Goal: Task Accomplishment & Management: Use online tool/utility

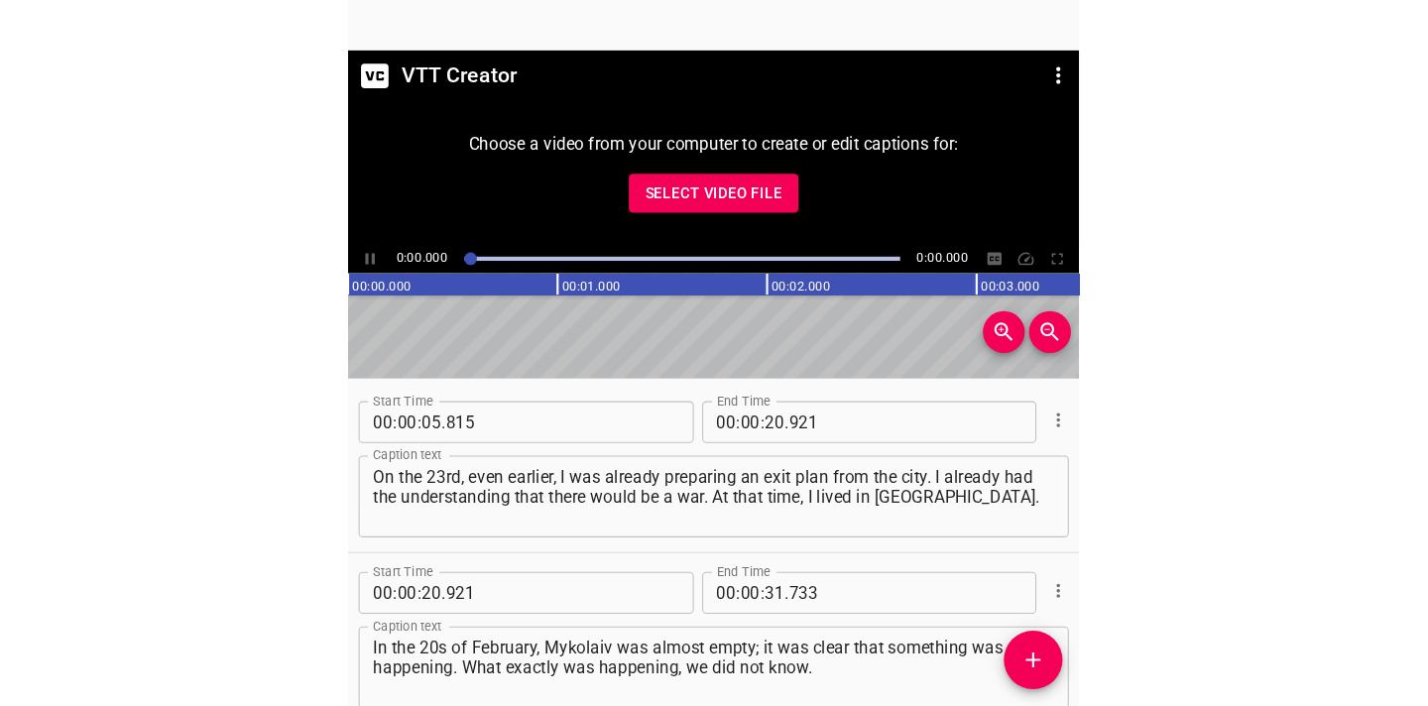
scroll to position [7214, 0]
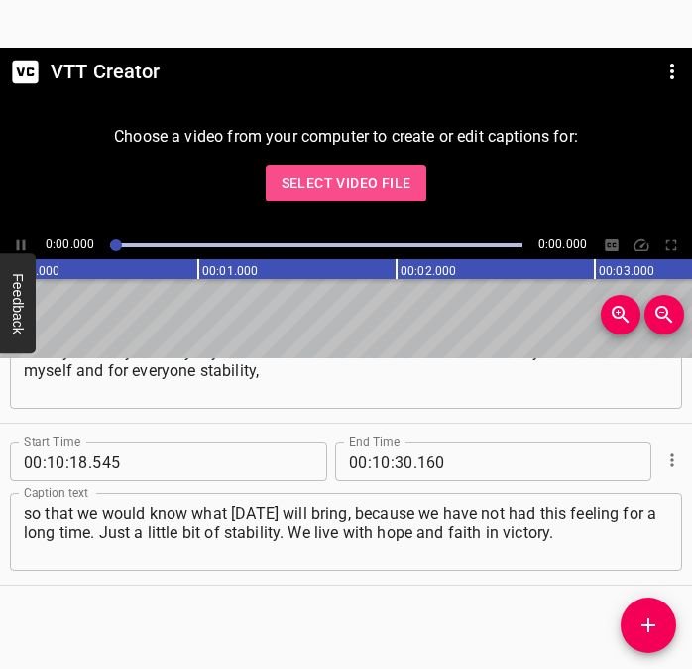
click at [305, 179] on span "Select Video File" at bounding box center [347, 183] width 130 height 25
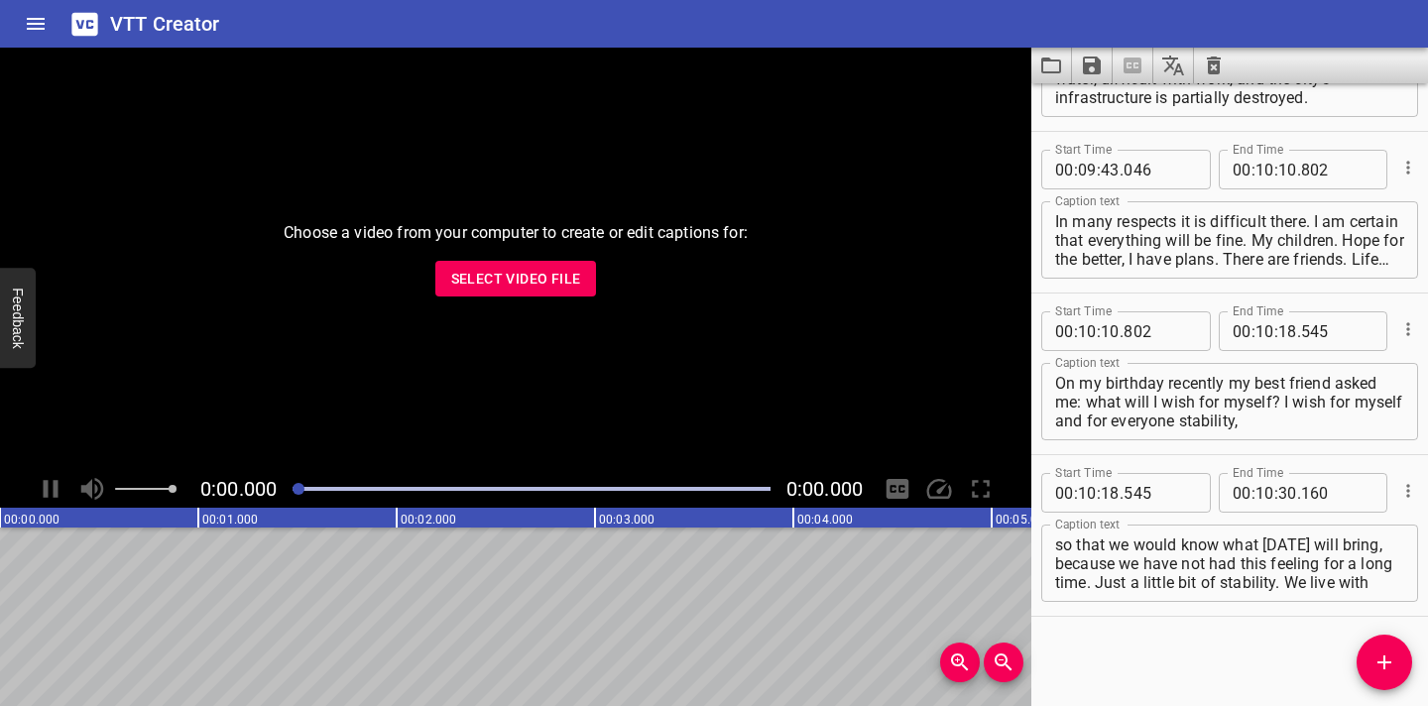
scroll to position [6907, 0]
click at [691, 61] on icon "Clear captions" at bounding box center [1214, 66] width 14 height 18
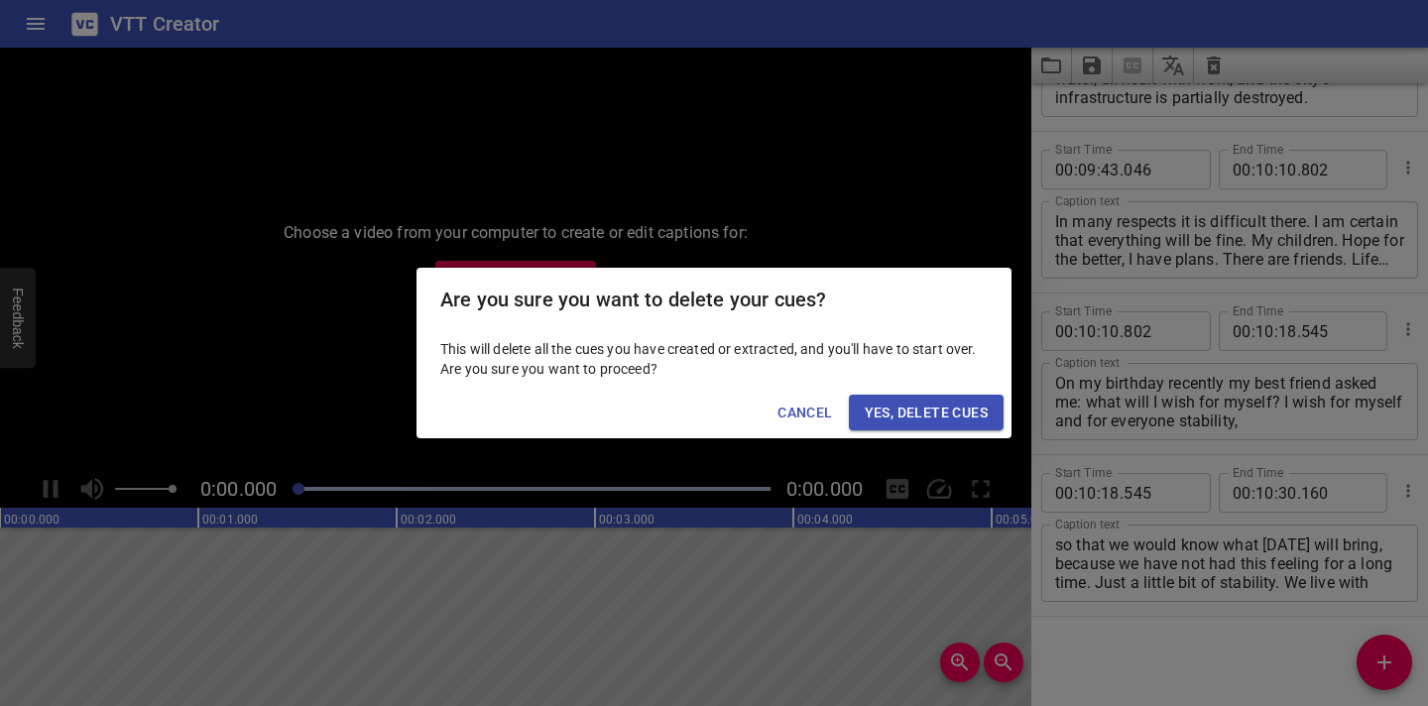
click at [691, 411] on button "Yes, Delete Cues" at bounding box center [926, 413] width 155 height 37
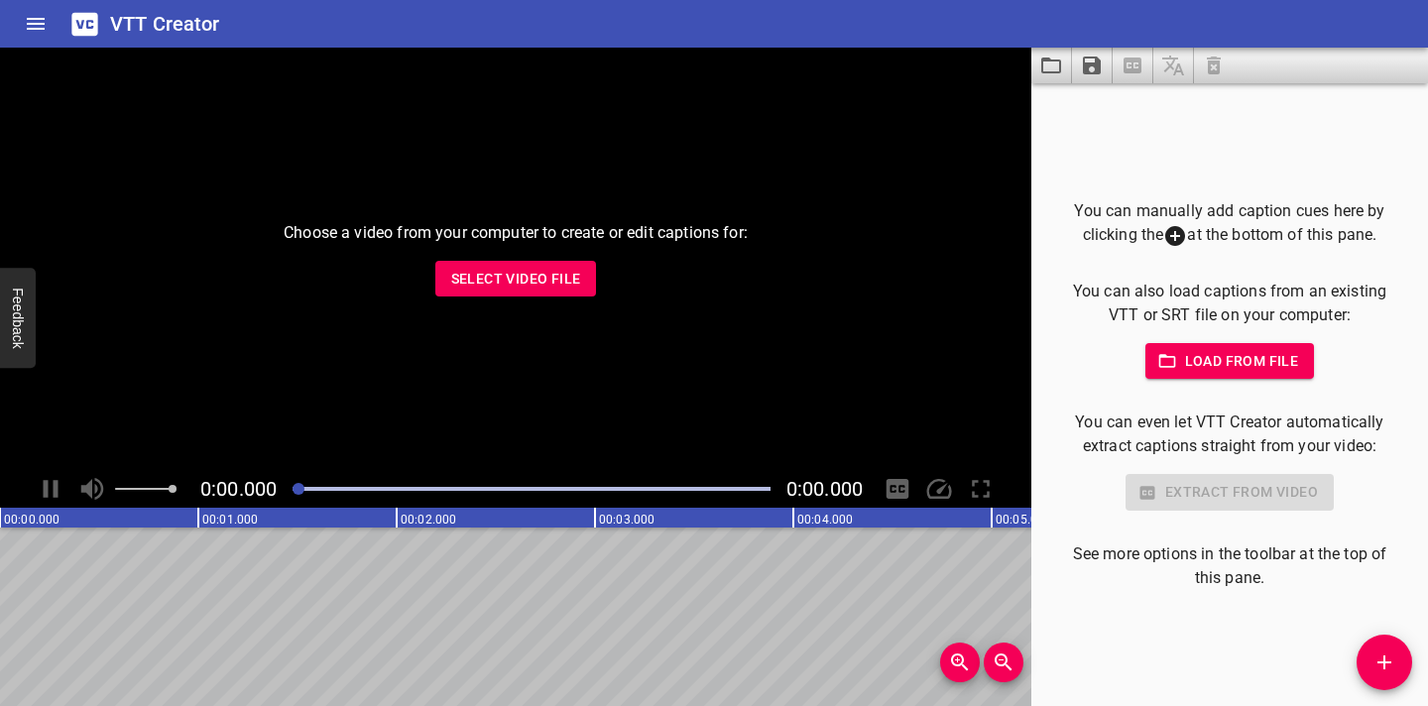
click at [551, 273] on span "Select Video File" at bounding box center [516, 279] width 130 height 25
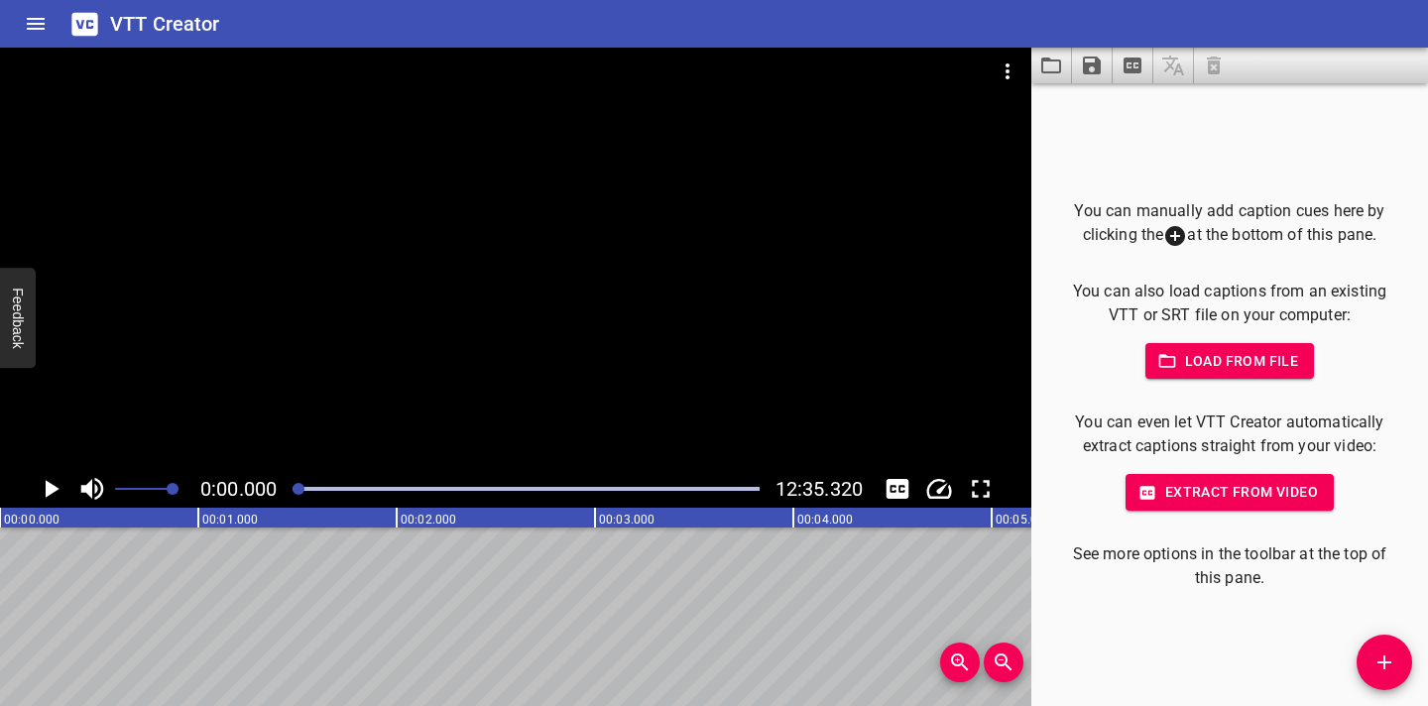
click at [51, 490] on icon "Play/Pause" at bounding box center [53, 489] width 14 height 18
click at [51, 490] on icon "Play/Pause" at bounding box center [51, 489] width 30 height 30
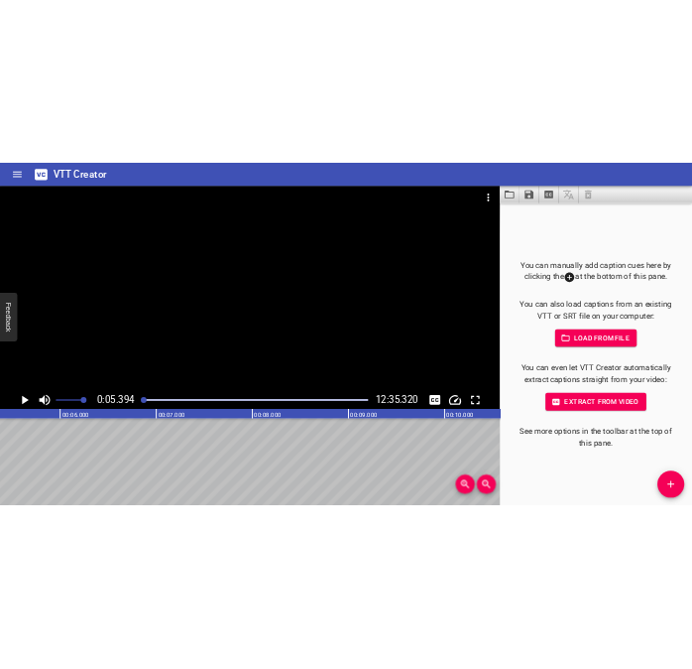
scroll to position [0, 1069]
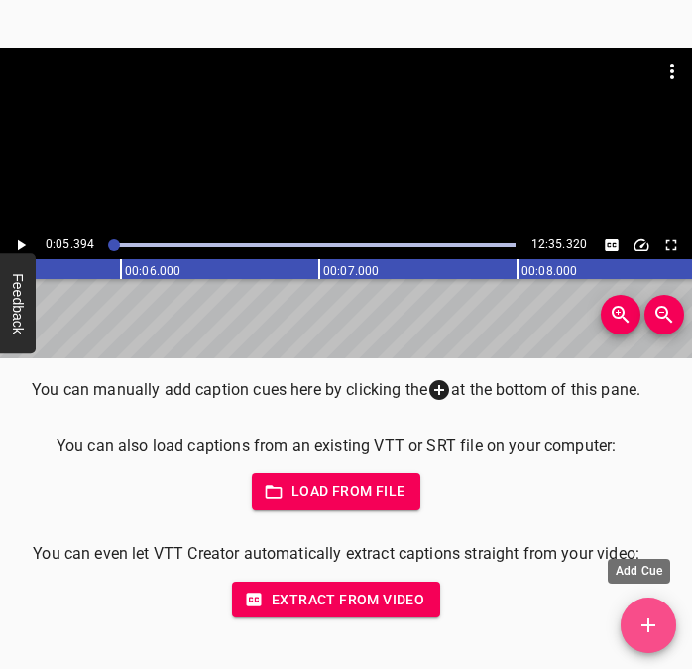
click at [649, 617] on icon "Add Cue" at bounding box center [649, 625] width 24 height 24
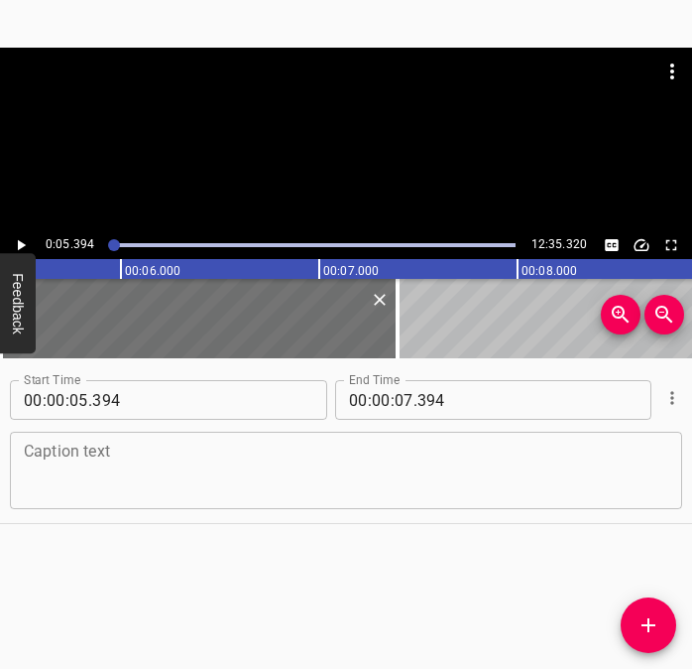
click at [303, 446] on textarea at bounding box center [346, 470] width 645 height 57
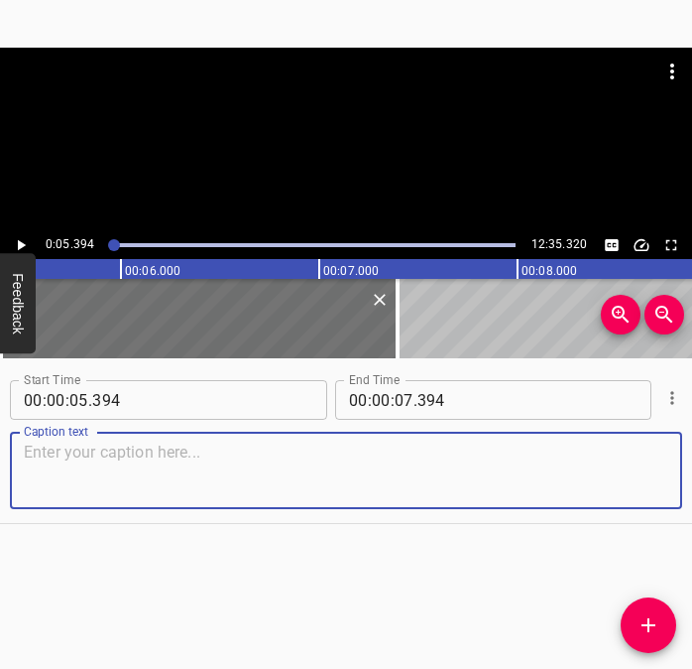
paste textarea "My name is [PERSON_NAME]. I am the artistic director of Open Opera Ukraine, the…"
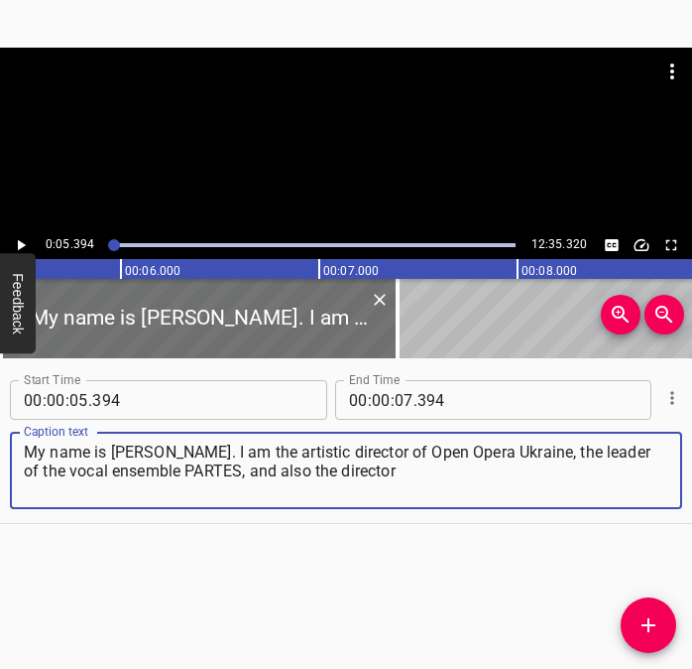
type textarea "My name is [PERSON_NAME]. I am the artistic director of Open Opera Ukraine, the…"
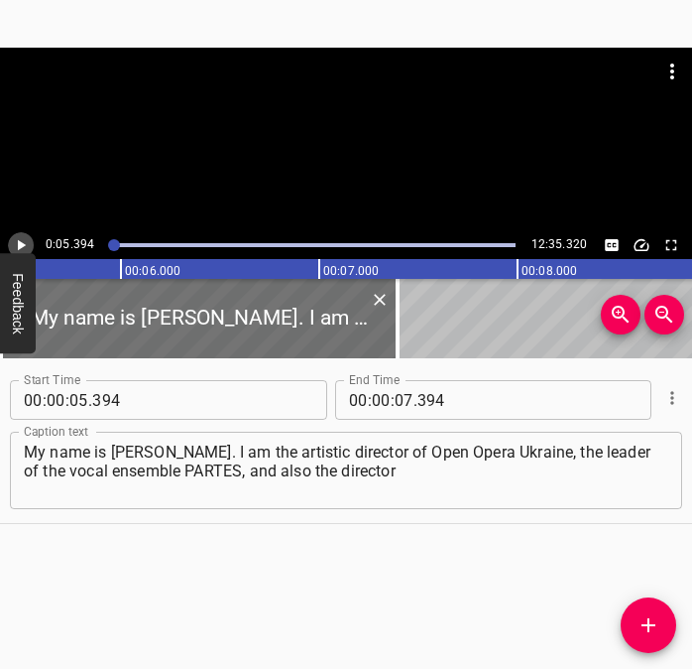
click at [19, 242] on icon "Play/Pause" at bounding box center [22, 245] width 8 height 11
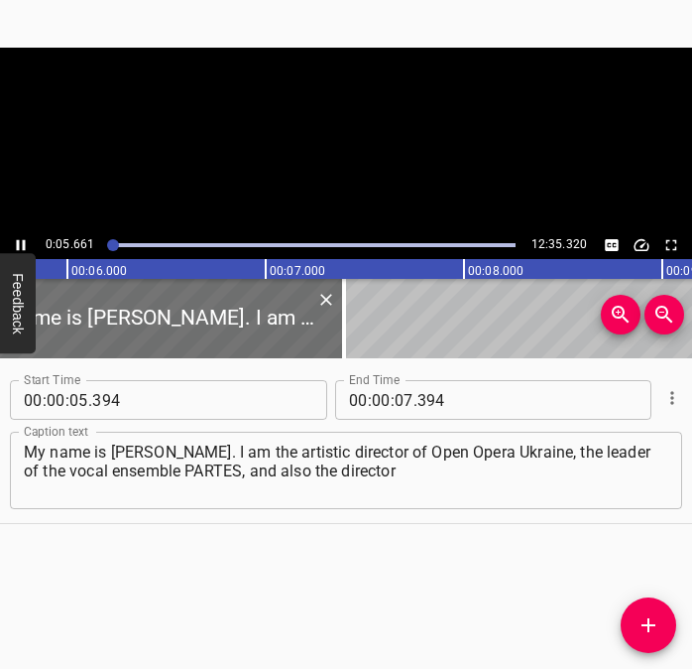
scroll to position [0, 1175]
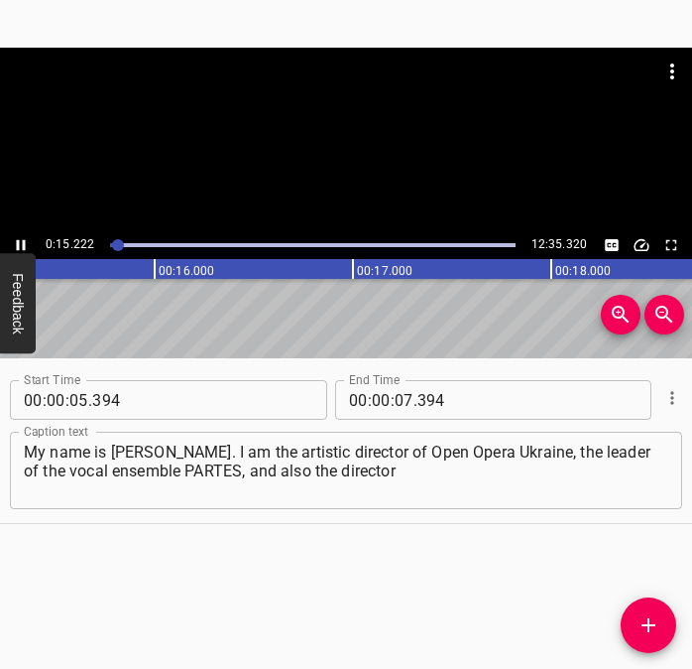
click at [23, 245] on icon "Play/Pause" at bounding box center [21, 245] width 9 height 11
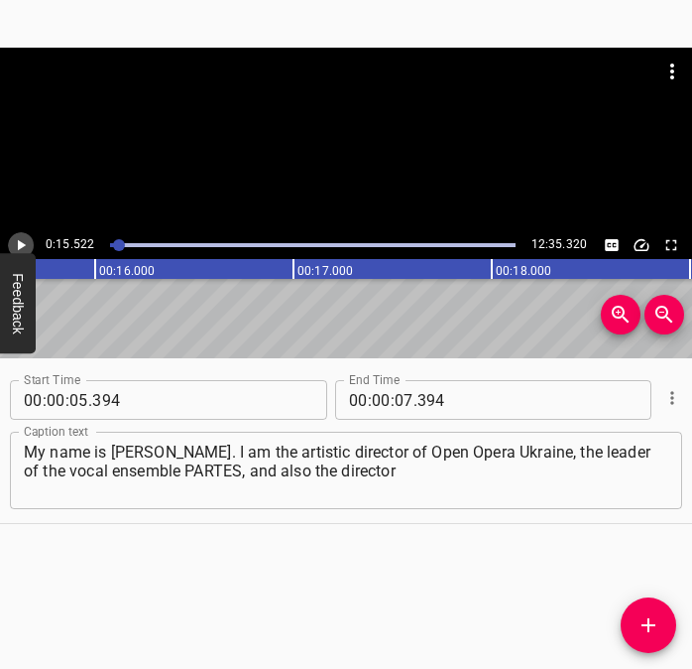
click at [23, 245] on icon "Play/Pause" at bounding box center [22, 245] width 8 height 11
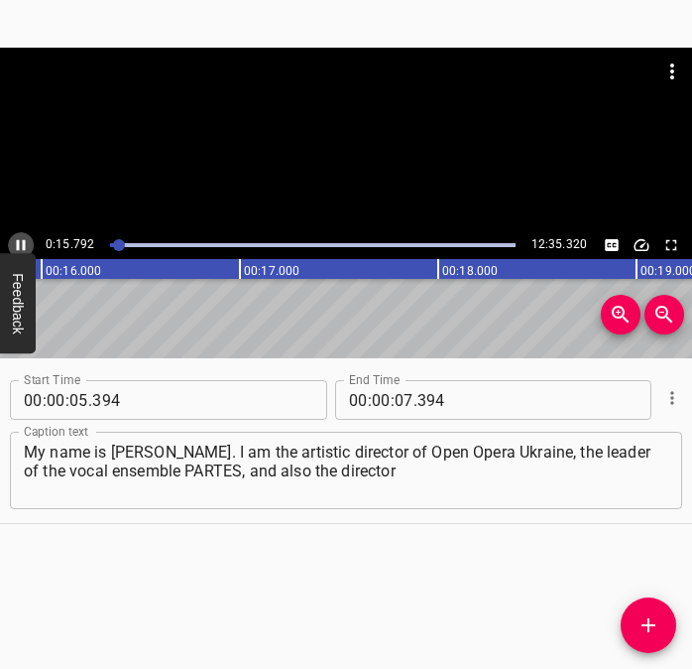
click at [23, 245] on icon "Play/Pause" at bounding box center [21, 245] width 9 height 11
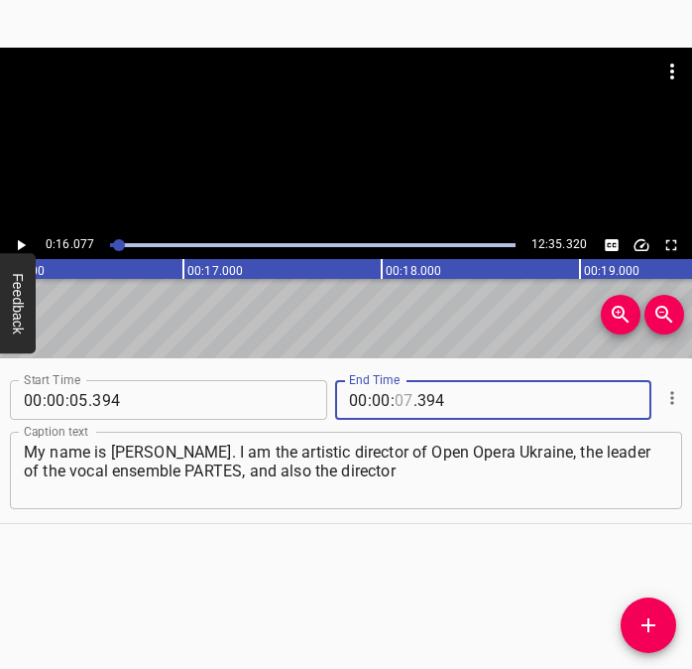
click at [395, 406] on input "number" at bounding box center [404, 400] width 19 height 40
type input "16"
type input "077"
click at [649, 619] on icon "Add Cue" at bounding box center [649, 625] width 14 height 14
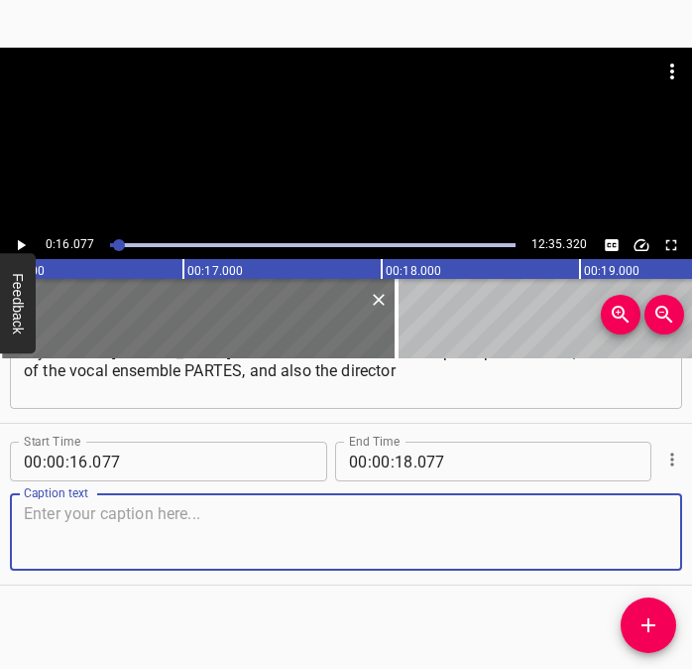
scroll to position [103, 0]
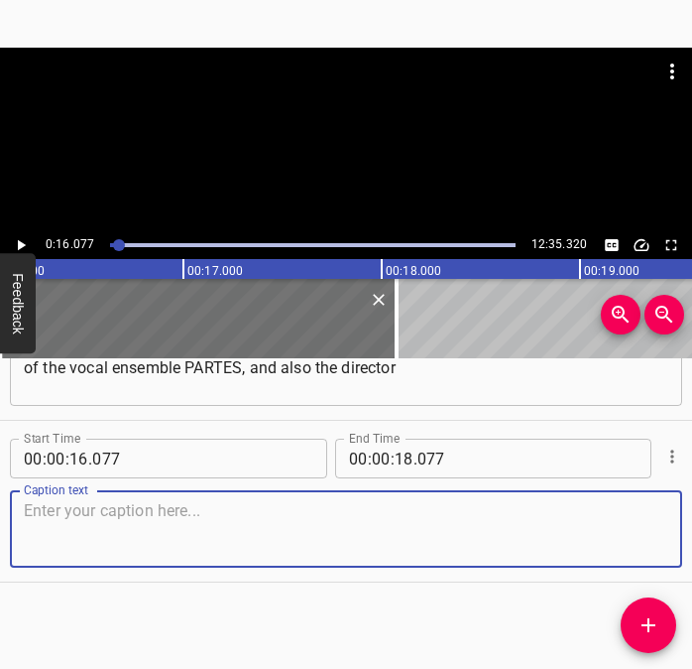
drag, startPoint x: 644, startPoint y: 542, endPoint x: 677, endPoint y: 535, distance: 34.4
click at [677, 535] on div "Start Time 00 : 00 : 05 . 394 Start Time End Time 00 : 00 : 16 . 077 End Time C…" at bounding box center [346, 513] width 692 height 310
click at [60, 537] on textarea at bounding box center [346, 529] width 645 height 57
paste textarea "of the amateur choir “[DOMAIN_NAME].” This interview is taking place in [GEOGRA…"
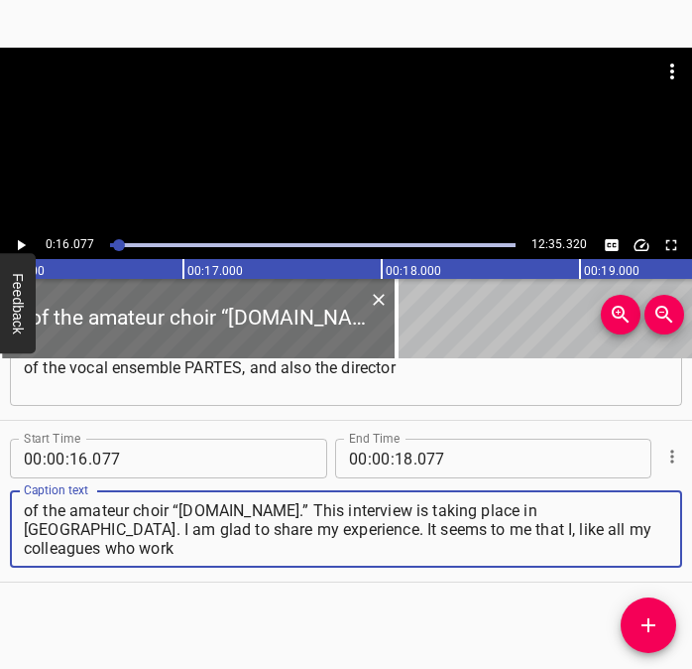
type textarea "of the amateur choir “[DOMAIN_NAME].” This interview is taking place in [GEOGRA…"
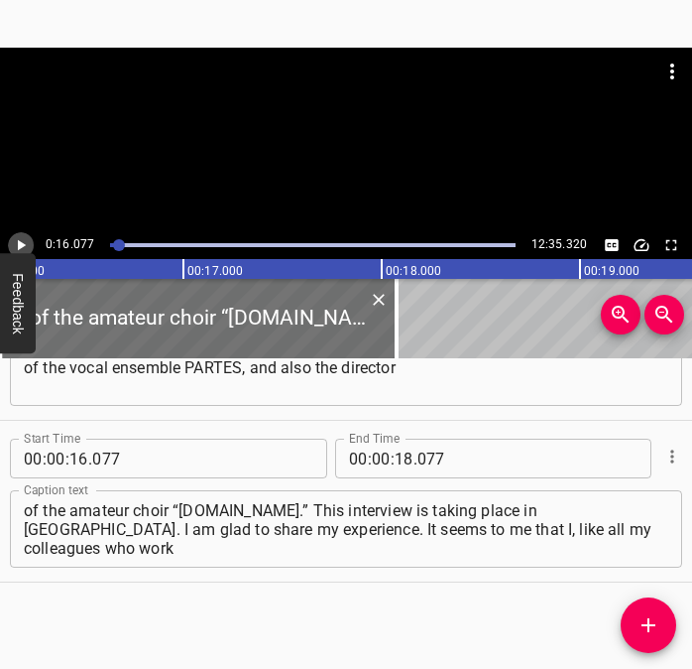
click at [29, 246] on icon "Play/Pause" at bounding box center [21, 245] width 18 height 18
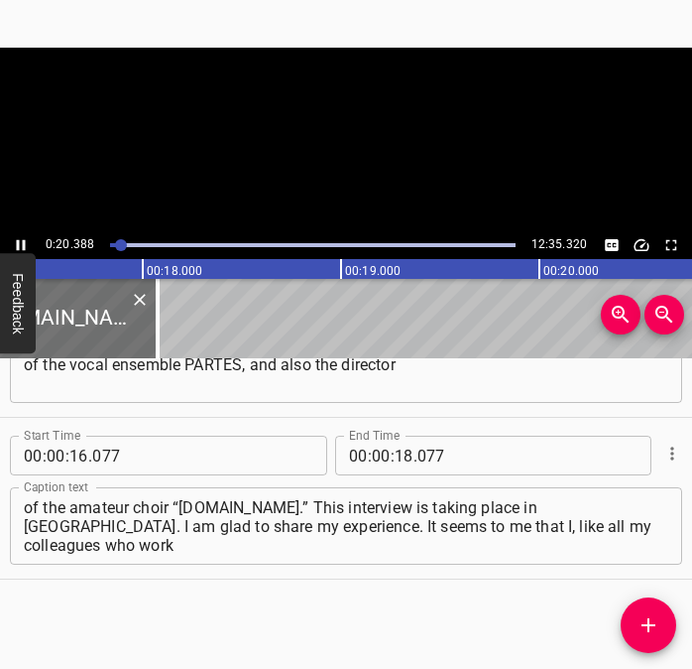
scroll to position [0, 3603]
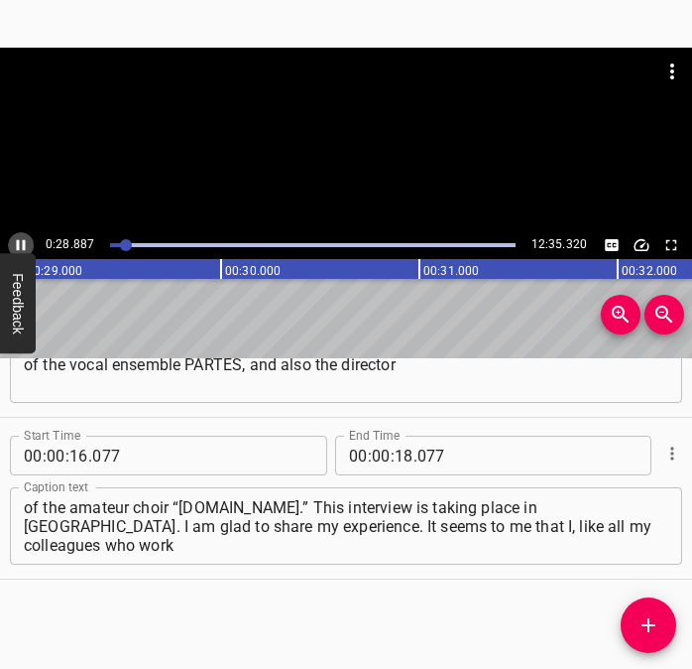
click at [26, 240] on icon "Play/Pause" at bounding box center [21, 245] width 18 height 18
click at [402, 453] on input "number" at bounding box center [404, 455] width 19 height 40
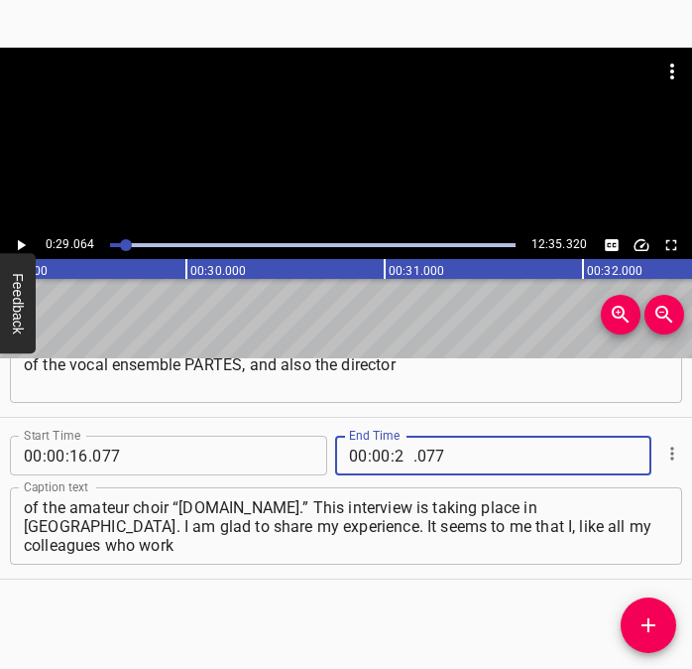
type input "29"
type input "064"
click at [647, 624] on icon "Add Cue" at bounding box center [649, 625] width 14 height 14
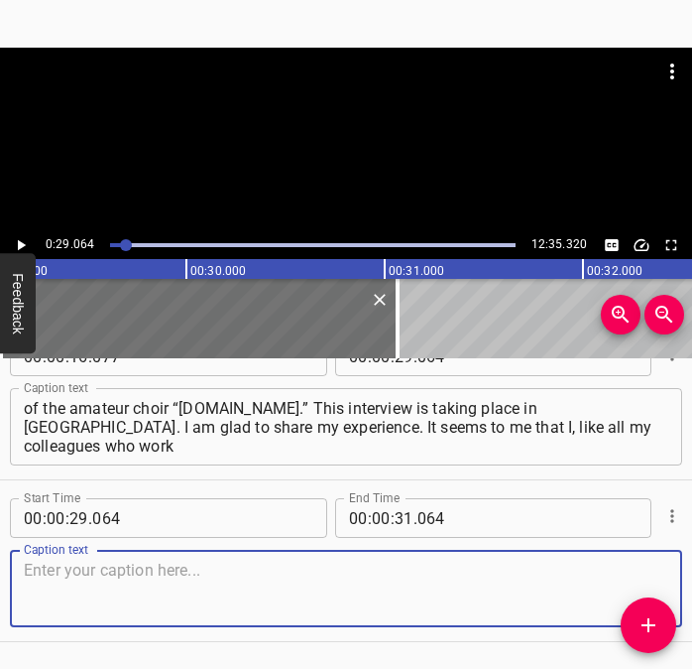
scroll to position [268, 0]
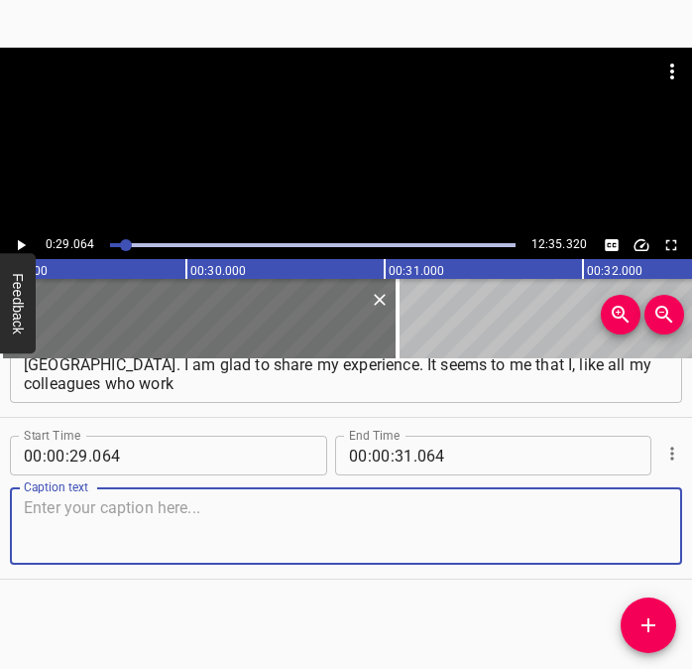
drag, startPoint x: 631, startPoint y: 509, endPoint x: 682, endPoint y: 486, distance: 56.4
click at [639, 507] on textarea at bounding box center [346, 526] width 645 height 57
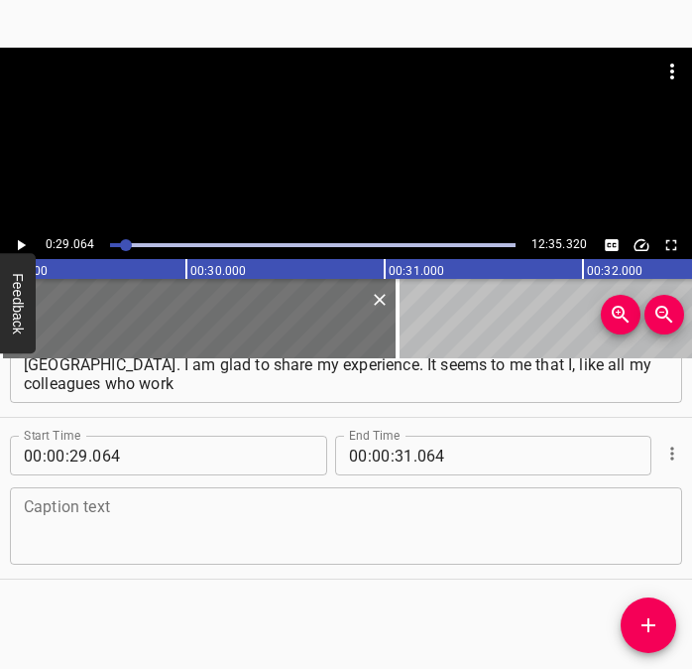
click at [137, 538] on textarea at bounding box center [346, 526] width 645 height 57
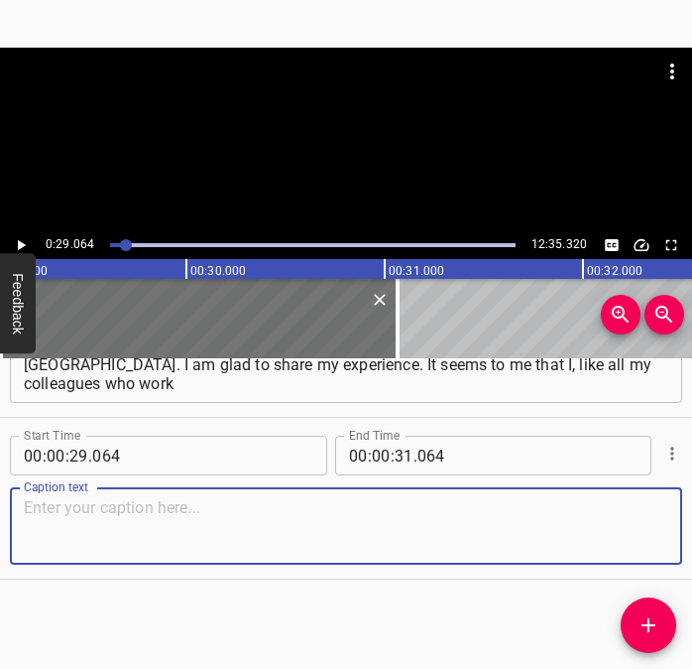
paste textarea "in the field of culture, first experienced numbness and a lack of understanding…"
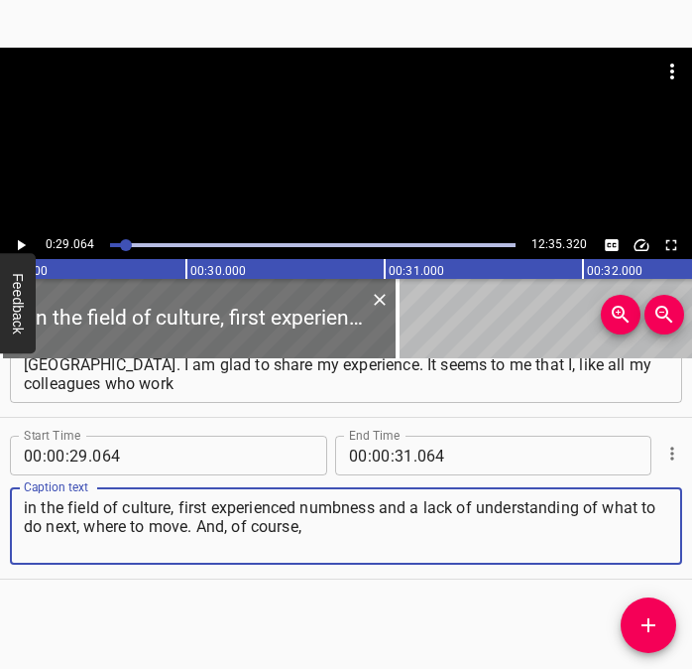
type textarea "in the field of culture, first experienced numbness and a lack of understanding…"
click at [19, 237] on icon "Play/Pause" at bounding box center [21, 245] width 18 height 18
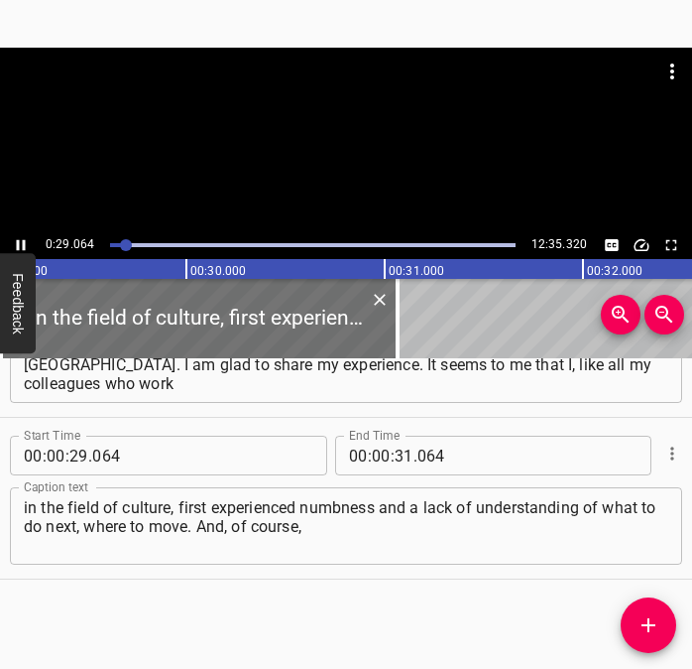
scroll to position [0, 5784]
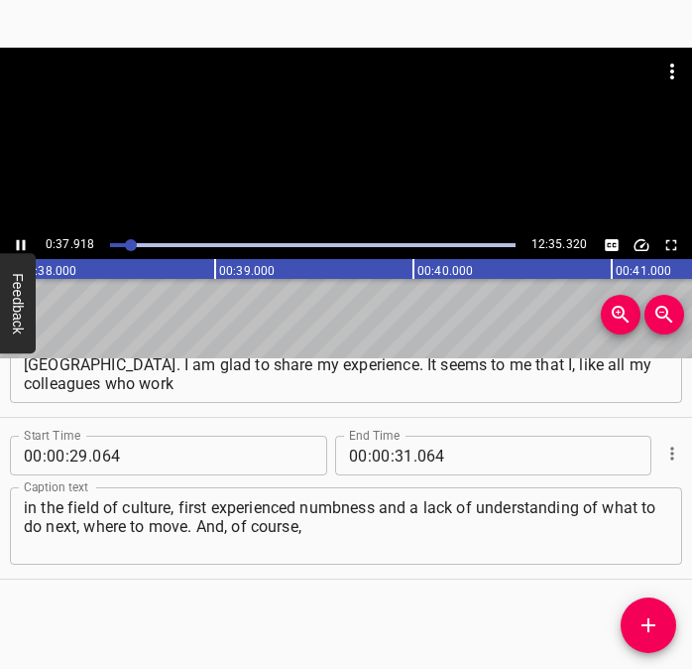
click at [15, 242] on icon "Play/Pause" at bounding box center [21, 245] width 18 height 18
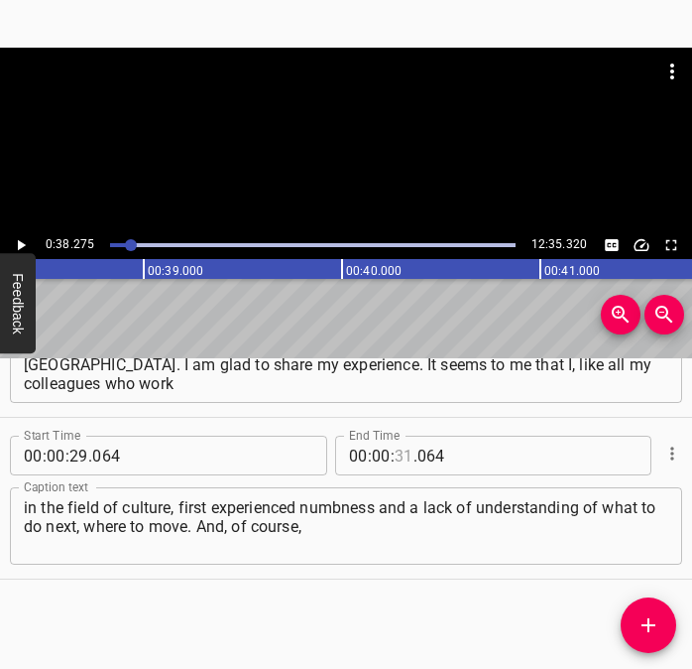
click at [398, 456] on input "number" at bounding box center [404, 455] width 19 height 40
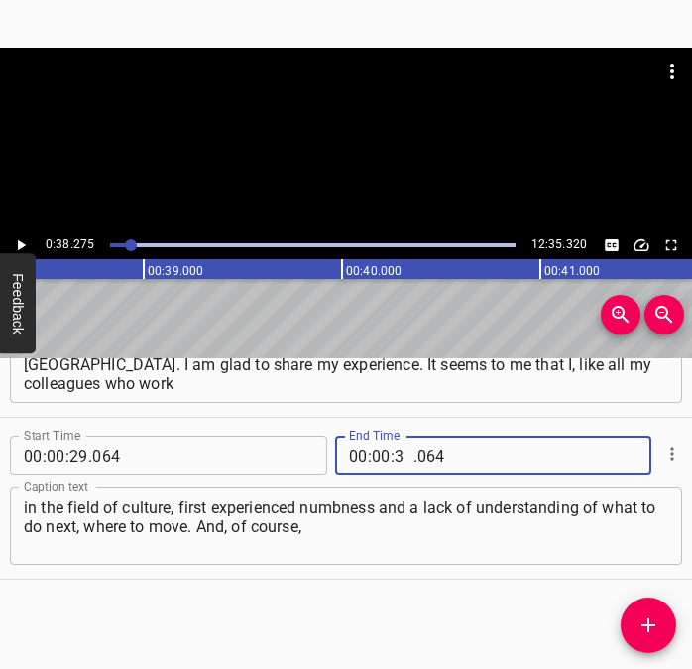
type input "38"
type input "275"
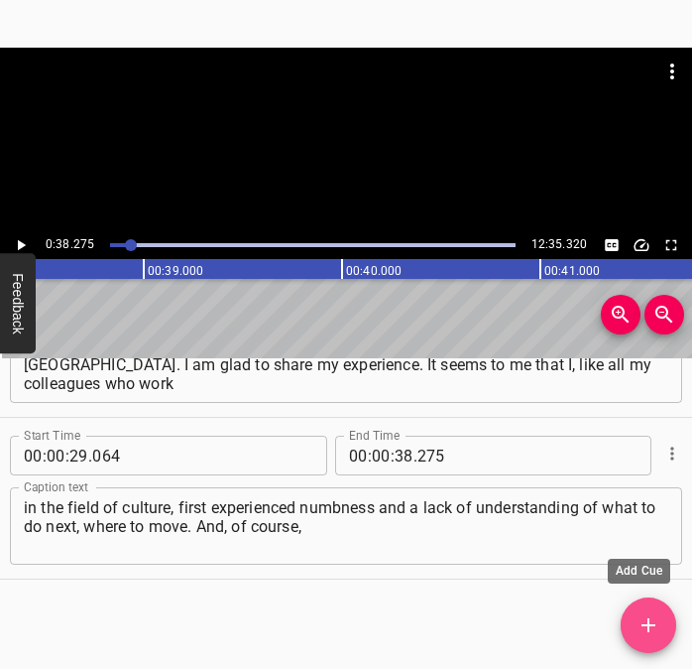
click at [660, 624] on icon "Add Cue" at bounding box center [649, 625] width 24 height 24
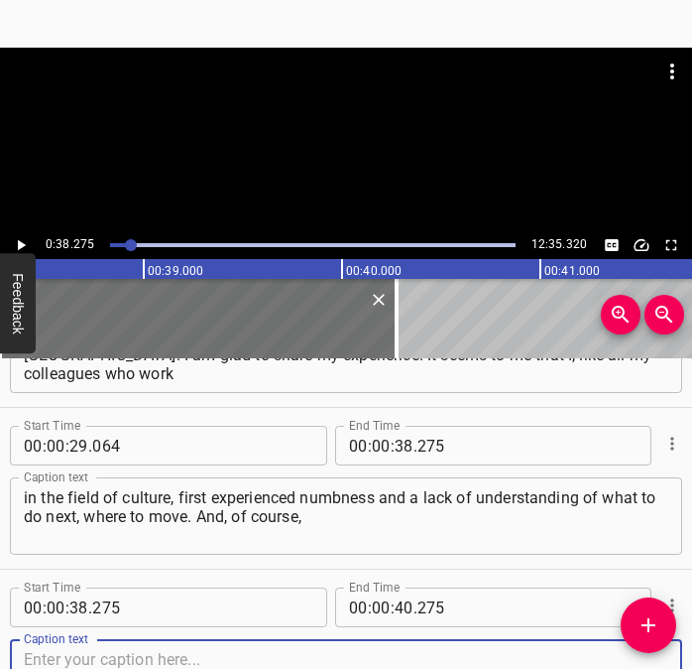
scroll to position [429, 0]
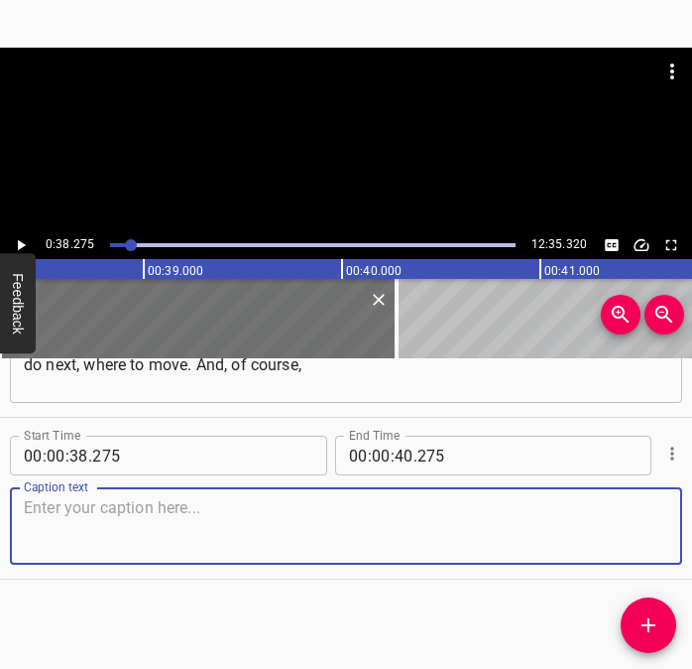
drag, startPoint x: 632, startPoint y: 530, endPoint x: 687, endPoint y: 507, distance: 60.0
click at [664, 516] on div "Caption text" at bounding box center [346, 525] width 672 height 77
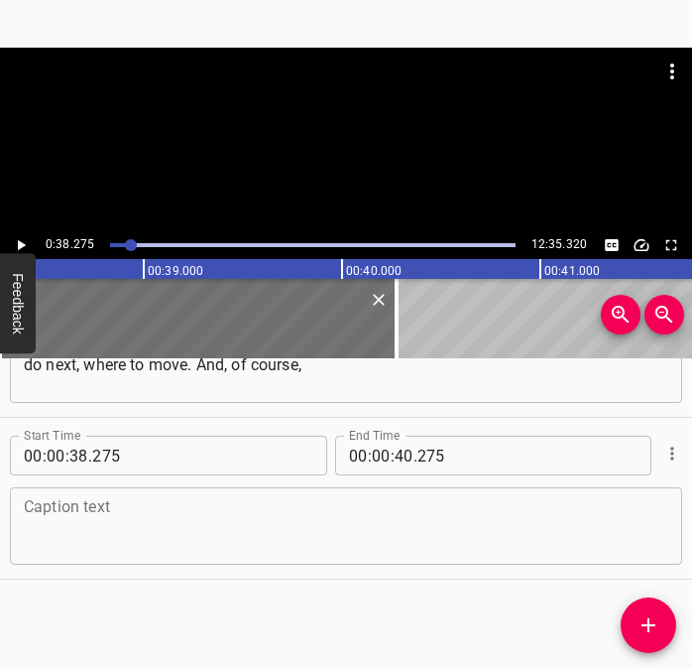
click at [62, 540] on textarea at bounding box center [346, 526] width 645 height 57
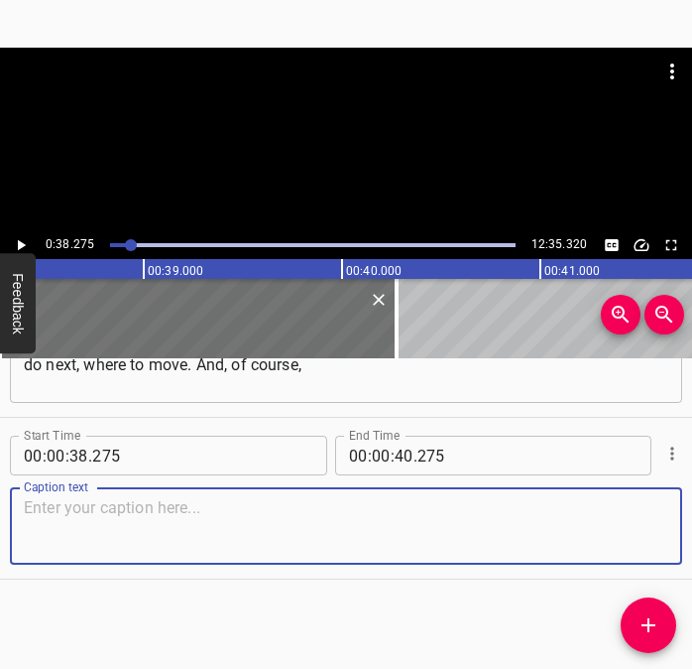
paste textarea "this was complicated by family circumstances, because I am a mother, I have two…"
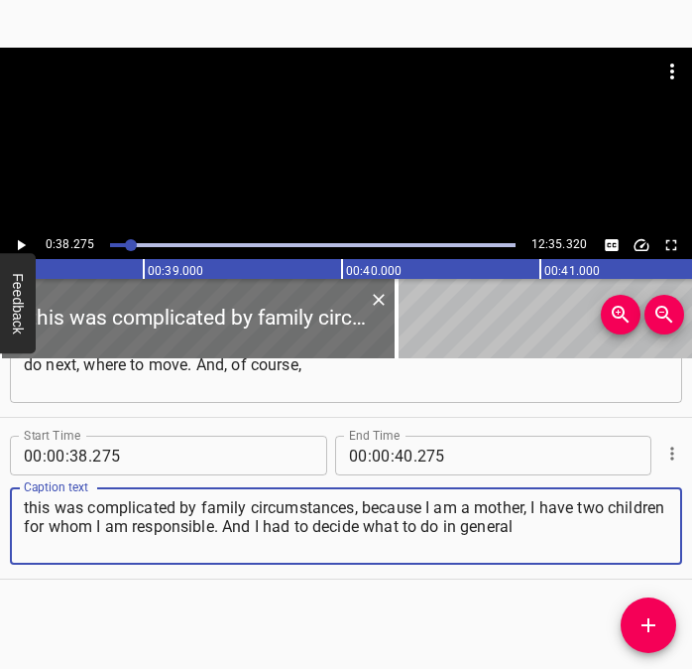
type textarea "this was complicated by family circumstances, because I am a mother, I have two…"
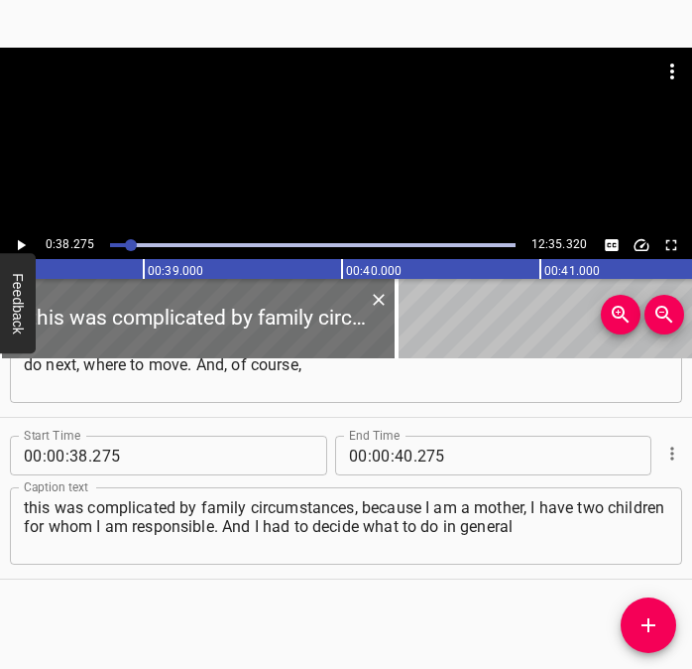
click at [582, 589] on div "Start Time 00 : 00 : 05 . 394 Start Time End Time 00 : 00 : 16 . 077 End Time C…" at bounding box center [346, 513] width 692 height 310
click at [20, 245] on icon "Play/Pause" at bounding box center [22, 245] width 8 height 11
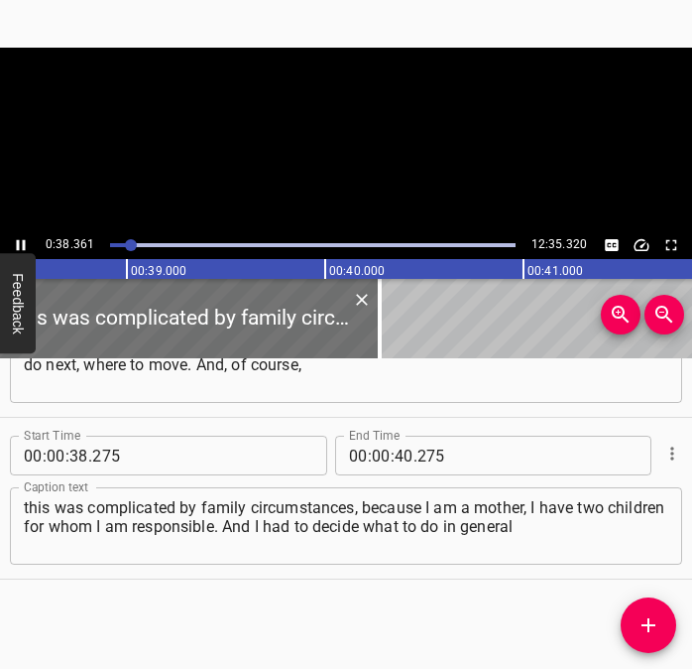
scroll to position [0, 7662]
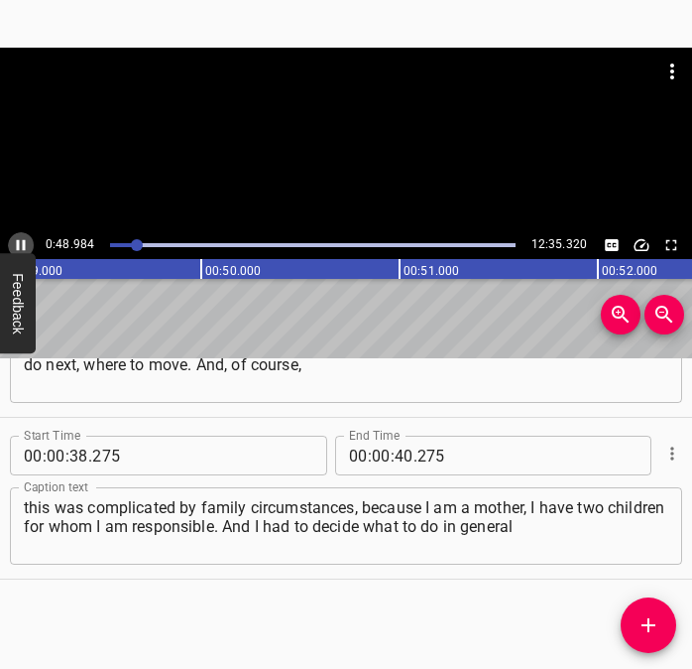
click at [15, 242] on icon "Play/Pause" at bounding box center [21, 245] width 18 height 18
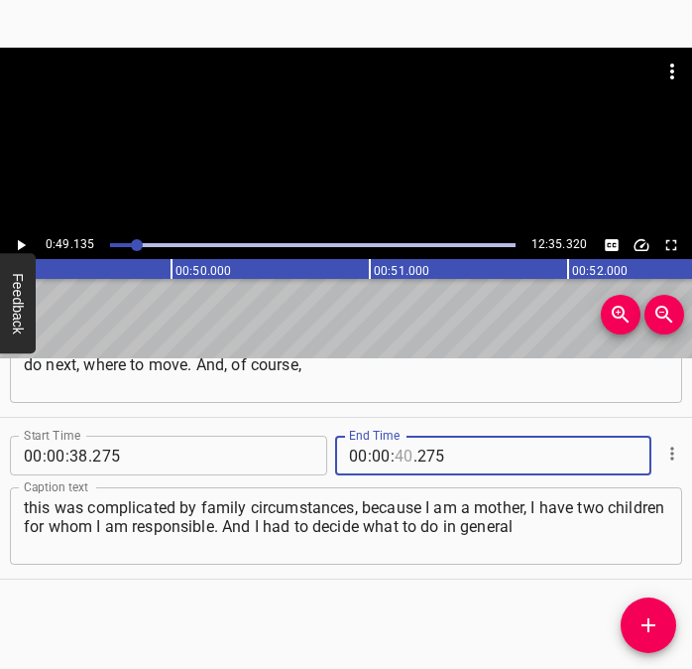
click at [403, 449] on input "number" at bounding box center [404, 455] width 19 height 40
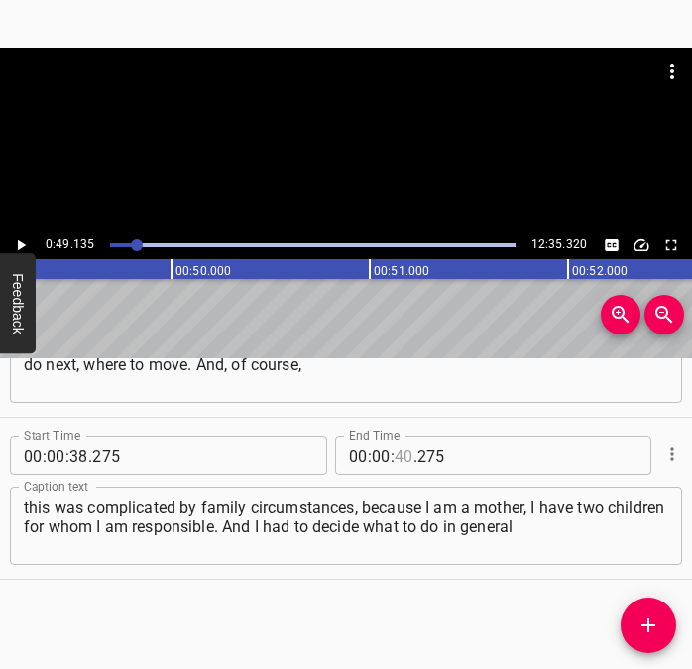
type input "40"
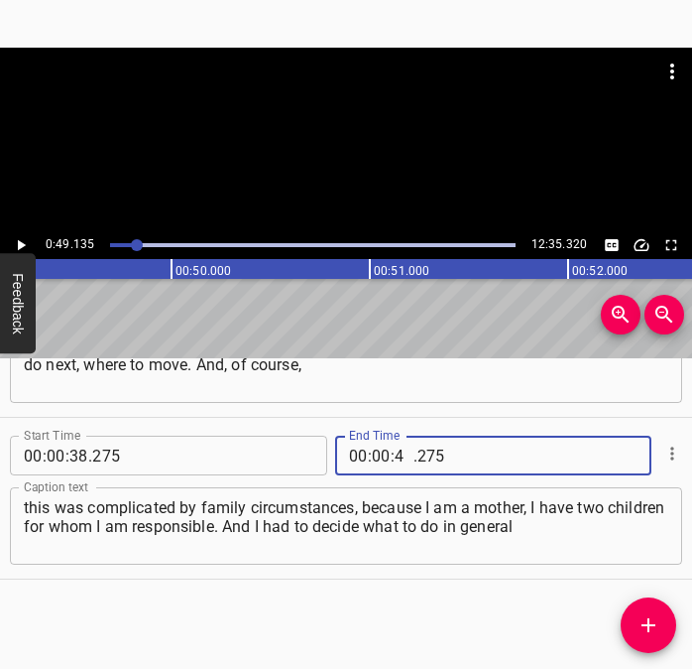
type input "49"
type input "135"
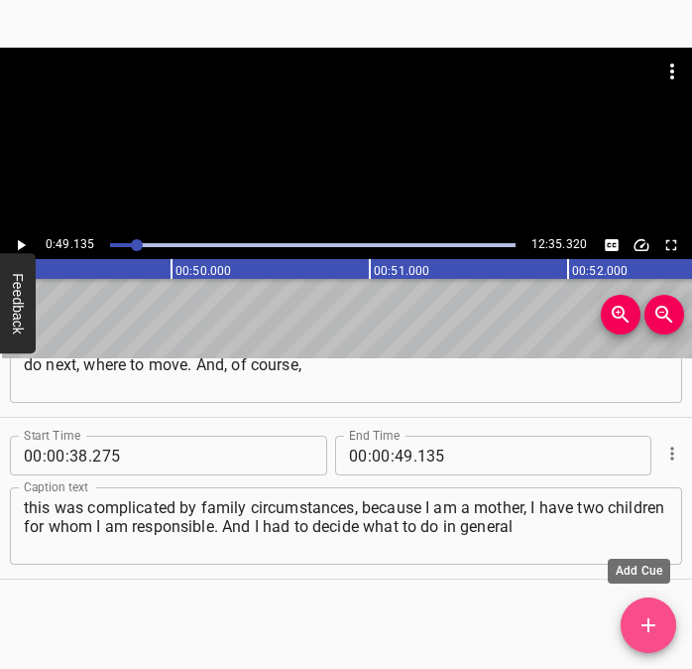
click at [643, 623] on icon "Add Cue" at bounding box center [649, 625] width 24 height 24
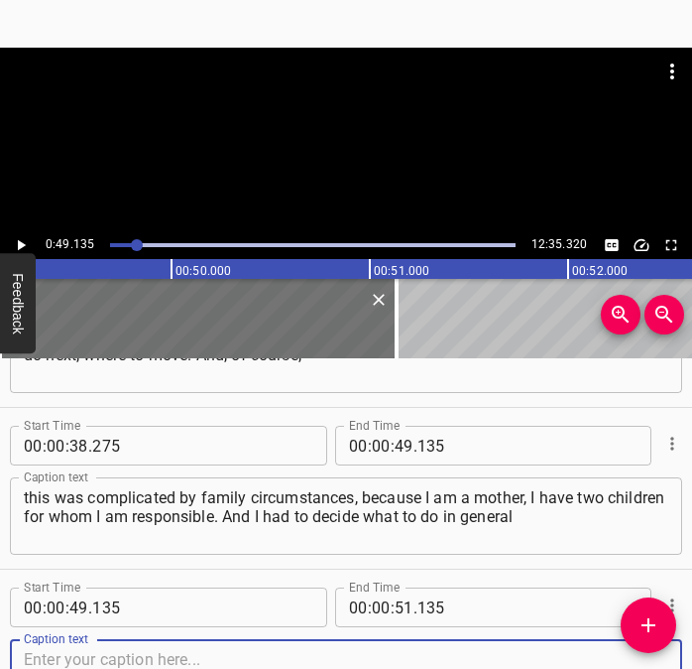
scroll to position [591, 0]
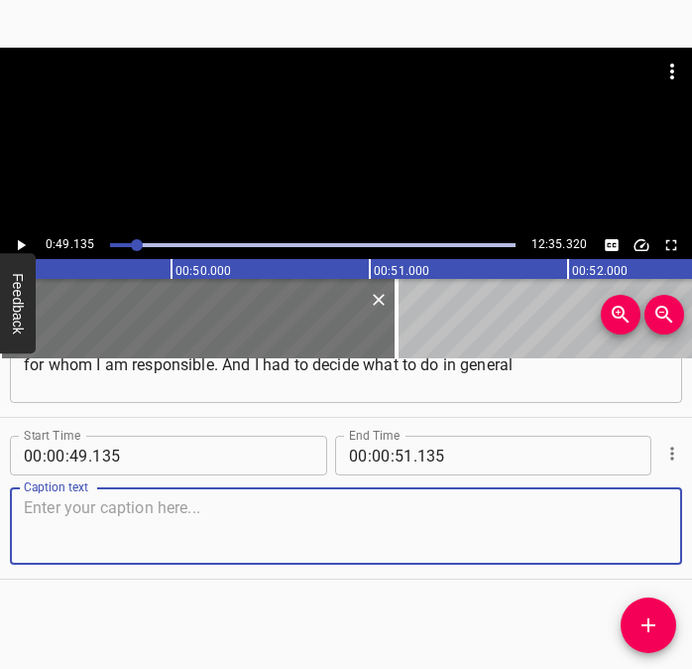
drag, startPoint x: 633, startPoint y: 536, endPoint x: 682, endPoint y: 530, distance: 49.9
click at [663, 534] on div "Caption text" at bounding box center [346, 525] width 672 height 77
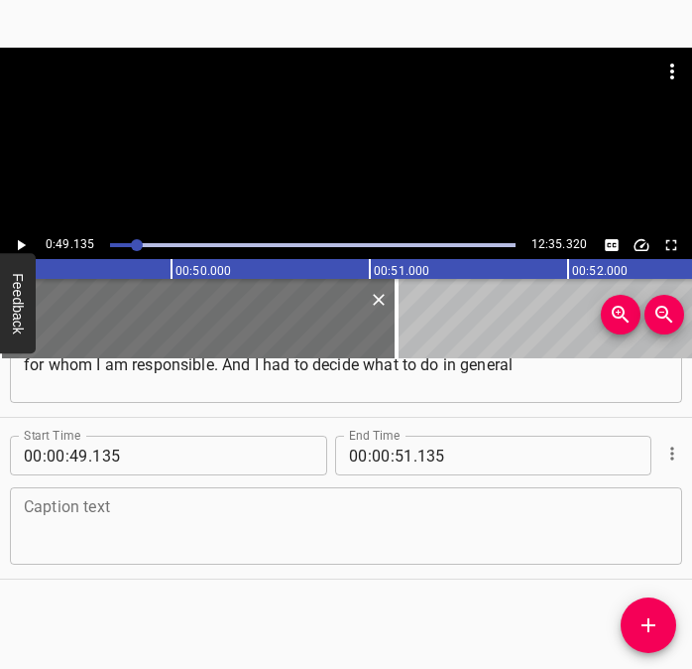
click at [144, 508] on textarea at bounding box center [346, 526] width 645 height 57
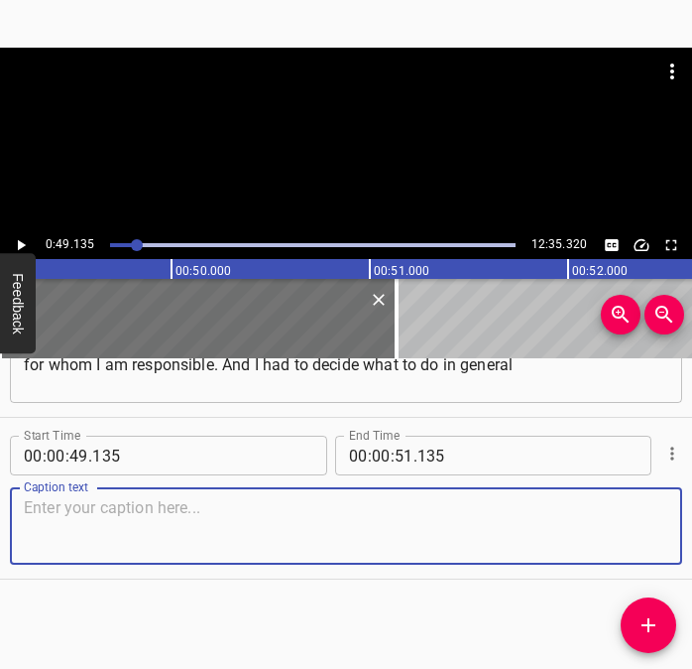
paste textarea "and how to protect my children at the beginning of the full-scale invasion. All…"
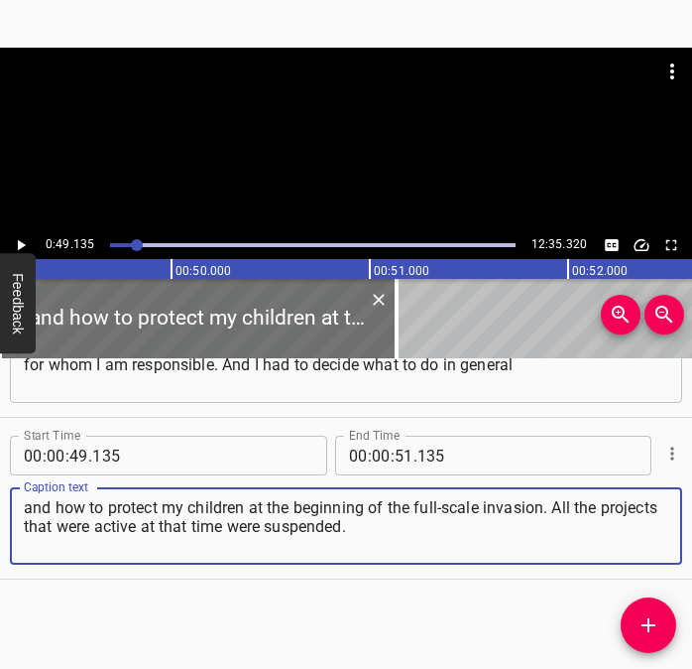
type textarea "and how to protect my children at the beginning of the full-scale invasion. All…"
click at [26, 236] on icon "Play/Pause" at bounding box center [21, 245] width 18 height 18
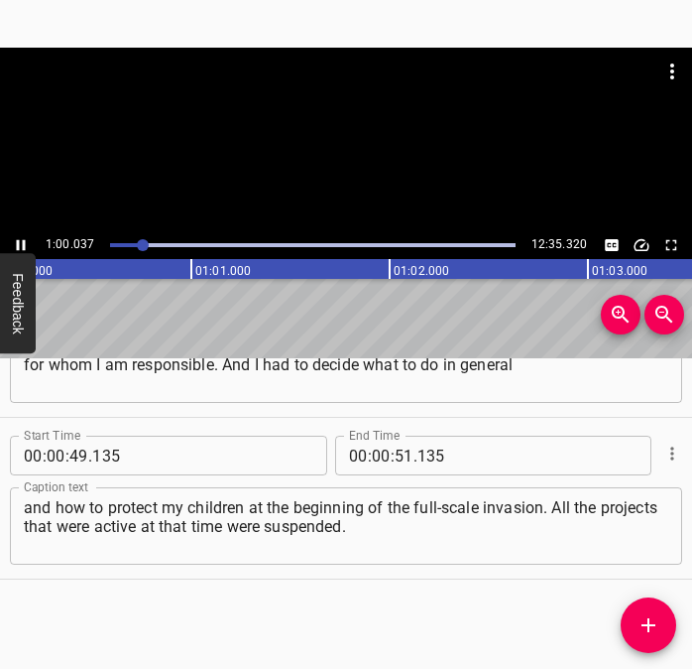
click at [19, 237] on icon "Play/Pause" at bounding box center [21, 245] width 18 height 18
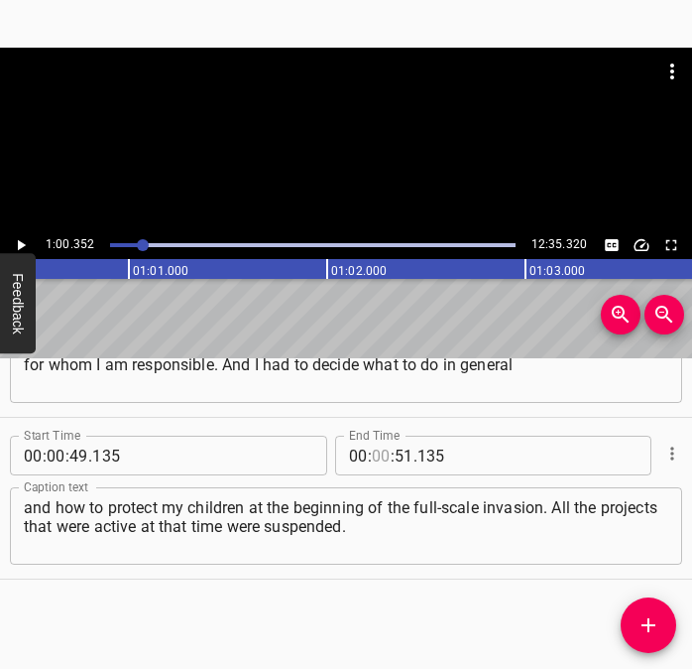
click at [376, 455] on input "number" at bounding box center [381, 455] width 19 height 40
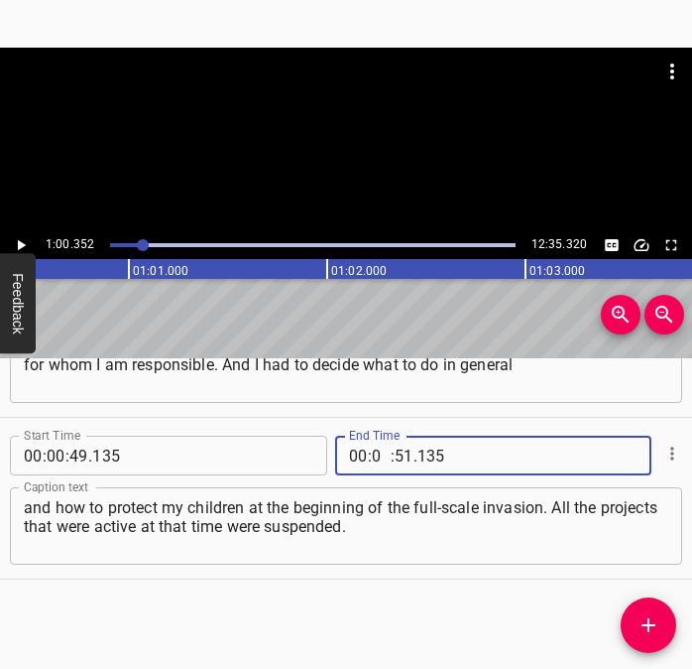
type input "01"
type input "00"
type input "352"
click at [658, 620] on icon "Add Cue" at bounding box center [649, 625] width 24 height 24
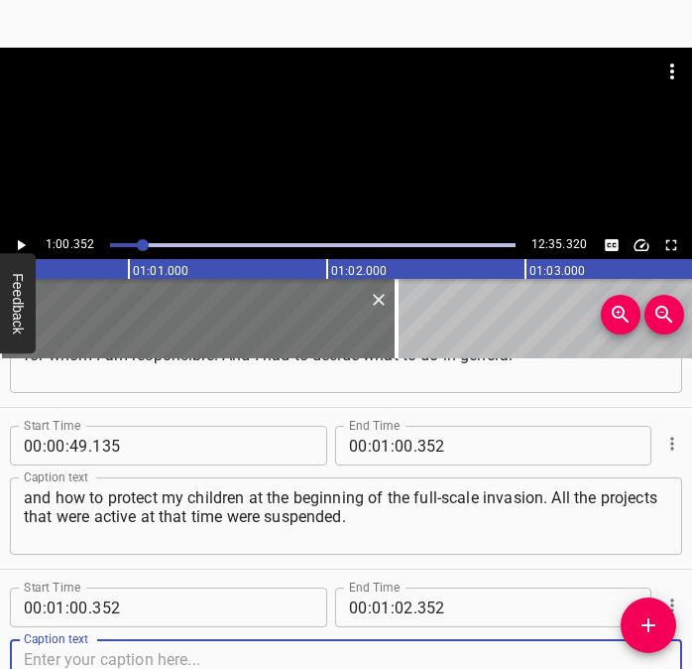
scroll to position [753, 0]
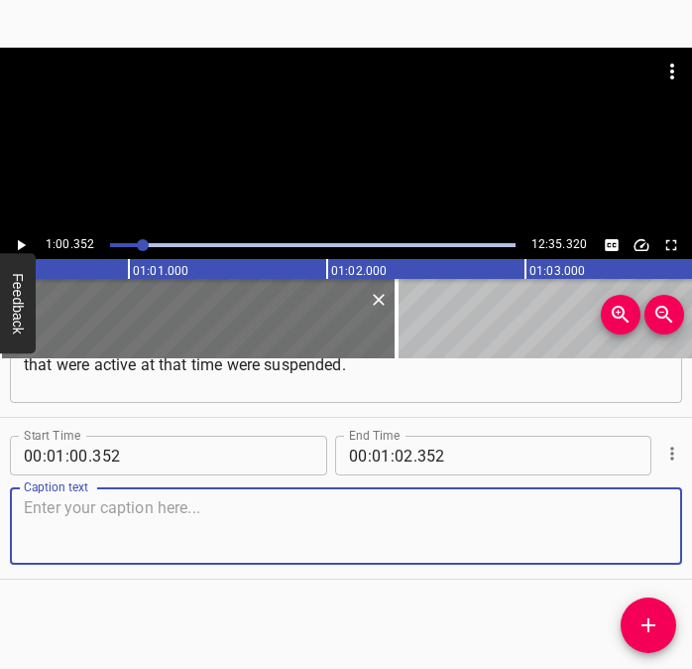
drag, startPoint x: 646, startPoint y: 529, endPoint x: 686, endPoint y: 518, distance: 42.1
click at [653, 527] on div "Caption text" at bounding box center [346, 525] width 672 height 77
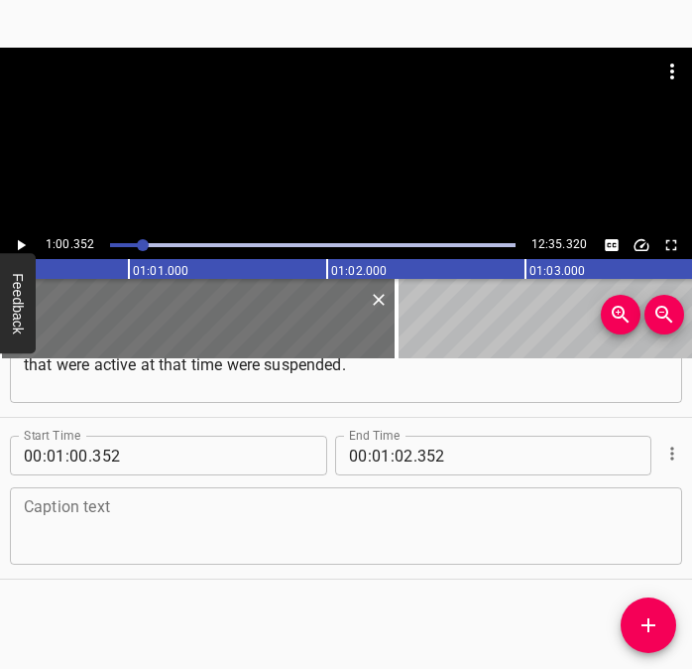
click at [41, 508] on textarea at bounding box center [346, 526] width 645 height 57
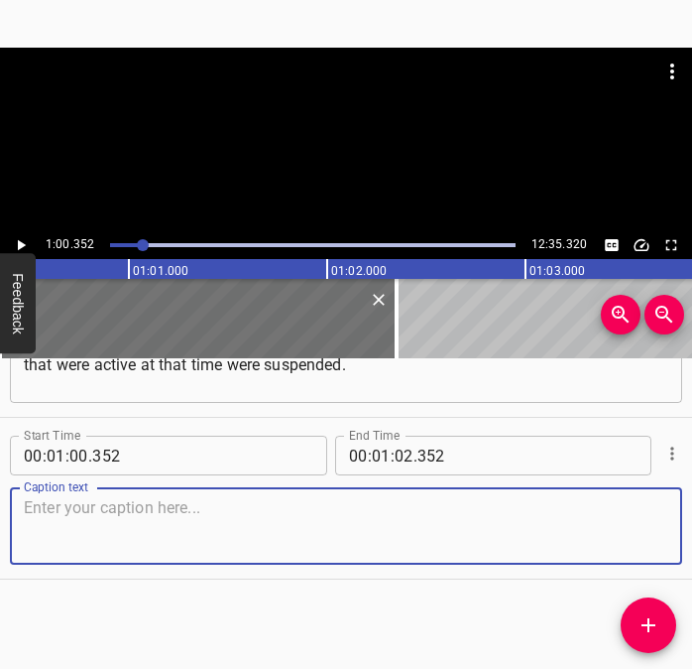
paste textarea "We were supposed to go abroad with my choir, and, of course, that trip was canc…"
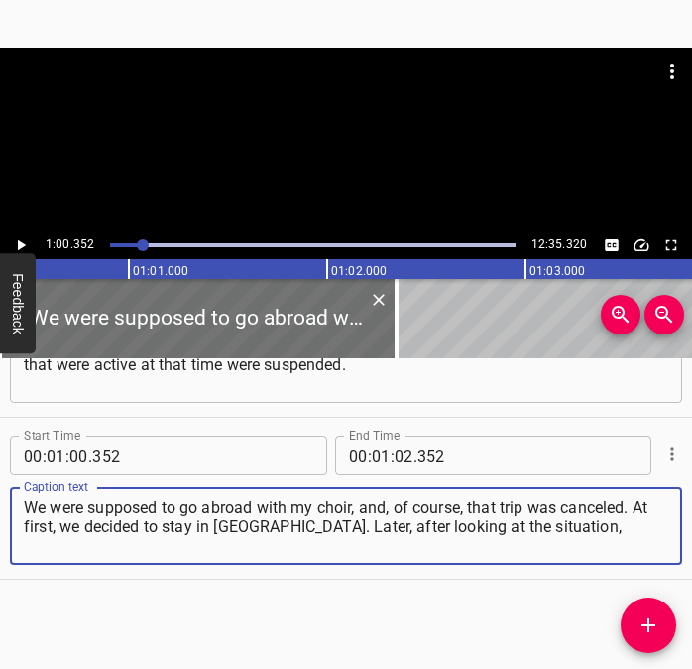
type textarea "We were supposed to go abroad with my choir, and, of course, that trip was canc…"
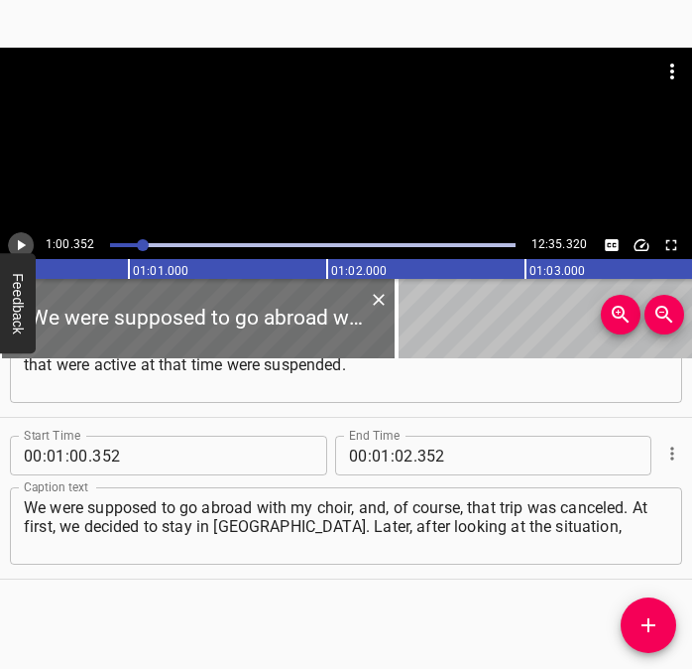
click at [17, 241] on icon "Play/Pause" at bounding box center [21, 245] width 18 height 18
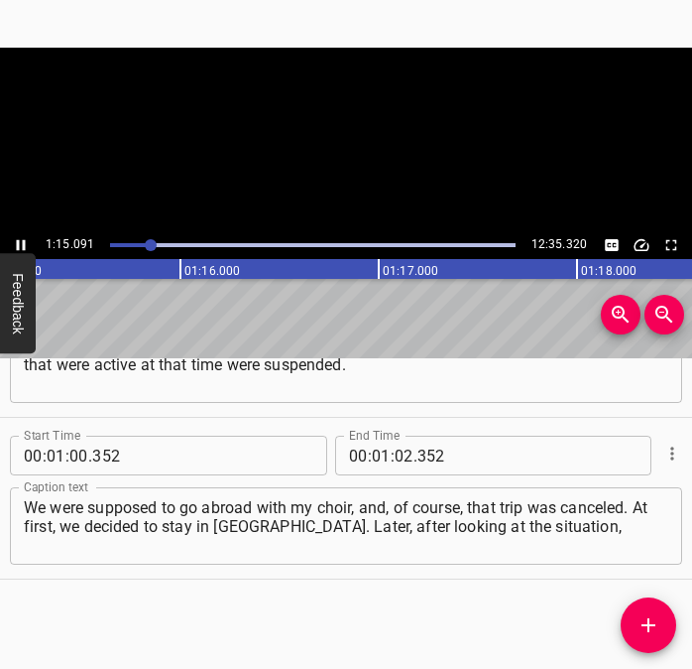
click at [16, 238] on icon "Play/Pause" at bounding box center [21, 245] width 18 height 18
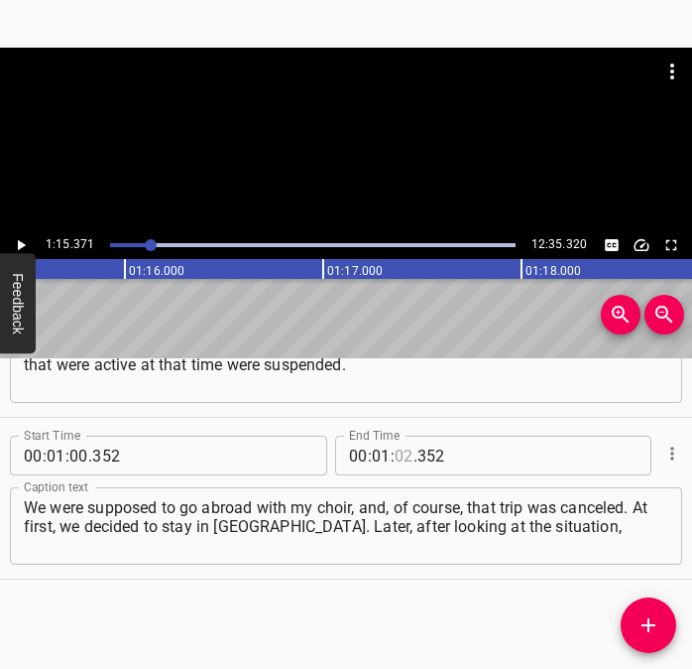
click at [401, 446] on input "number" at bounding box center [404, 455] width 19 height 40
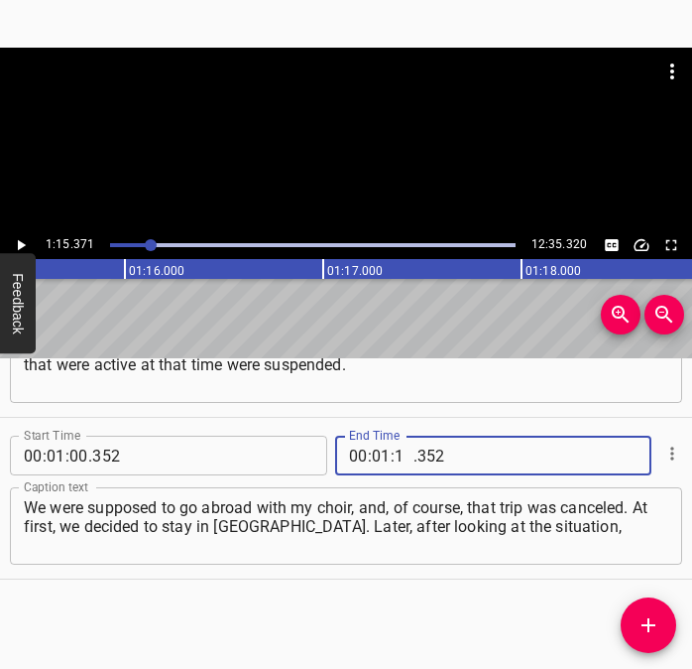
type input "15"
type input "371"
click at [655, 616] on icon "Add Cue" at bounding box center [649, 625] width 24 height 24
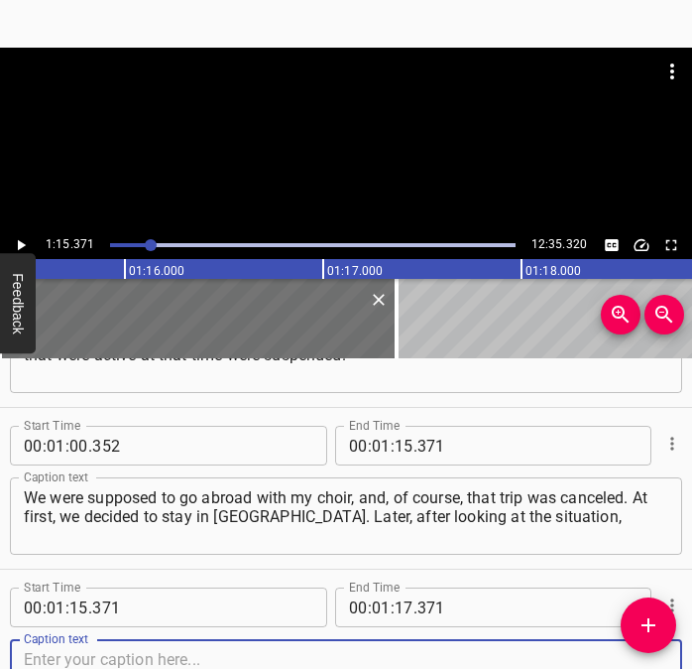
scroll to position [915, 0]
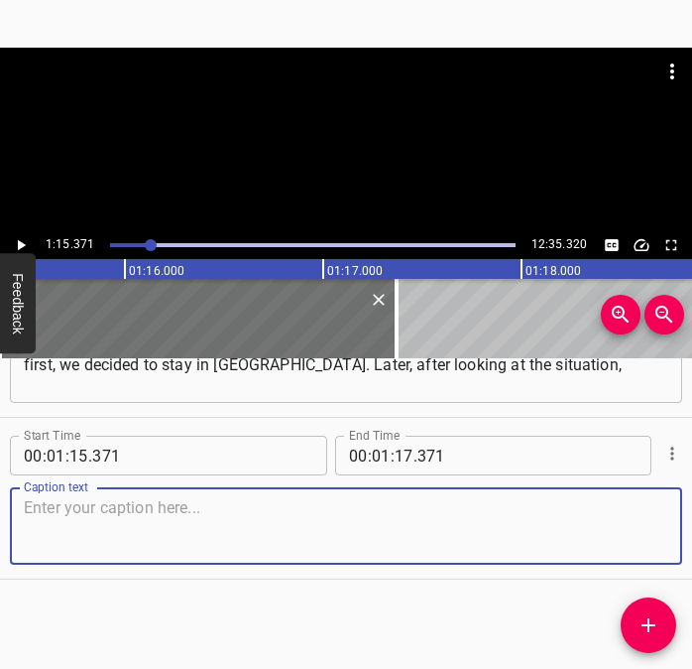
drag, startPoint x: 630, startPoint y: 532, endPoint x: 684, endPoint y: 522, distance: 55.4
click at [656, 527] on div "Caption text" at bounding box center [346, 525] width 672 height 77
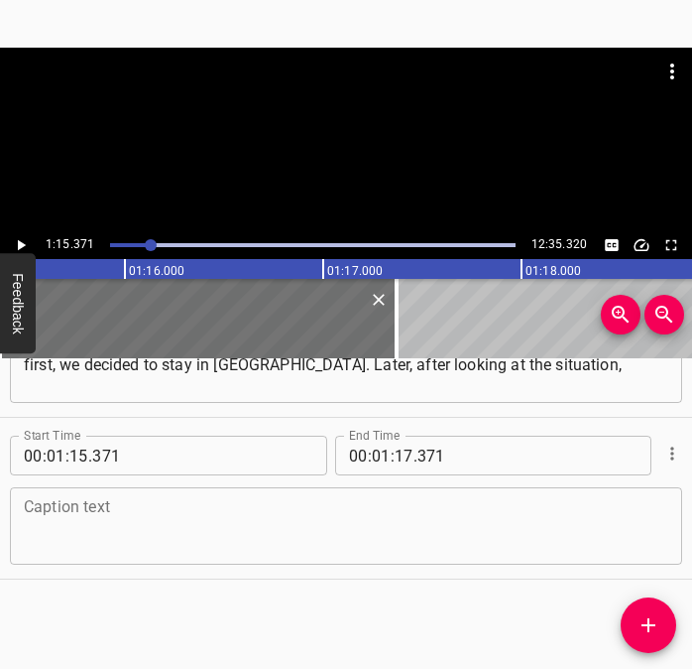
click at [76, 526] on textarea at bounding box center [346, 526] width 645 height 57
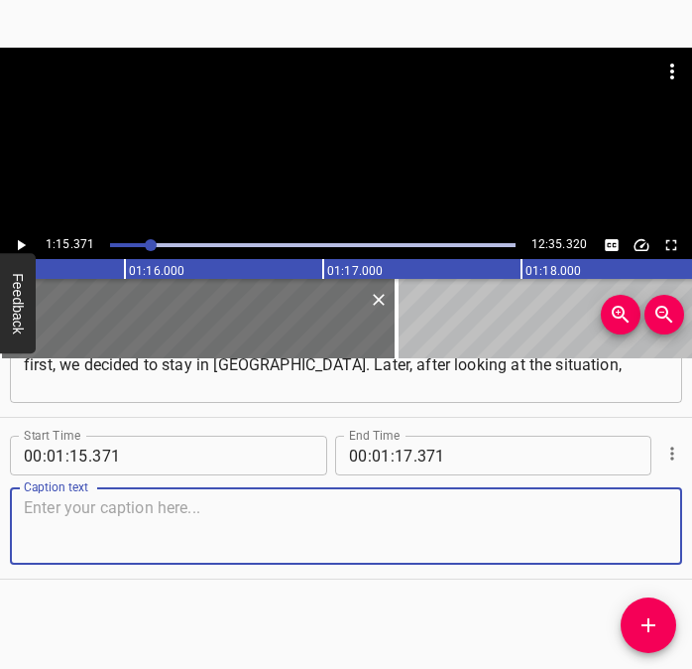
paste textarea "we still decided to go to western [GEOGRAPHIC_DATA]. I would say this: during t…"
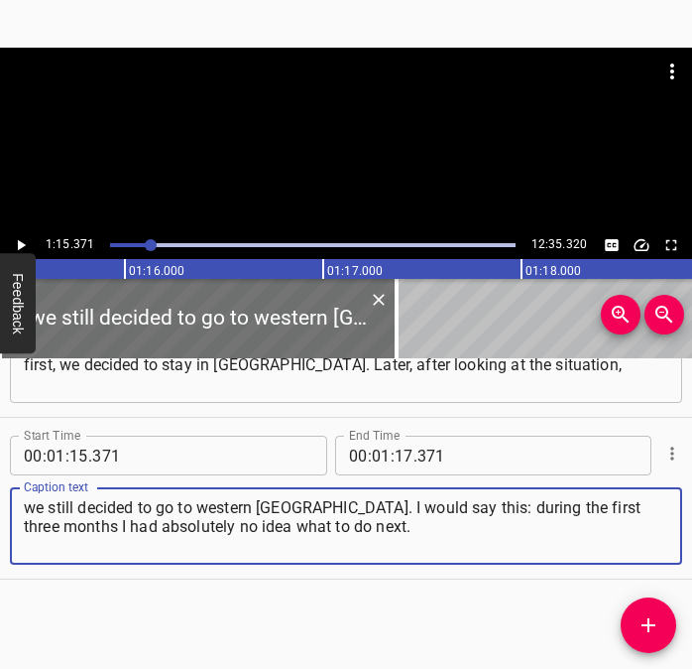
type textarea "we still decided to go to western [GEOGRAPHIC_DATA]. I would say this: during t…"
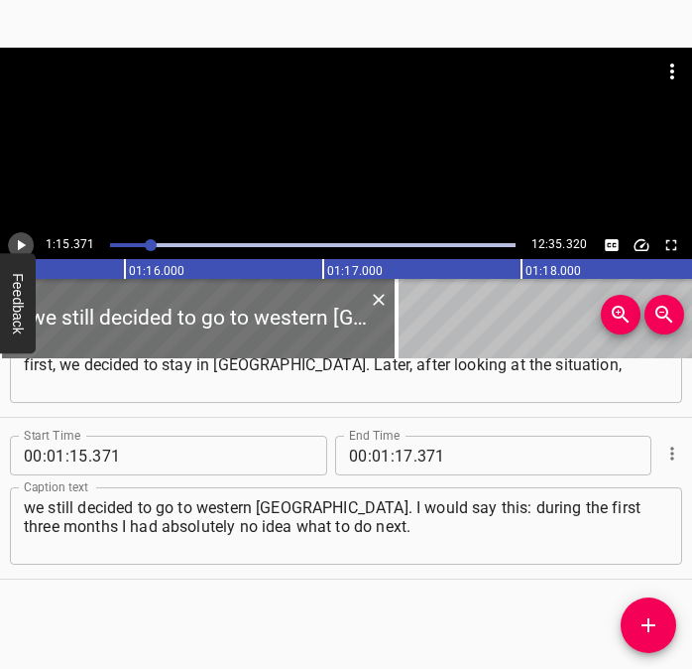
click at [25, 244] on icon "Play/Pause" at bounding box center [21, 245] width 18 height 18
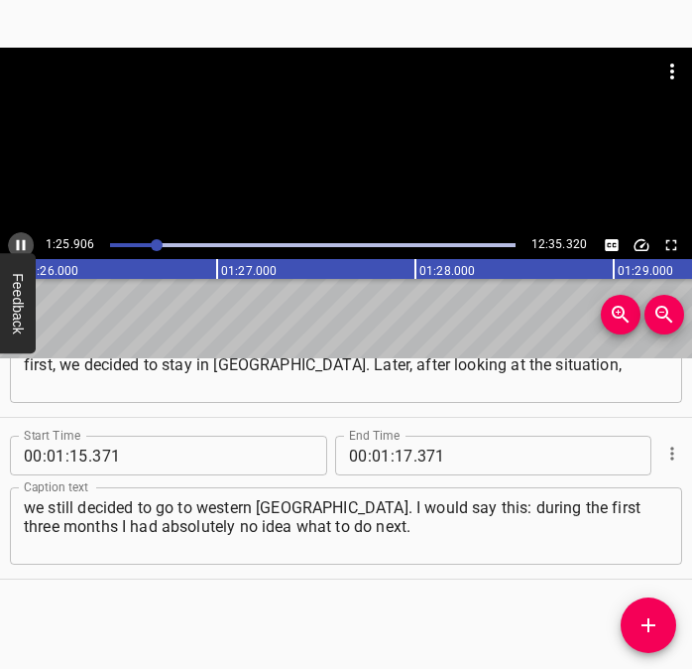
click at [20, 237] on icon "Play/Pause" at bounding box center [21, 245] width 18 height 18
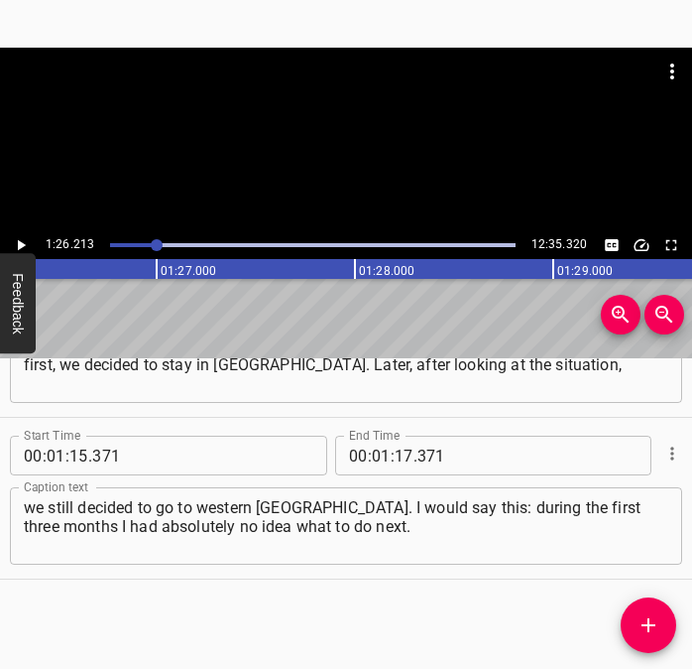
click at [20, 237] on icon "Play/Pause" at bounding box center [21, 245] width 18 height 18
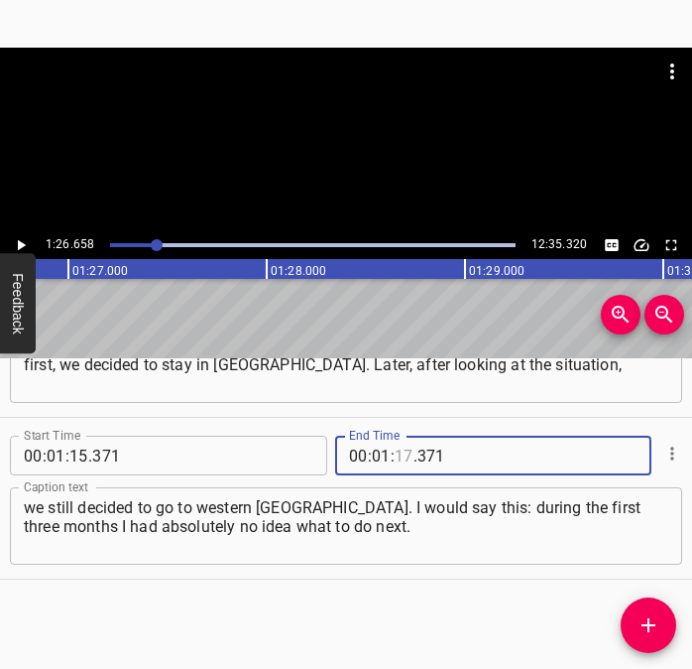
click at [403, 450] on input "number" at bounding box center [404, 455] width 19 height 40
type input "26"
type input "658"
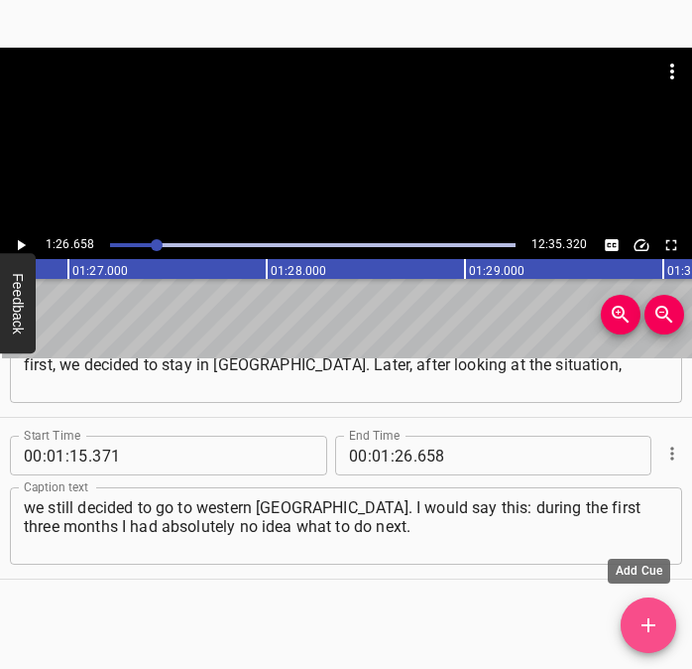
click at [651, 624] on icon "Add Cue" at bounding box center [649, 625] width 14 height 14
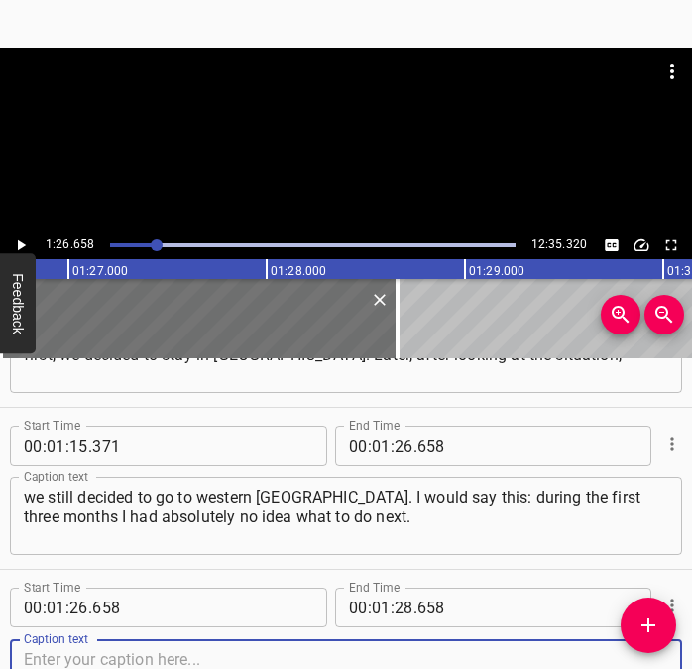
scroll to position [1076, 0]
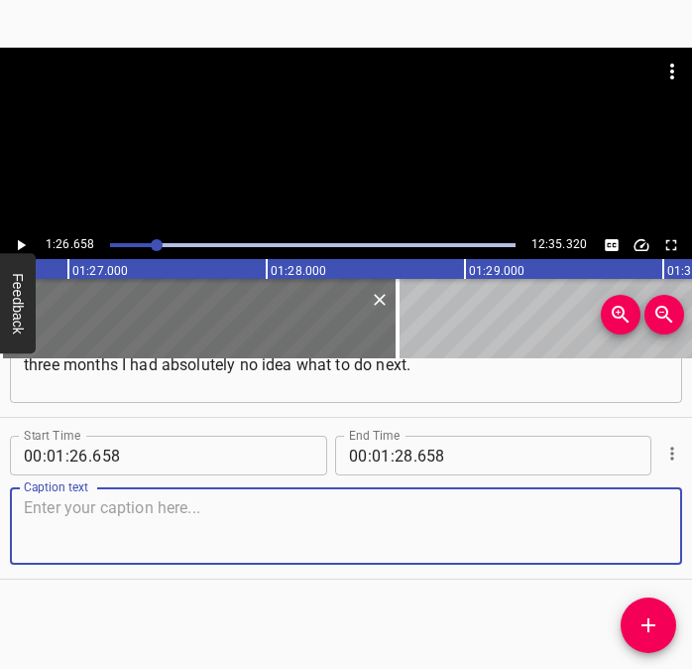
drag, startPoint x: 624, startPoint y: 544, endPoint x: 683, endPoint y: 526, distance: 62.1
click at [643, 538] on textarea at bounding box center [346, 526] width 645 height 57
click at [81, 540] on textarea at bounding box center [346, 526] width 645 height 57
paste textarea "The only thing I decided for myself was that I would stay in [GEOGRAPHIC_DATA].…"
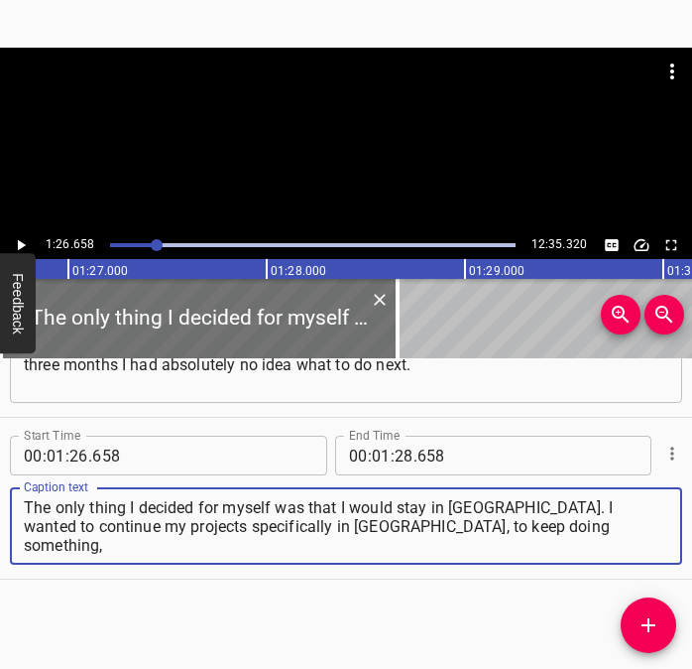
type textarea "The only thing I decided for myself was that I would stay in [GEOGRAPHIC_DATA].…"
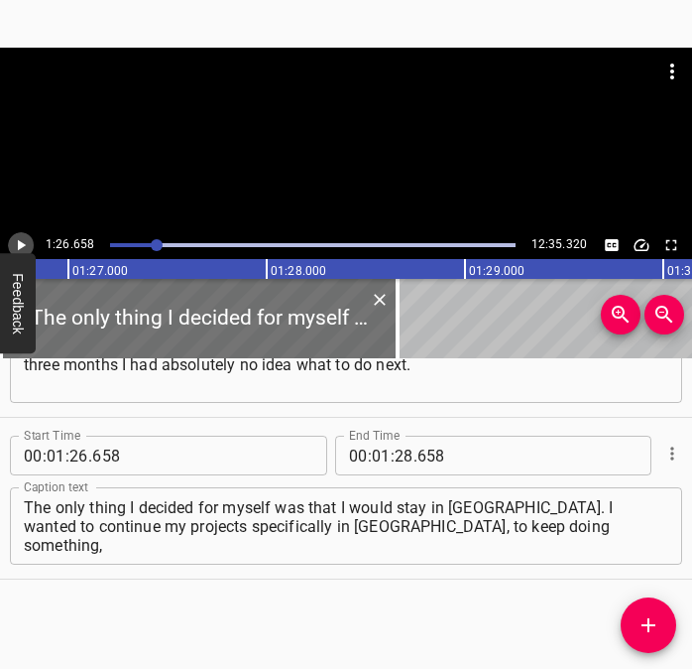
click at [16, 242] on icon "Play/Pause" at bounding box center [21, 245] width 18 height 18
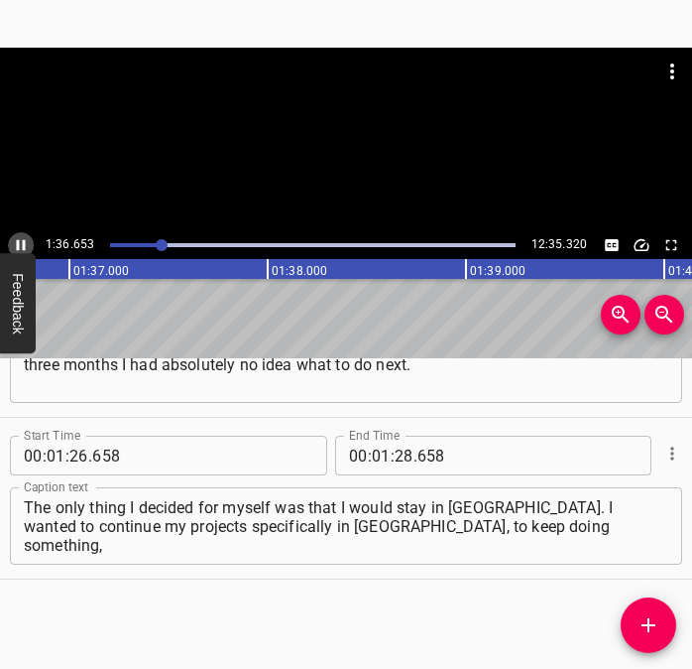
click at [15, 246] on icon "Play/Pause" at bounding box center [21, 245] width 18 height 18
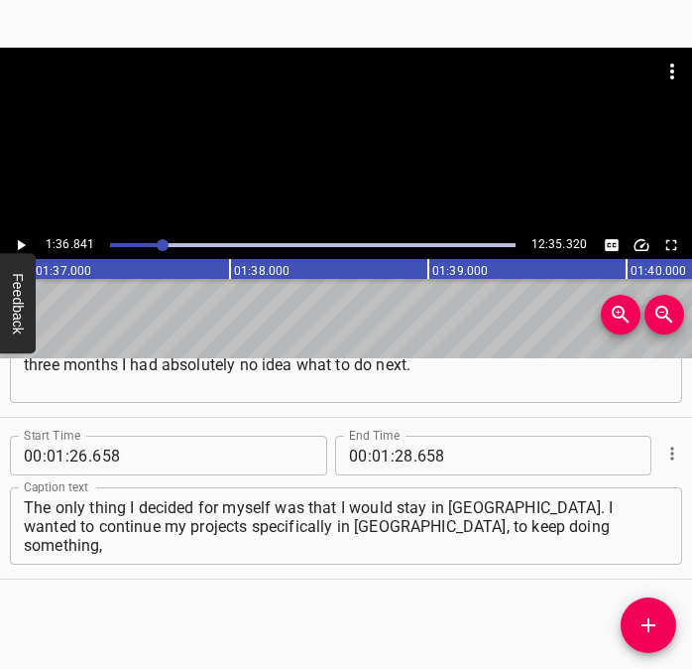
click at [15, 246] on icon "Play/Pause" at bounding box center [21, 245] width 18 height 18
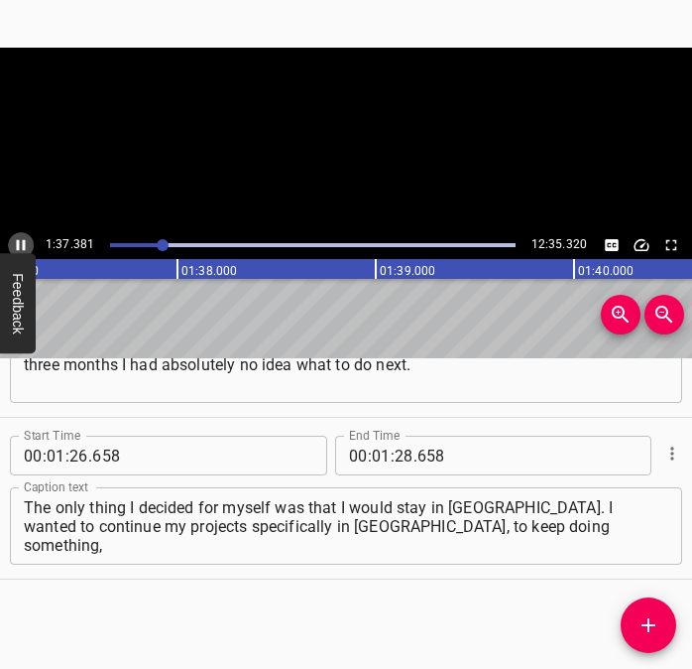
click at [15, 246] on icon "Play/Pause" at bounding box center [21, 245] width 18 height 18
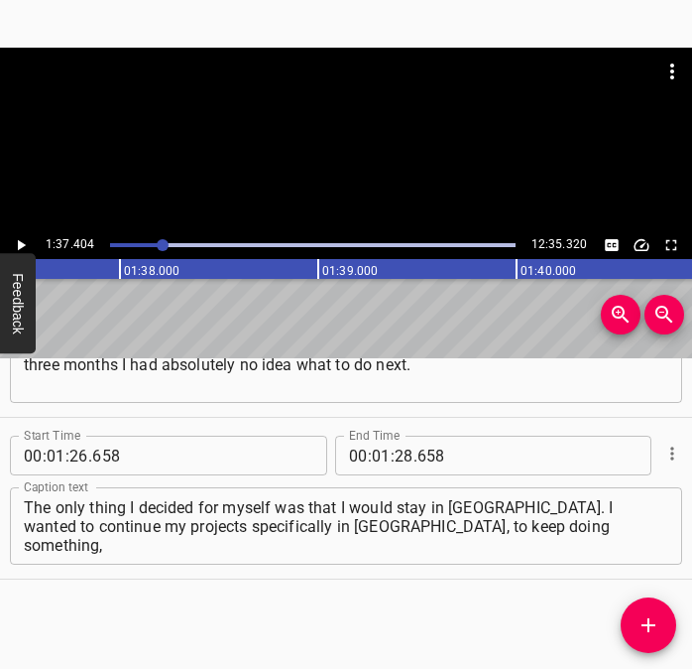
scroll to position [0, 19322]
click at [15, 246] on icon "Play/Pause" at bounding box center [21, 245] width 18 height 18
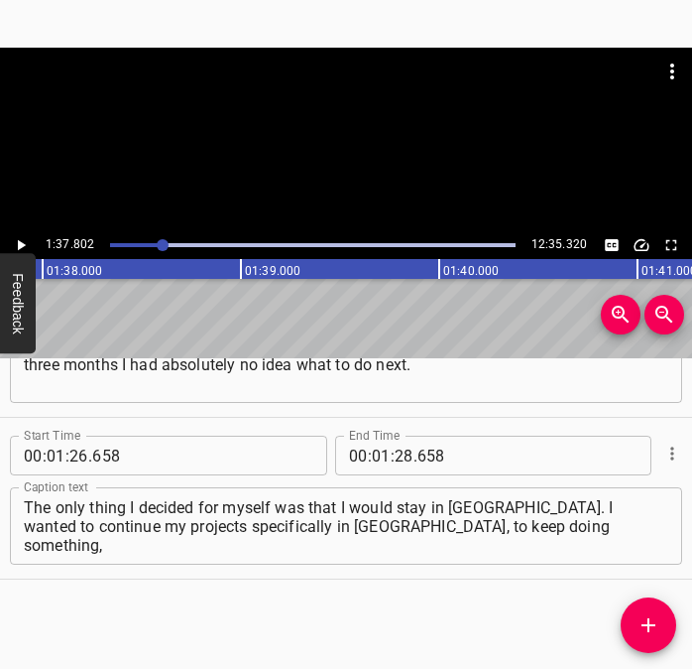
scroll to position [0, 19401]
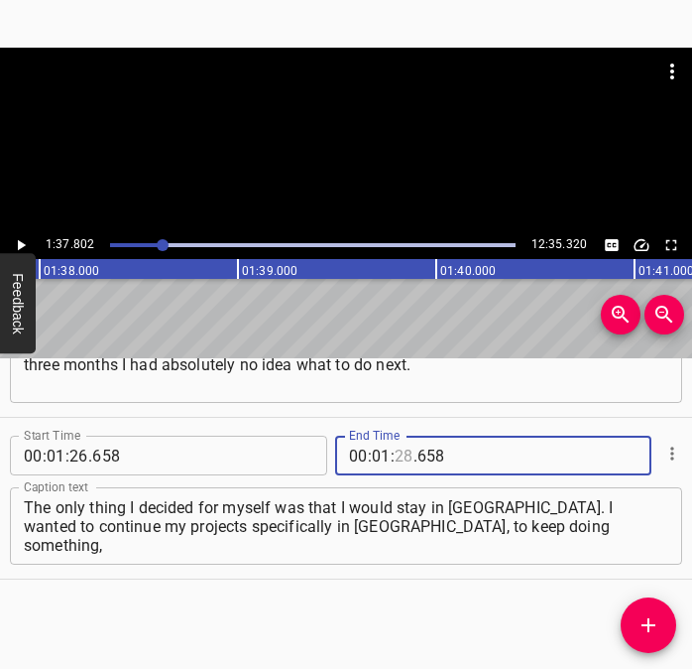
click at [401, 451] on input "number" at bounding box center [404, 455] width 19 height 40
type input "37"
type input "802"
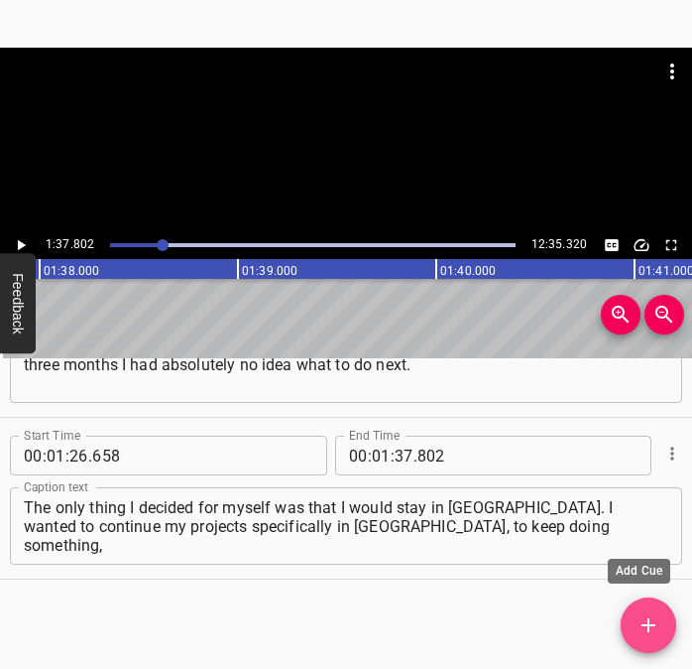
click at [636, 627] on span "Add Cue" at bounding box center [649, 625] width 56 height 24
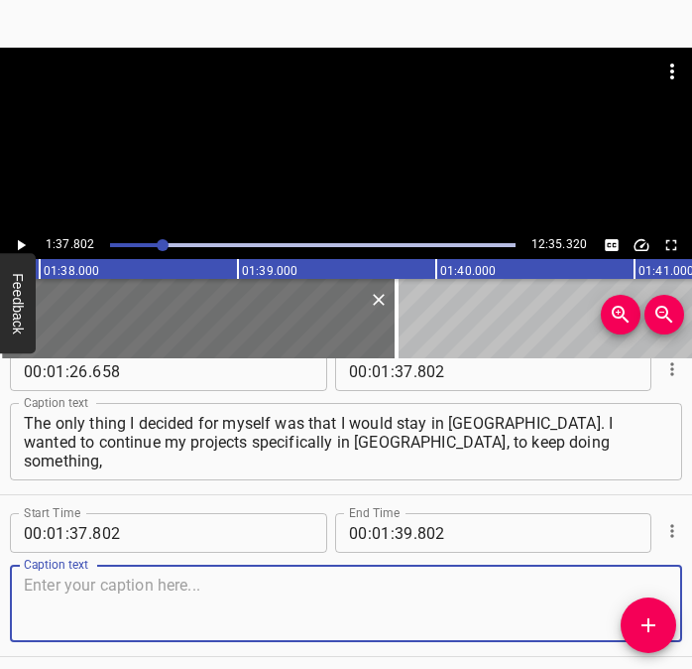
scroll to position [1238, 0]
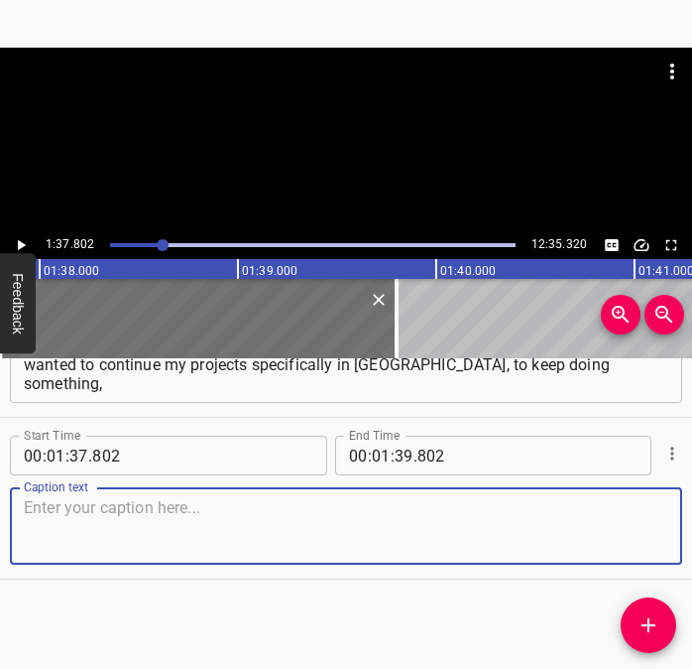
drag, startPoint x: 650, startPoint y: 543, endPoint x: 683, endPoint y: 528, distance: 36.9
click at [651, 541] on textarea at bounding box center [346, 526] width 645 height 57
click at [212, 525] on textarea at bounding box center [346, 526] width 645 height 57
paste textarea "maybe in the west of the country, maybe in [GEOGRAPHIC_DATA]. Gradually, we beg…"
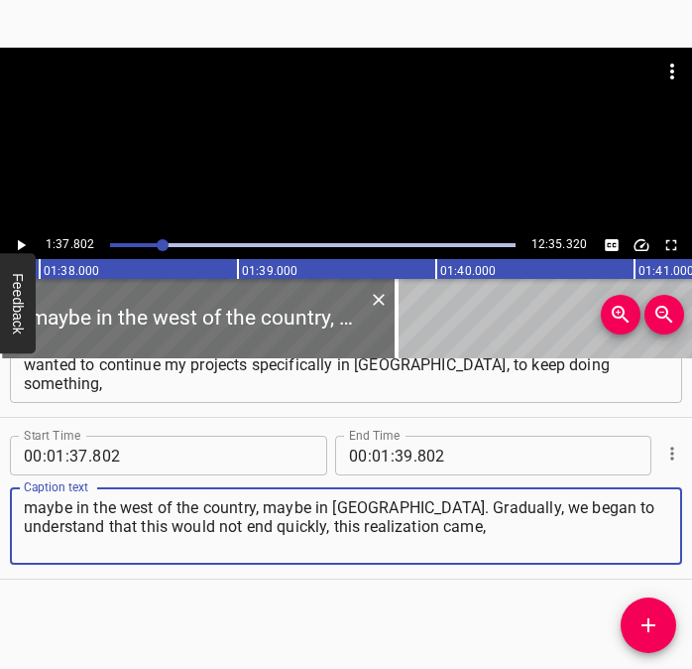
type textarea "maybe in the west of the country, maybe in [GEOGRAPHIC_DATA]. Gradually, we beg…"
click at [21, 239] on icon "Play/Pause" at bounding box center [21, 245] width 18 height 18
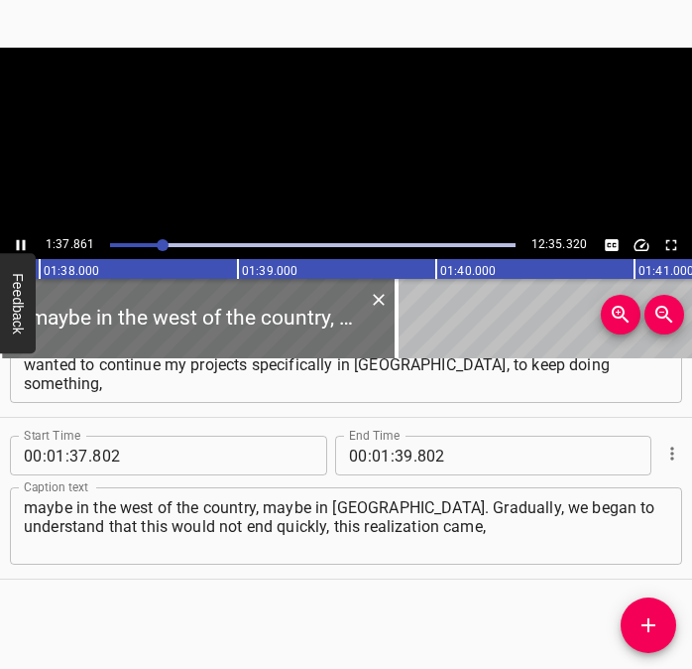
scroll to position [0, 19413]
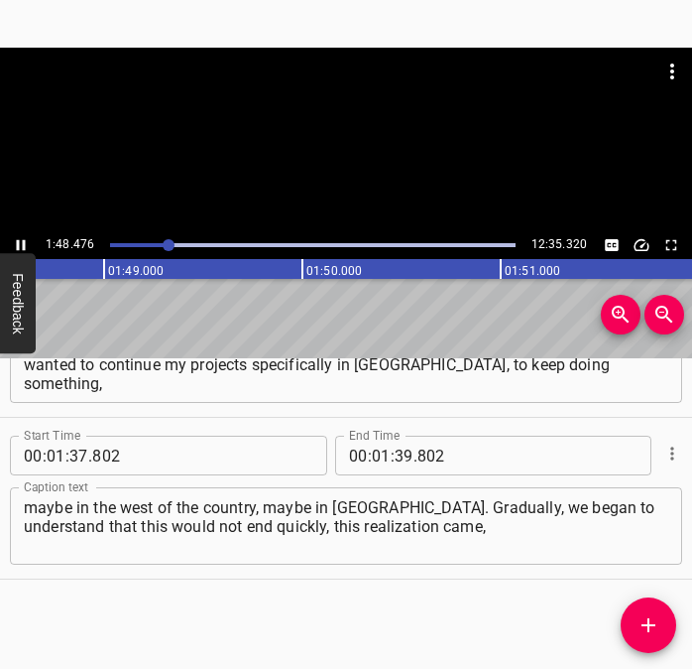
click at [19, 237] on icon "Play/Pause" at bounding box center [21, 245] width 18 height 18
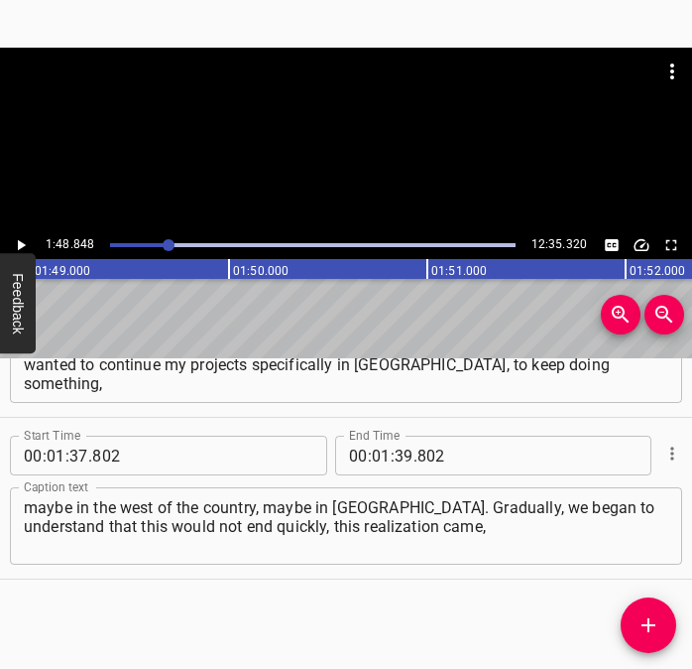
click at [414, 456] on span "." at bounding box center [416, 455] width 4 height 40
click at [402, 455] on input "number" at bounding box center [404, 455] width 19 height 40
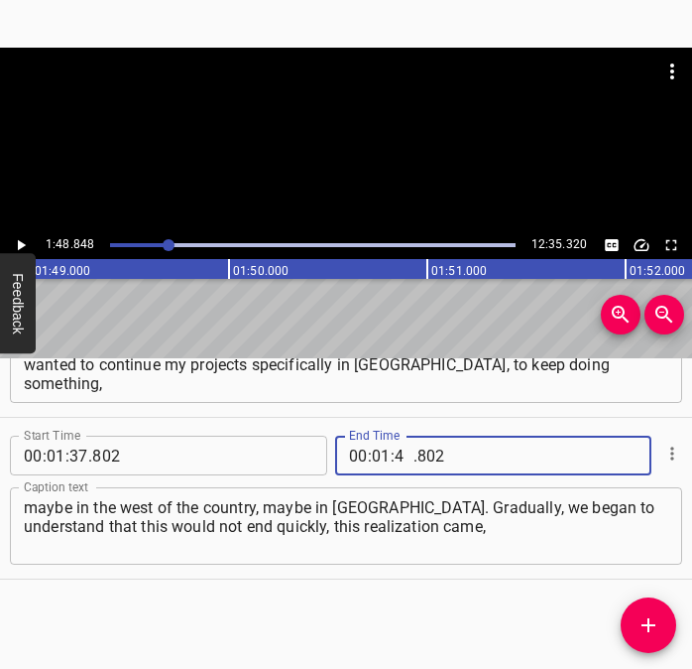
type input "48"
type input "848"
click at [650, 619] on icon "Add Cue" at bounding box center [649, 625] width 14 height 14
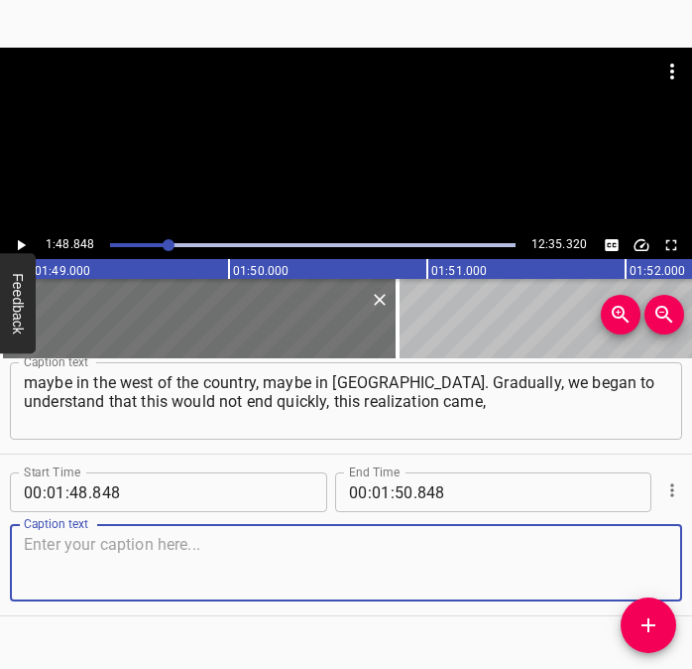
scroll to position [1400, 0]
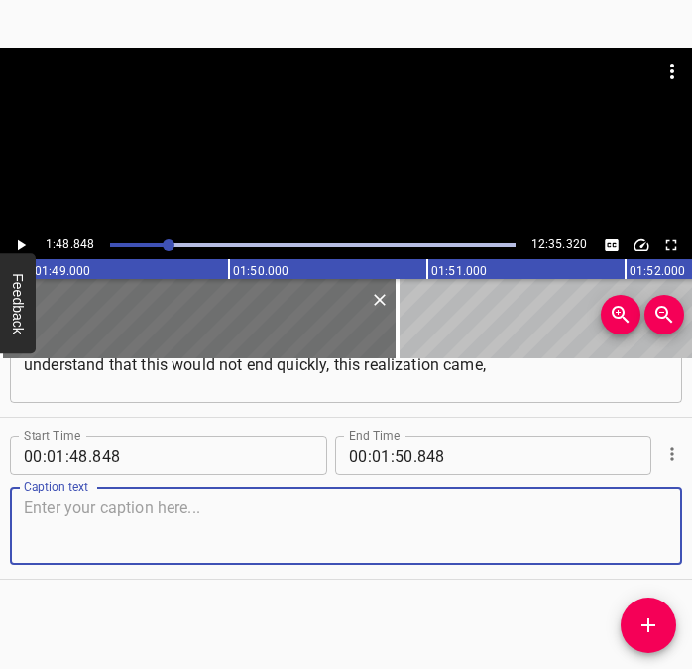
click at [622, 522] on textarea at bounding box center [346, 526] width 645 height 57
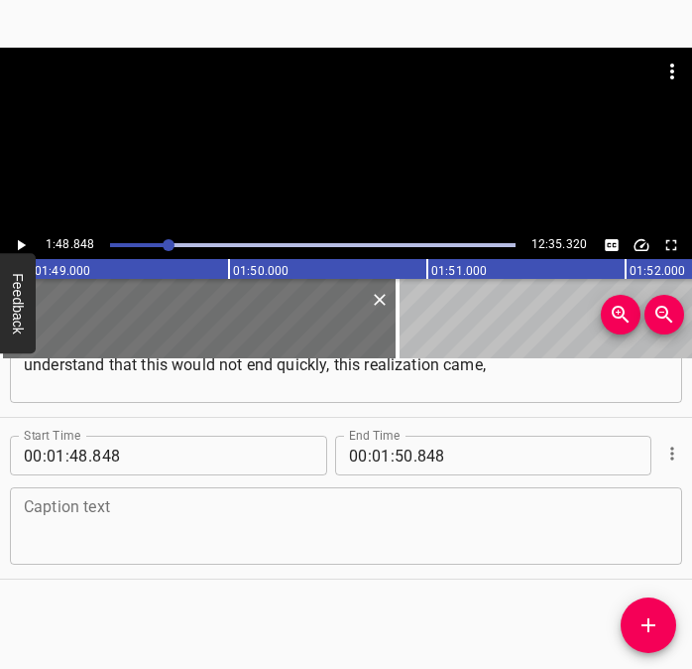
click at [85, 519] on textarea at bounding box center [346, 526] width 645 height 57
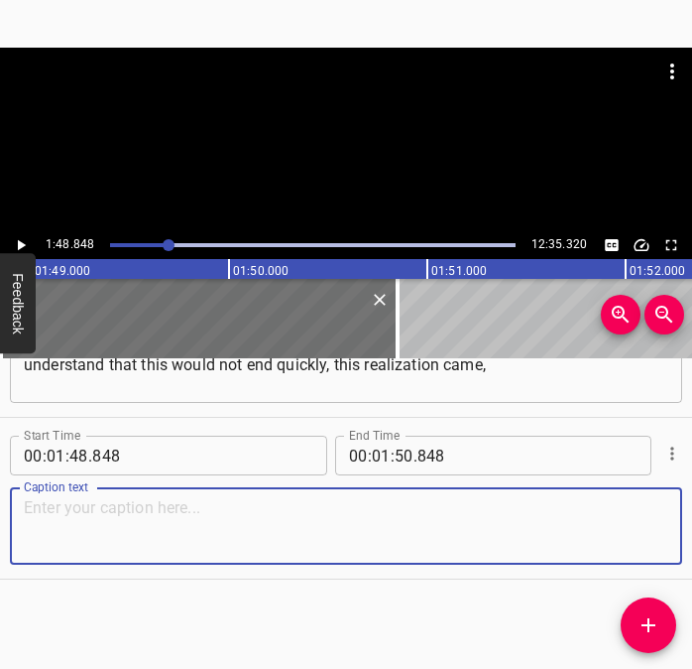
paste textarea "and then everyone made their own choice: whether to continue doing the work of …"
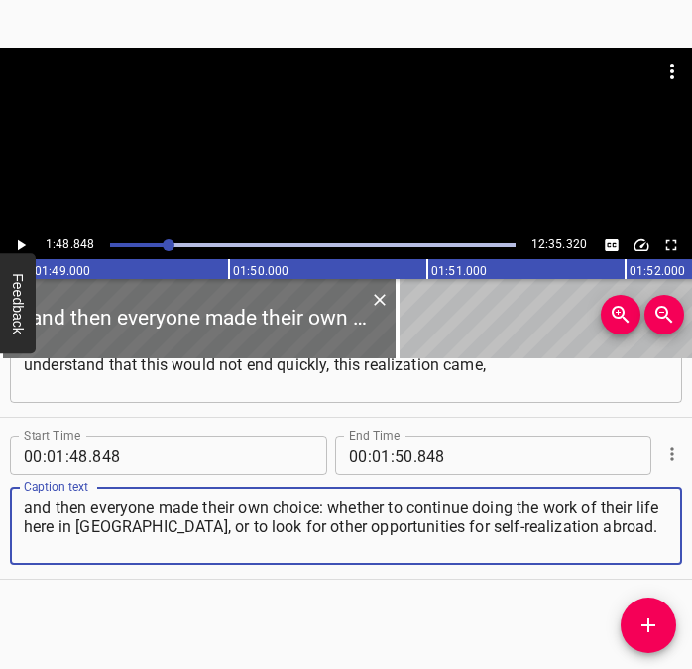
type textarea "and then everyone made their own choice: whether to continue doing the work of …"
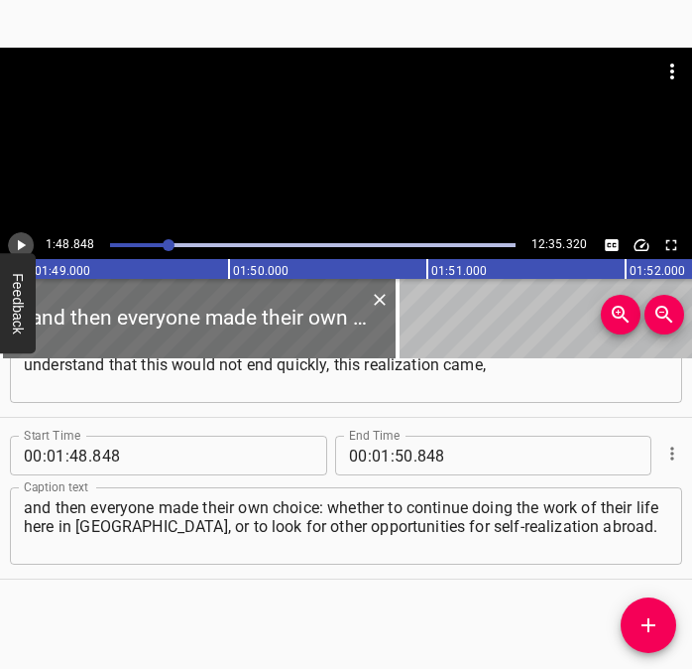
click at [19, 242] on icon "Play/Pause" at bounding box center [22, 245] width 8 height 11
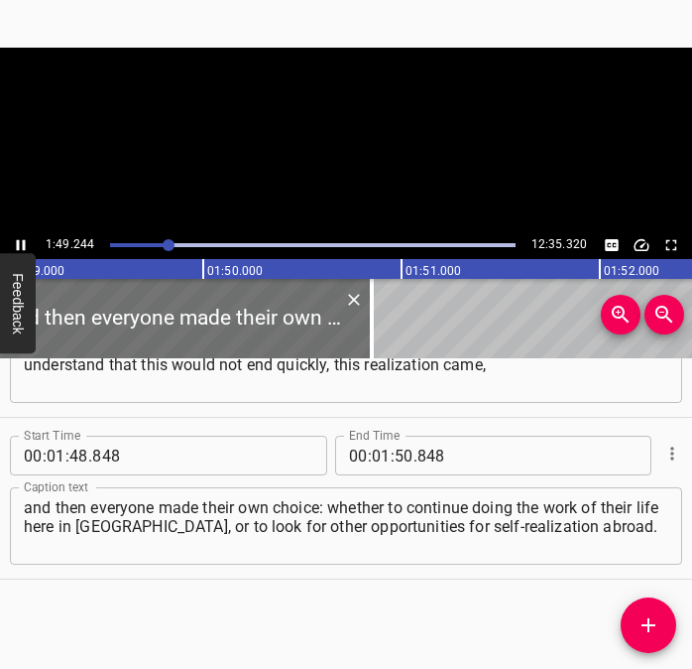
scroll to position [0, 21670]
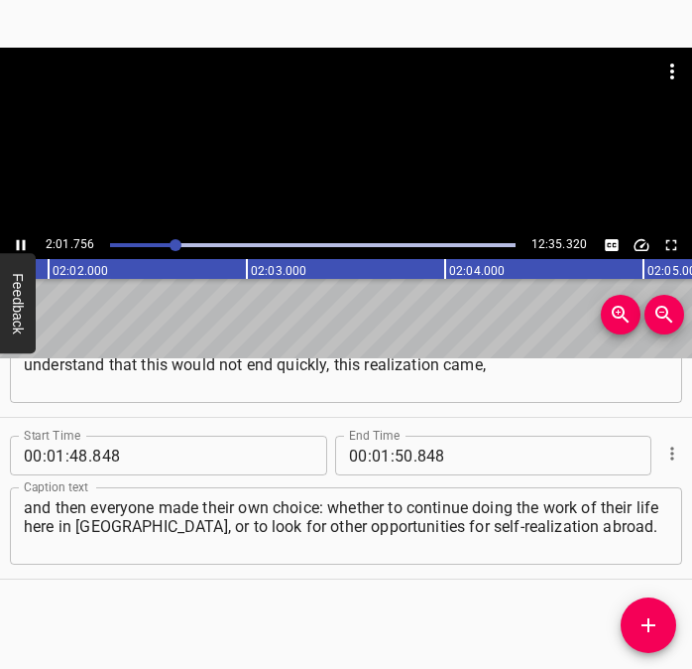
click at [21, 239] on icon "Play/Pause" at bounding box center [21, 245] width 18 height 18
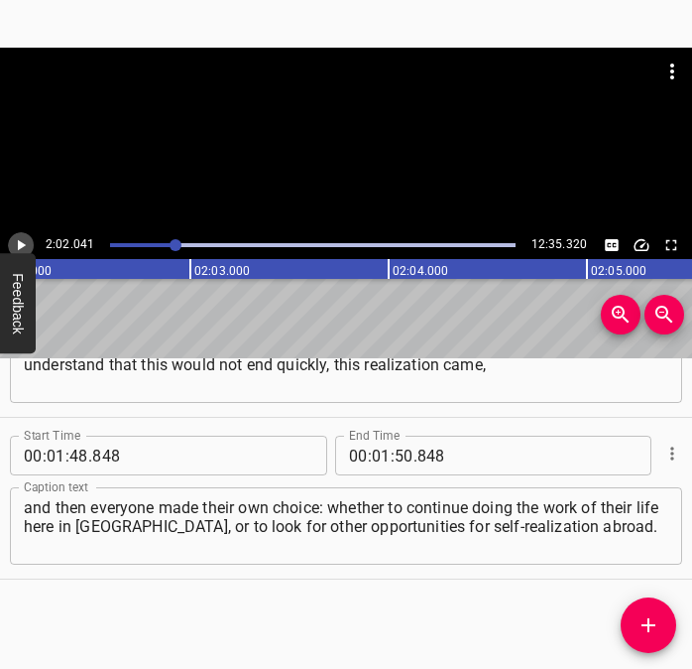
click at [21, 239] on icon "Play/Pause" at bounding box center [21, 245] width 18 height 18
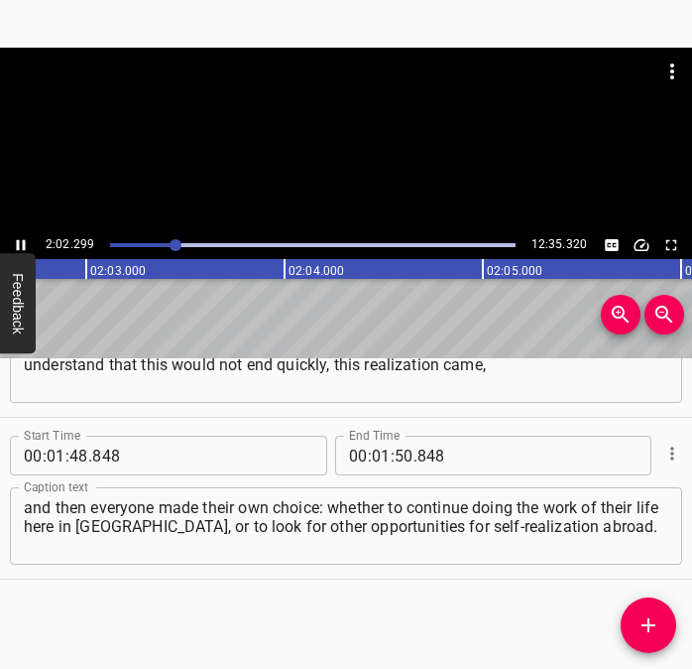
click at [21, 239] on icon "Play/Pause" at bounding box center [21, 245] width 18 height 18
click at [373, 453] on input "number" at bounding box center [381, 455] width 19 height 40
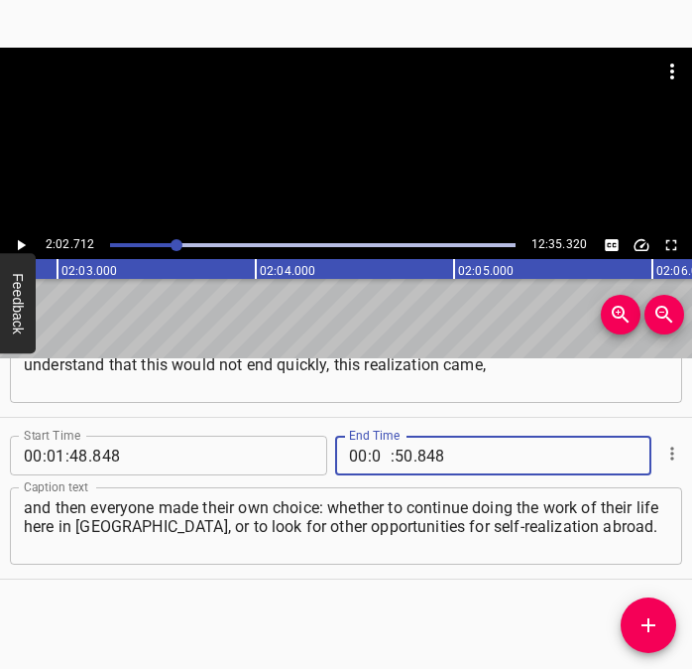
type input "02"
type input "712"
click at [651, 625] on icon "Add Cue" at bounding box center [649, 625] width 14 height 14
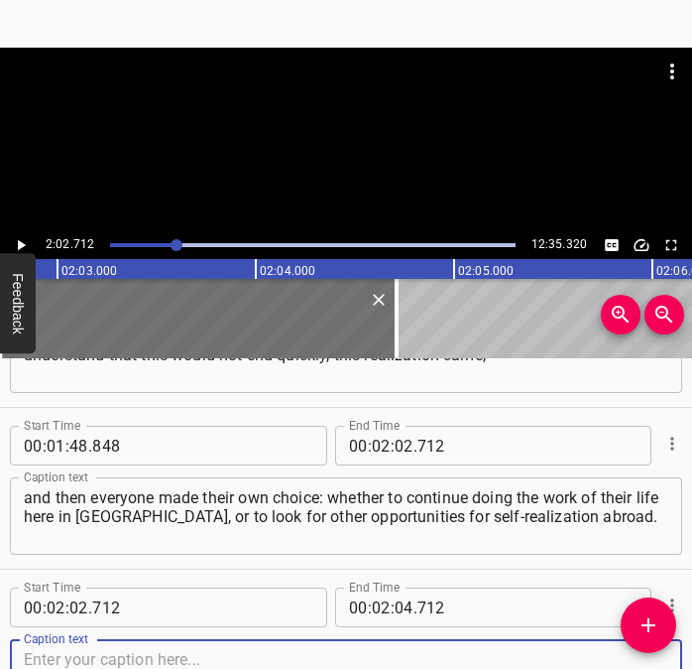
scroll to position [1561, 0]
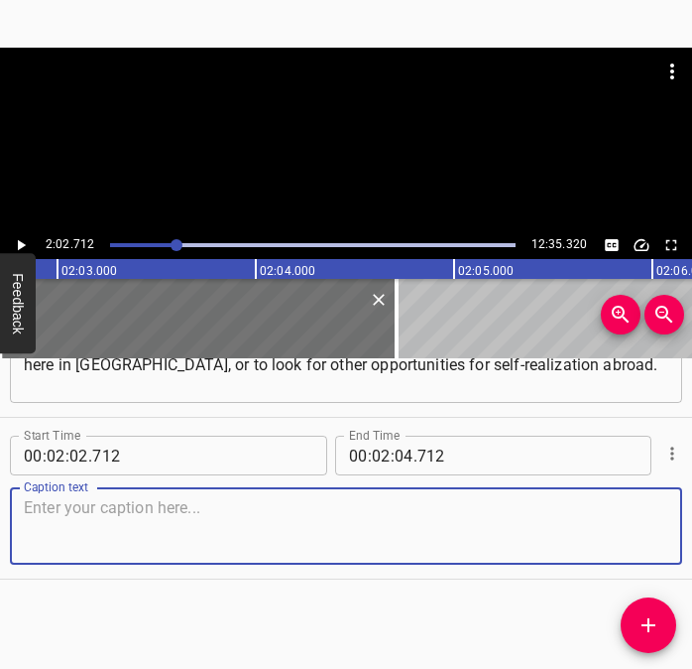
drag, startPoint x: 642, startPoint y: 541, endPoint x: 686, endPoint y: 526, distance: 47.0
click at [646, 540] on textarea at bounding box center [346, 526] width 645 height 57
click at [82, 542] on textarea at bounding box center [346, 526] width 645 height 57
paste textarea "I stayed here. I returned to [GEOGRAPHIC_DATA] together with my family. Four mo…"
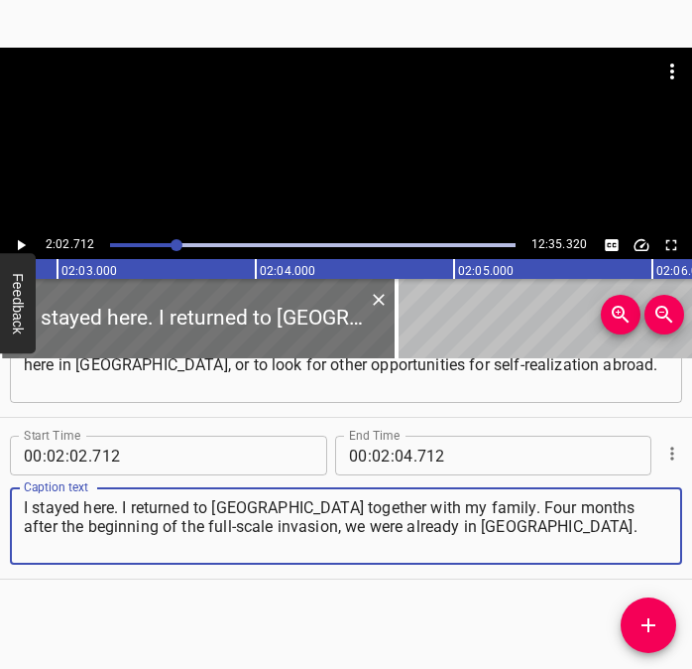
type textarea "I stayed here. I returned to [GEOGRAPHIC_DATA] together with my family. Four mo…"
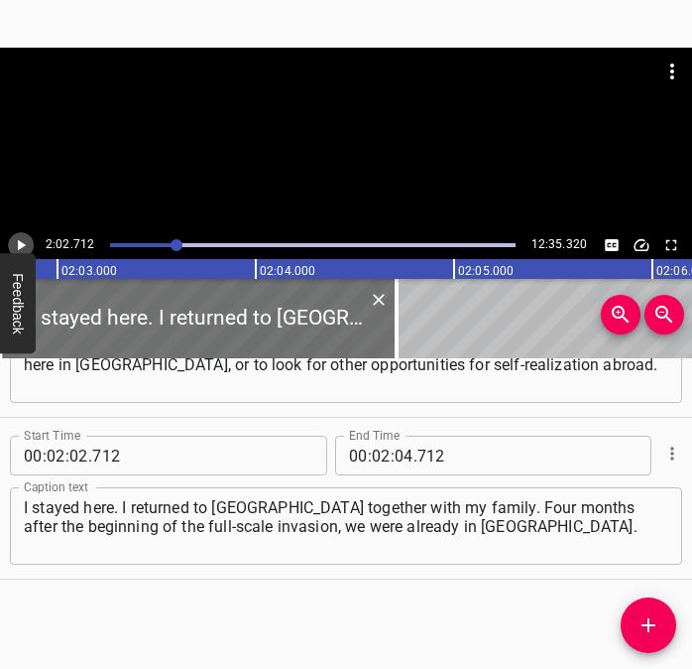
click at [22, 241] on icon "Play/Pause" at bounding box center [21, 245] width 18 height 18
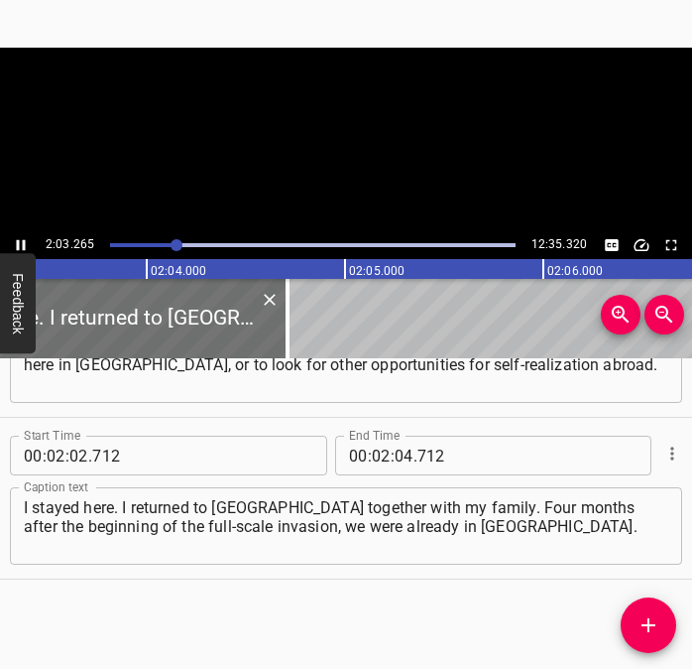
scroll to position [0, 24453]
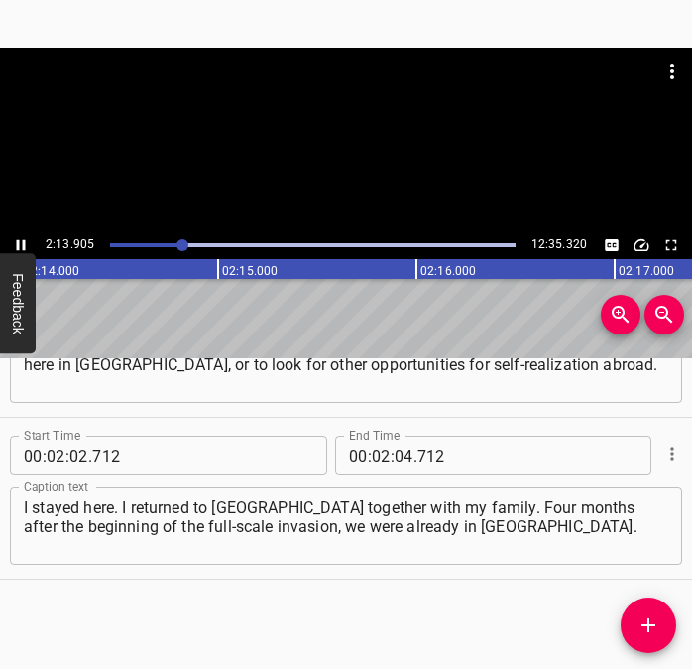
click at [19, 238] on icon "Play/Pause" at bounding box center [21, 245] width 18 height 18
click at [399, 451] on input "number" at bounding box center [404, 455] width 19 height 40
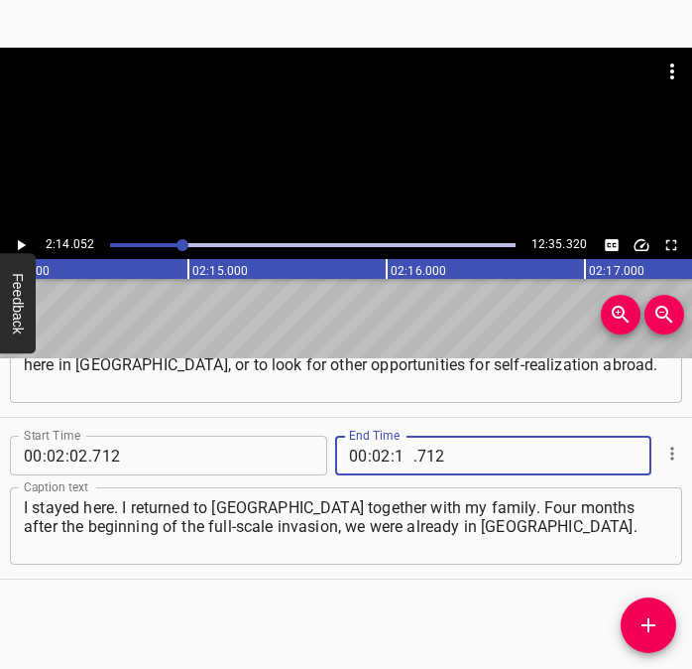
type input "14"
type input "052"
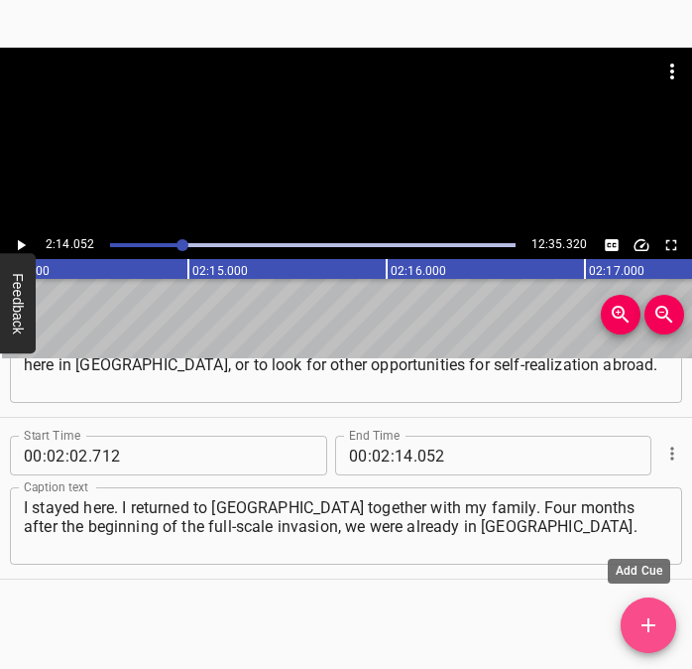
click at [651, 624] on icon "Add Cue" at bounding box center [649, 625] width 14 height 14
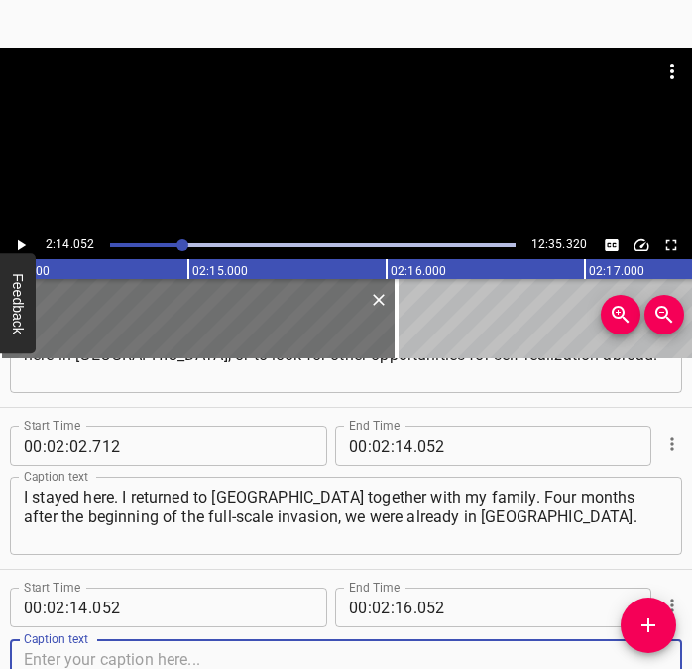
scroll to position [1723, 0]
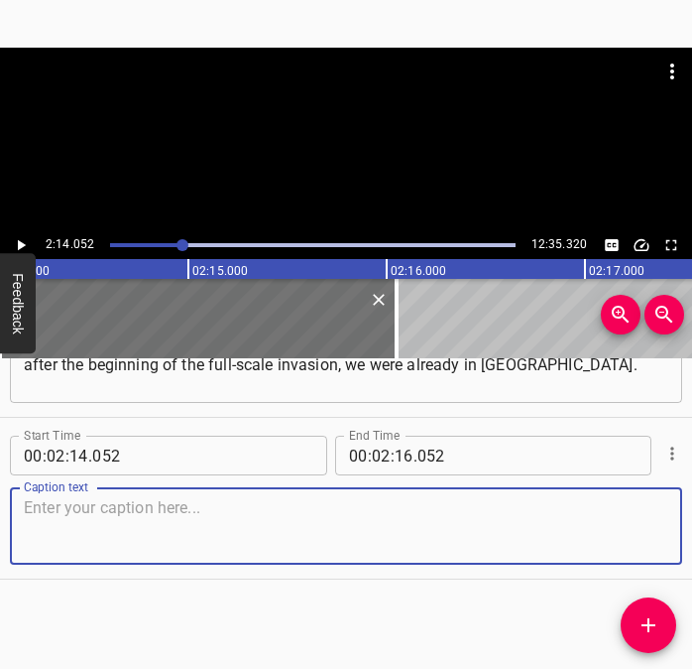
drag, startPoint x: 627, startPoint y: 534, endPoint x: 678, endPoint y: 521, distance: 53.2
click at [653, 526] on div "Caption text" at bounding box center [346, 525] width 672 height 77
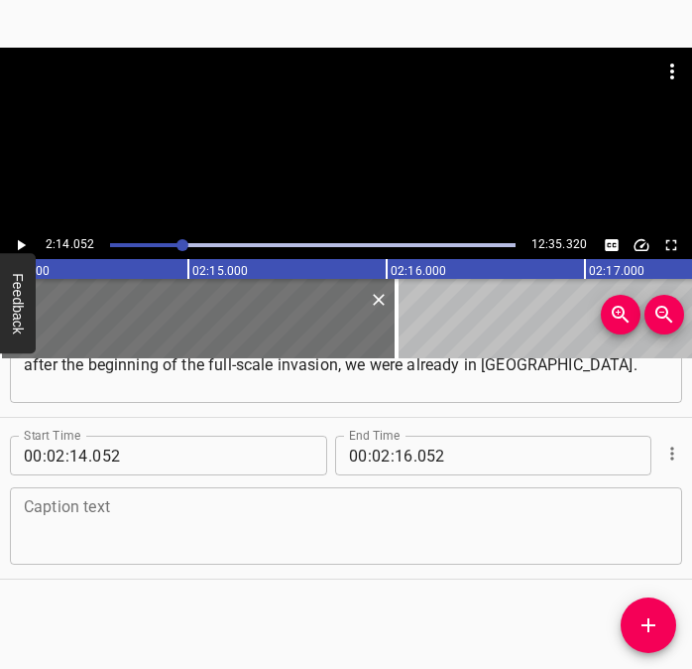
click at [238, 532] on textarea at bounding box center [346, 526] width 645 height 57
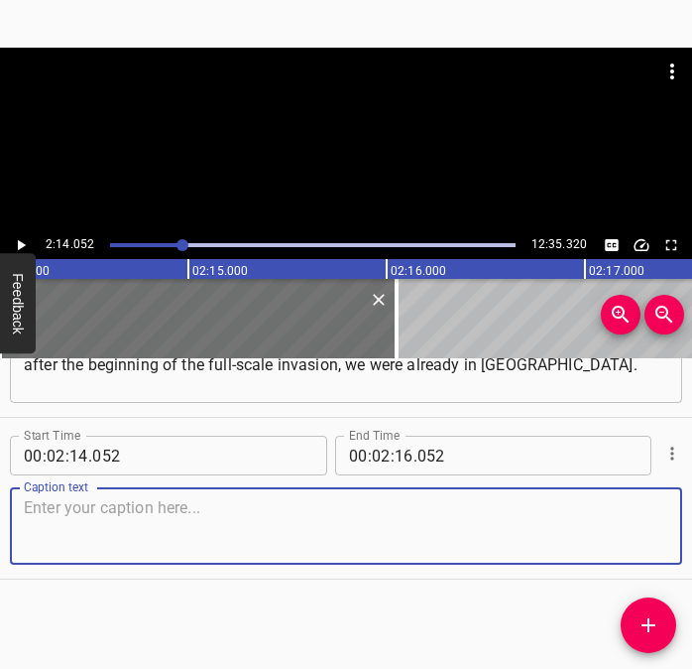
paste textarea "I began gradually restoring all the projects I am involved in. At first, it was…"
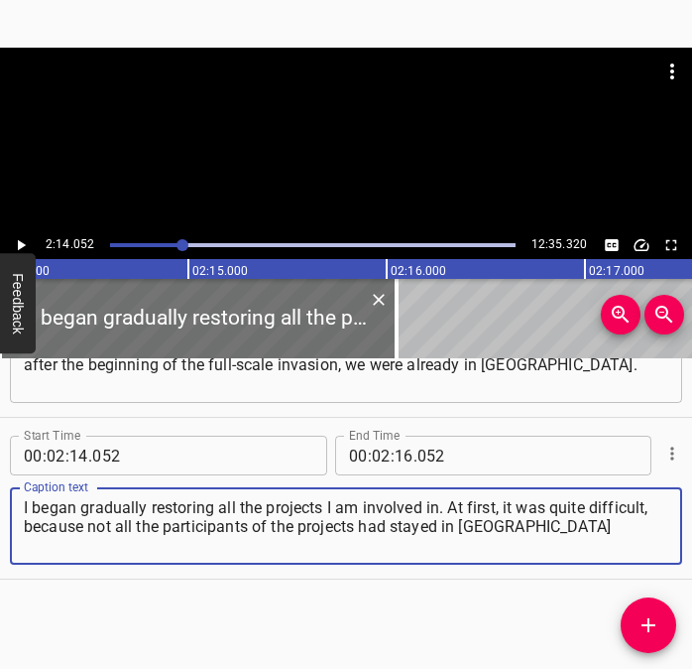
type textarea "I began gradually restoring all the projects I am involved in. At first, it was…"
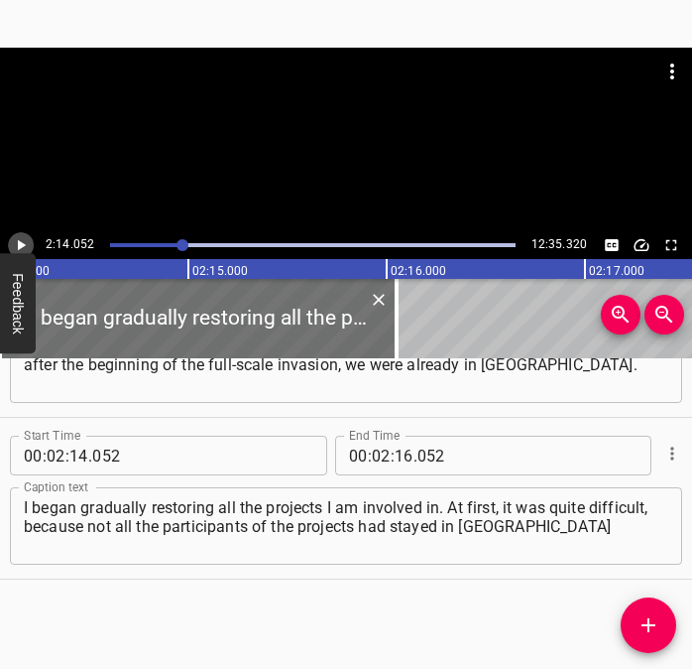
click at [18, 247] on icon "Play/Pause" at bounding box center [22, 245] width 8 height 11
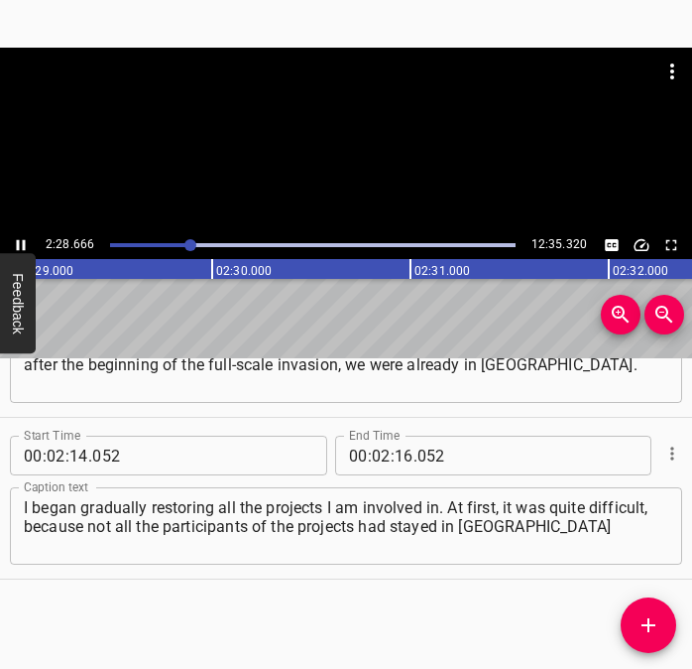
click at [18, 246] on icon "Play/Pause" at bounding box center [21, 245] width 9 height 11
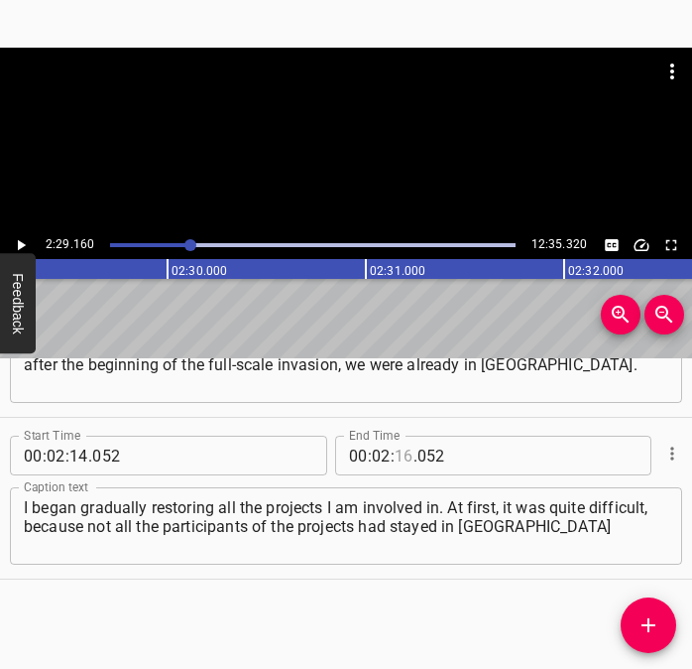
click at [395, 451] on input "number" at bounding box center [404, 455] width 19 height 40
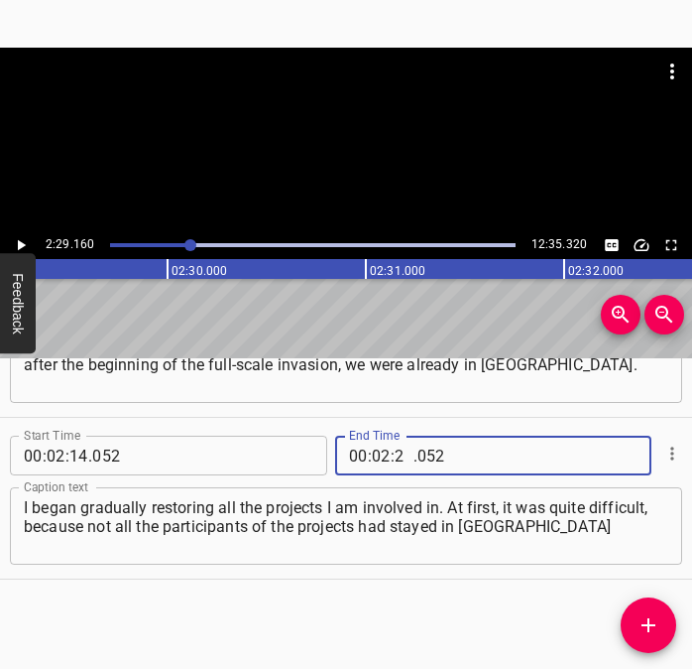
type input "29"
type input "160"
click at [662, 626] on span "Add Cue" at bounding box center [649, 625] width 56 height 24
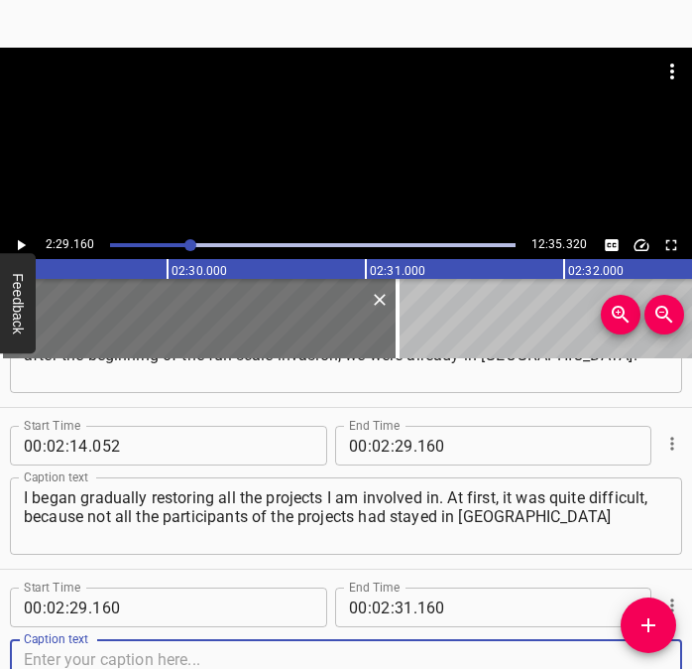
scroll to position [1885, 0]
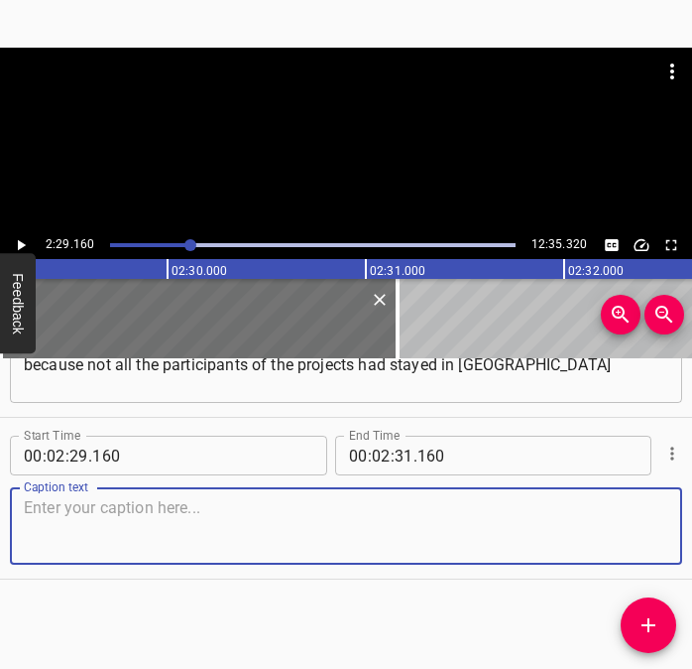
drag, startPoint x: 634, startPoint y: 531, endPoint x: 676, endPoint y: 529, distance: 42.7
click at [662, 530] on div "Caption text" at bounding box center [346, 525] width 672 height 77
click at [89, 548] on textarea at bounding box center [346, 526] width 645 height 57
paste textarea "— some of them had left. So it was, one might say, a new story for all the proj…"
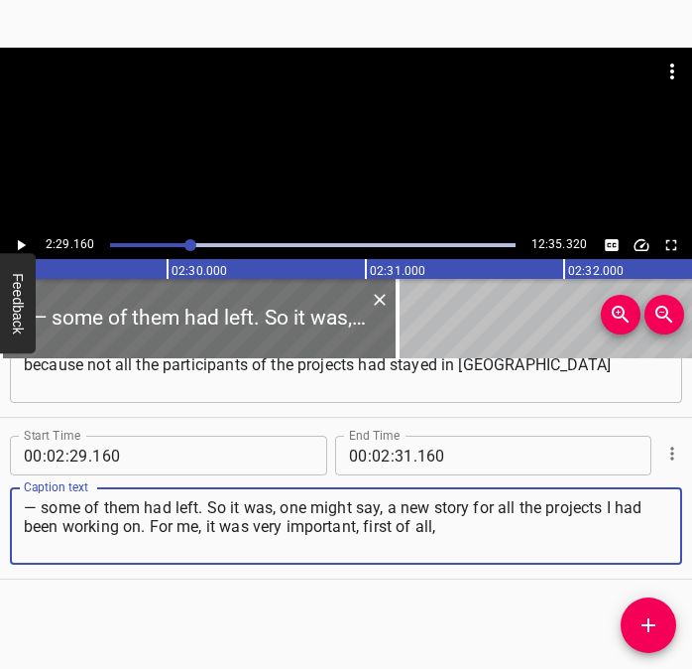
type textarea "— some of them had left. So it was, one might say, a new story for all the proj…"
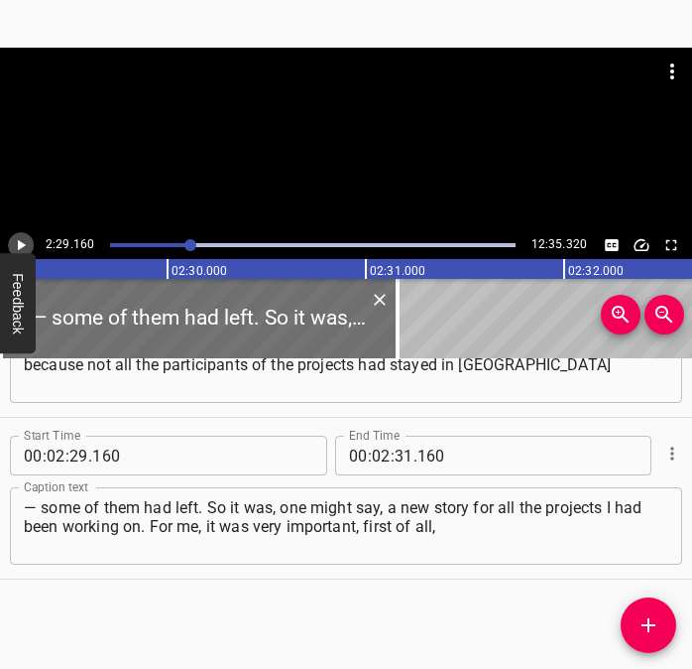
click at [23, 243] on icon "Play/Pause" at bounding box center [22, 245] width 8 height 11
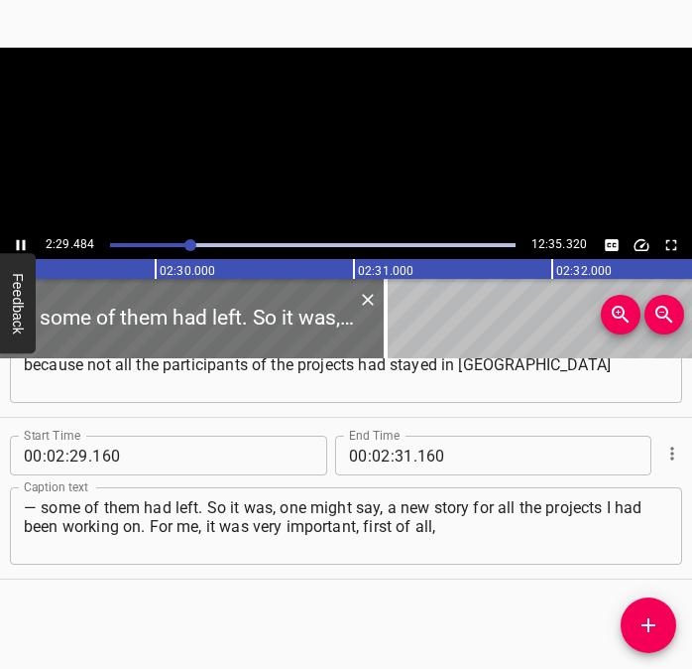
scroll to position [0, 29653]
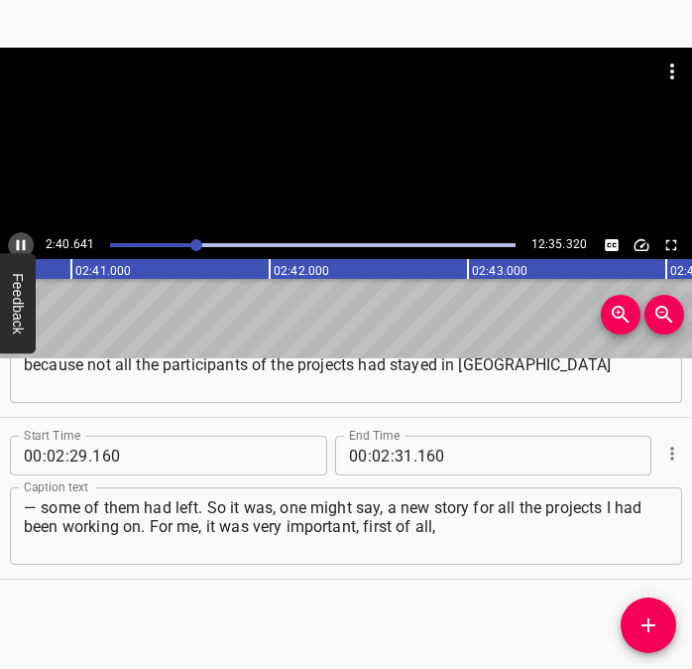
click at [20, 243] on icon "Play/Pause" at bounding box center [21, 245] width 18 height 18
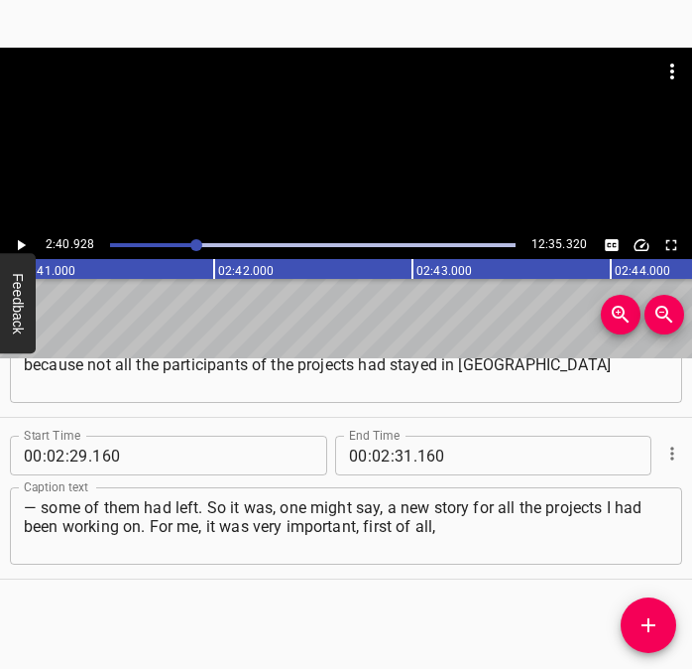
scroll to position [0, 31923]
click at [23, 246] on icon "Play/Pause" at bounding box center [22, 245] width 8 height 11
click at [178, 240] on div at bounding box center [312, 245] width 428 height 28
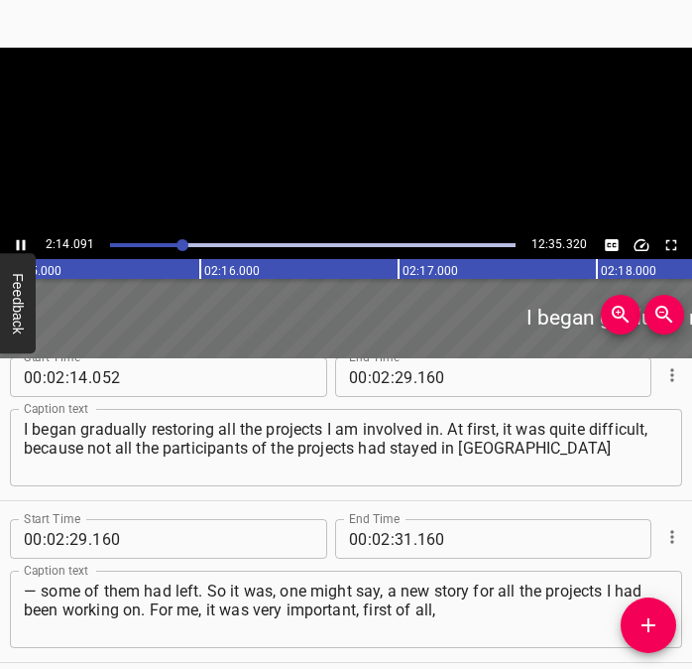
scroll to position [1778, 0]
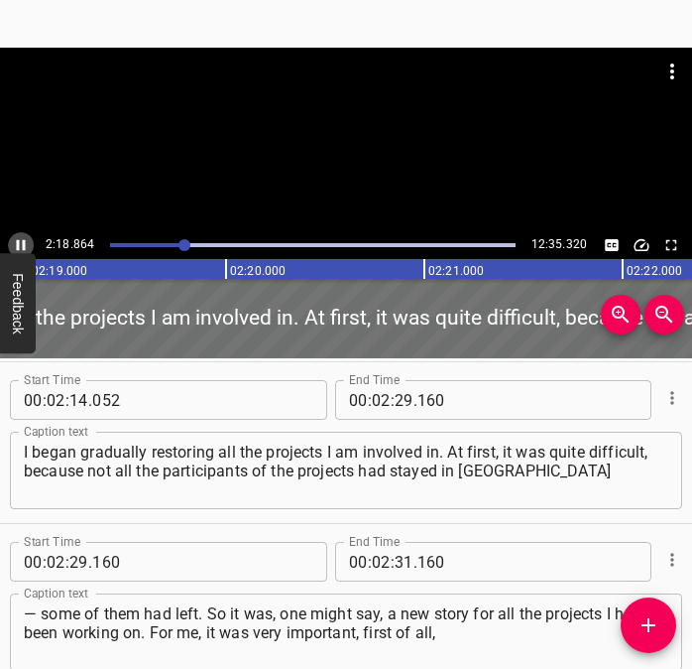
click at [19, 243] on icon "Play/Pause" at bounding box center [21, 245] width 9 height 11
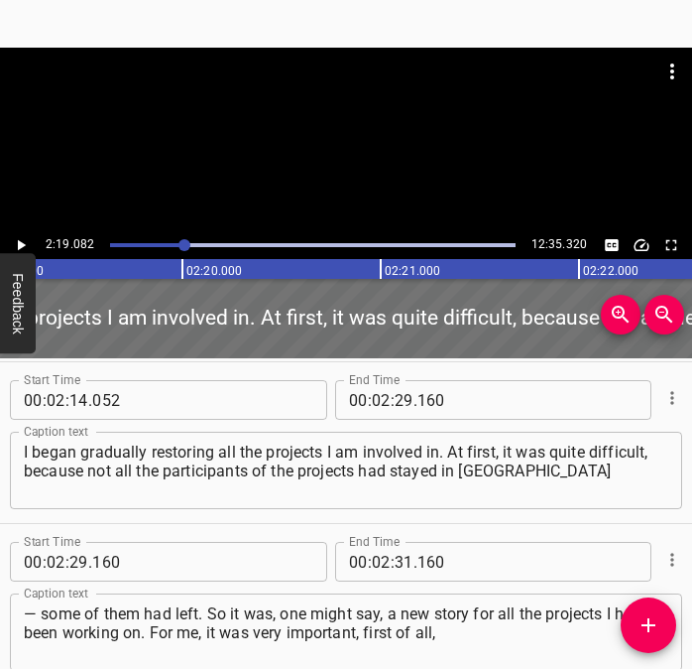
click at [19, 243] on icon "Play/Pause" at bounding box center [22, 245] width 8 height 11
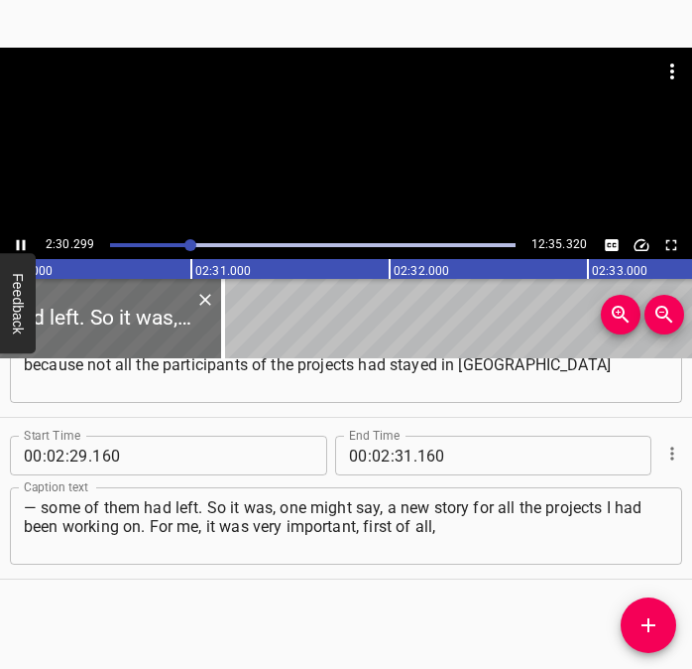
scroll to position [0, 29815]
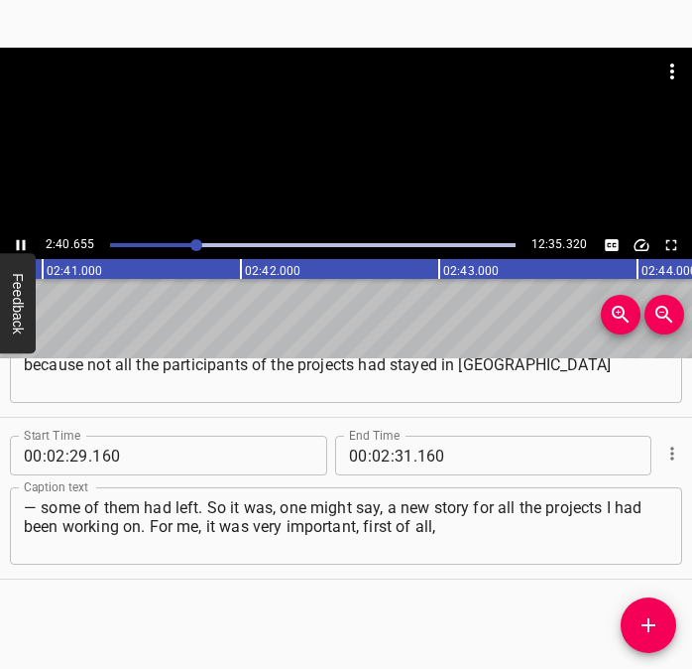
click at [20, 244] on icon "Play/Pause" at bounding box center [21, 245] width 18 height 18
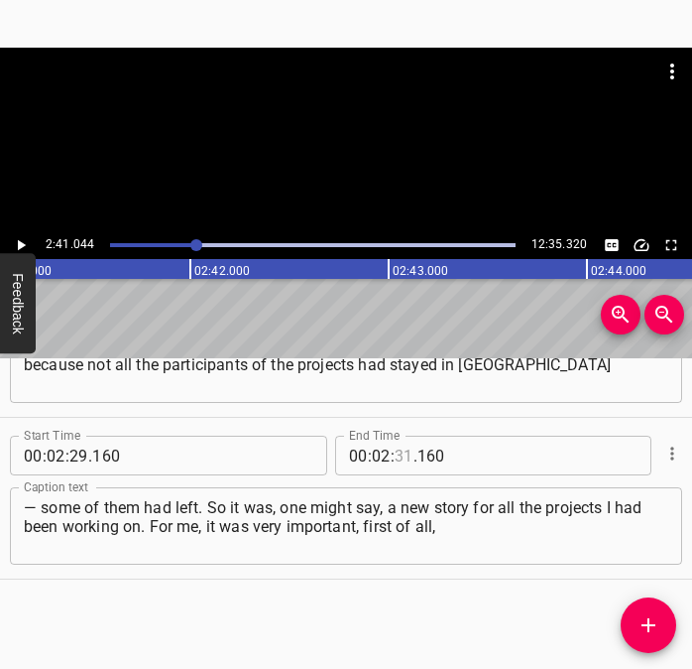
click at [395, 452] on input "number" at bounding box center [404, 455] width 19 height 40
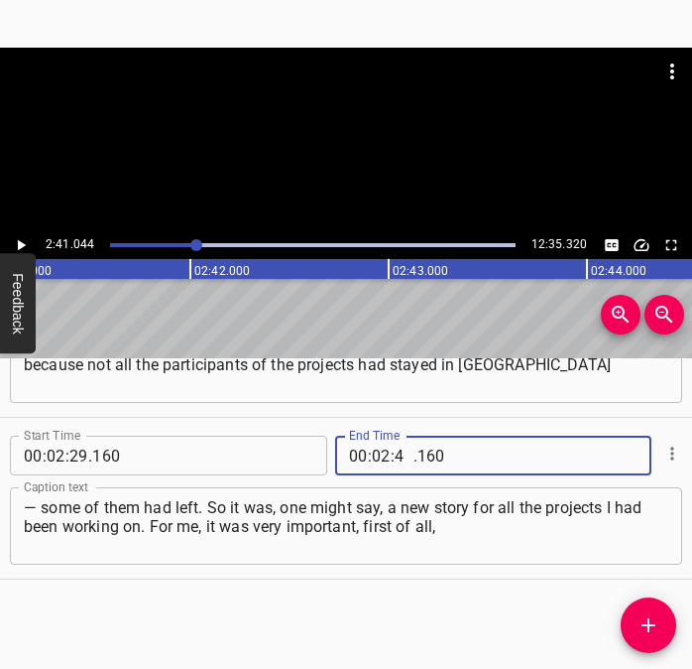
type input "41"
type input "044"
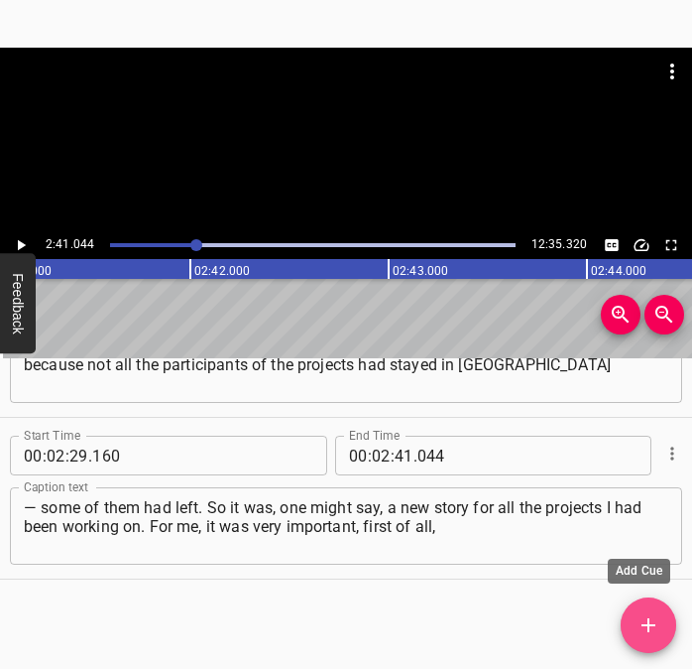
click at [643, 617] on icon "Add Cue" at bounding box center [649, 625] width 24 height 24
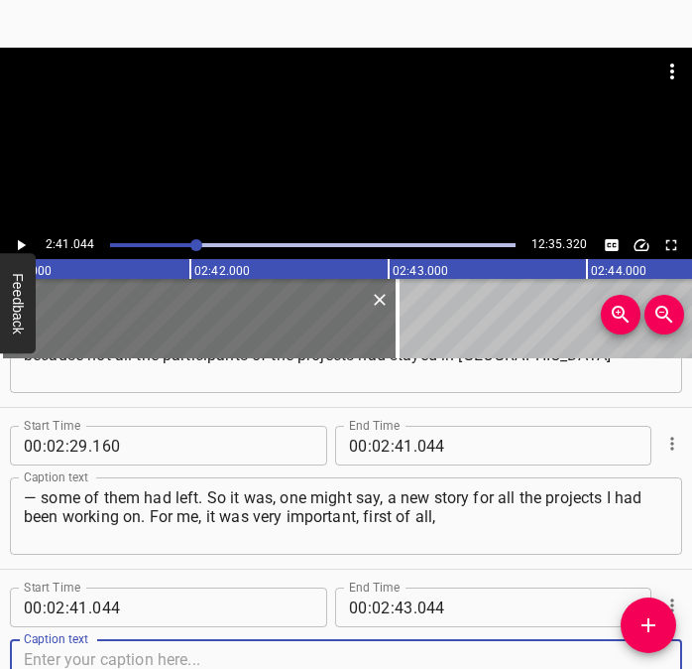
scroll to position [2046, 0]
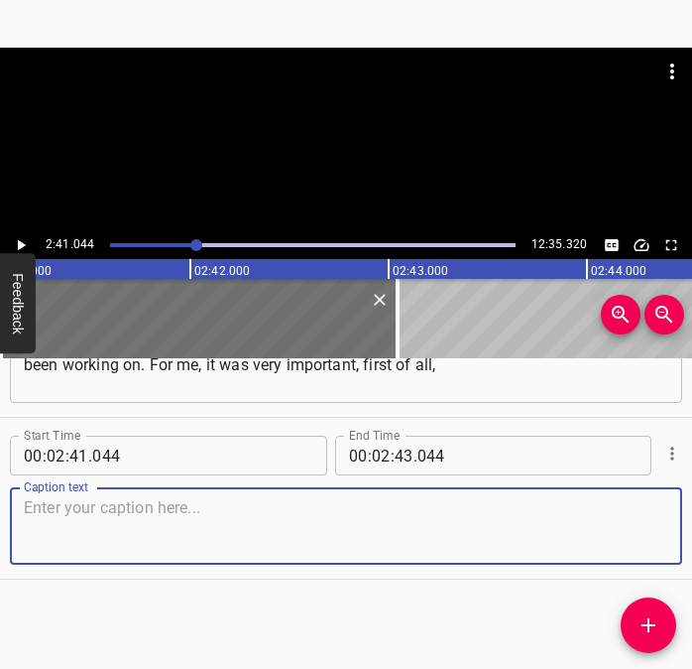
drag, startPoint x: 639, startPoint y: 534, endPoint x: 686, endPoint y: 517, distance: 50.5
click at [658, 526] on div "Caption text" at bounding box center [346, 525] width 672 height 77
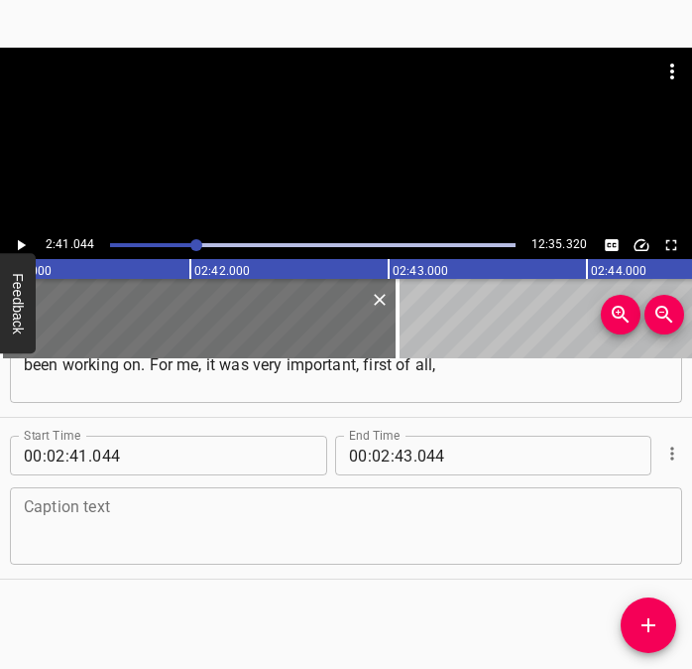
click at [118, 537] on textarea at bounding box center [346, 526] width 645 height 57
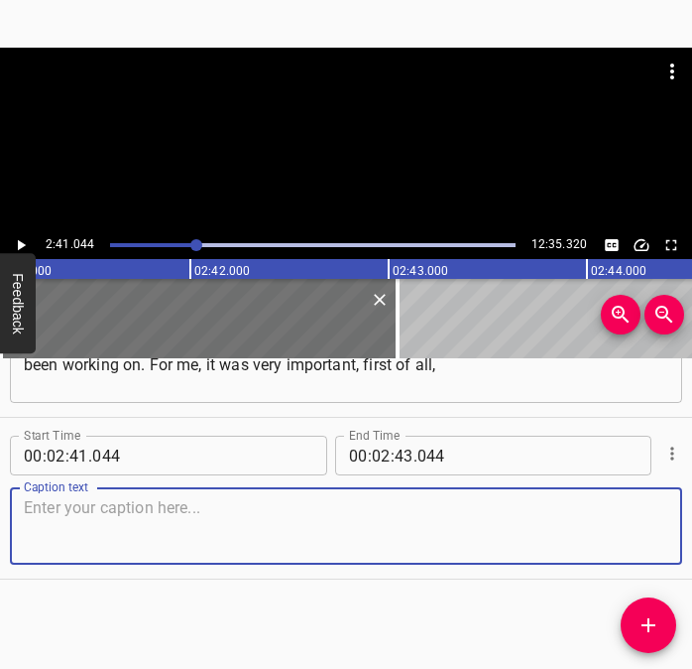
paste textarea "to resume rehearsals with my amateur choir “[DOMAIN_NAME].” Because it is a lar…"
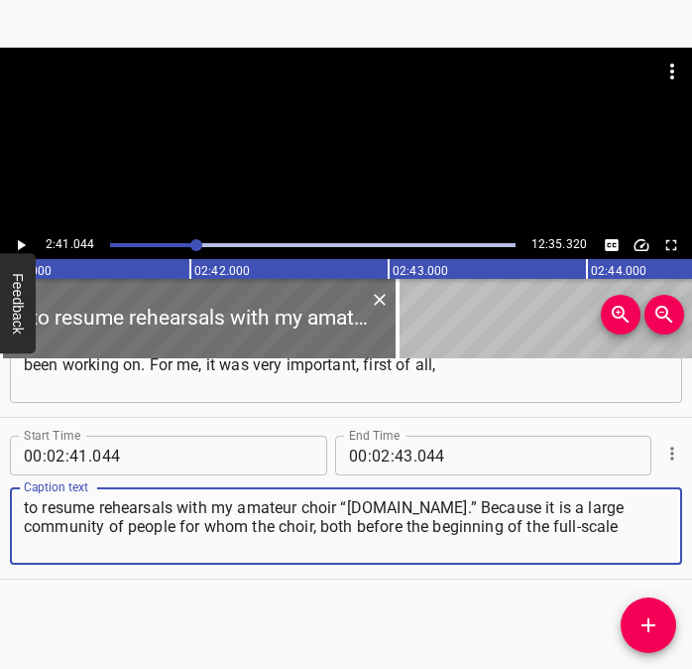
type textarea "to resume rehearsals with my amateur choir “[DOMAIN_NAME].” Because it is a lar…"
click at [18, 236] on icon "Play/Pause" at bounding box center [21, 245] width 18 height 18
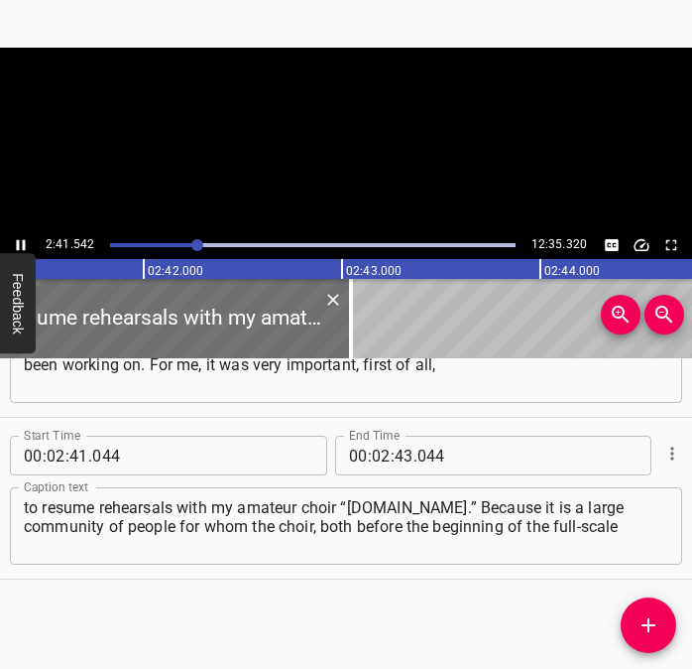
scroll to position [0, 32045]
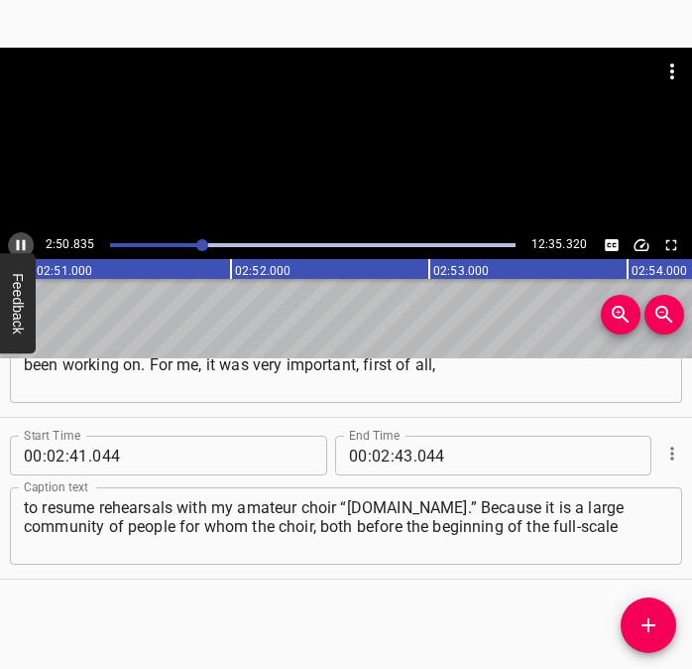
click at [24, 241] on icon "Play/Pause" at bounding box center [21, 245] width 9 height 11
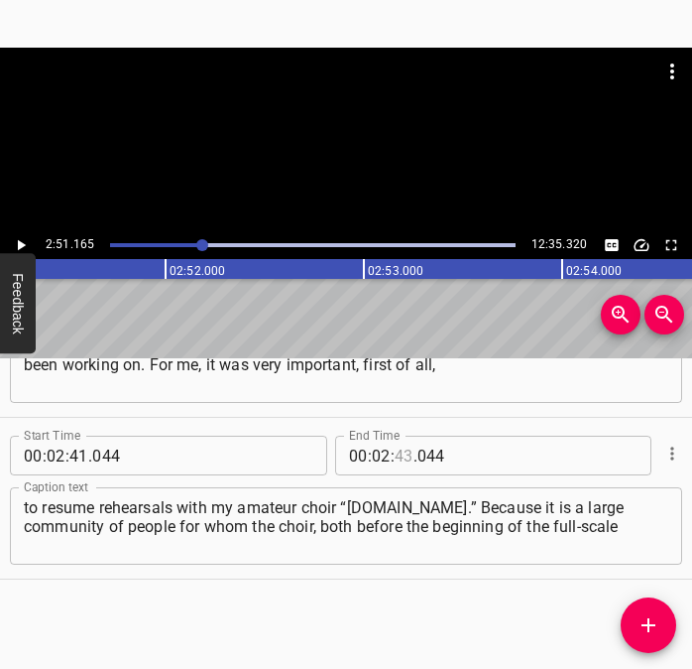
click at [399, 451] on input "number" at bounding box center [404, 455] width 19 height 40
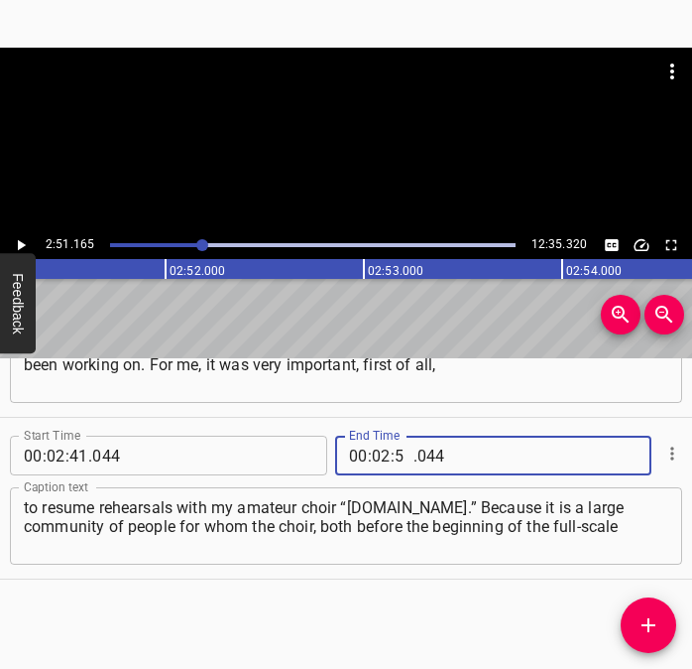
type input "51"
type input "165"
click at [649, 621] on icon "Add Cue" at bounding box center [649, 625] width 14 height 14
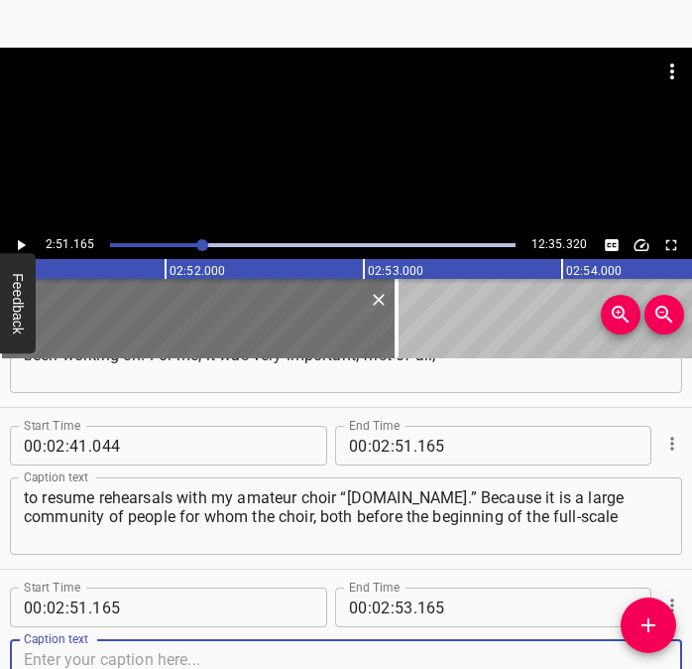
scroll to position [2208, 0]
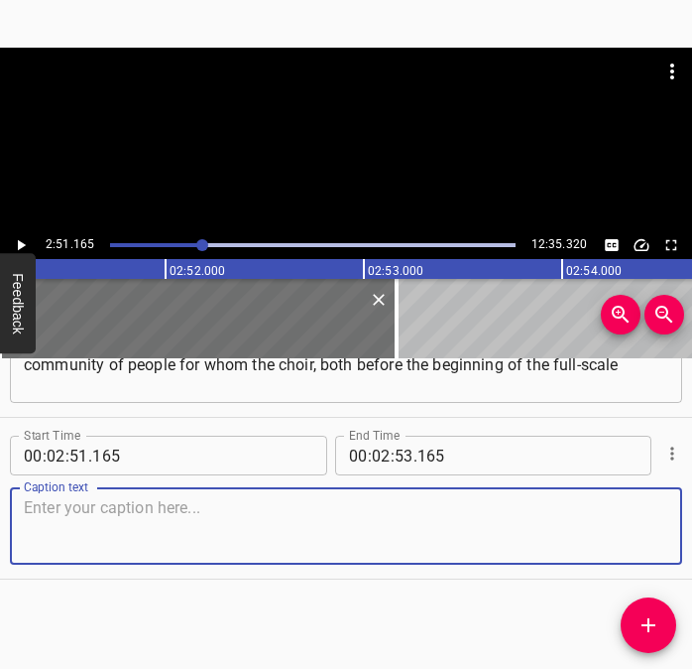
drag, startPoint x: 634, startPoint y: 532, endPoint x: 685, endPoint y: 518, distance: 53.4
click at [685, 518] on div "Start Time 00 : 00 : 05 . 394 Start Time End Time 00 : 00 : 16 . 077 End Time C…" at bounding box center [346, 513] width 692 height 310
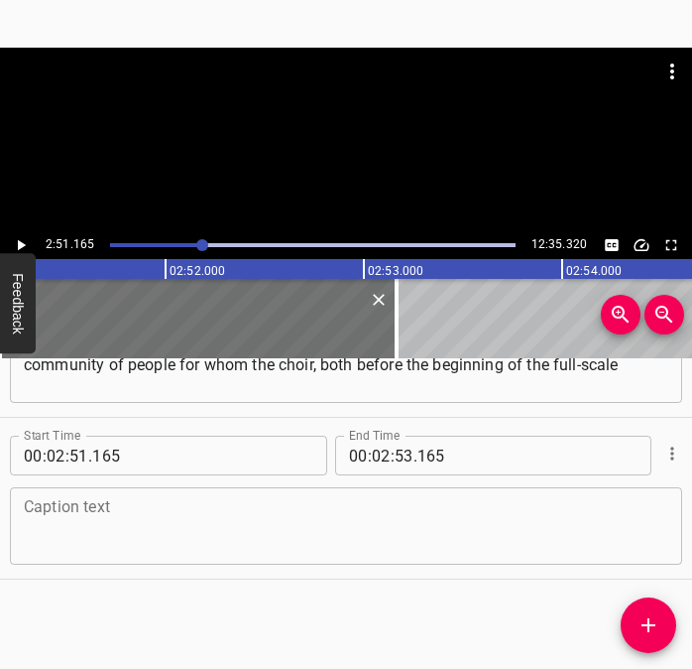
click at [70, 538] on textarea at bounding box center [346, 526] width 645 height 57
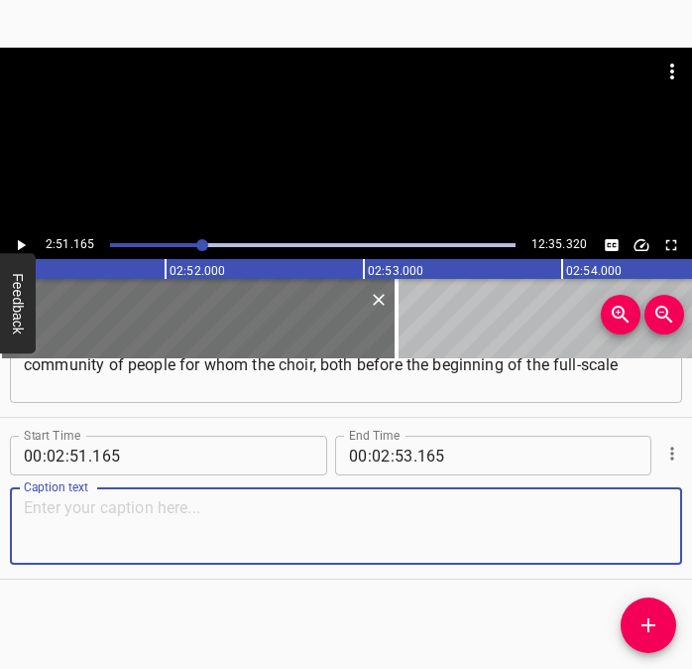
paste textarea "invasion and even more so after it began, was one of those activities that sust…"
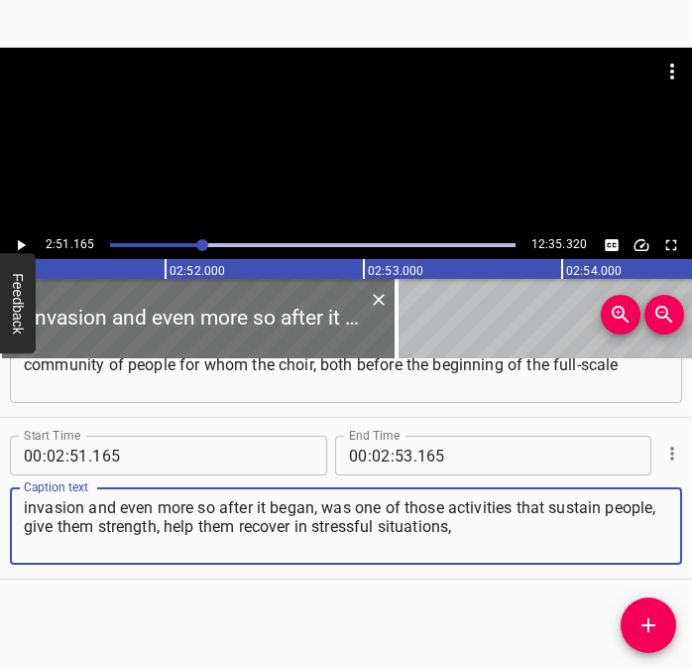
type textarea "invasion and even more so after it began, was one of those activities that sust…"
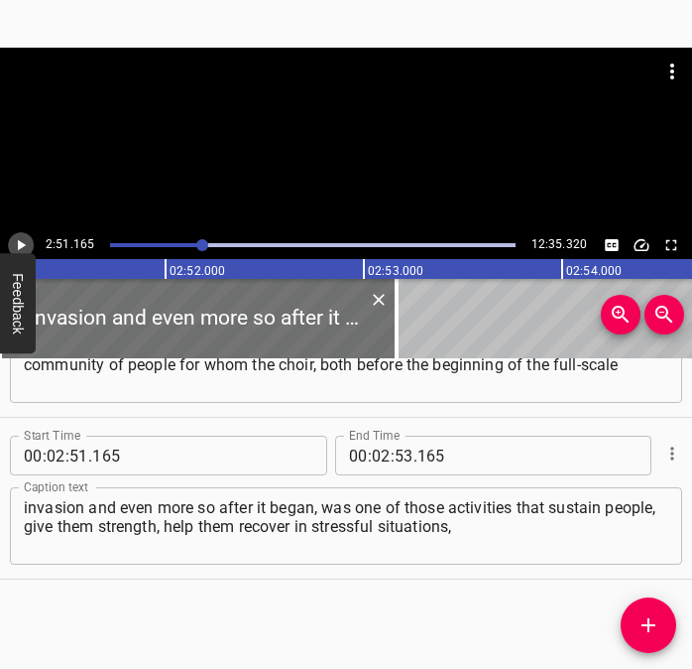
click at [23, 238] on icon "Play/Pause" at bounding box center [21, 245] width 18 height 18
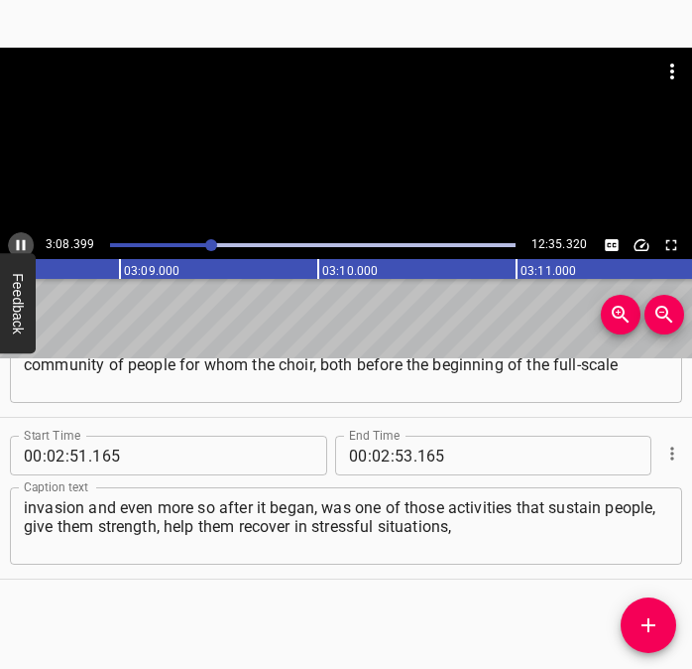
click at [19, 242] on icon "Play/Pause" at bounding box center [21, 245] width 9 height 11
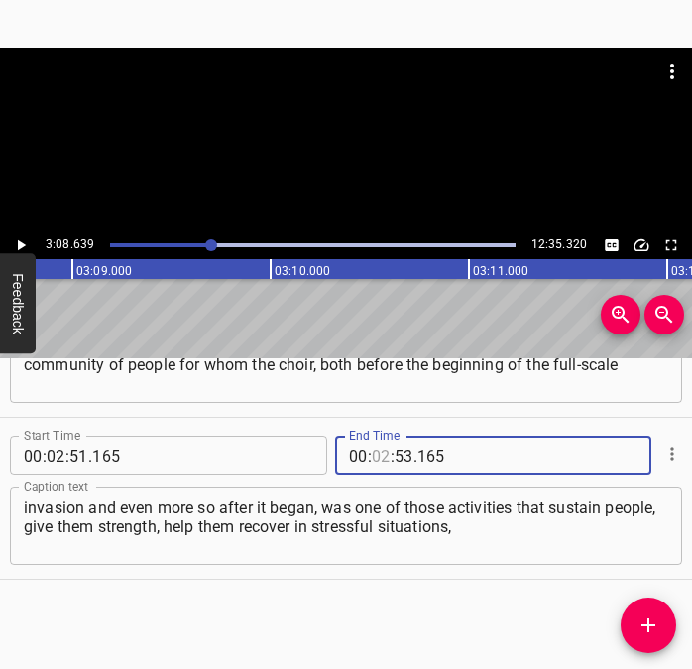
click at [379, 452] on input "number" at bounding box center [381, 455] width 19 height 40
type input "03"
type input "08"
type input "639"
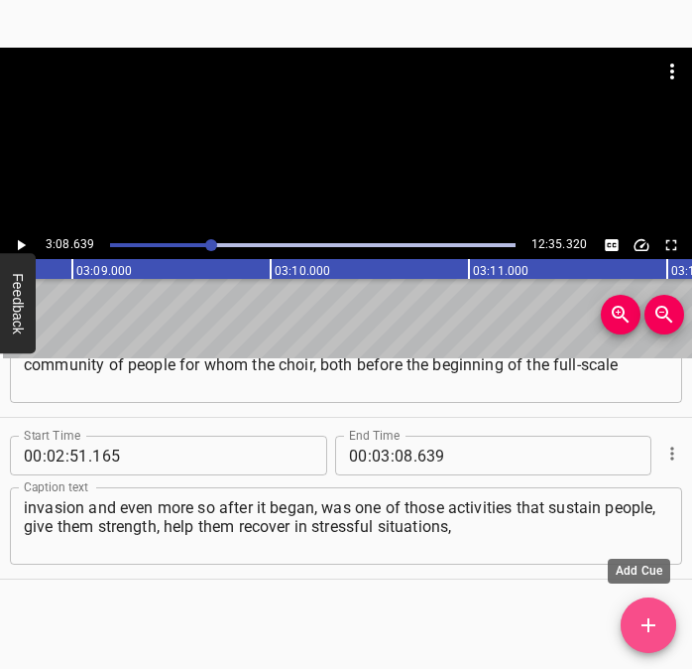
click at [650, 625] on icon "Add Cue" at bounding box center [649, 625] width 14 height 14
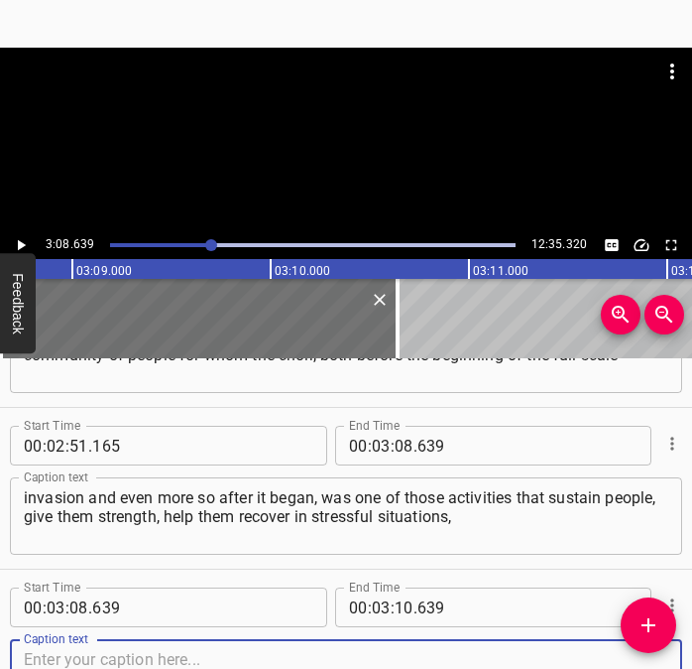
scroll to position [2370, 0]
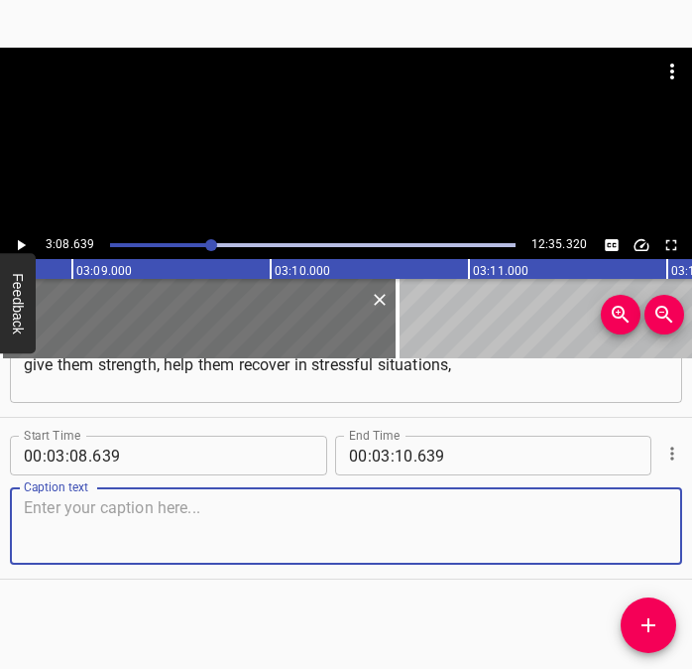
drag, startPoint x: 627, startPoint y: 537, endPoint x: 671, endPoint y: 536, distance: 43.7
click at [658, 536] on div "Caption text" at bounding box center [346, 525] width 672 height 77
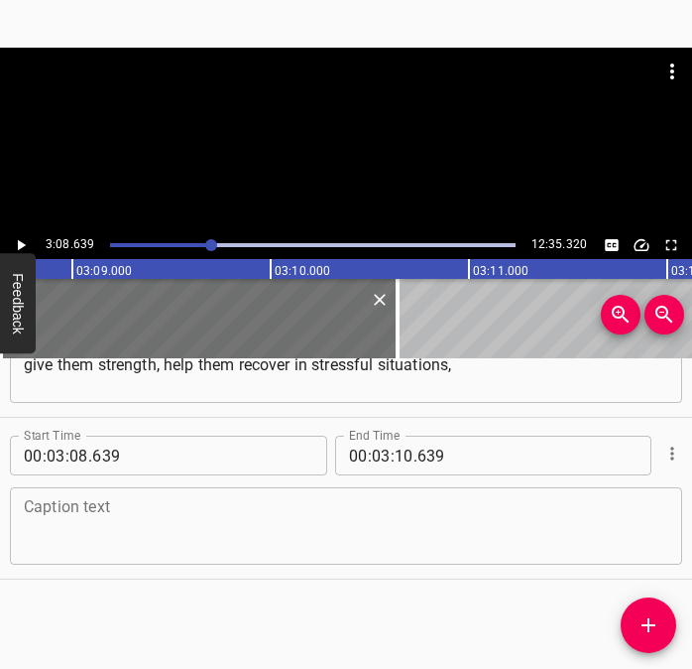
click at [221, 503] on textarea at bounding box center [346, 526] width 645 height 57
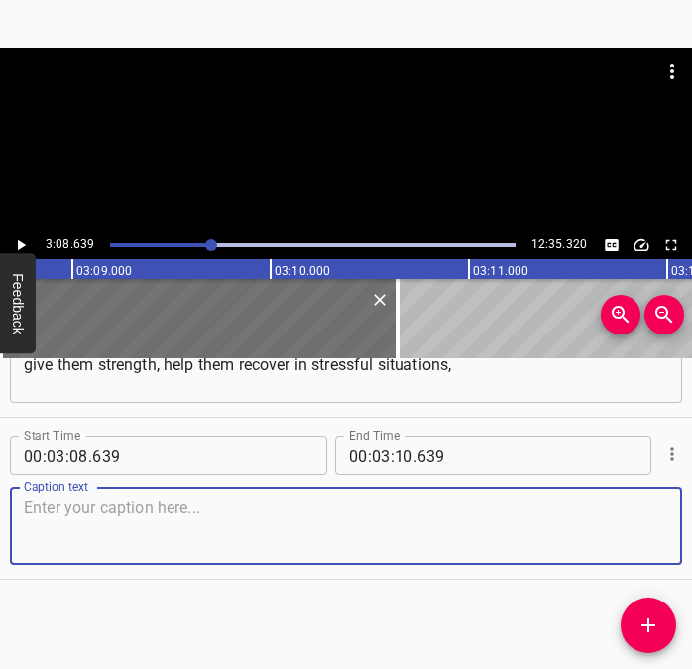
paste textarea "distract them from everyday worries. And, of course, it helps them grow. Becaus…"
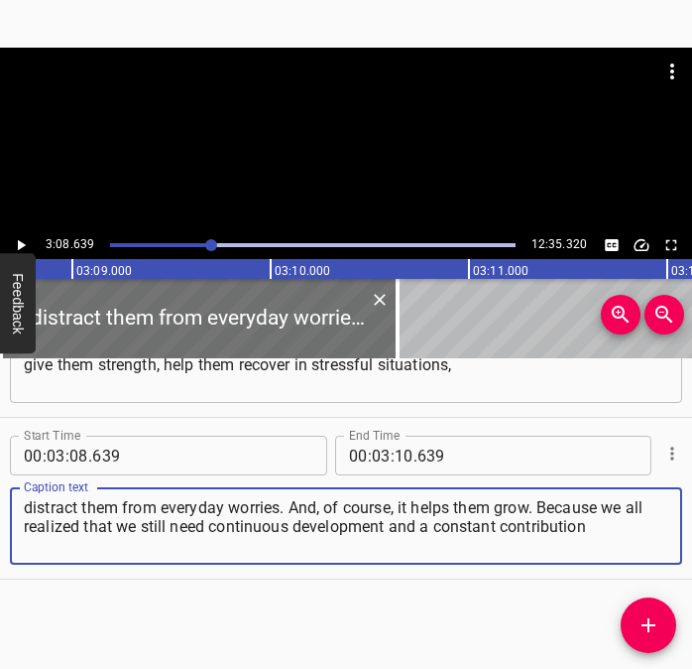
type textarea "distract them from everyday worries. And, of course, it helps them grow. Becaus…"
click at [12, 242] on button "Play/Pause" at bounding box center [21, 245] width 26 height 26
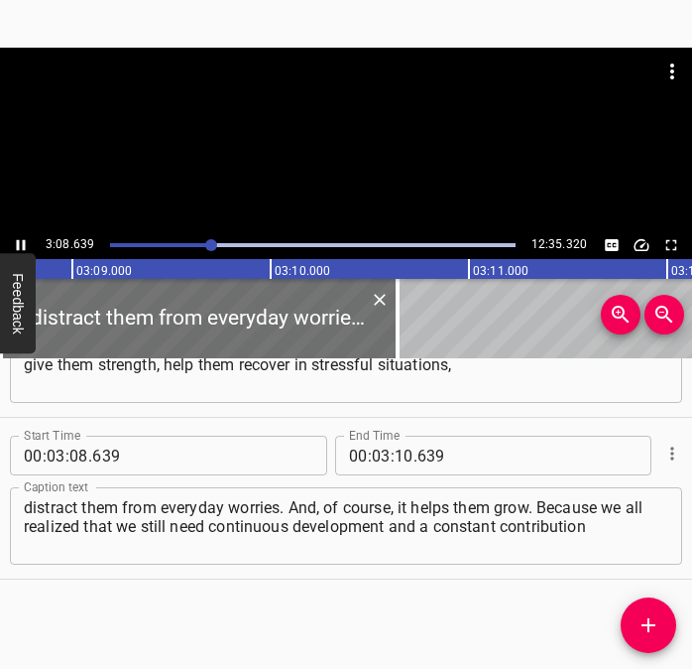
scroll to position [0, 37443]
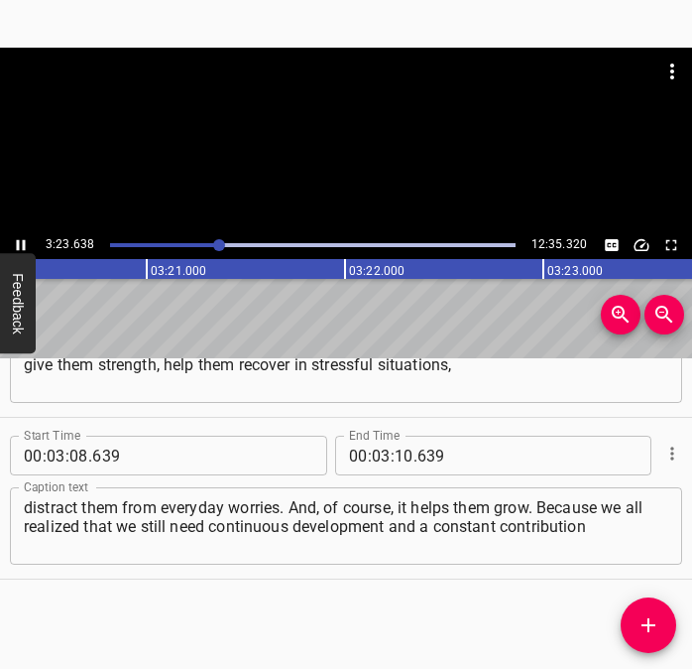
click at [22, 239] on icon "Play/Pause" at bounding box center [21, 245] width 18 height 18
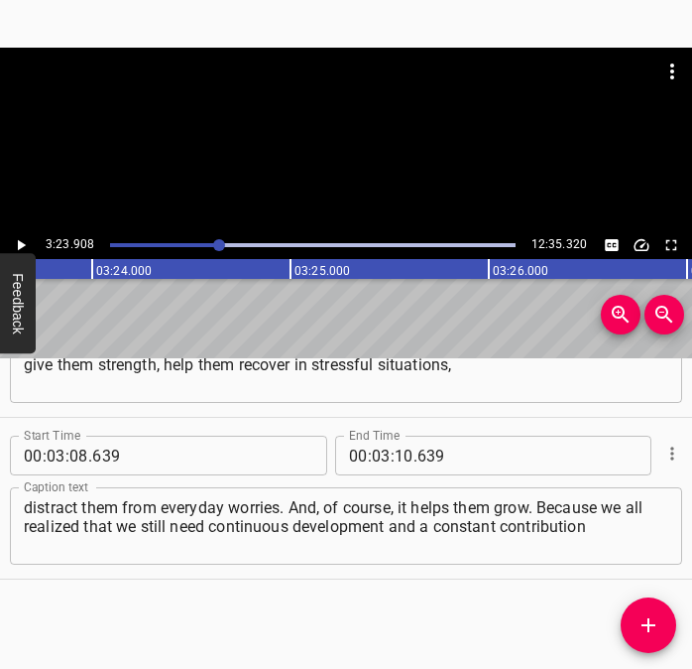
scroll to position [0, 40450]
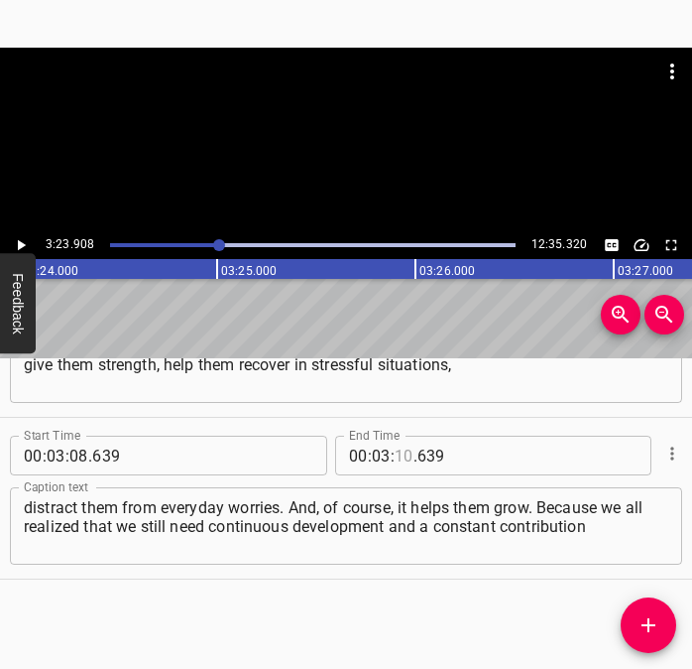
click at [396, 448] on input "number" at bounding box center [404, 455] width 19 height 40
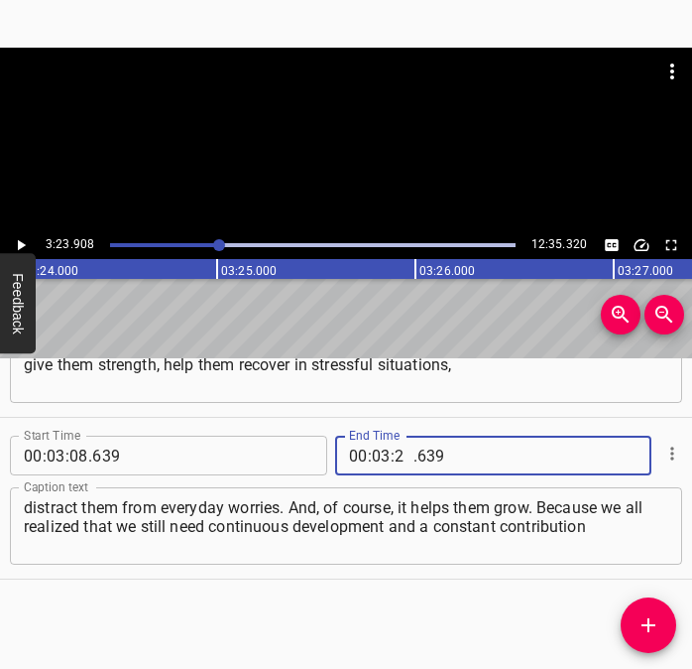
type input "23"
type input "908"
click at [652, 620] on icon "Add Cue" at bounding box center [649, 625] width 24 height 24
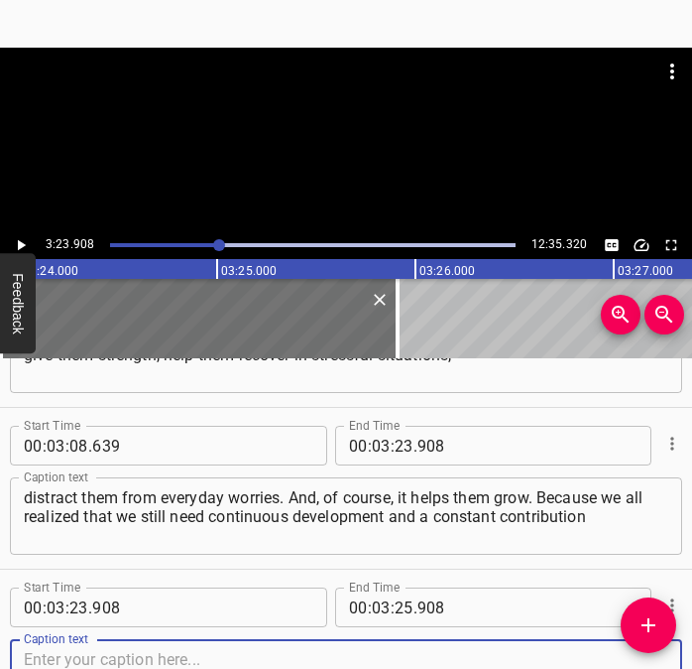
scroll to position [2531, 0]
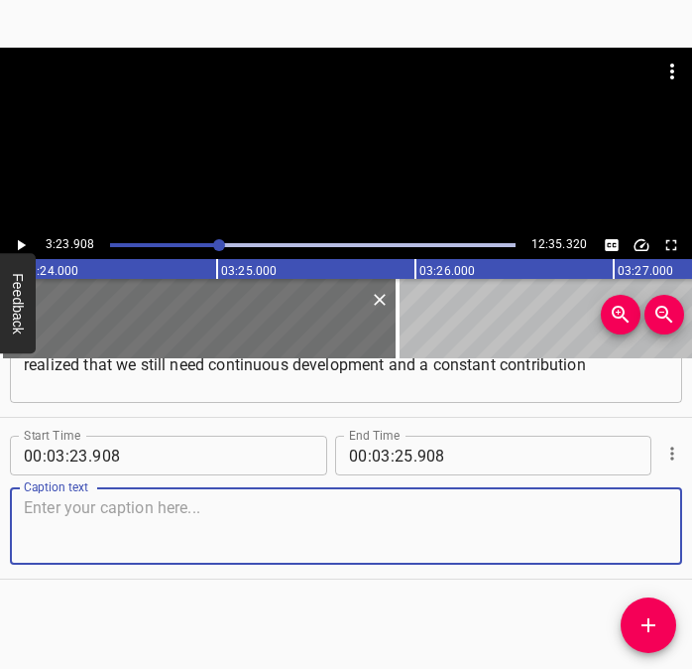
drag, startPoint x: 641, startPoint y: 536, endPoint x: 685, endPoint y: 528, distance: 45.3
click at [685, 528] on div "Start Time 00 : 00 : 05 . 394 Start Time End Time 00 : 00 : 16 . 077 End Time C…" at bounding box center [346, 513] width 692 height 310
click at [43, 528] on textarea at bounding box center [346, 526] width 645 height 57
paste textarea "to ensure that we keep living active lives and keep moving forward. The amateur…"
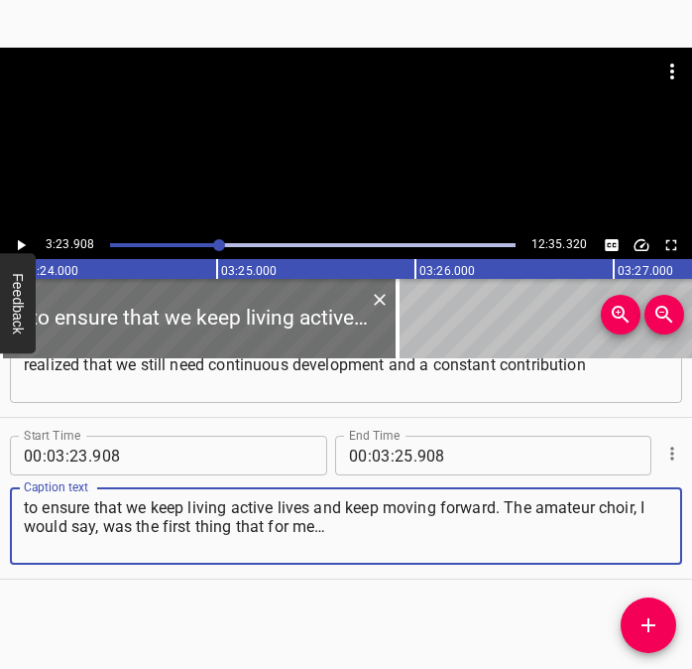
type textarea "to ensure that we keep living active lives and keep moving forward. The amateur…"
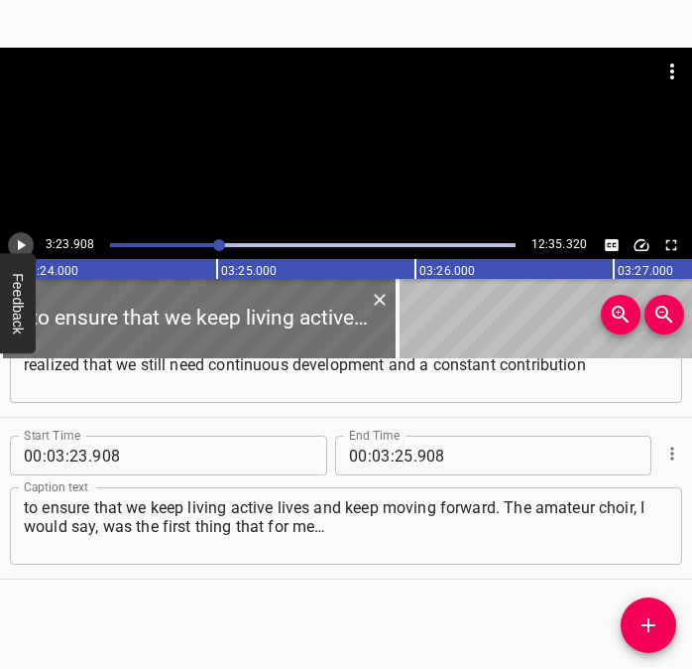
click at [23, 241] on icon "Play/Pause" at bounding box center [21, 245] width 18 height 18
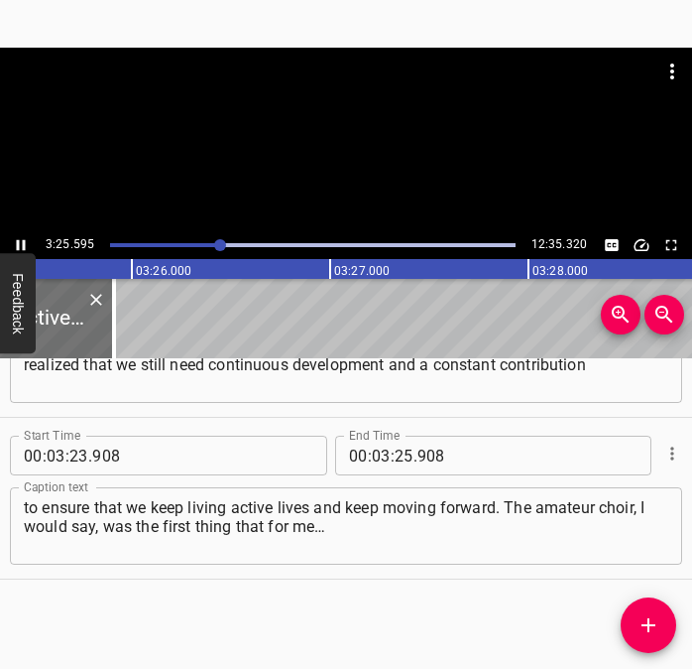
scroll to position [0, 40785]
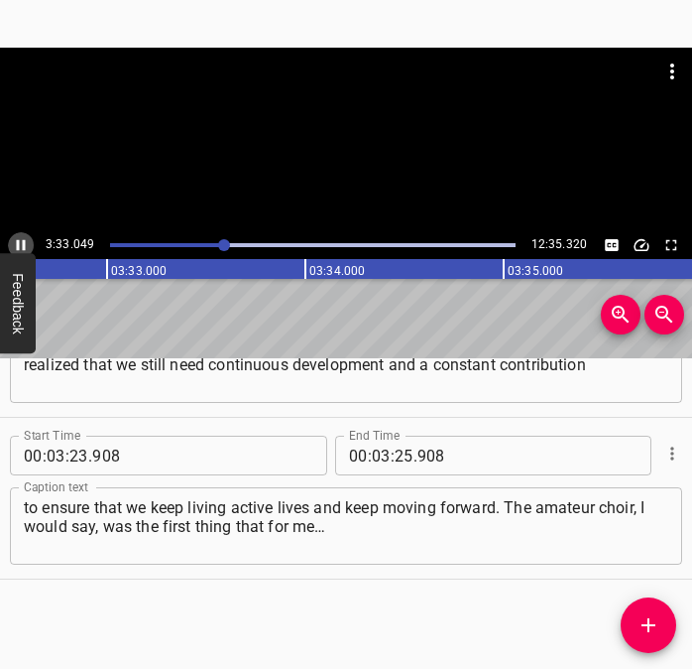
click at [19, 242] on icon "Play/Pause" at bounding box center [21, 245] width 9 height 11
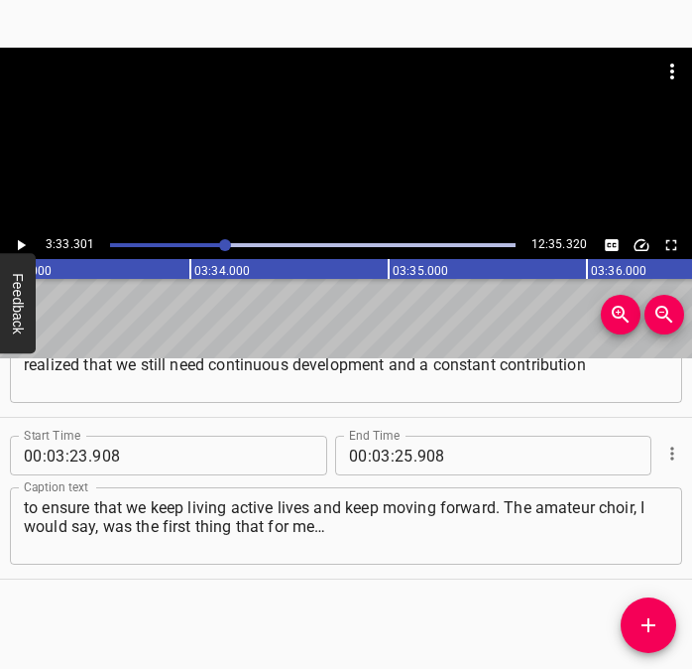
scroll to position [0, 42313]
click at [18, 247] on icon "Play/Pause" at bounding box center [22, 245] width 8 height 11
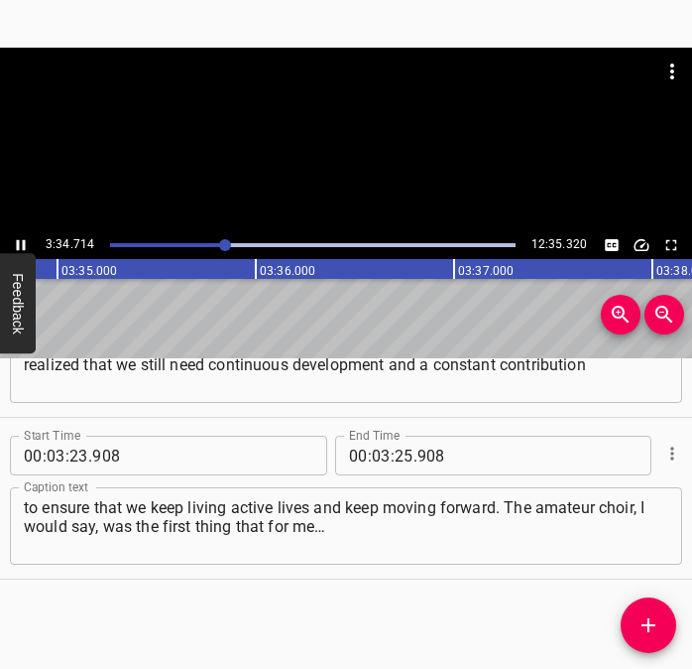
scroll to position [0, 42644]
click at [220, 247] on div at bounding box center [312, 245] width 428 height 28
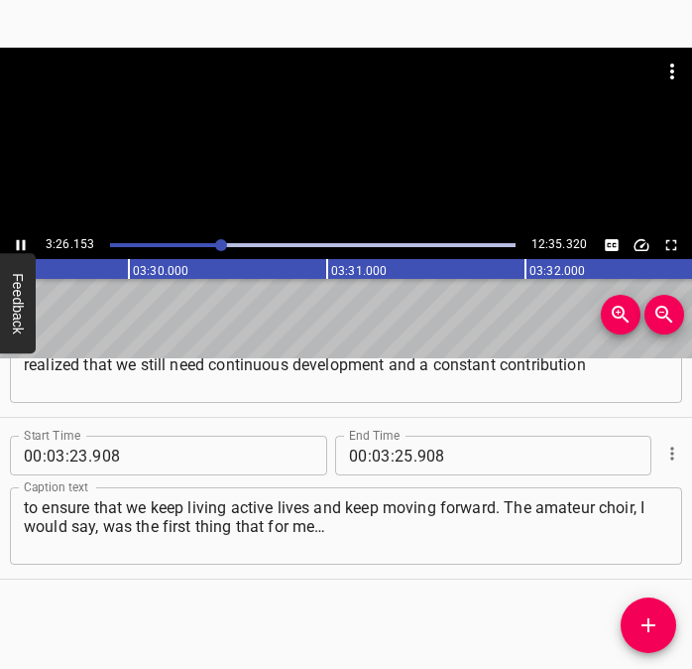
scroll to position [0, 41196]
click at [17, 241] on icon "Play/Pause" at bounding box center [21, 245] width 9 height 11
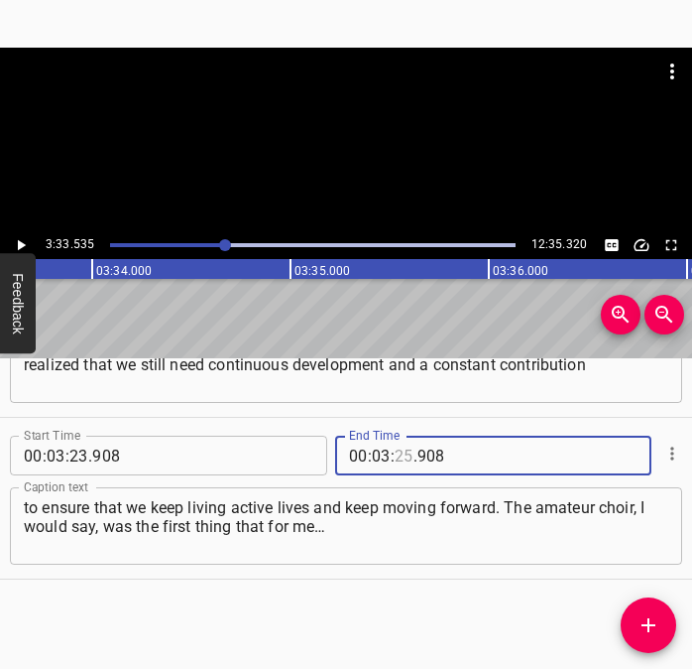
click at [400, 453] on input "number" at bounding box center [404, 455] width 19 height 40
type input "33"
type input "535"
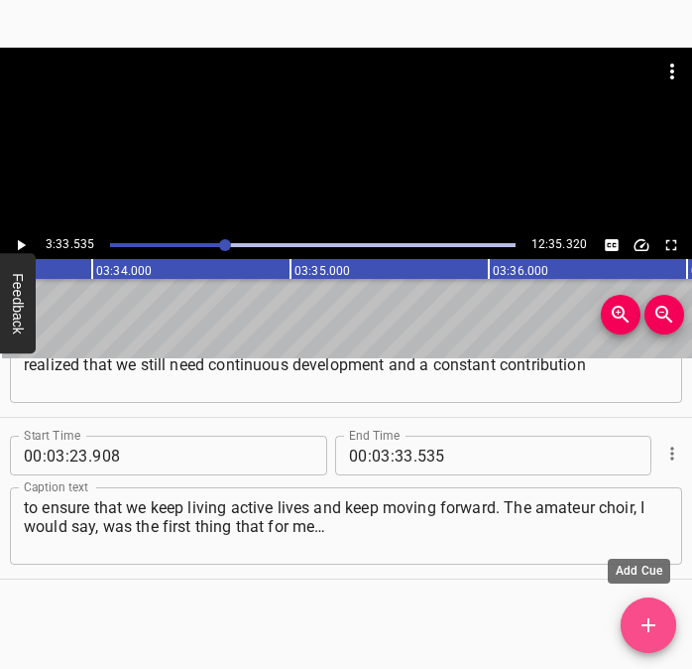
click at [650, 622] on icon "Add Cue" at bounding box center [649, 625] width 14 height 14
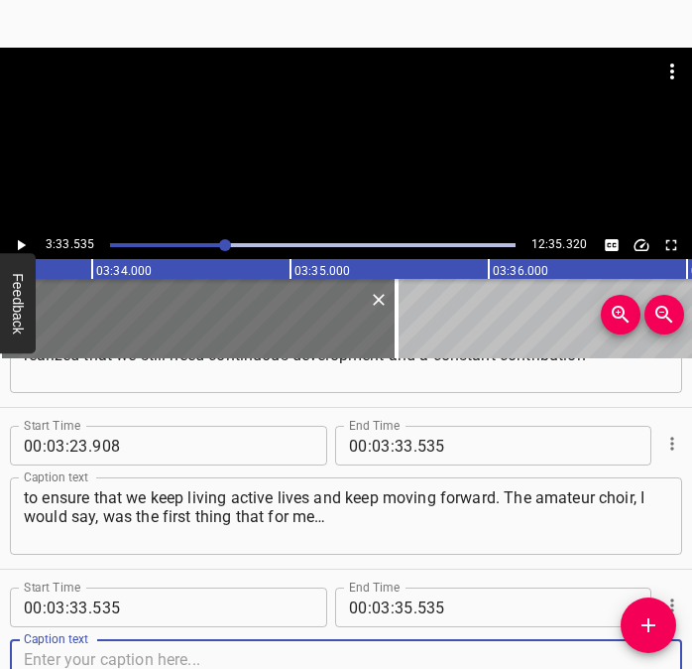
scroll to position [2693, 0]
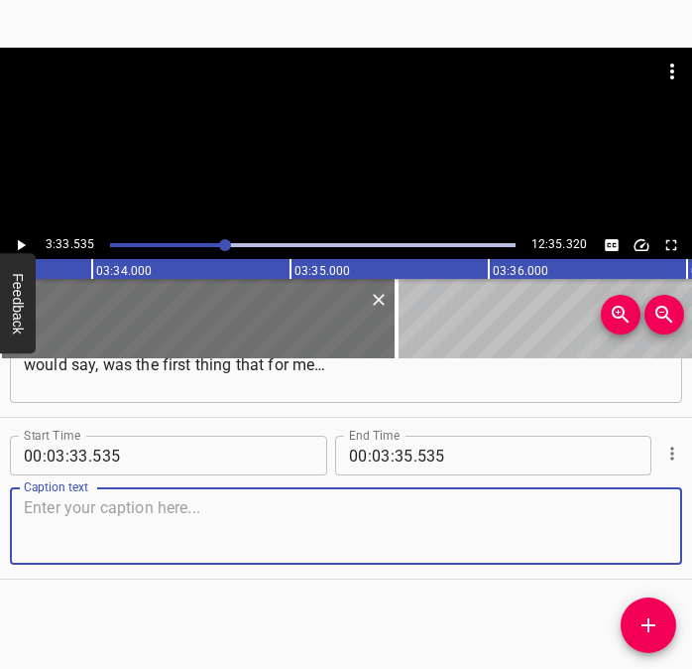
drag, startPoint x: 648, startPoint y: 528, endPoint x: 683, endPoint y: 517, distance: 37.3
click at [671, 520] on div "Start Time 00 : 03 : 33 . 535 Start Time End Time 00 : 03 : 35 . 535 End Time C…" at bounding box center [346, 498] width 692 height 161
click at [50, 529] on textarea at bounding box center [346, 526] width 645 height 57
paste textarea "It became something I started fighting for, where I was and remain a leader. I …"
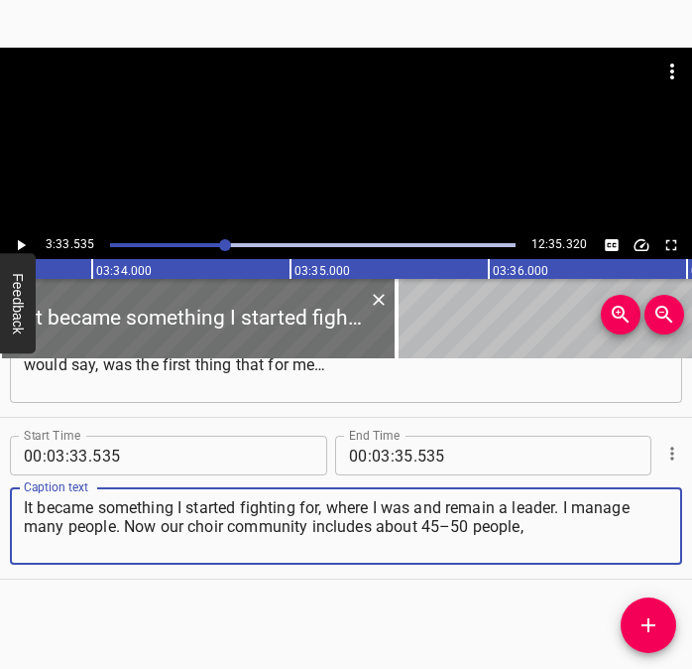
type textarea "It became something I started fighting for, where I was and remain a leader. I …"
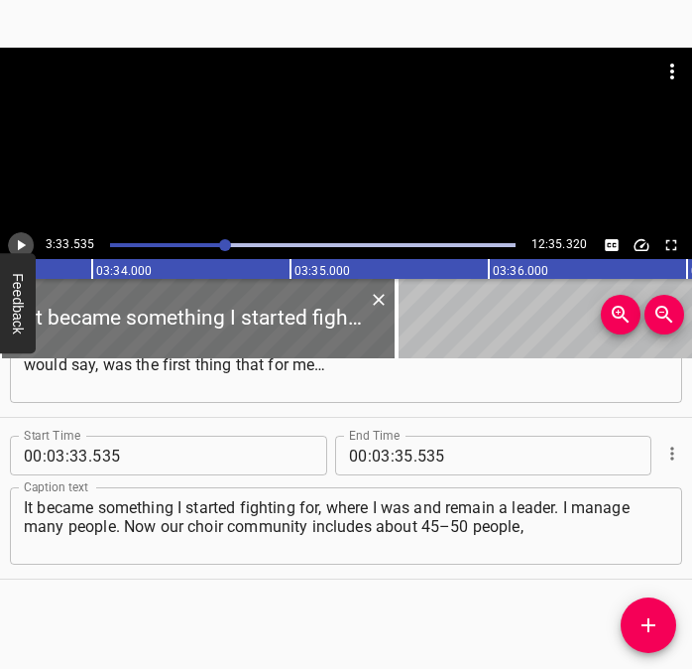
click at [25, 240] on icon "Play/Pause" at bounding box center [21, 245] width 18 height 18
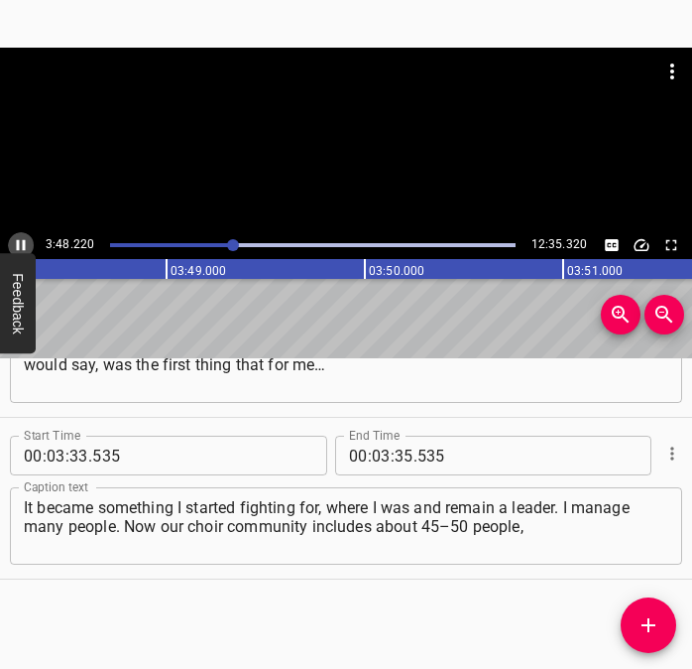
click at [20, 241] on icon "Play/Pause" at bounding box center [21, 245] width 18 height 18
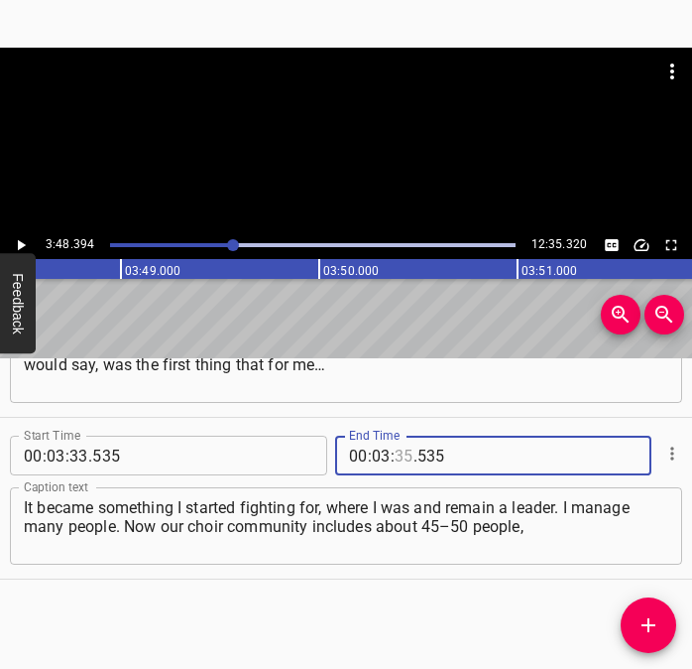
click at [395, 455] on input "number" at bounding box center [404, 455] width 19 height 40
type input "48"
type input "394"
click at [654, 612] on button "Add Cue" at bounding box center [649, 625] width 56 height 56
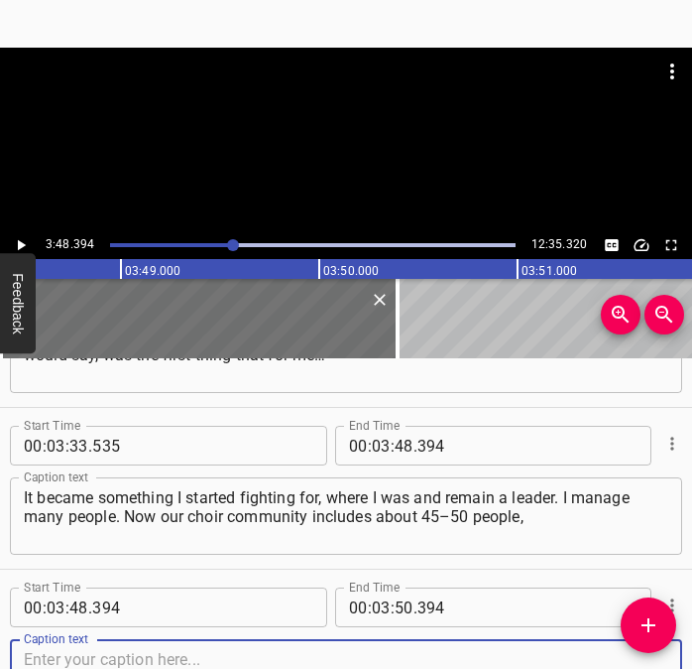
scroll to position [2855, 0]
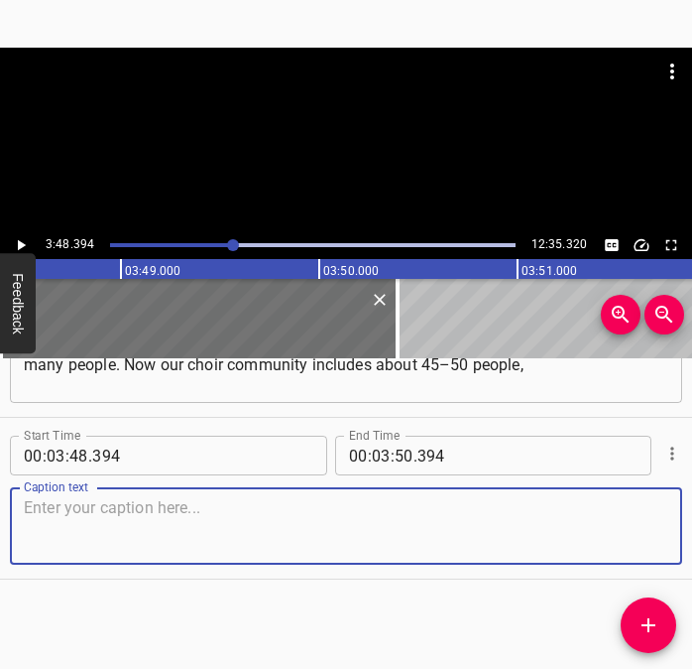
drag, startPoint x: 638, startPoint y: 520, endPoint x: 676, endPoint y: 515, distance: 39.0
click at [655, 518] on div "Caption text" at bounding box center [346, 525] width 672 height 77
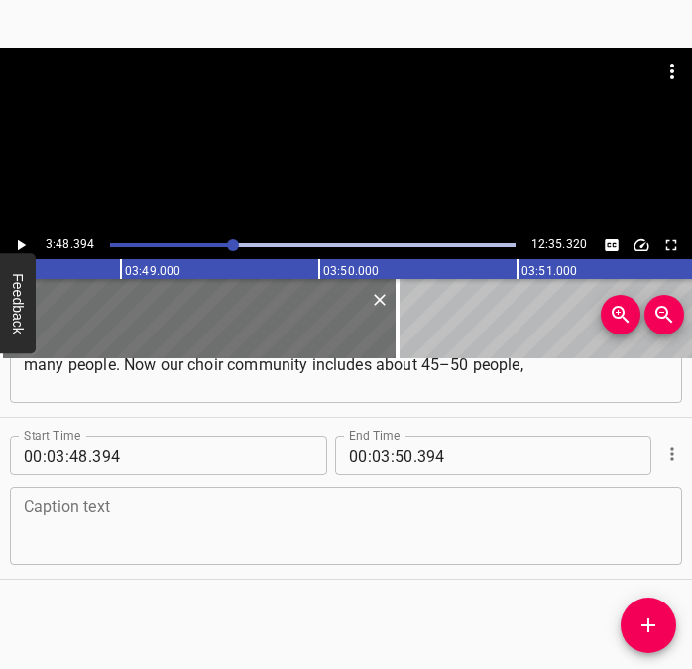
click at [270, 521] on textarea at bounding box center [346, 526] width 645 height 57
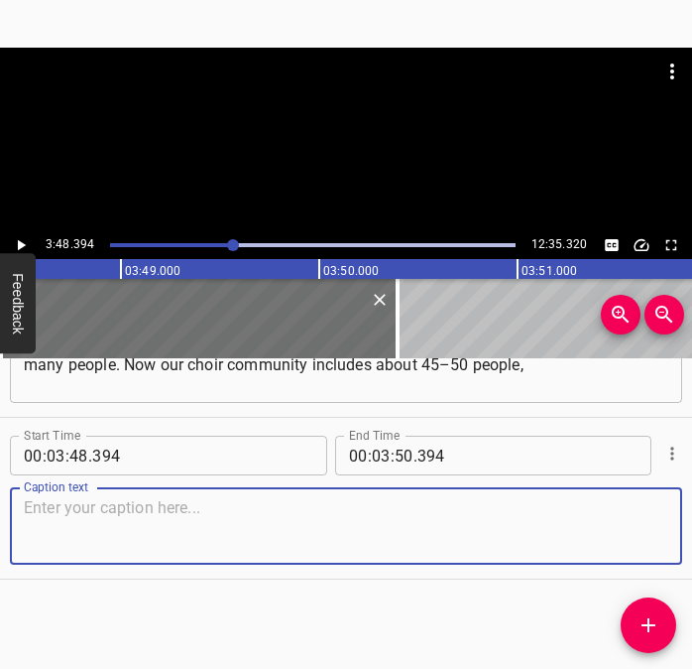
paste textarea "which is quite a lot. I can tell you that many of them even returned from abroa…"
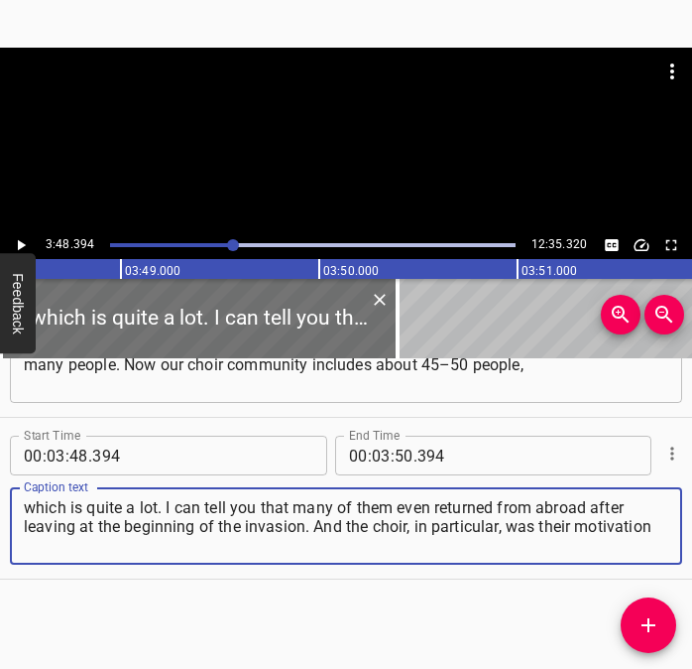
click at [650, 528] on textarea "which is quite a lot. I can tell you that many of them even returned from abroa…" at bounding box center [346, 526] width 645 height 57
drag, startPoint x: 650, startPoint y: 525, endPoint x: 5, endPoint y: 501, distance: 645.2
click at [5, 501] on div "Start Time 00 : 03 : 48 . 394 Start Time End Time 00 : 03 : 50 . 394 End Time C…" at bounding box center [346, 498] width 692 height 161
paste textarea
type textarea "which is quite a lot. I can tell you that many of them even returned from abroa…"
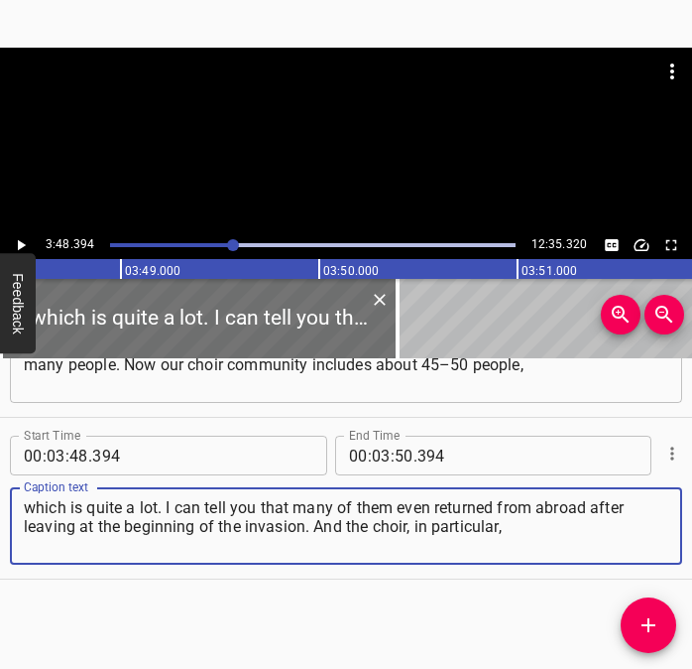
click at [15, 248] on icon "Play/Pause" at bounding box center [21, 245] width 18 height 18
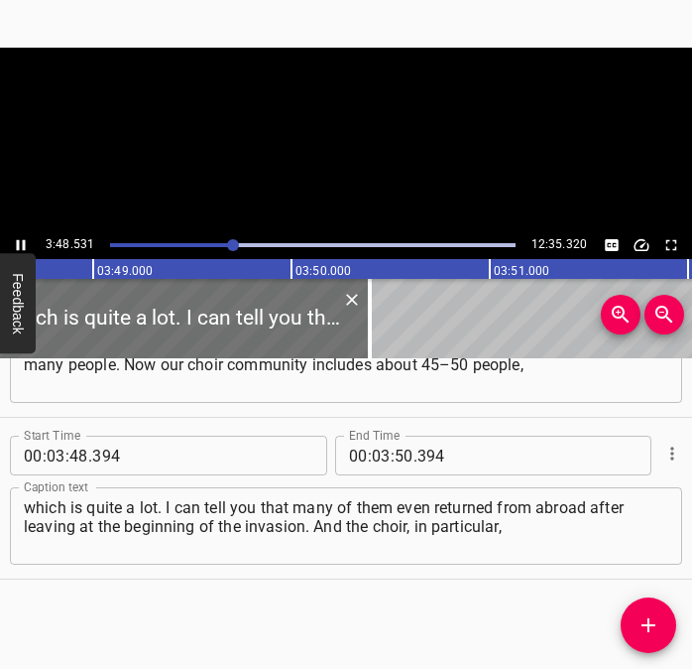
scroll to position [0, 45386]
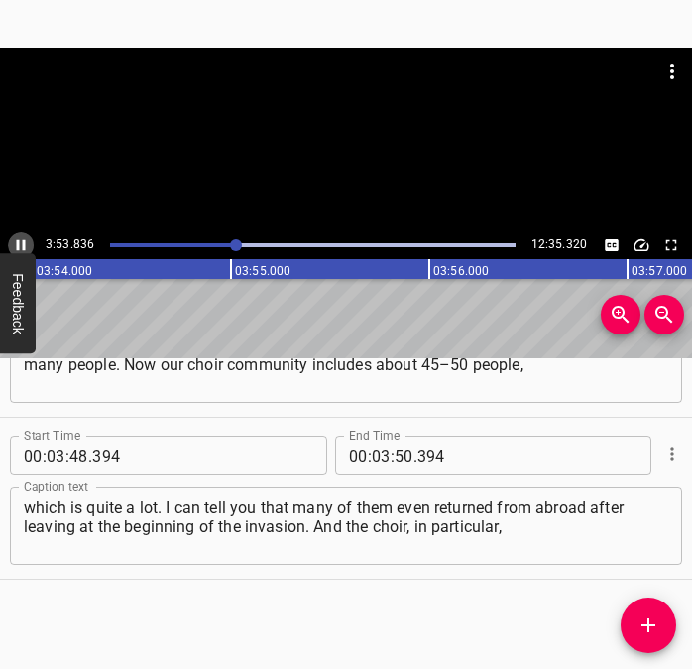
click at [22, 245] on icon "Play/Pause" at bounding box center [21, 245] width 18 height 18
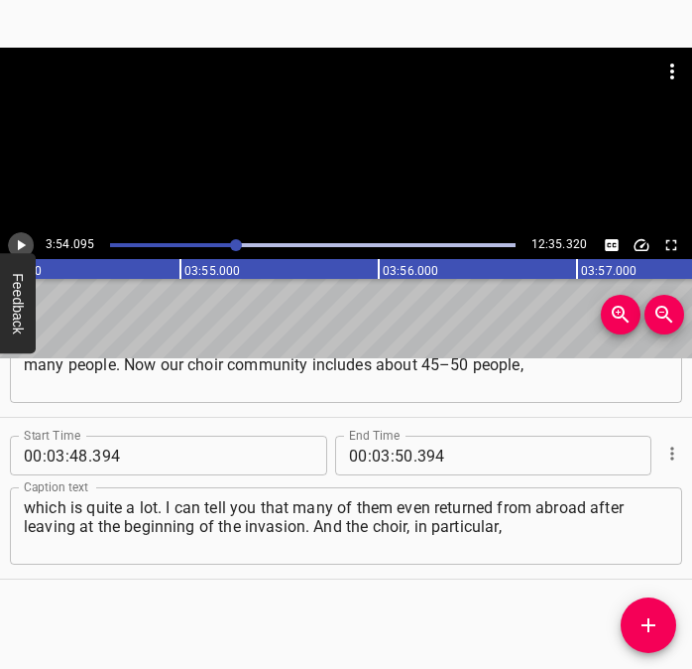
click at [18, 241] on icon "Play/Pause" at bounding box center [22, 245] width 8 height 11
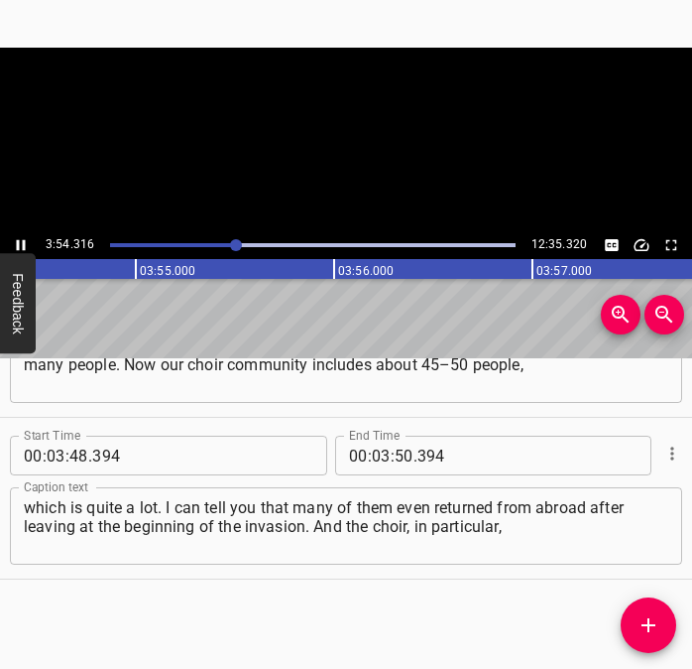
scroll to position [0, 46531]
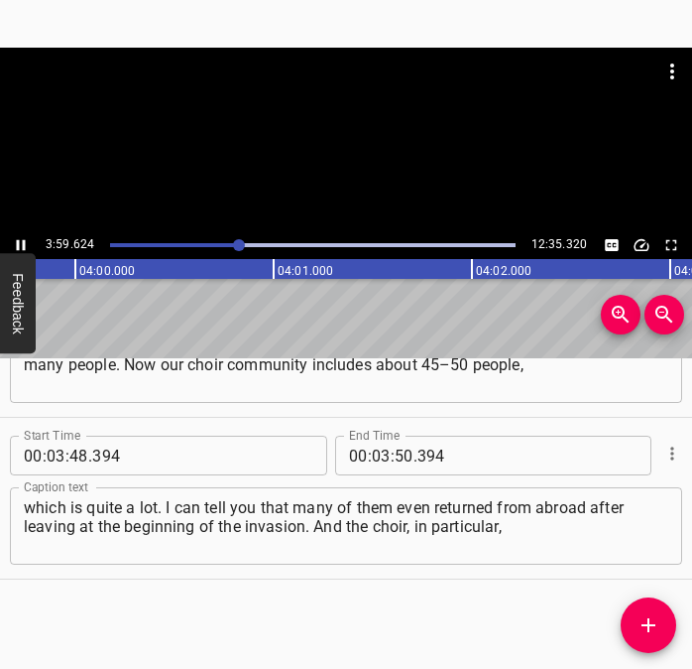
click at [16, 242] on icon "Play/Pause" at bounding box center [21, 245] width 18 height 18
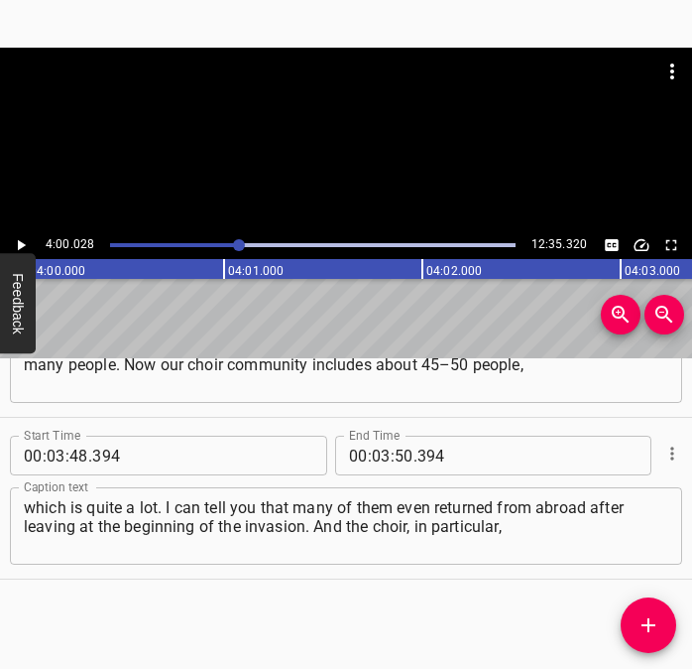
scroll to position [0, 47615]
click at [16, 242] on icon "Play/Pause" at bounding box center [21, 245] width 18 height 18
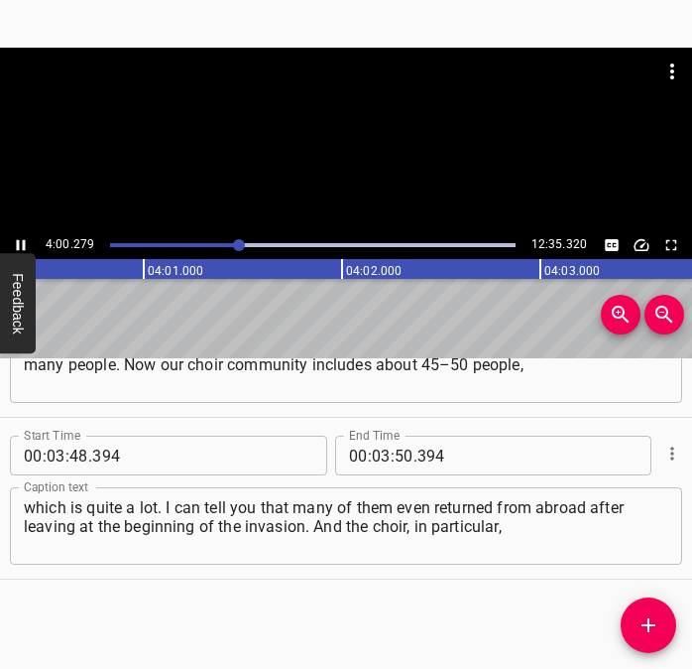
drag, startPoint x: 16, startPoint y: 242, endPoint x: 78, endPoint y: 245, distance: 62.6
click at [33, 242] on button "Play/Pause" at bounding box center [21, 245] width 26 height 26
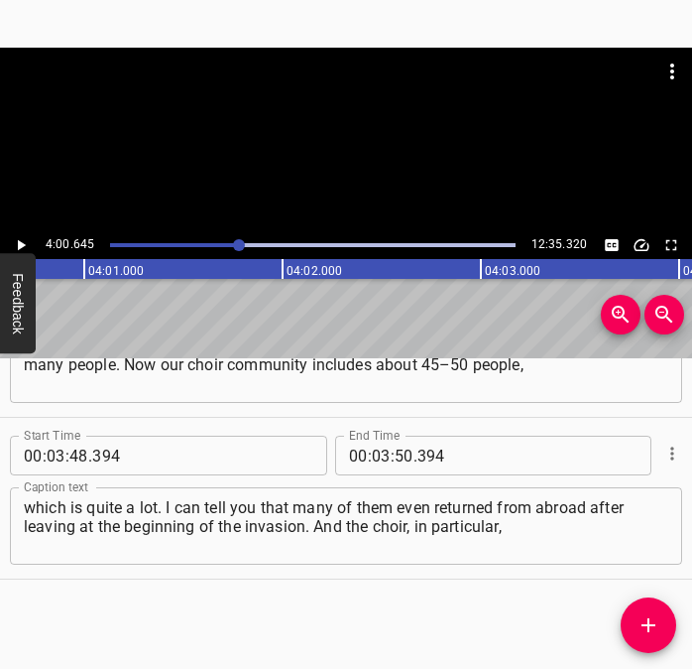
scroll to position [0, 47737]
click at [375, 449] on input "number" at bounding box center [381, 455] width 19 height 40
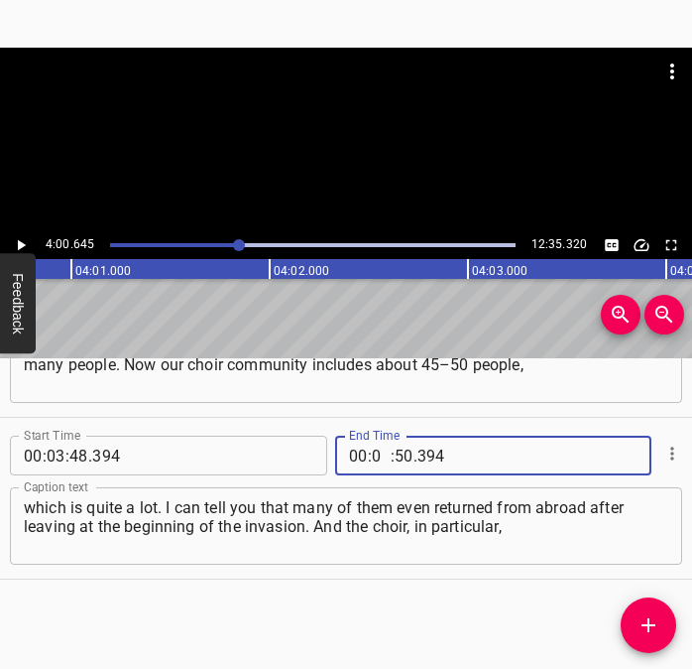
type input "04"
type input "00"
type input "645"
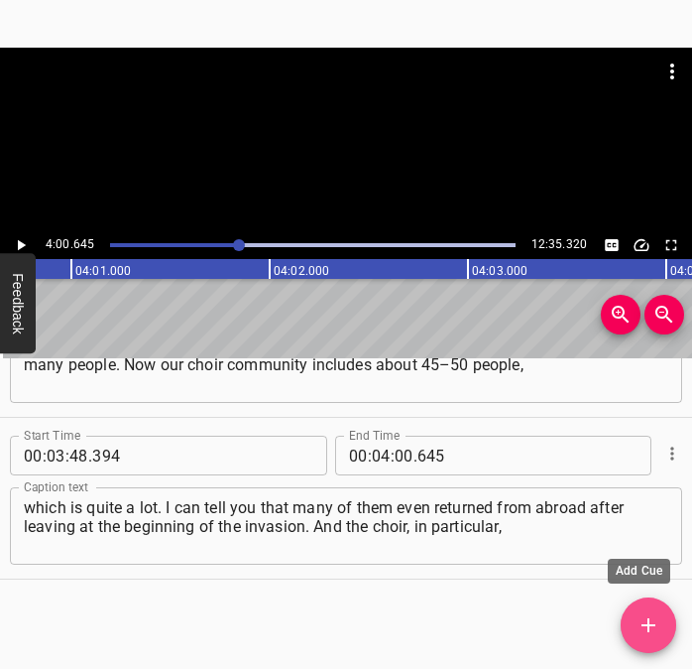
click at [650, 624] on icon "Add Cue" at bounding box center [649, 625] width 14 height 14
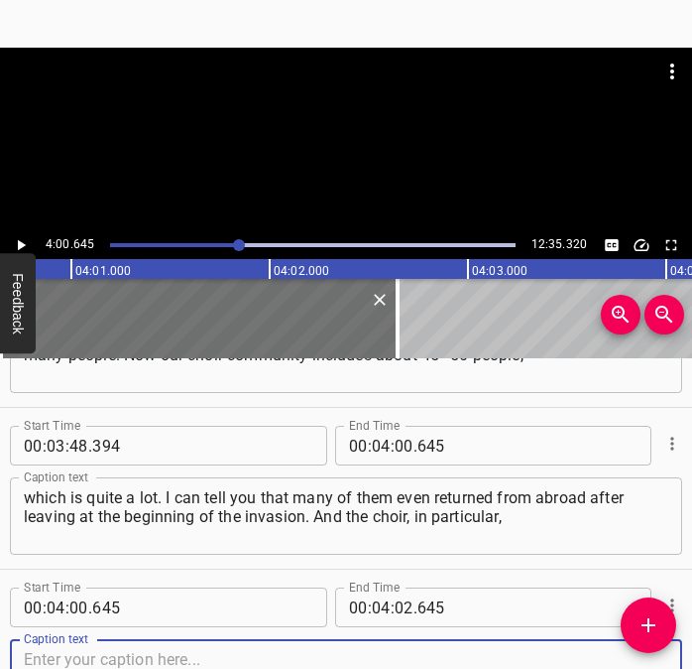
scroll to position [3016, 0]
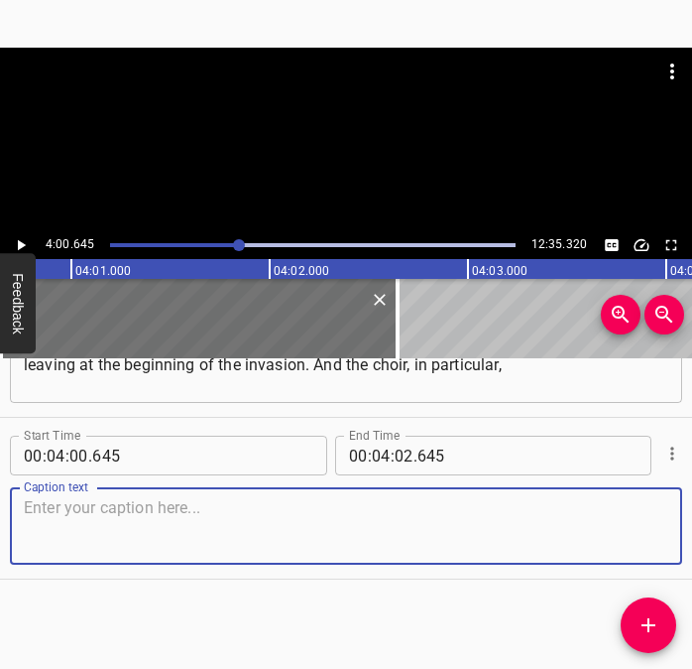
drag, startPoint x: 644, startPoint y: 535, endPoint x: 681, endPoint y: 528, distance: 38.3
click at [670, 531] on div "Start Time 00 : 04 : 00 . 645 Start Time End Time 00 : 04 : 02 . 645 End Time C…" at bounding box center [346, 498] width 692 height 161
click at [120, 548] on textarea at bounding box center [346, 526] width 645 height 57
paste textarea "was their motivation to come back. They were looking for like-minded people, fo…"
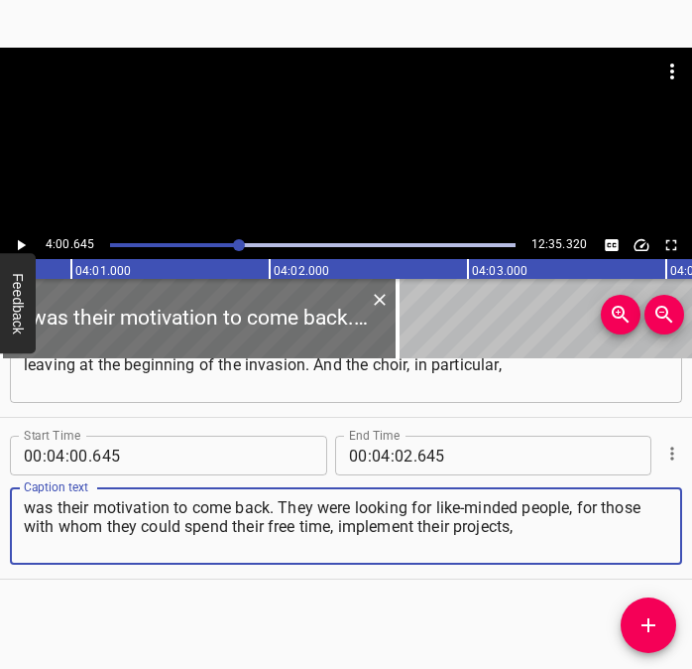
type textarea "was their motivation to come back. They were looking for like-minded people, fo…"
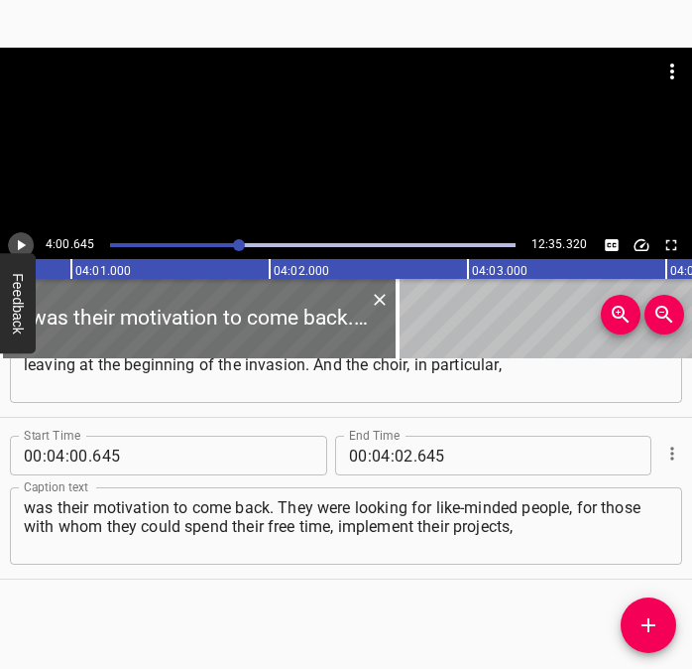
click at [23, 246] on icon "Play/Pause" at bounding box center [22, 245] width 8 height 11
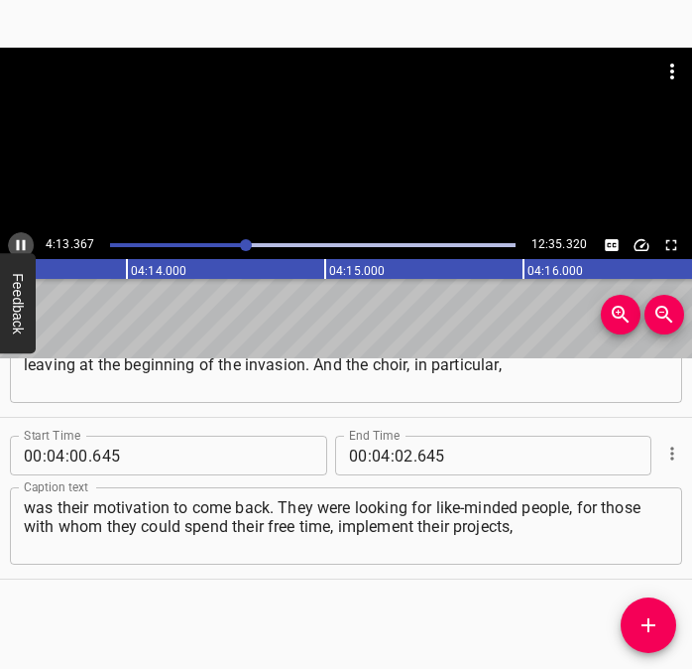
click at [23, 240] on icon "Play/Pause" at bounding box center [21, 245] width 9 height 11
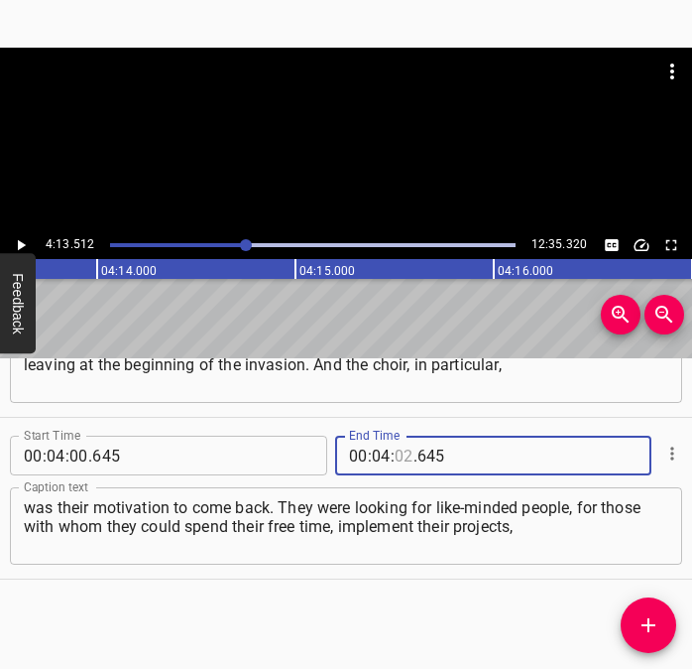
click at [396, 454] on input "number" at bounding box center [404, 455] width 19 height 40
type input "13"
type input "512"
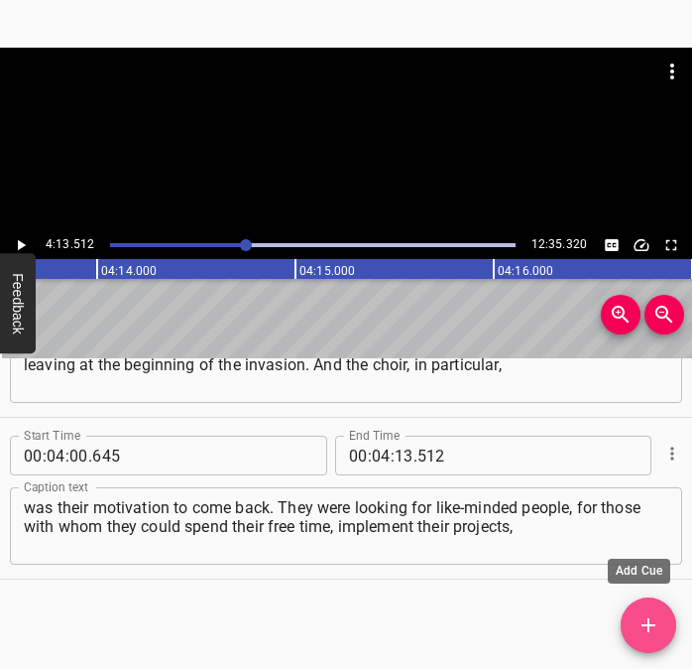
click at [663, 634] on span "Add Cue" at bounding box center [649, 625] width 56 height 24
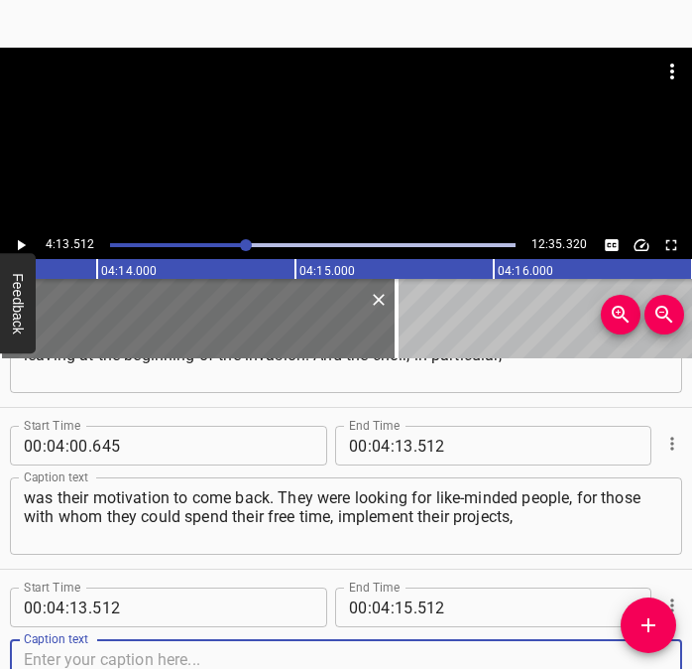
scroll to position [3178, 0]
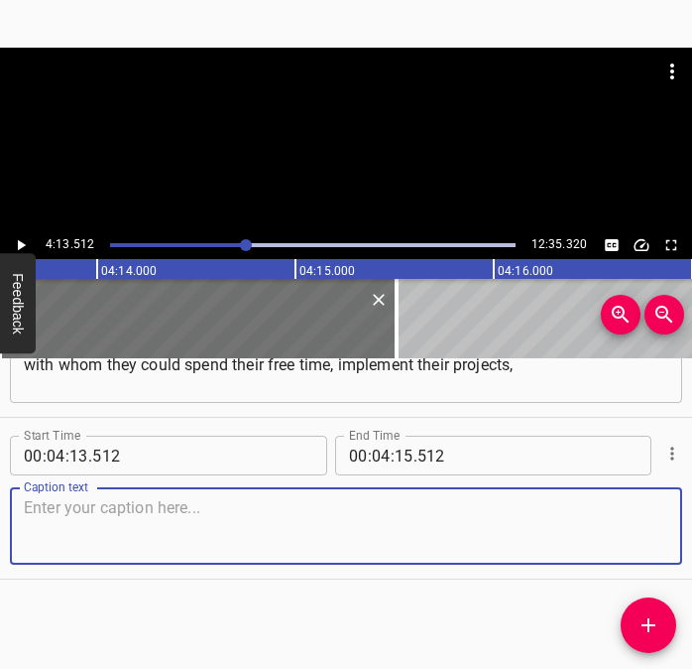
drag, startPoint x: 645, startPoint y: 538, endPoint x: 687, endPoint y: 526, distance: 44.3
click at [674, 530] on div "Start Time 00 : 04 : 13 . 512 Start Time End Time 00 : 04 : 15 . 512 End Time C…" at bounding box center [346, 498] width 692 height 161
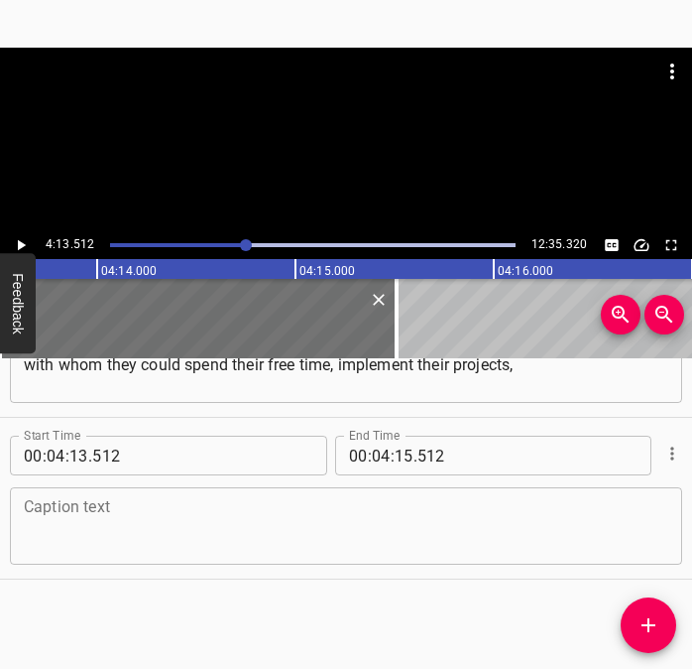
click at [88, 535] on textarea at bounding box center [346, 526] width 645 height 57
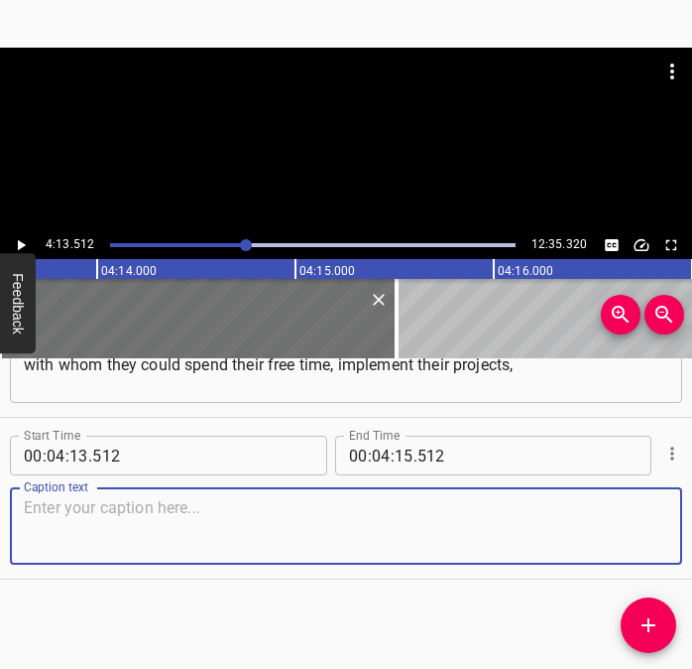
paste textarea "develop, and move forward together. That’s how it turned out. It’s quite a larg…"
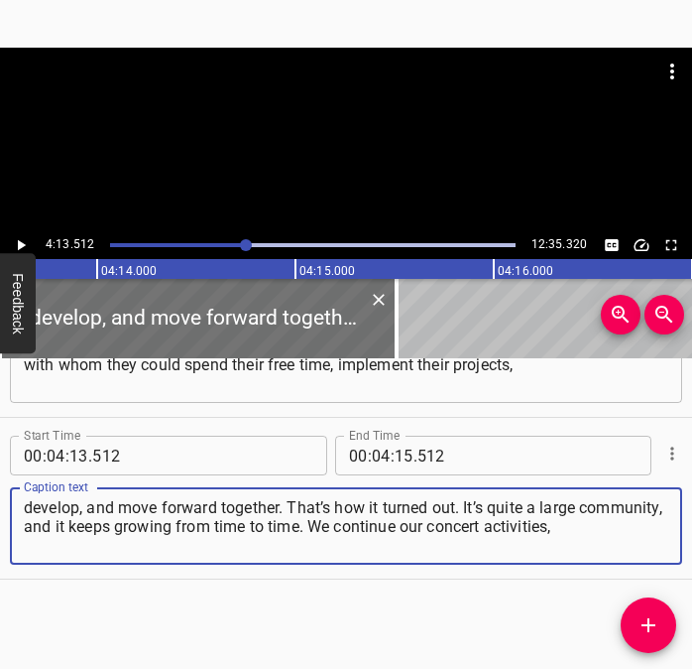
drag, startPoint x: 648, startPoint y: 534, endPoint x: 19, endPoint y: 514, distance: 629.2
click at [20, 514] on div "develop, and move forward together. That’s how it turned out. It’s quite a larg…" at bounding box center [346, 525] width 672 height 77
paste textarea
type textarea "develop, and move forward together. That’s how it turned out. It’s quite a larg…"
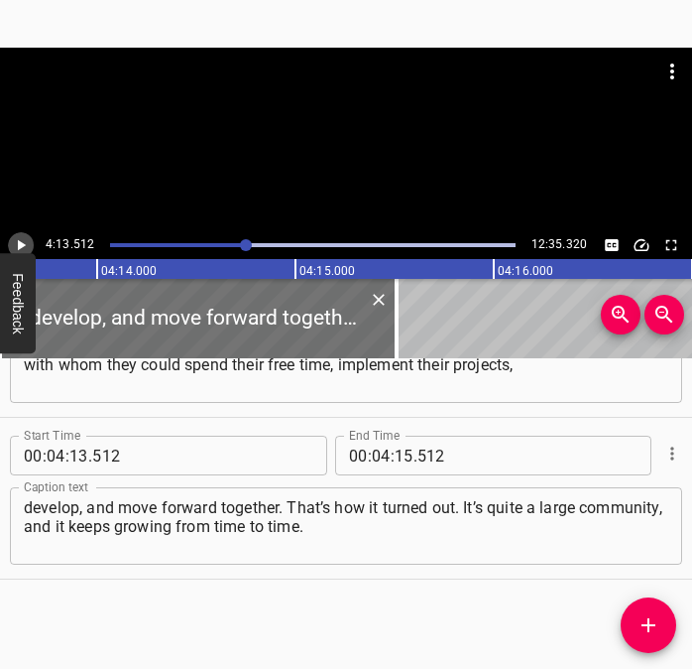
click at [20, 243] on icon "Play/Pause" at bounding box center [22, 245] width 8 height 11
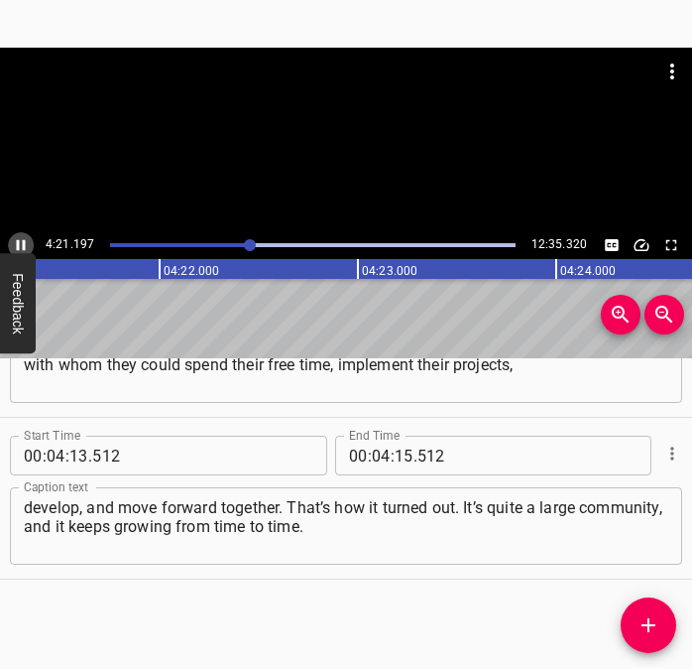
click at [19, 241] on icon "Play/Pause" at bounding box center [21, 245] width 9 height 11
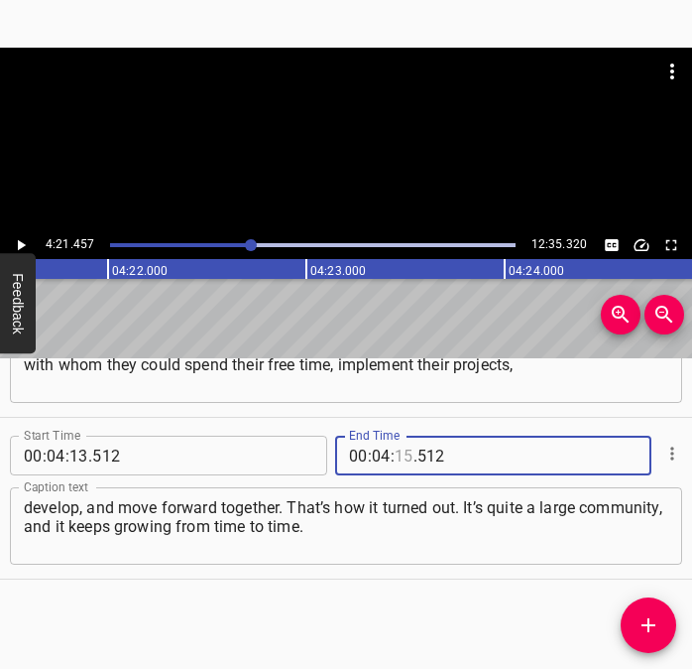
click at [400, 458] on input "number" at bounding box center [404, 455] width 19 height 40
type input "21"
type input "457"
click at [659, 621] on icon "Add Cue" at bounding box center [649, 625] width 24 height 24
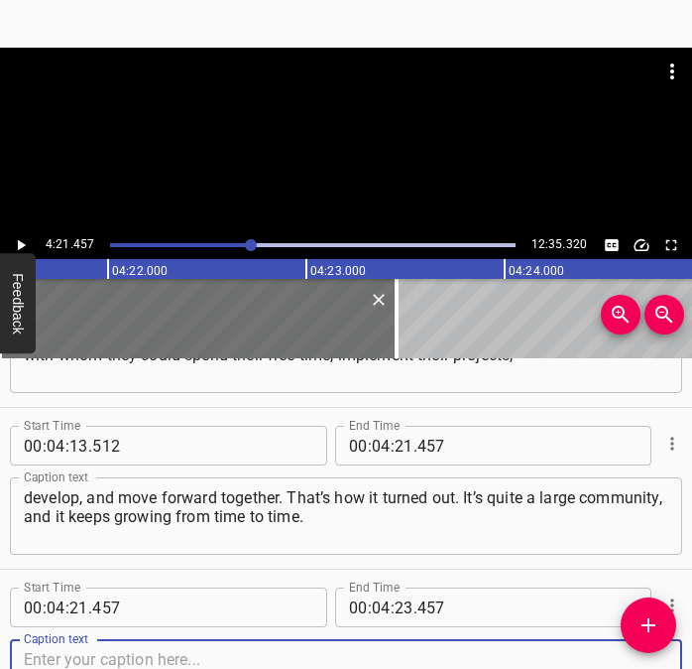
scroll to position [3340, 0]
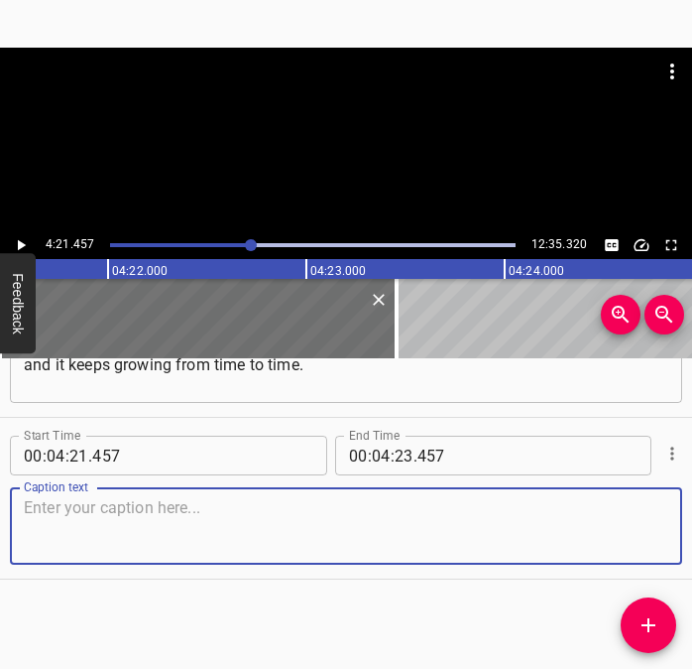
drag, startPoint x: 647, startPoint y: 538, endPoint x: 695, endPoint y: 536, distance: 48.6
click at [691, 536] on html "Caption Editor Batch Transcribe Login Sign Up Privacy Contact 4:21.457 12:35.32…" at bounding box center [346, 334] width 692 height 669
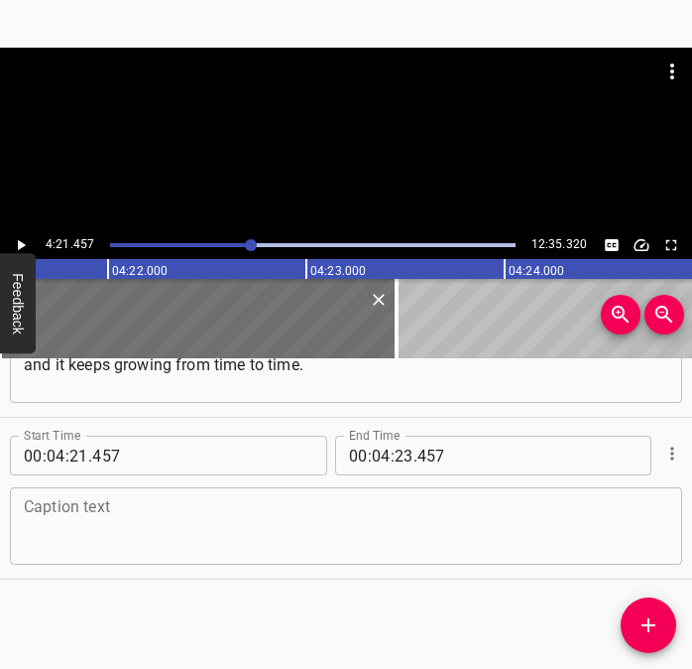
click at [163, 531] on textarea at bounding box center [346, 526] width 645 height 57
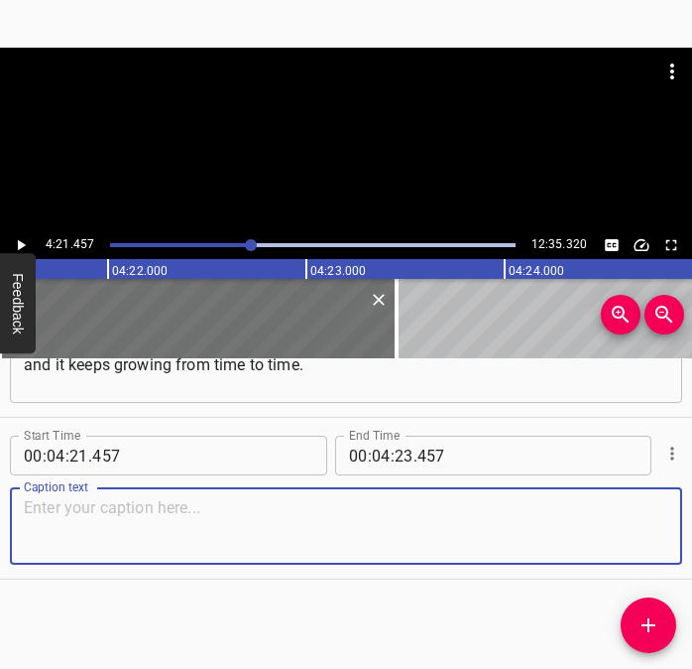
paste textarea "We continue our concert activities, and almost immediately after my return to […"
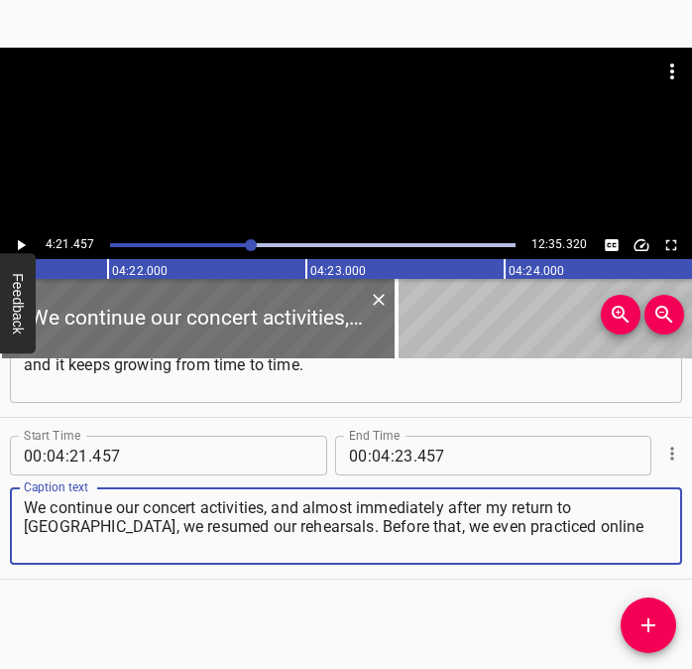
type textarea "We continue our concert activities, and almost immediately after my return to […"
click at [20, 236] on icon "Play/Pause" at bounding box center [21, 245] width 18 height 18
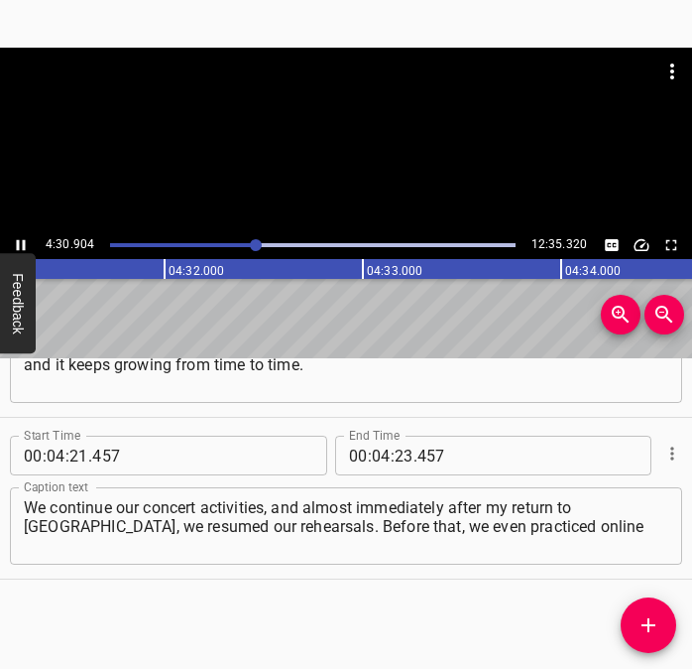
click at [20, 245] on icon "Play/Pause" at bounding box center [21, 245] width 18 height 18
click at [397, 448] on input "number" at bounding box center [404, 455] width 19 height 40
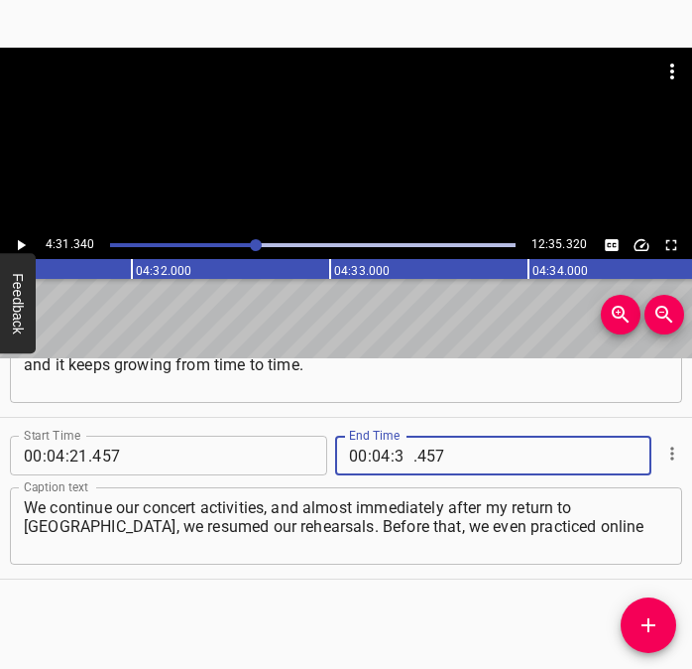
type input "31"
type input "340"
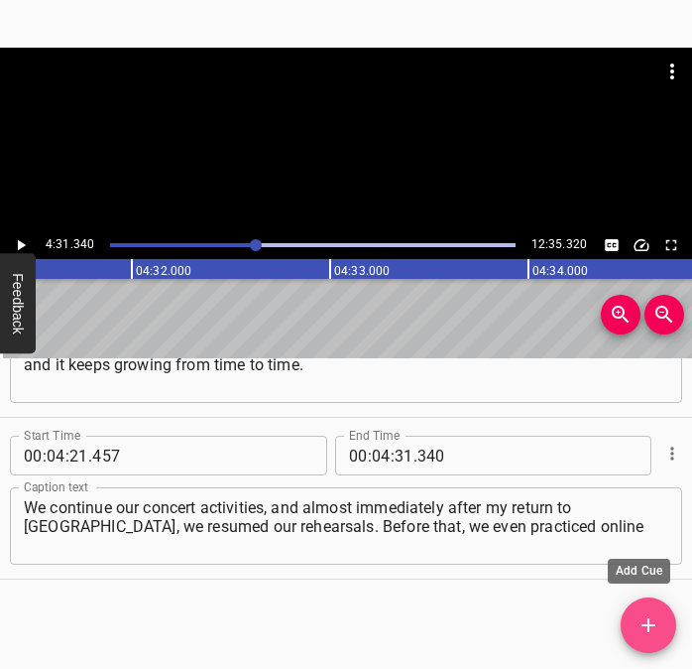
click at [655, 625] on icon "Add Cue" at bounding box center [649, 625] width 14 height 14
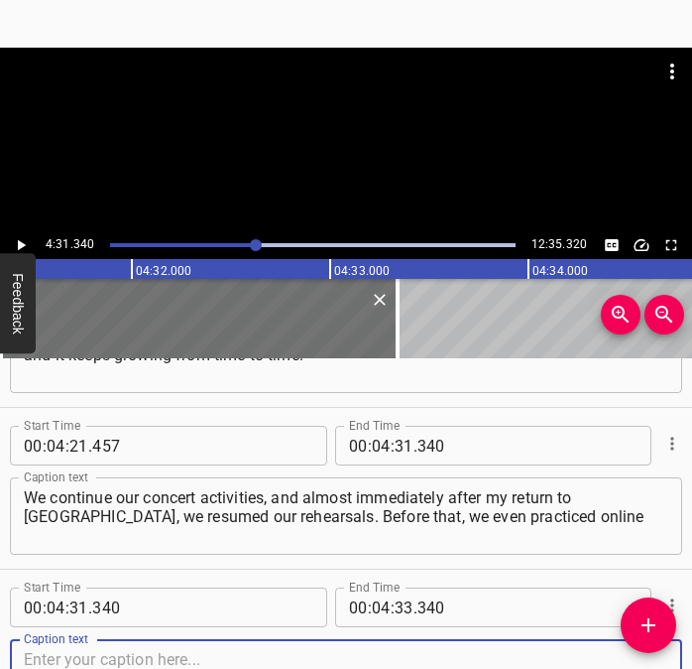
scroll to position [3501, 0]
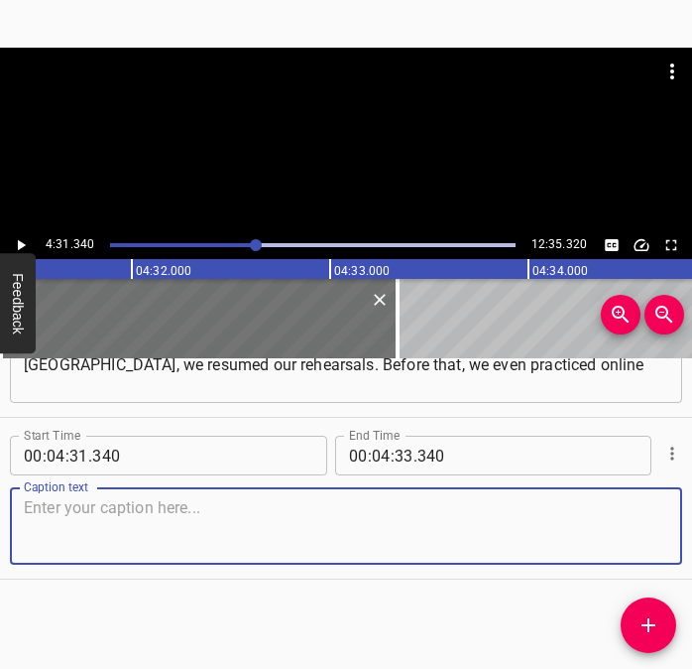
drag, startPoint x: 621, startPoint y: 538, endPoint x: 679, endPoint y: 536, distance: 58.6
click at [651, 536] on textarea at bounding box center [346, 526] width 645 height 57
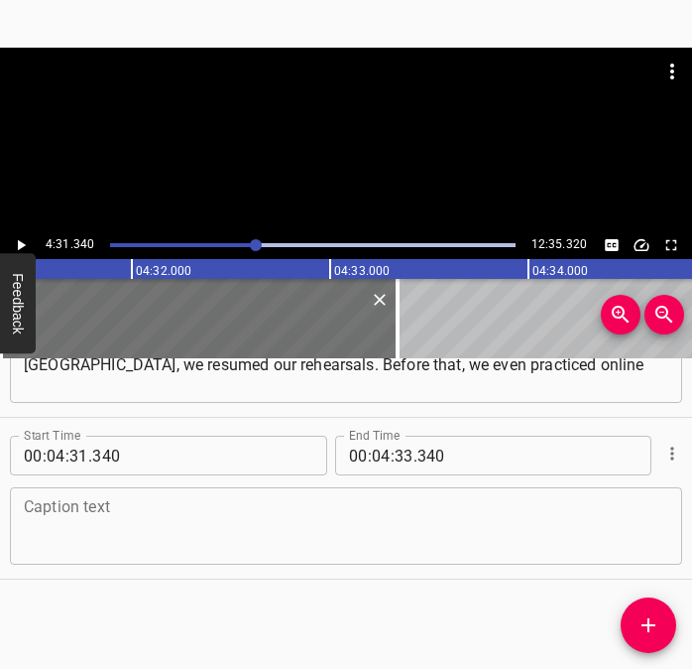
click at [122, 539] on textarea at bounding box center [346, 526] width 645 height 57
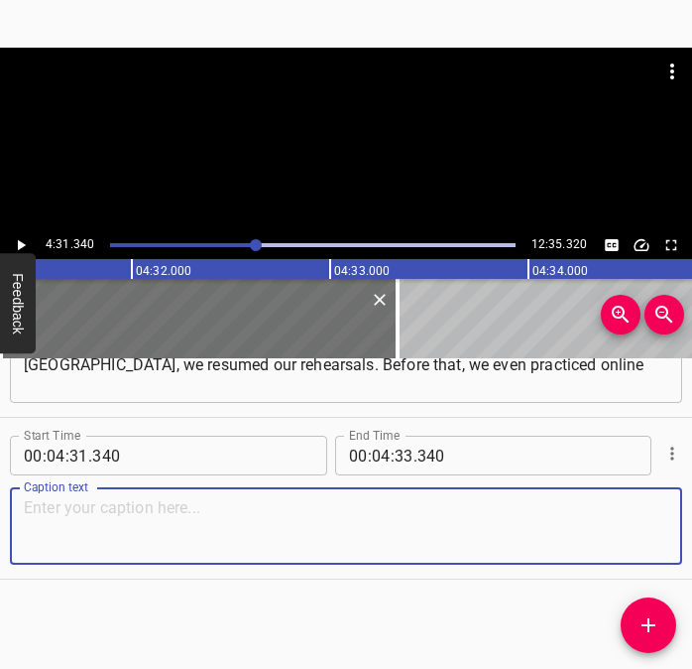
paste textarea "— we met online to continue communicating, singing together, sharing thoughts a…"
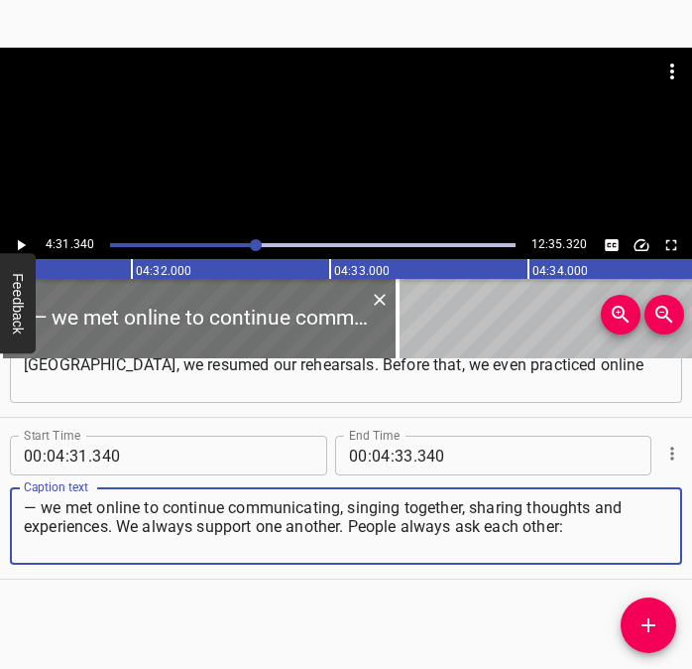
type textarea "— we met online to continue communicating, singing together, sharing thoughts a…"
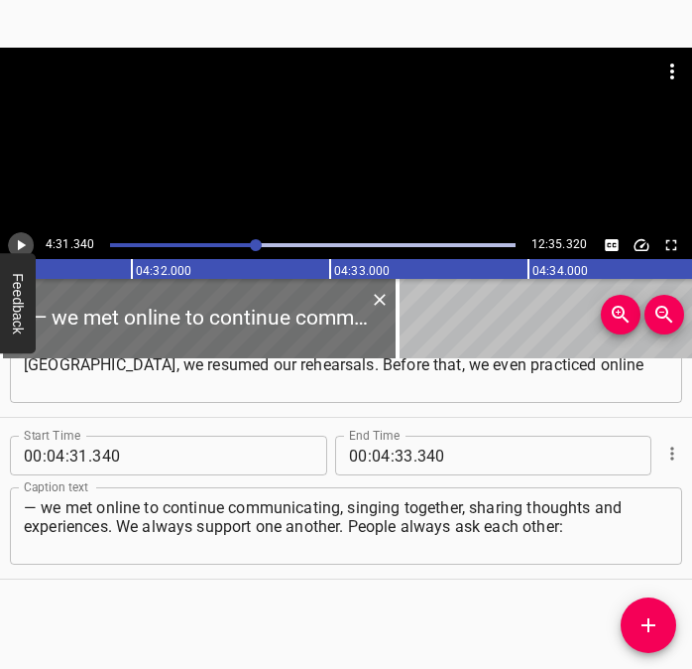
click at [23, 243] on icon "Play/Pause" at bounding box center [22, 245] width 8 height 11
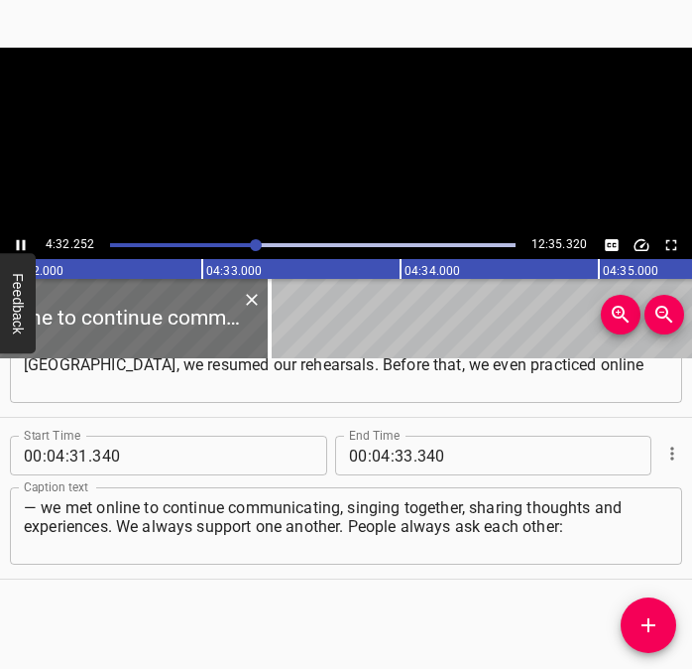
scroll to position [0, 54007]
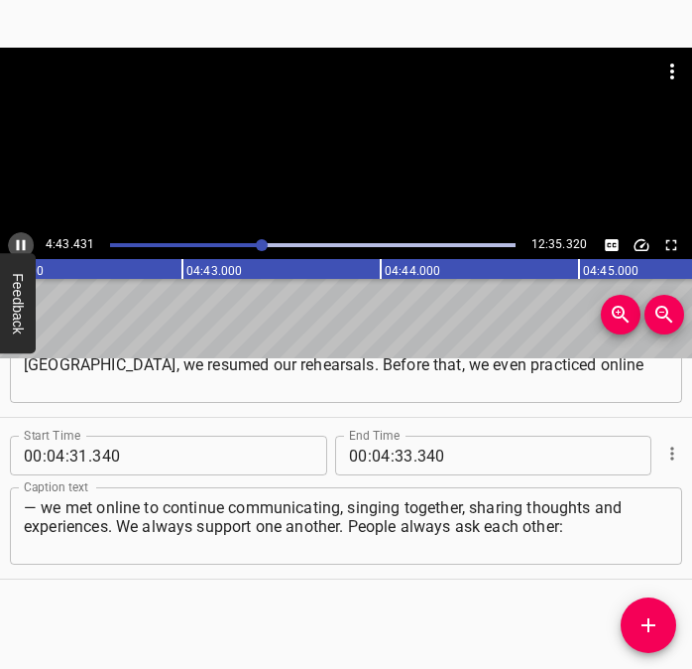
click at [15, 240] on icon "Play/Pause" at bounding box center [21, 245] width 18 height 18
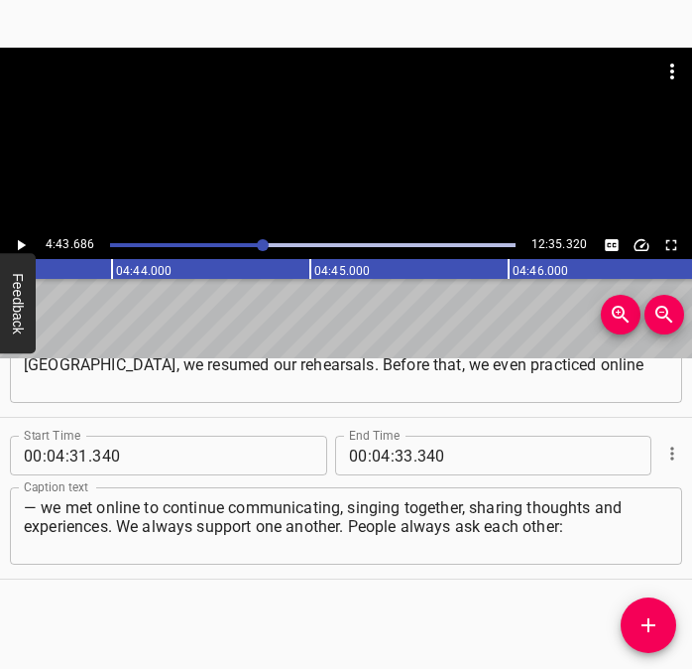
scroll to position [0, 56276]
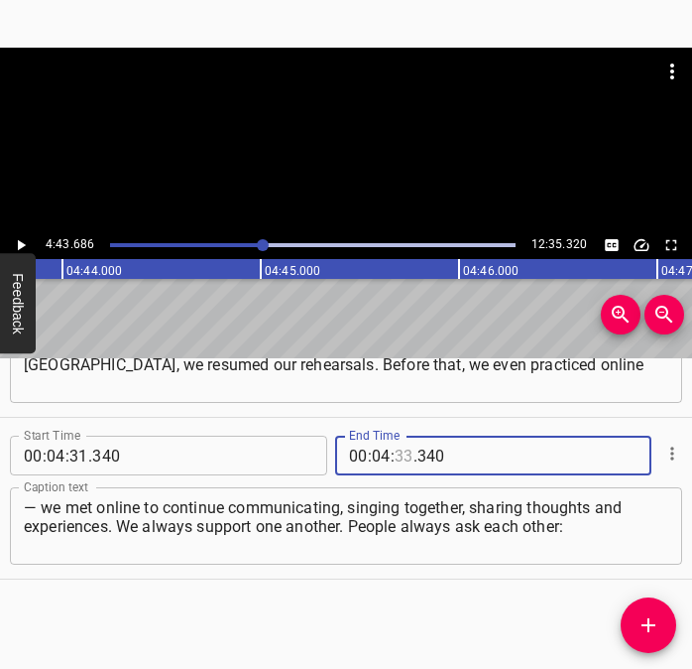
click at [395, 455] on input "number" at bounding box center [404, 455] width 19 height 40
type input "43"
type input "686"
click at [648, 618] on icon "Add Cue" at bounding box center [649, 625] width 14 height 14
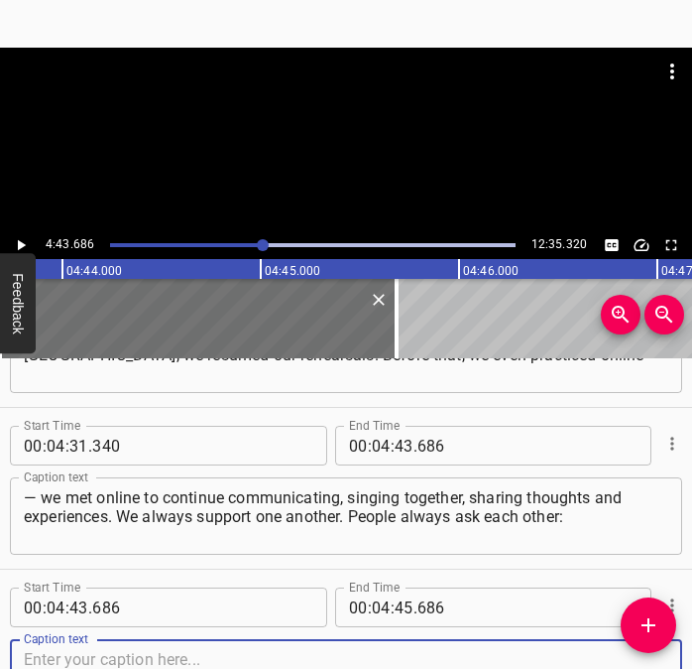
scroll to position [3663, 0]
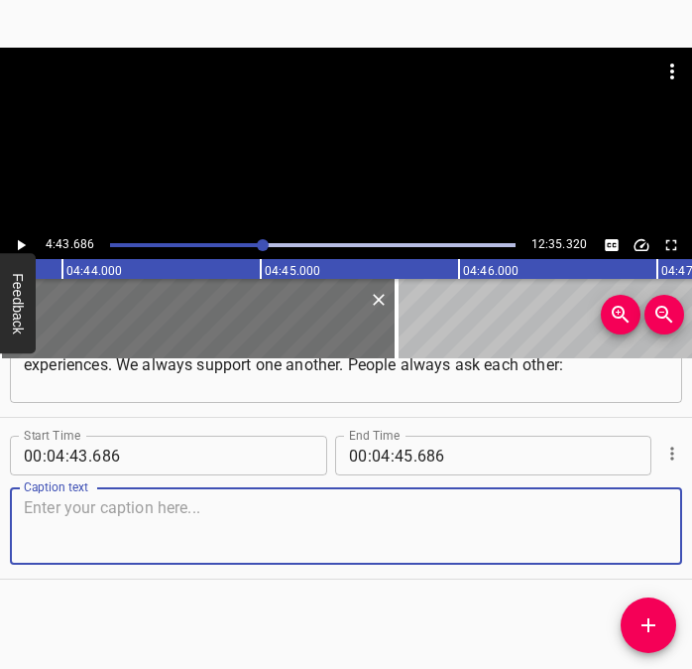
drag, startPoint x: 635, startPoint y: 533, endPoint x: 691, endPoint y: 524, distance: 57.2
click at [670, 527] on div "Start Time 00 : 04 : 43 . 686 Start Time End Time 00 : 04 : 45 . 686 End Time C…" at bounding box center [346, 498] width 692 height 161
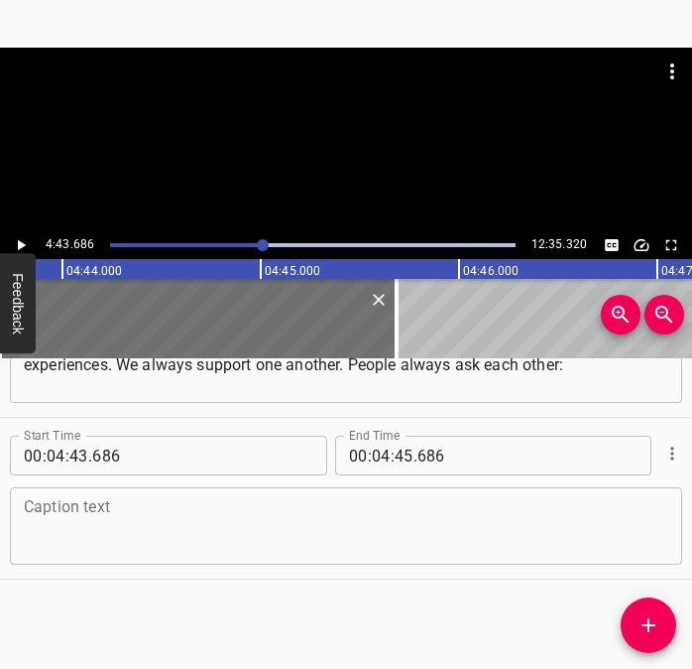
click at [35, 537] on textarea at bounding box center [346, 526] width 645 height 57
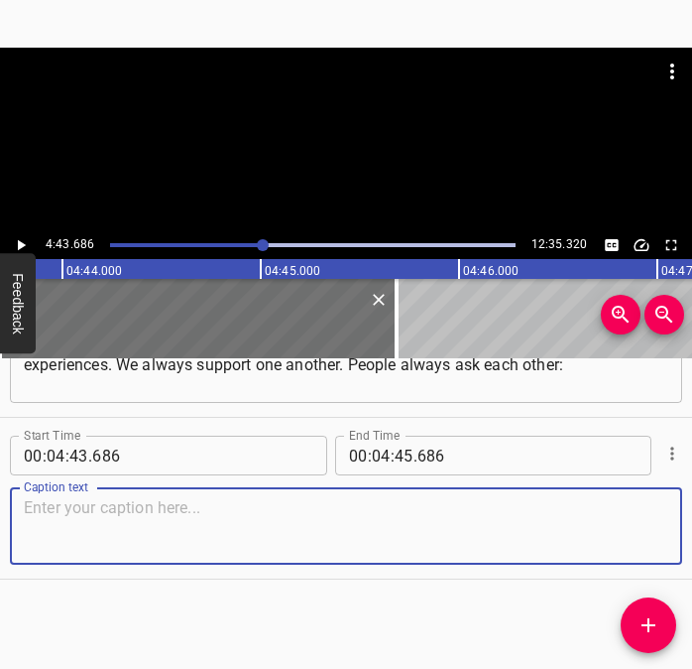
paste textarea "“How are you? Is everything all right?” We try to actively support one another …"
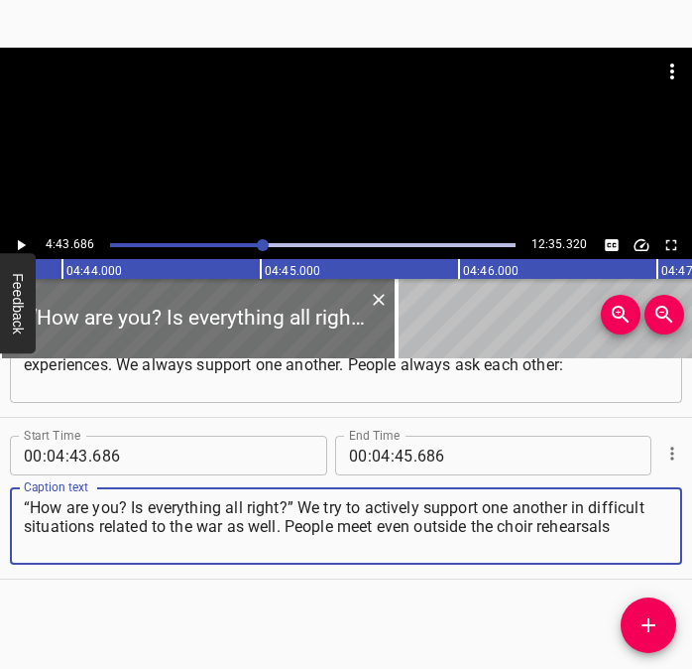
drag, startPoint x: 622, startPoint y: 535, endPoint x: 6, endPoint y: 506, distance: 616.6
click at [6, 506] on div "Start Time 00 : 04 : 43 . 686 Start Time End Time 00 : 04 : 45 . 686 End Time C…" at bounding box center [346, 498] width 692 height 161
paste textarea
type textarea "“How are you? Is everything all right?” We try to actively support one another …"
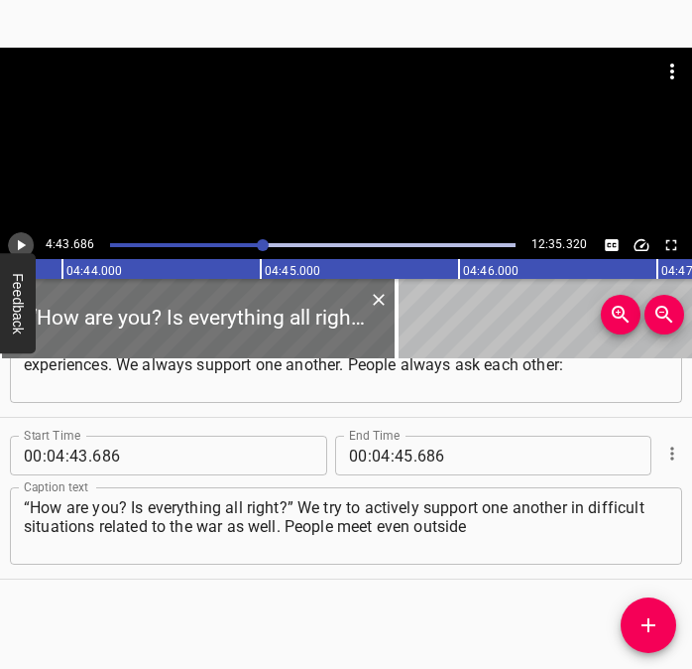
click at [22, 245] on icon "Play/Pause" at bounding box center [22, 245] width 8 height 11
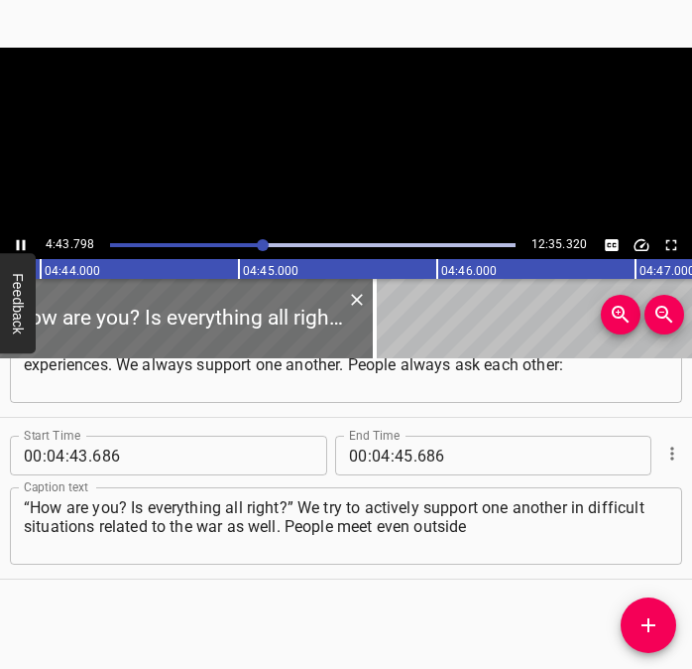
scroll to position [0, 56350]
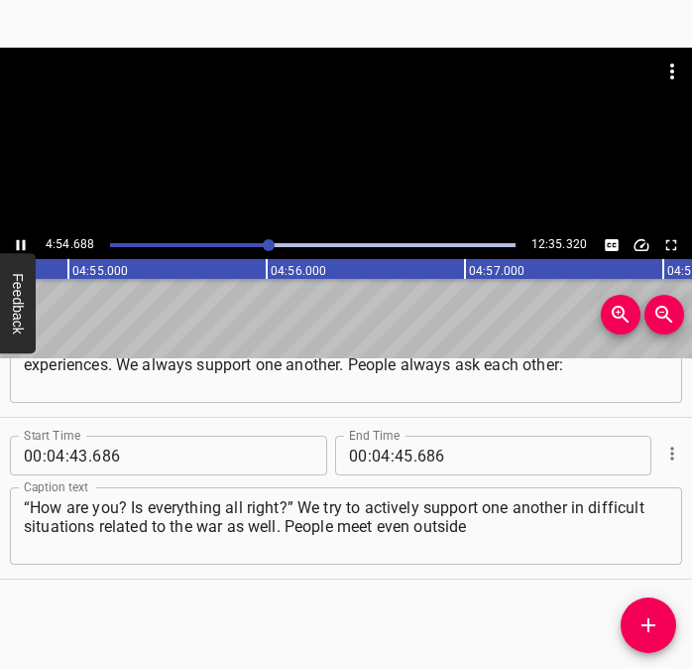
click at [17, 242] on icon "Play/Pause" at bounding box center [21, 245] width 9 height 11
click at [17, 242] on icon "Play/Pause" at bounding box center [21, 245] width 18 height 18
click at [17, 242] on icon "Play/Pause" at bounding box center [21, 245] width 9 height 11
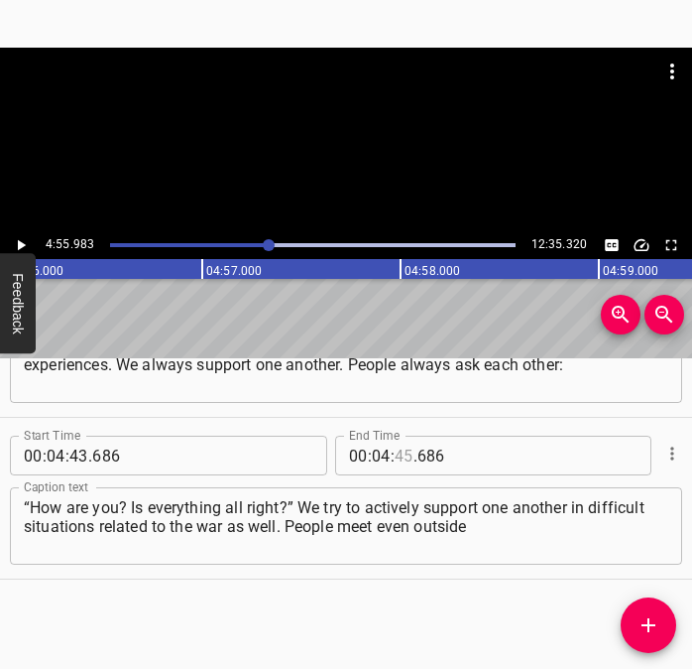
click at [398, 452] on input "number" at bounding box center [404, 455] width 19 height 40
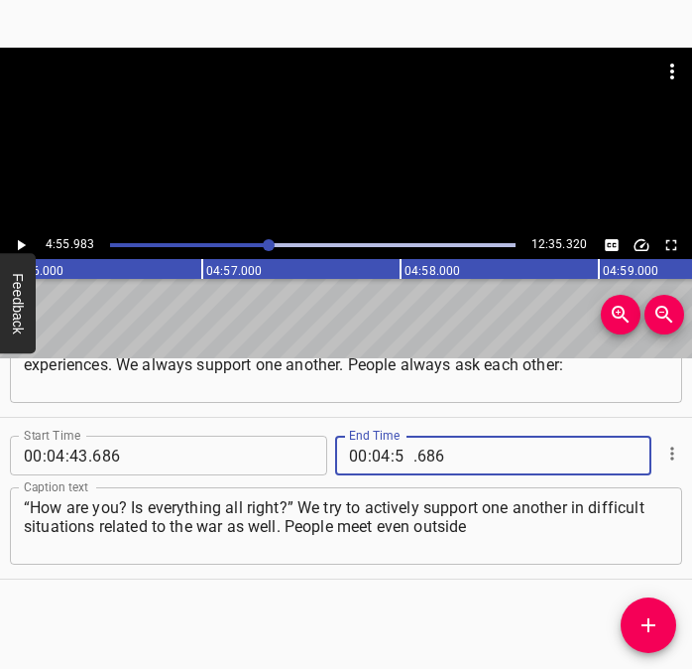
type input "55"
type input "983"
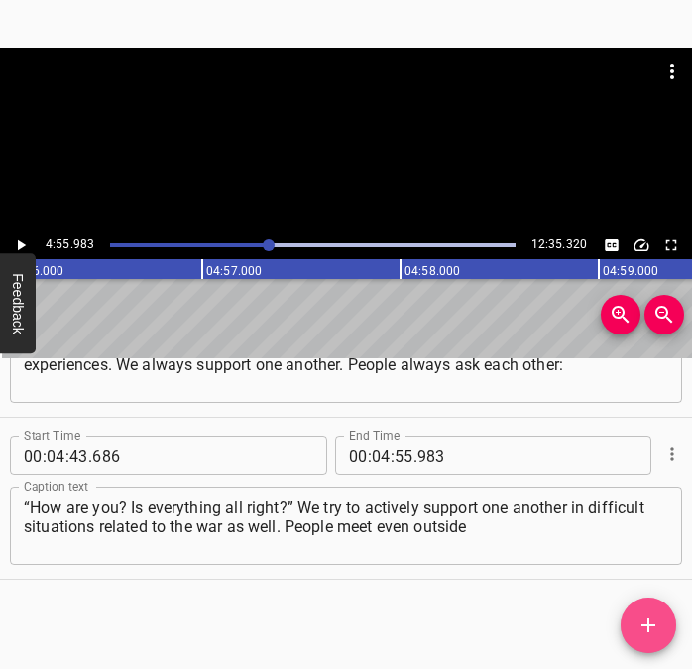
click at [647, 621] on icon "Add Cue" at bounding box center [649, 625] width 24 height 24
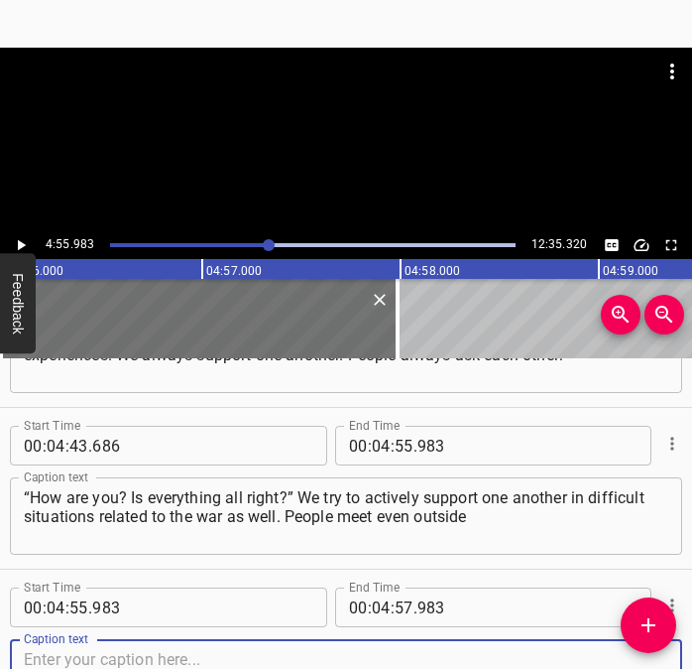
scroll to position [3825, 0]
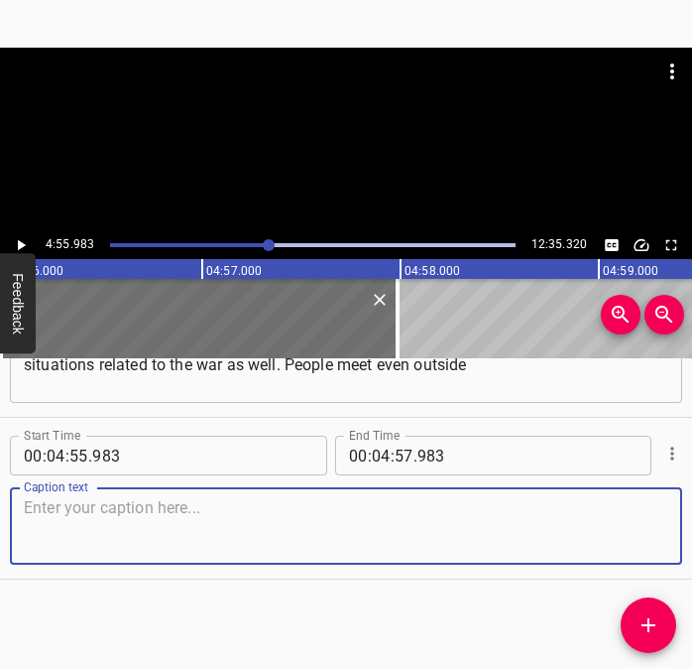
drag, startPoint x: 643, startPoint y: 528, endPoint x: 691, endPoint y: 524, distance: 48.8
click at [691, 524] on div "Start Time 00 : 00 : 05 . 394 Start Time End Time 00 : 00 : 16 . 077 End Time C…" at bounding box center [346, 513] width 692 height 310
click at [92, 536] on textarea at bounding box center [346, 526] width 645 height 57
paste textarea "the choir rehearsals to spend time together — to go to the theatre or to concer…"
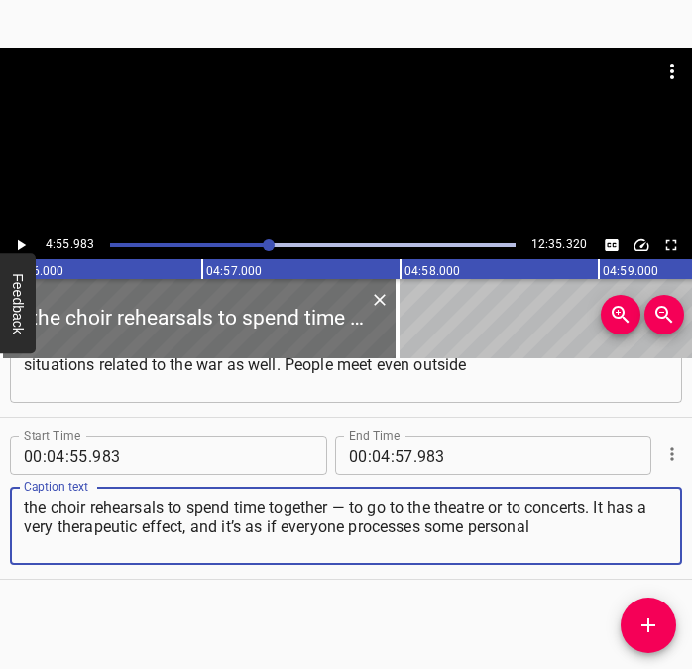
type textarea "the choir rehearsals to spend time together — to go to the theatre or to concer…"
click at [17, 242] on icon "Play/Pause" at bounding box center [21, 245] width 18 height 18
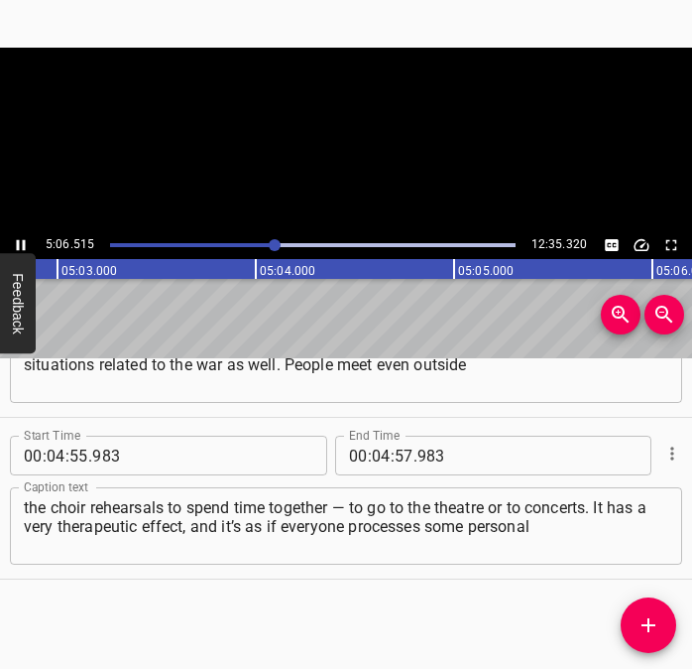
scroll to position [0, 60437]
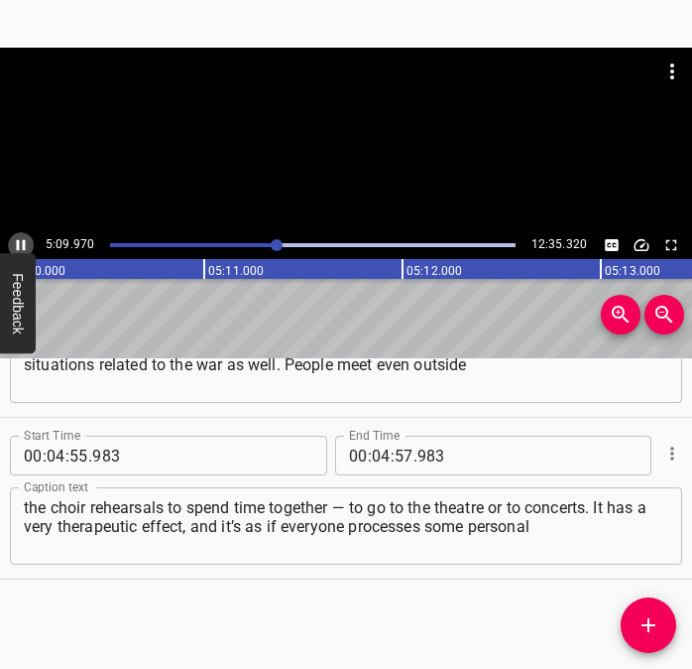
click at [19, 241] on icon "Play/Pause" at bounding box center [21, 245] width 9 height 11
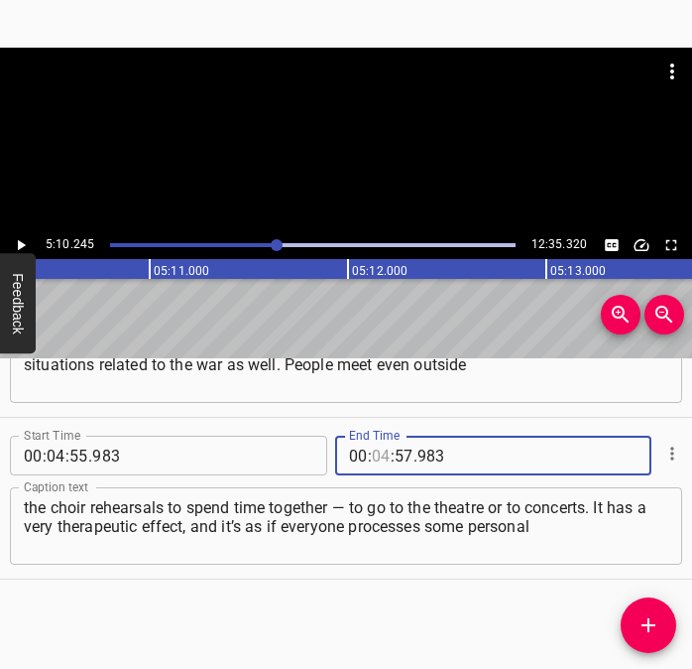
click at [377, 454] on input "number" at bounding box center [381, 455] width 19 height 40
type input "05"
type input "10"
type input "245"
click at [662, 625] on span "Add Cue" at bounding box center [649, 625] width 56 height 24
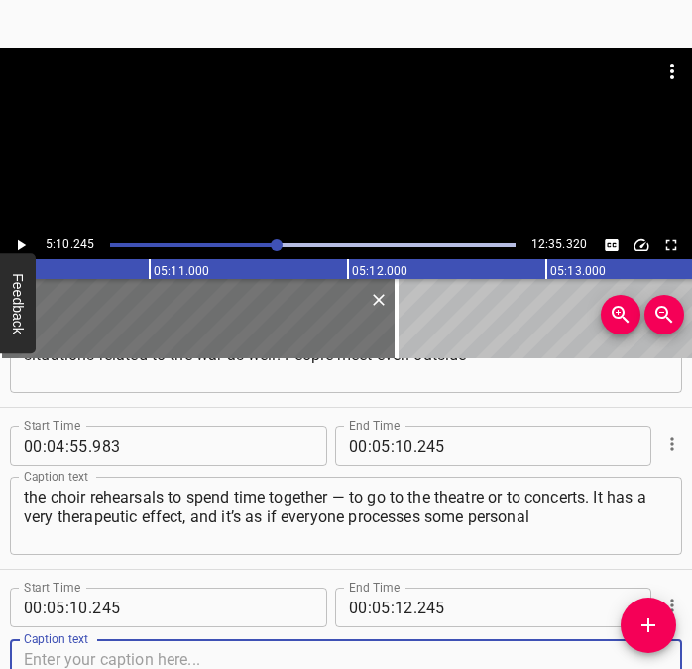
scroll to position [3986, 0]
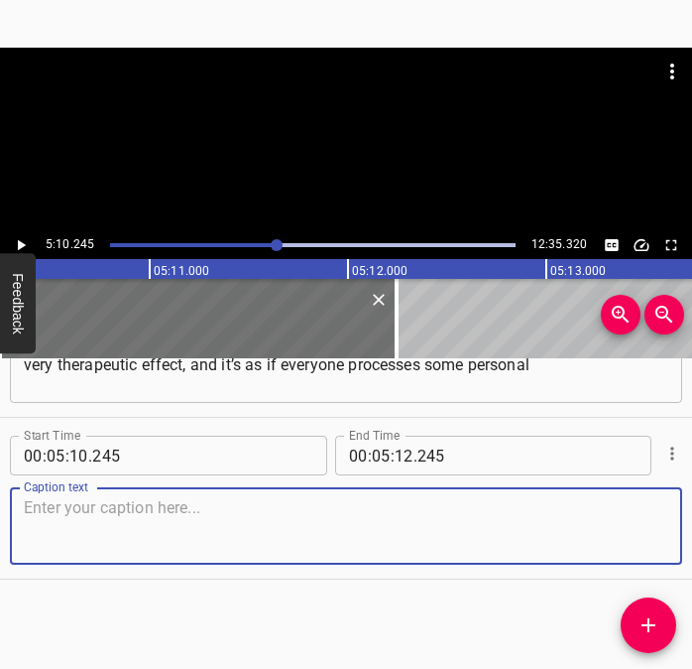
drag, startPoint x: 643, startPoint y: 530, endPoint x: 723, endPoint y: 519, distance: 81.1
click at [691, 519] on html "Caption Editor Batch Transcribe Login Sign Up Privacy Contact 5:10.245 12:35.32…" at bounding box center [346, 334] width 692 height 669
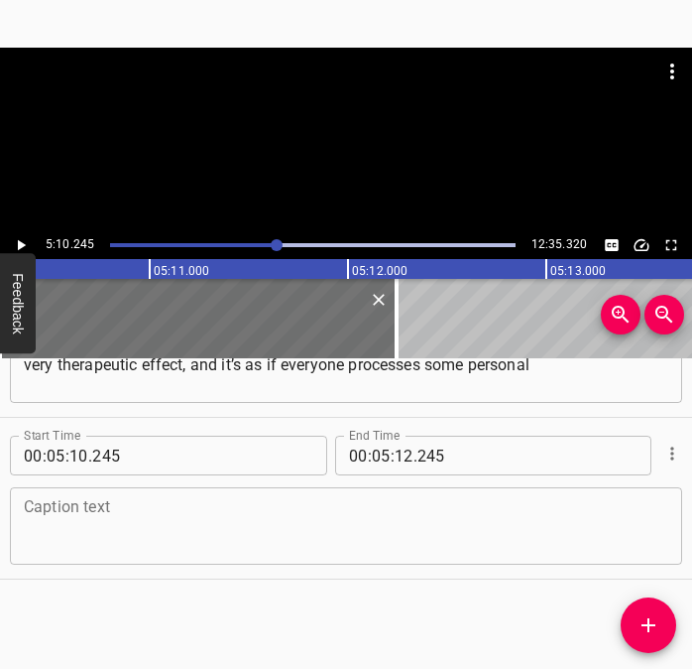
click at [188, 495] on div "Caption text" at bounding box center [346, 525] width 672 height 77
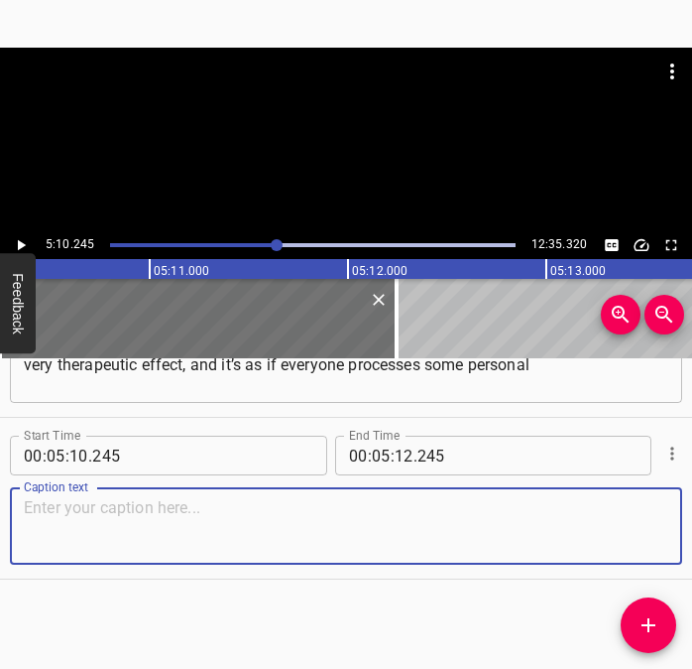
paste textarea "things that happen during the time when they don’t see each other. And then, wh…"
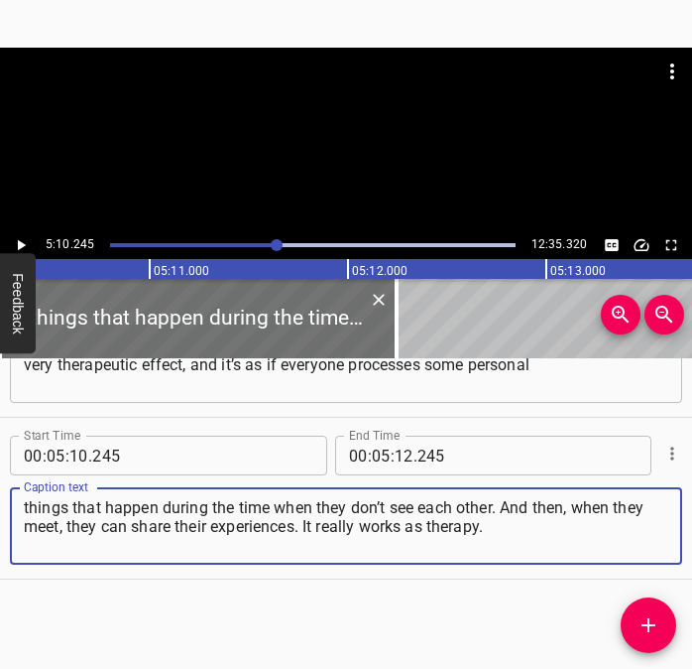
type textarea "things that happen during the time when they don’t see each other. And then, wh…"
click at [14, 244] on icon "Play/Pause" at bounding box center [21, 245] width 18 height 18
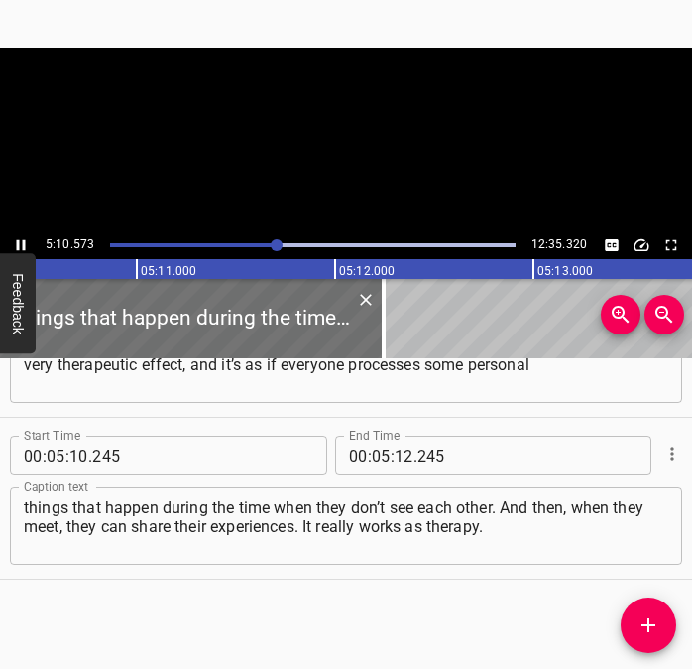
scroll to position [0, 61609]
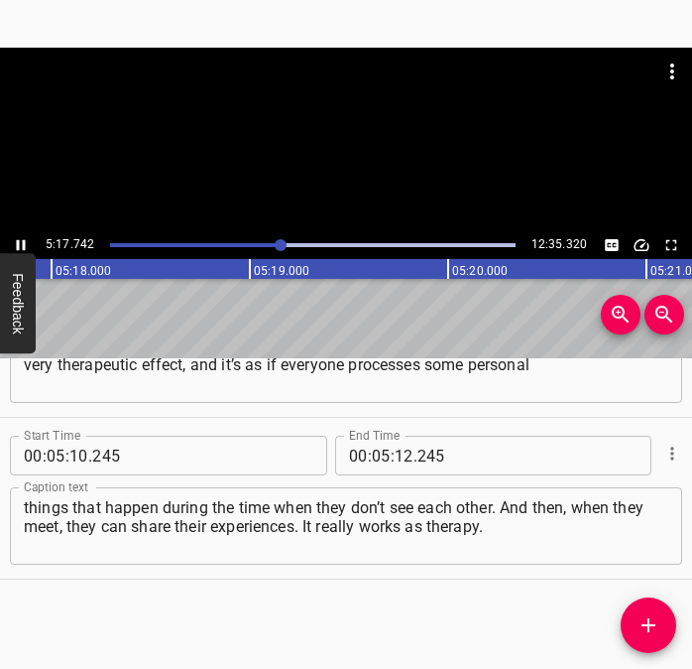
click at [15, 243] on icon "Play/Pause" at bounding box center [21, 245] width 18 height 18
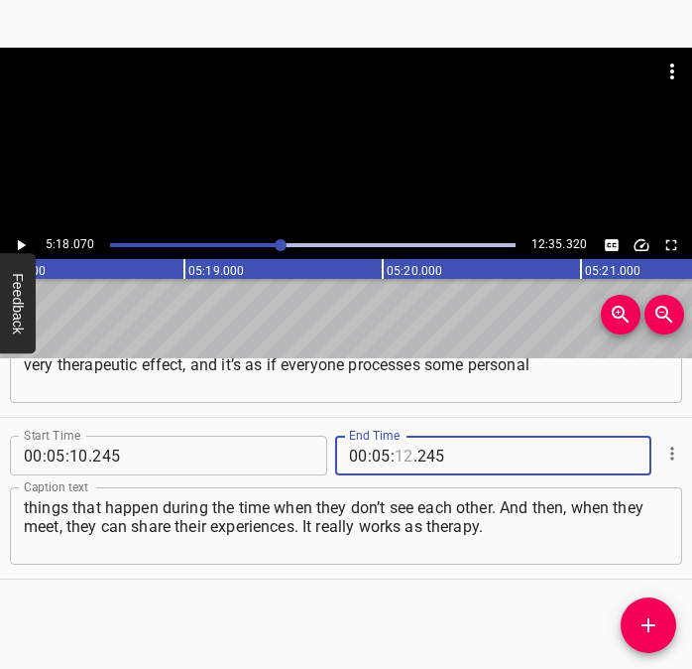
click at [399, 455] on input "number" at bounding box center [404, 455] width 19 height 40
type input "18"
type input "070"
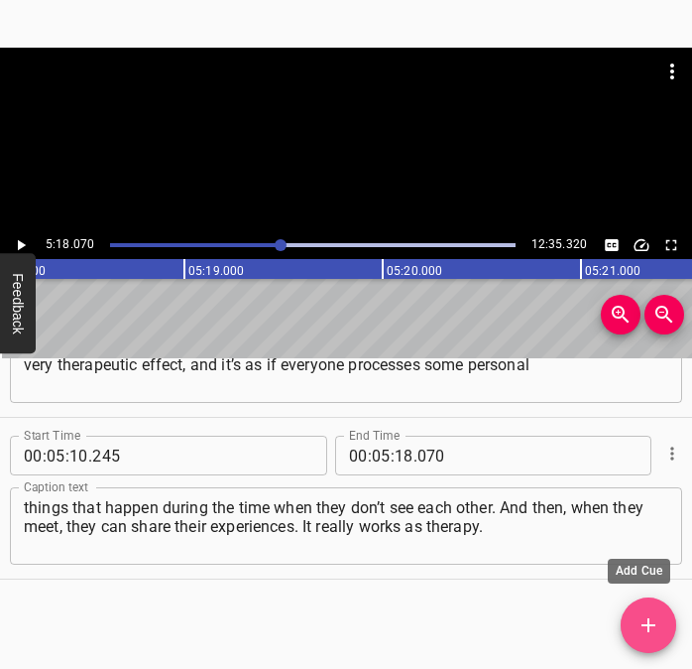
click at [639, 624] on icon "Add Cue" at bounding box center [649, 625] width 24 height 24
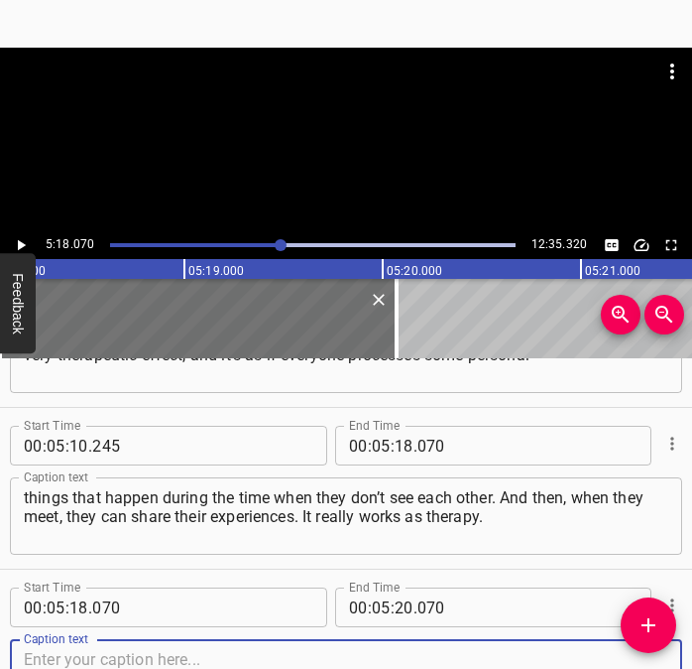
scroll to position [4148, 0]
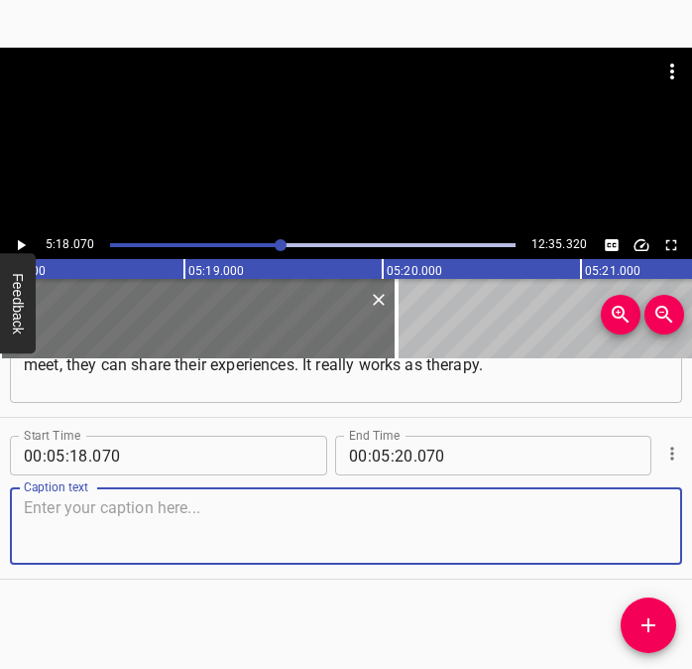
drag, startPoint x: 614, startPoint y: 529, endPoint x: 675, endPoint y: 520, distance: 62.1
click at [658, 524] on div "Caption text" at bounding box center [346, 525] width 672 height 77
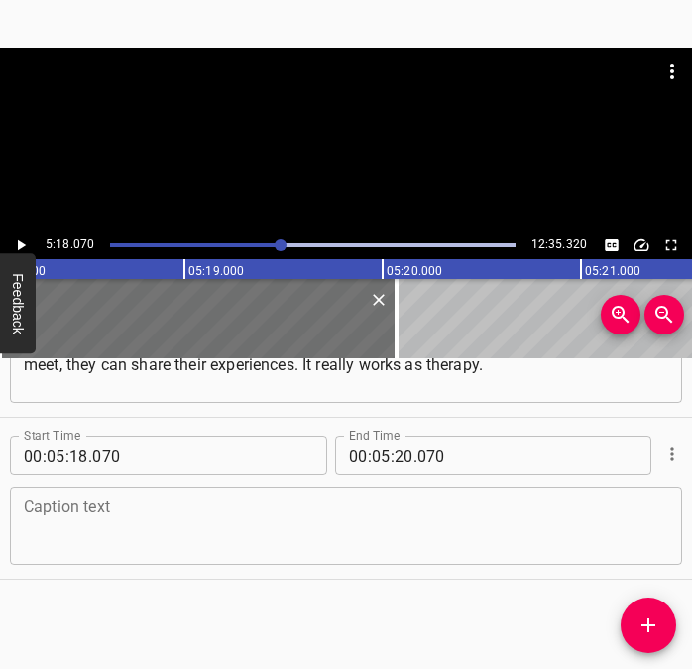
click at [64, 507] on textarea at bounding box center [346, 526] width 645 height 57
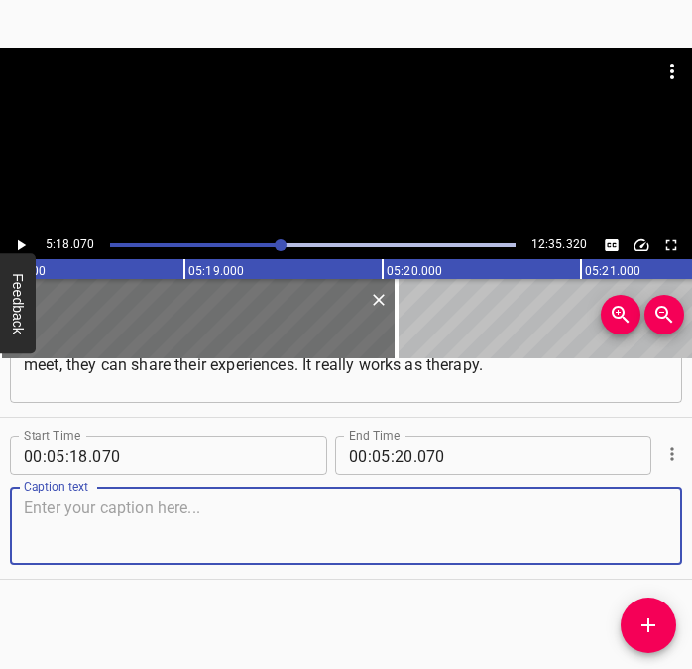
paste textarea "Of course, we cannot say that everyone loves opera, or that everyone absolutely…"
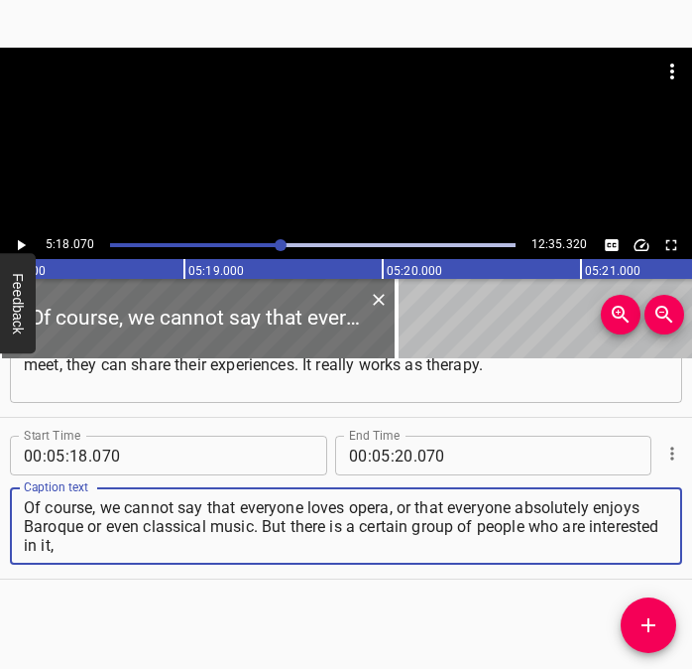
drag, startPoint x: 139, startPoint y: 551, endPoint x: 12, endPoint y: 503, distance: 135.9
click at [12, 503] on div "Of course, we cannot say that everyone loves opera, or that everyone absolutely…" at bounding box center [346, 525] width 672 height 77
paste textarea
type textarea "Of course, we cannot say that everyone loves opera, or that everyone absolutely…"
click at [30, 238] on button "Play/Pause" at bounding box center [21, 245] width 26 height 26
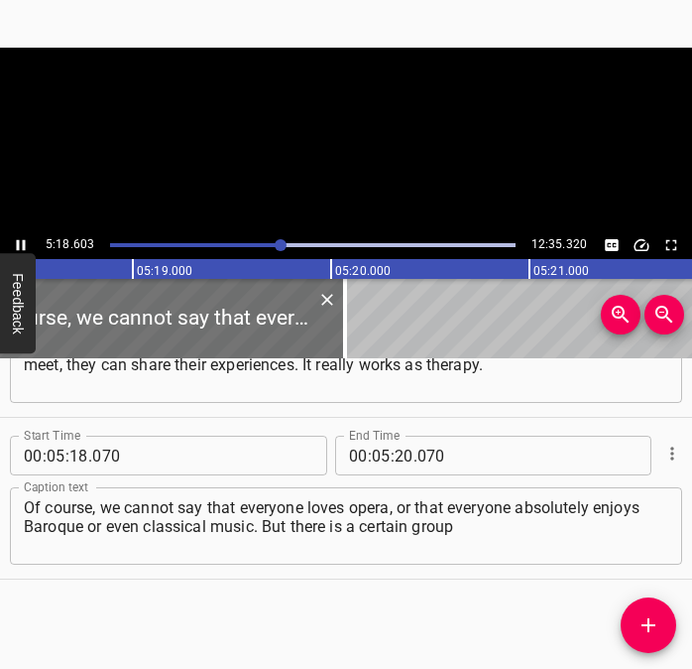
scroll to position [0, 63202]
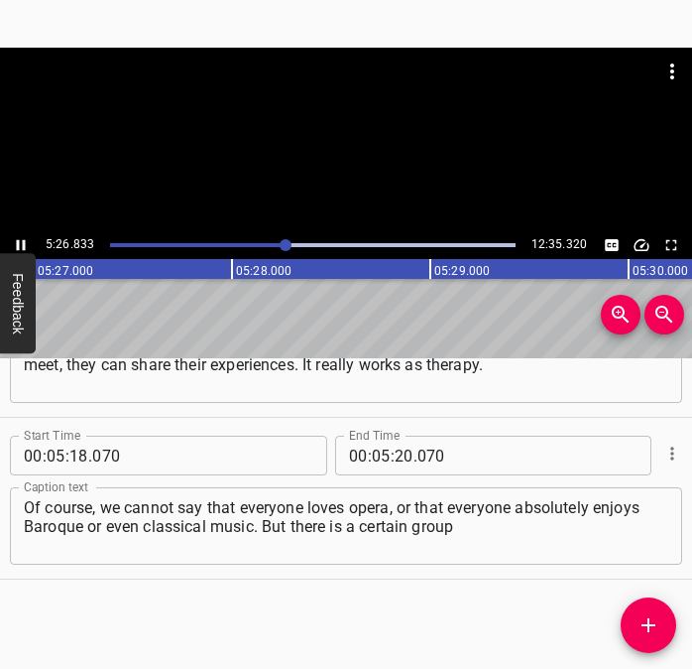
click at [19, 241] on icon "Play/Pause" at bounding box center [21, 245] width 9 height 11
click at [19, 241] on icon "Play/Pause" at bounding box center [22, 245] width 8 height 11
click at [19, 241] on icon "Play/Pause" at bounding box center [21, 245] width 9 height 11
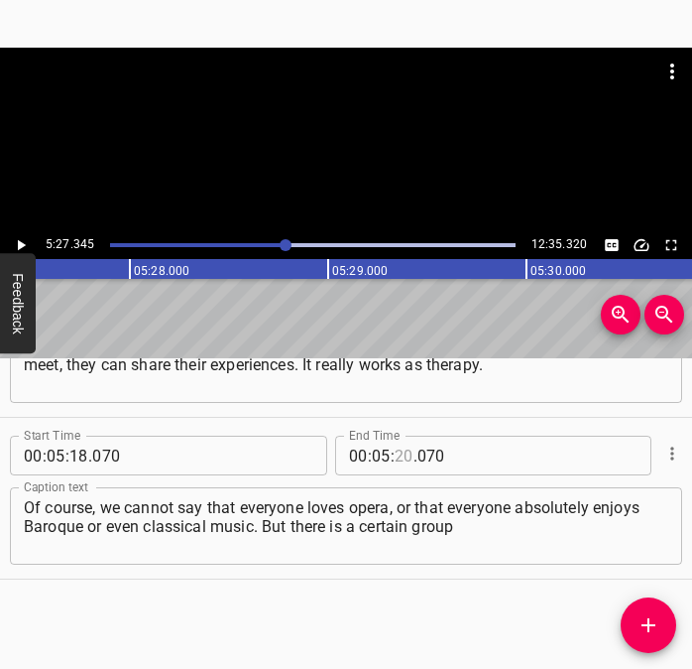
click at [399, 459] on input "number" at bounding box center [404, 455] width 19 height 40
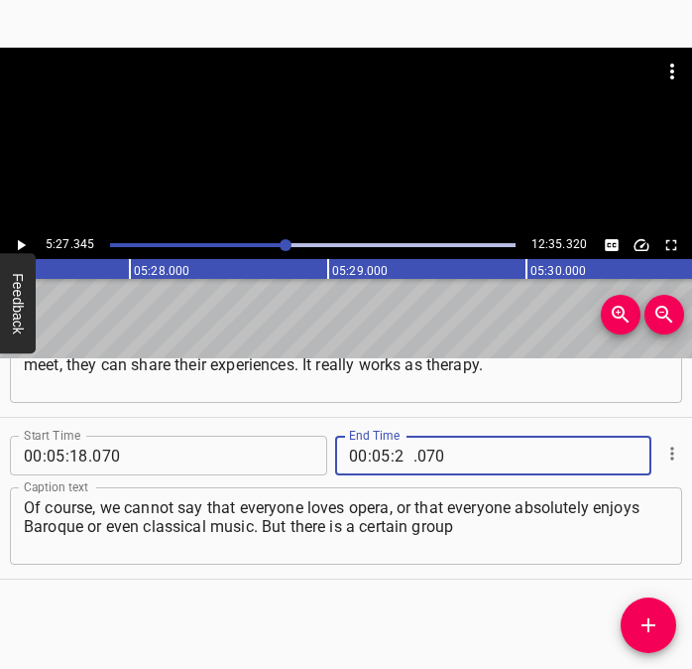
type input "27"
type input "345"
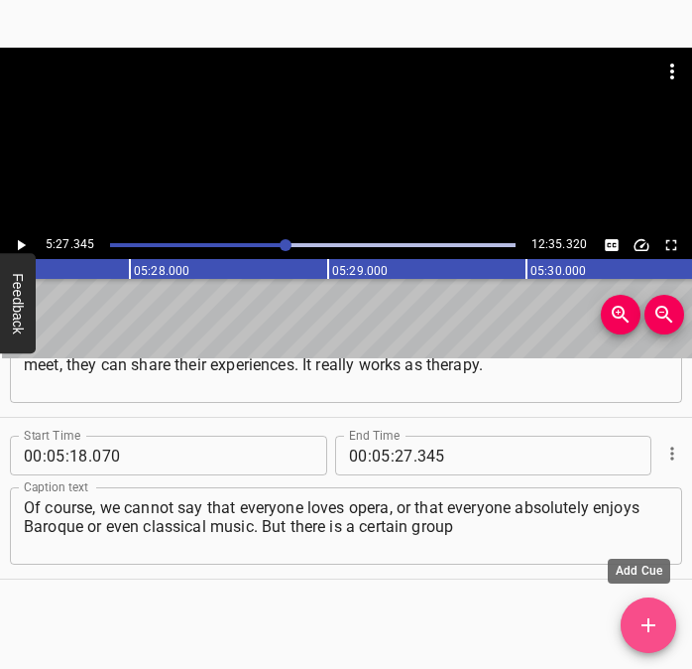
click at [657, 613] on icon "Add Cue" at bounding box center [649, 625] width 24 height 24
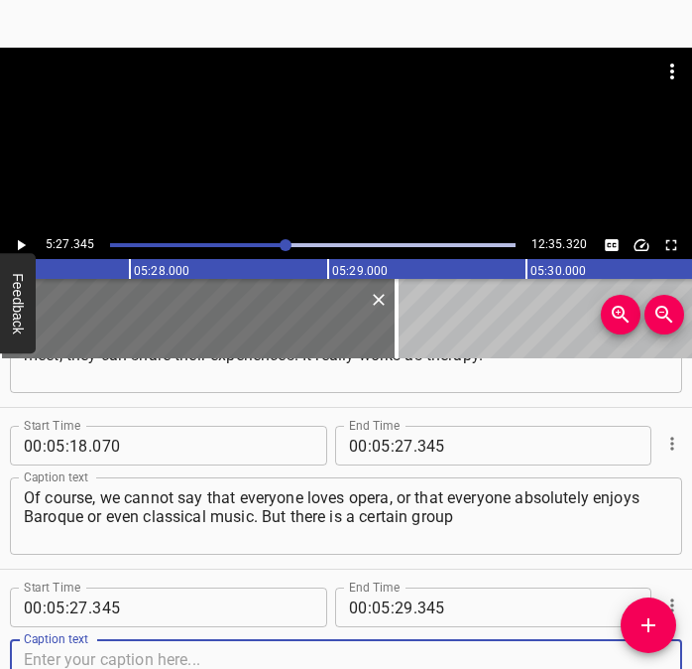
scroll to position [4310, 0]
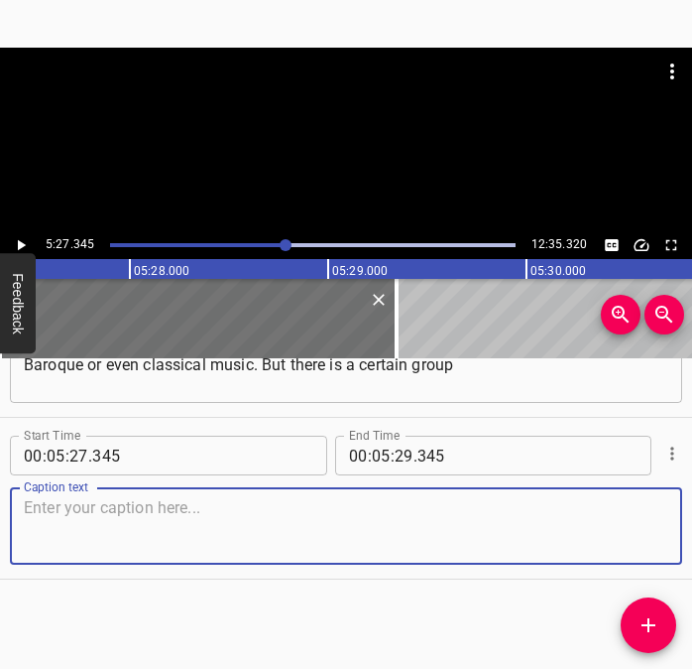
drag, startPoint x: 635, startPoint y: 526, endPoint x: 679, endPoint y: 517, distance: 45.5
click at [667, 521] on div "Start Time 00 : 05 : 27 . 345 Start Time End Time 00 : 05 : 29 . 345 End Time C…" at bounding box center [346, 498] width 692 height 161
click at [61, 502] on textarea at bounding box center [346, 526] width 645 height 57
paste textarea "of people who are interested in it, who strive to gain experience, who listen b…"
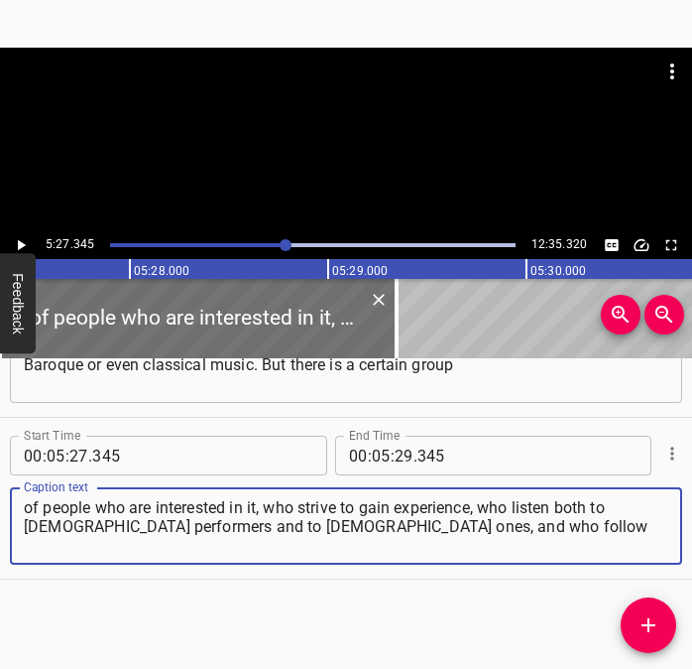
type textarea "of people who are interested in it, who strive to gain experience, who listen b…"
click at [23, 240] on icon "Play/Pause" at bounding box center [21, 245] width 18 height 18
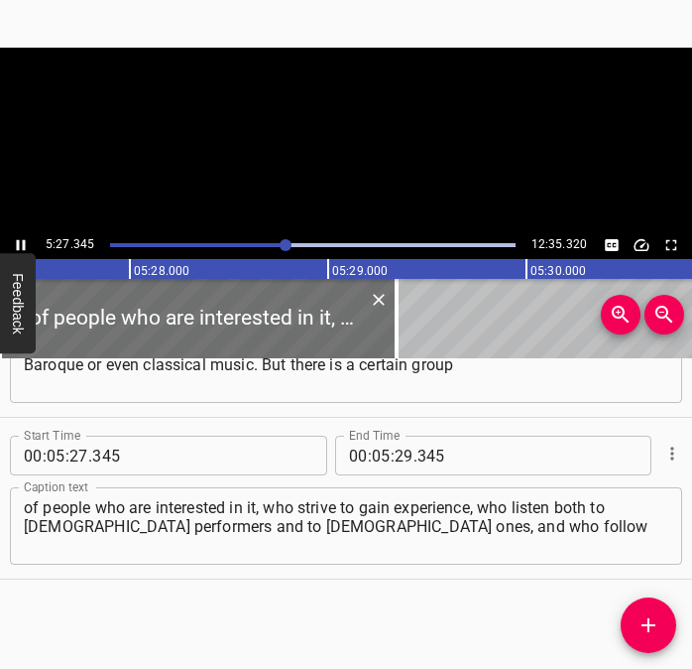
scroll to position [0, 64959]
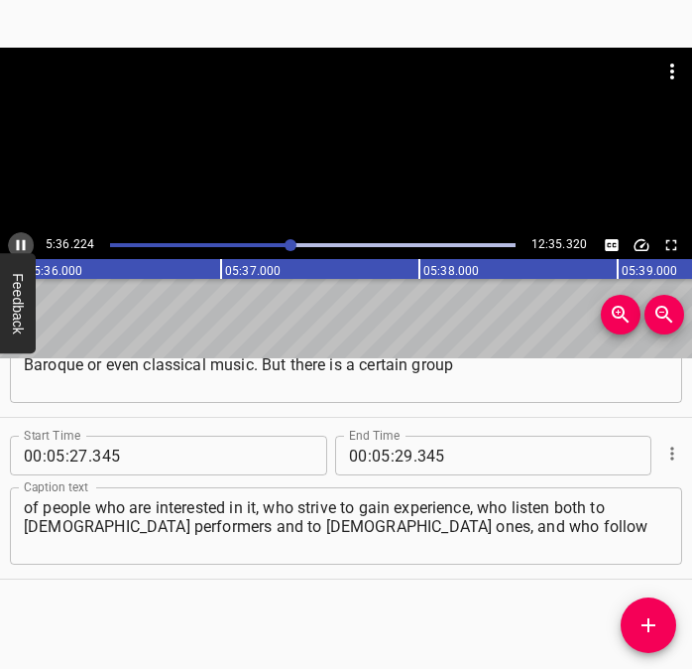
click at [14, 241] on icon "Play/Pause" at bounding box center [21, 245] width 18 height 18
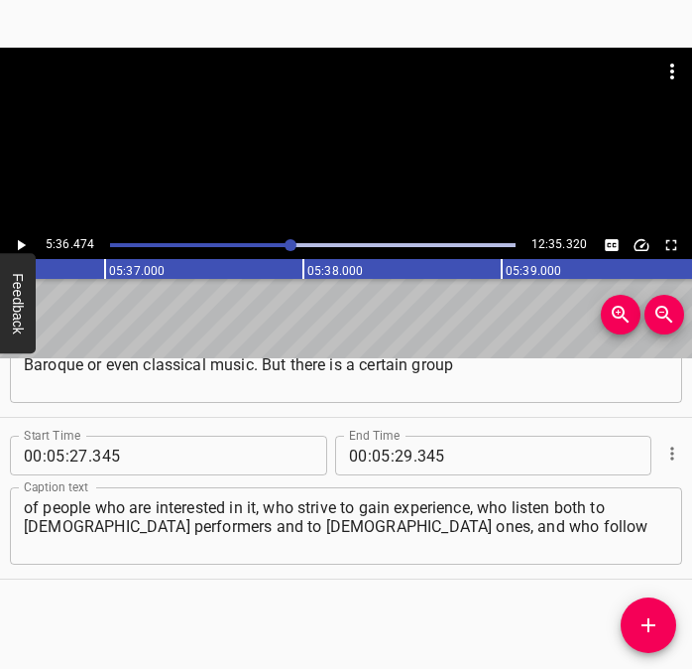
click at [391, 453] on span ":" at bounding box center [393, 455] width 4 height 40
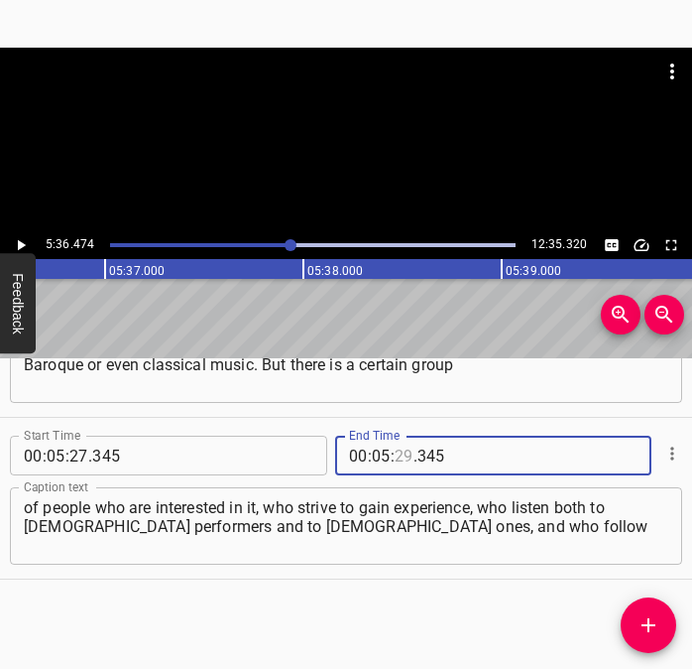
click at [395, 454] on input "number" at bounding box center [404, 455] width 19 height 40
type input "36"
type input "474"
click at [636, 635] on span "Add Cue" at bounding box center [649, 625] width 56 height 24
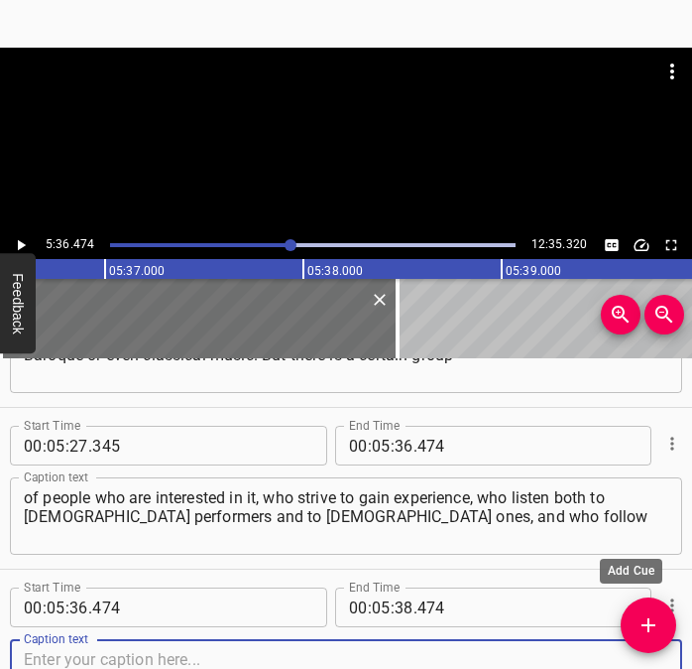
scroll to position [4471, 0]
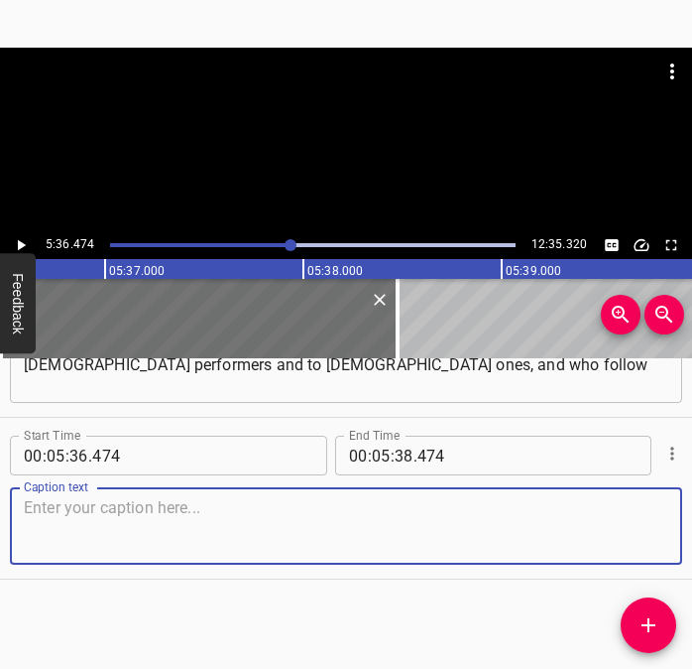
drag, startPoint x: 631, startPoint y: 536, endPoint x: 697, endPoint y: 536, distance: 66.5
click at [691, 536] on html "Caption Editor Batch Transcribe Login Sign Up Privacy Contact 5:36.474 12:35.32…" at bounding box center [346, 334] width 692 height 669
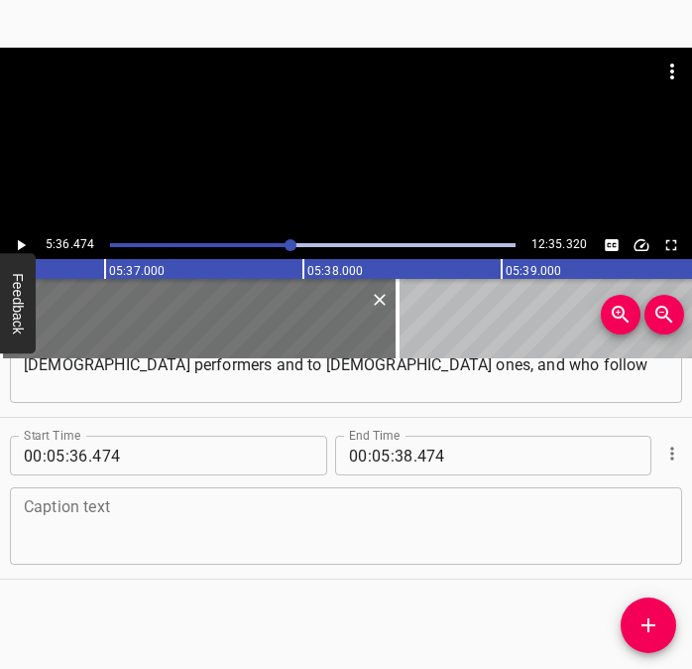
click at [60, 543] on textarea at bounding box center [346, 526] width 645 height 57
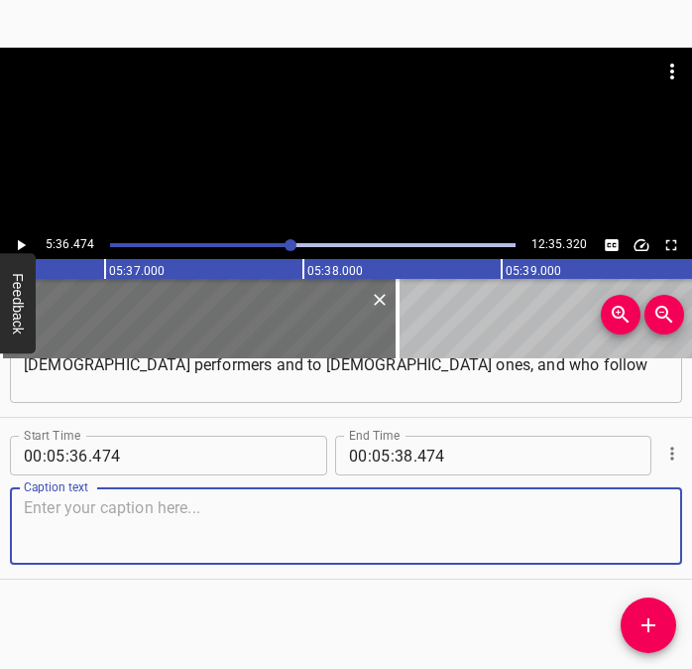
paste textarea "what is happening in our philharmonic halls and opera theatres. They keep track…"
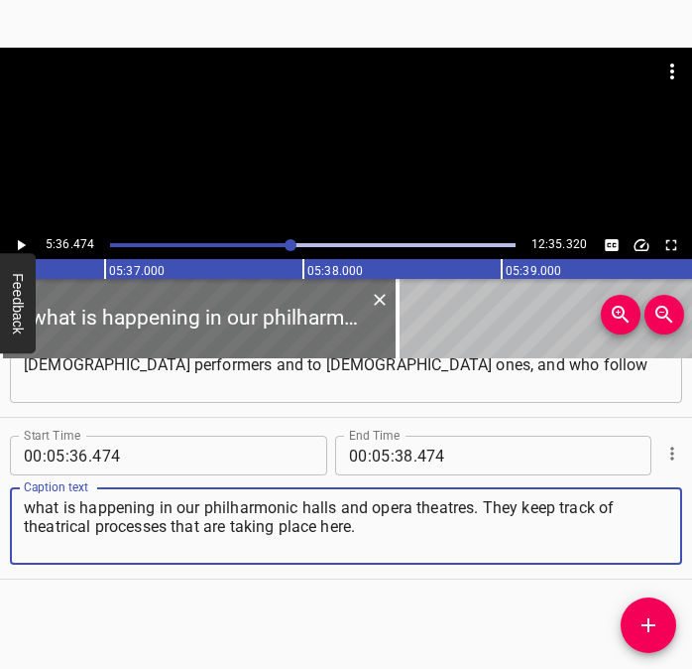
type textarea "what is happening in our philharmonic halls and opera theatres. They keep track…"
click at [22, 245] on icon "Play/Pause" at bounding box center [22, 245] width 8 height 11
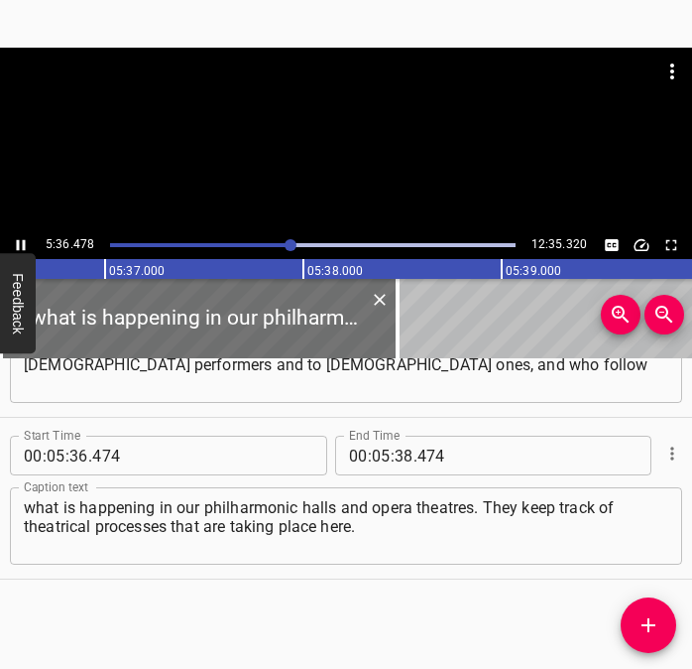
scroll to position [0, 66748]
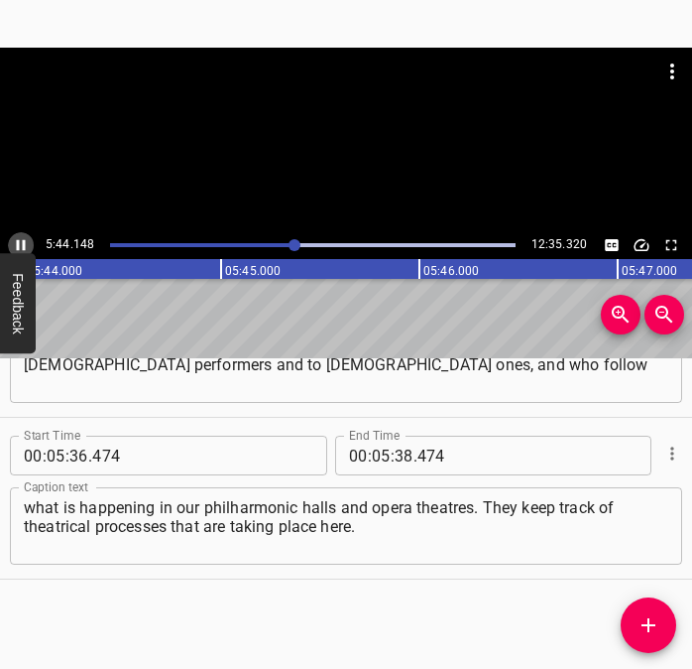
click at [20, 243] on icon "Play/Pause" at bounding box center [21, 245] width 18 height 18
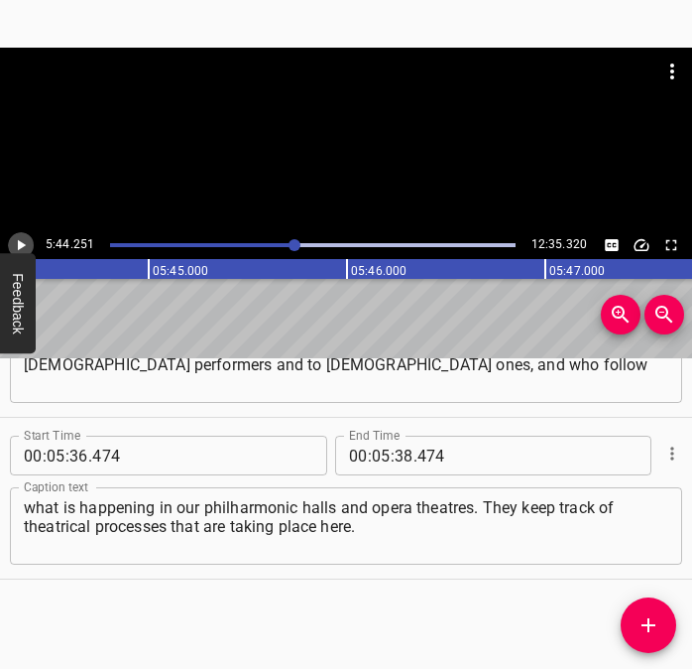
click at [20, 243] on icon "Play/Pause" at bounding box center [22, 245] width 8 height 11
click at [20, 243] on icon "Play/Pause" at bounding box center [21, 245] width 18 height 18
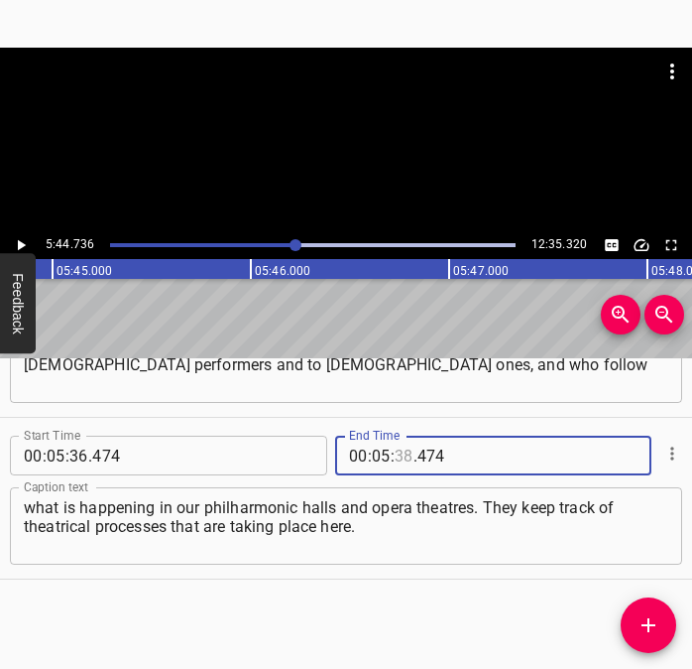
click at [399, 452] on input "number" at bounding box center [404, 455] width 19 height 40
type input "44"
type input "736"
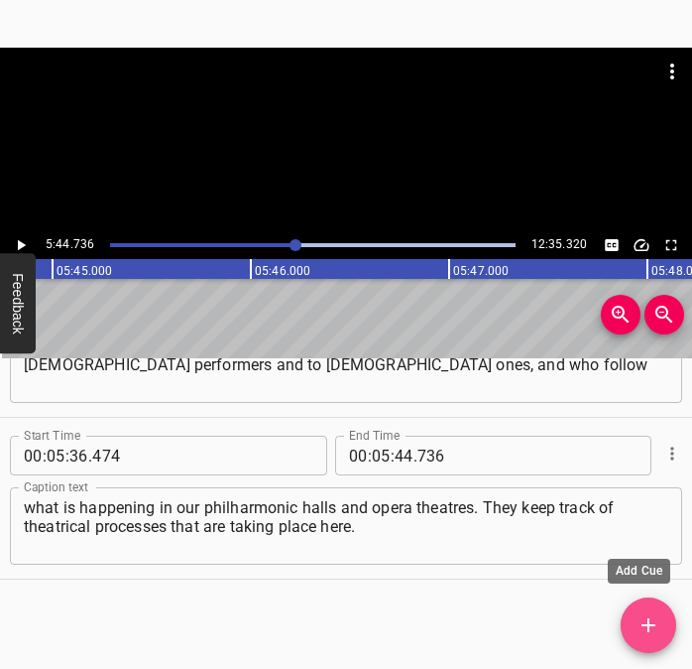
click at [645, 618] on icon "Add Cue" at bounding box center [649, 625] width 24 height 24
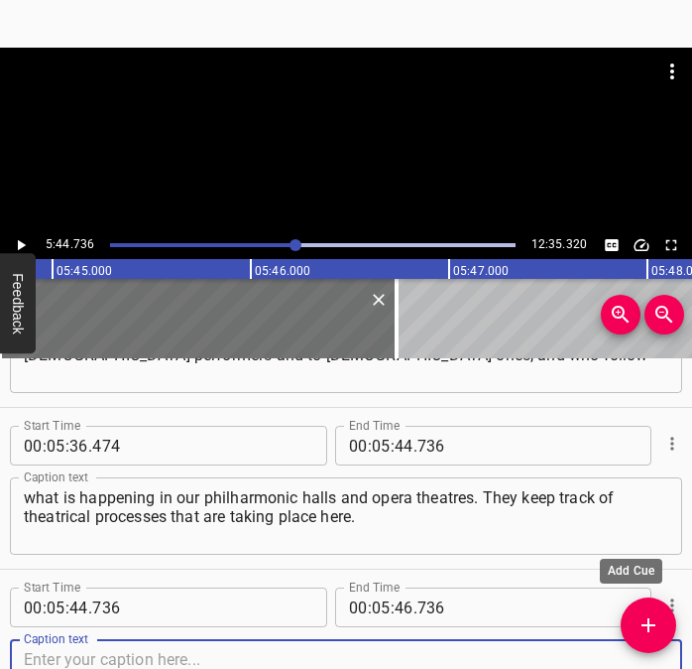
scroll to position [4633, 0]
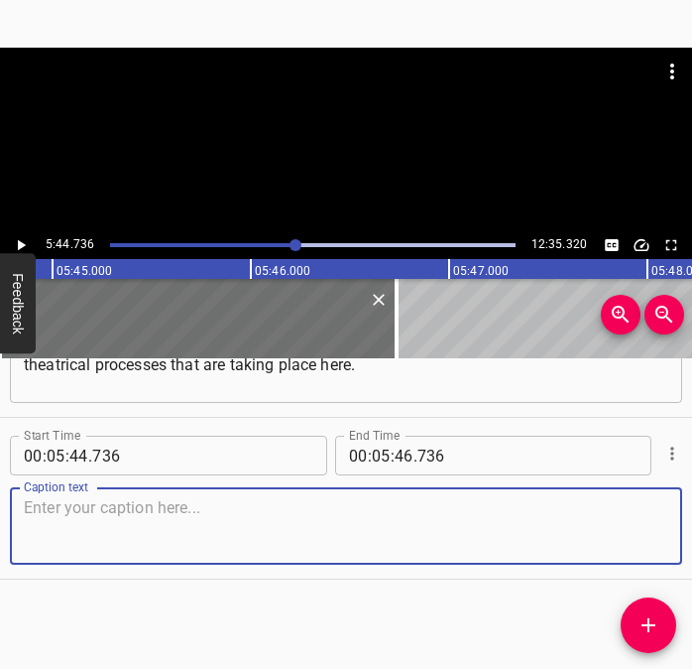
drag, startPoint x: 633, startPoint y: 530, endPoint x: 719, endPoint y: 523, distance: 86.6
click at [691, 523] on html "Caption Editor Batch Transcribe Login Sign Up Privacy Contact 5:44.736 12:35.32…" at bounding box center [346, 334] width 692 height 669
click at [276, 529] on textarea at bounding box center [346, 526] width 645 height 57
paste textarea "And this group of people also seeks to express themselves as part of our Ukrain…"
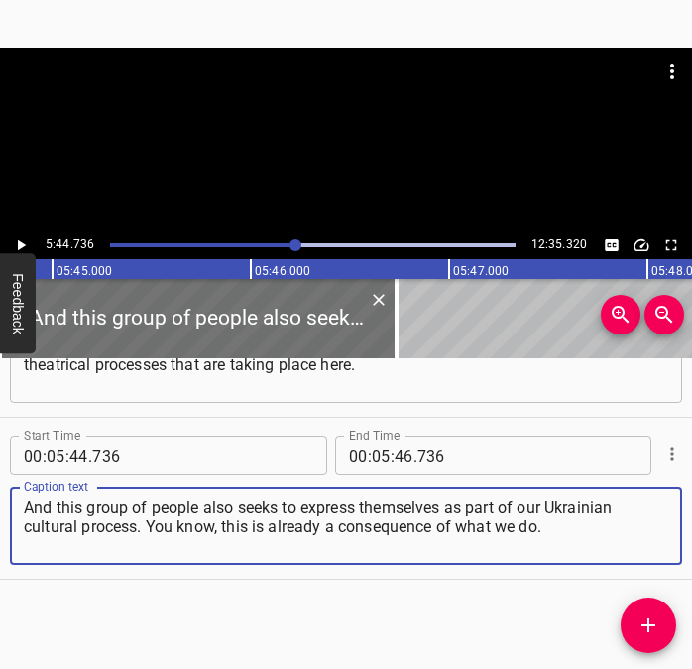
type textarea "And this group of people also seeks to express themselves as part of our Ukrain…"
click at [28, 236] on icon "Play/Pause" at bounding box center [21, 245] width 18 height 18
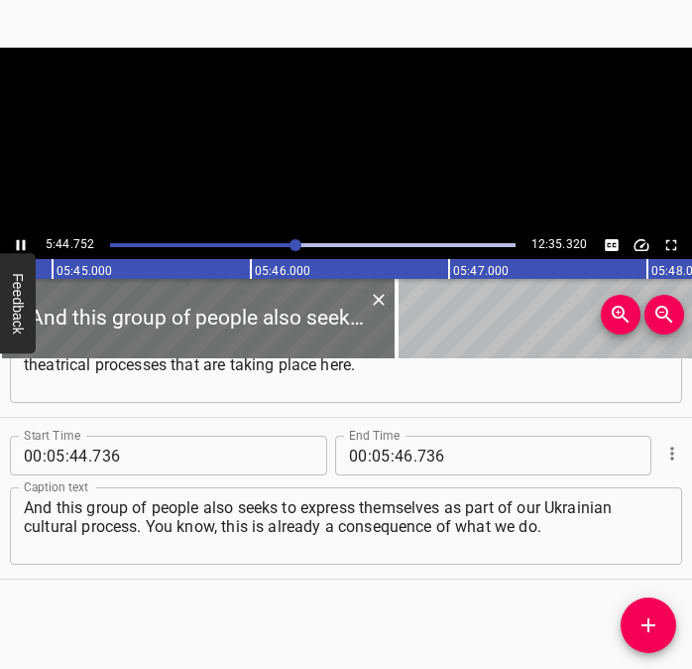
scroll to position [0, 68388]
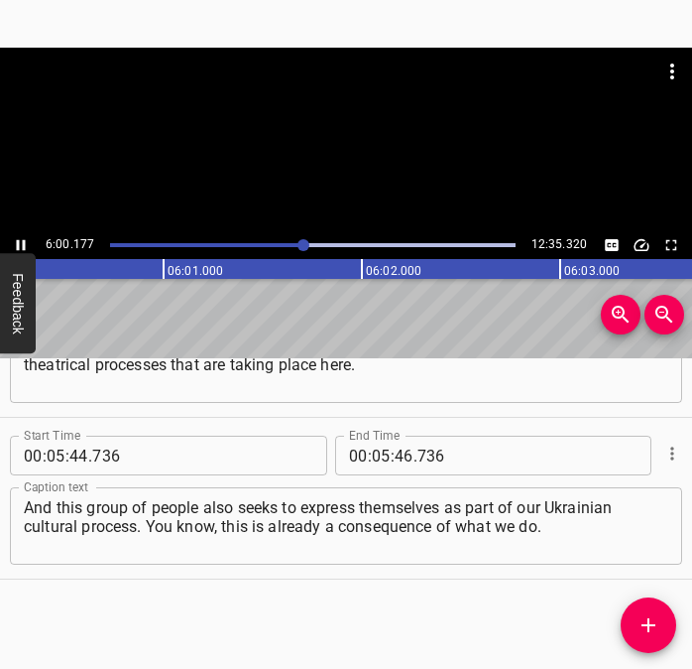
click at [20, 241] on icon "Play/Pause" at bounding box center [21, 245] width 18 height 18
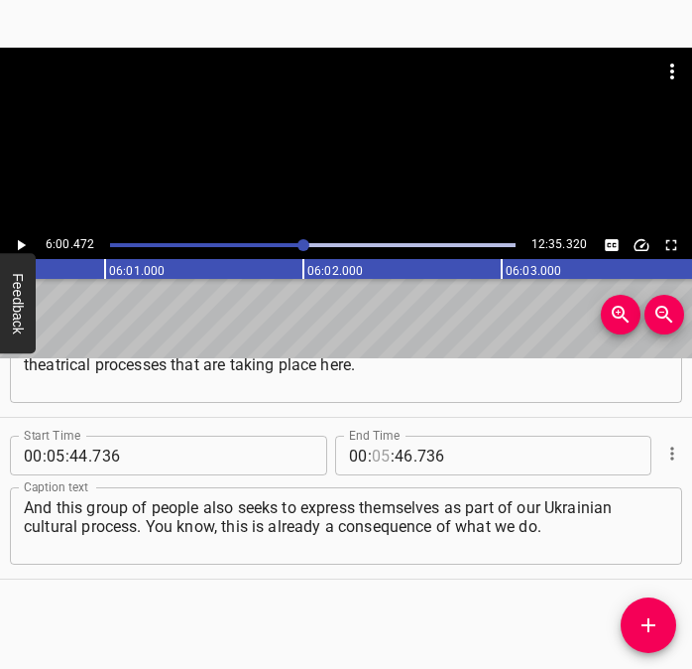
click at [372, 450] on input "number" at bounding box center [381, 455] width 19 height 40
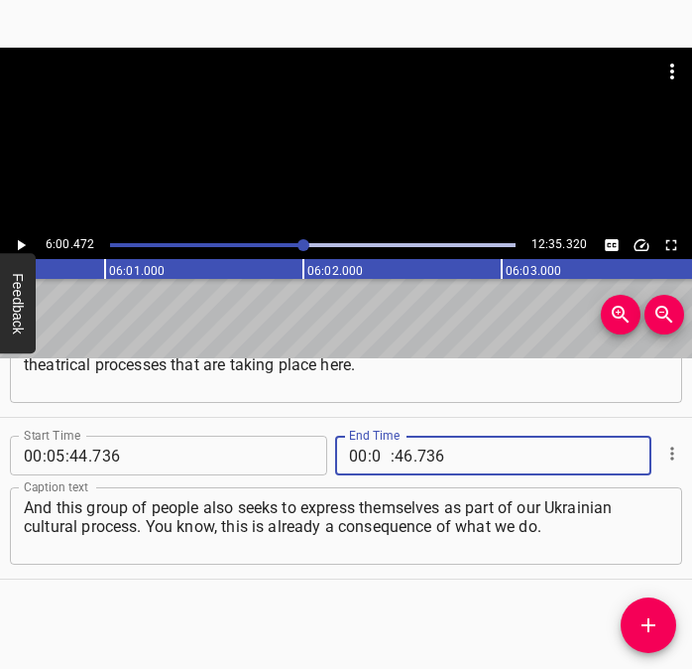
type input "06"
type input "00"
type input "7"
type input "736"
type input "00"
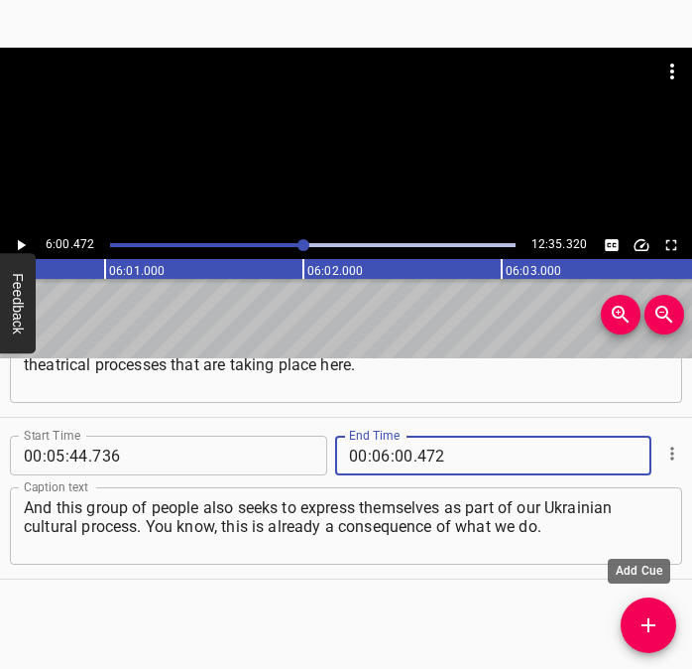
type input "472"
drag, startPoint x: 650, startPoint y: 621, endPoint x: 670, endPoint y: 635, distance: 24.2
click at [650, 622] on icon "Add Cue" at bounding box center [649, 625] width 14 height 14
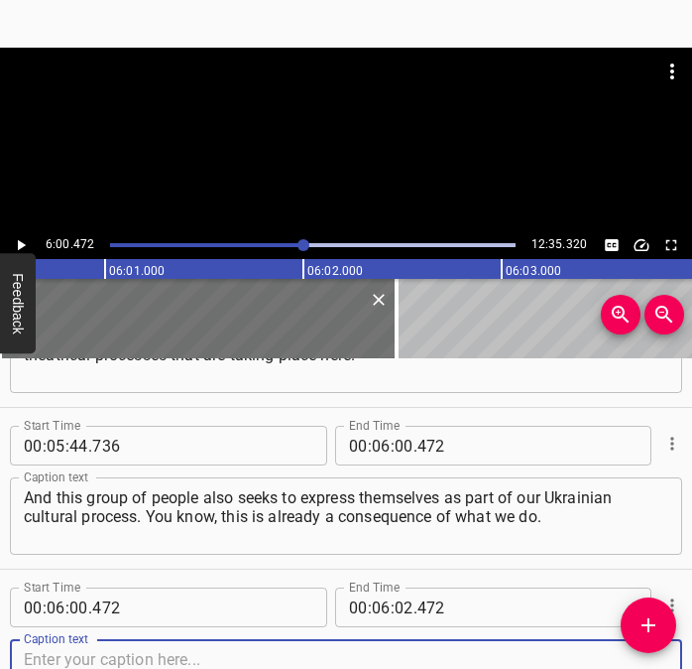
scroll to position [4795, 0]
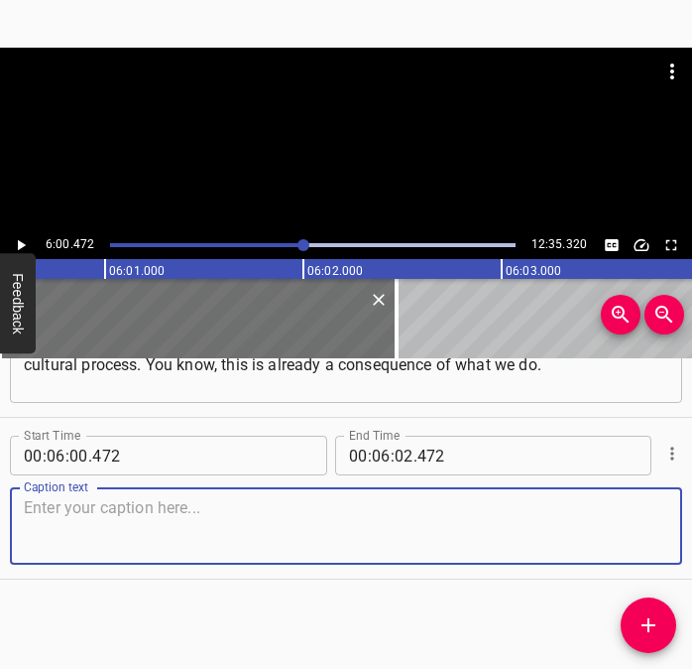
drag, startPoint x: 636, startPoint y: 540, endPoint x: 682, endPoint y: 539, distance: 46.6
click at [666, 539] on div "Start Time 00 : 06 : 00 . 472 Start Time End Time 00 : 06 : 02 . 472 End Time C…" at bounding box center [346, 498] width 692 height 161
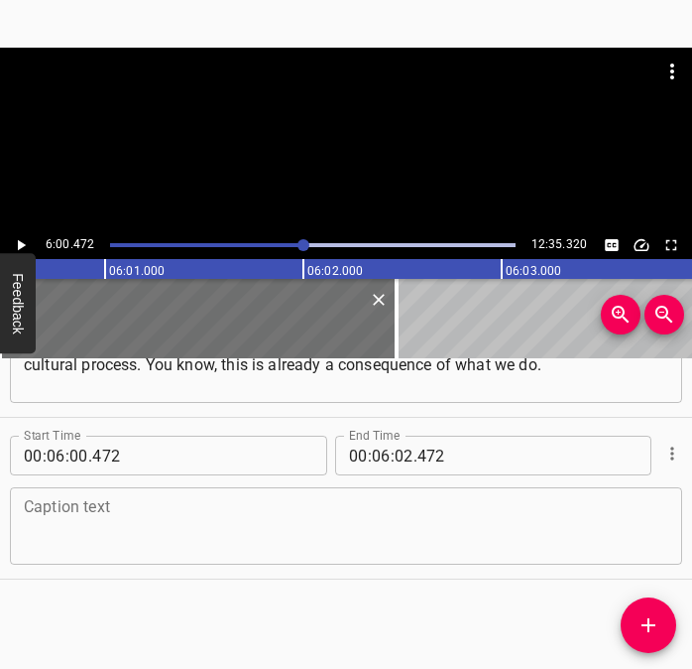
click at [36, 558] on div "Caption text" at bounding box center [346, 525] width 672 height 77
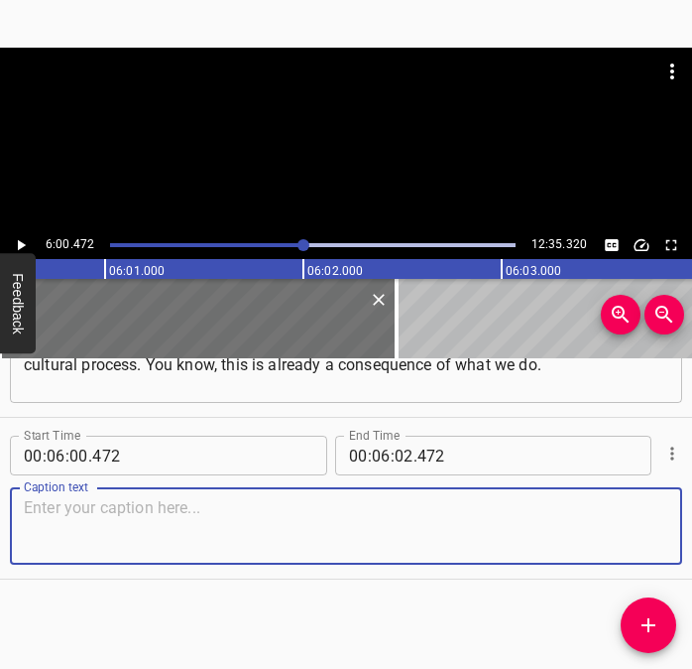
paste textarea "First of all, our idea is to unite people through shared interests, and then we…"
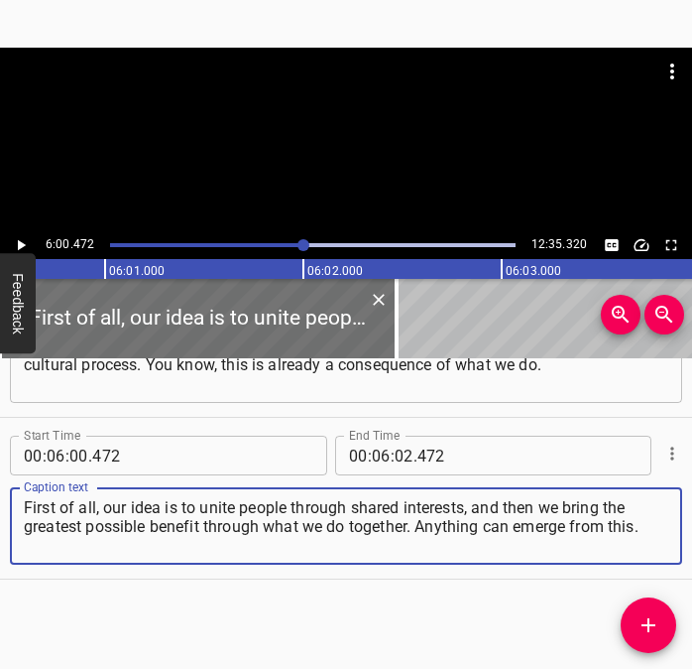
type textarea "First of all, our idea is to unite people through shared interests, and then we…"
click at [22, 244] on icon "Play/Pause" at bounding box center [22, 245] width 8 height 11
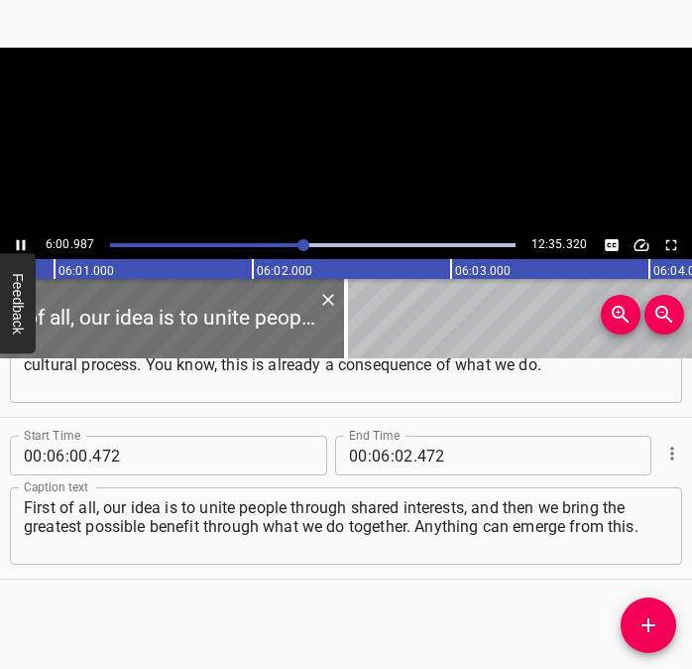
scroll to position [0, 71610]
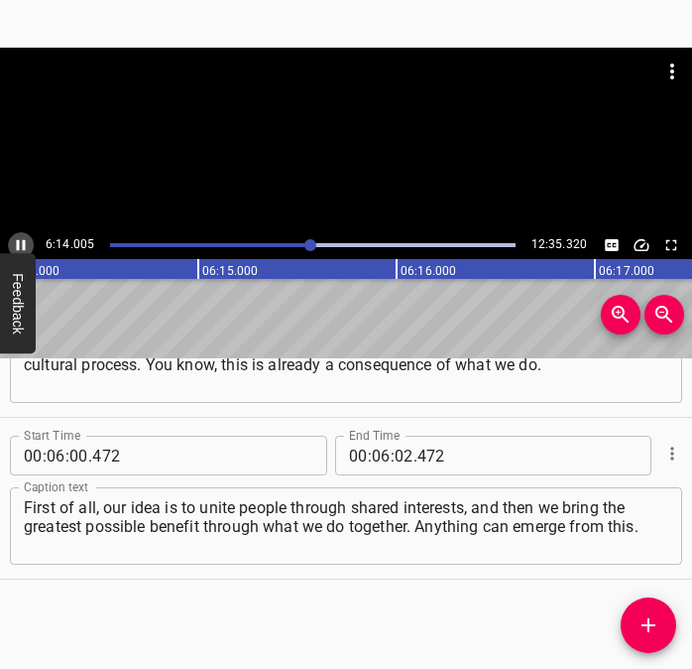
click at [17, 238] on icon "Play/Pause" at bounding box center [21, 245] width 18 height 18
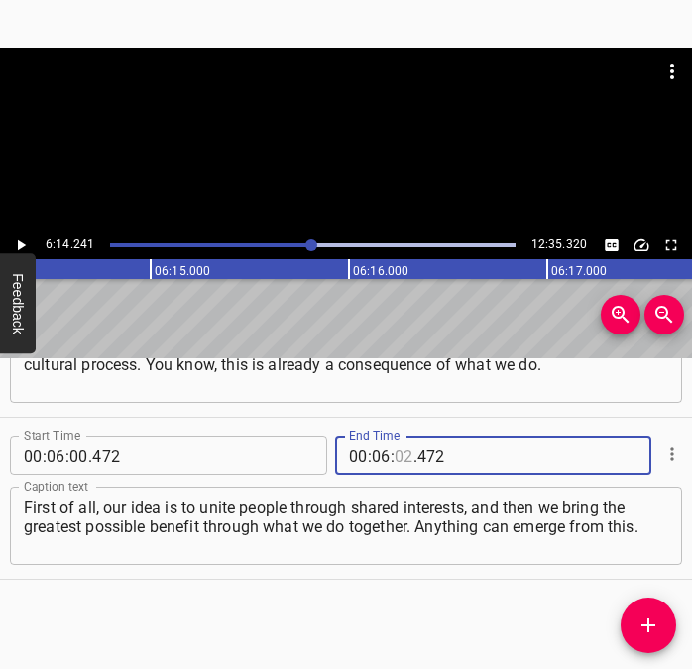
click at [397, 452] on input "number" at bounding box center [404, 455] width 19 height 40
type input "14"
type input "241"
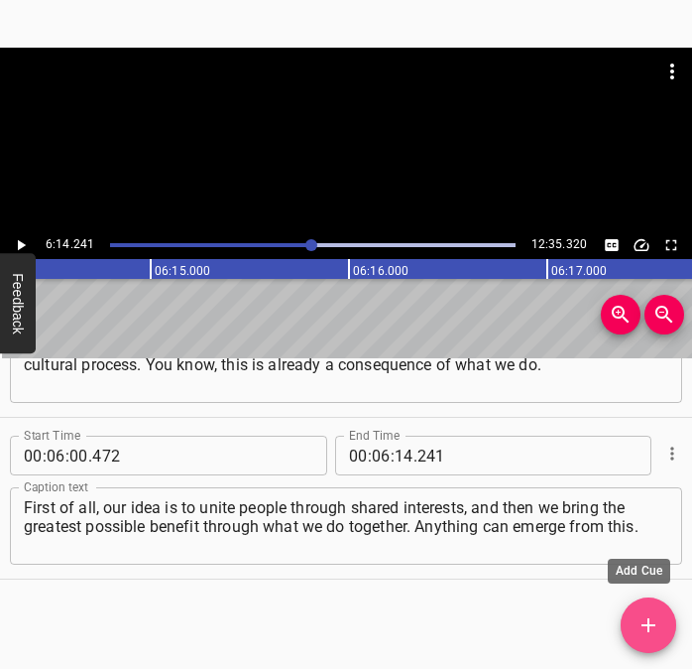
click at [640, 615] on icon "Add Cue" at bounding box center [649, 625] width 24 height 24
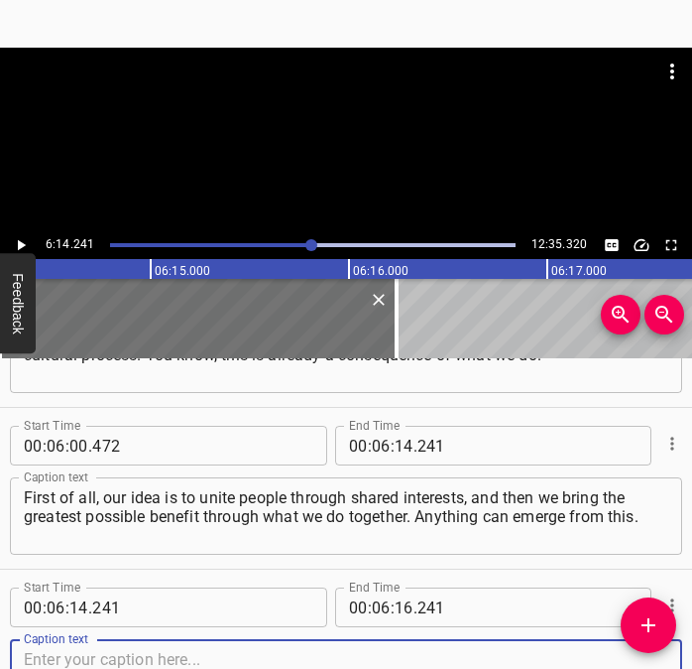
scroll to position [4956, 0]
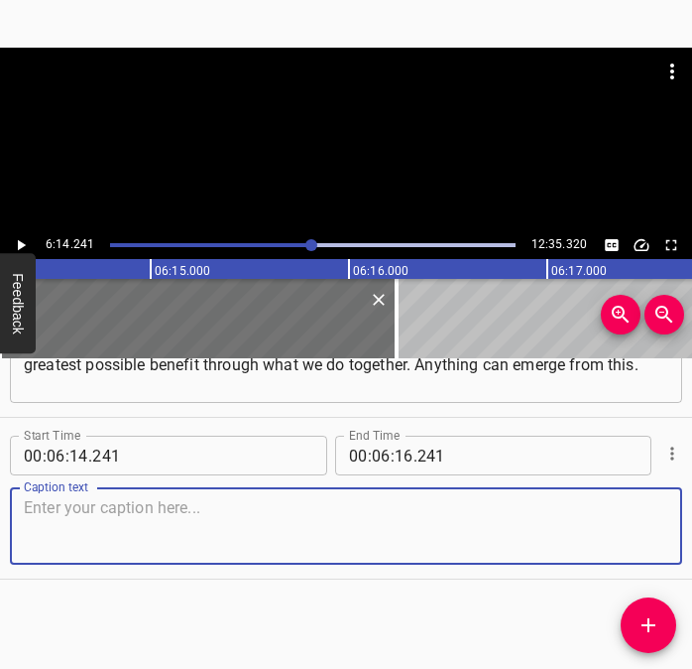
drag, startPoint x: 624, startPoint y: 532, endPoint x: 682, endPoint y: 518, distance: 60.1
click at [682, 518] on div "Start Time 00 : 00 : 05 . 394 Start Time End Time 00 : 00 : 16 . 077 End Time C…" at bounding box center [346, 513] width 692 height 310
click at [122, 525] on textarea at bounding box center [346, 526] width 645 height 57
paste textarea "These can be concerts with specific programs. We even sang The Beatles in one o…"
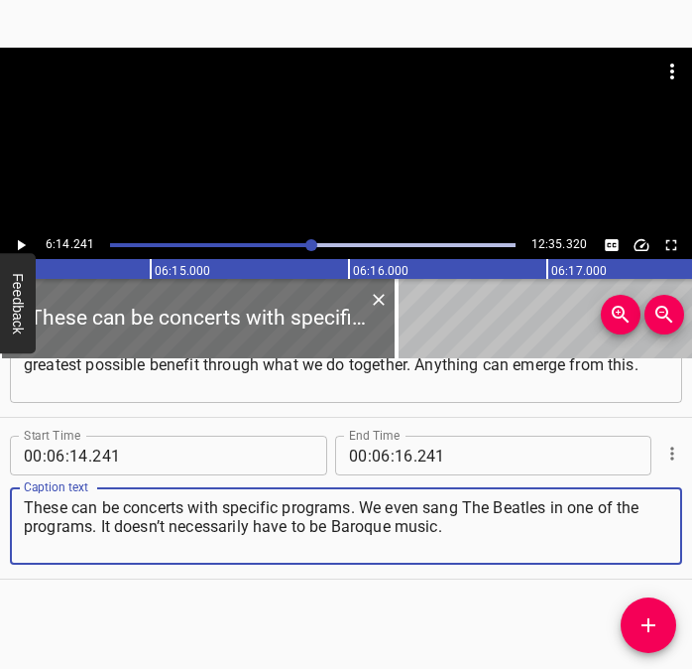
type textarea "These can be concerts with specific programs. We even sang The Beatles in one o…"
click at [22, 242] on icon "Play/Pause" at bounding box center [21, 245] width 18 height 18
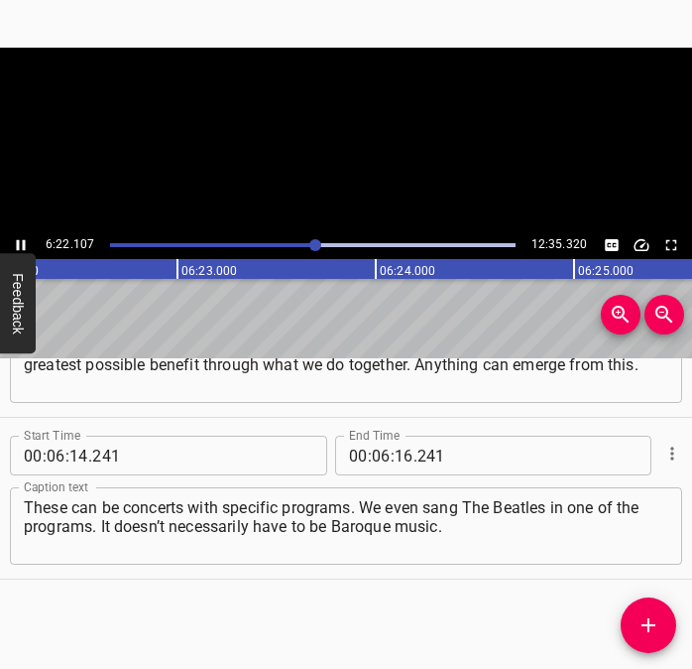
click at [22, 242] on icon "Play/Pause" at bounding box center [21, 245] width 18 height 18
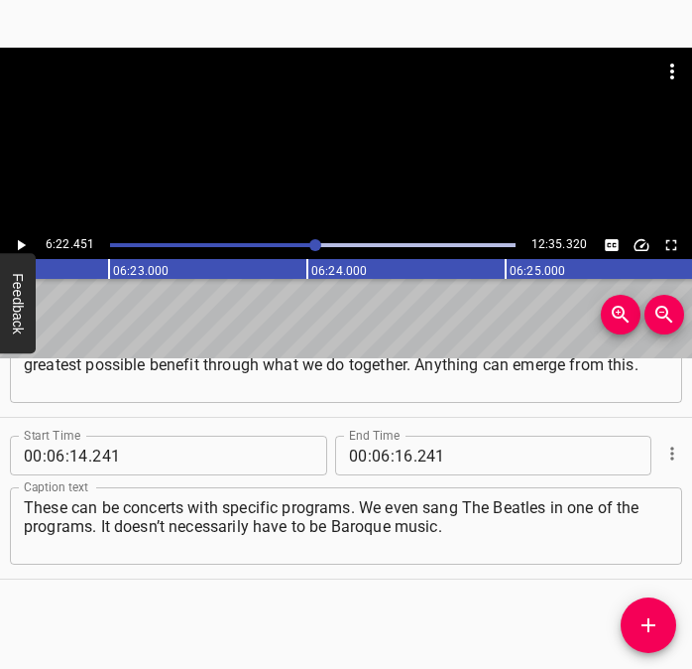
click at [22, 242] on icon "Play/Pause" at bounding box center [21, 245] width 18 height 18
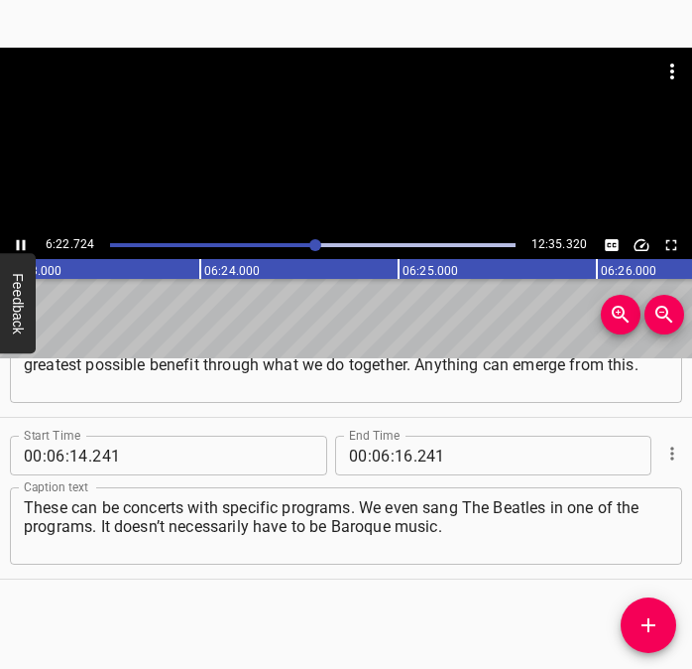
click at [22, 242] on icon "Play/Pause" at bounding box center [21, 245] width 18 height 18
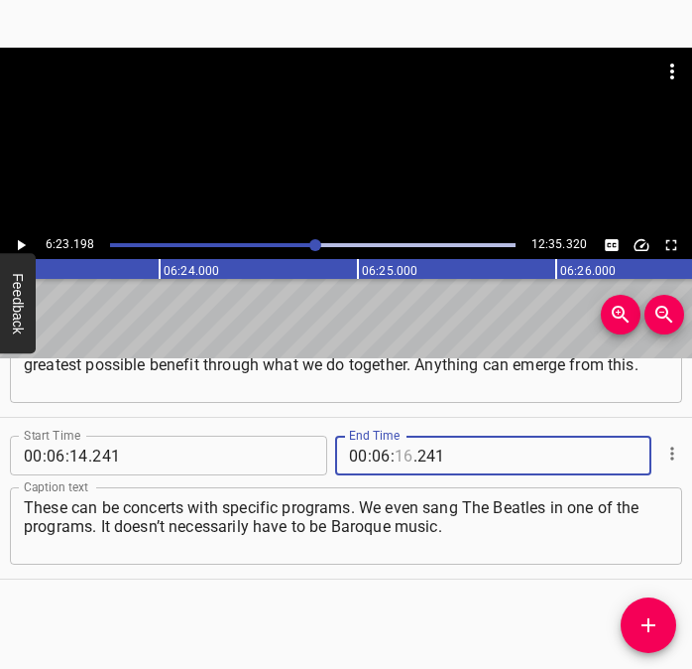
click at [395, 451] on input "number" at bounding box center [404, 455] width 19 height 40
type input "23"
type input "198"
click at [642, 614] on icon "Add Cue" at bounding box center [649, 625] width 24 height 24
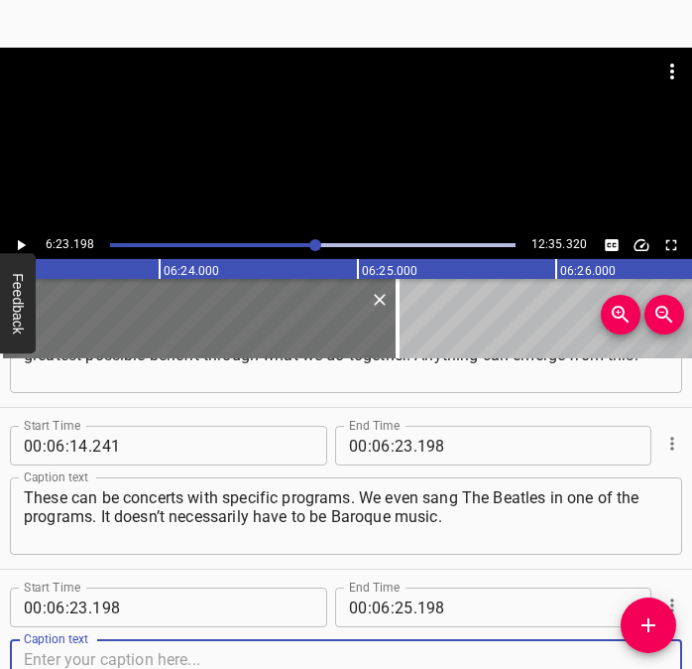
scroll to position [5118, 0]
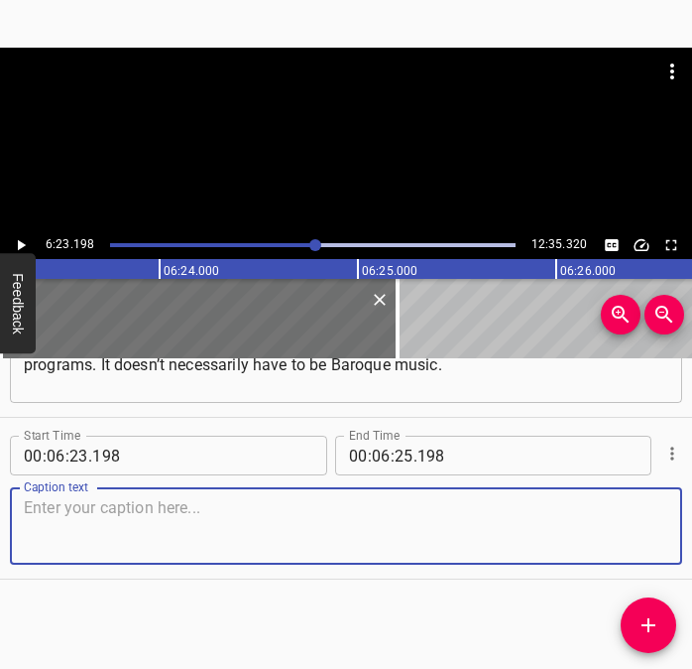
drag, startPoint x: 639, startPoint y: 533, endPoint x: 688, endPoint y: 521, distance: 51.0
click at [688, 521] on div "Start Time 00 : 00 : 05 . 394 Start Time End Time 00 : 00 : 16 . 077 End Time C…" at bounding box center [346, 513] width 692 height 310
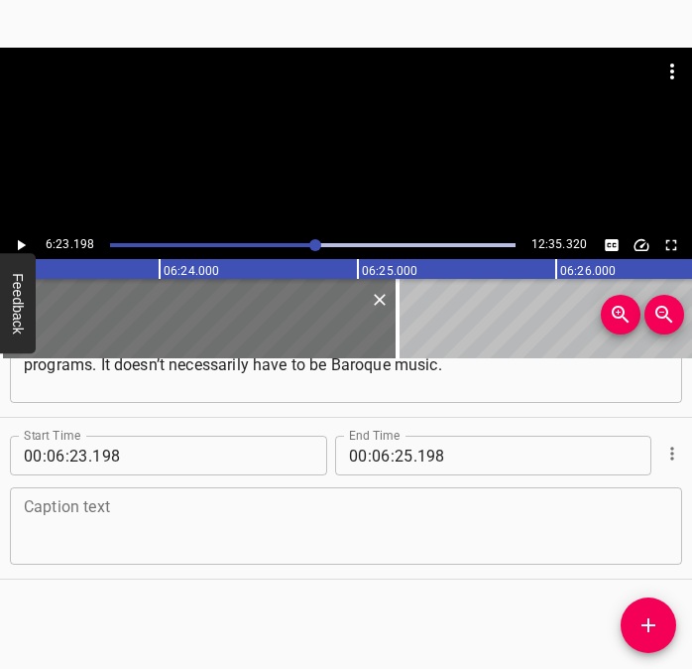
click at [93, 528] on textarea at bounding box center [346, 526] width 645 height 57
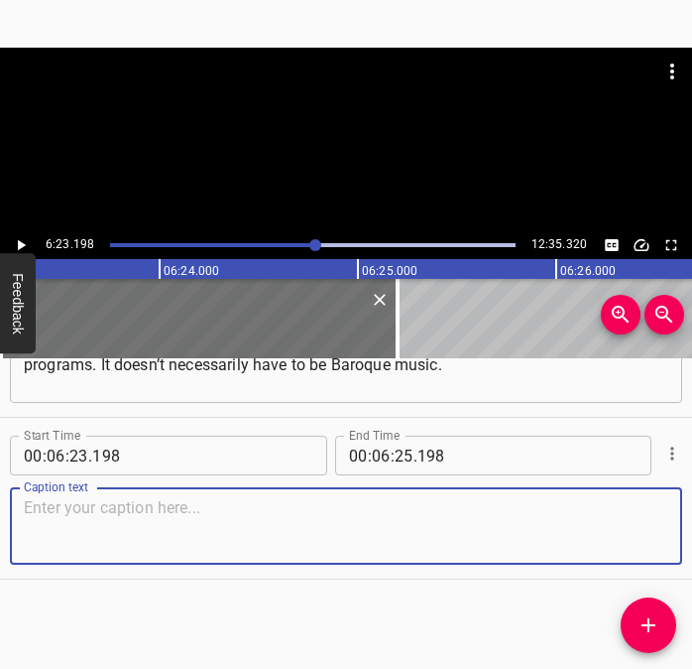
paste textarea "Opera is a genre that combines visual art, singing, music, instrumental parts, …"
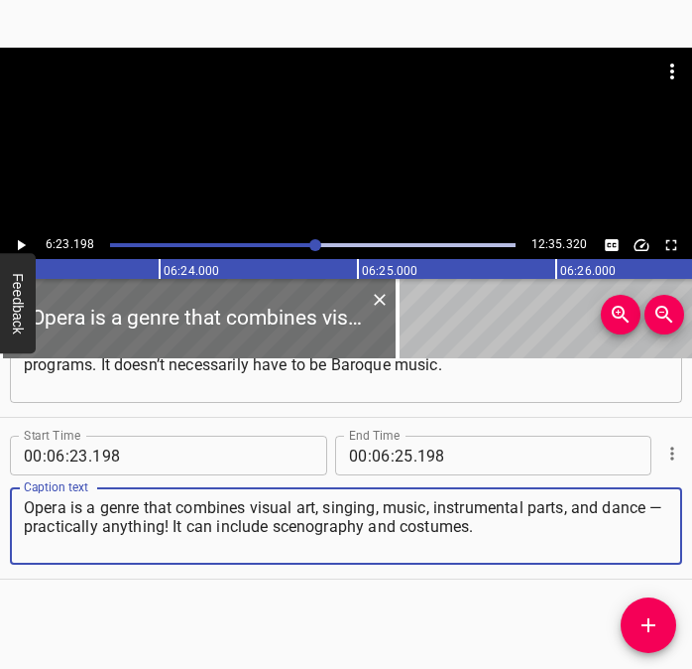
type textarea "Opera is a genre that combines visual art, singing, music, instrumental parts, …"
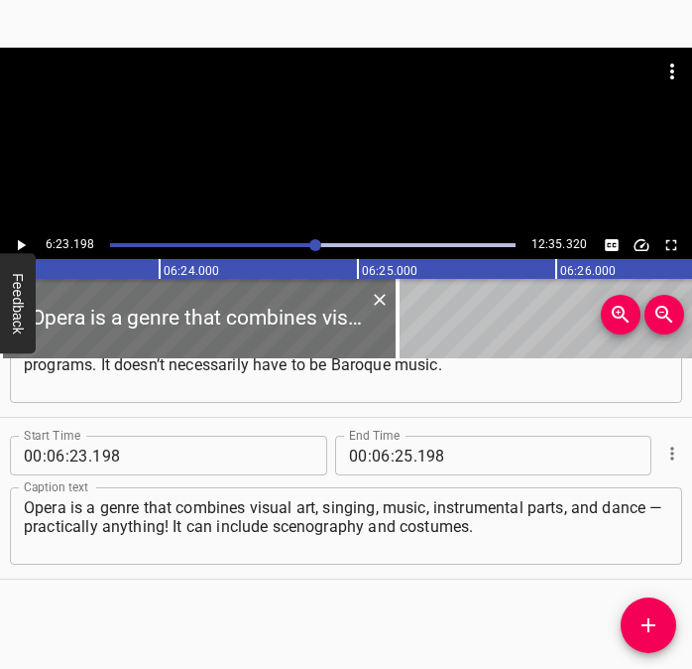
click at [31, 232] on div "6:23.198 12:35.320" at bounding box center [346, 245] width 692 height 28
click at [30, 240] on button "Play/Pause" at bounding box center [21, 245] width 26 height 26
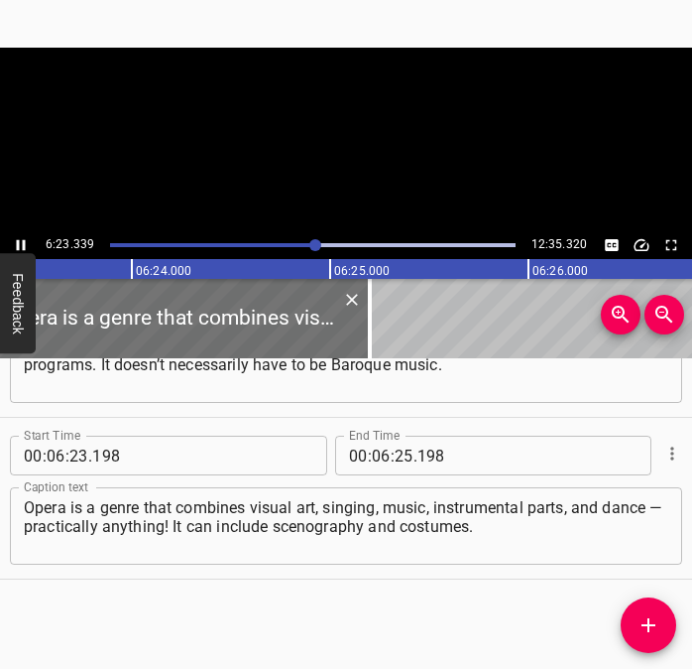
scroll to position [0, 76094]
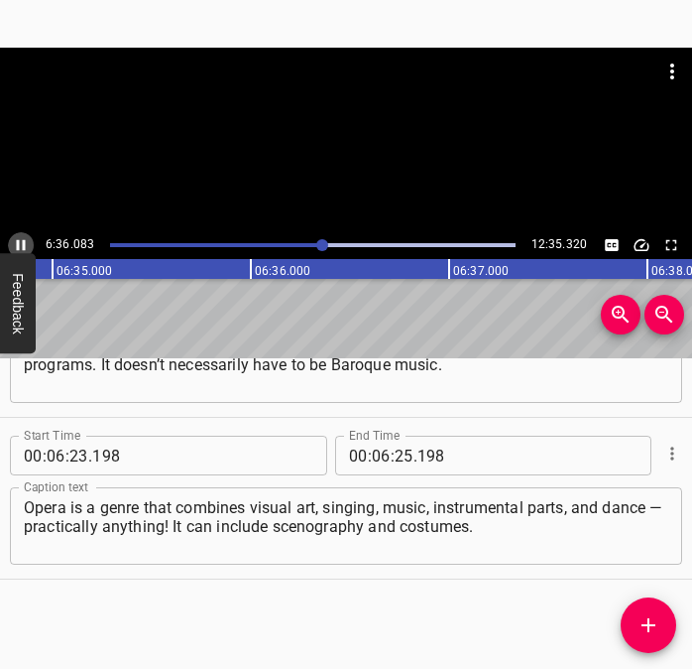
click at [20, 242] on icon "Play/Pause" at bounding box center [21, 245] width 18 height 18
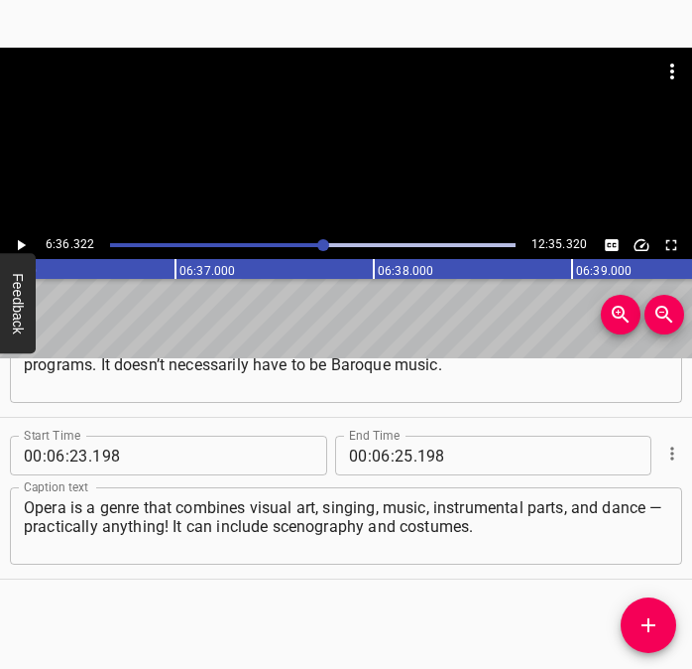
scroll to position [0, 78620]
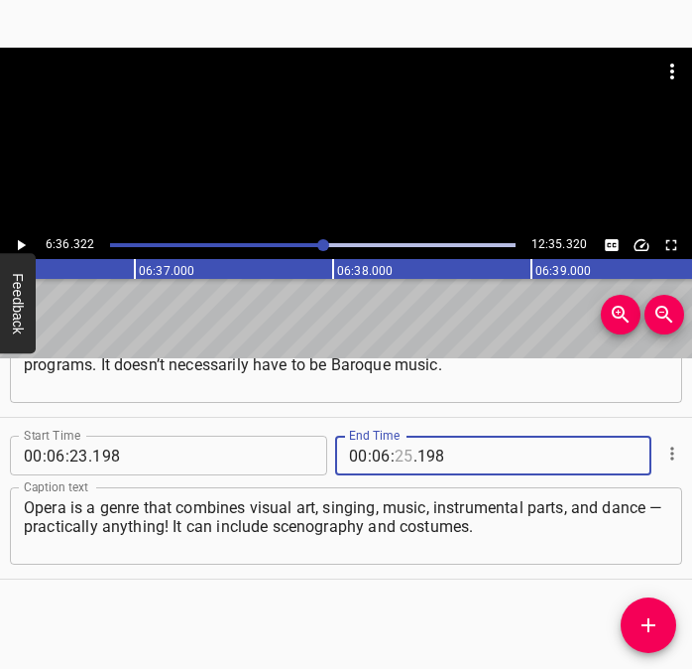
click at [395, 455] on input "number" at bounding box center [404, 455] width 19 height 40
type input "36"
type input "322"
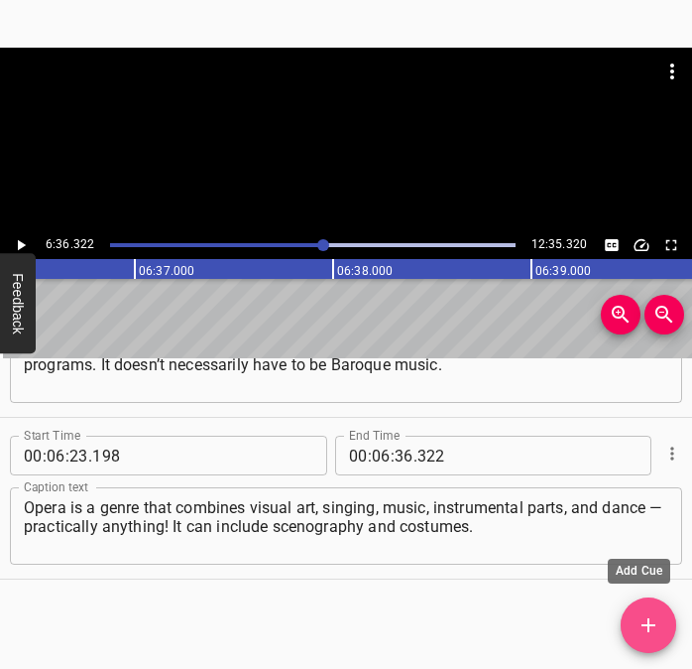
click at [654, 633] on icon "Add Cue" at bounding box center [649, 625] width 24 height 24
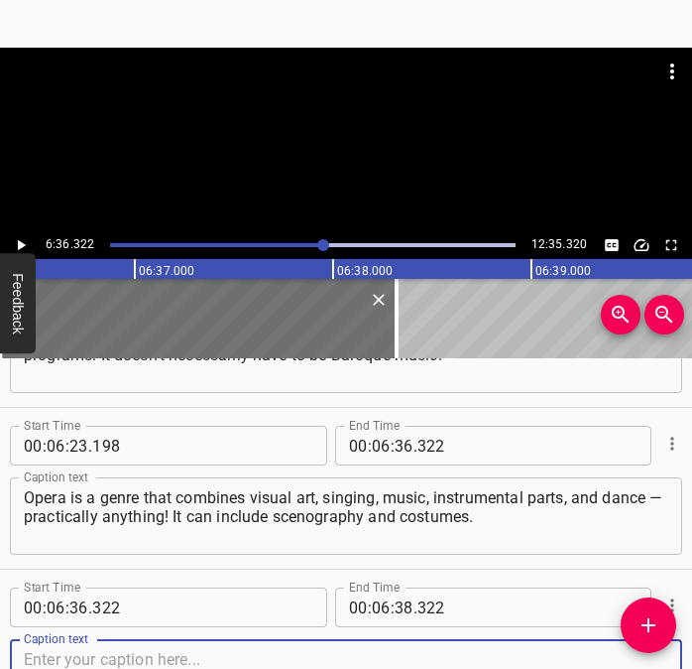
scroll to position [5280, 0]
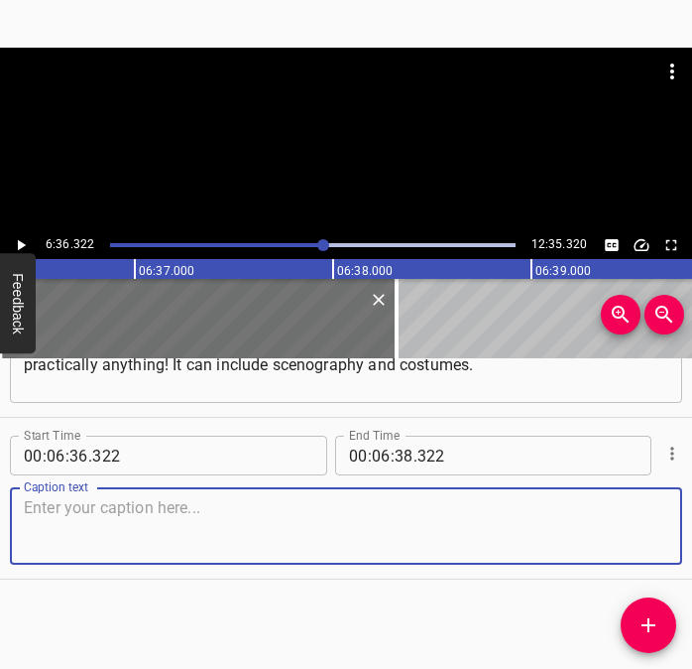
click at [651, 523] on textarea at bounding box center [346, 526] width 645 height 57
click at [284, 516] on textarea at bounding box center [346, 526] width 645 height 57
paste textarea "It is a genre that gives people the widest opportunities to express themselves …"
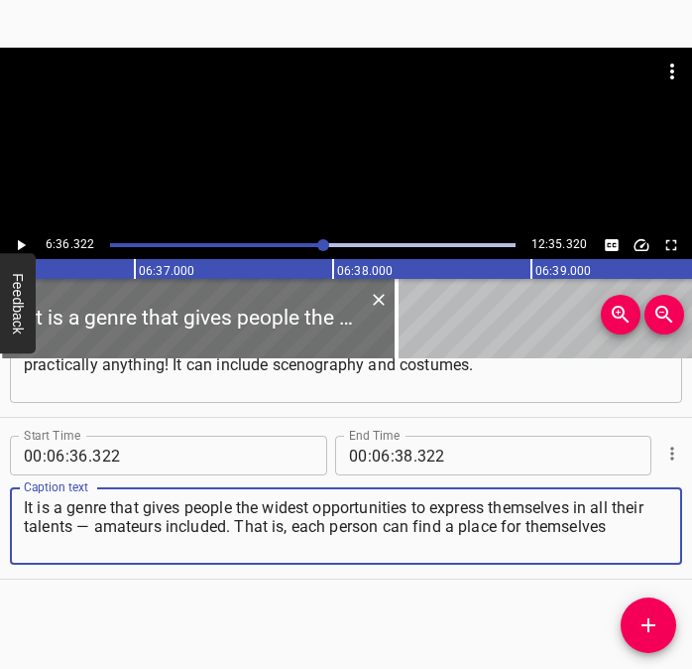
type textarea "It is a genre that gives people the widest opportunities to express themselves …"
click at [16, 239] on icon "Play/Pause" at bounding box center [21, 245] width 18 height 18
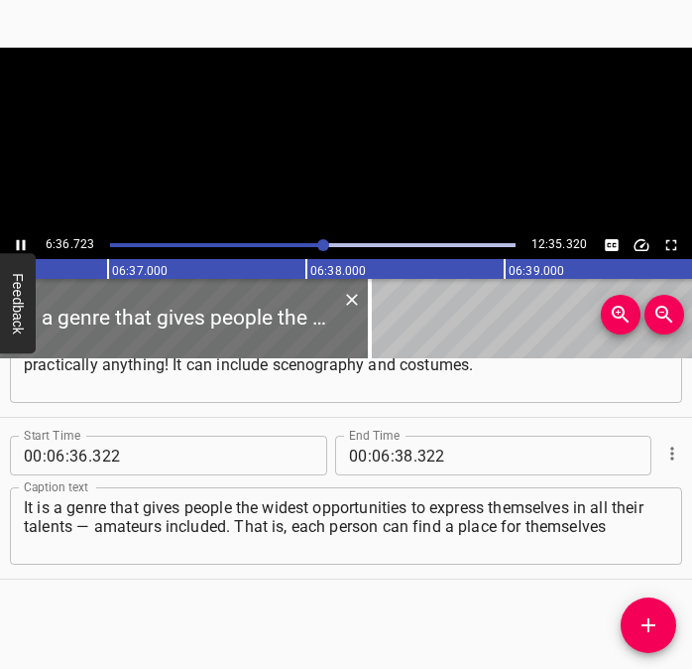
scroll to position [0, 78696]
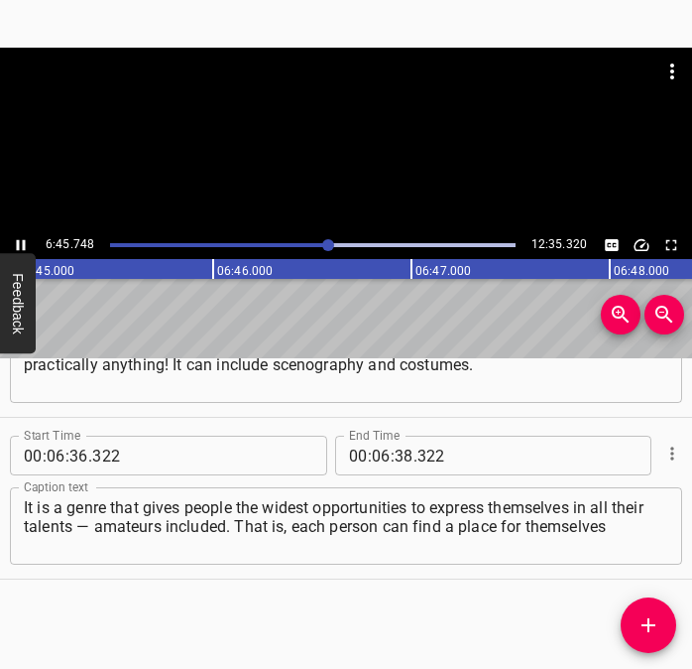
click at [16, 248] on icon "Play/Pause" at bounding box center [21, 245] width 18 height 18
click at [399, 448] on input "number" at bounding box center [404, 455] width 19 height 40
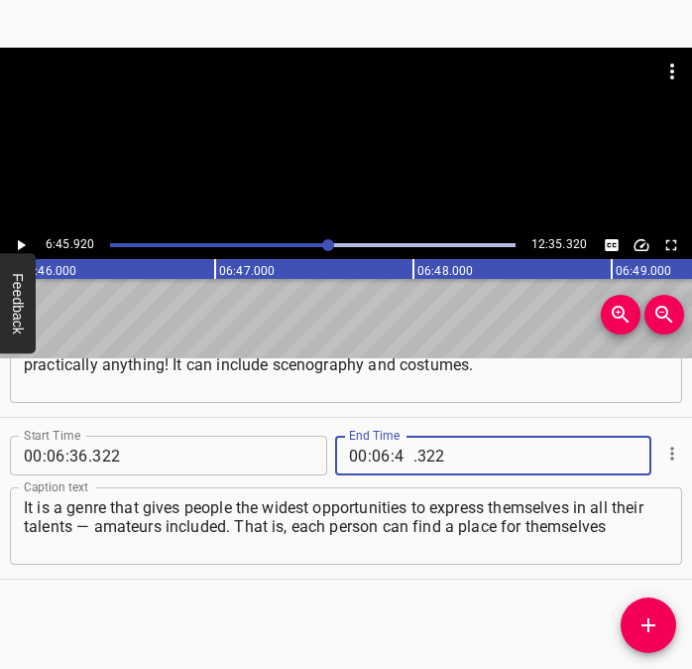
type input "45"
type input "920"
click at [647, 625] on icon "Add Cue" at bounding box center [649, 625] width 14 height 14
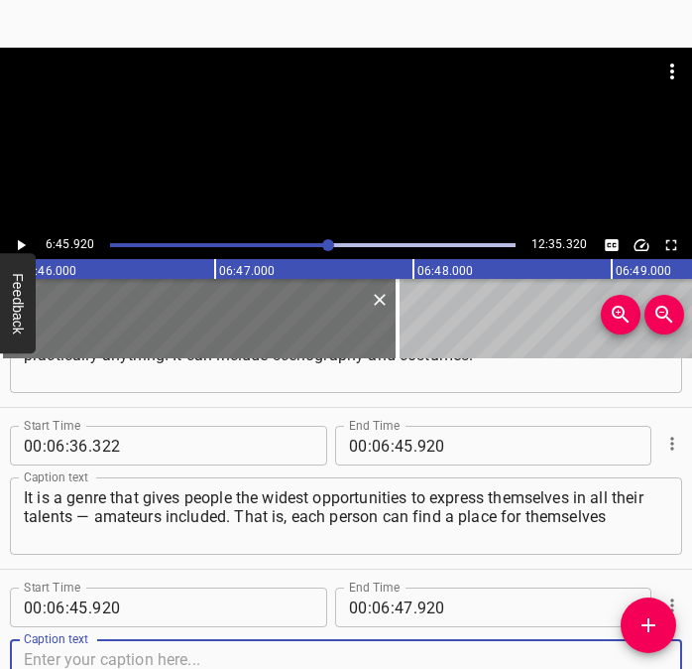
scroll to position [5441, 0]
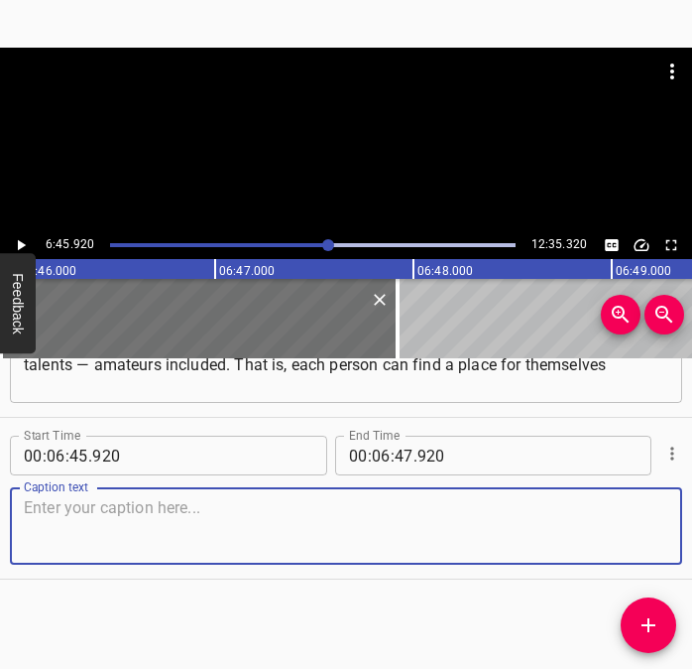
click at [651, 527] on textarea at bounding box center [346, 526] width 645 height 57
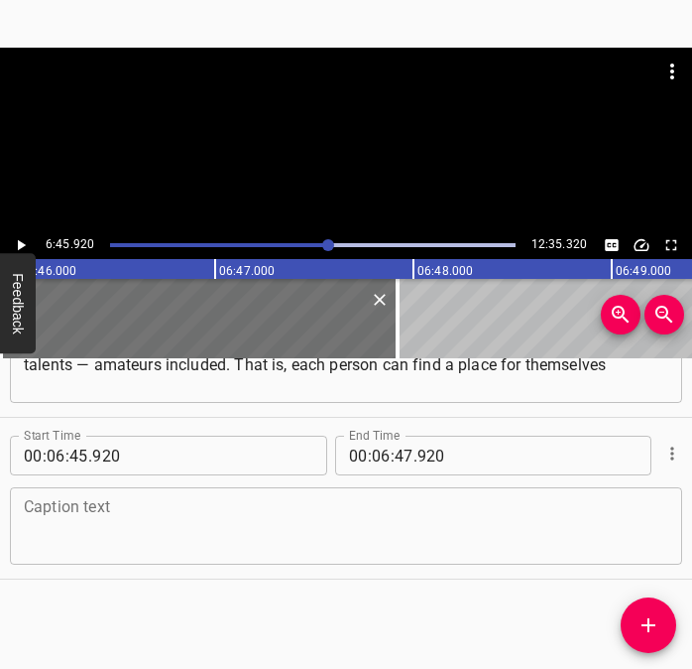
click at [87, 520] on textarea at bounding box center [346, 526] width 645 height 57
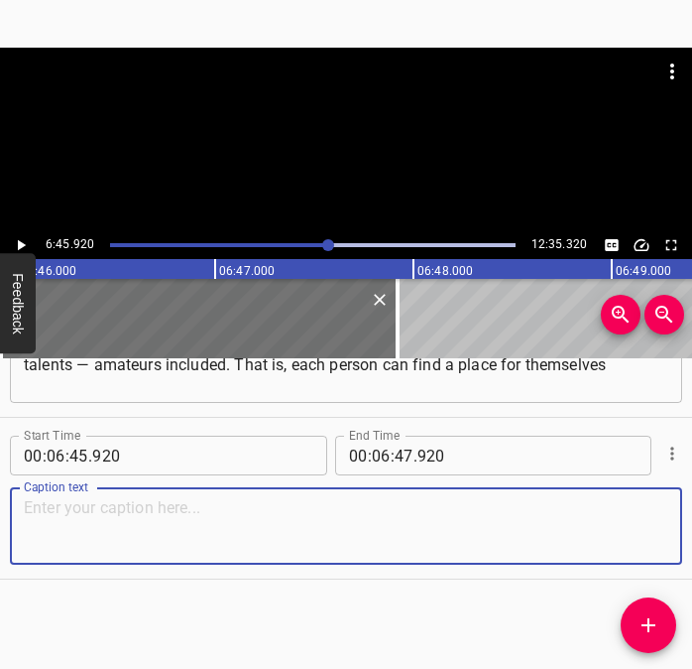
paste textarea "in this large and synthetic genre that unites so many different things. It seem…"
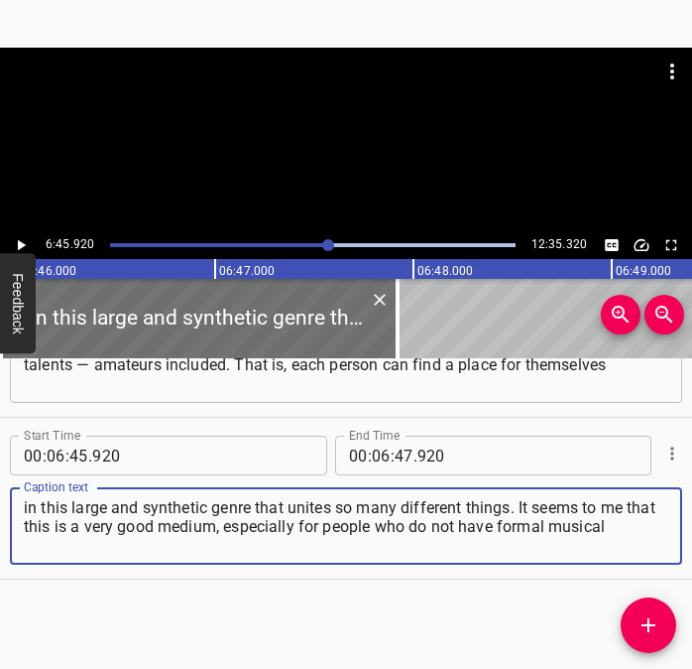
type textarea "in this large and synthetic genre that unites so many different things. It seem…"
click at [25, 240] on icon "Play/Pause" at bounding box center [21, 245] width 18 height 18
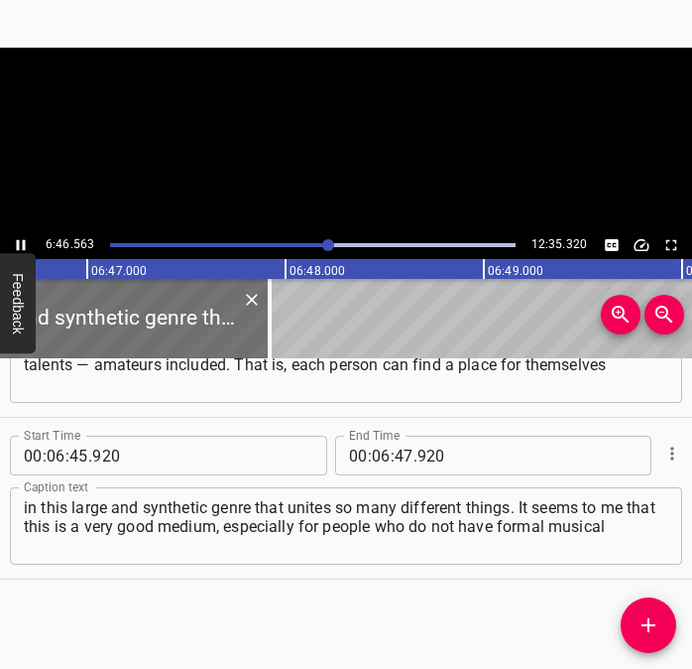
scroll to position [0, 80704]
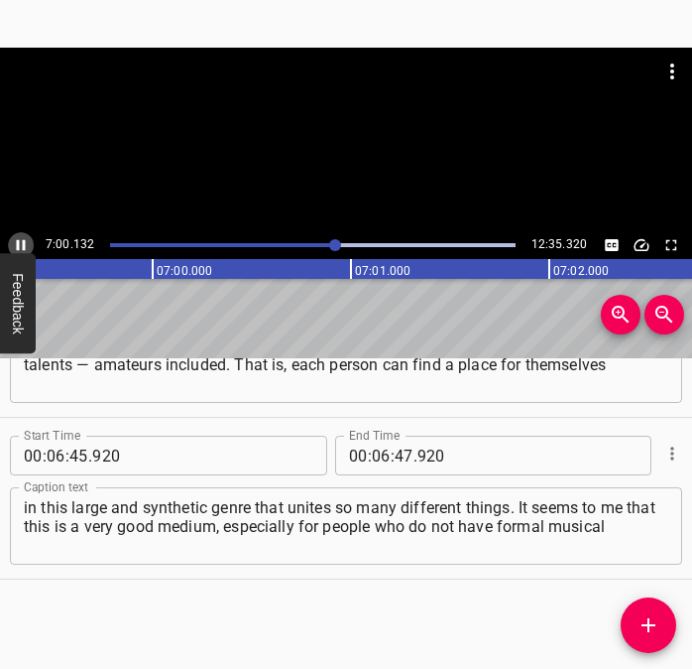
click at [20, 242] on icon "Play/Pause" at bounding box center [21, 245] width 18 height 18
click at [381, 449] on input "number" at bounding box center [381, 455] width 19 height 40
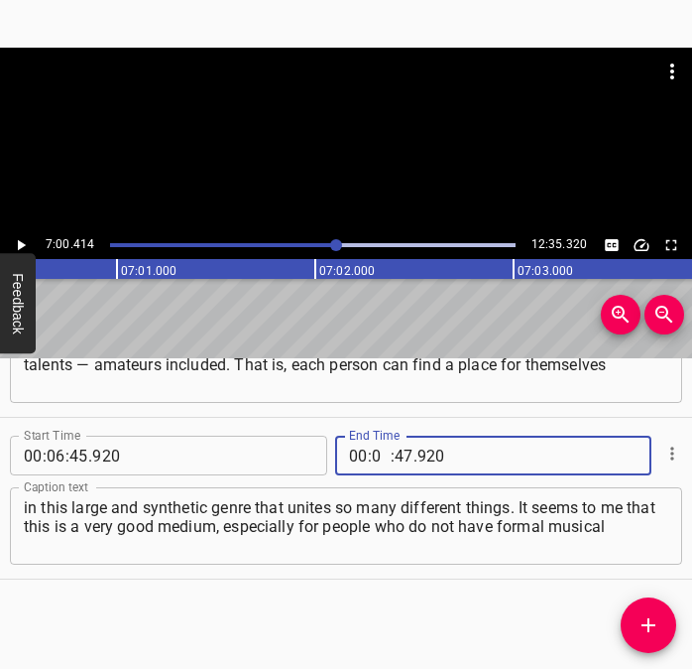
type input "07"
type input "00"
type input "414"
click at [634, 629] on span "Add Cue" at bounding box center [649, 625] width 56 height 24
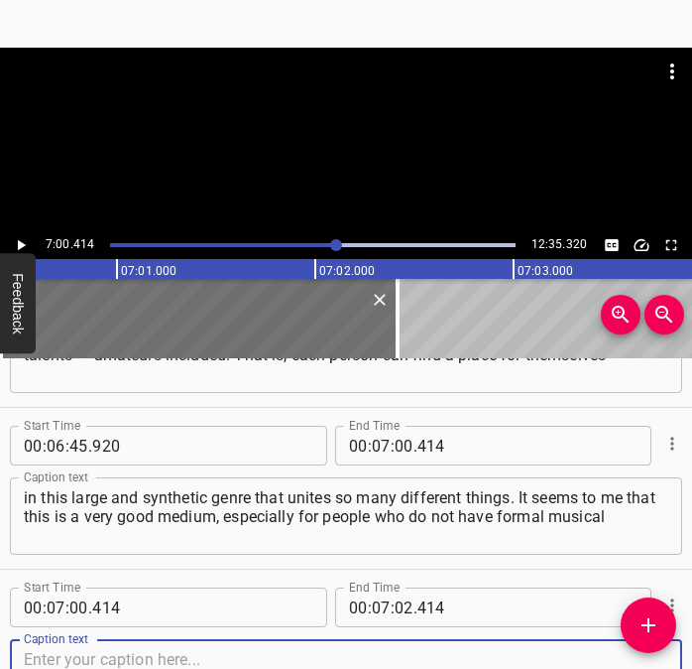
scroll to position [5603, 0]
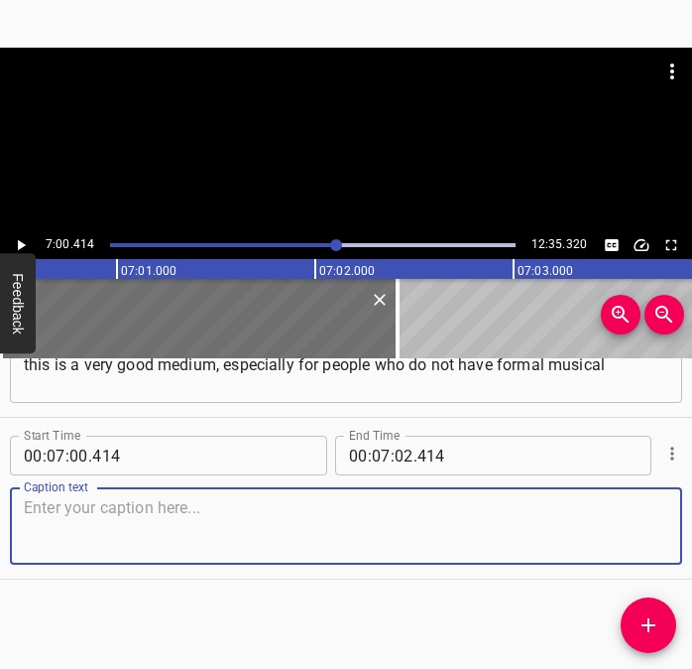
drag, startPoint x: 636, startPoint y: 538, endPoint x: 711, endPoint y: 516, distance: 78.5
click at [691, 516] on html "Caption Editor Batch Transcribe Login Sign Up Privacy Contact 7:00.414 12:35.32…" at bounding box center [346, 334] width 692 height 669
click at [49, 529] on textarea at bounding box center [346, 526] width 645 height 57
paste textarea "education but can sing a small fragment or join the choir in an opera. Because …"
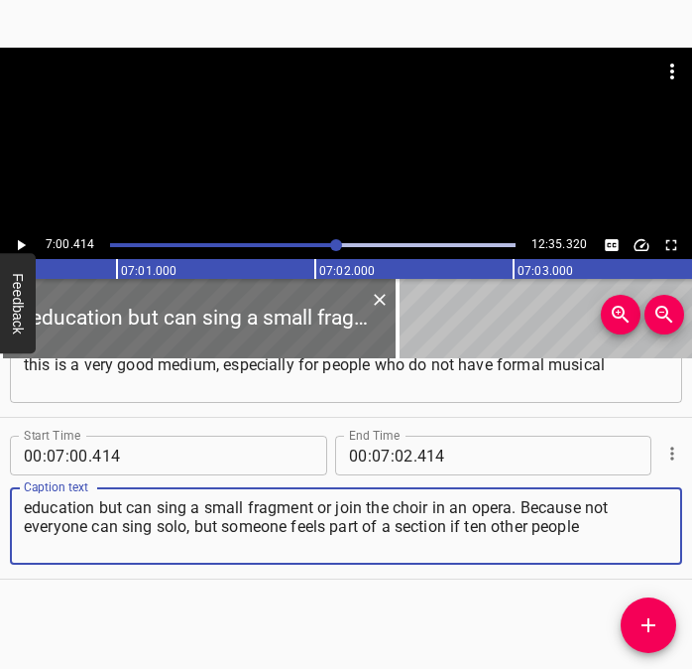
type textarea "education but can sing a small fragment or join the choir in an opera. Because …"
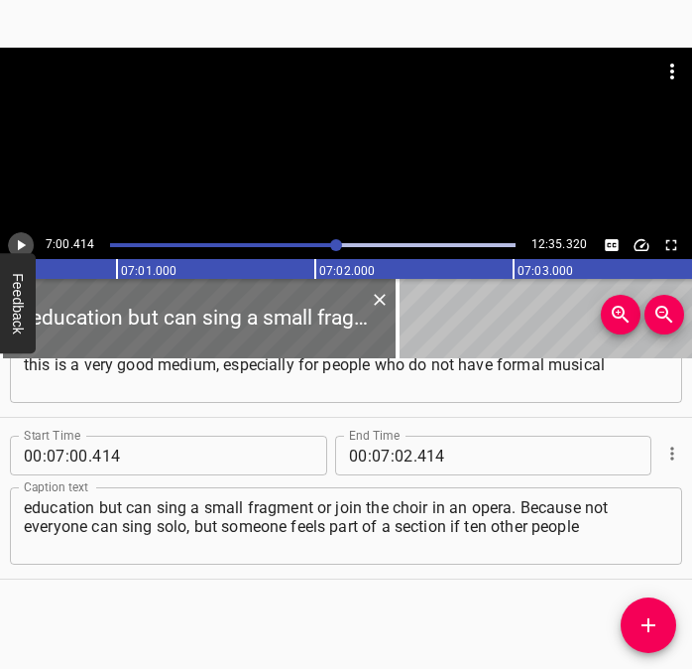
click at [19, 248] on icon "Play/Pause" at bounding box center [22, 245] width 8 height 11
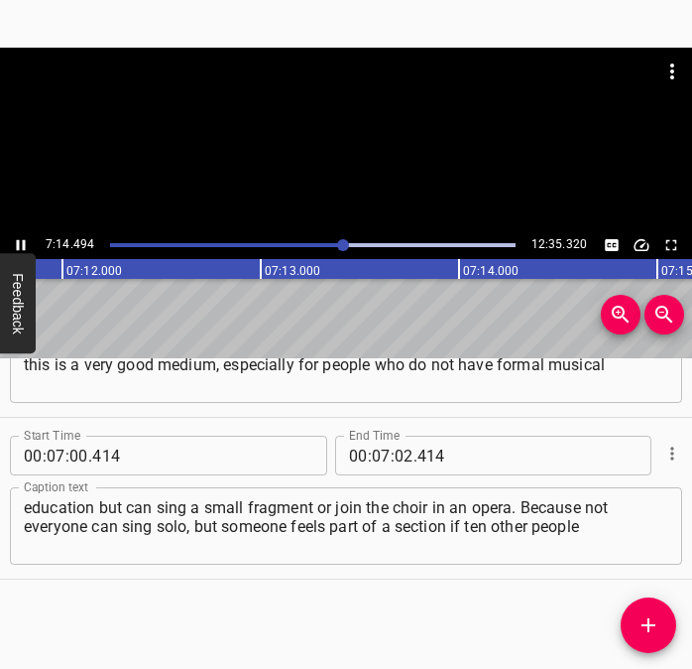
click at [20, 240] on icon "Play/Pause" at bounding box center [21, 245] width 18 height 18
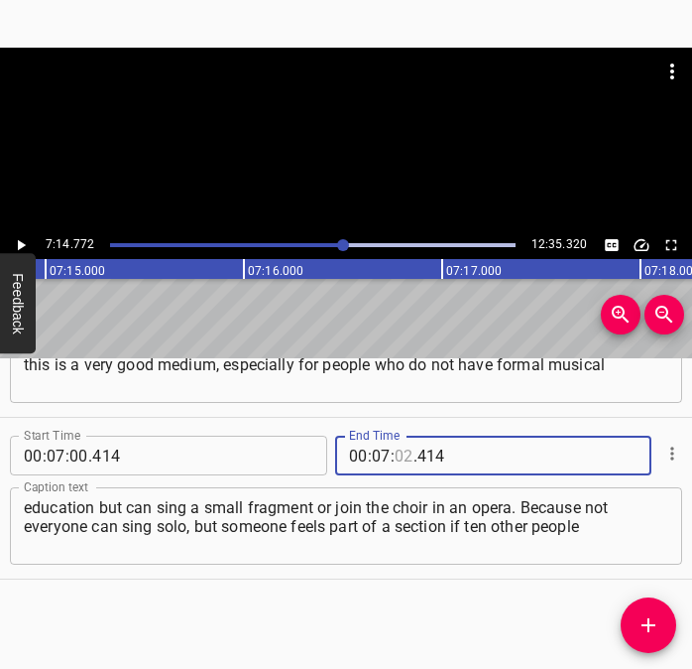
click at [395, 459] on input "number" at bounding box center [404, 455] width 19 height 40
type input "14"
type input "772"
click at [660, 621] on icon "Add Cue" at bounding box center [649, 625] width 24 height 24
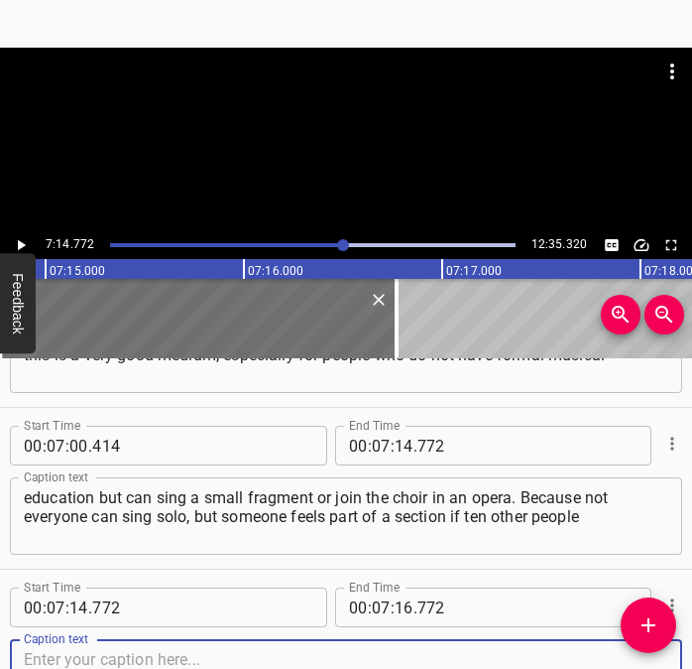
scroll to position [5765, 0]
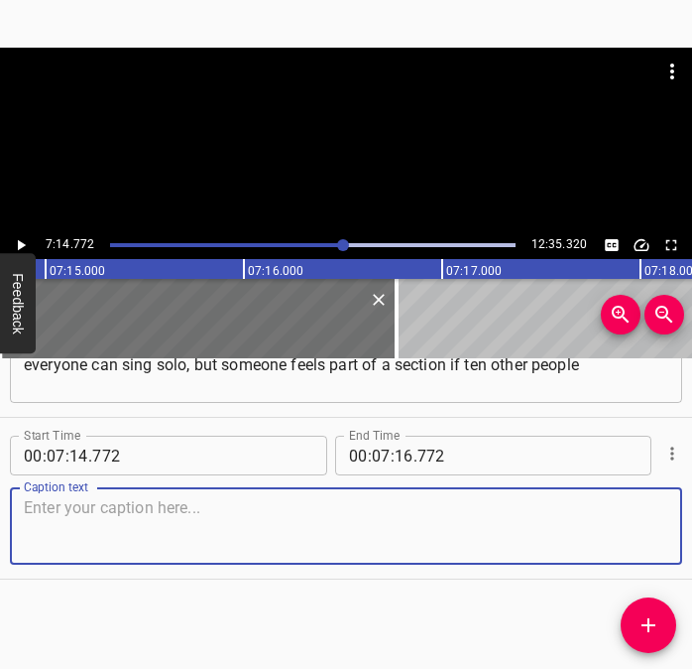
drag, startPoint x: 644, startPoint y: 529, endPoint x: 678, endPoint y: 517, distance: 36.7
click at [668, 521] on div "Start Time 00 : 07 : 14 . 772 Start Time End Time 00 : 07 : 16 . 772 End Time C…" at bounding box center [346, 498] width 692 height 161
click at [171, 549] on textarea at bounding box center [346, 526] width 645 height 57
paste textarea "are singing the same part, and it’s easier for them to become involved in the p…"
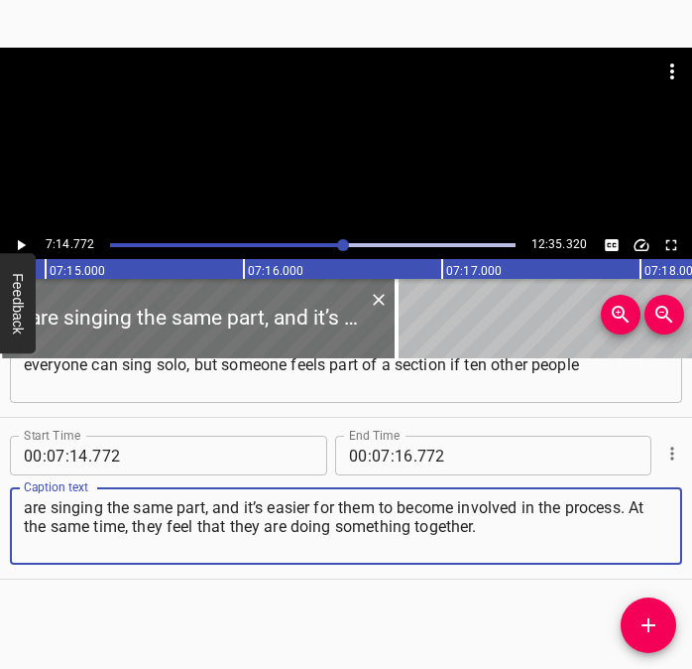
type textarea "are singing the same part, and it’s easier for them to become involved in the p…"
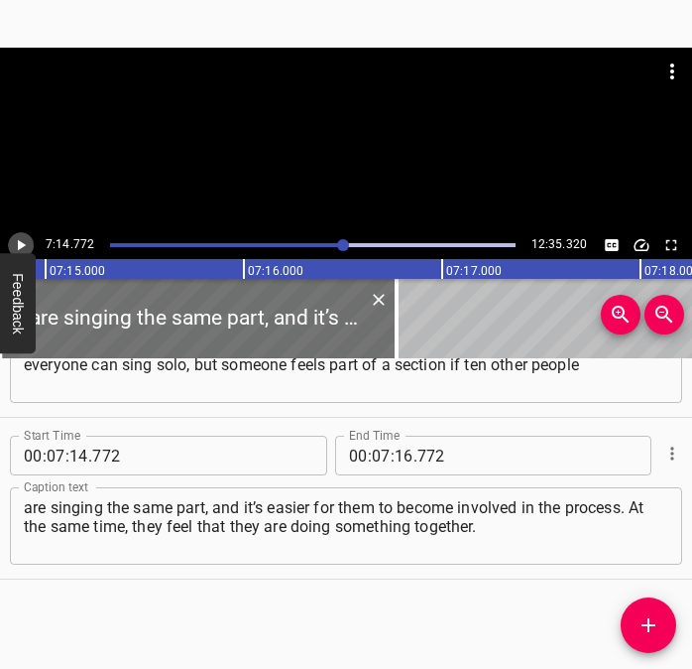
click at [26, 243] on icon "Play/Pause" at bounding box center [21, 245] width 18 height 18
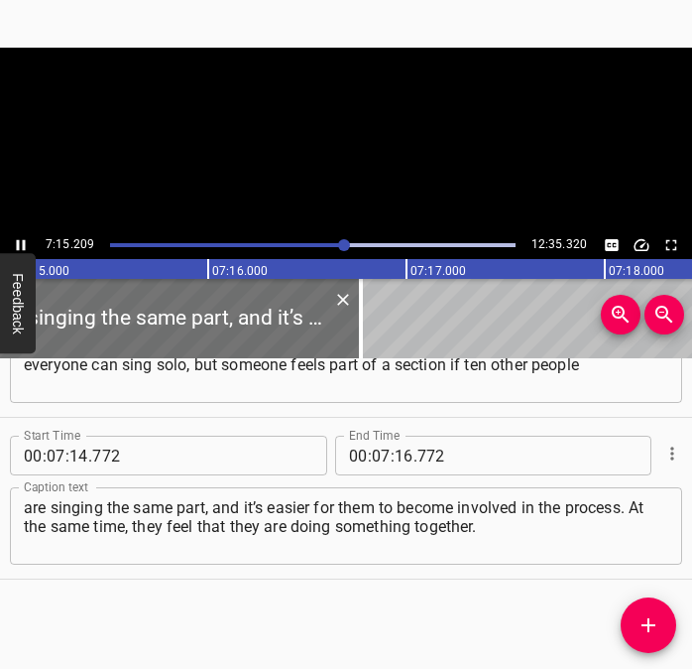
scroll to position [0, 86331]
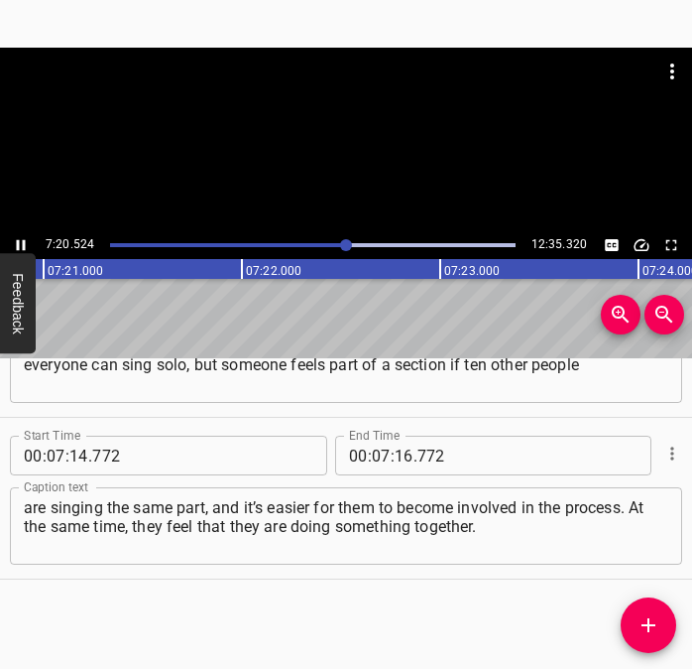
click at [24, 237] on icon "Play/Pause" at bounding box center [21, 245] width 18 height 18
click at [400, 451] on input "number" at bounding box center [404, 455] width 19 height 40
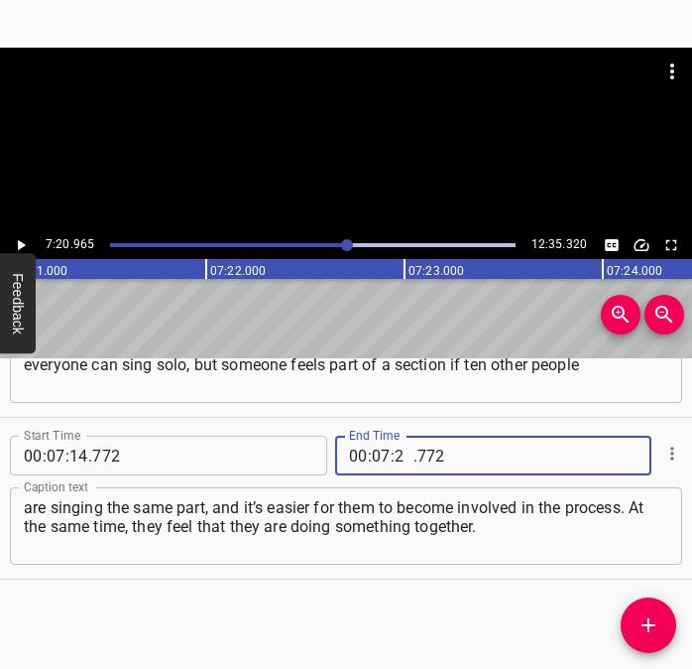
type input "20"
type input "965"
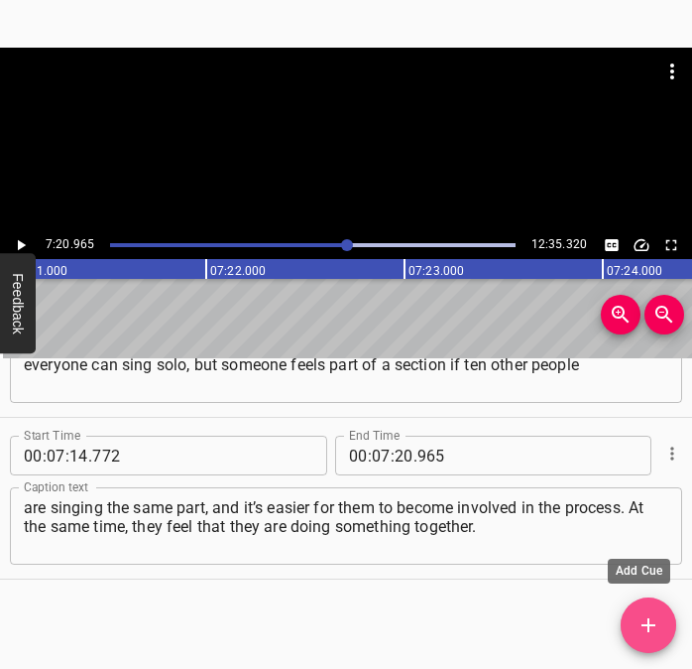
click at [653, 615] on icon "Add Cue" at bounding box center [649, 625] width 24 height 24
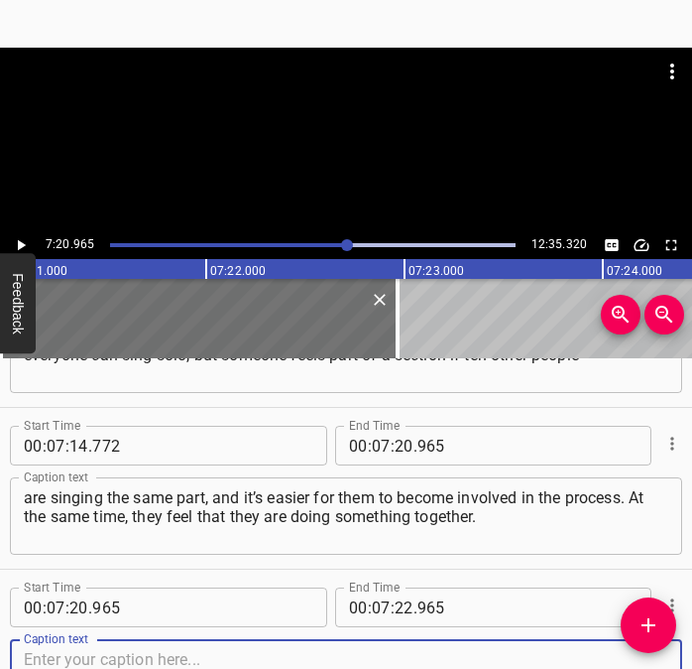
scroll to position [5926, 0]
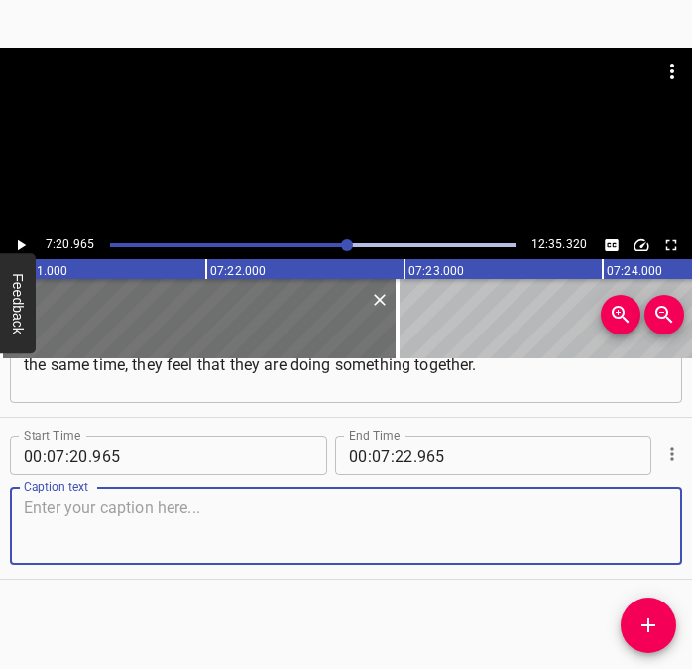
drag, startPoint x: 638, startPoint y: 540, endPoint x: 688, endPoint y: 520, distance: 54.3
click at [639, 539] on textarea at bounding box center [346, 526] width 645 height 57
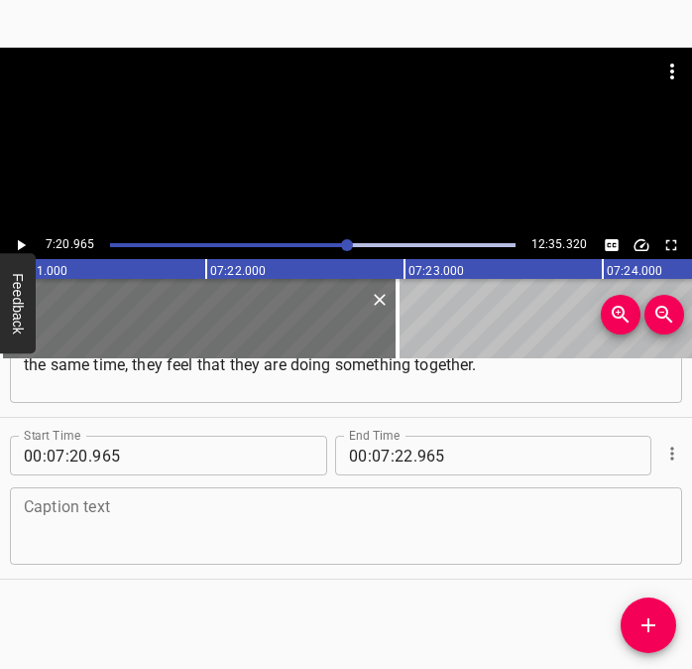
click at [65, 511] on textarea at bounding box center [346, 526] width 645 height 57
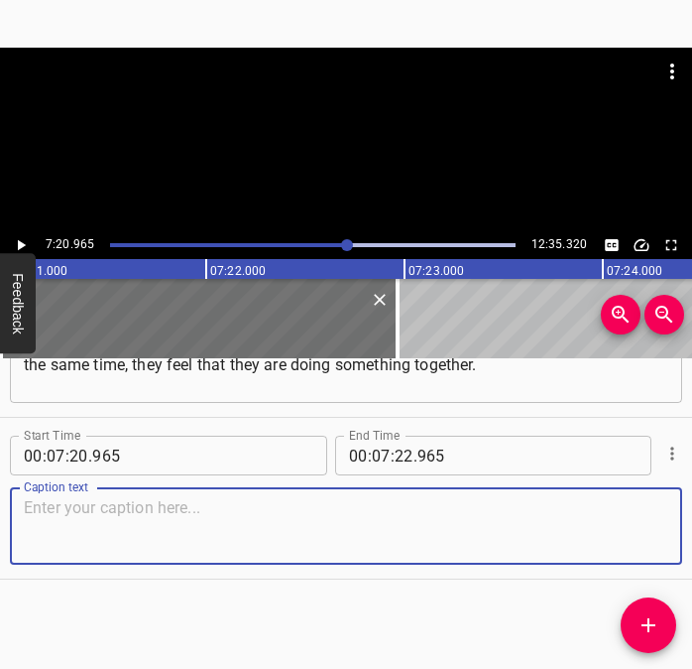
paste textarea "They get satisfaction from it — first of all, from the process of preparation. …"
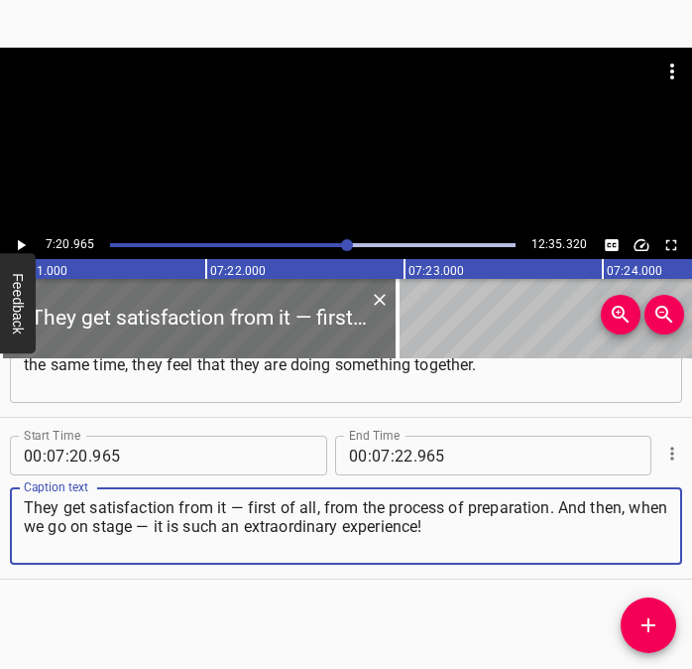
type textarea "They get satisfaction from it — first of all, from the process of preparation. …"
click at [18, 236] on icon "Play/Pause" at bounding box center [21, 245] width 18 height 18
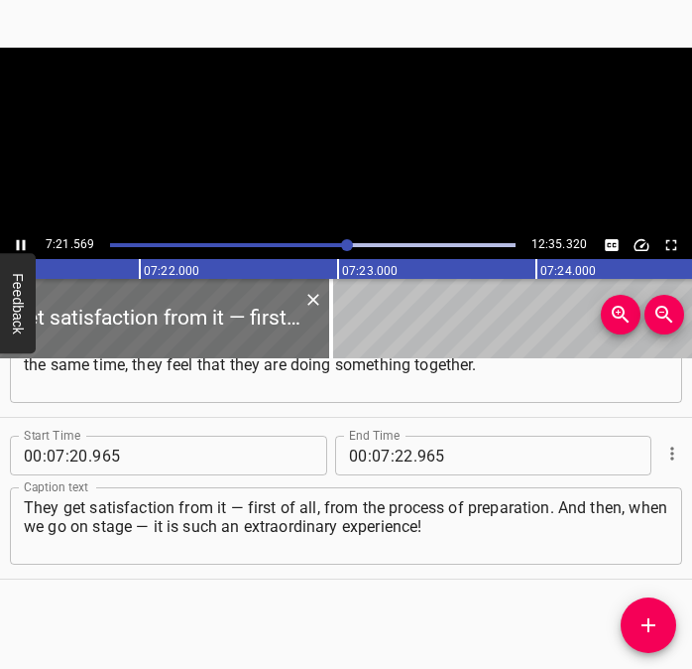
scroll to position [0, 87595]
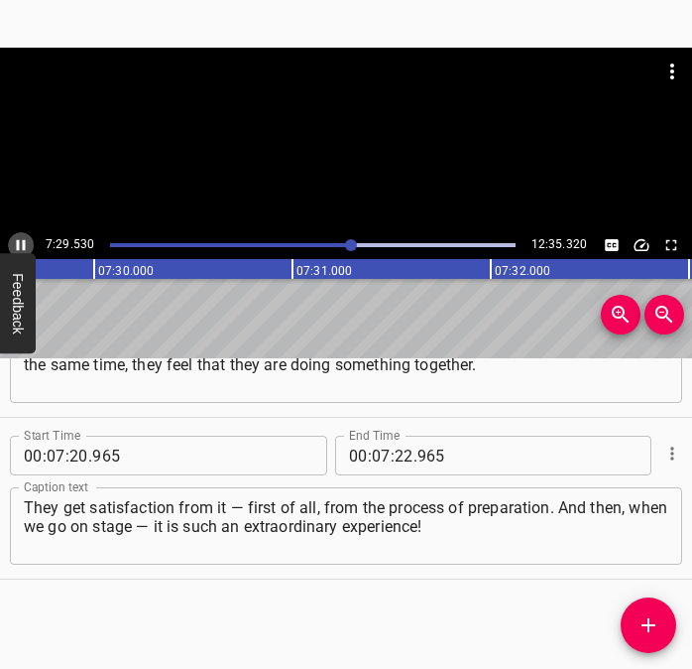
click at [25, 238] on icon "Play/Pause" at bounding box center [21, 245] width 18 height 18
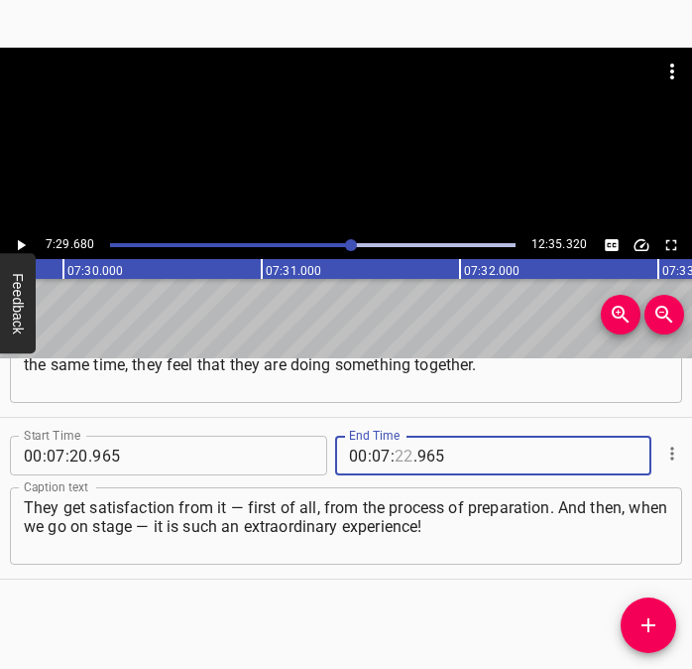
click at [395, 450] on input "number" at bounding box center [404, 455] width 19 height 40
type input "29"
type input "680"
click at [667, 635] on span "Add Cue" at bounding box center [649, 625] width 56 height 24
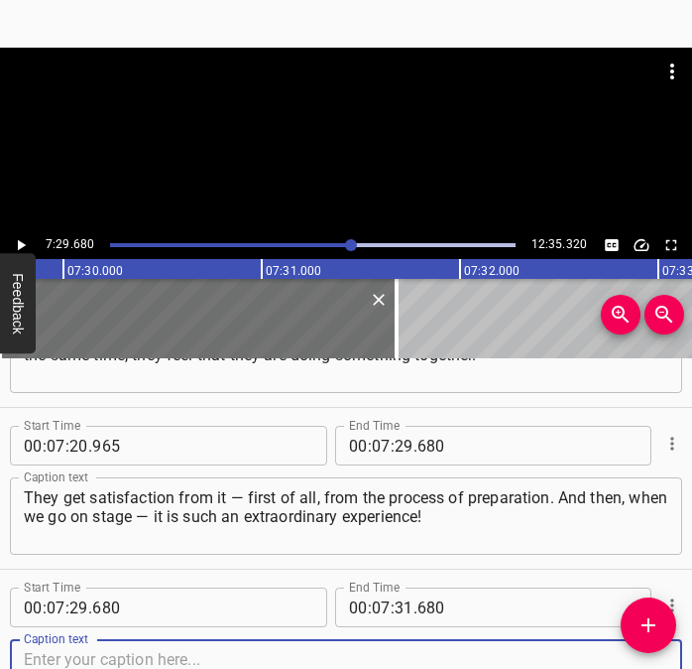
scroll to position [6088, 0]
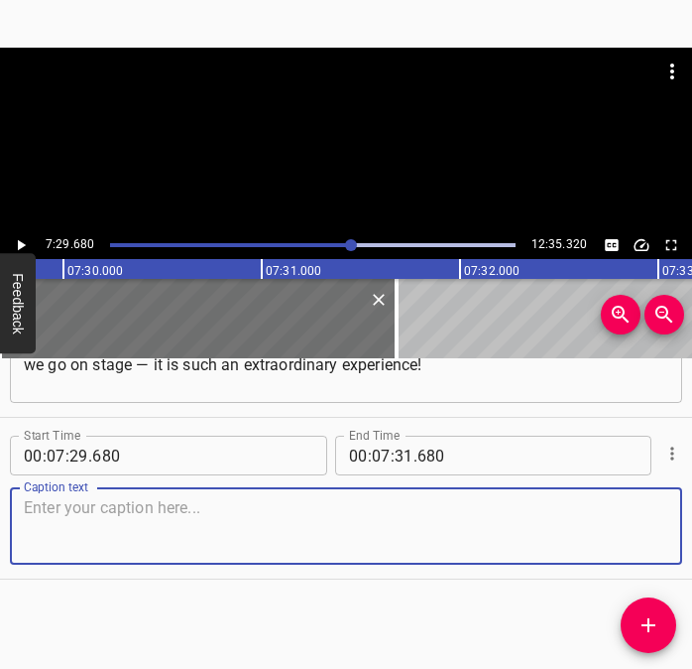
drag, startPoint x: 631, startPoint y: 545, endPoint x: 684, endPoint y: 541, distance: 53.7
click at [684, 541] on div "Start Time 00 : 00 : 05 . 394 Start Time End Time 00 : 00 : 16 . 077 End Time C…" at bounding box center [346, 513] width 692 height 310
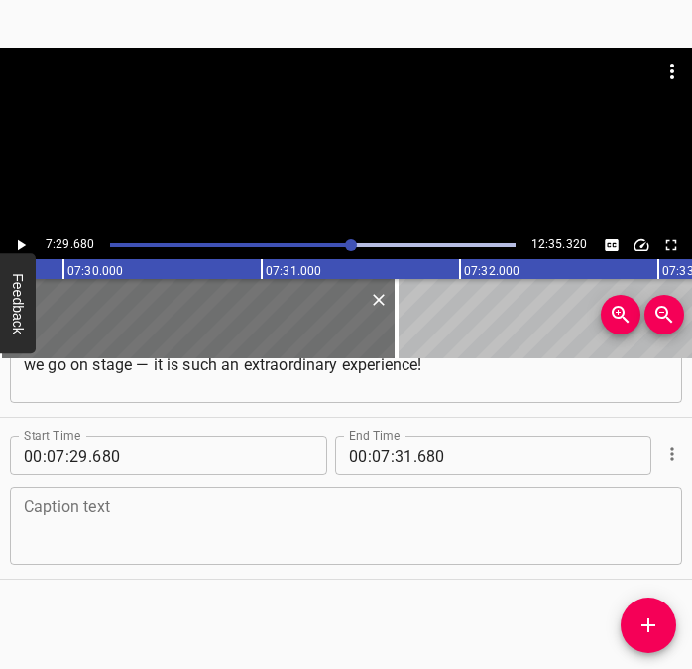
click at [152, 531] on textarea at bounding box center [346, 526] width 645 height 57
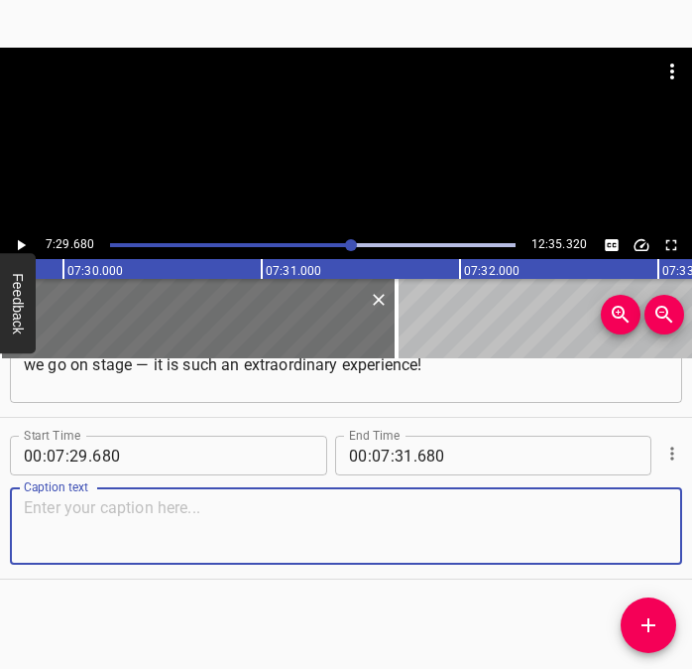
paste textarea "I think every person would find it interesting to live through this — to go on …"
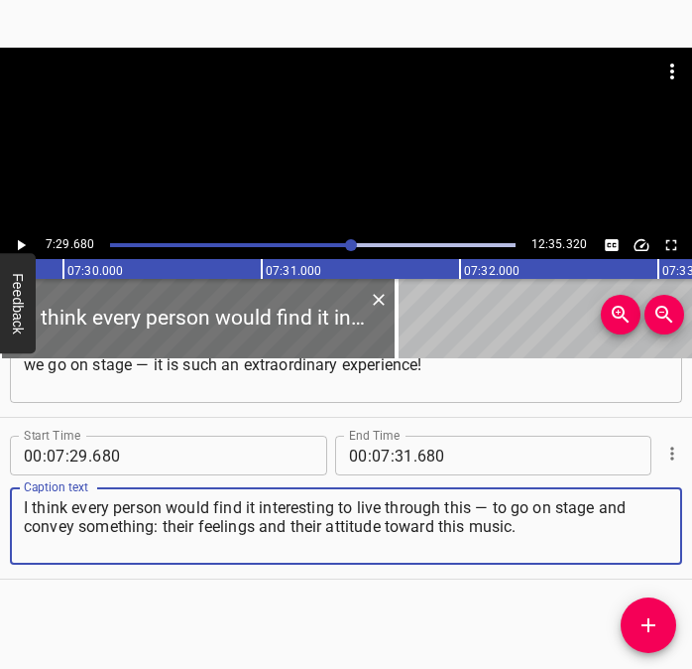
type textarea "I think every person would find it interesting to live through this — to go on …"
click at [27, 240] on icon "Play/Pause" at bounding box center [21, 245] width 18 height 18
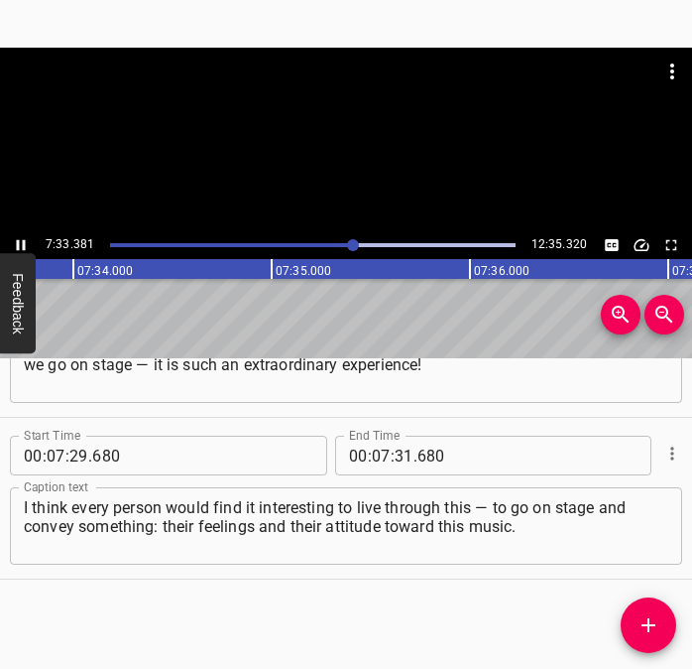
click at [20, 239] on icon "Play/Pause" at bounding box center [21, 245] width 18 height 18
click at [26, 241] on icon "Play/Pause" at bounding box center [21, 245] width 18 height 18
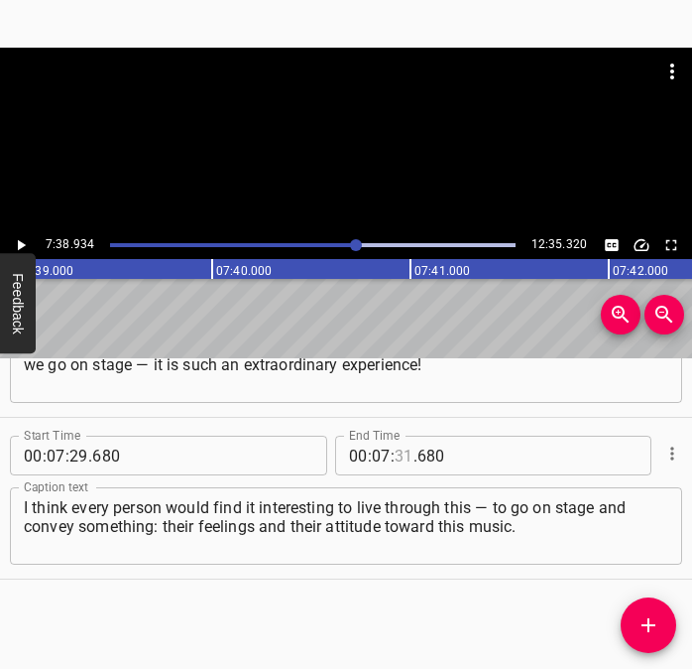
click at [395, 454] on input "number" at bounding box center [404, 455] width 19 height 40
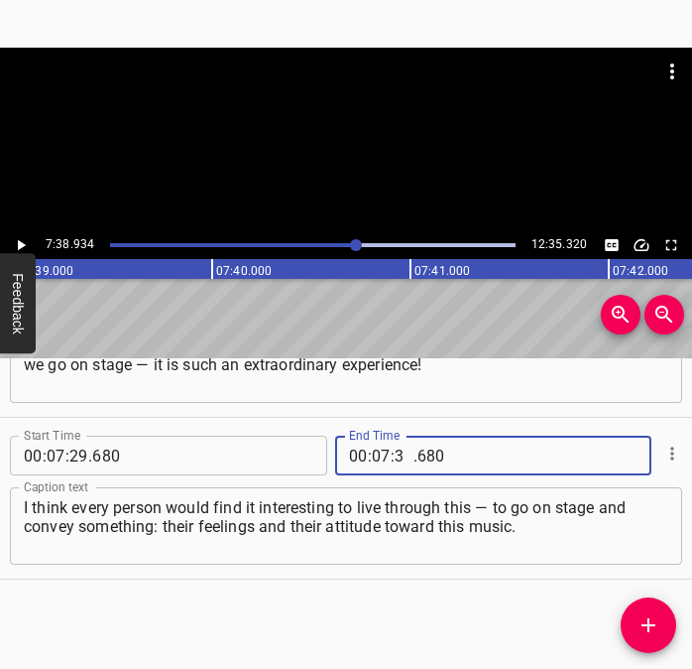
type input "38"
type input "934"
click at [658, 617] on icon "Add Cue" at bounding box center [649, 625] width 24 height 24
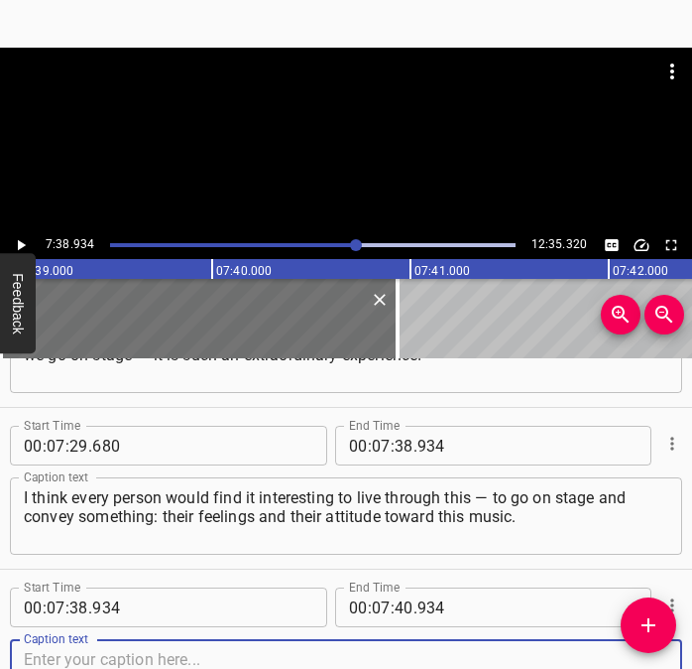
scroll to position [6250, 0]
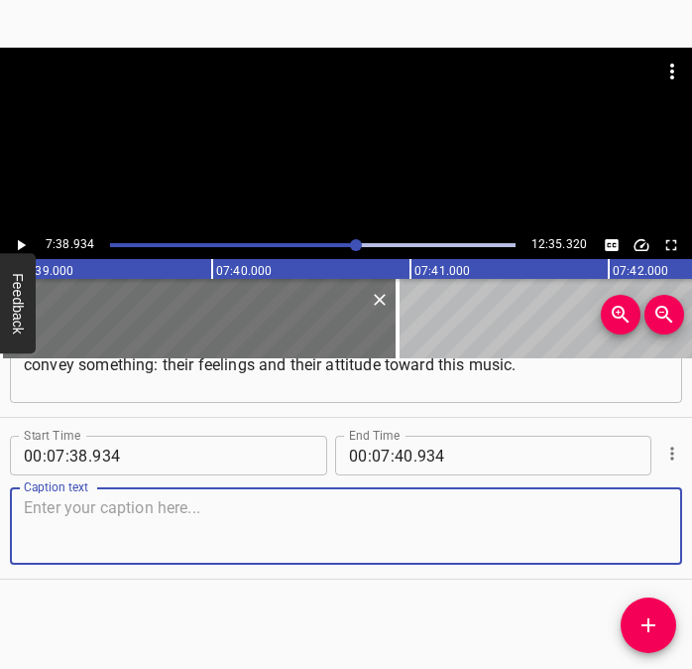
drag, startPoint x: 623, startPoint y: 530, endPoint x: 689, endPoint y: 529, distance: 66.5
click at [671, 529] on div "Start Time 00 : 07 : 38 . 934 Start Time End Time 00 : 07 : 40 . 934 End Time C…" at bounding box center [346, 498] width 692 height 161
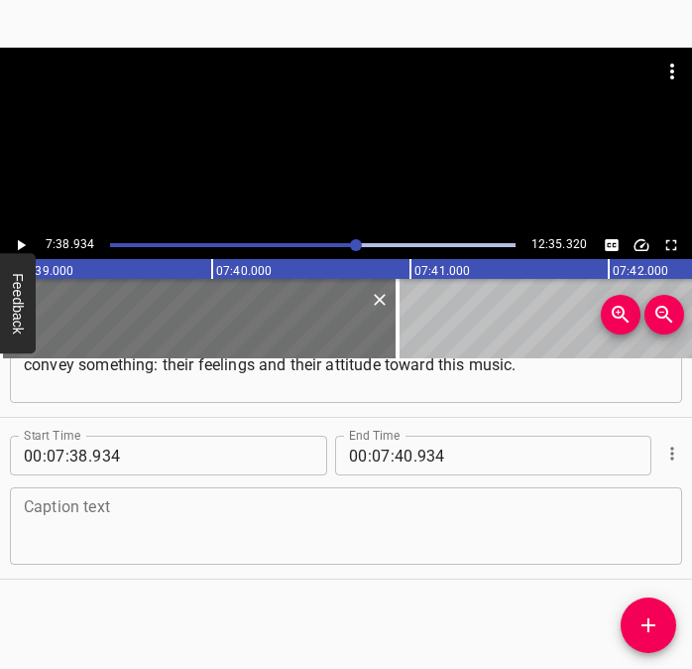
click at [337, 526] on textarea at bounding box center [346, 526] width 645 height 57
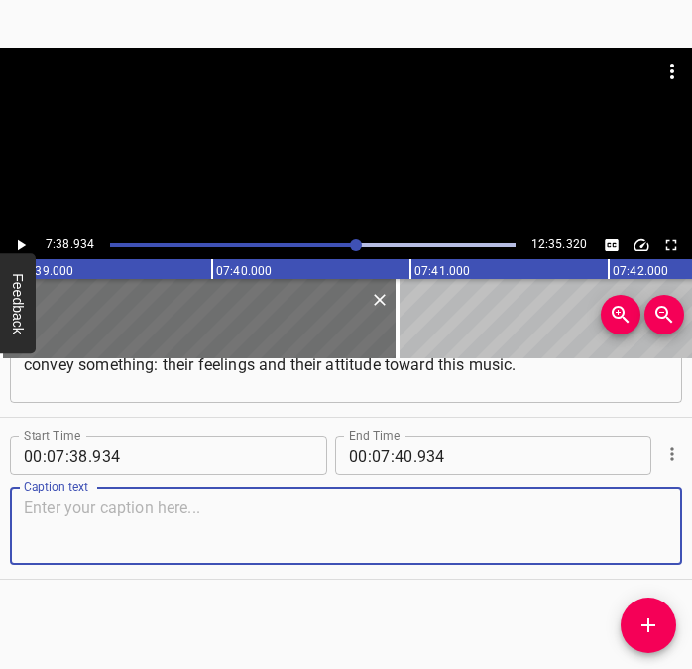
paste textarea "And I will tell you that this also expands, because their friends and colleague…"
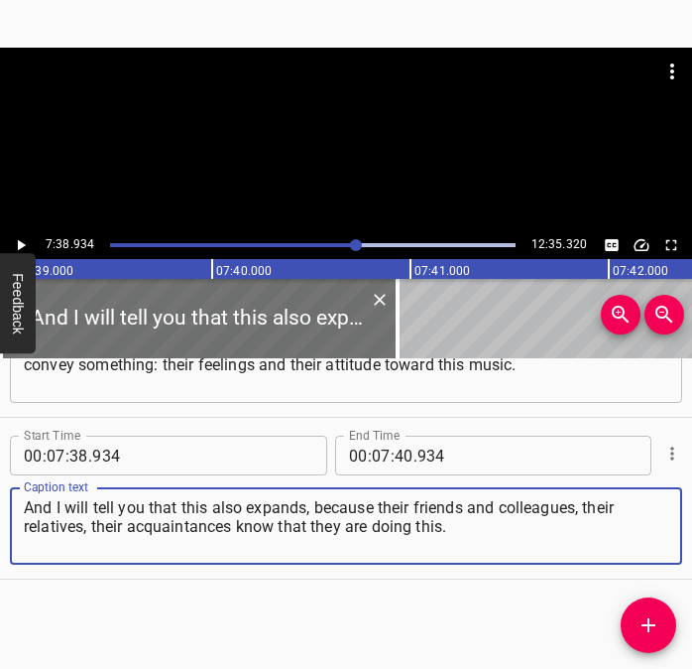
type textarea "And I will tell you that this also expands, because their friends and colleague…"
click at [24, 246] on icon "Play/Pause" at bounding box center [21, 245] width 18 height 18
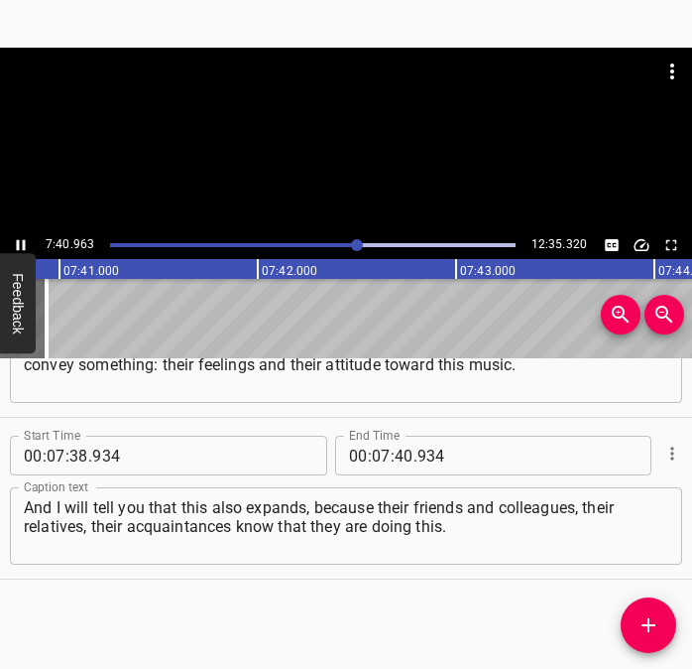
scroll to position [0, 91443]
click at [16, 241] on icon "Play/Pause" at bounding box center [21, 245] width 18 height 18
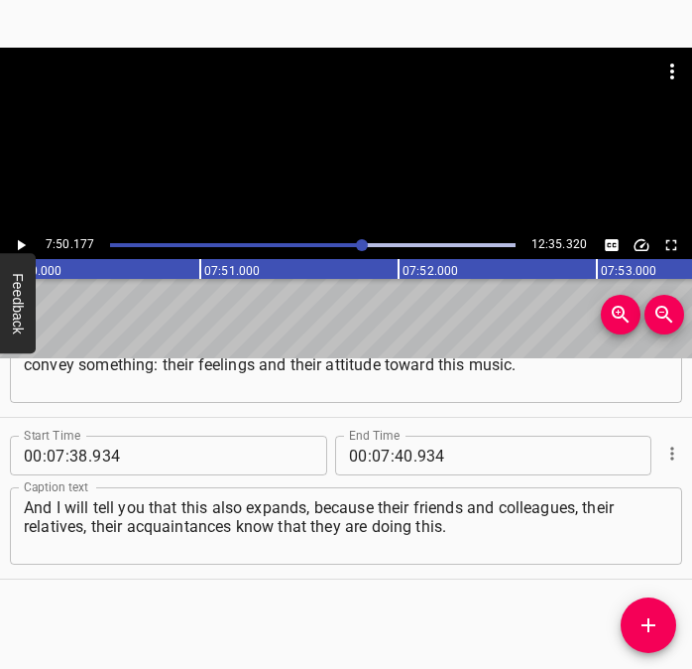
scroll to position [0, 93271]
click at [16, 241] on icon "Play/Pause" at bounding box center [21, 245] width 18 height 18
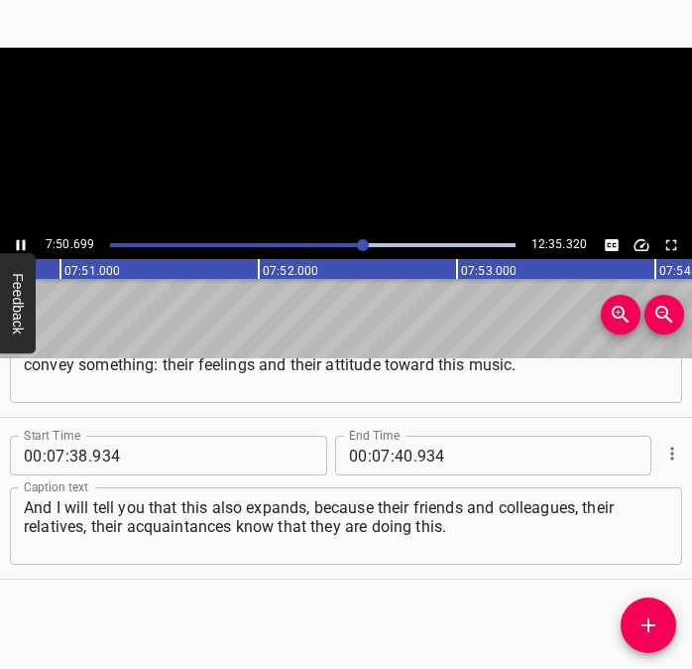
click at [16, 241] on icon "Play/Pause" at bounding box center [21, 245] width 18 height 18
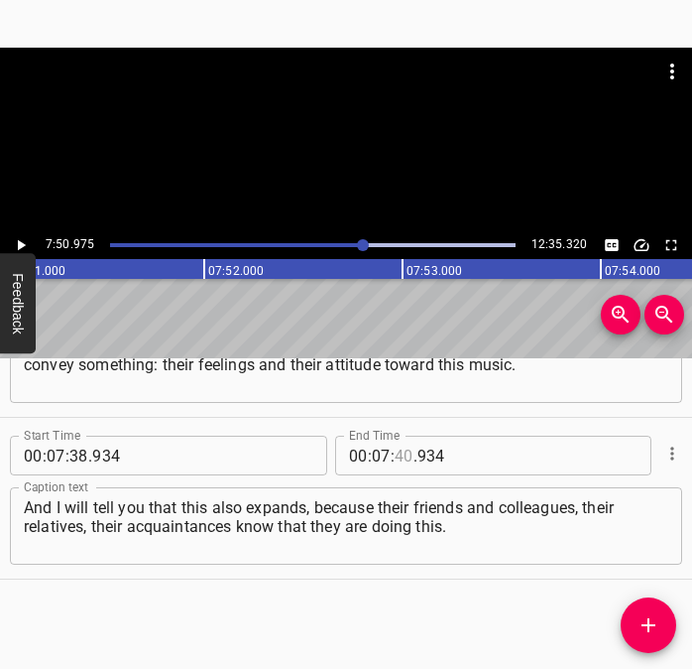
click at [395, 455] on input "number" at bounding box center [404, 455] width 19 height 40
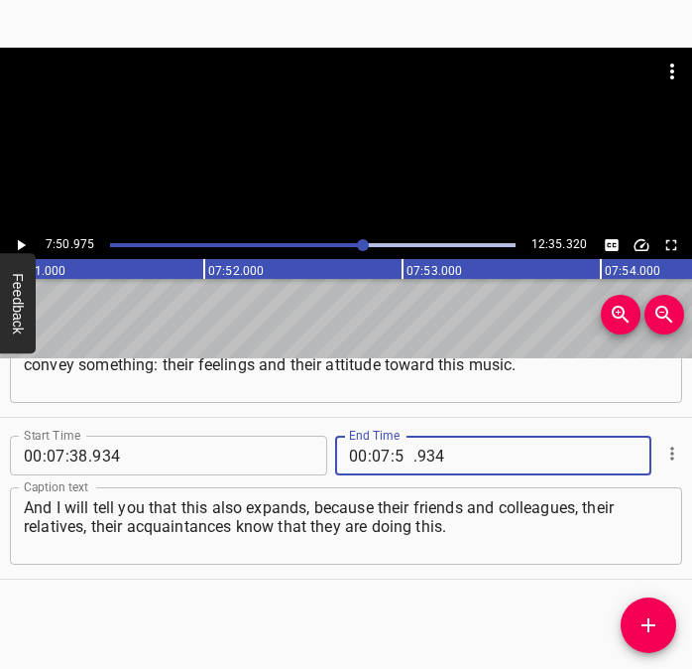
type input "50"
type input "975"
click at [639, 614] on icon "Add Cue" at bounding box center [649, 625] width 24 height 24
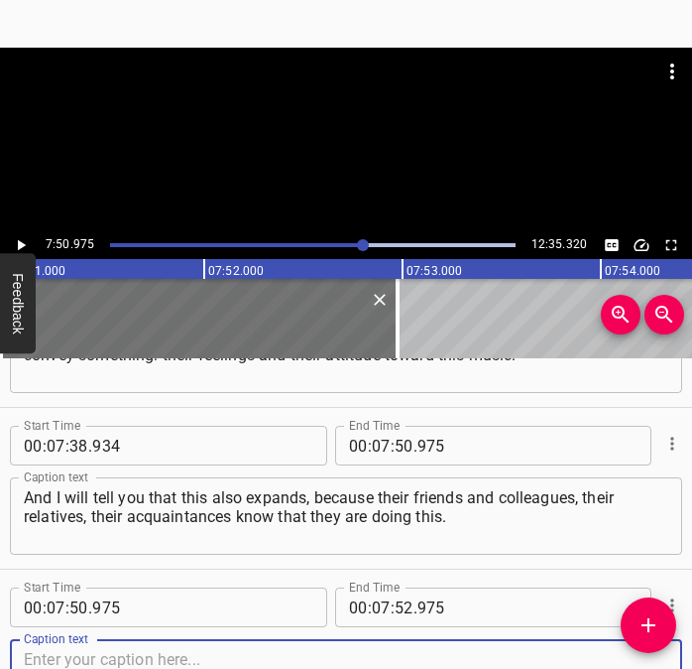
scroll to position [6411, 0]
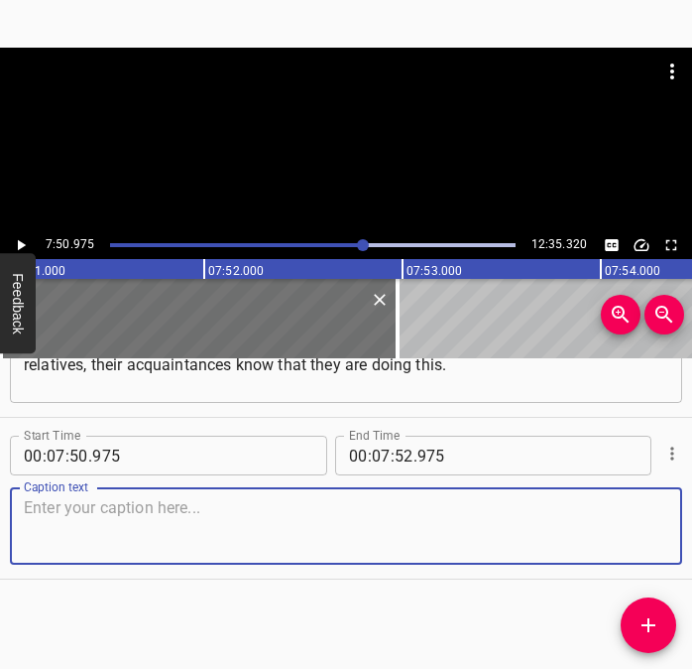
drag, startPoint x: 626, startPoint y: 521, endPoint x: 675, endPoint y: 517, distance: 49.8
click at [644, 519] on textarea at bounding box center [346, 526] width 645 height 57
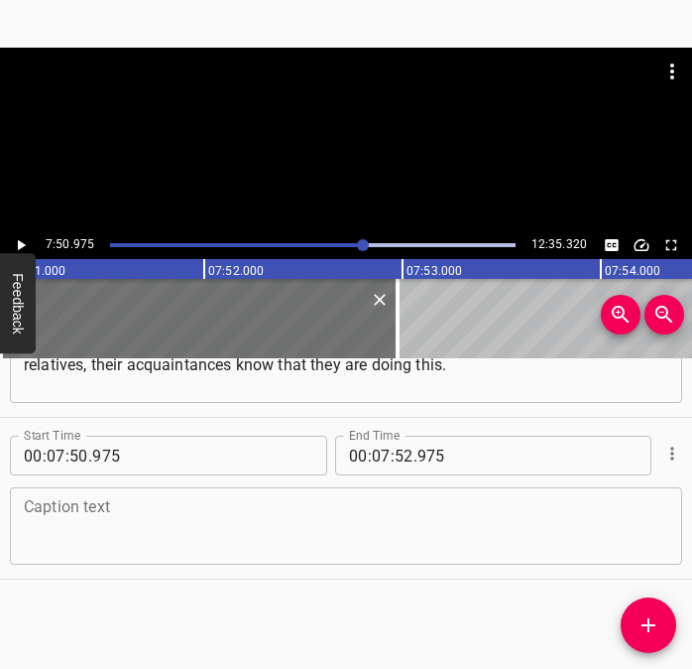
click at [77, 528] on textarea at bounding box center [346, 526] width 645 height 57
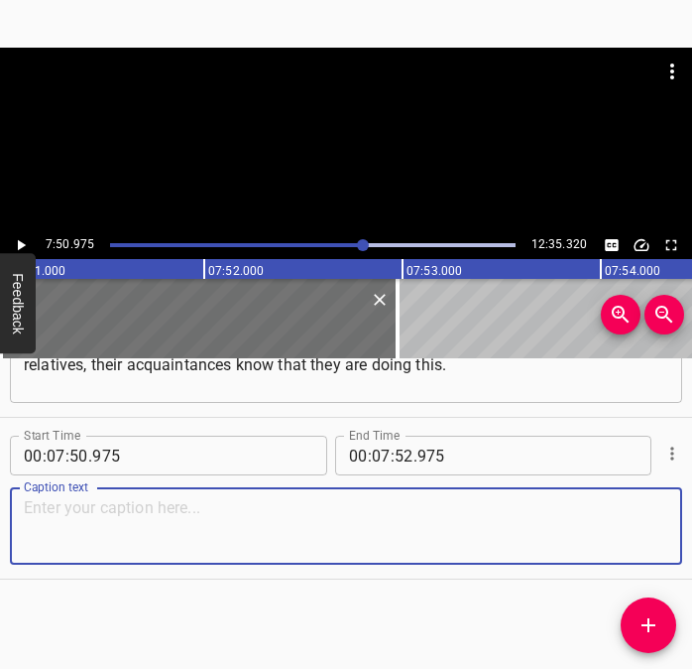
paste textarea "So they also come and become part of this process — as spectators, as listeners…"
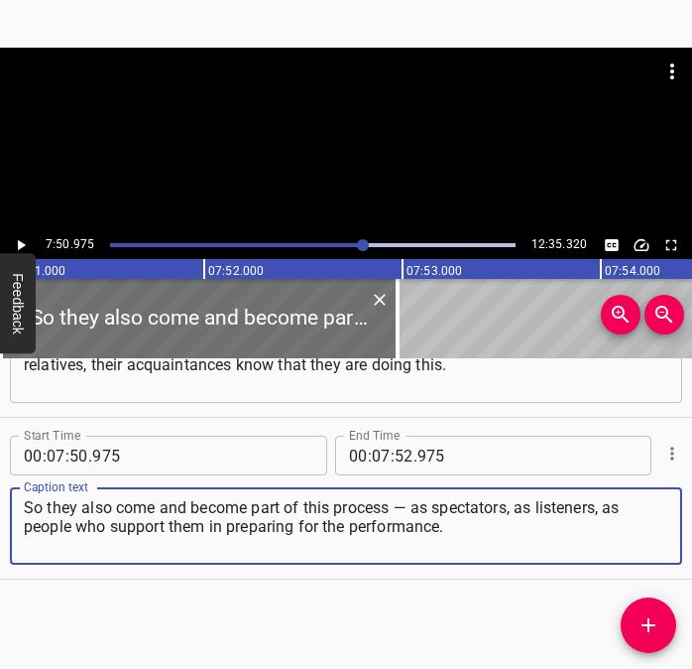
type textarea "So they also come and become part of this process — as spectators, as listeners…"
click at [24, 243] on icon "Play/Pause" at bounding box center [21, 245] width 18 height 18
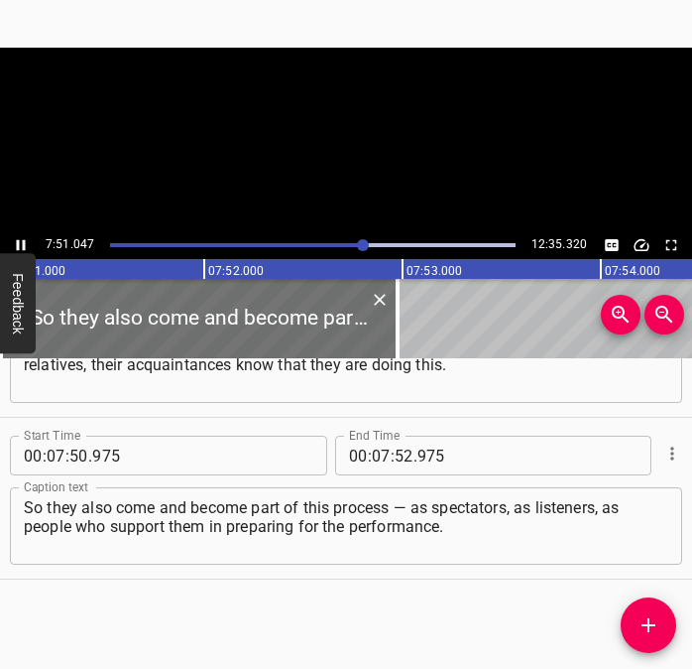
scroll to position [0, 93443]
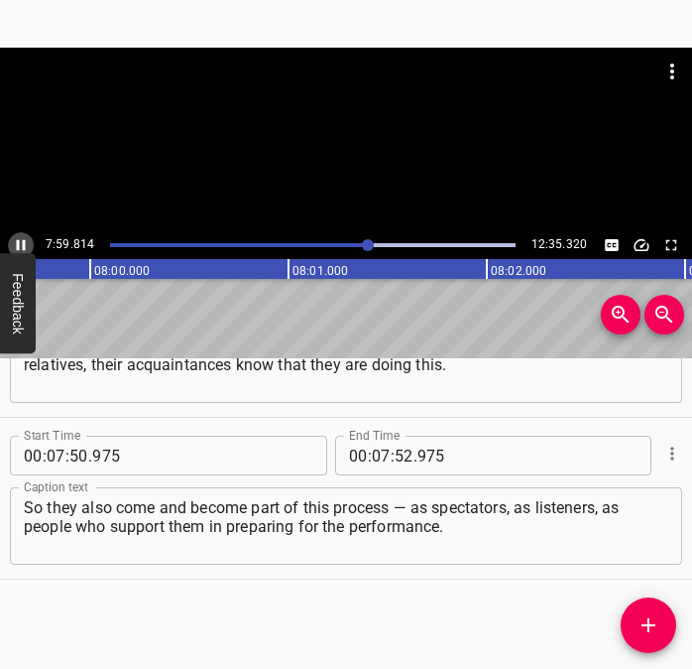
click at [22, 239] on icon "Play/Pause" at bounding box center [21, 245] width 18 height 18
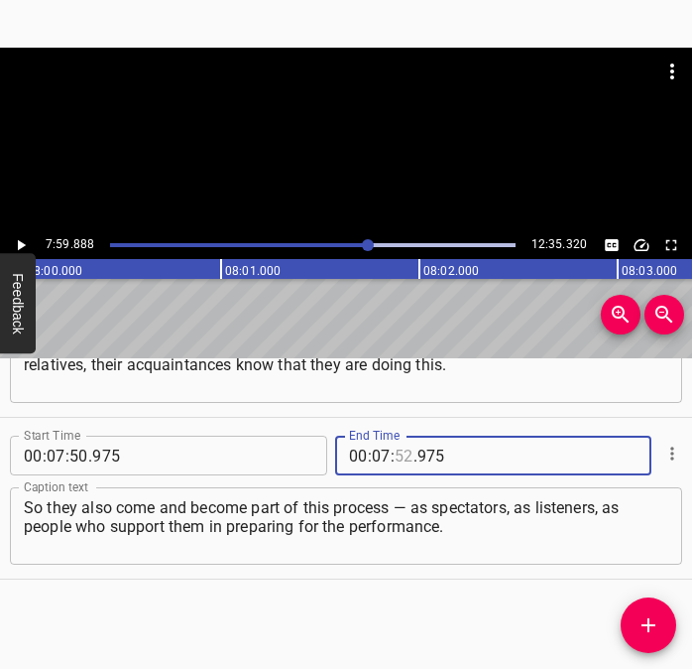
click at [398, 455] on input "number" at bounding box center [404, 455] width 19 height 40
type input "59"
type input "888"
click at [654, 617] on icon "Add Cue" at bounding box center [649, 625] width 24 height 24
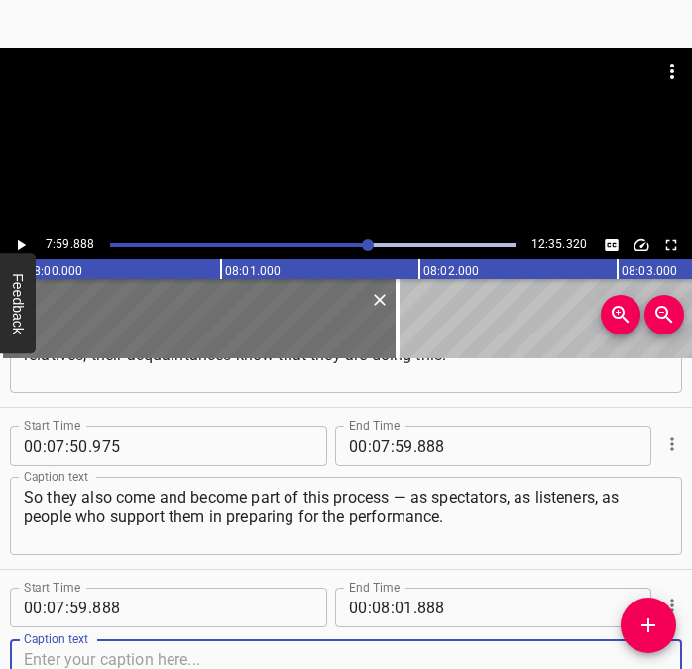
scroll to position [6573, 0]
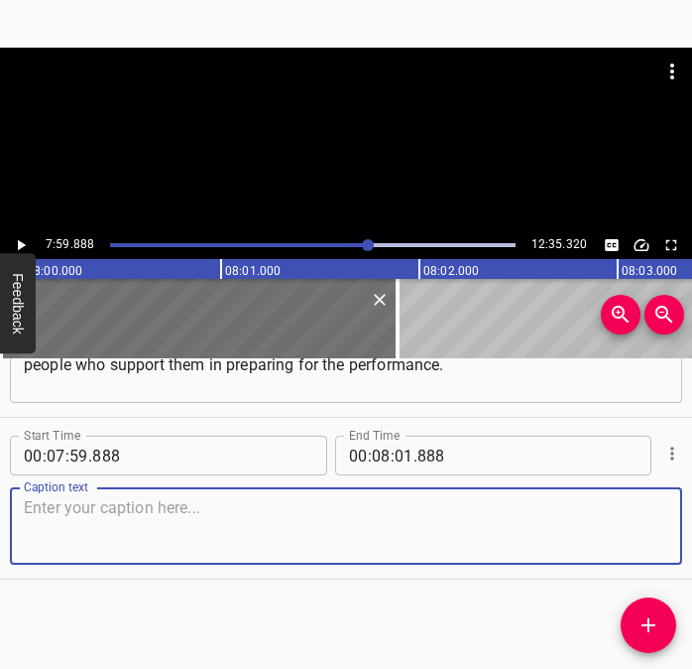
drag, startPoint x: 616, startPoint y: 531, endPoint x: 688, endPoint y: 532, distance: 72.4
click at [662, 532] on div "Caption text" at bounding box center [346, 525] width 672 height 77
click at [108, 541] on textarea at bounding box center [346, 526] width 645 height 57
paste textarea "And in this way, we expand this circle from a professional, narrow one to a bro…"
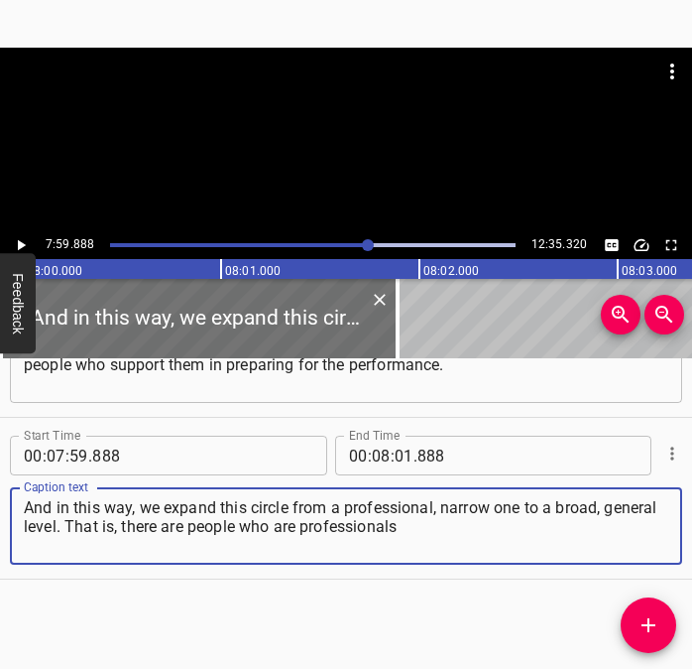
type textarea "And in this way, we expand this circle from a professional, narrow one to a bro…"
click at [27, 245] on icon "Play/Pause" at bounding box center [21, 245] width 18 height 18
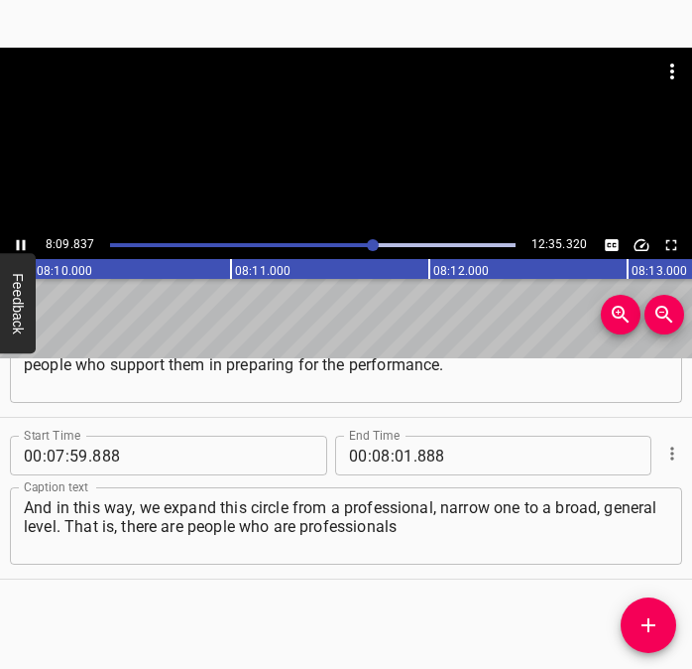
click at [16, 238] on icon "Play/Pause" at bounding box center [21, 245] width 18 height 18
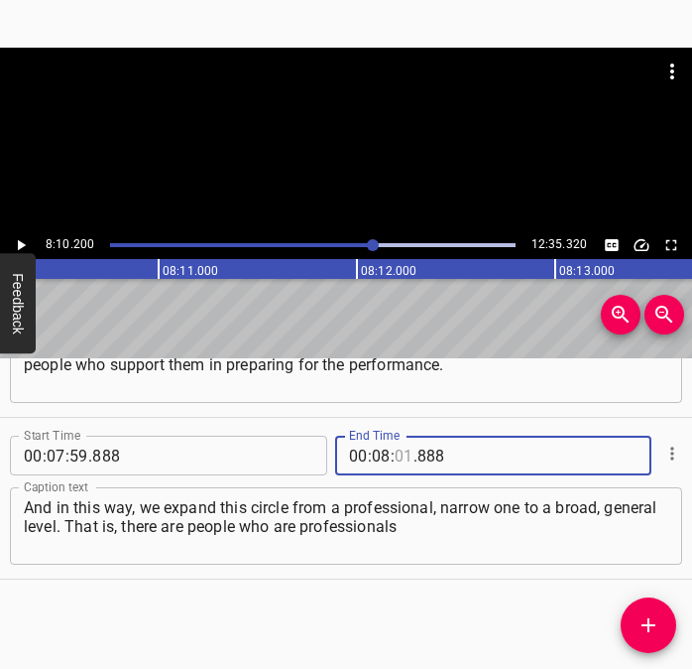
click at [395, 459] on input "number" at bounding box center [404, 455] width 19 height 40
type input "10"
type input "200"
click at [657, 616] on icon "Add Cue" at bounding box center [649, 625] width 24 height 24
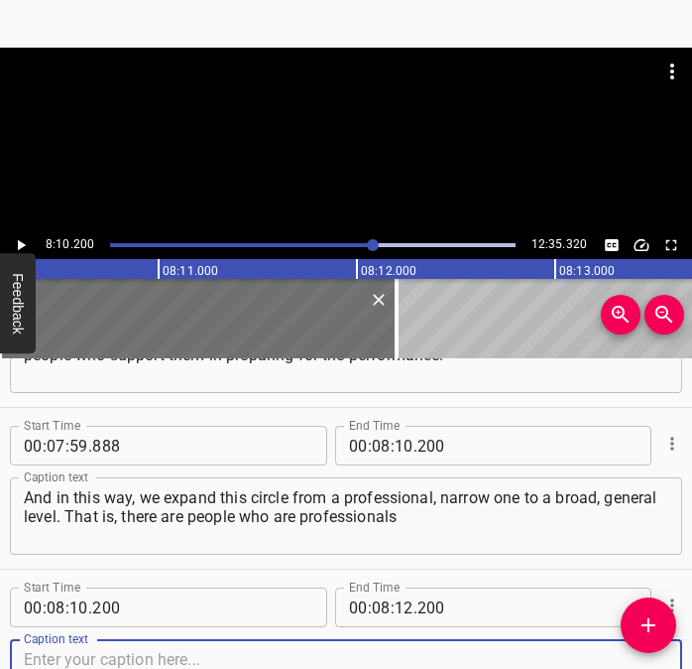
scroll to position [6735, 0]
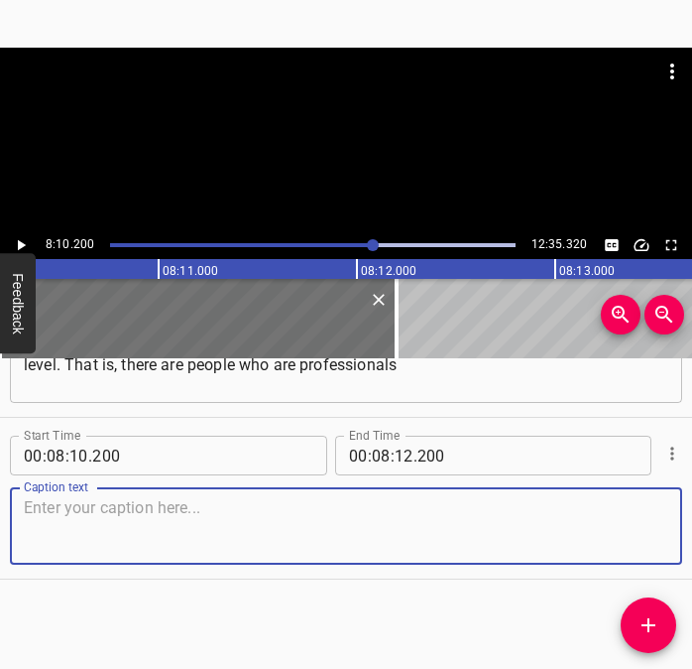
drag, startPoint x: 646, startPoint y: 534, endPoint x: 689, endPoint y: 530, distance: 43.8
click at [689, 530] on div "Start Time 00 : 00 : 05 . 394 Start Time End Time 00 : 00 : 16 . 077 End Time C…" at bounding box center [346, 513] width 692 height 310
click at [94, 514] on textarea at bounding box center [346, 526] width 645 height 57
paste textarea "— the core of this — there are amateurs who join and are active participants, a…"
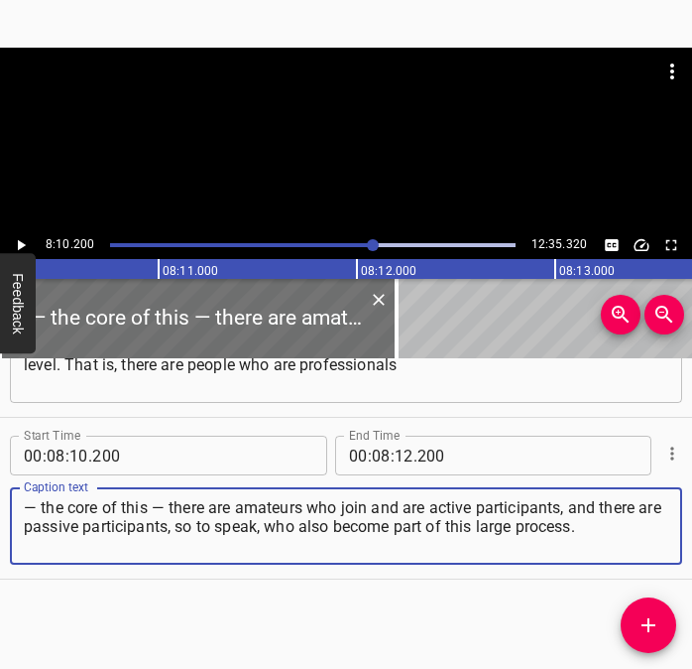
type textarea "— the core of this — there are amateurs who join and are active participants, a…"
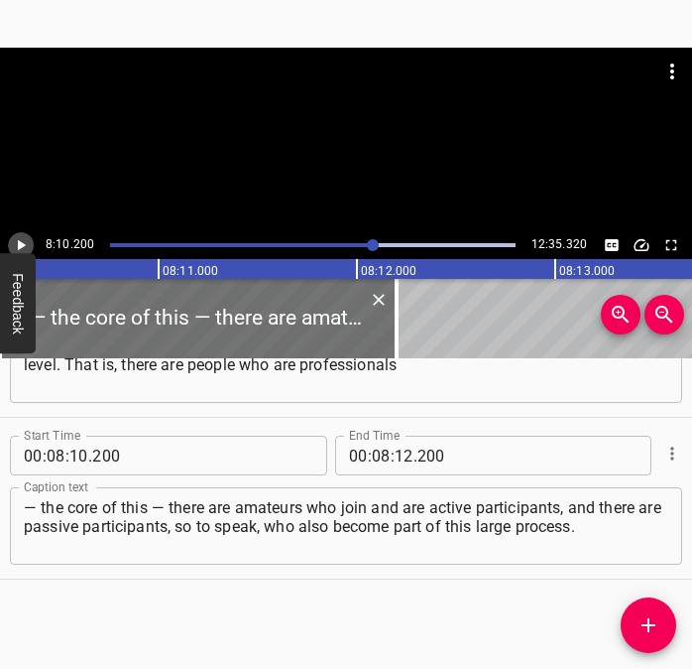
click at [18, 244] on icon "Play/Pause" at bounding box center [22, 245] width 8 height 11
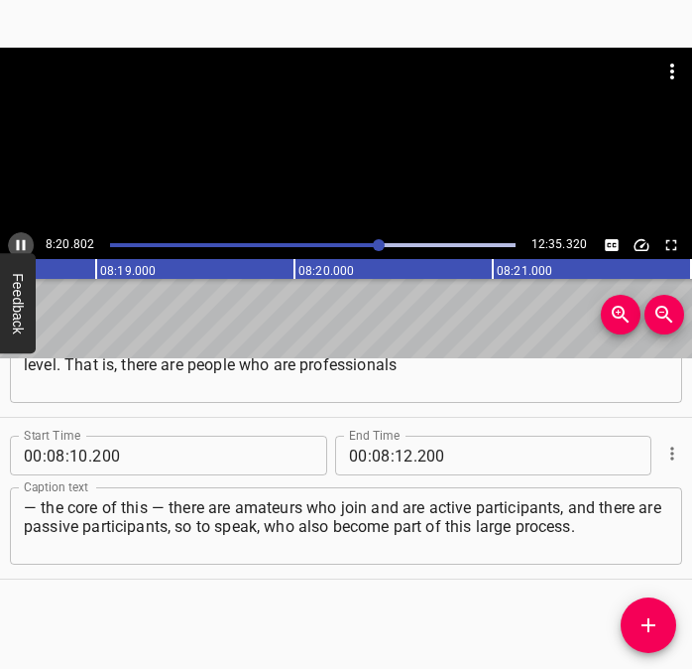
click at [20, 239] on icon "Play/Pause" at bounding box center [21, 245] width 18 height 18
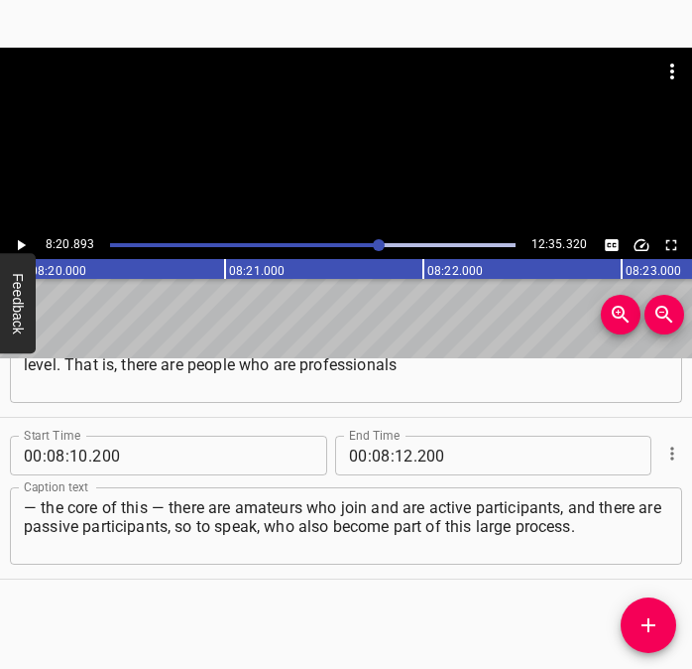
scroll to position [0, 99364]
click at [395, 456] on input "number" at bounding box center [404, 455] width 19 height 40
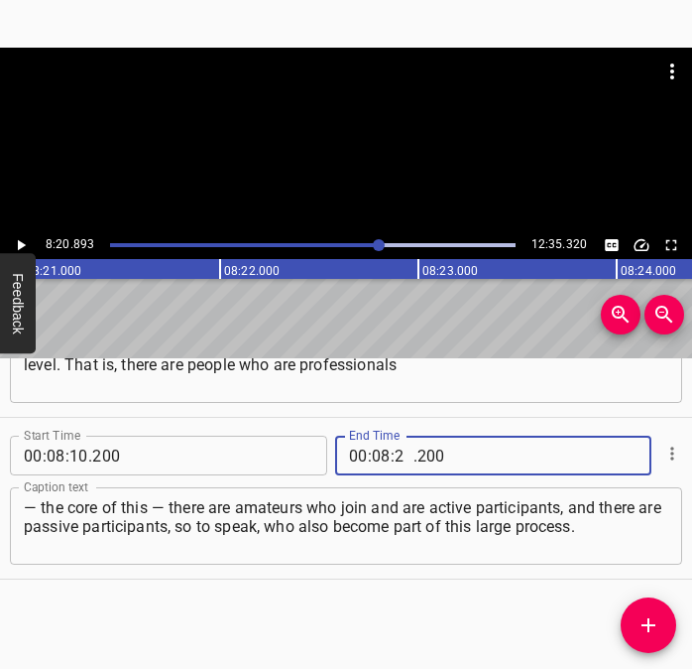
type input "20"
type input "893"
click at [645, 625] on icon "Add Cue" at bounding box center [649, 625] width 14 height 14
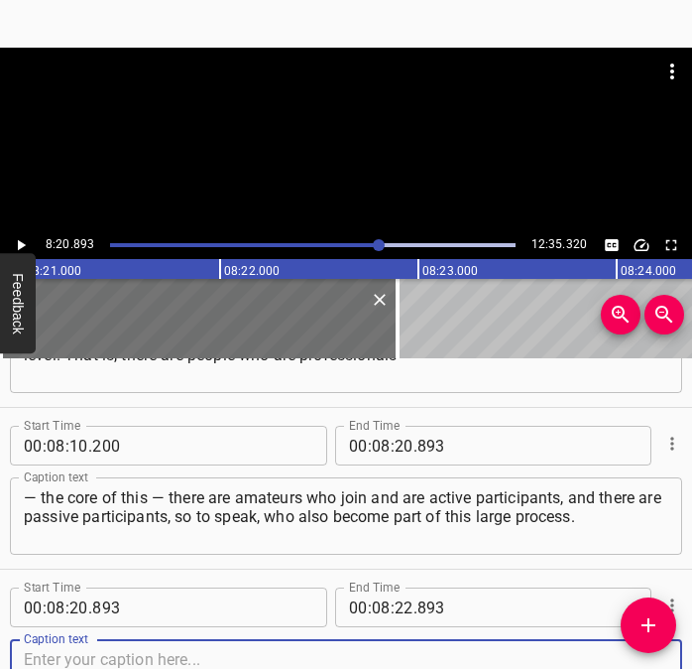
scroll to position [6896, 0]
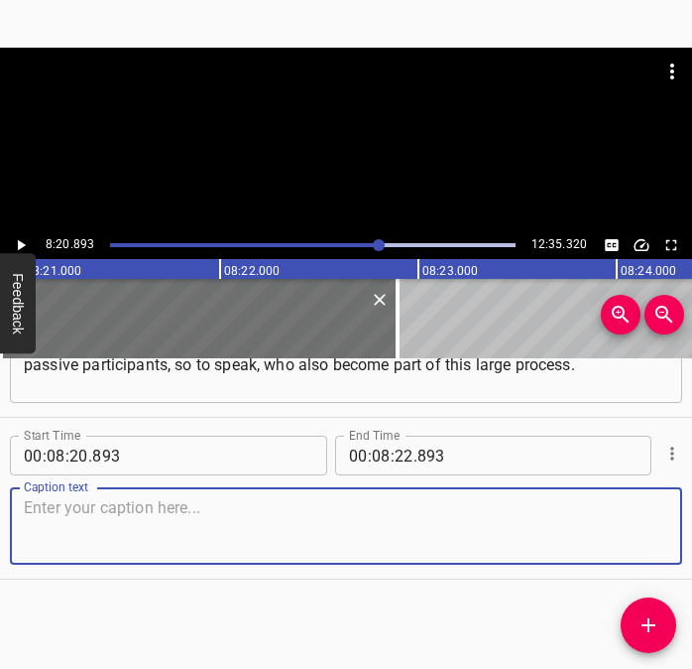
drag, startPoint x: 637, startPoint y: 517, endPoint x: 673, endPoint y: 515, distance: 36.8
click at [673, 515] on div "Start Time 00 : 08 : 20 . 893 Start Time End Time 00 : 08 : 22 . 893 End Time C…" at bounding box center [346, 498] width 692 height 161
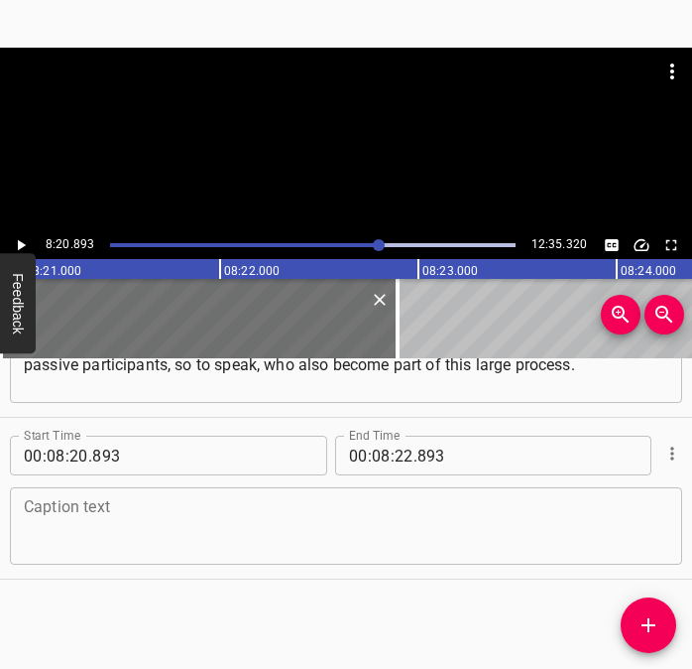
click at [133, 512] on textarea at bounding box center [346, 526] width 645 height 57
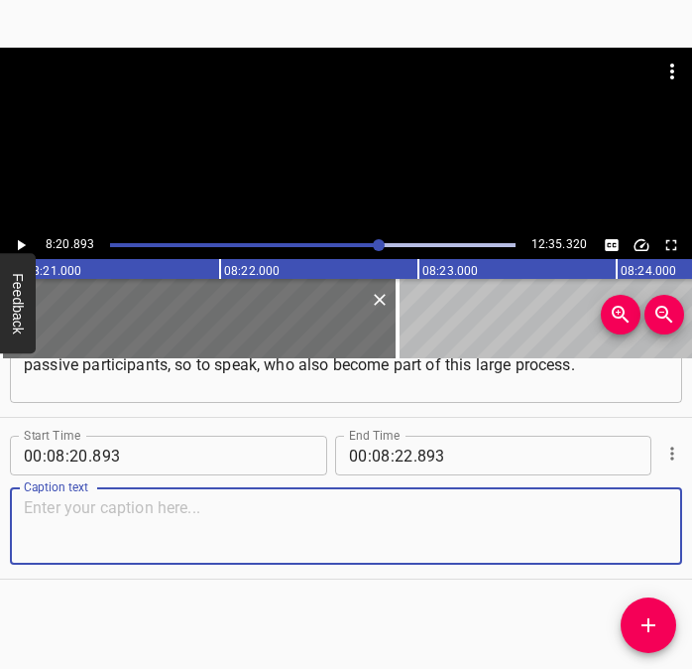
paste textarea "And then it all grows larger and larger. The more people interact, the more peo…"
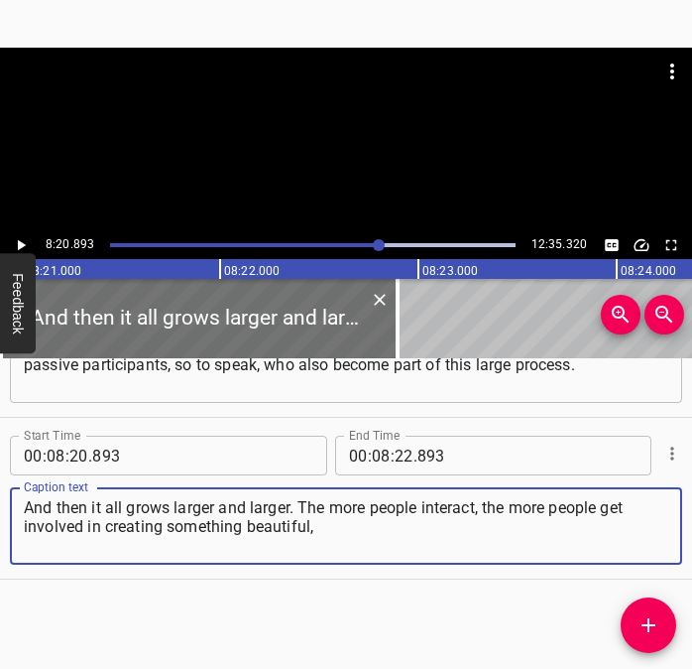
type textarea "And then it all grows larger and larger. The more people interact, the more peo…"
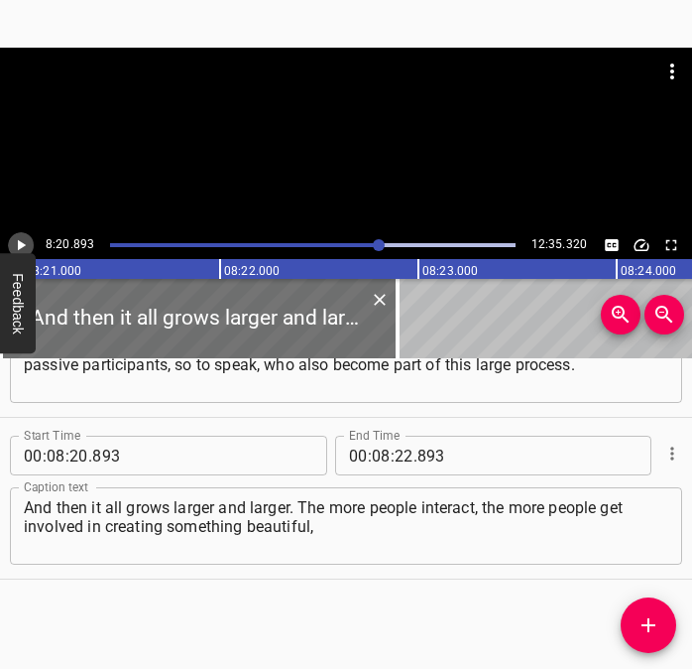
click at [24, 241] on icon "Play/Pause" at bounding box center [21, 245] width 18 height 18
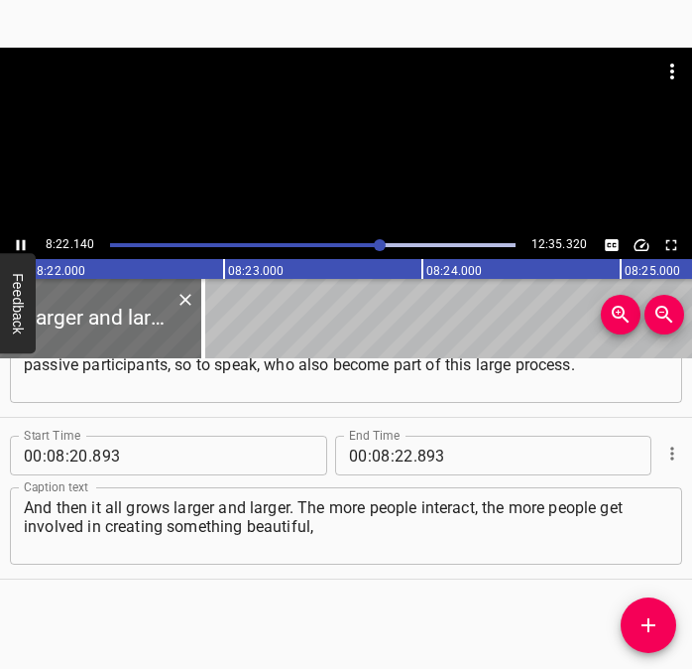
scroll to position [0, 99612]
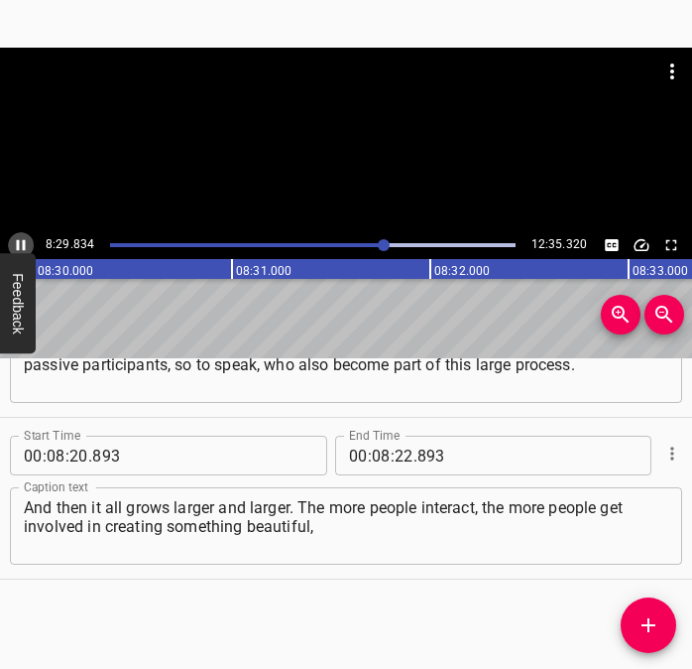
click at [16, 244] on icon "Play/Pause" at bounding box center [21, 245] width 18 height 18
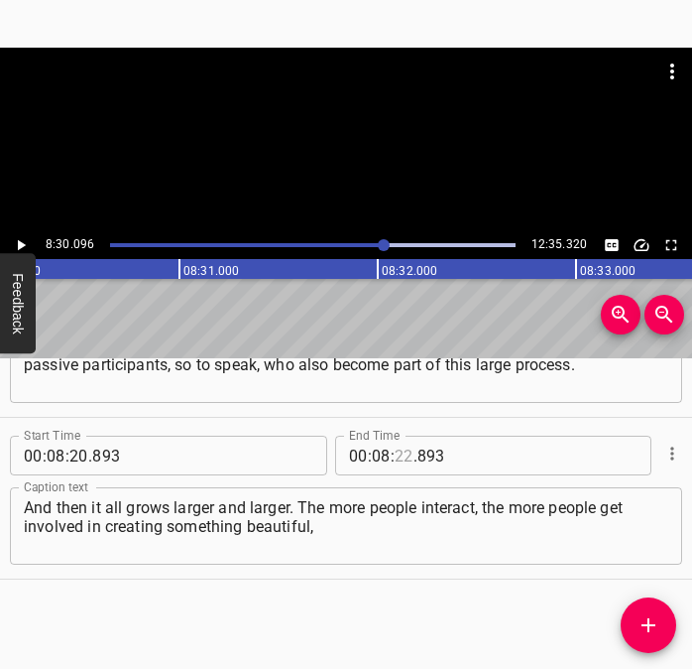
click at [397, 456] on input "number" at bounding box center [404, 455] width 19 height 40
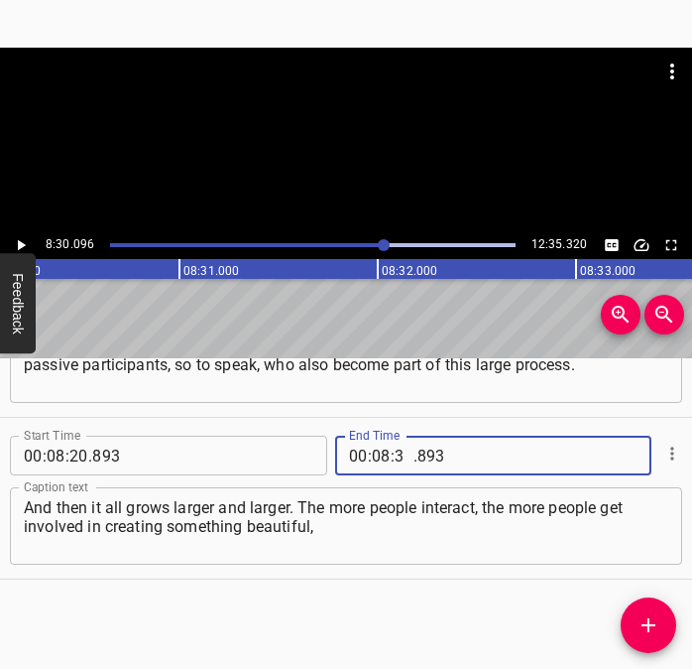
type input "30"
type input "096"
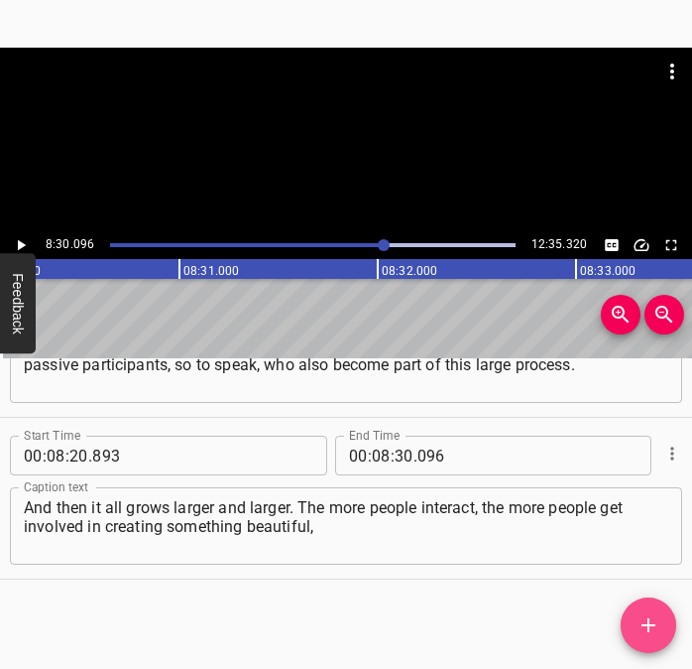
click at [642, 624] on icon "Add Cue" at bounding box center [649, 625] width 24 height 24
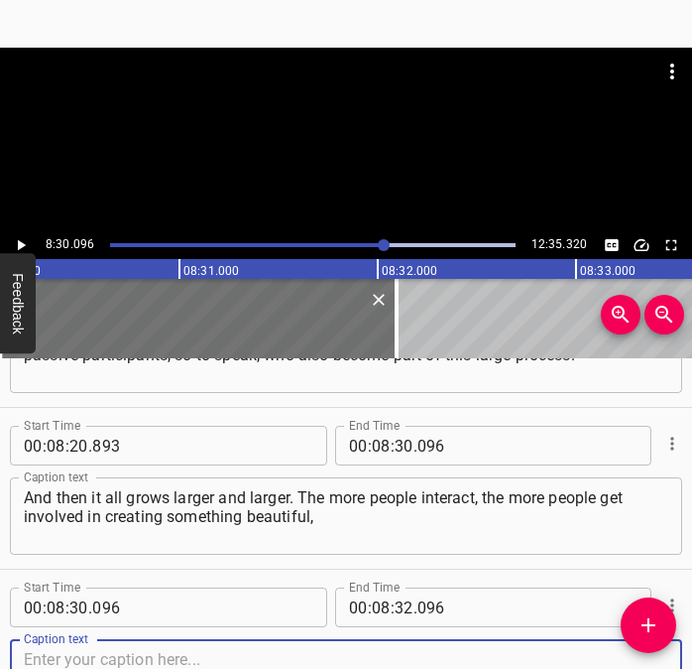
scroll to position [7058, 0]
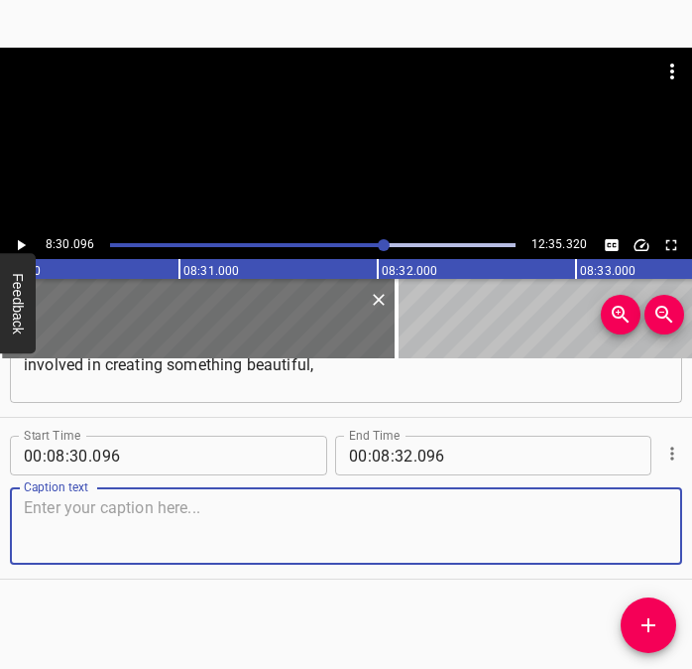
drag, startPoint x: 648, startPoint y: 535, endPoint x: 692, endPoint y: 531, distance: 44.8
click at [691, 531] on html "Caption Editor Batch Transcribe Login Sign Up Privacy Contact 8:30.096 12:35.32…" at bounding box center [346, 334] width 692 height 669
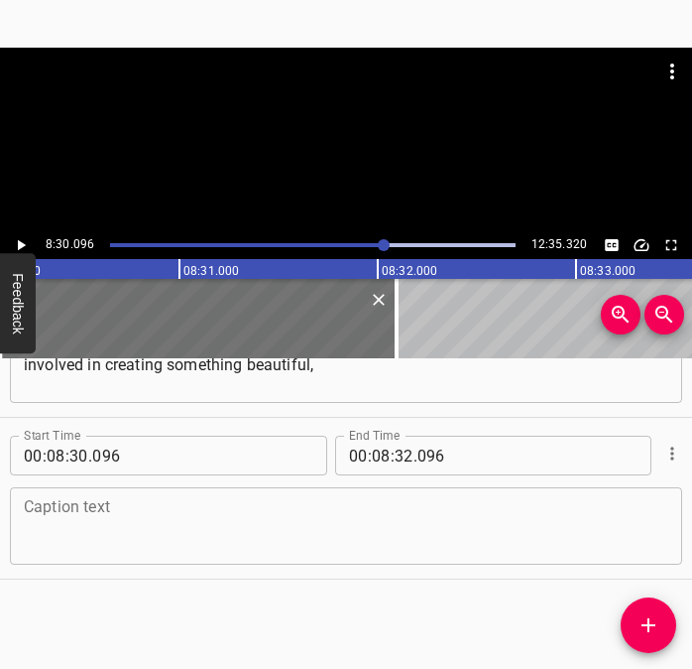
click at [120, 531] on textarea at bounding box center [346, 526] width 645 height 57
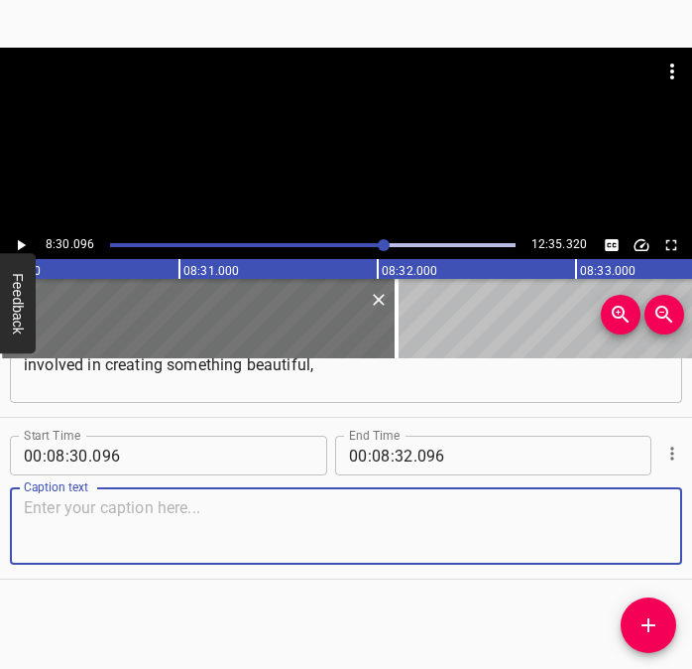
paste textarea "something new and unique — I would say… Because it is indeed a unique phenomeno…"
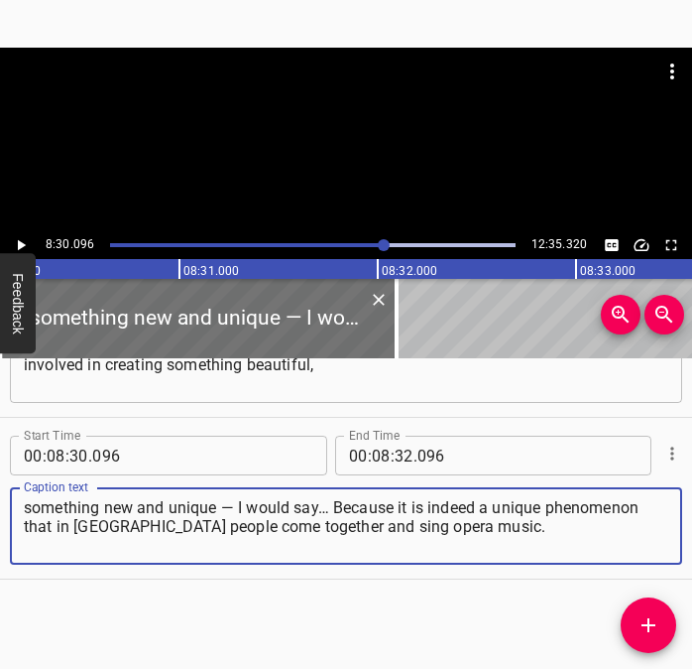
type textarea "something new and unique — I would say… Because it is indeed a unique phenomeno…"
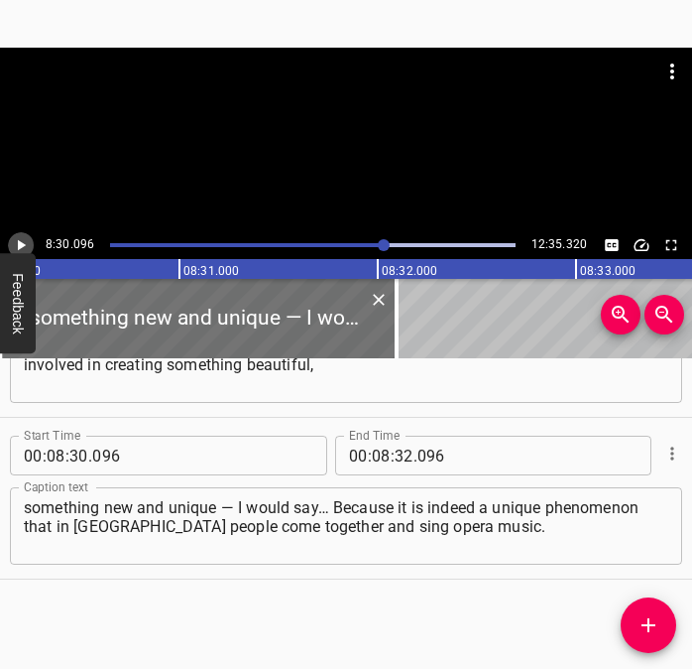
click at [24, 244] on icon "Play/Pause" at bounding box center [22, 245] width 8 height 11
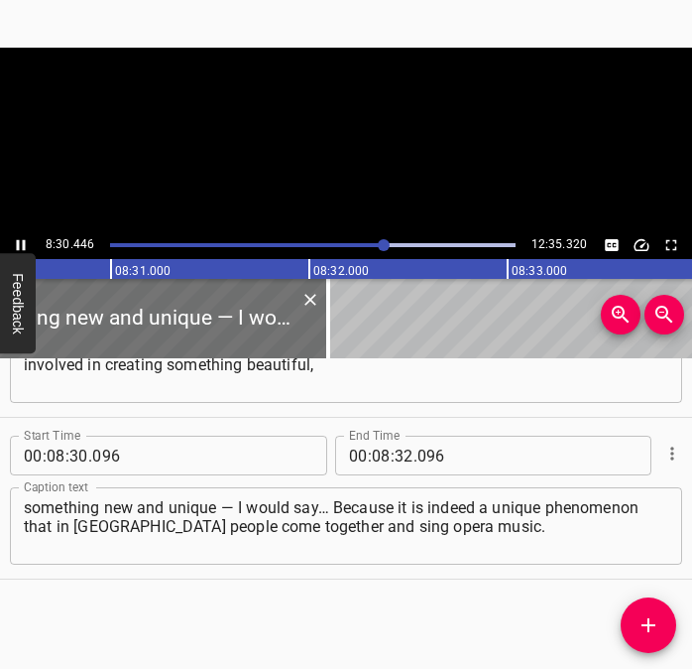
scroll to position [0, 101259]
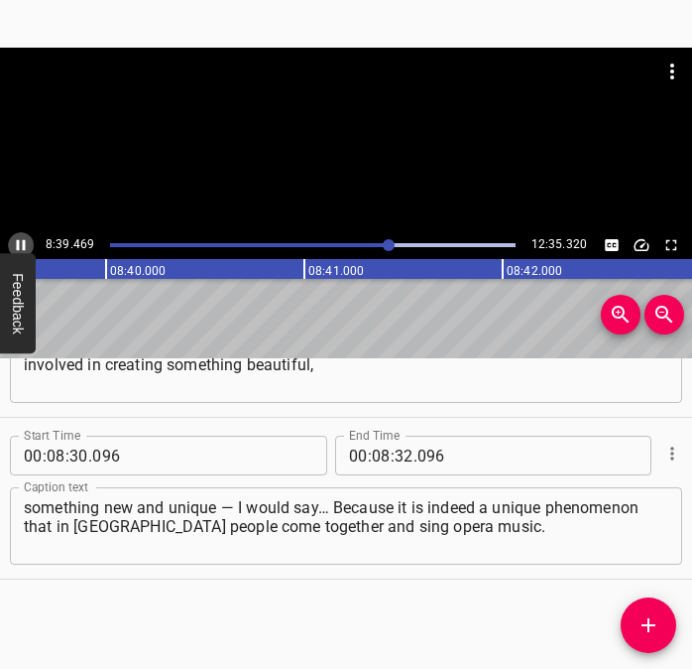
click at [22, 240] on icon "Play/Pause" at bounding box center [21, 245] width 18 height 18
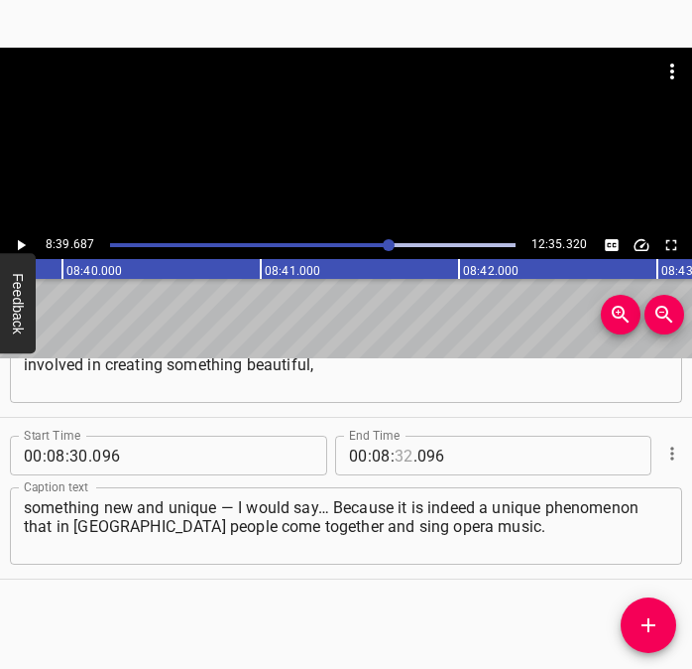
click at [395, 456] on input "number" at bounding box center [404, 455] width 19 height 40
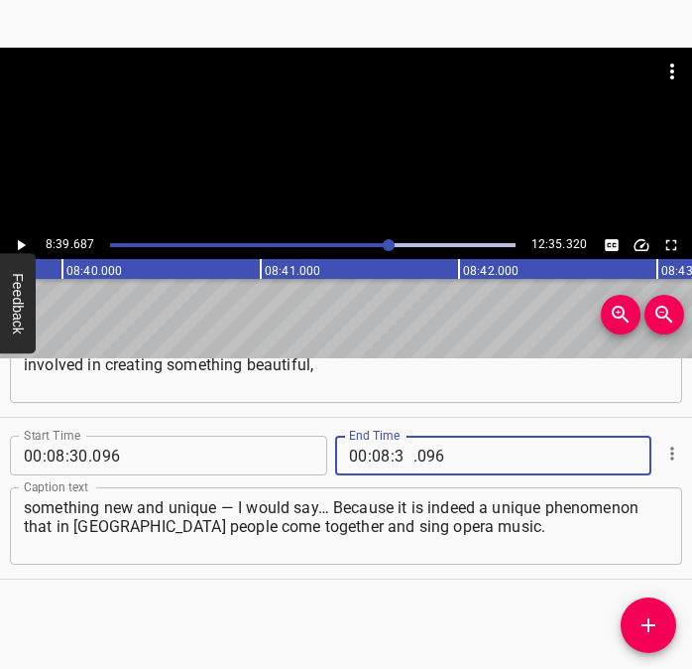
type input "38"
type input "096"
click at [397, 450] on input "number" at bounding box center [404, 455] width 19 height 40
type input "39"
type input "687"
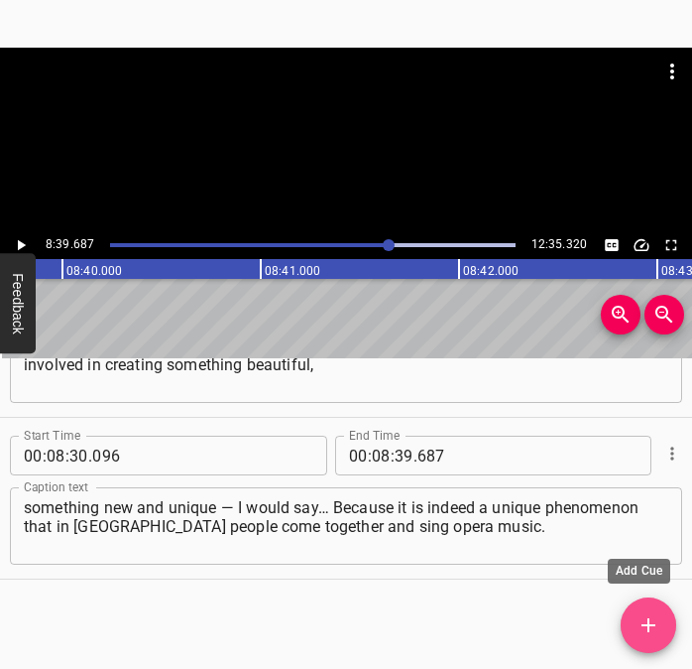
click at [659, 617] on icon "Add Cue" at bounding box center [649, 625] width 24 height 24
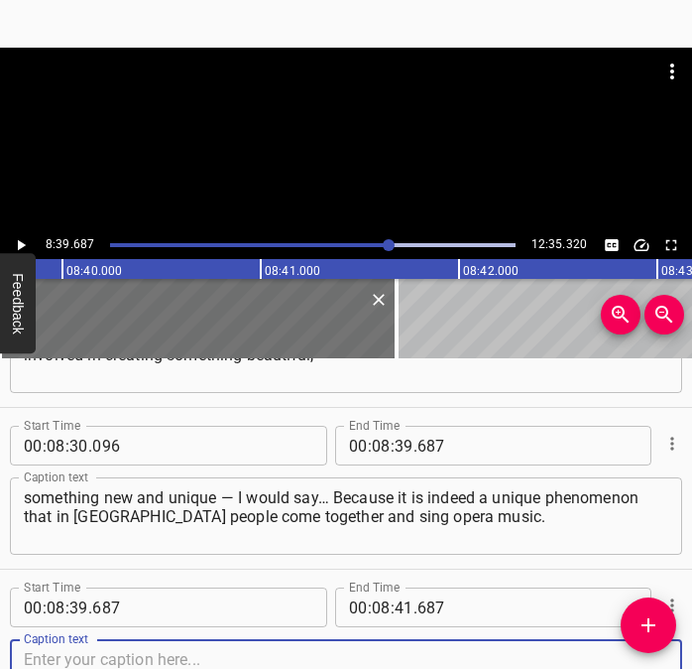
scroll to position [7220, 0]
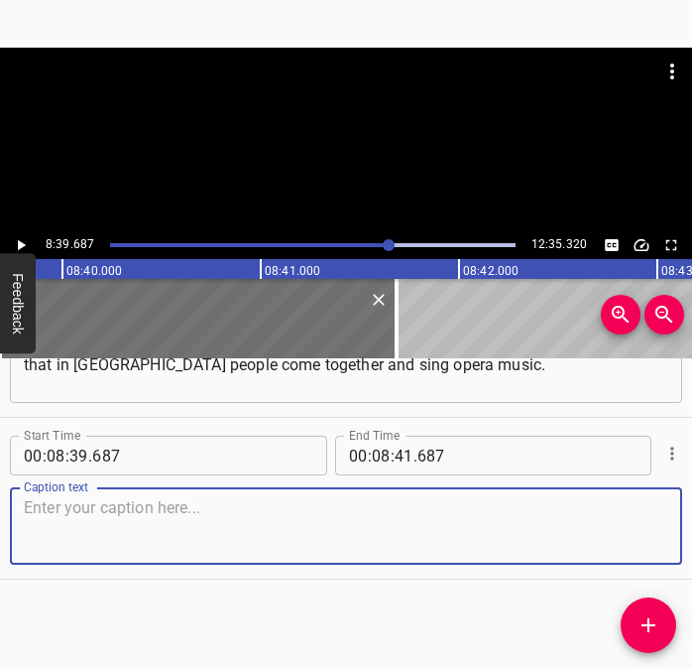
drag, startPoint x: 643, startPoint y: 533, endPoint x: 657, endPoint y: 533, distance: 13.9
click at [645, 533] on textarea at bounding box center [346, 526] width 645 height 57
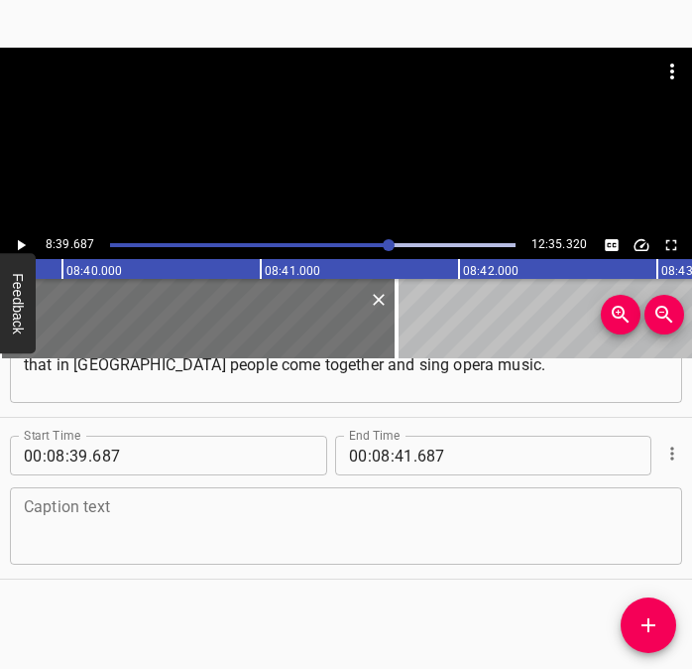
click at [62, 527] on textarea at bounding box center [346, 526] width 645 height 57
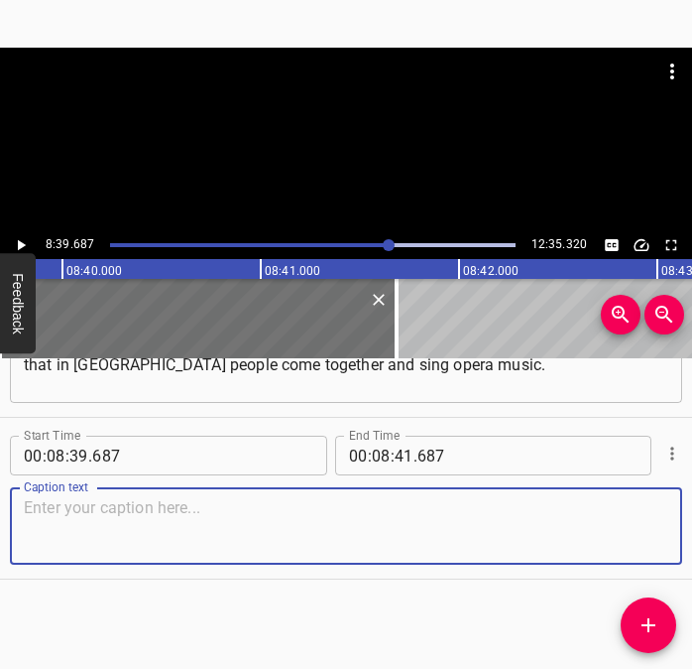
paste textarea "You know, now it’s impossible to perform or create anything at all without cons…"
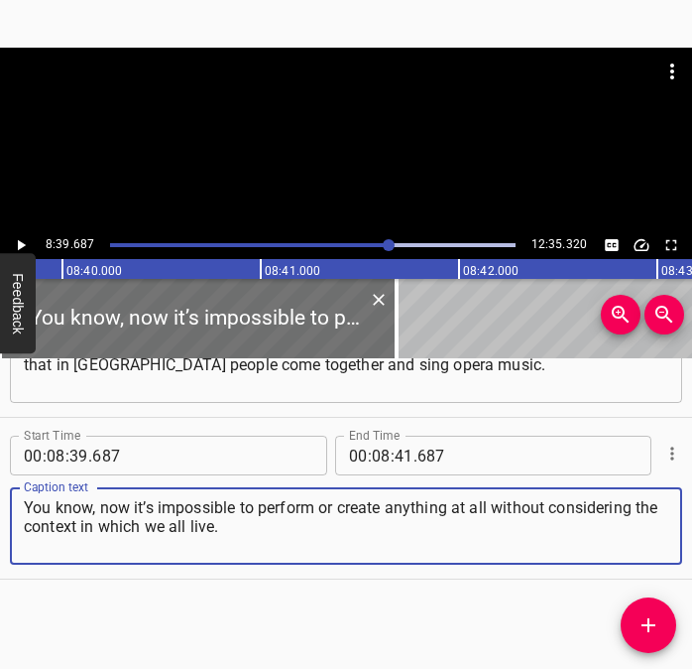
type textarea "You know, now it’s impossible to perform or create anything at all without cons…"
click at [25, 245] on icon "Play/Pause" at bounding box center [22, 245] width 8 height 11
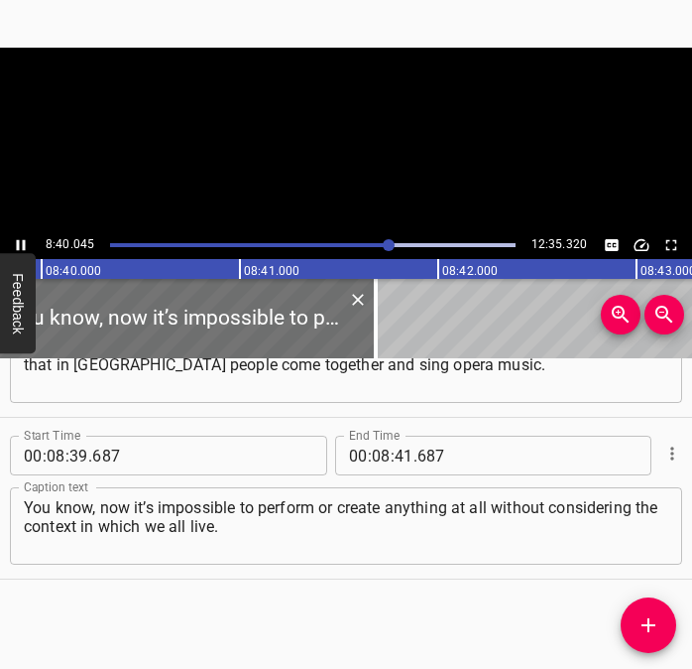
scroll to position [0, 103163]
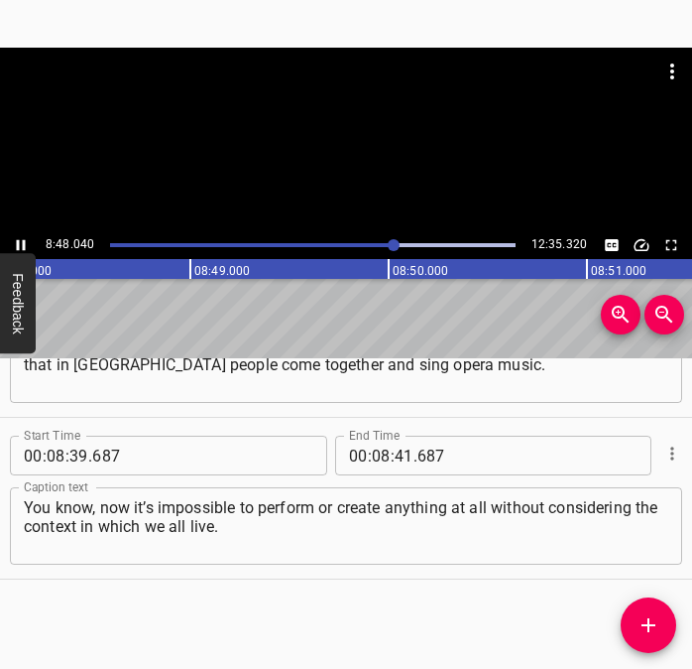
click at [21, 244] on icon "Play/Pause" at bounding box center [21, 245] width 18 height 18
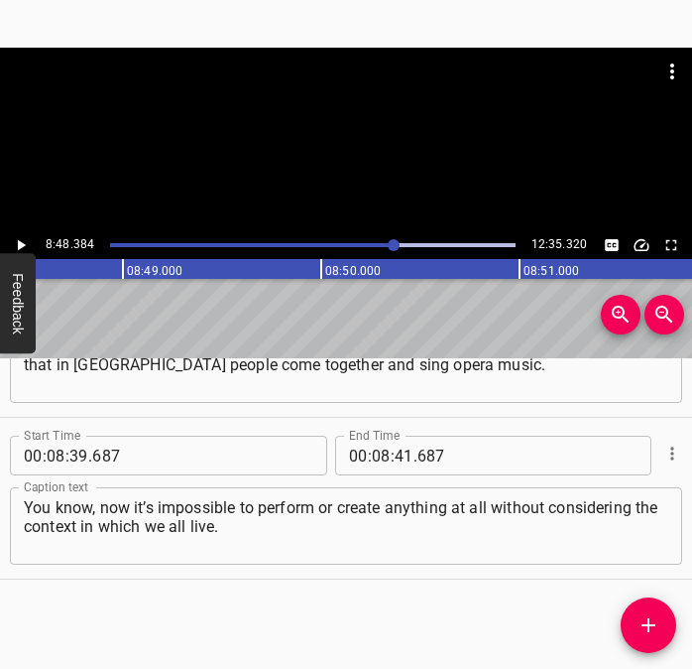
click at [21, 244] on icon "Play/Pause" at bounding box center [22, 245] width 8 height 11
click at [21, 244] on icon "Play/Pause" at bounding box center [21, 245] width 18 height 18
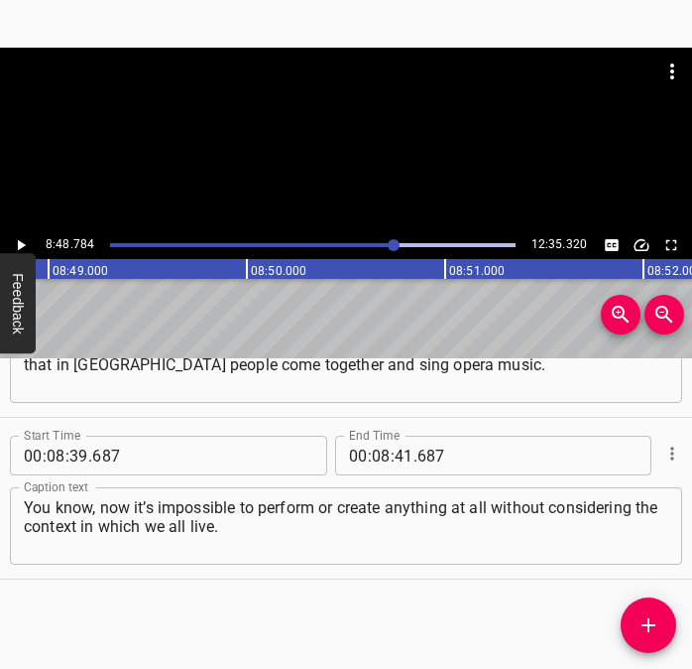
scroll to position [0, 104896]
click at [396, 458] on input "number" at bounding box center [404, 455] width 19 height 40
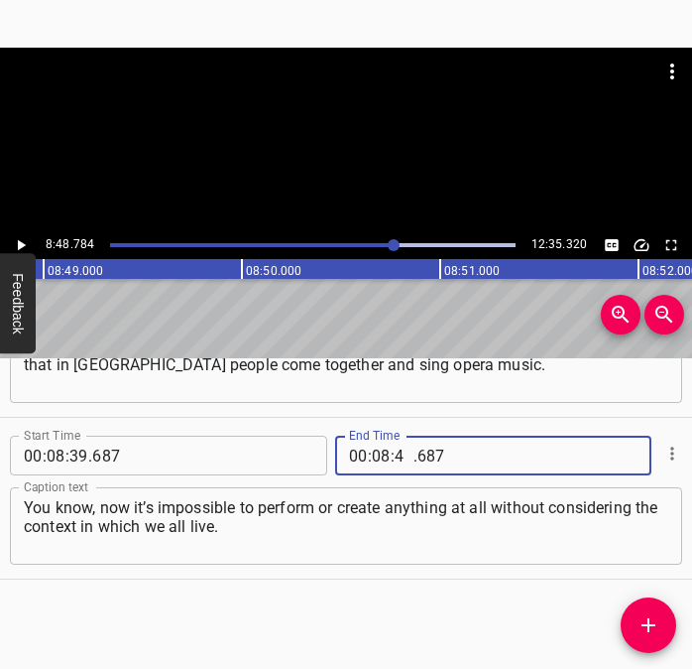
type input "48"
type input "784"
click at [636, 611] on button "Add Cue" at bounding box center [649, 625] width 56 height 56
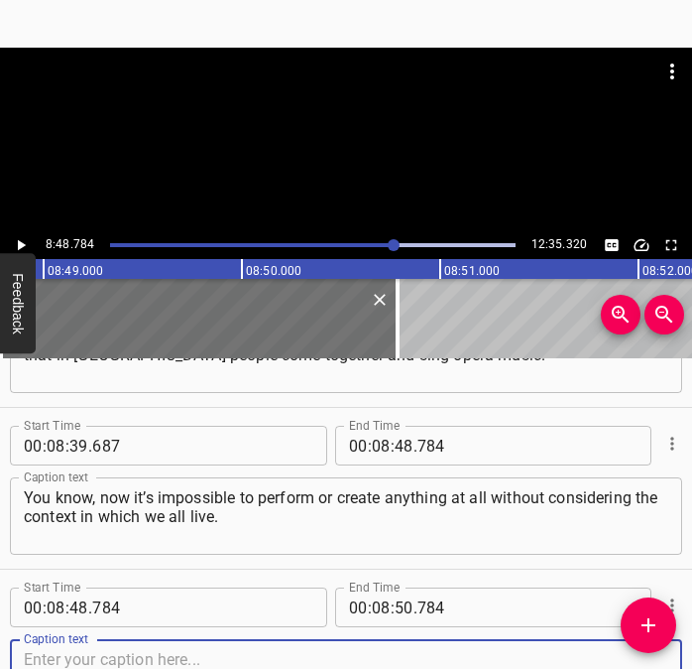
scroll to position [7382, 0]
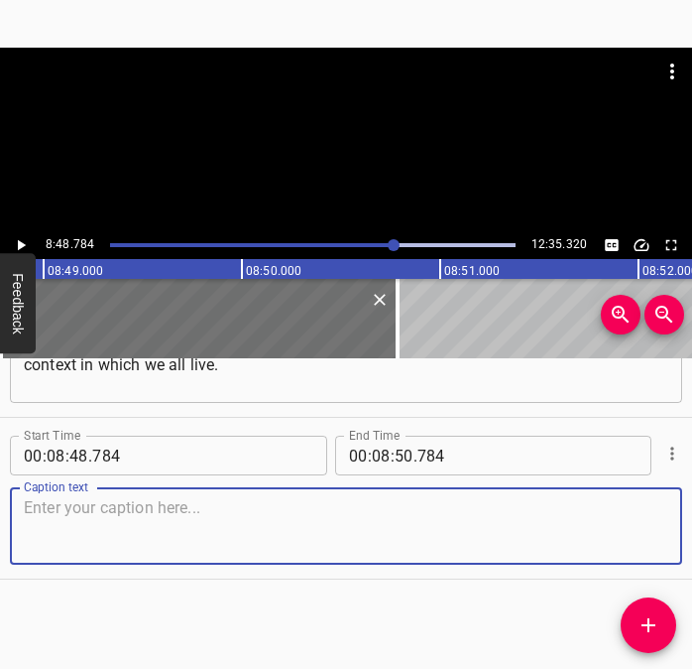
click at [691, 516] on html "Caption Editor Batch Transcribe Login Sign Up Privacy Contact 8:48.784 12:35.32…" at bounding box center [346, 334] width 692 height 669
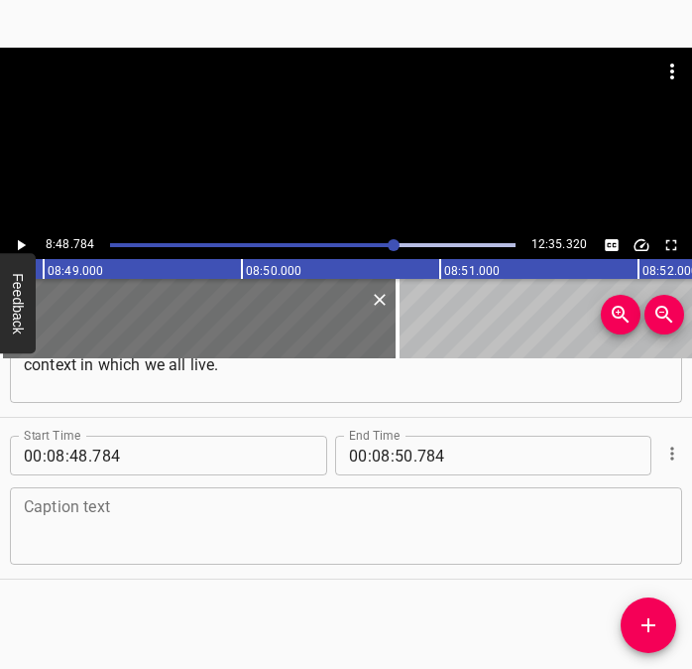
click at [466, 506] on textarea at bounding box center [346, 526] width 645 height 57
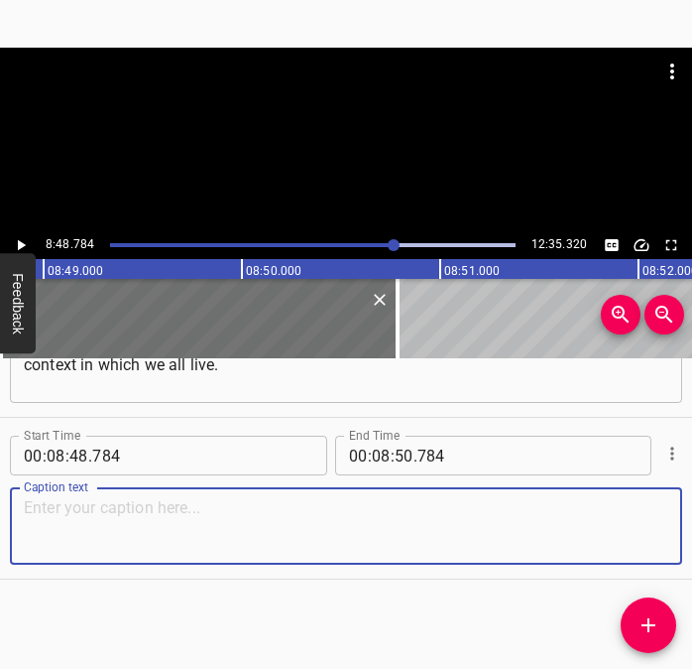
paste textarea "Of course, the war affects everything and affects the rehearsal process. Becaus…"
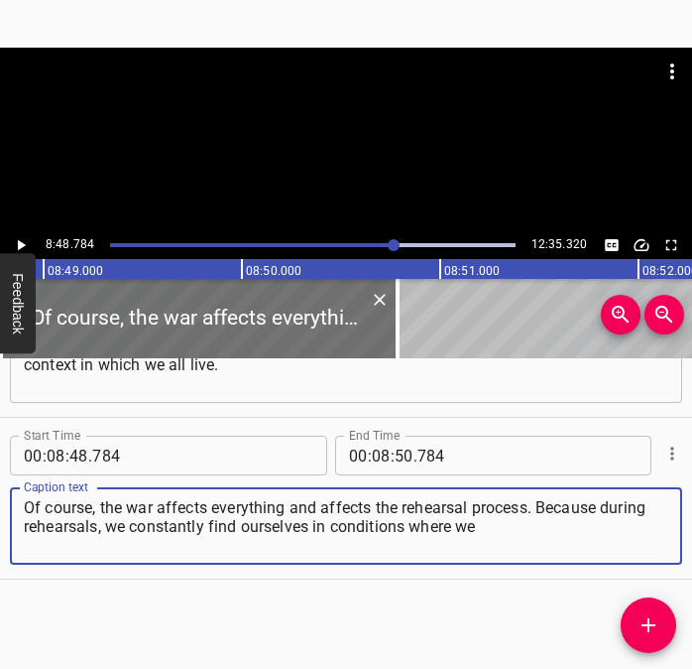
type textarea "Of course, the war affects everything and affects the rehearsal process. Becaus…"
click at [18, 242] on icon "Play/Pause" at bounding box center [22, 245] width 8 height 11
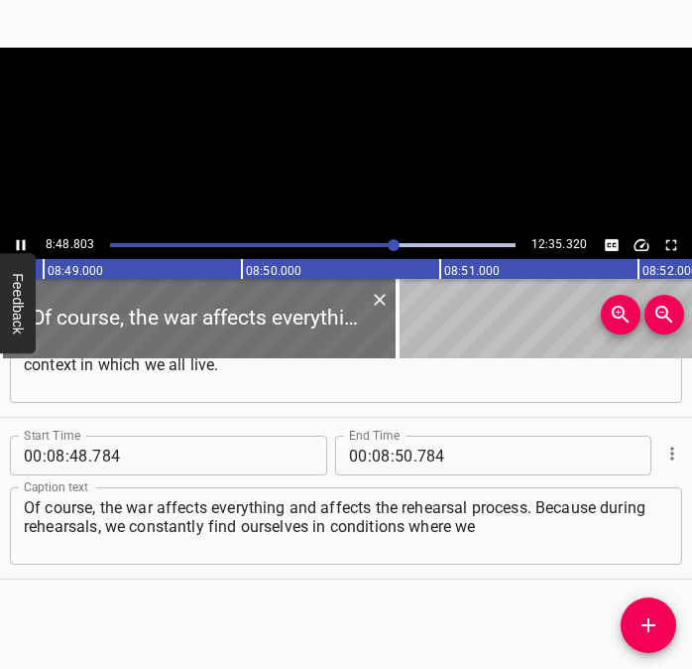
scroll to position [0, 104900]
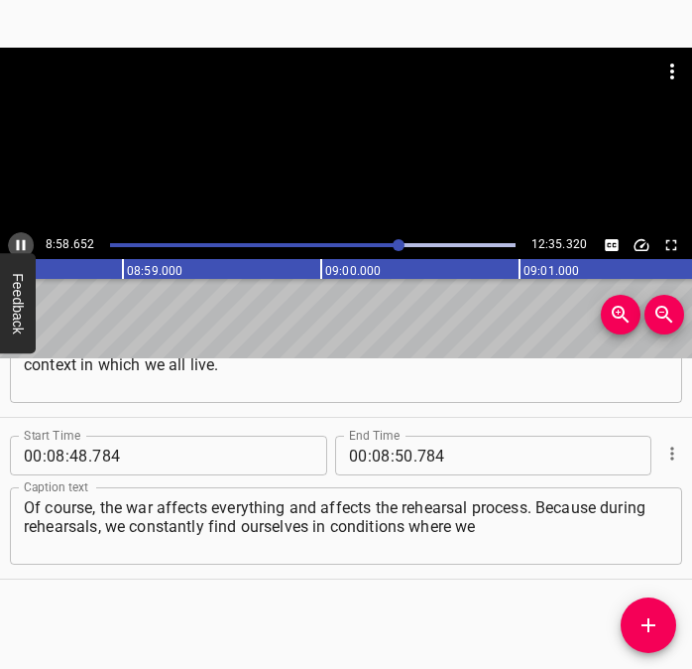
click at [23, 242] on icon "Play/Pause" at bounding box center [21, 245] width 9 height 11
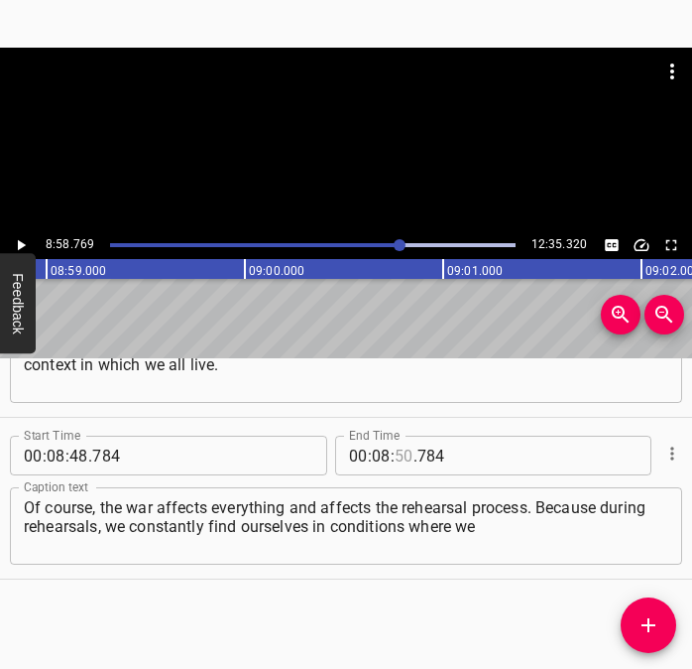
click at [395, 465] on input "number" at bounding box center [404, 455] width 19 height 40
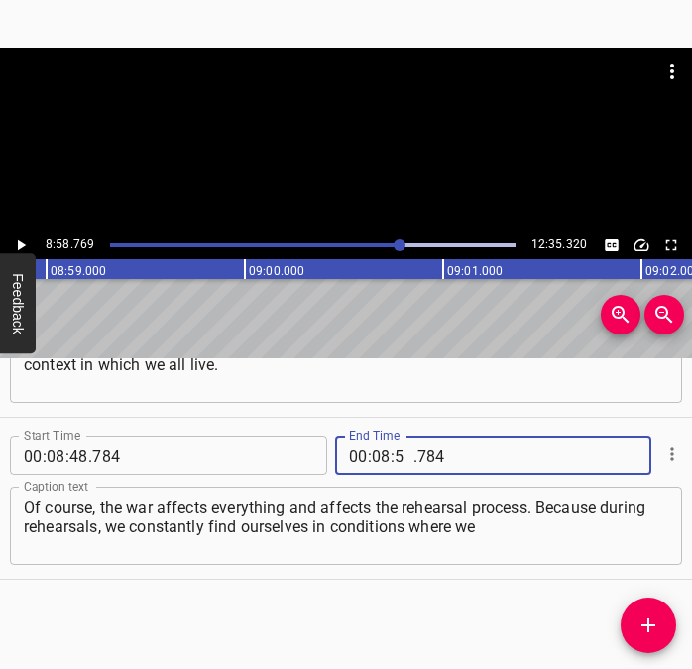
type input "58"
type input "769"
click at [658, 623] on icon "Add Cue" at bounding box center [649, 625] width 24 height 24
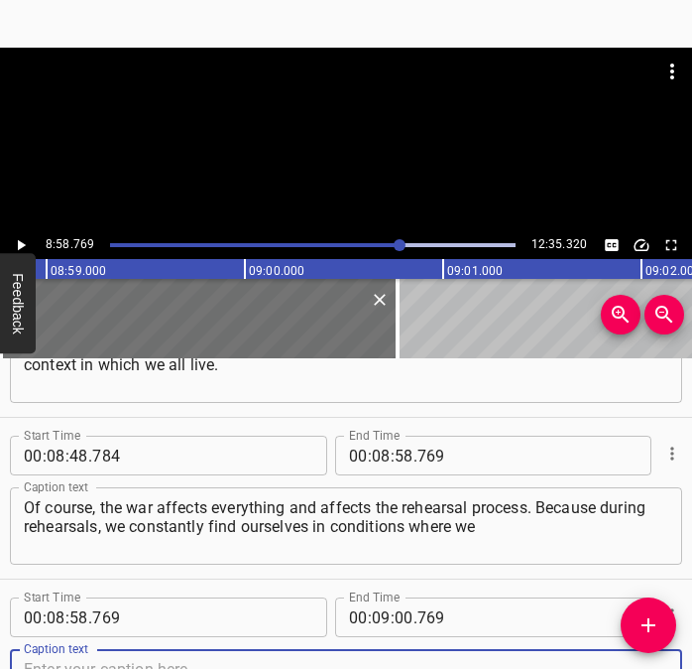
scroll to position [7391, 0]
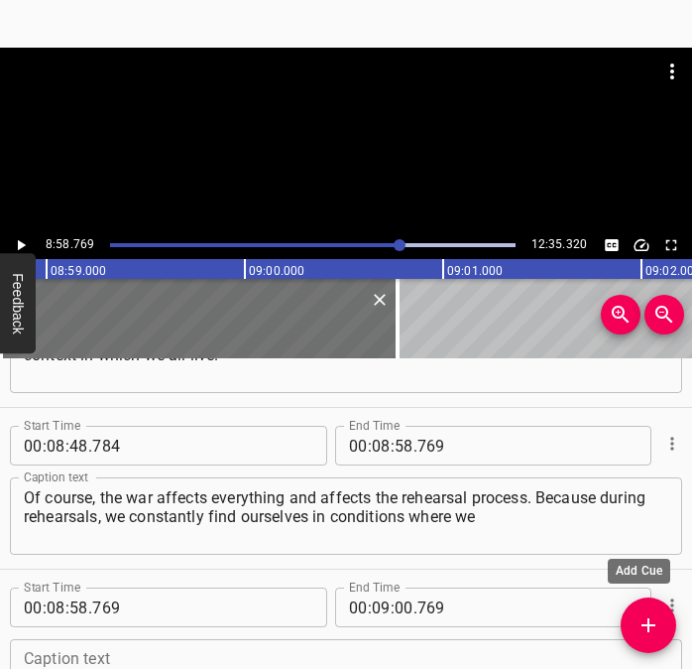
click at [649, 621] on icon "Add Cue" at bounding box center [649, 625] width 14 height 14
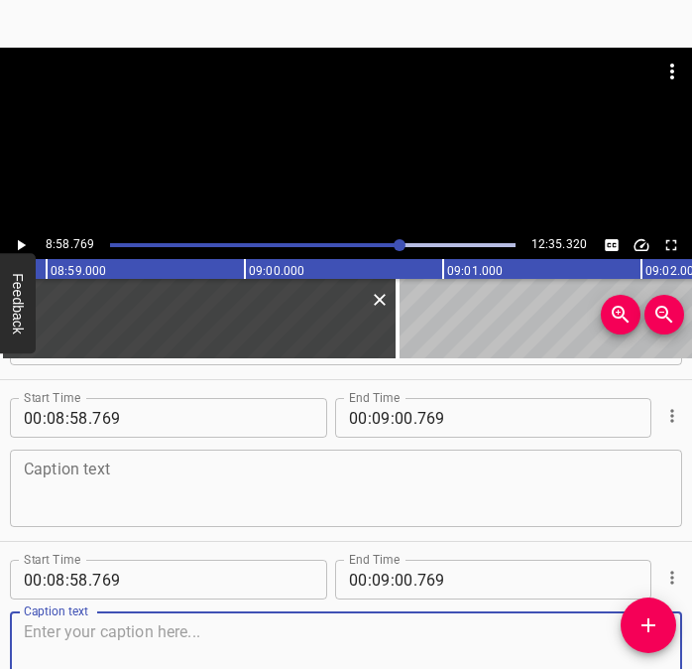
scroll to position [7699, 0]
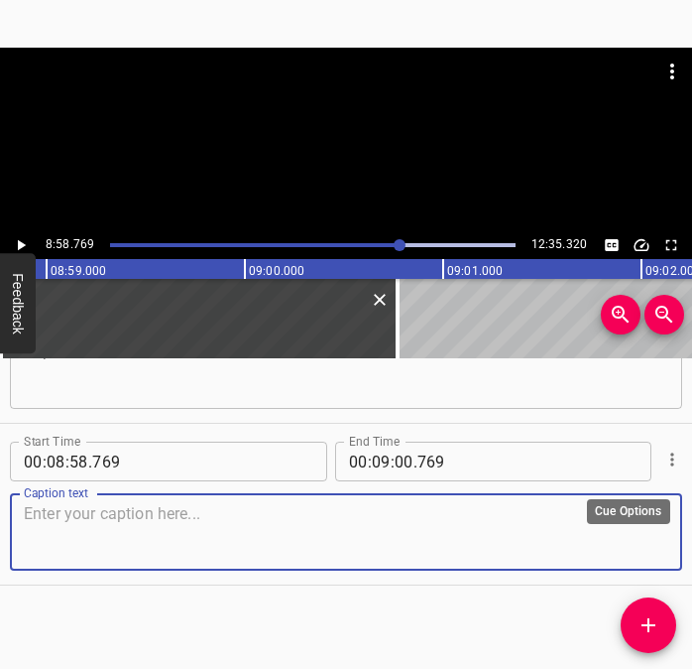
click at [663, 457] on icon "Cue Options" at bounding box center [673, 459] width 20 height 20
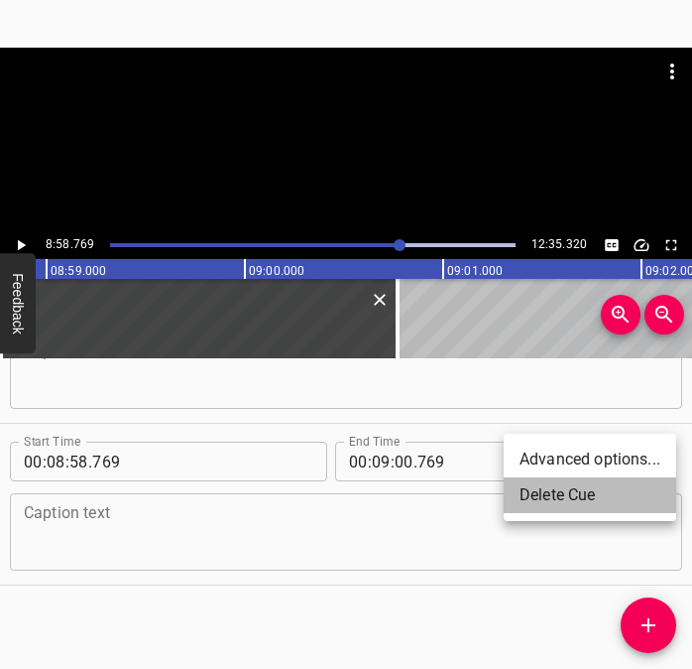
drag, startPoint x: 557, startPoint y: 490, endPoint x: 395, endPoint y: 517, distance: 164.9
click at [556, 490] on li "Delete Cue" at bounding box center [590, 495] width 173 height 36
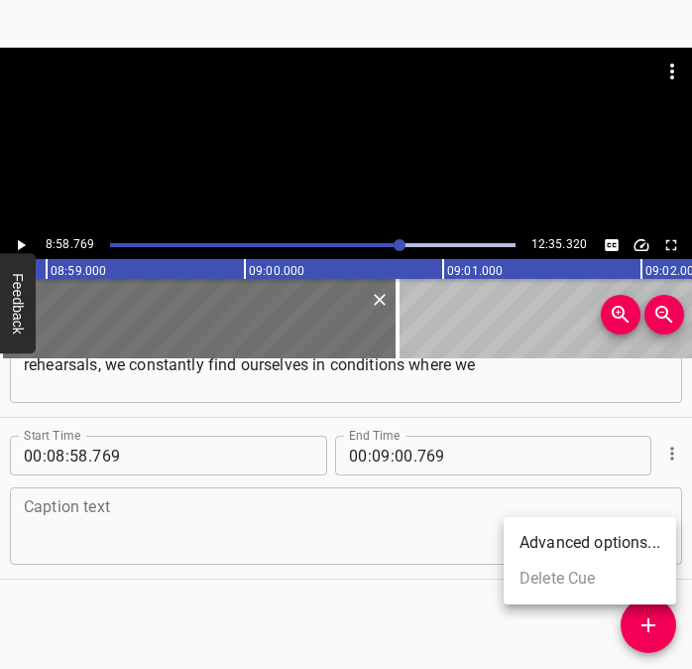
scroll to position [7543, 0]
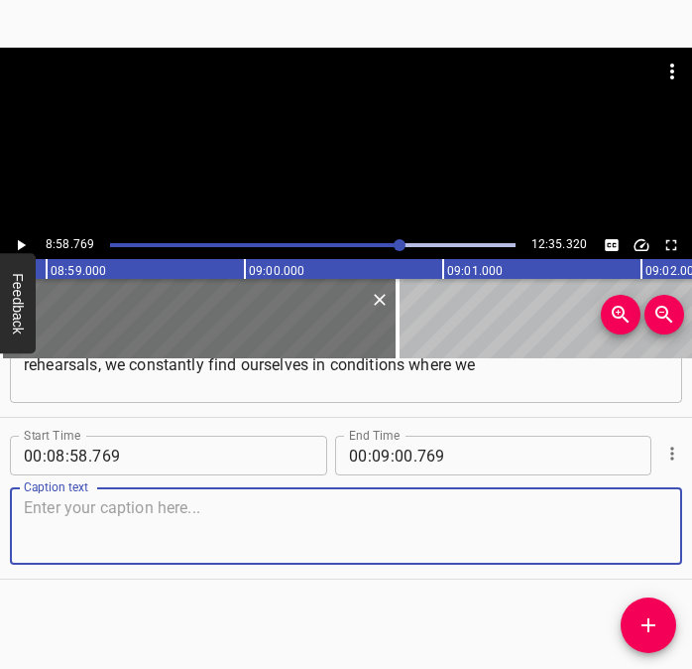
click at [157, 545] on textarea at bounding box center [346, 526] width 645 height 57
paste textarea "have to go down to a shelter or cancel and reschedule a rehearsal. Even organiz…"
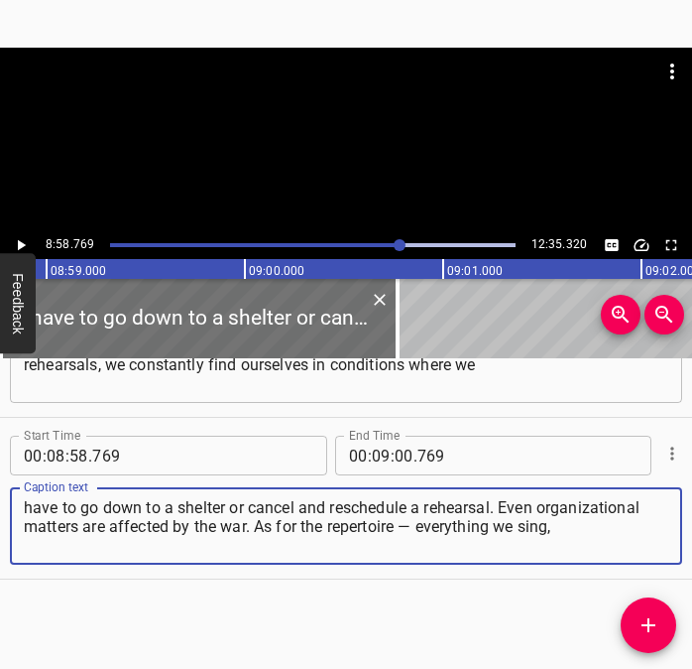
type textarea "have to go down to a shelter or cancel and reschedule a rehearsal. Even organiz…"
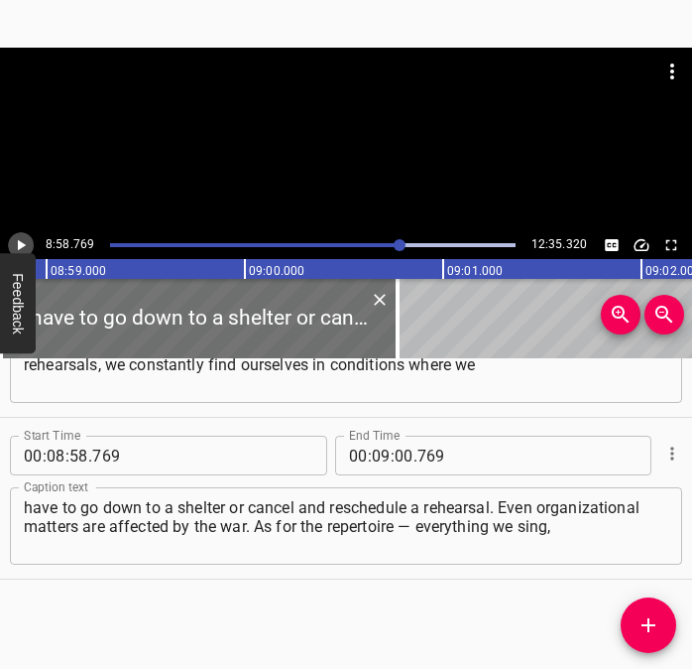
click at [21, 239] on icon "Play/Pause" at bounding box center [21, 245] width 18 height 18
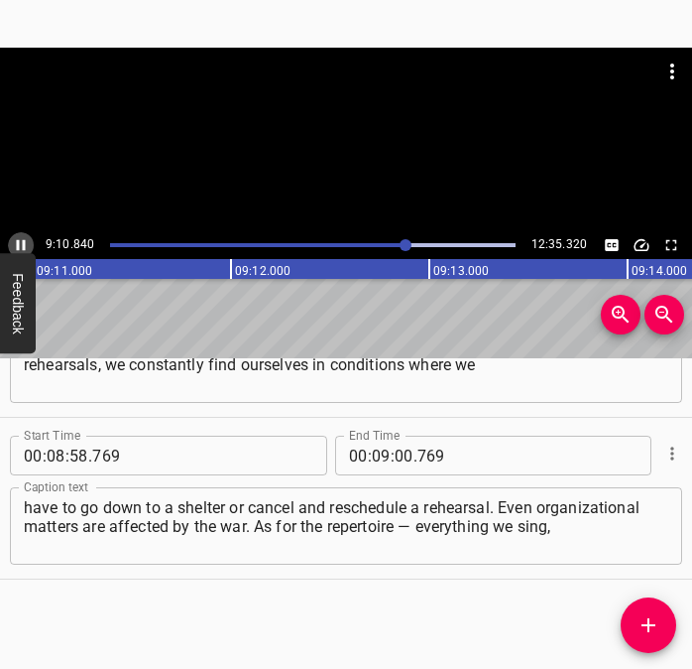
click at [15, 241] on icon "Play/Pause" at bounding box center [21, 245] width 18 height 18
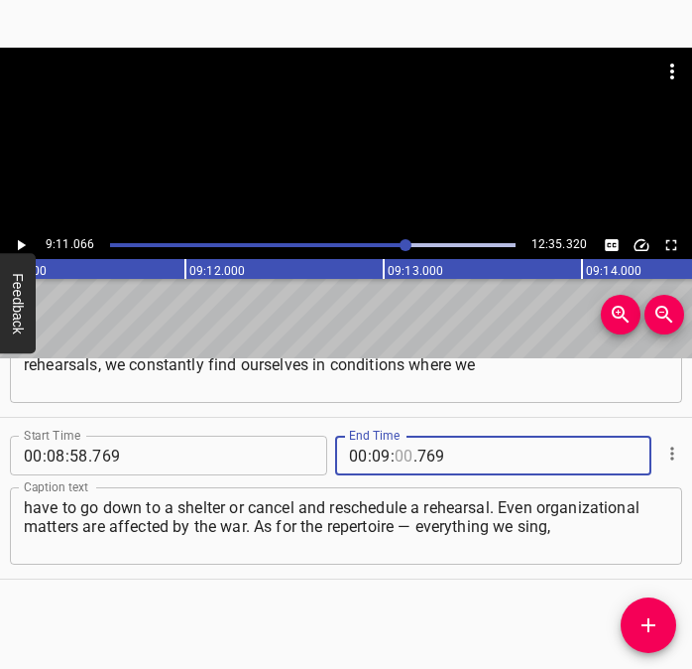
click at [395, 454] on input "number" at bounding box center [404, 455] width 19 height 40
type input "11"
type input "066"
click at [658, 621] on icon "Add Cue" at bounding box center [649, 625] width 24 height 24
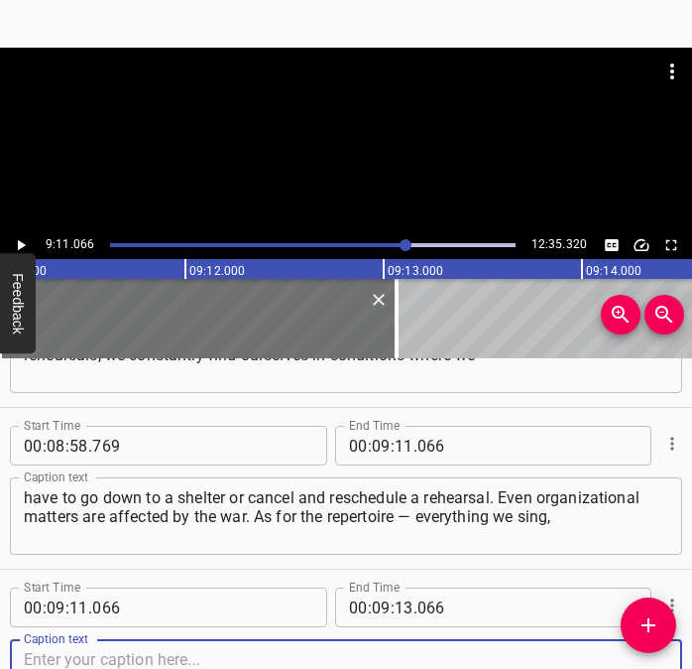
scroll to position [7705, 0]
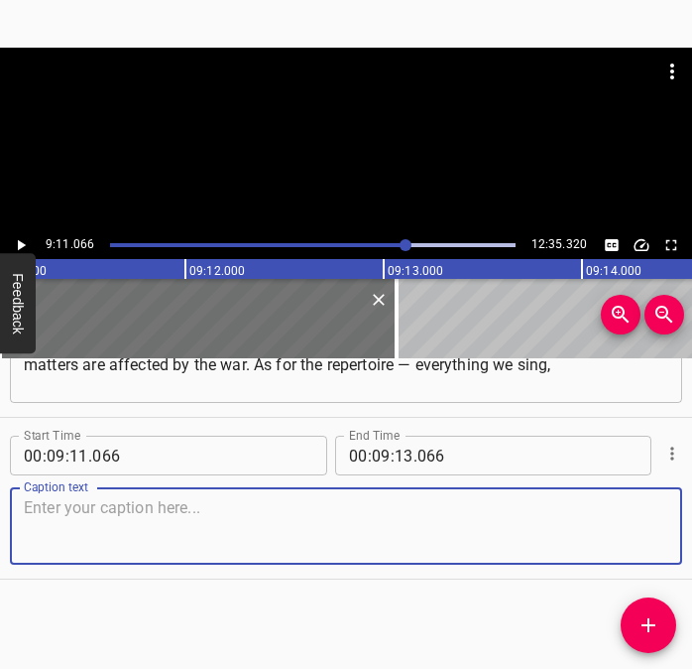
drag, startPoint x: 631, startPoint y: 538, endPoint x: 690, endPoint y: 528, distance: 60.3
click at [666, 532] on div "Start Time 00 : 09 : 11 . 066 Start Time End Time 00 : 09 : 13 . 066 End Time C…" at bounding box center [346, 498] width 692 height 161
click at [68, 543] on textarea at bounding box center [346, 526] width 645 height 57
paste textarea "of course, we feel through the prism of what we are all experiencing now. We ca…"
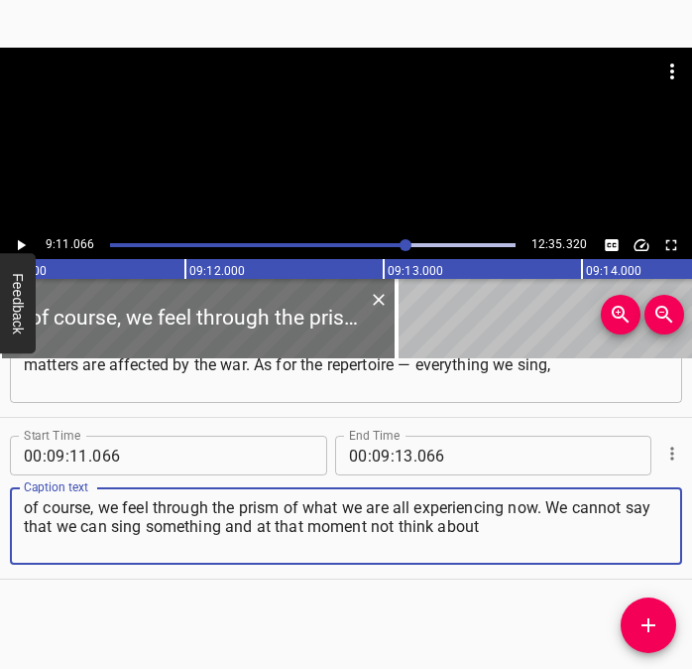
type textarea "of course, we feel through the prism of what we are all experiencing now. We ca…"
click at [23, 247] on icon "Play/Pause" at bounding box center [22, 245] width 8 height 11
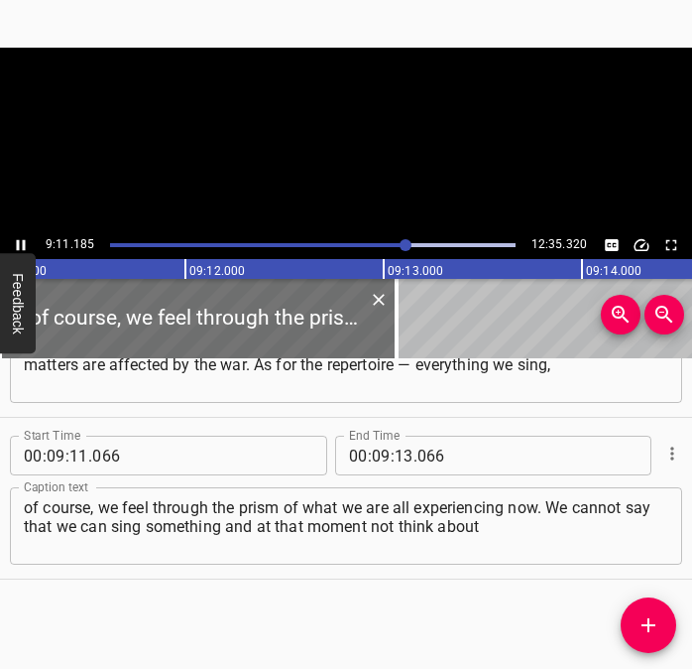
scroll to position [0, 109339]
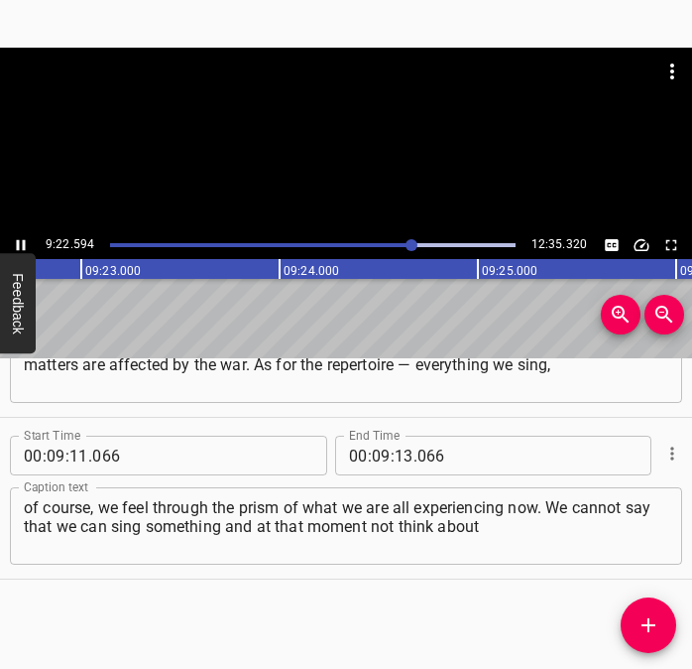
click at [26, 239] on icon "Play/Pause" at bounding box center [21, 245] width 18 height 18
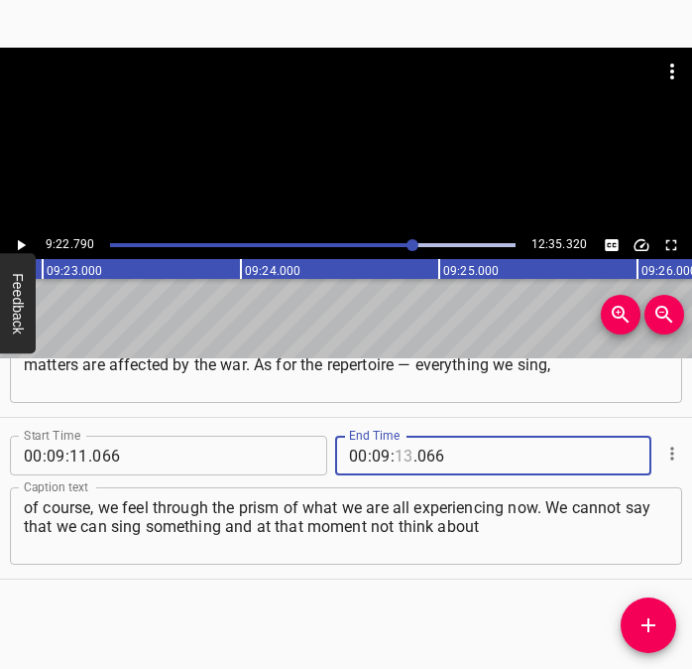
click at [395, 453] on input "number" at bounding box center [404, 455] width 19 height 40
type input "22"
type input "790"
click at [665, 620] on span "Add Cue" at bounding box center [649, 625] width 56 height 24
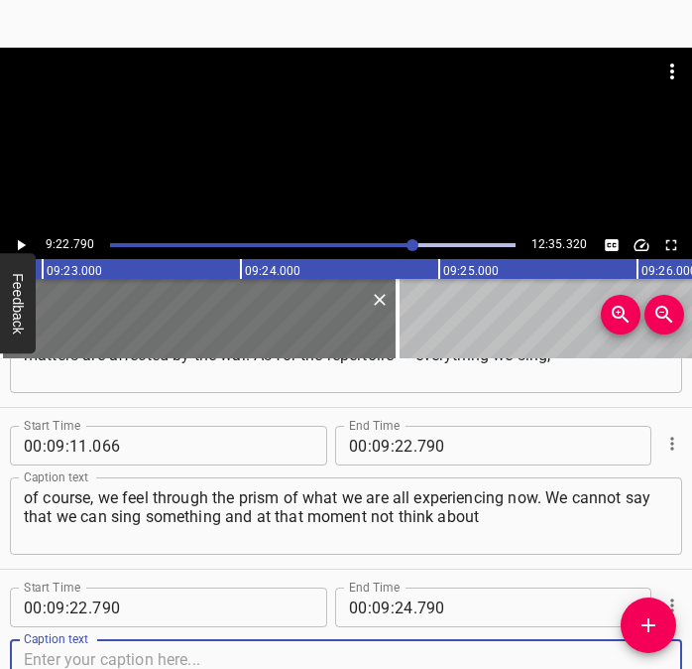
scroll to position [7867, 0]
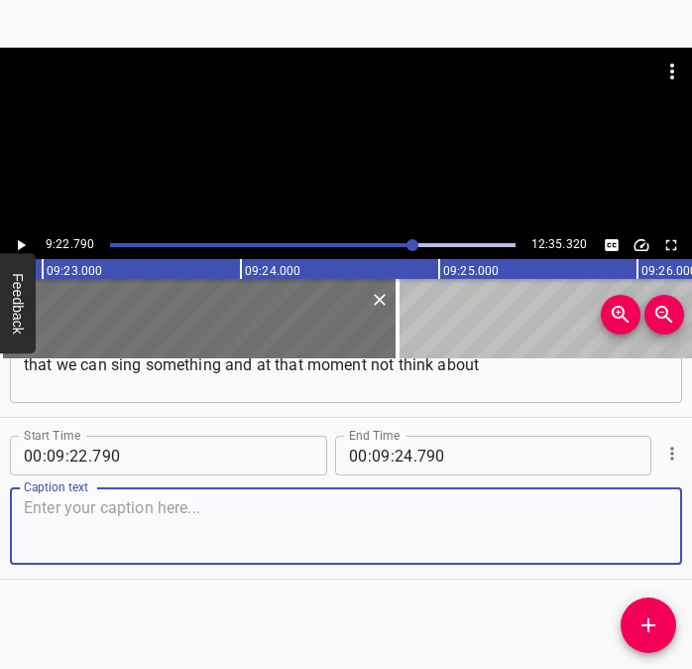
drag, startPoint x: 638, startPoint y: 526, endPoint x: 690, endPoint y: 513, distance: 54.1
click at [690, 513] on div "Start Time 00 : 00 : 05 . 394 Start Time End Time 00 : 00 : 16 . 077 End Time C…" at bounding box center [346, 513] width 692 height 310
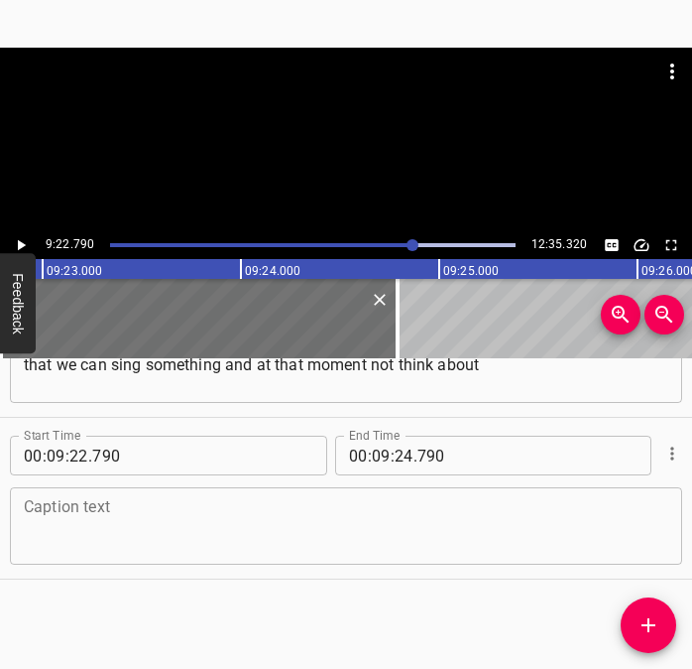
click at [44, 529] on textarea at bounding box center [346, 526] width 645 height 57
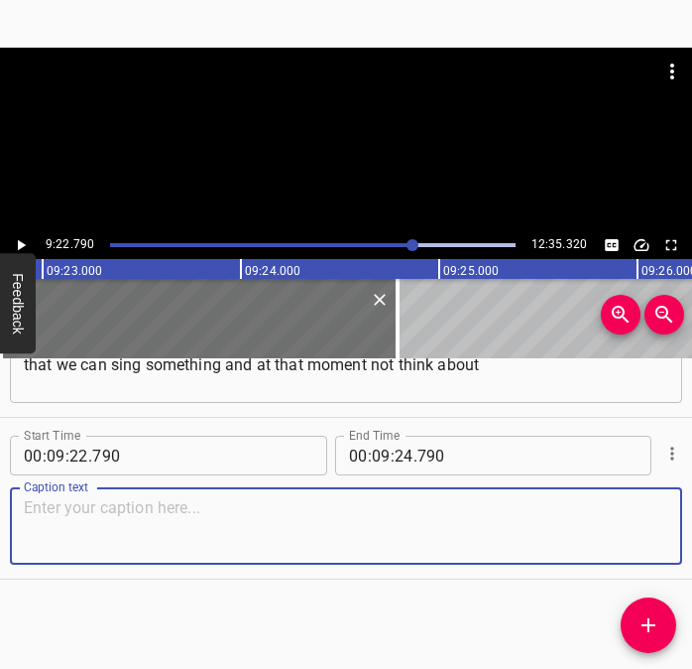
paste textarea "what is happening. Any music — whether [DEMOGRAPHIC_DATA], English, German, or …"
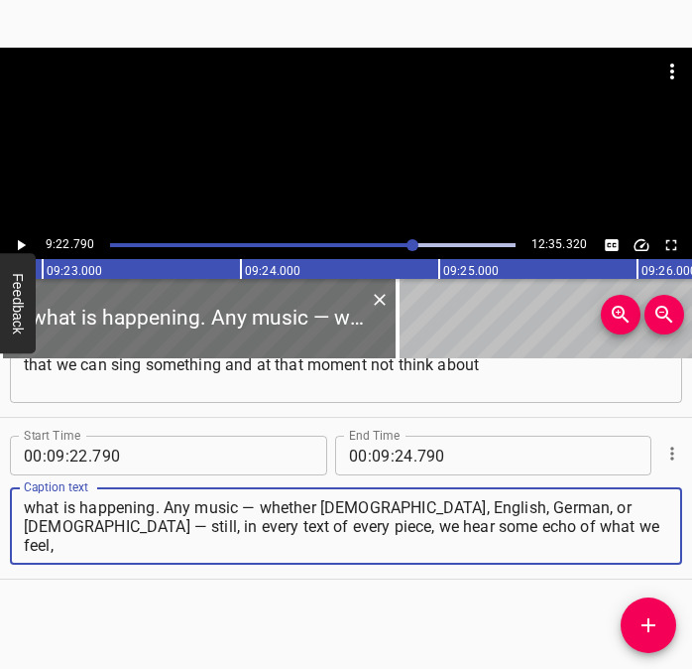
type textarea "what is happening. Any music — whether [DEMOGRAPHIC_DATA], English, German, or …"
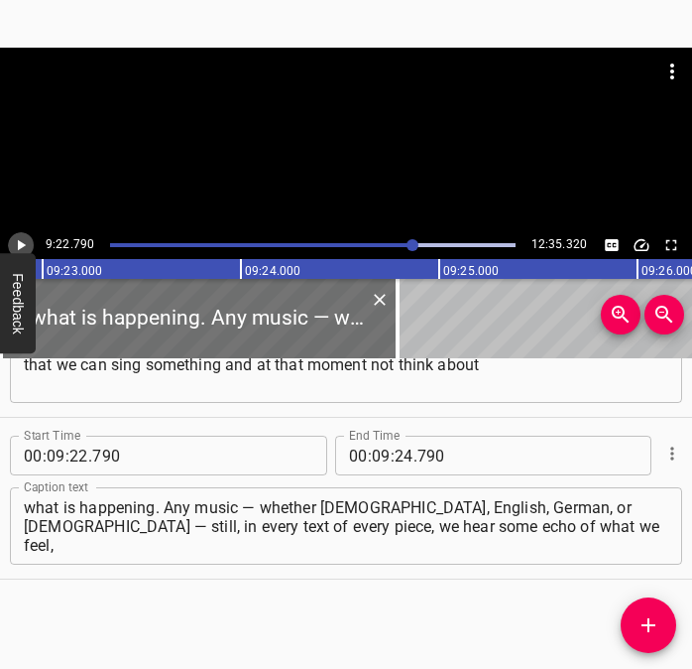
click at [28, 247] on icon "Play/Pause" at bounding box center [21, 245] width 18 height 18
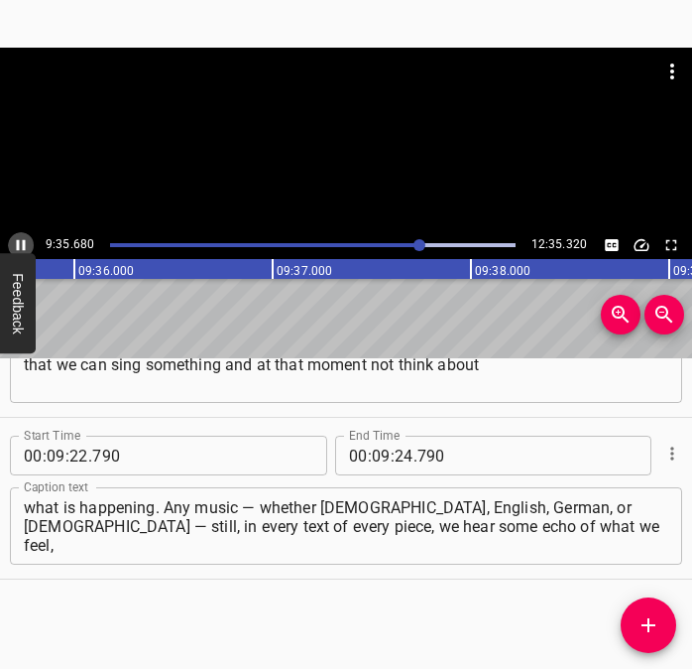
click at [23, 238] on icon "Play/Pause" at bounding box center [21, 245] width 18 height 18
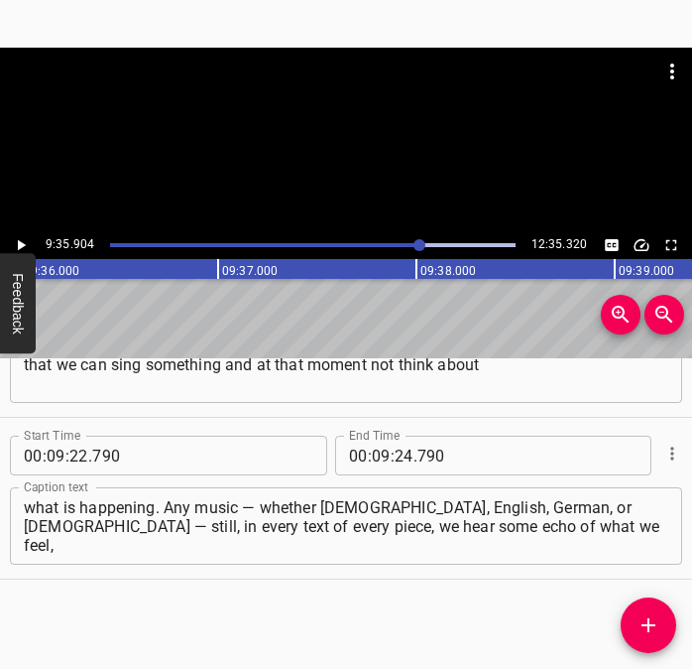
click at [23, 238] on icon "Play/Pause" at bounding box center [21, 245] width 18 height 18
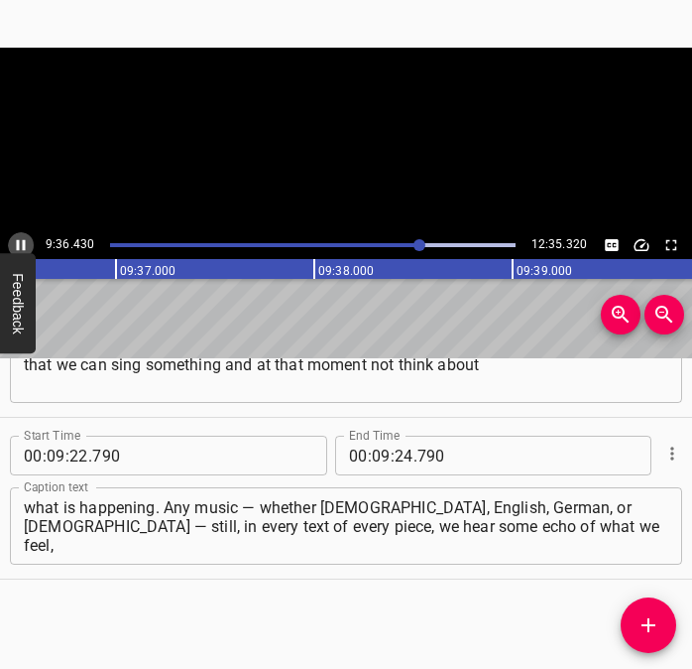
click at [23, 238] on icon "Play/Pause" at bounding box center [21, 245] width 18 height 18
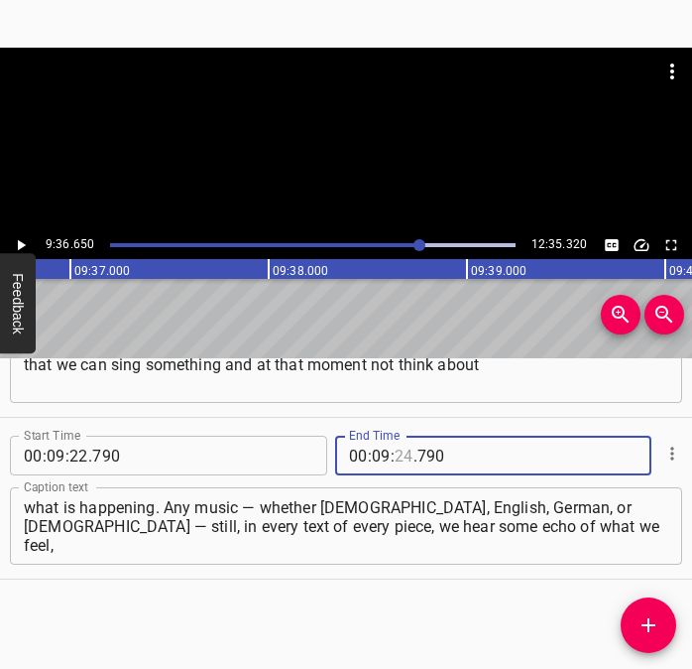
click at [395, 453] on input "number" at bounding box center [404, 455] width 19 height 40
type input "36"
type input "650"
click at [646, 619] on icon "Add Cue" at bounding box center [649, 625] width 24 height 24
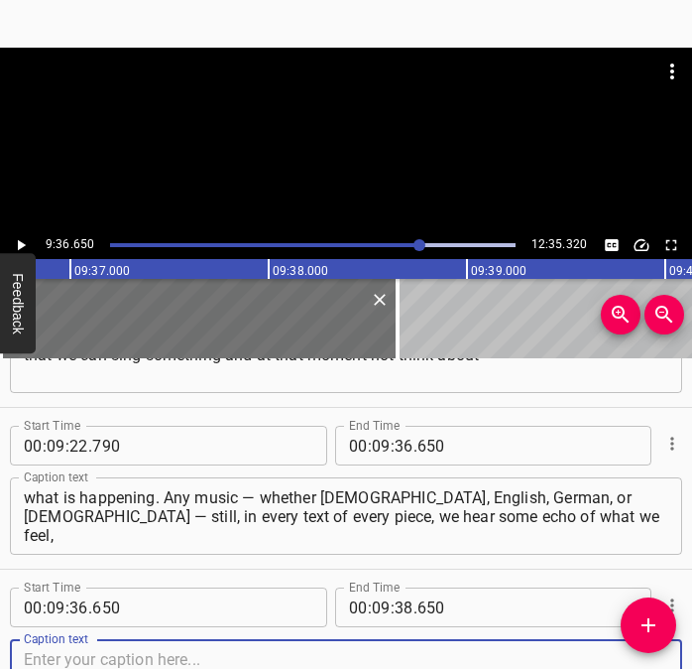
scroll to position [8028, 0]
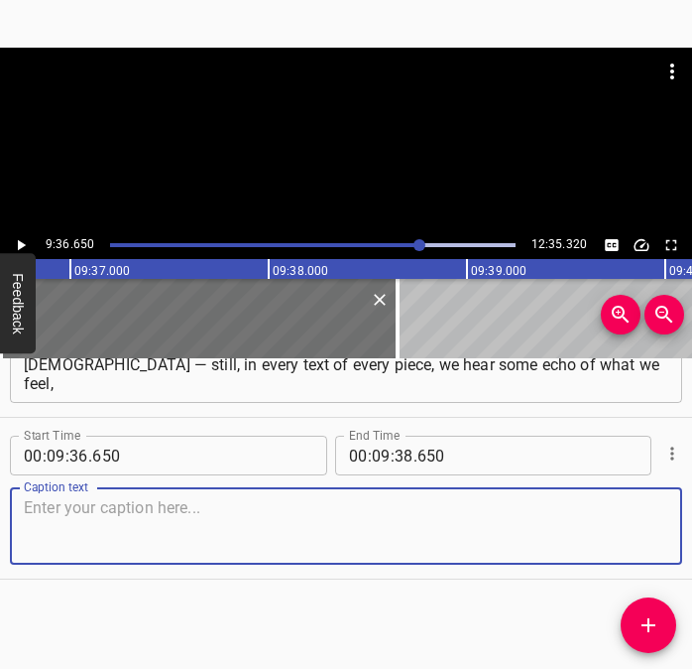
drag, startPoint x: 630, startPoint y: 513, endPoint x: 691, endPoint y: 504, distance: 62.1
click at [671, 506] on div "Start Time 00 : 09 : 36 . 650 Start Time End Time 00 : 09 : 38 . 650 End Time C…" at bounding box center [346, 498] width 692 height 161
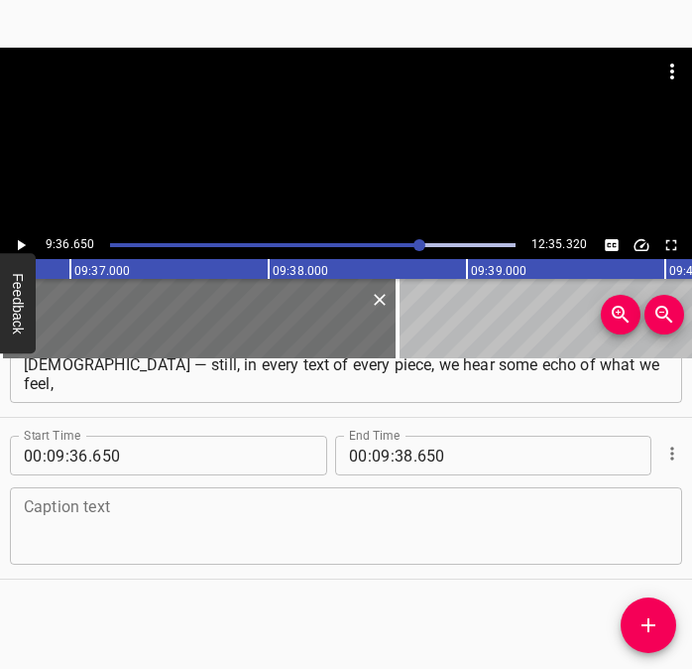
click at [107, 511] on textarea at bounding box center [346, 526] width 645 height 57
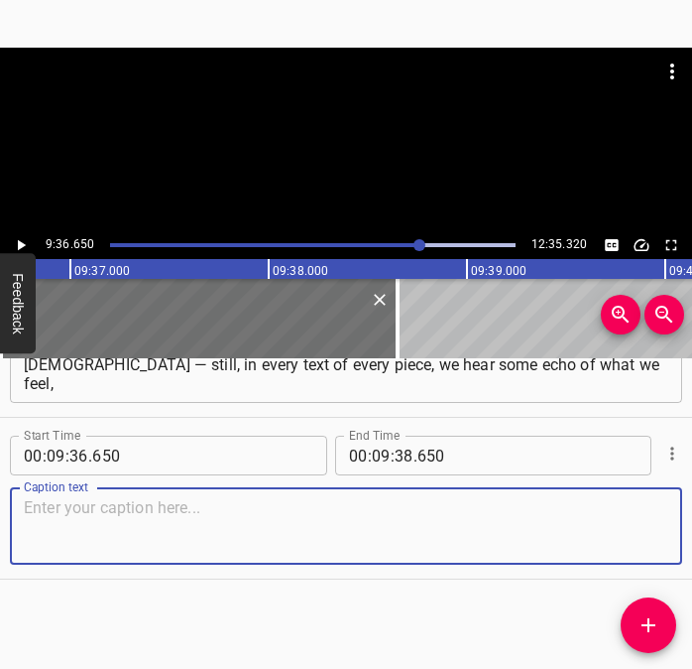
paste textarea "and we dive even deeper into it. I would say that each performance is like… if …"
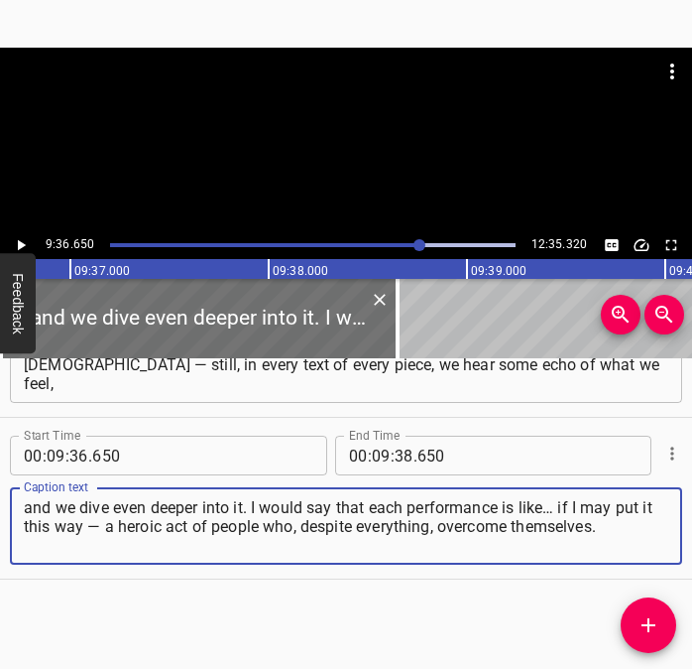
type textarea "and we dive even deeper into it. I would say that each performance is like… if …"
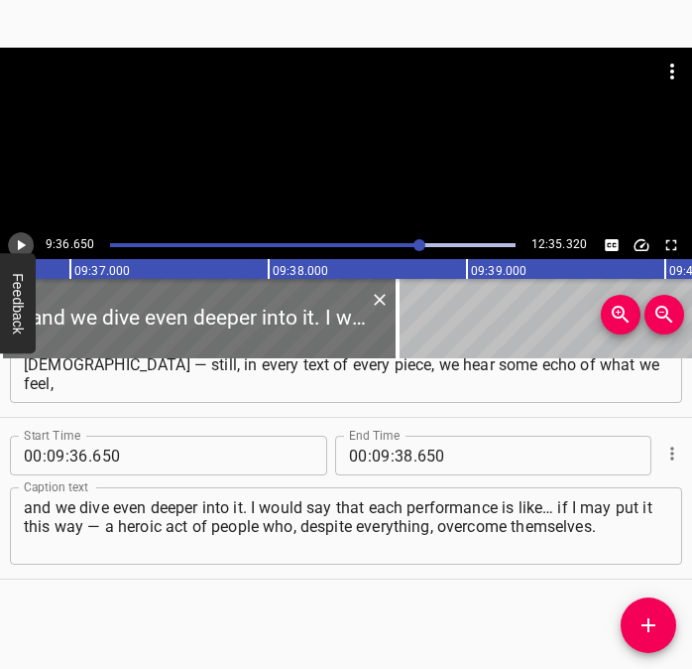
click at [21, 237] on icon "Play/Pause" at bounding box center [21, 245] width 18 height 18
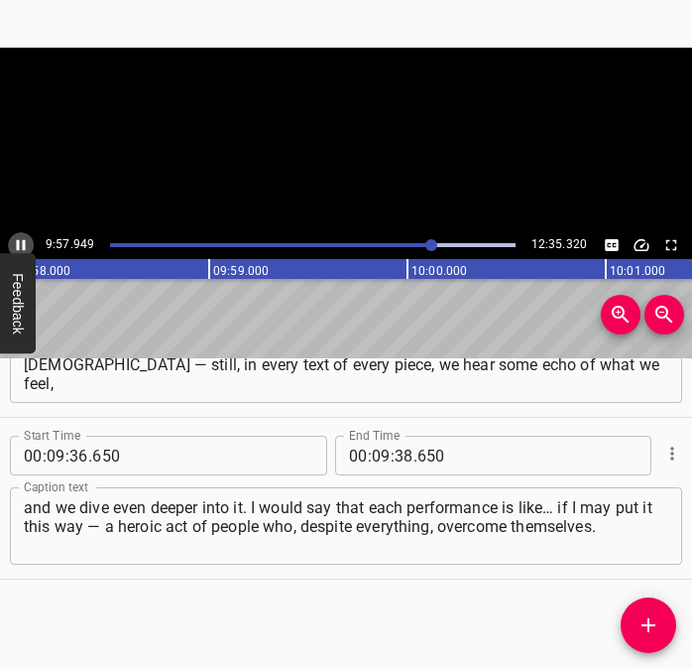
click at [20, 240] on icon "Play/Pause" at bounding box center [21, 245] width 18 height 18
click at [395, 452] on input "number" at bounding box center [404, 455] width 19 height 40
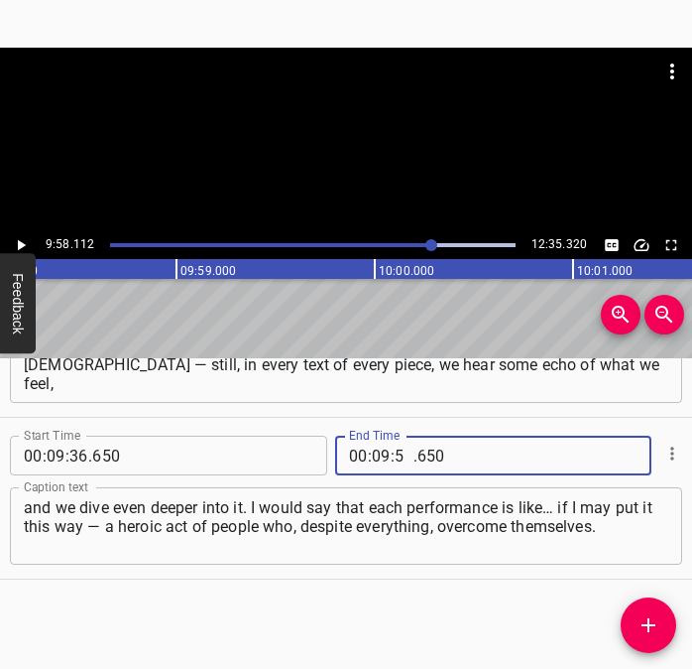
type input "58"
type input "112"
click at [652, 624] on icon "Add Cue" at bounding box center [649, 625] width 24 height 24
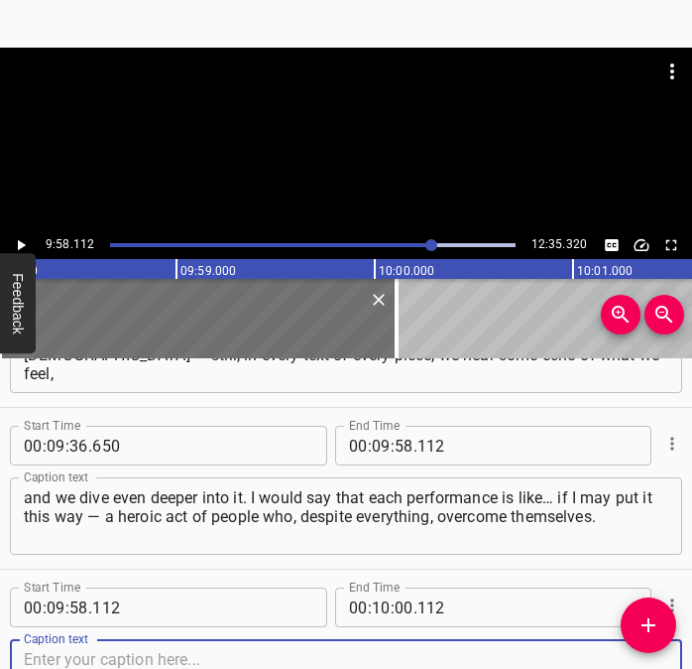
scroll to position [8190, 0]
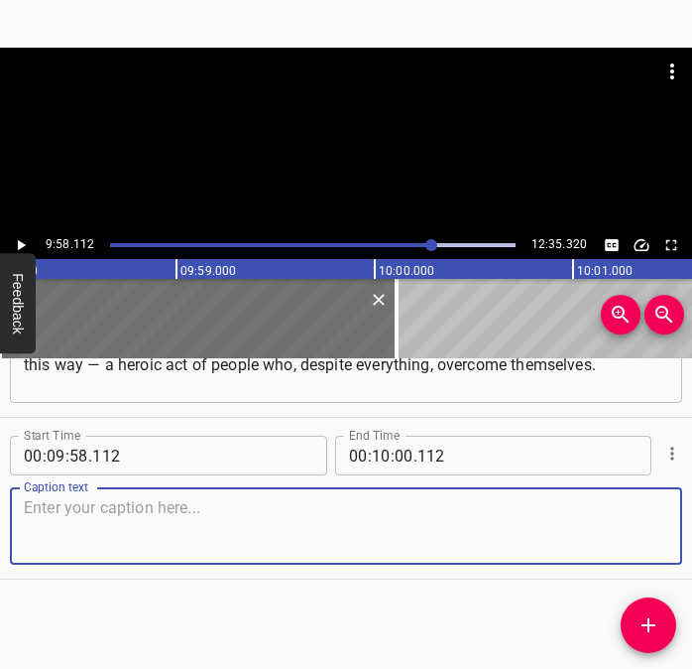
drag, startPoint x: 635, startPoint y: 534, endPoint x: 679, endPoint y: 528, distance: 45.0
click at [642, 533] on textarea at bounding box center [346, 526] width 645 height 57
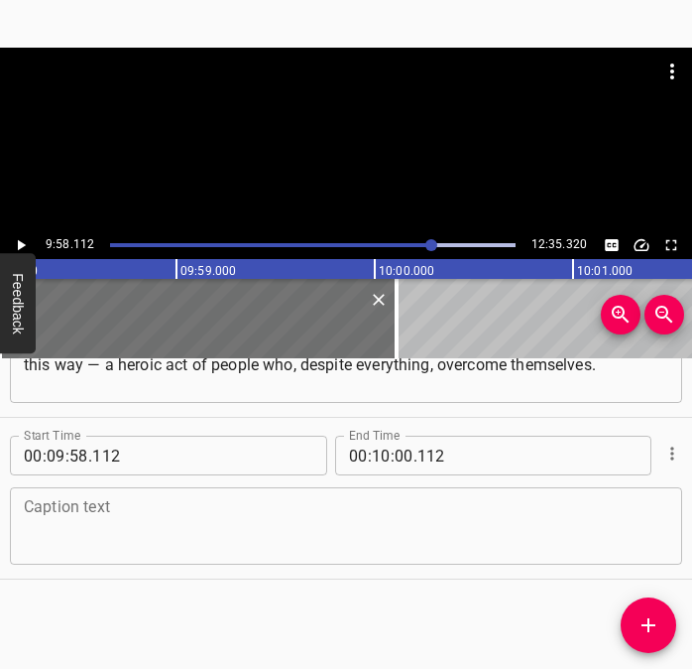
click at [173, 550] on textarea at bounding box center [346, 526] width 645 height 57
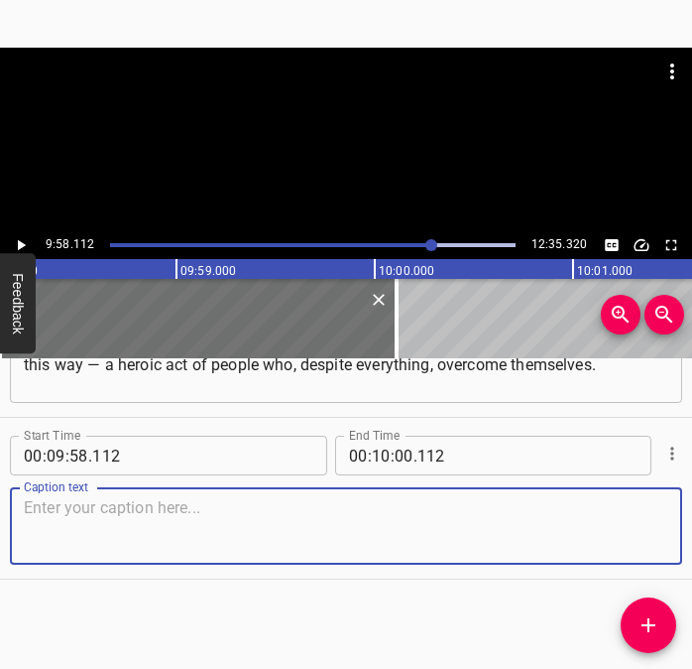
paste textarea "They get up after sleepless nights, they come to rehearsals, they learn their p…"
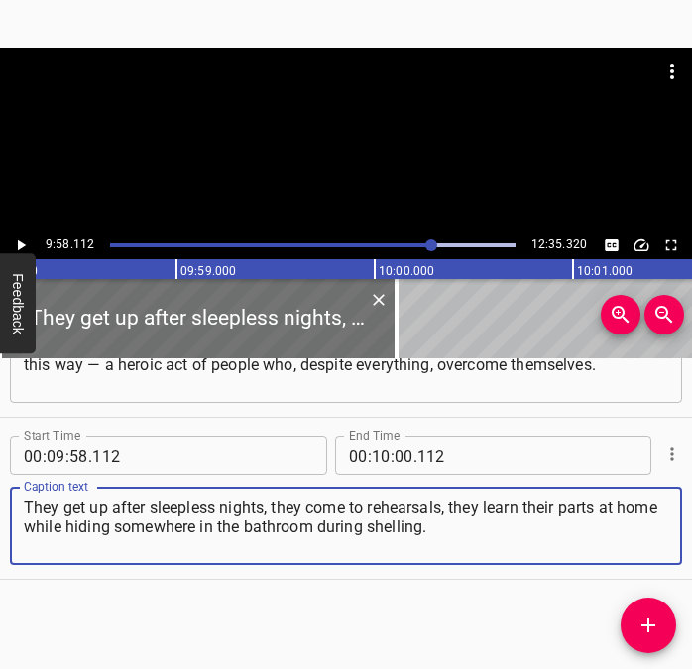
type textarea "They get up after sleepless nights, they come to rehearsals, they learn their p…"
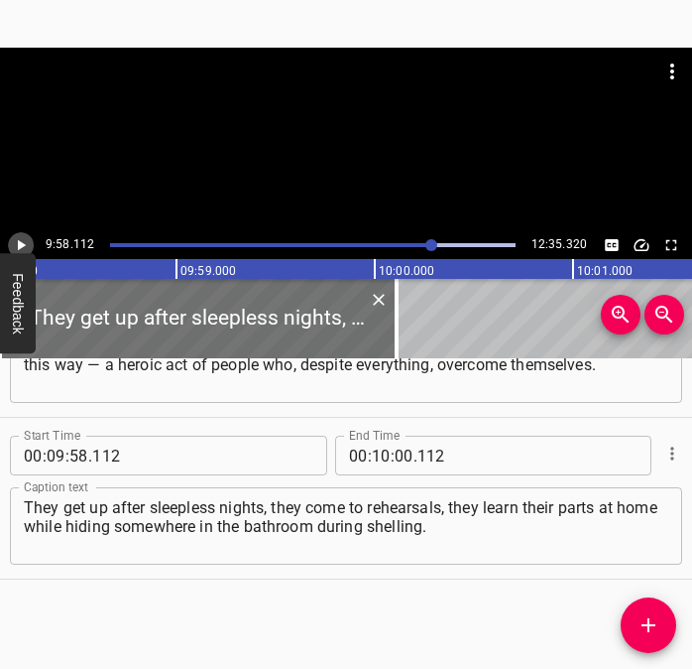
click at [21, 241] on icon "Play/Pause" at bounding box center [21, 245] width 18 height 18
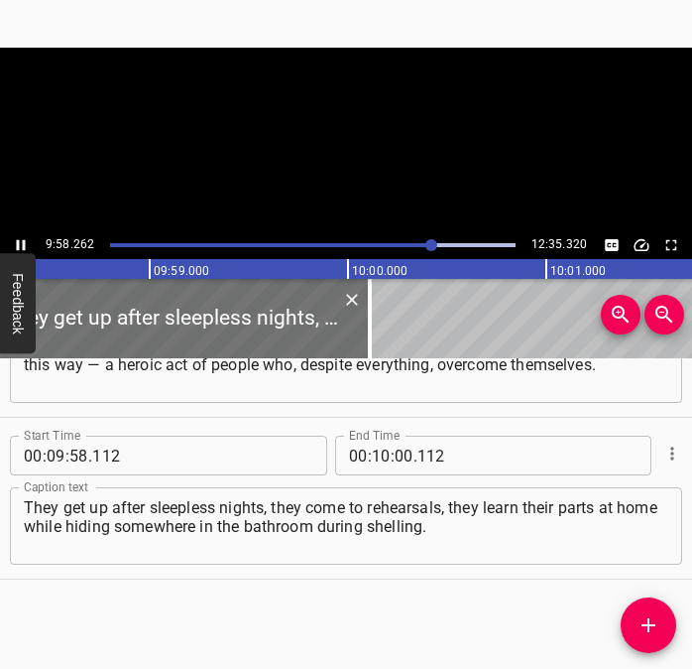
scroll to position [0, 118726]
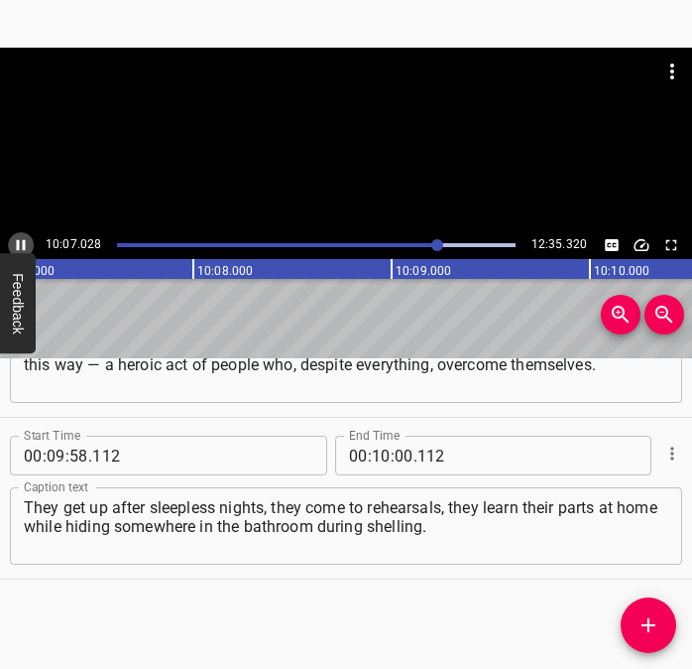
click at [20, 241] on icon "Play/Pause" at bounding box center [21, 245] width 18 height 18
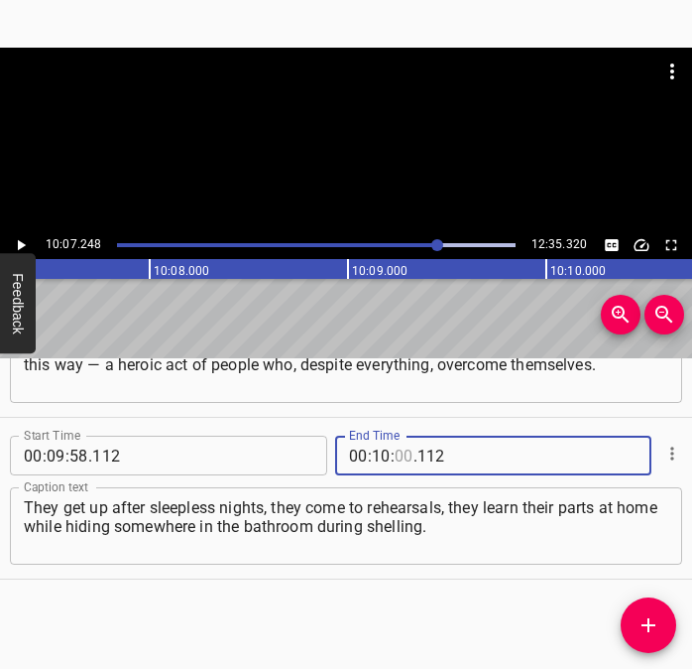
click at [399, 456] on input "number" at bounding box center [404, 455] width 19 height 40
type input "07"
type input "248"
click at [643, 620] on icon "Add Cue" at bounding box center [649, 625] width 24 height 24
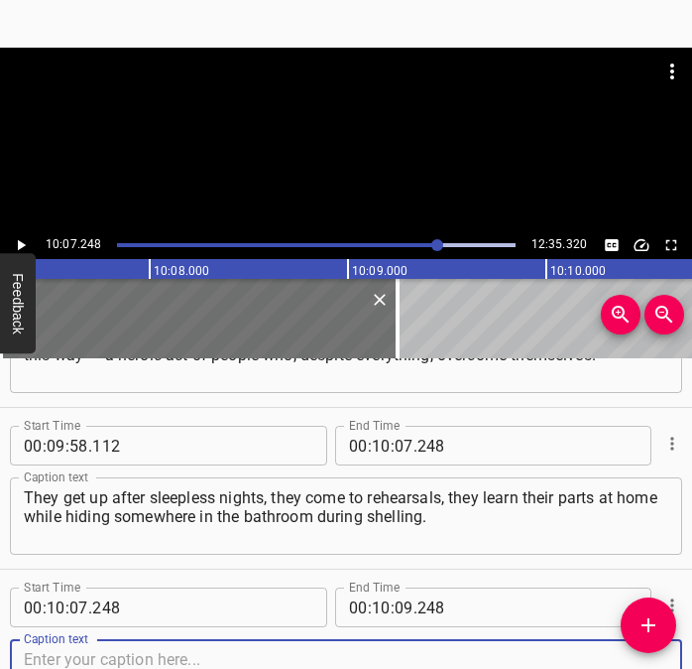
scroll to position [8352, 0]
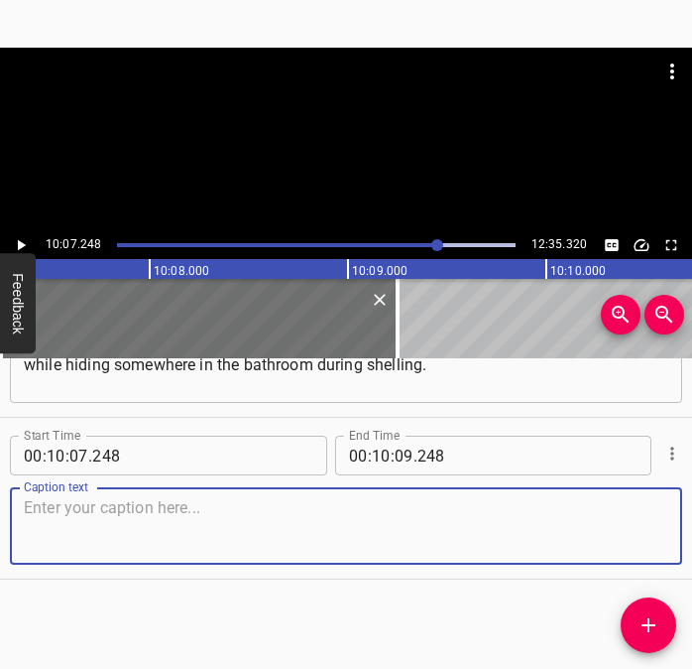
drag, startPoint x: 636, startPoint y: 533, endPoint x: 685, endPoint y: 528, distance: 49.8
click at [685, 528] on div "Start Time 00 : 00 : 05 . 394 Start Time End Time 00 : 00 : 16 . 077 End Time C…" at bounding box center [346, 513] width 692 height 310
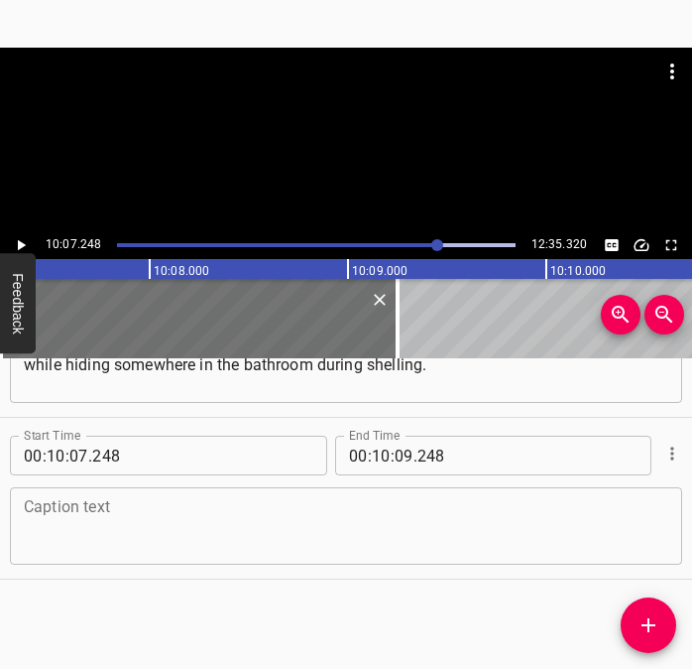
click at [313, 519] on textarea at bounding box center [346, 526] width 645 height 57
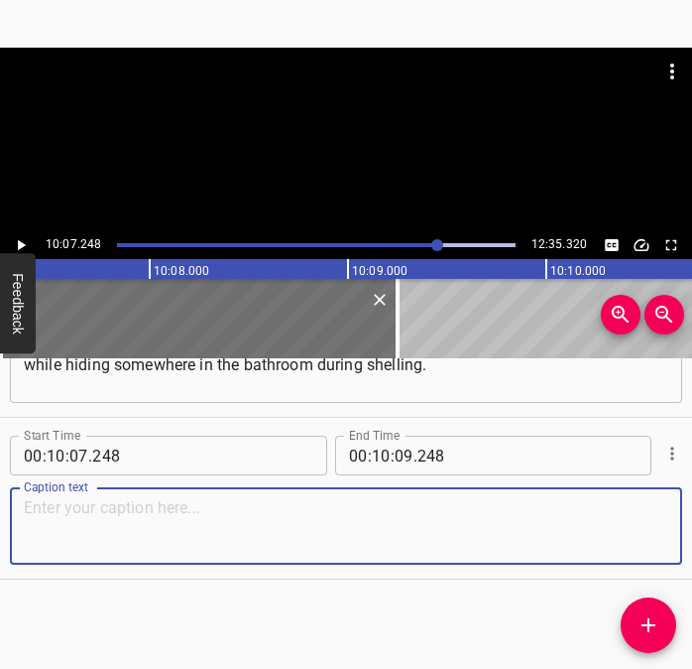
paste textarea "That is, this context of war — it completely… all our creativity is permeated b…"
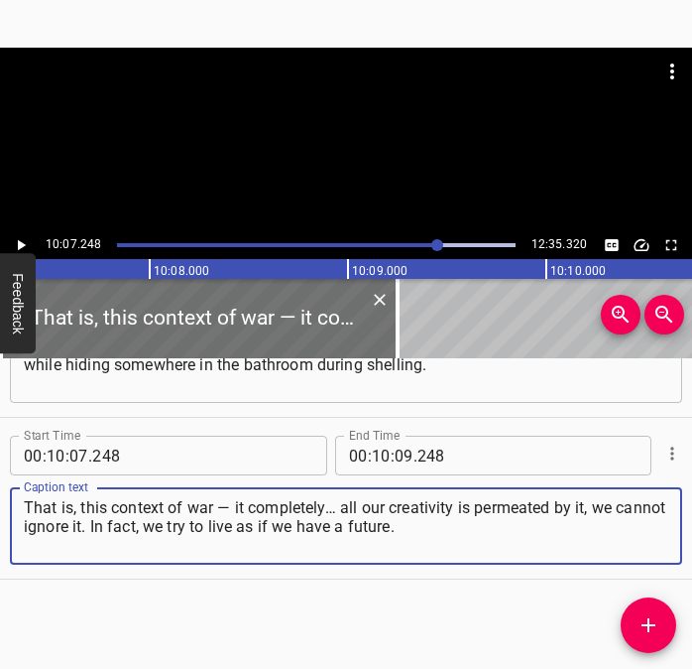
type textarea "That is, this context of war — it completely… all our creativity is permeated b…"
click at [27, 242] on icon "Play/Pause" at bounding box center [21, 245] width 18 height 18
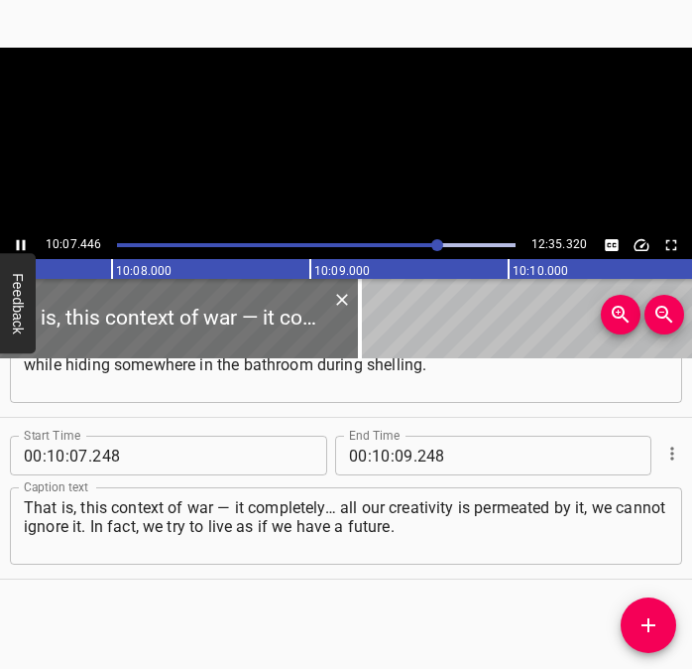
scroll to position [0, 120548]
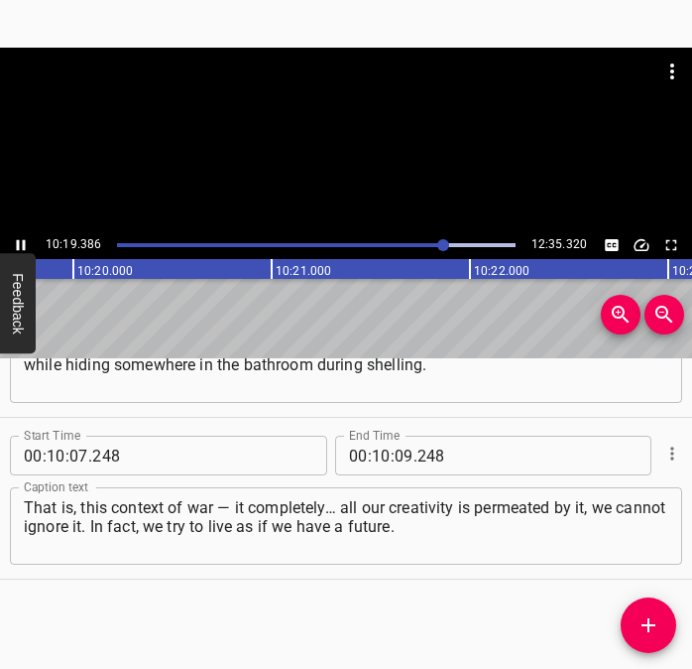
click at [20, 242] on icon "Play/Pause" at bounding box center [21, 245] width 18 height 18
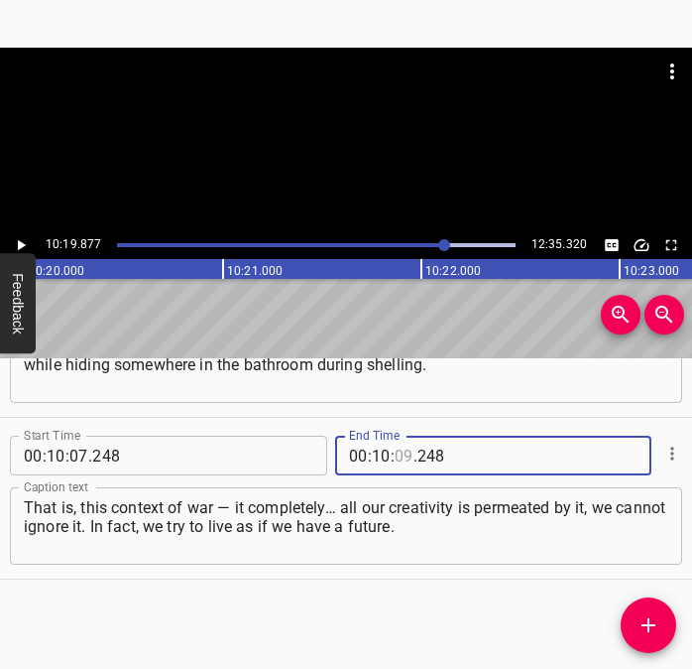
click at [395, 460] on input "number" at bounding box center [404, 455] width 19 height 40
type input "19"
type input "877"
click at [653, 617] on icon "Add Cue" at bounding box center [649, 625] width 24 height 24
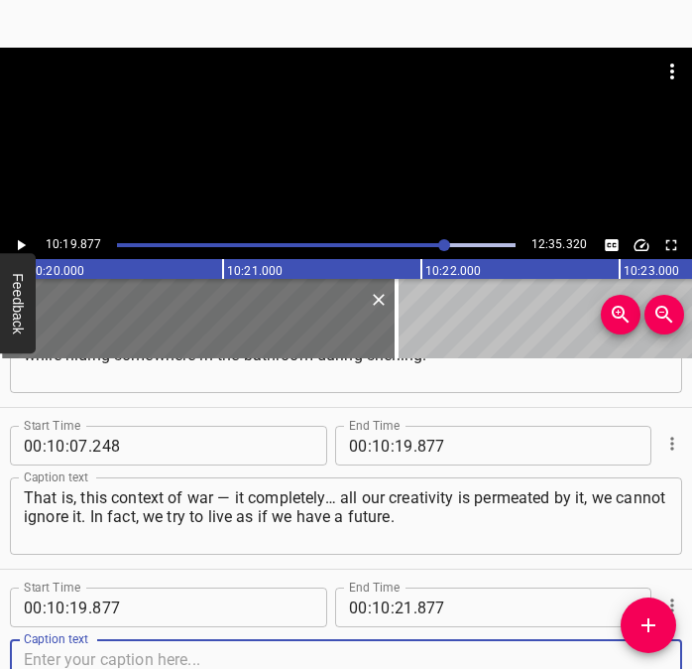
scroll to position [8513, 0]
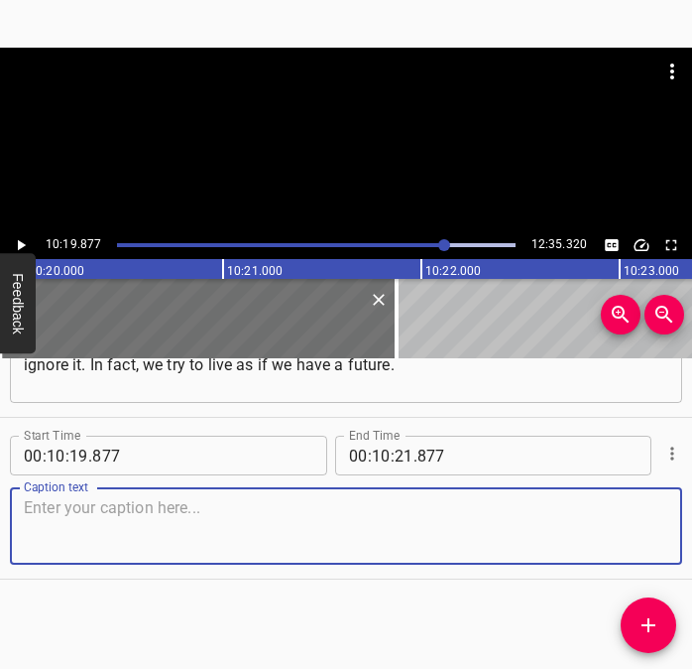
drag, startPoint x: 634, startPoint y: 528, endPoint x: 656, endPoint y: 522, distance: 22.6
click at [656, 522] on div "Caption text" at bounding box center [346, 525] width 672 height 77
click at [458, 546] on textarea at bounding box center [346, 526] width 645 height 57
paste textarea "We want to believe that everything will eventually end with our victory, and th…"
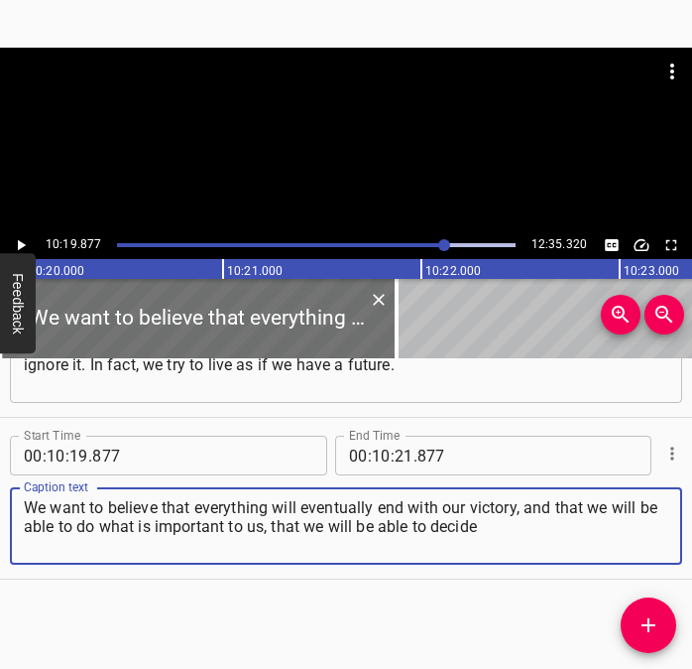
type textarea "We want to believe that everything will eventually end with our victory, and th…"
click at [37, 236] on div "10:19.877 12:35.320" at bounding box center [346, 245] width 692 height 28
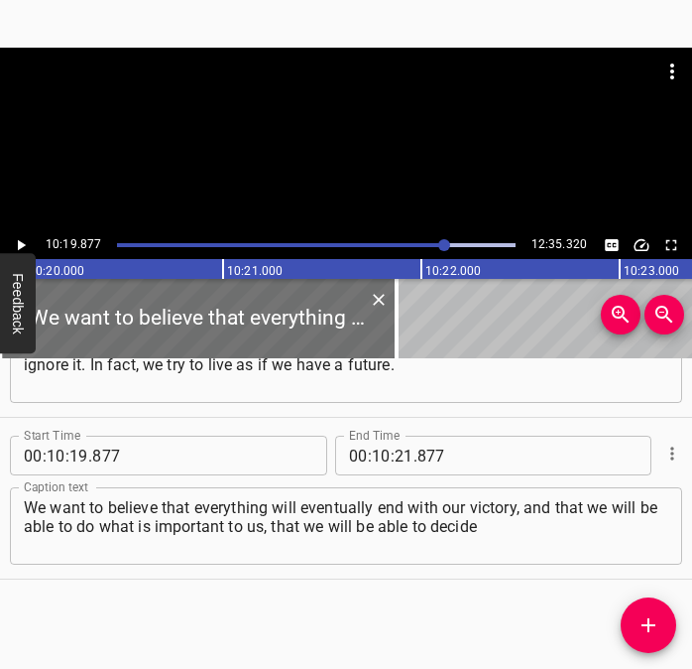
click at [23, 240] on icon "Play/Pause" at bounding box center [21, 245] width 18 height 18
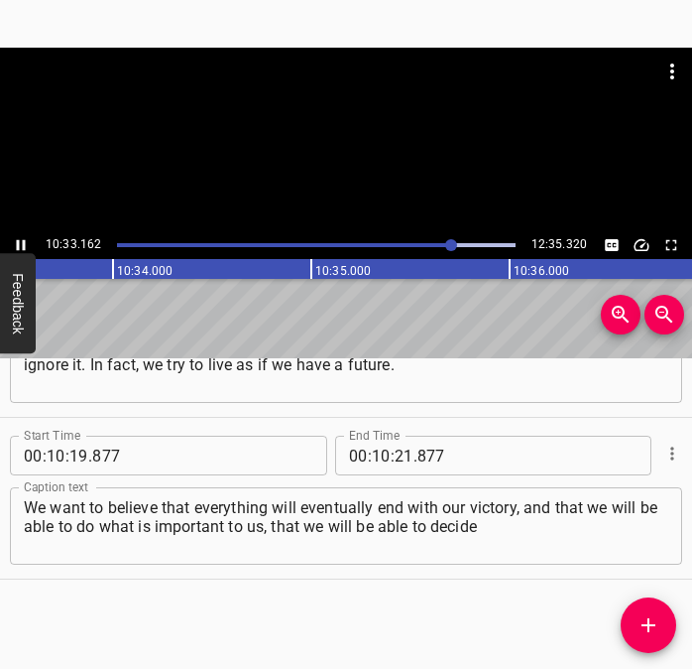
click at [20, 238] on icon "Play/Pause" at bounding box center [21, 245] width 18 height 18
click at [395, 453] on input "number" at bounding box center [404, 455] width 19 height 40
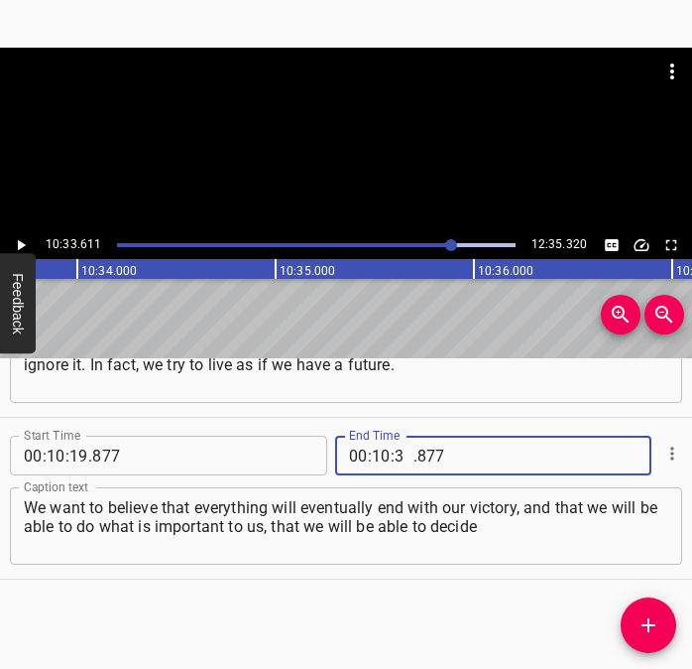
type input "33"
type input "611"
click at [650, 621] on icon "Add Cue" at bounding box center [649, 625] width 14 height 14
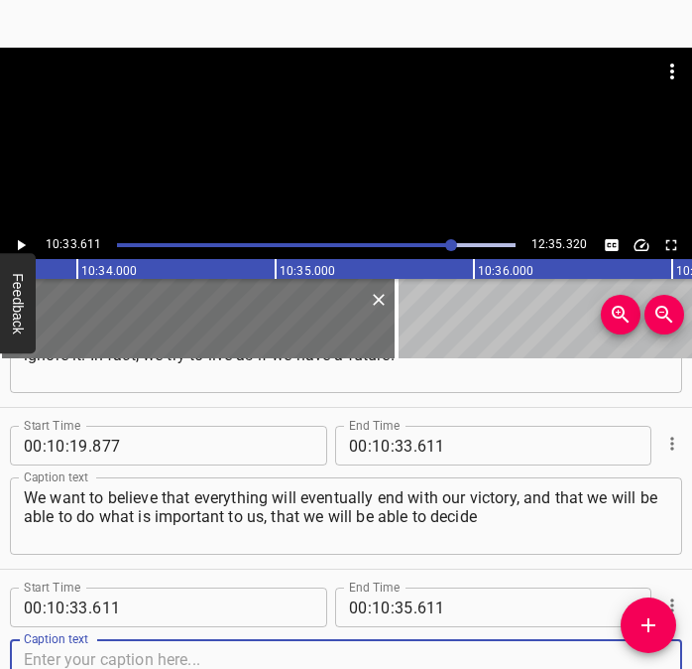
scroll to position [8675, 0]
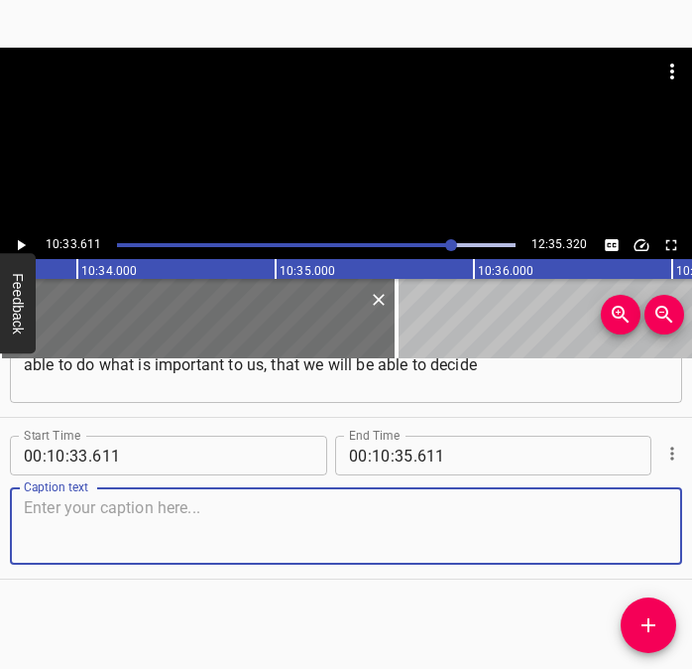
drag, startPoint x: 634, startPoint y: 533, endPoint x: 721, endPoint y: 520, distance: 88.2
click at [691, 520] on html "Caption Editor Batch Transcribe Login Sign Up Privacy Contact 10:33.611 12:35.3…" at bounding box center [346, 334] width 692 height 669
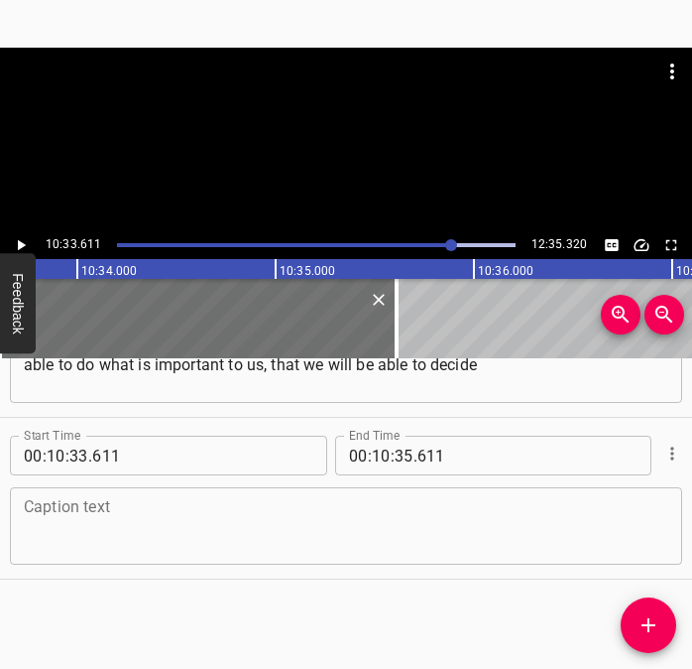
click at [399, 505] on textarea at bounding box center [346, 526] width 645 height 57
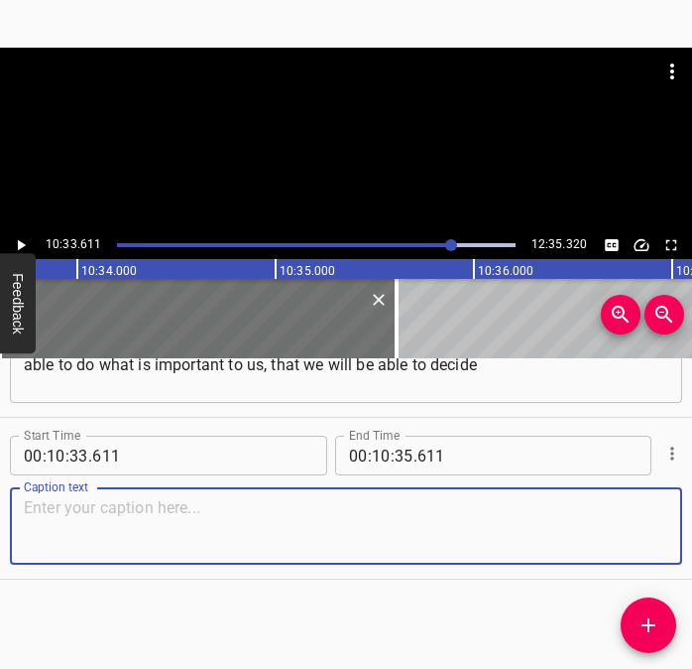
paste textarea "for ourselves what to do. We believe in this. Because if we were to believe tha…"
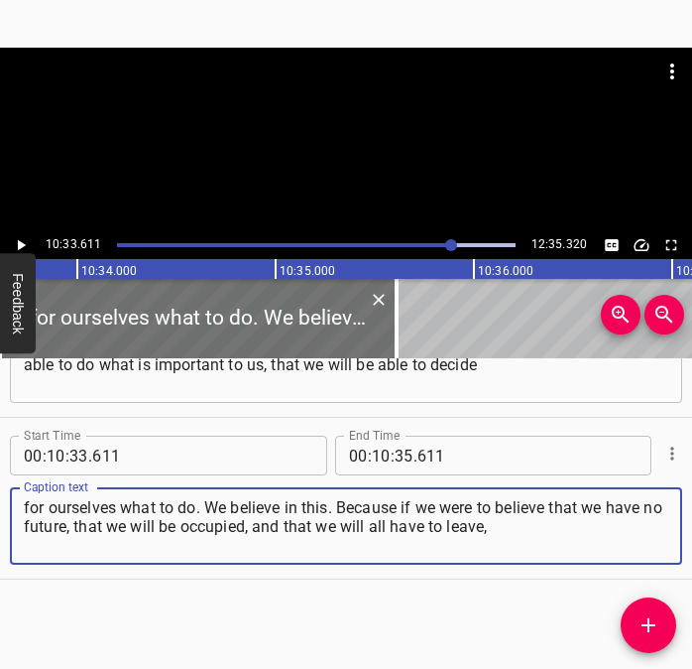
type textarea "for ourselves what to do. We believe in this. Because if we were to believe tha…"
click at [12, 249] on icon "Play/Pause" at bounding box center [21, 245] width 18 height 18
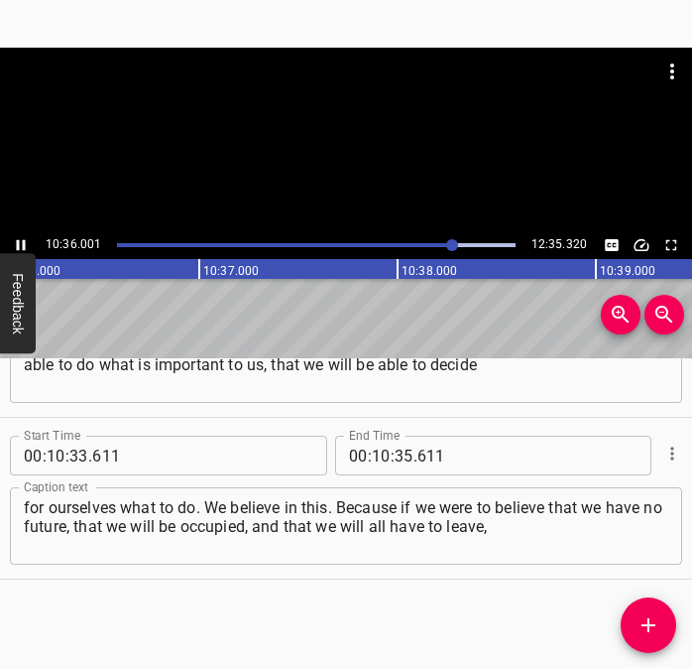
scroll to position [0, 126166]
click at [18, 238] on icon "Play/Pause" at bounding box center [21, 245] width 18 height 18
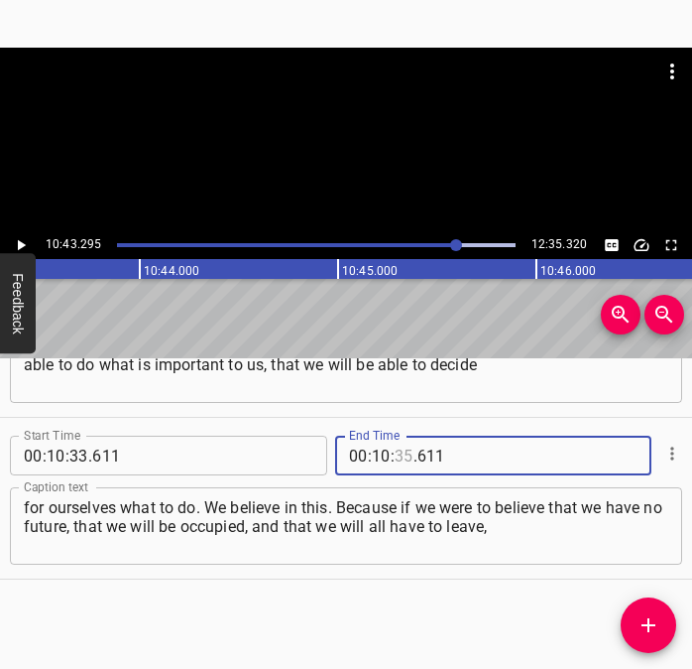
click at [395, 447] on input "number" at bounding box center [404, 455] width 19 height 40
type input "43"
type input "295"
click at [665, 627] on span "Add Cue" at bounding box center [649, 625] width 56 height 24
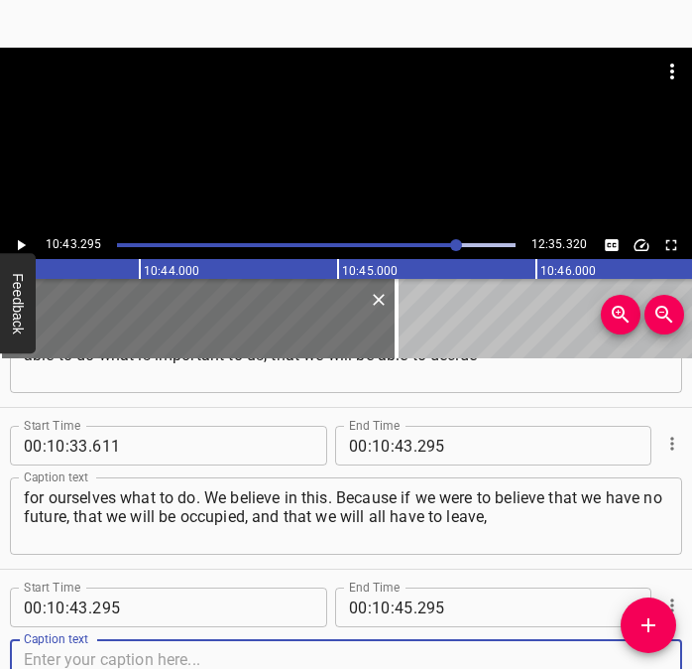
scroll to position [8837, 0]
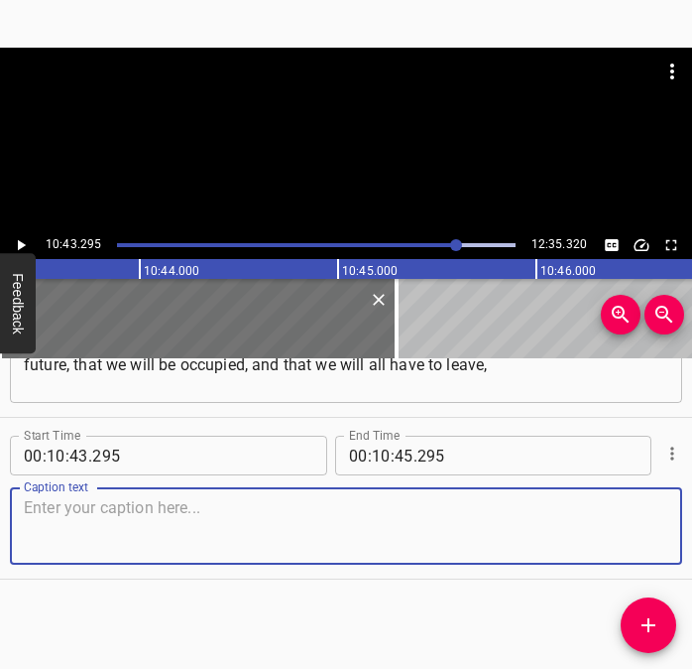
drag, startPoint x: 624, startPoint y: 518, endPoint x: 744, endPoint y: 510, distance: 120.3
click at [691, 510] on html "Caption Editor Batch Transcribe Login Sign Up Privacy Contact 10:43.295 12:35.3…" at bounding box center [346, 334] width 692 height 669
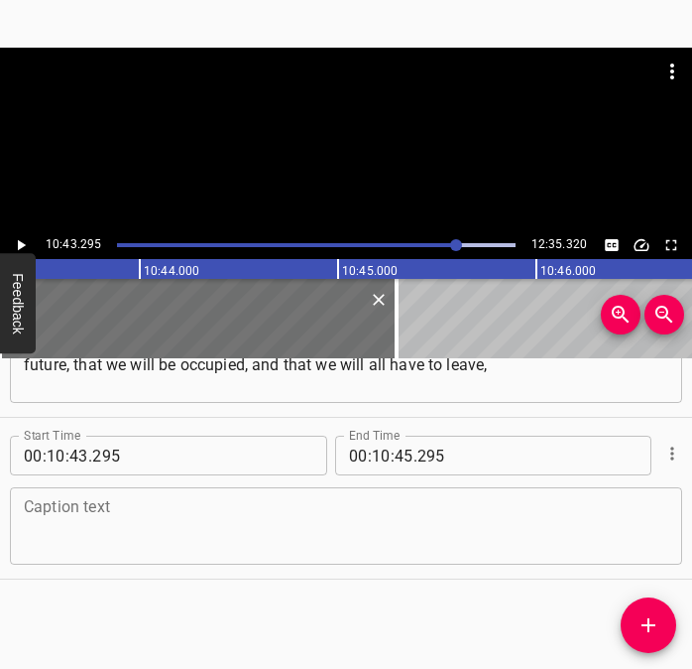
click at [163, 522] on textarea at bounding box center [346, 526] width 645 height 57
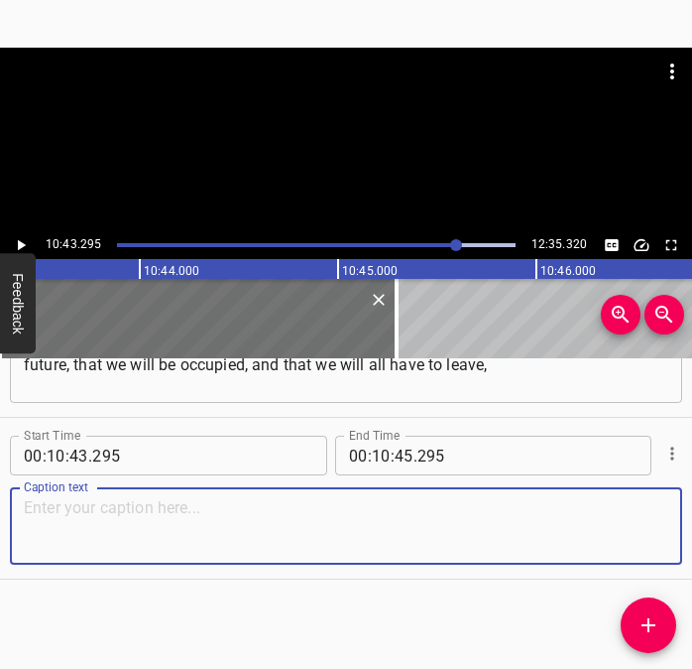
paste textarea "then of course, it would be very hard to plan anything. We are all people who b…"
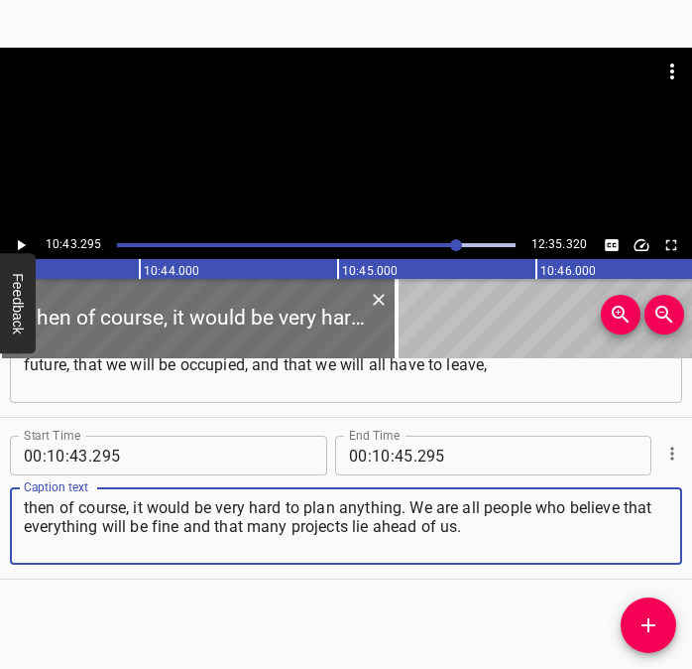
type textarea "then of course, it would be very hard to plan anything. We are all people who b…"
click at [17, 242] on icon "Play/Pause" at bounding box center [21, 245] width 18 height 18
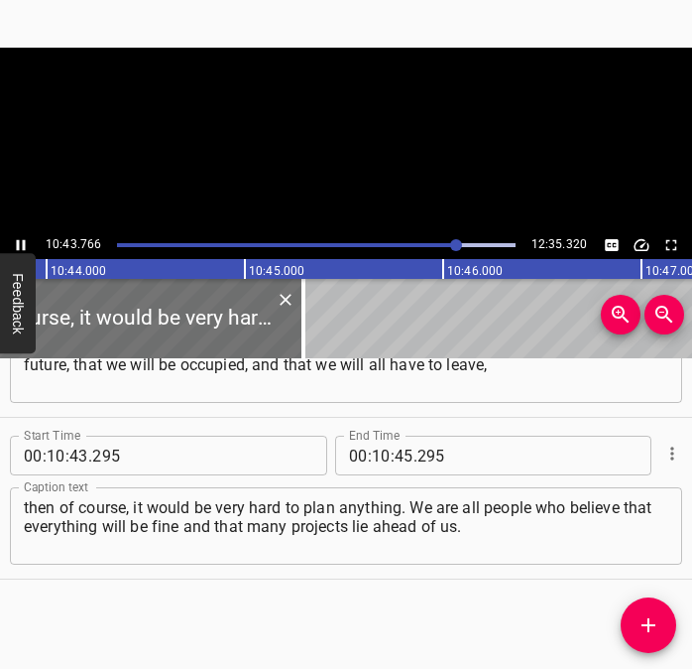
scroll to position [0, 127758]
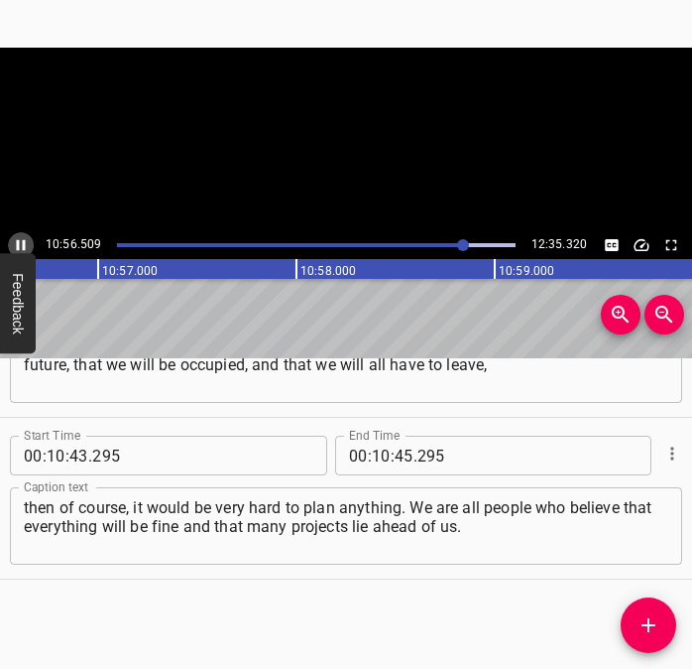
click at [19, 241] on icon "Play/Pause" at bounding box center [21, 245] width 9 height 11
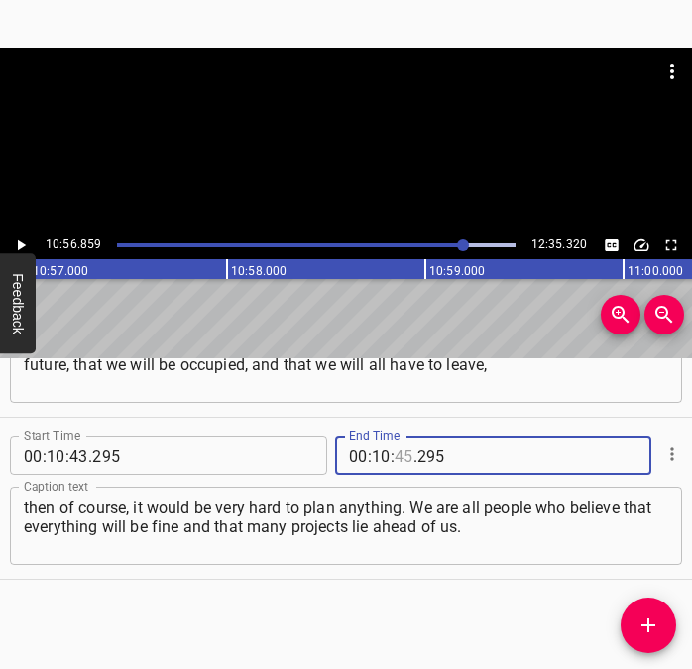
click at [395, 444] on input "number" at bounding box center [404, 455] width 19 height 40
type input "56"
type input "859"
click at [639, 610] on button "Add Cue" at bounding box center [649, 625] width 56 height 56
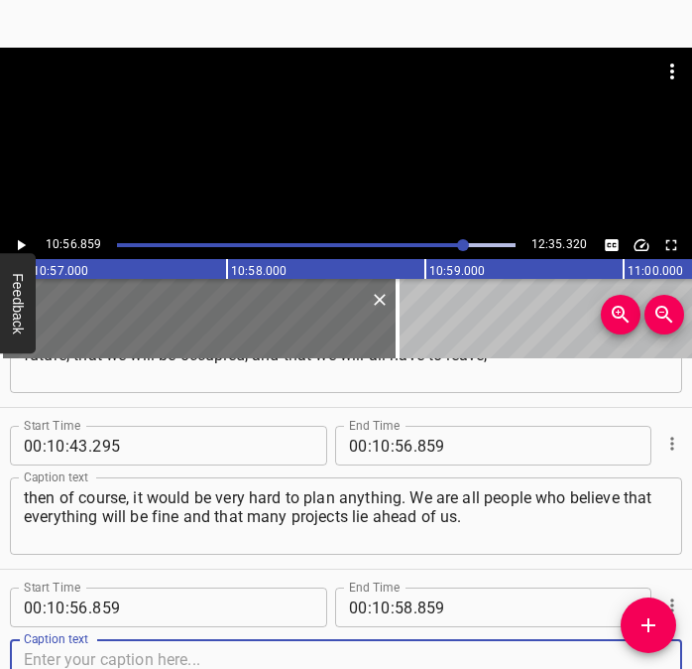
scroll to position [8998, 0]
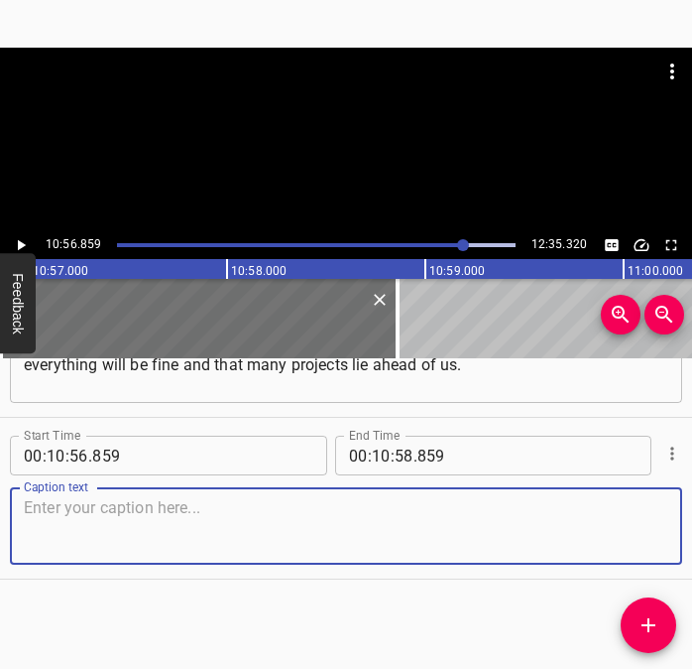
drag, startPoint x: 638, startPoint y: 538, endPoint x: 682, endPoint y: 534, distance: 44.8
click at [666, 534] on div "Start Time 00 : 10 : 56 . 859 Start Time End Time 00 : 10 : 58 . 859 End Time C…" at bounding box center [346, 498] width 692 height 161
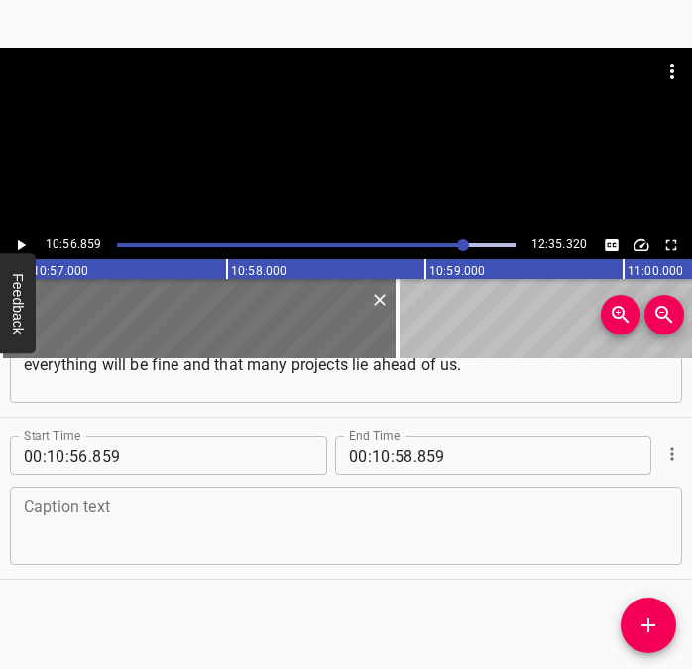
click at [126, 521] on textarea at bounding box center [346, 526] width 645 height 57
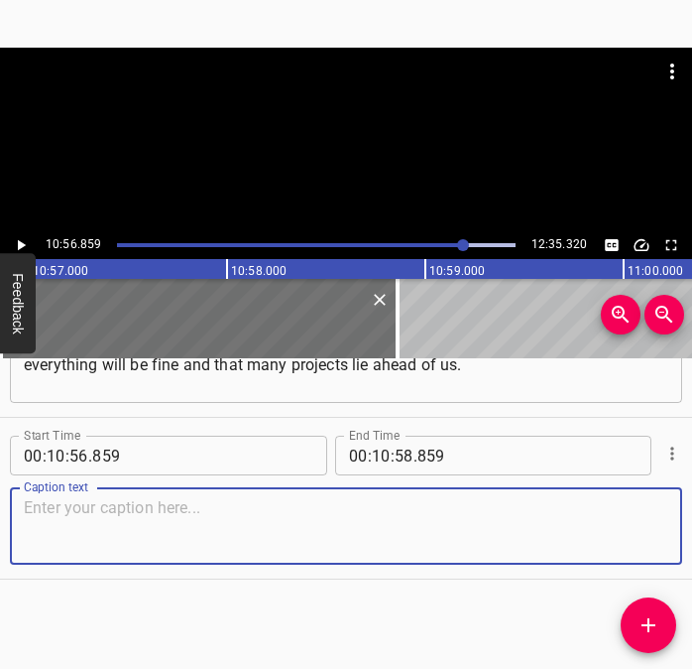
paste textarea "And, of course, we are planning the next seasons with our amateur choir. These …"
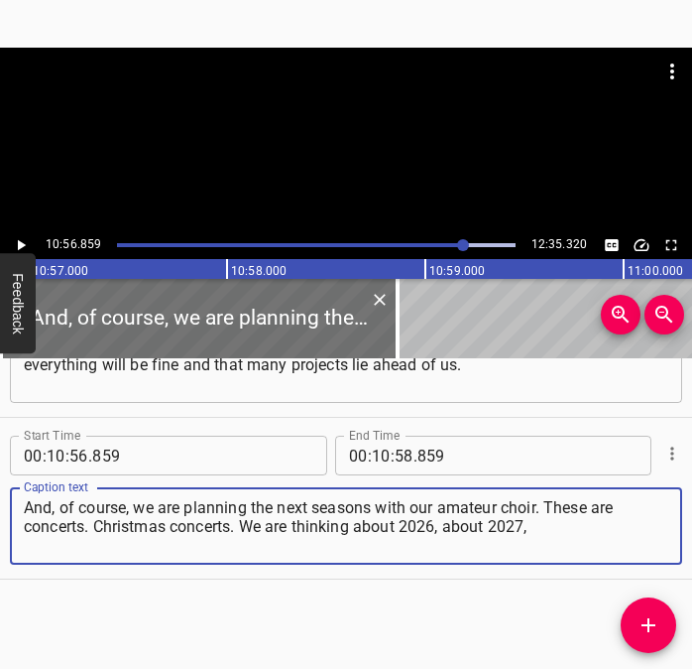
type textarea "And, of course, we are planning the next seasons with our amateur choir. These …"
click at [17, 246] on icon "Play/Pause" at bounding box center [21, 245] width 18 height 18
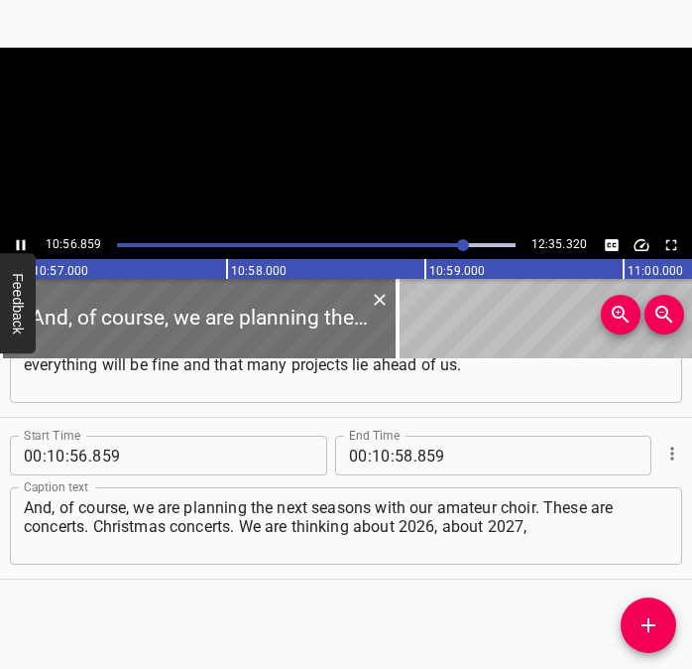
scroll to position [0, 130308]
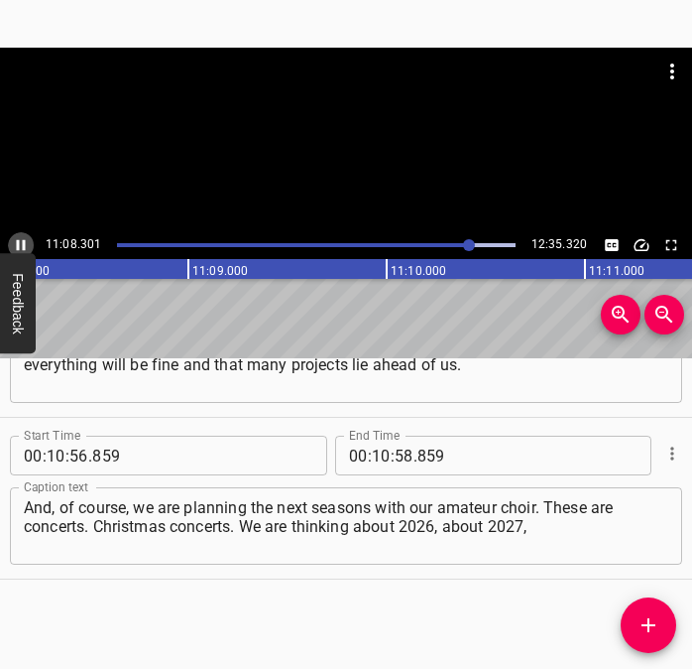
click at [19, 242] on icon "Play/Pause" at bounding box center [21, 245] width 9 height 11
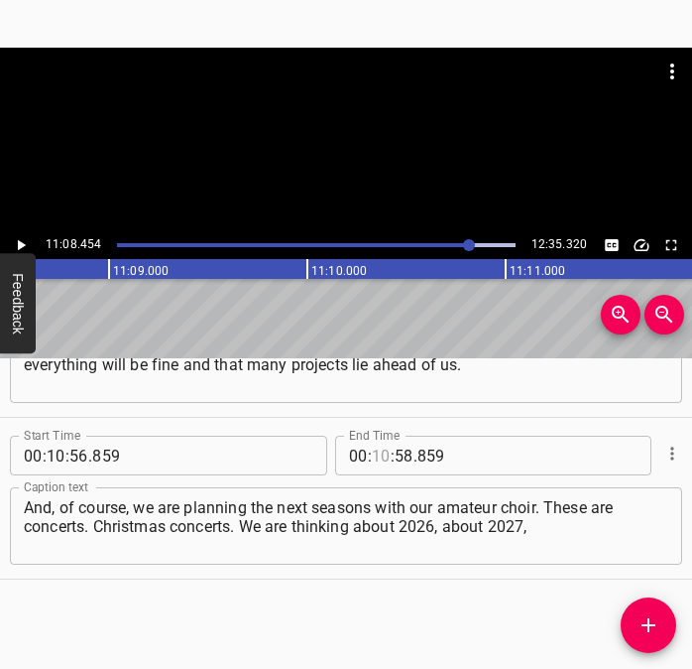
click at [375, 456] on input "number" at bounding box center [381, 455] width 19 height 40
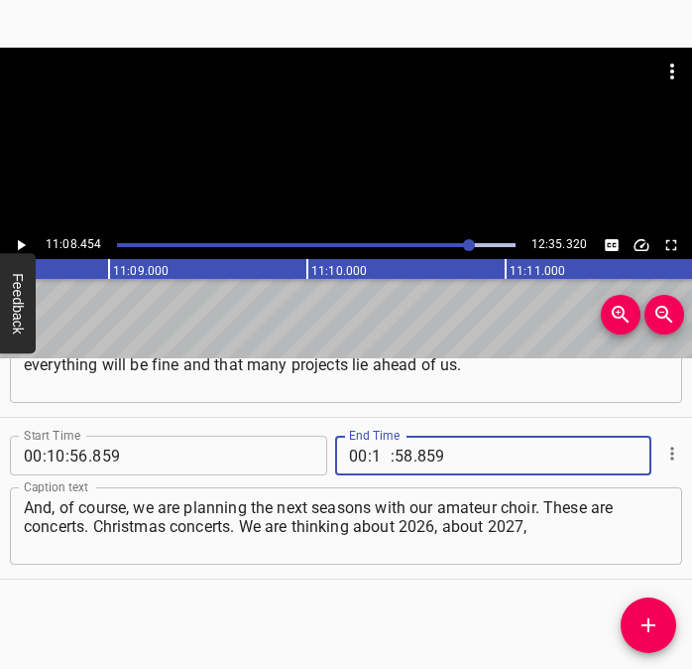
type input "11"
type input "08"
type input "454"
click at [644, 627] on icon "Add Cue" at bounding box center [649, 625] width 24 height 24
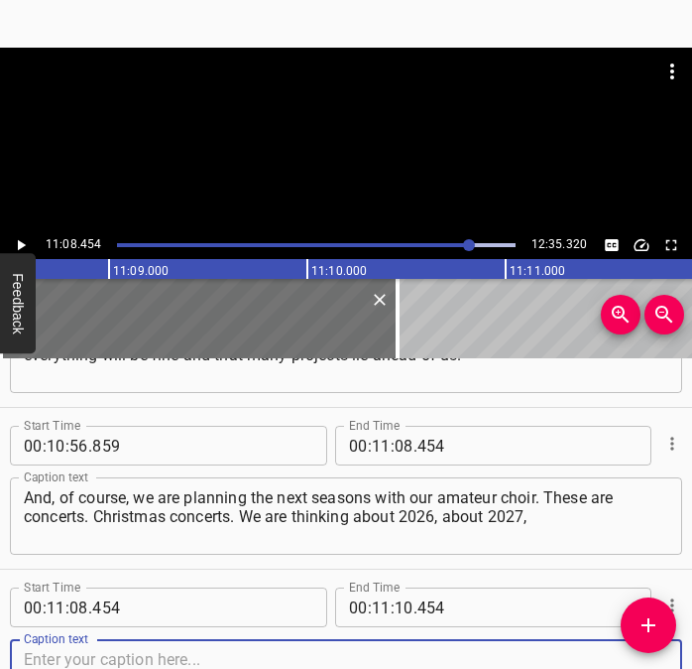
scroll to position [9160, 0]
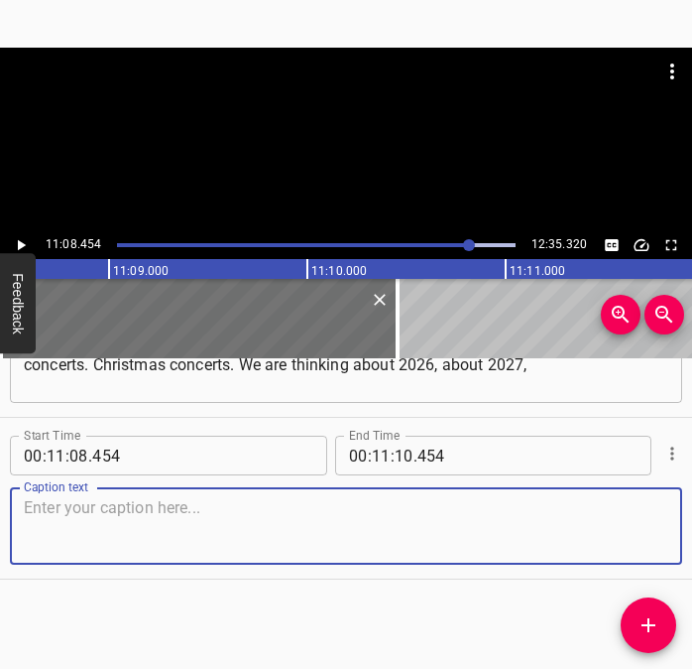
drag, startPoint x: 640, startPoint y: 521, endPoint x: 693, endPoint y: 505, distance: 55.9
click at [691, 505] on html "Caption Editor Batch Transcribe Login Sign Up Privacy Contact 11:08.454 12:35.3…" at bounding box center [346, 334] width 692 height 669
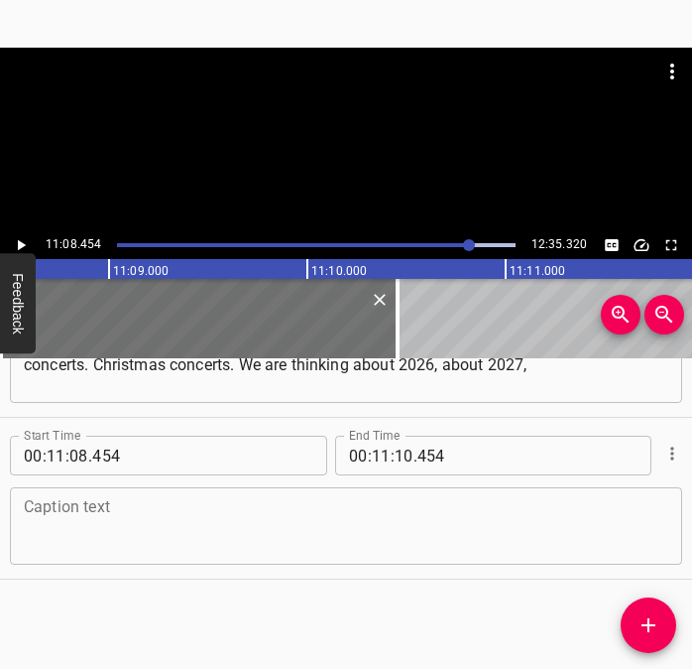
click at [182, 543] on textarea at bounding box center [346, 526] width 645 height 57
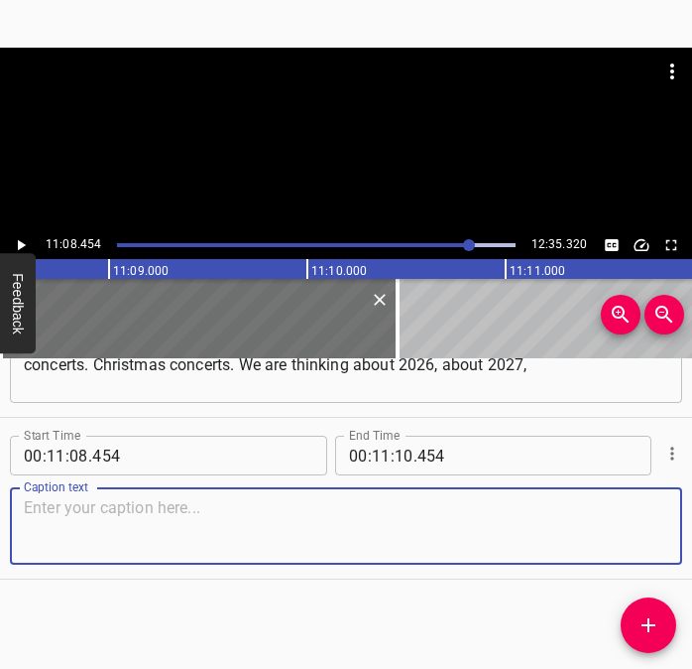
paste textarea "about large projects that we will carry out in cooperation with other organizat…"
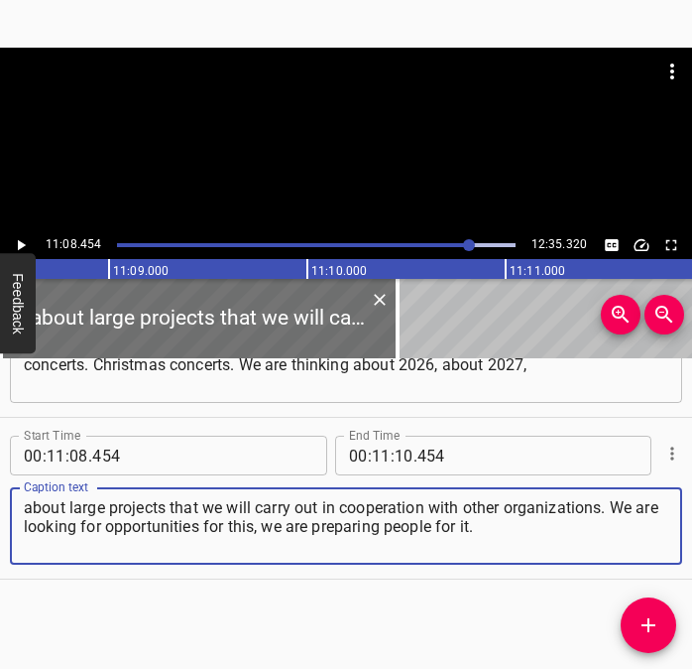
type textarea "about large projects that we will carry out in cooperation with other organizat…"
click at [29, 241] on button "Play/Pause" at bounding box center [21, 245] width 26 height 26
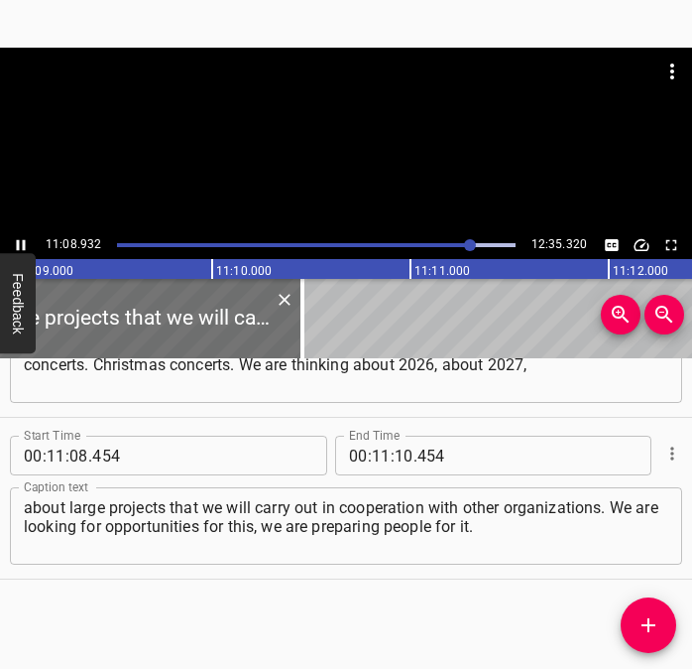
scroll to position [0, 132751]
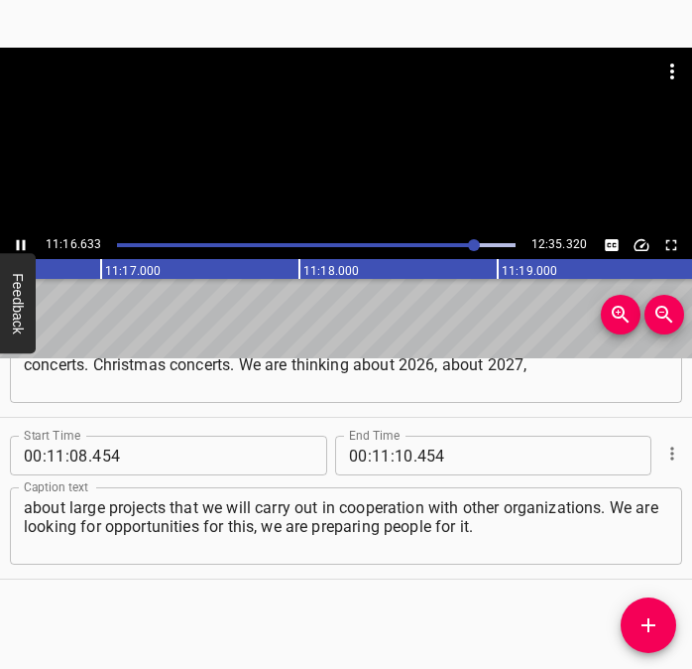
click at [22, 237] on icon "Play/Pause" at bounding box center [21, 245] width 18 height 18
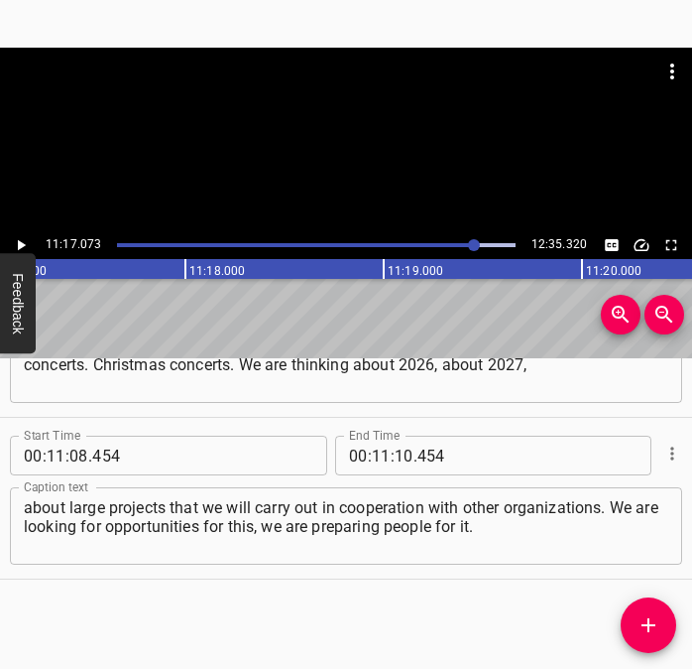
scroll to position [0, 134313]
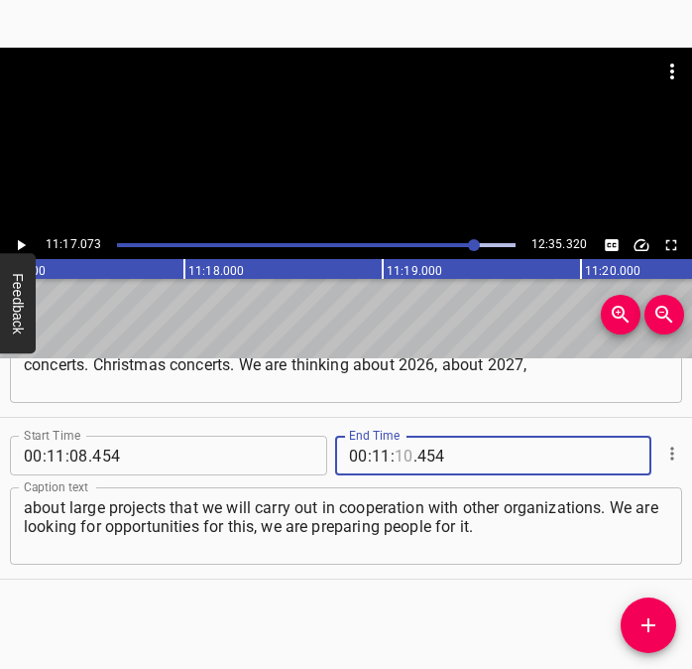
click at [401, 449] on input "number" at bounding box center [404, 455] width 19 height 40
type input "17"
type input "073"
click at [649, 625] on icon "Add Cue" at bounding box center [649, 625] width 14 height 14
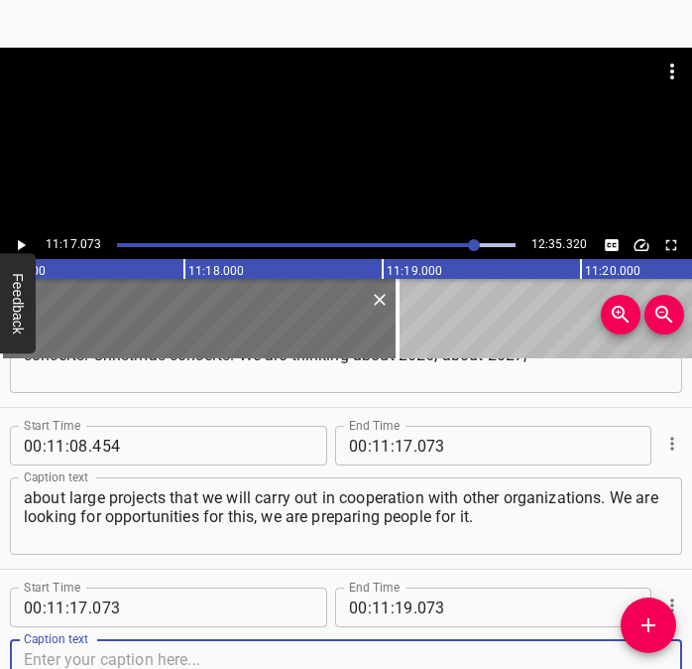
scroll to position [9322, 0]
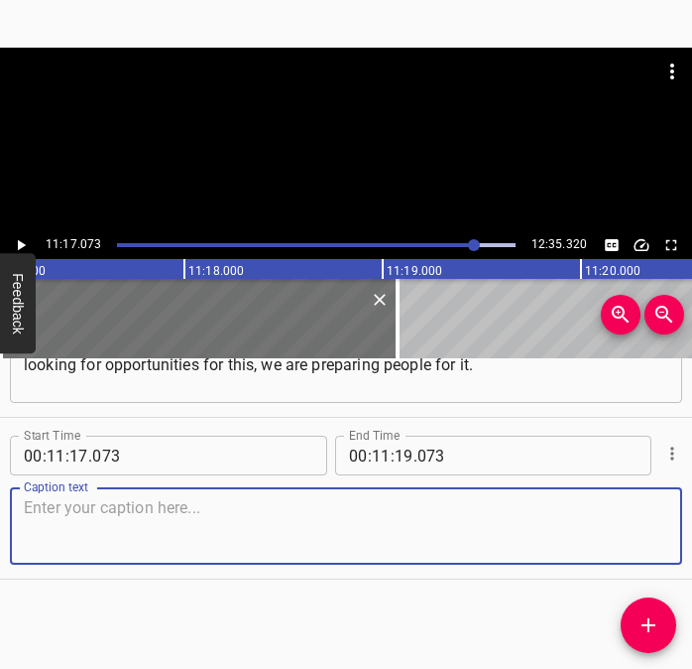
drag, startPoint x: 658, startPoint y: 526, endPoint x: 684, endPoint y: 520, distance: 27.4
click at [684, 520] on div "Start Time 00 : 00 : 05 . 394 Start Time End Time 00 : 00 : 16 . 077 End Time C…" at bounding box center [346, 513] width 692 height 310
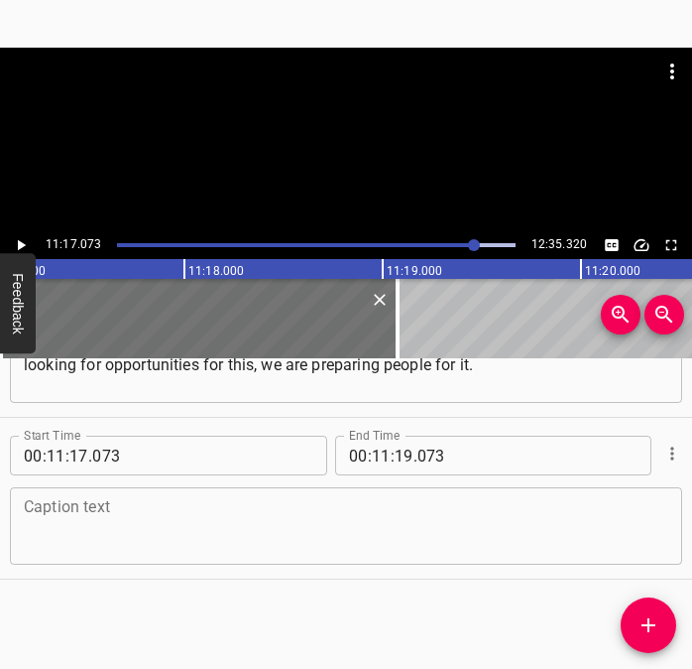
click at [136, 539] on textarea at bounding box center [346, 526] width 645 height 57
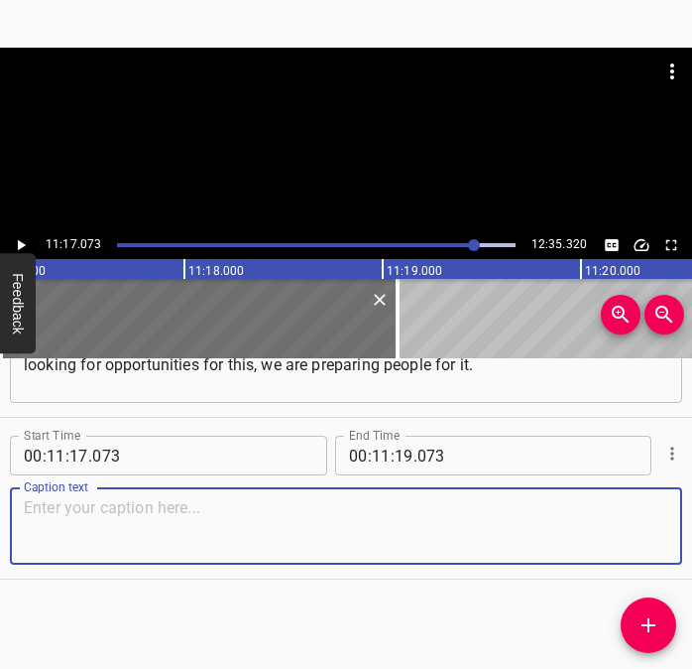
paste textarea "They know that something interesting and important awaits them, and they are ex…"
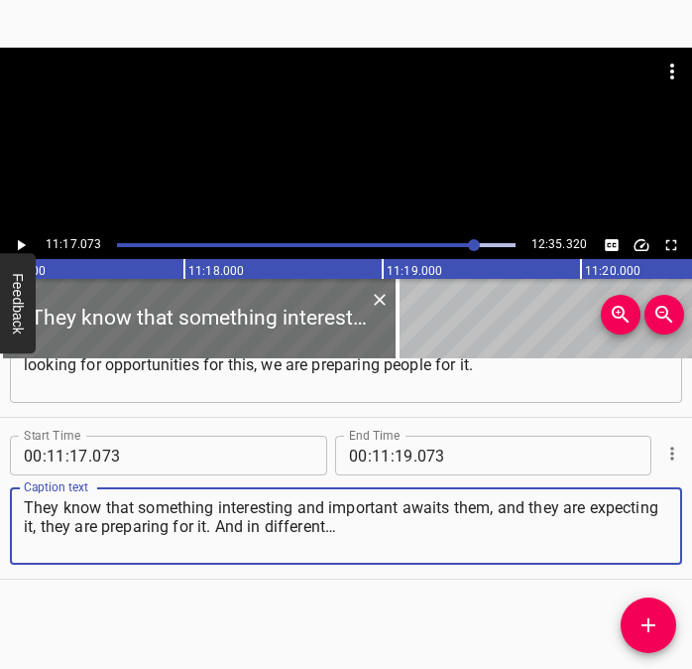
type textarea "They know that something interesting and important awaits them, and they are ex…"
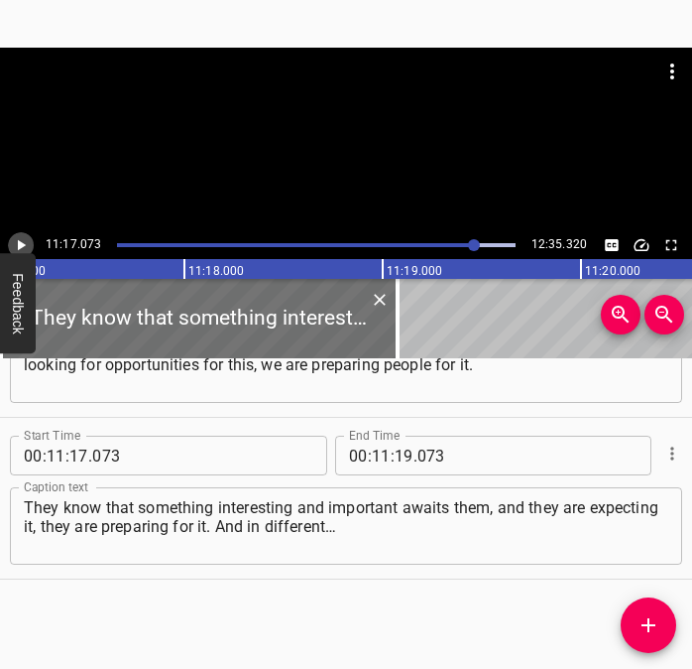
click at [24, 243] on icon "Play/Pause" at bounding box center [21, 245] width 18 height 18
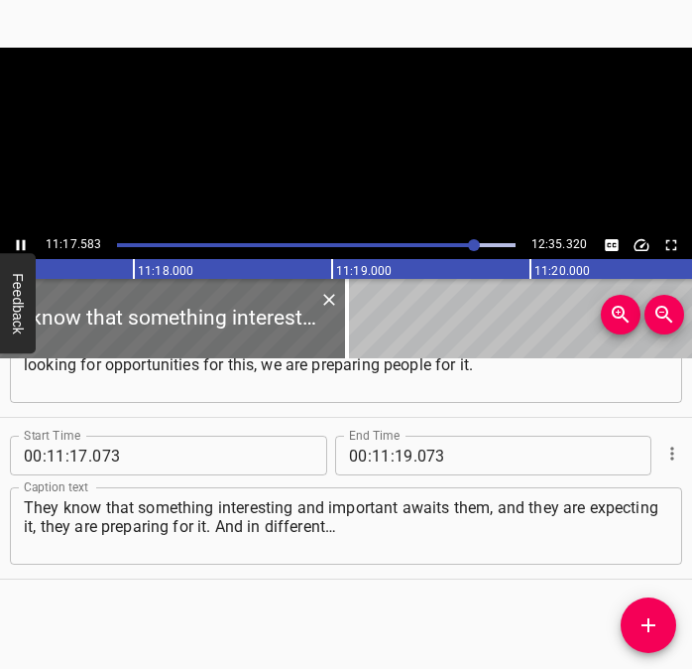
scroll to position [0, 134415]
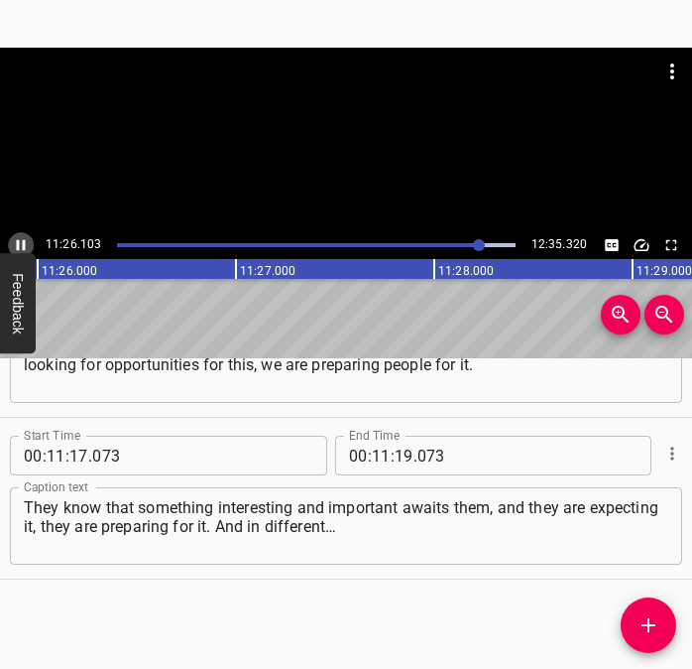
click at [21, 241] on icon "Play/Pause" at bounding box center [21, 245] width 18 height 18
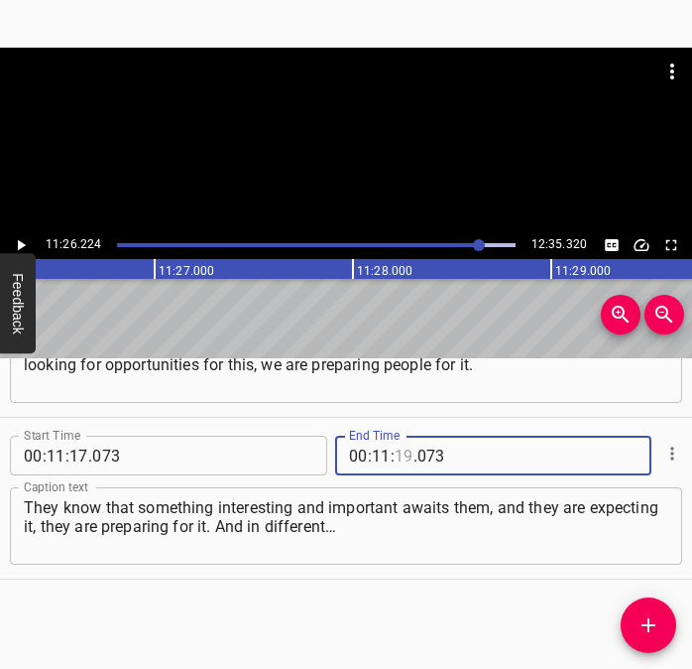
click at [399, 456] on input "number" at bounding box center [404, 455] width 19 height 40
type input "26"
type input "224"
click at [648, 612] on button "Add Cue" at bounding box center [649, 625] width 56 height 56
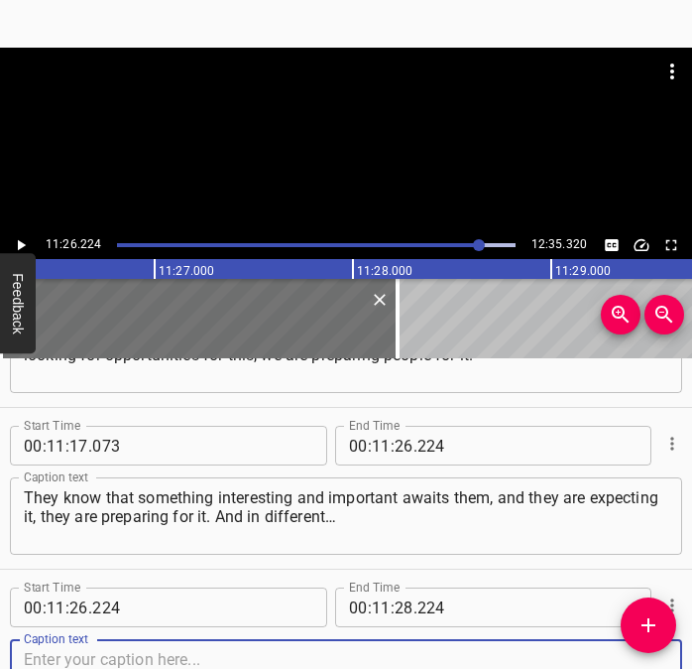
scroll to position [9483, 0]
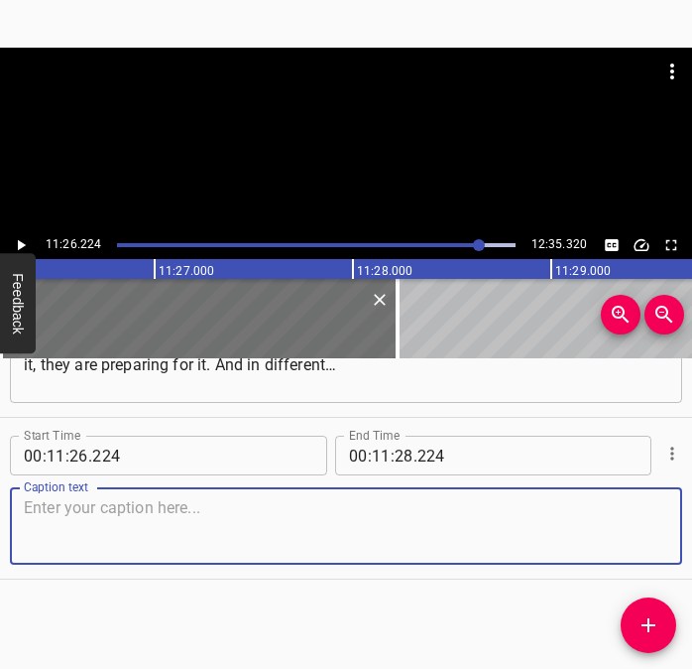
drag, startPoint x: 641, startPoint y: 529, endPoint x: 683, endPoint y: 529, distance: 42.7
click at [670, 529] on div "Start Time 00 : 11 : 26 . 224 Start Time End Time 00 : 11 : 28 . 224 End Time C…" at bounding box center [346, 498] width 692 height 161
click at [329, 546] on textarea at bounding box center [346, 526] width 645 height 57
paste textarea "because amateur activity is only one of the directions I am engaged in. In othe…"
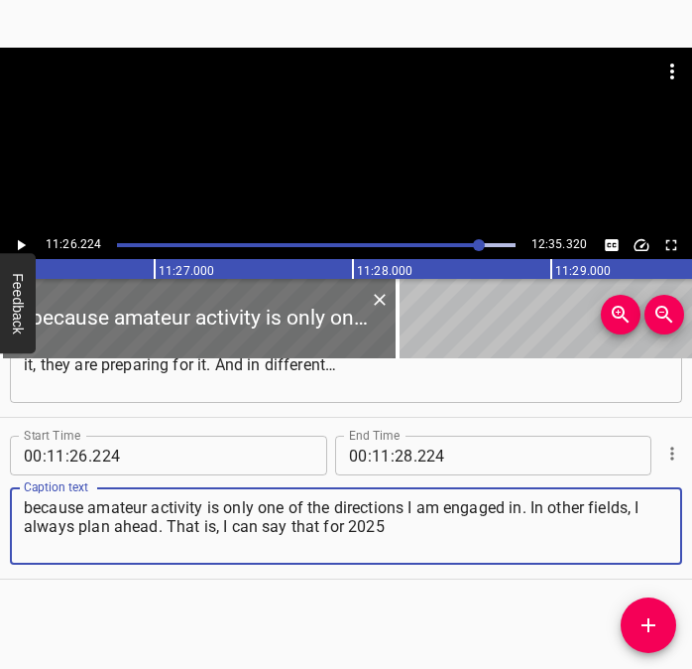
type textarea "because amateur activity is only one of the directions I am engaged in. In othe…"
click at [23, 245] on icon "Play/Pause" at bounding box center [22, 245] width 8 height 11
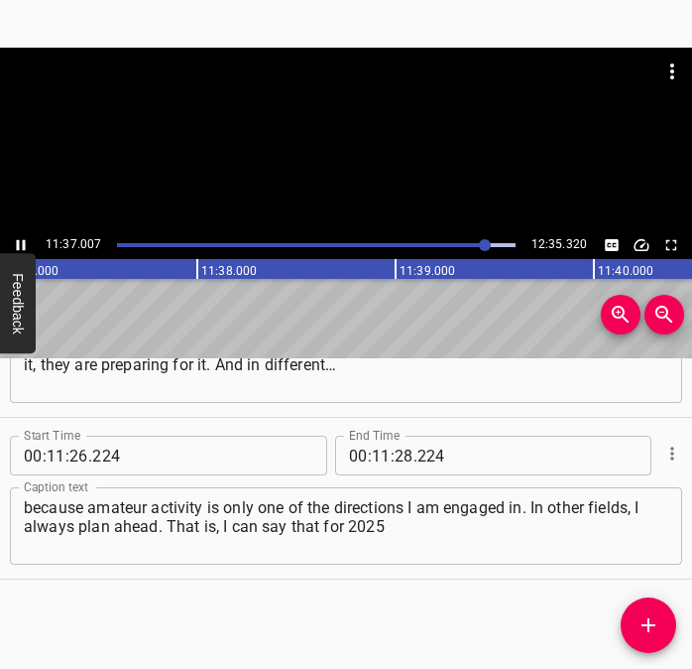
click at [18, 242] on icon "Play/Pause" at bounding box center [21, 245] width 9 height 11
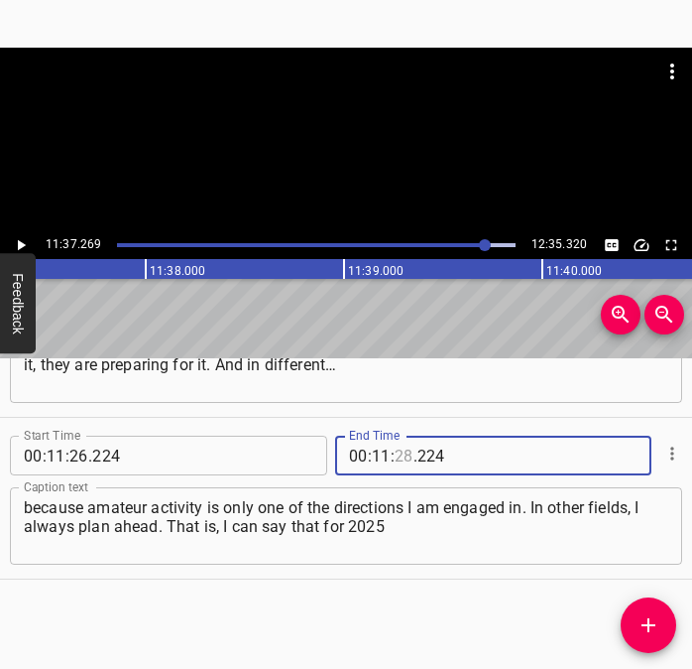
click at [399, 456] on input "number" at bounding box center [404, 455] width 19 height 40
type input "37"
type input "269"
click at [646, 624] on icon "Add Cue" at bounding box center [649, 625] width 14 height 14
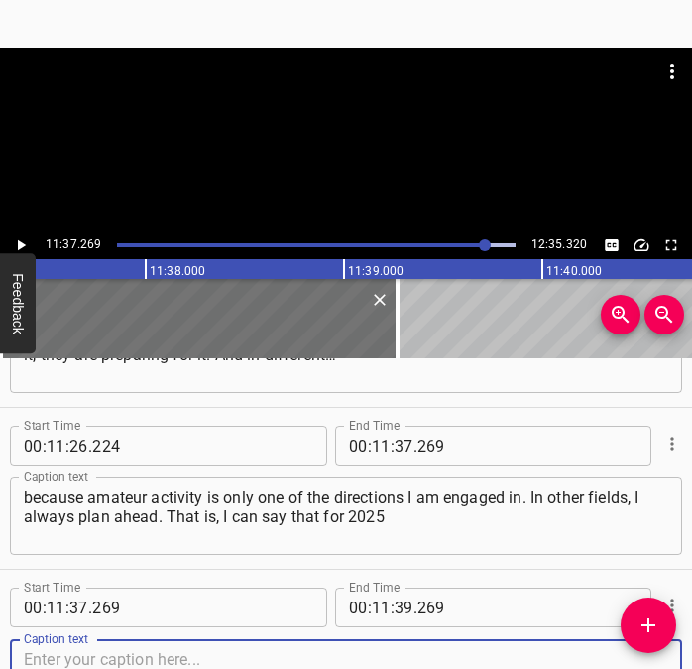
scroll to position [9645, 0]
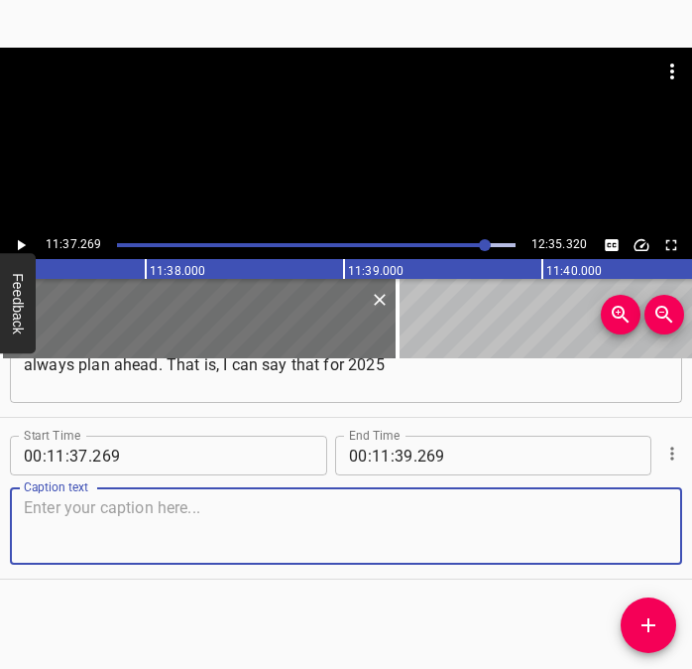
drag, startPoint x: 622, startPoint y: 546, endPoint x: 691, endPoint y: 546, distance: 69.4
click at [662, 546] on div "Caption text" at bounding box center [346, 525] width 672 height 77
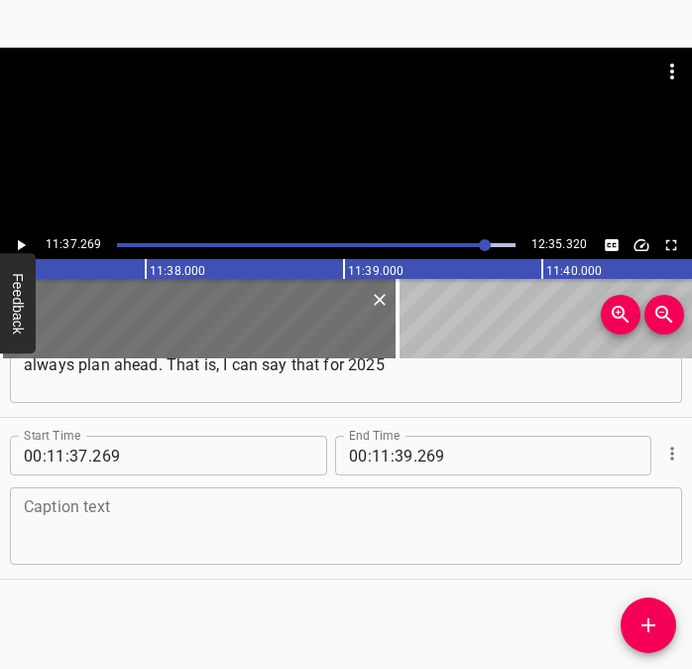
click at [341, 544] on textarea at bounding box center [346, 526] width 645 height 57
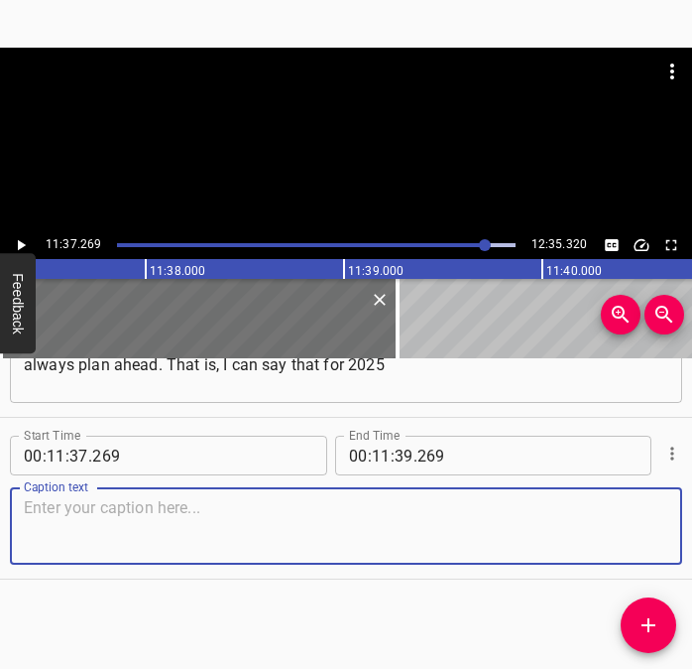
paste textarea "we already have the idea of staging a Baroque opera. It’s hard to imagine now, …"
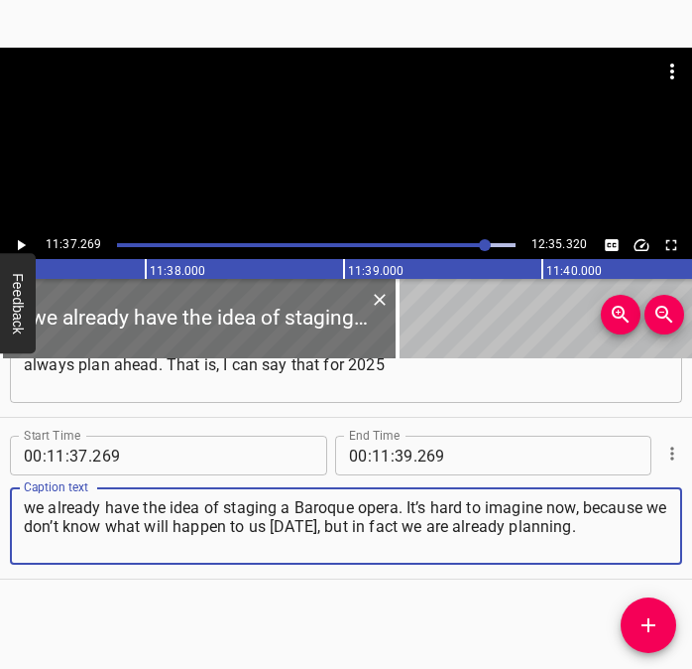
type textarea "we already have the idea of staging a Baroque opera. It’s hard to imagine now, …"
click at [21, 241] on icon "Play/Pause" at bounding box center [21, 245] width 18 height 18
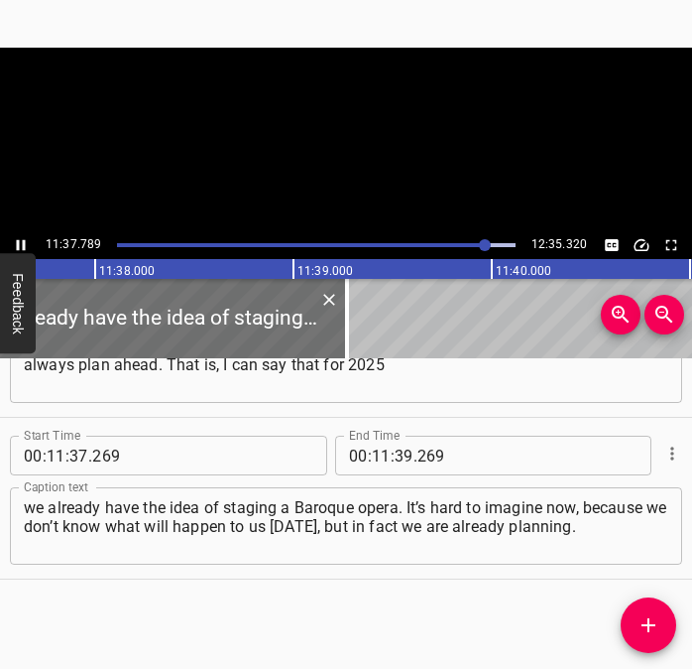
scroll to position [0, 138423]
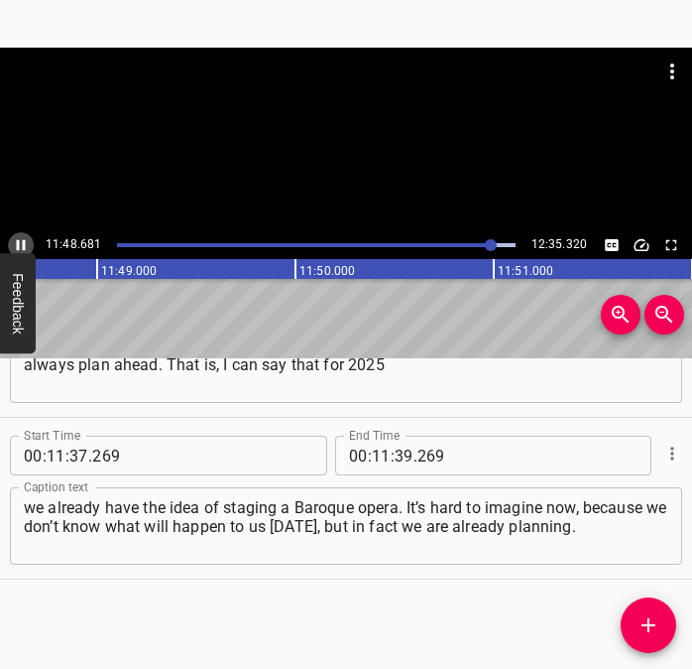
click at [21, 240] on icon "Play/Pause" at bounding box center [21, 245] width 18 height 18
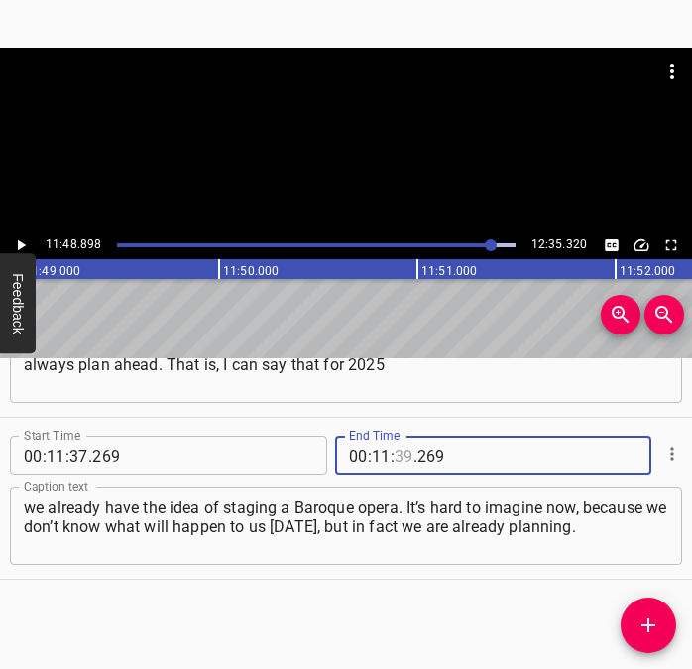
click at [399, 451] on input "number" at bounding box center [404, 455] width 19 height 40
type input "48"
type input "898"
click at [643, 622] on icon "Add Cue" at bounding box center [649, 625] width 24 height 24
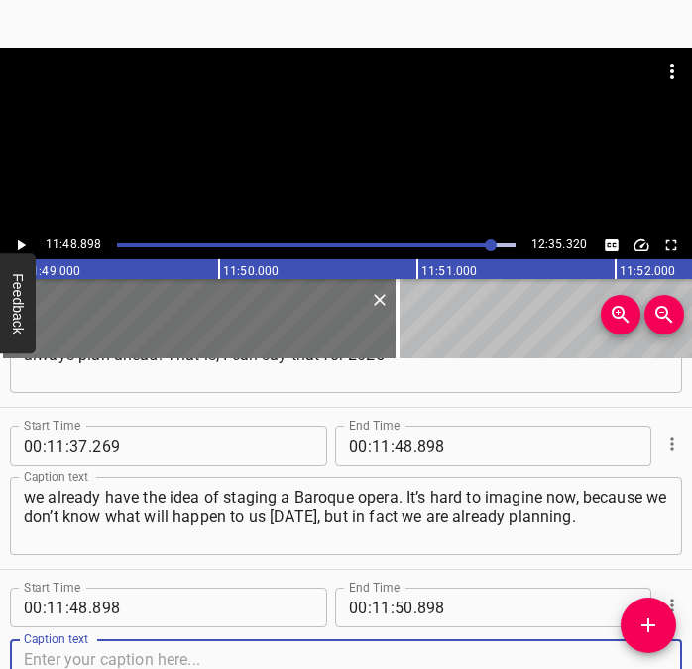
scroll to position [9807, 0]
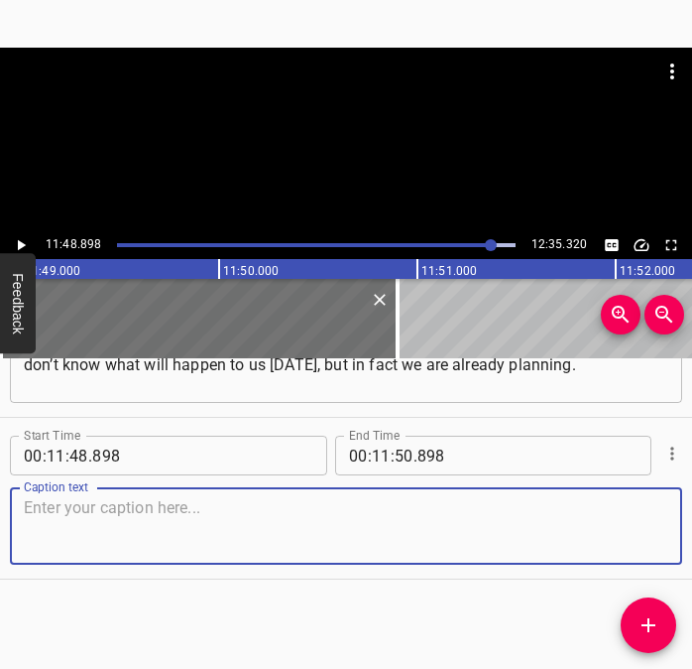
drag, startPoint x: 610, startPoint y: 531, endPoint x: 684, endPoint y: 528, distance: 74.4
click at [632, 530] on textarea at bounding box center [346, 526] width 645 height 57
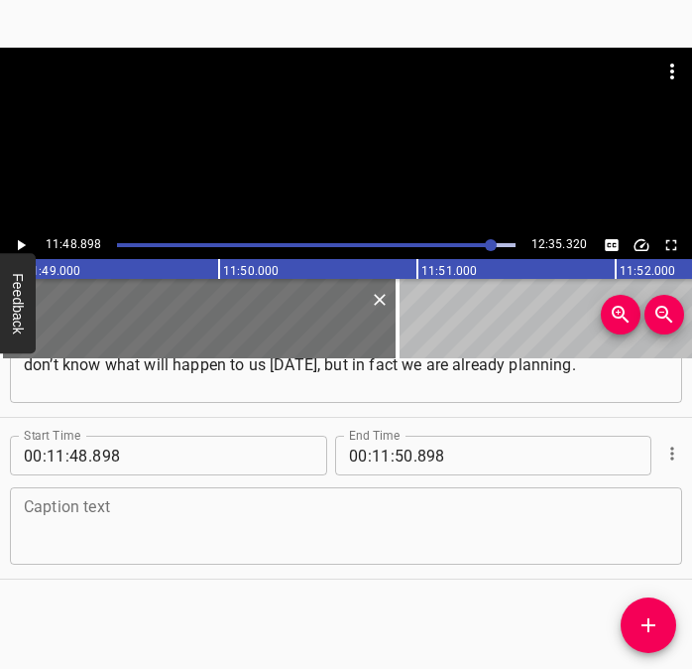
click at [161, 521] on textarea at bounding box center [346, 526] width 645 height 57
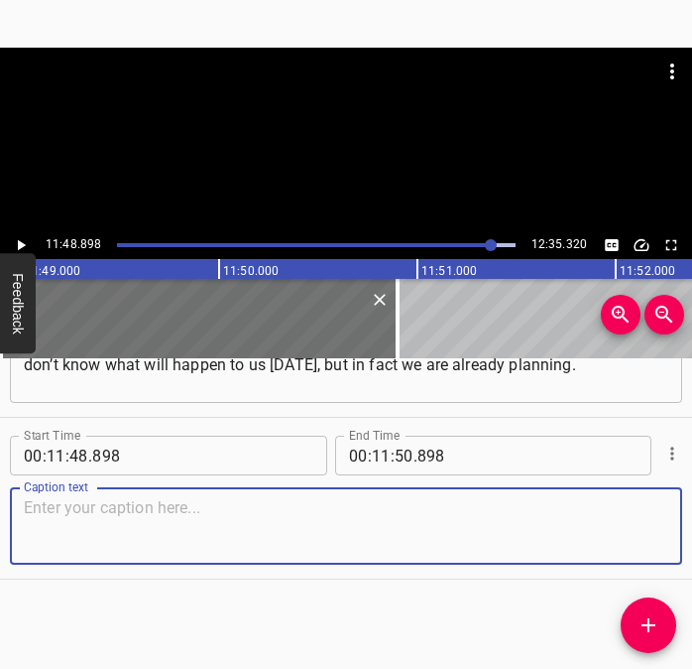
paste textarea "We already have some agreements, we have some vision — and all of our daily wor…"
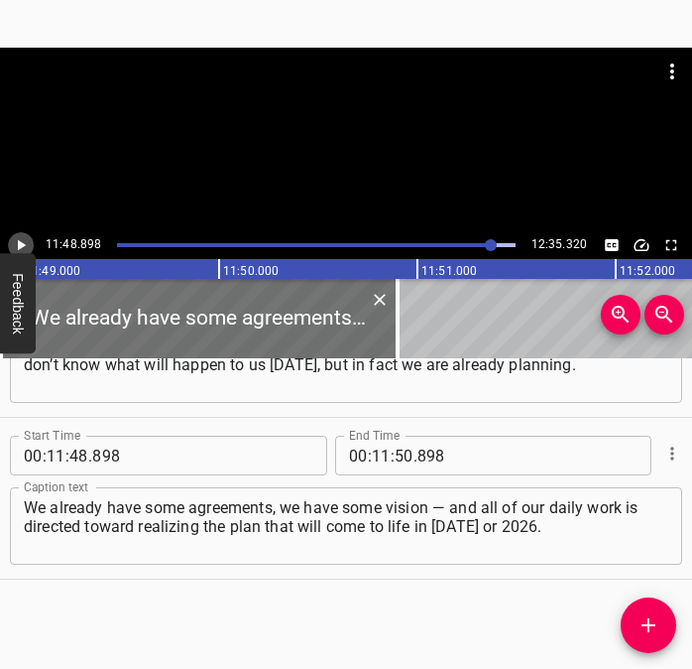
click at [23, 245] on icon "Play/Pause" at bounding box center [22, 245] width 8 height 11
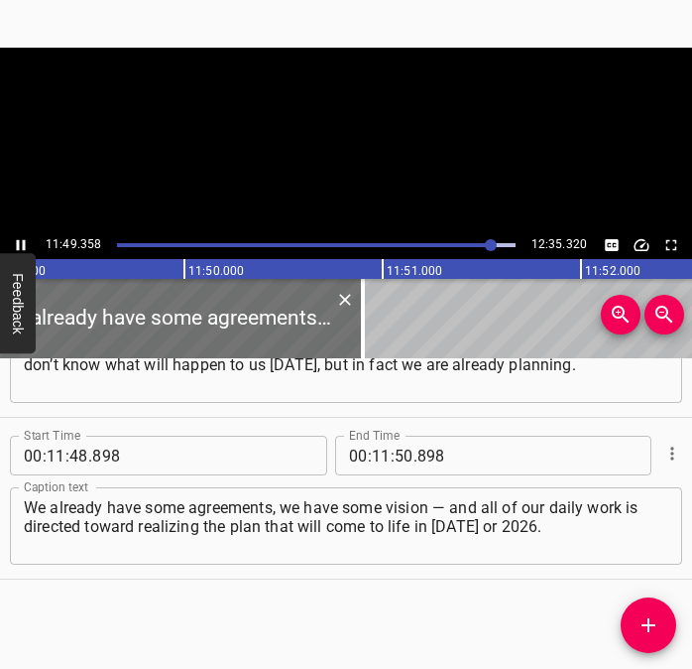
scroll to position [0, 140717]
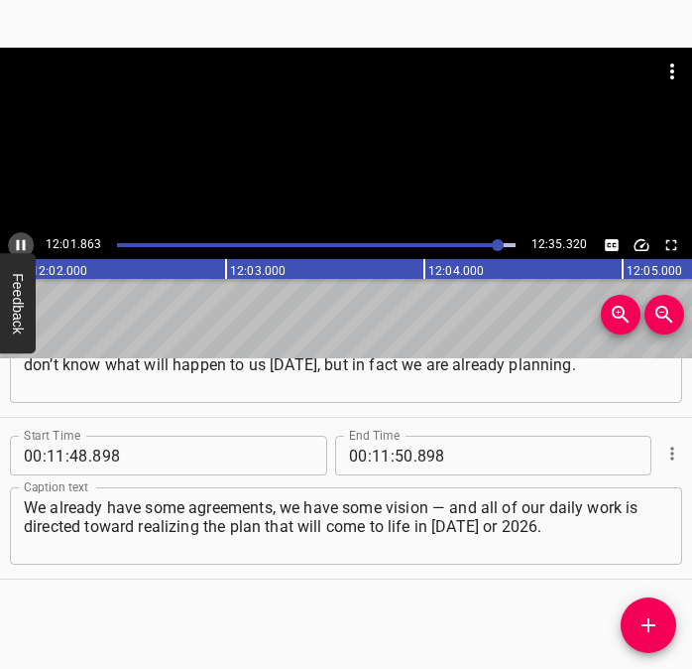
click at [21, 237] on icon "Play/Pause" at bounding box center [21, 245] width 18 height 18
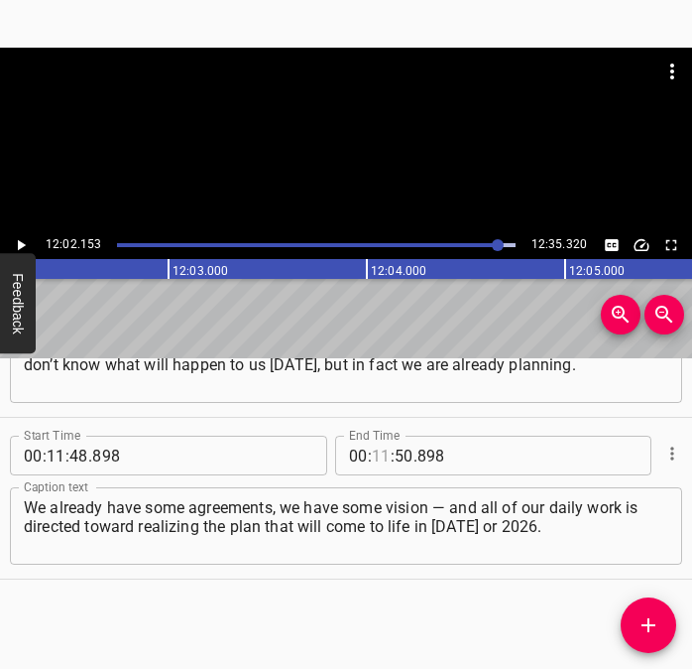
click at [372, 441] on input "number" at bounding box center [381, 455] width 19 height 40
click at [644, 630] on icon "Add Cue" at bounding box center [649, 625] width 24 height 24
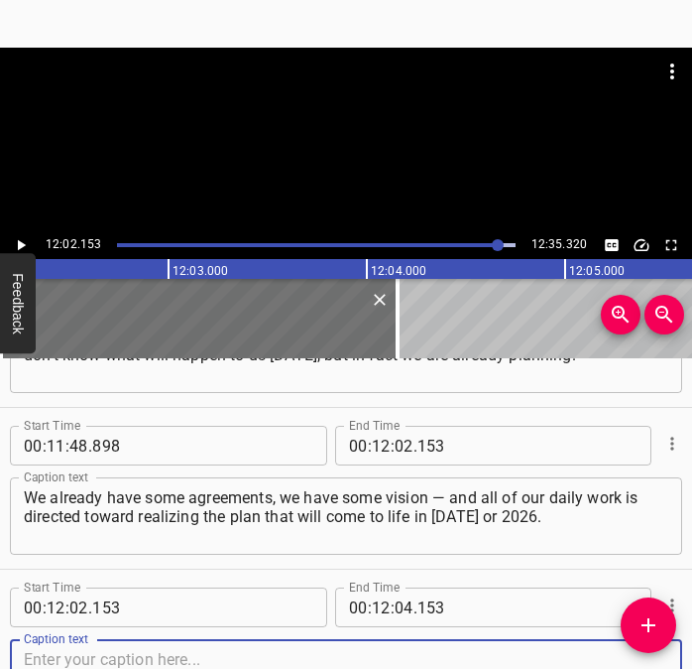
scroll to position [9968, 0]
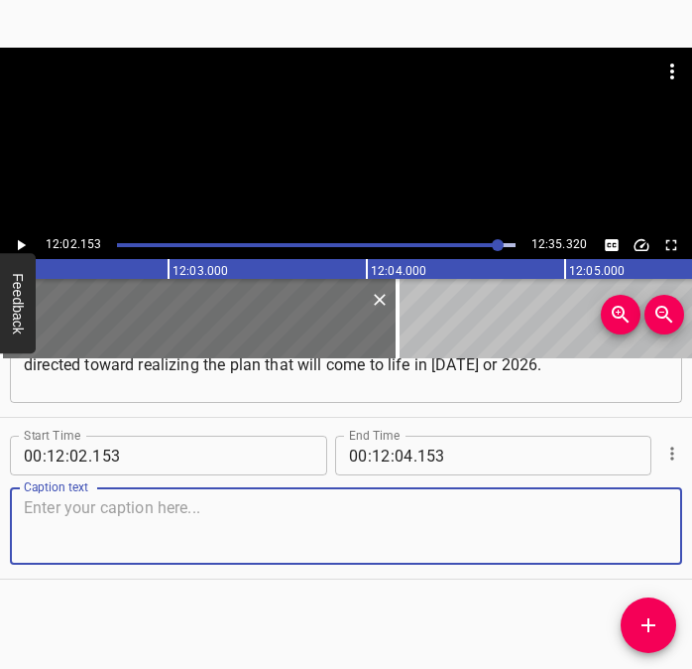
drag, startPoint x: 648, startPoint y: 526, endPoint x: 682, endPoint y: 523, distance: 34.8
click at [671, 524] on div "Start Time 00 : 12 : 02 . 153 Start Time End Time 00 : 12 : 04 . 153 End Time C…" at bounding box center [346, 498] width 692 height 161
click at [121, 512] on textarea at bounding box center [346, 526] width 645 height 57
paste textarea "That’s why we always plan and always believe that everything will be fine. And …"
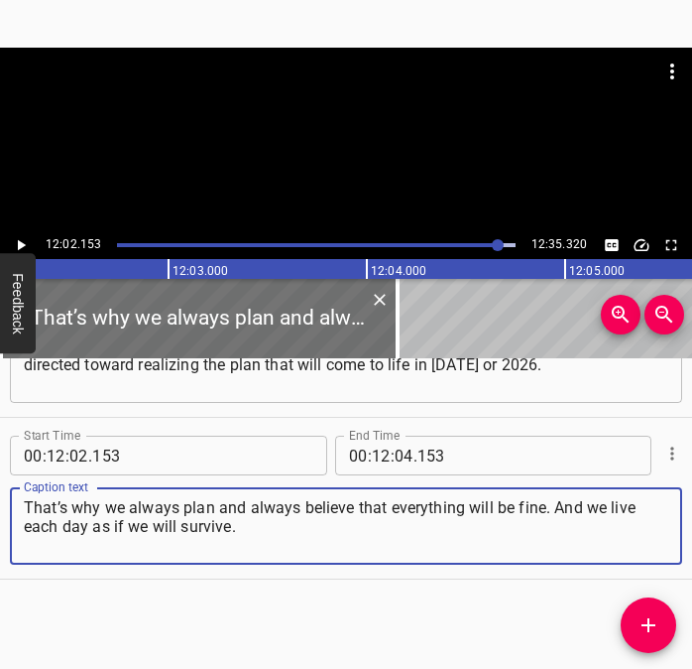
click at [14, 243] on icon "Play/Pause" at bounding box center [21, 245] width 18 height 18
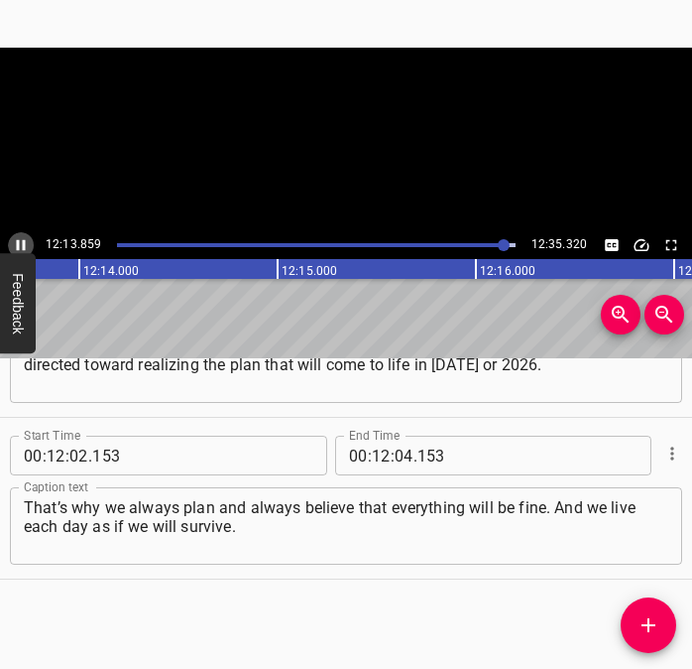
click at [21, 240] on icon "Play/Pause" at bounding box center [21, 245] width 18 height 18
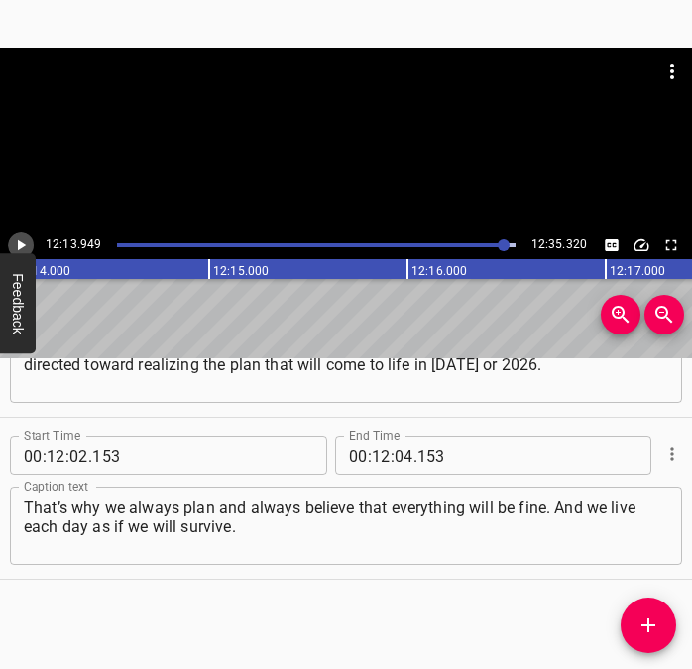
click at [21, 240] on icon "Play/Pause" at bounding box center [21, 245] width 18 height 18
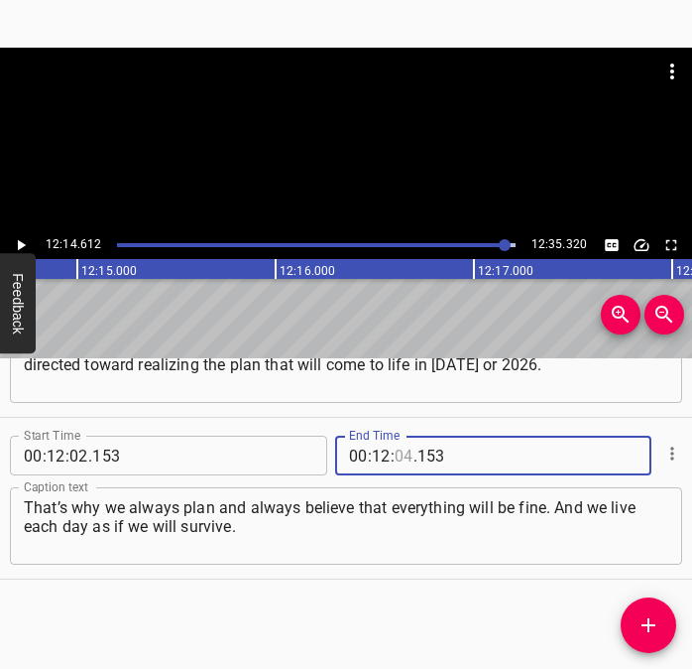
click at [395, 443] on input "number" at bounding box center [404, 455] width 19 height 40
click at [638, 619] on icon "Add Cue" at bounding box center [649, 625] width 24 height 24
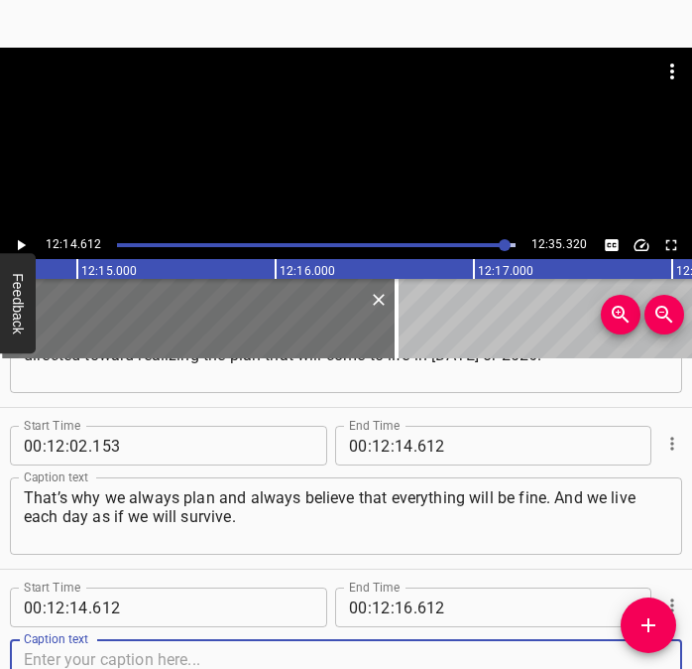
scroll to position [10130, 0]
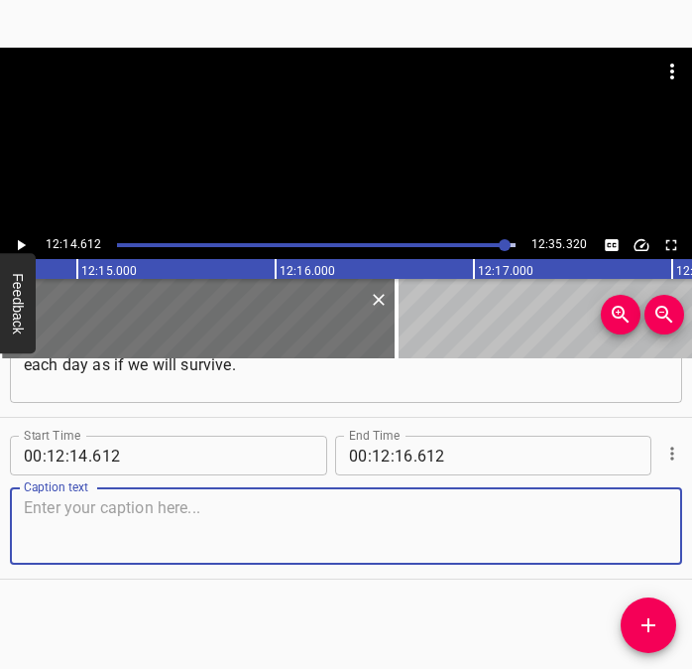
drag, startPoint x: 633, startPoint y: 538, endPoint x: 689, endPoint y: 536, distance: 56.6
click at [674, 536] on div "Start Time 00 : 12 : 14 . 612 Start Time End Time 00 : 12 : 16 . 612 End Time C…" at bounding box center [346, 498] width 692 height 161
click at [166, 539] on textarea at bounding box center [346, 526] width 645 height 57
paste textarea "We even joke about it — saying, well, let’s hope we survive. But if we don’t lo…"
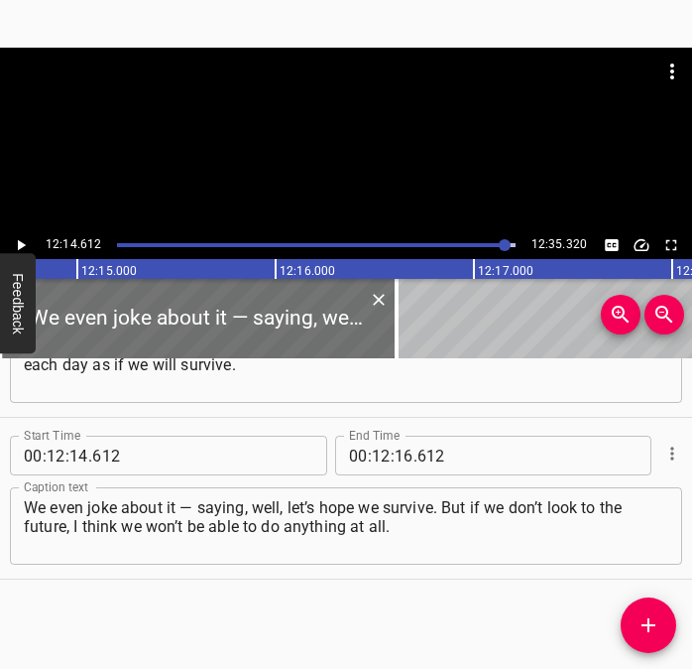
click at [414, 445] on span "." at bounding box center [416, 455] width 4 height 40
click at [396, 450] on input "number" at bounding box center [404, 455] width 19 height 40
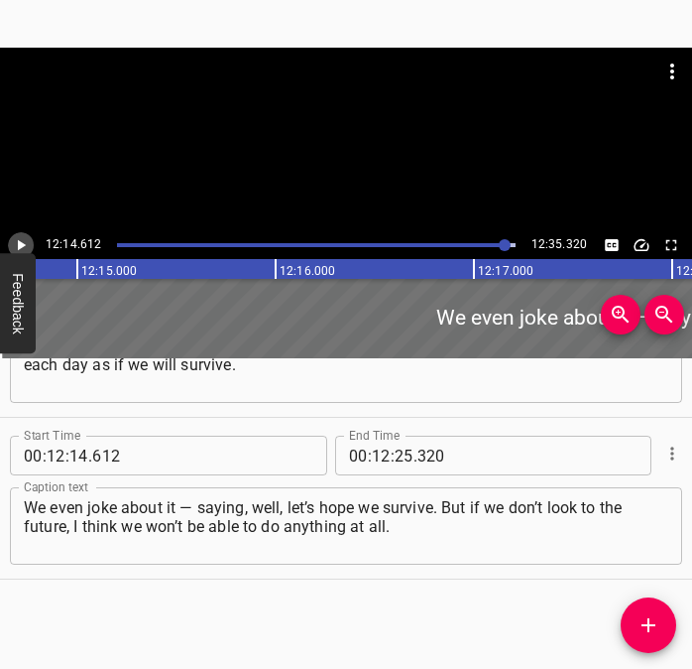
click at [18, 237] on icon "Play/Pause" at bounding box center [21, 245] width 18 height 18
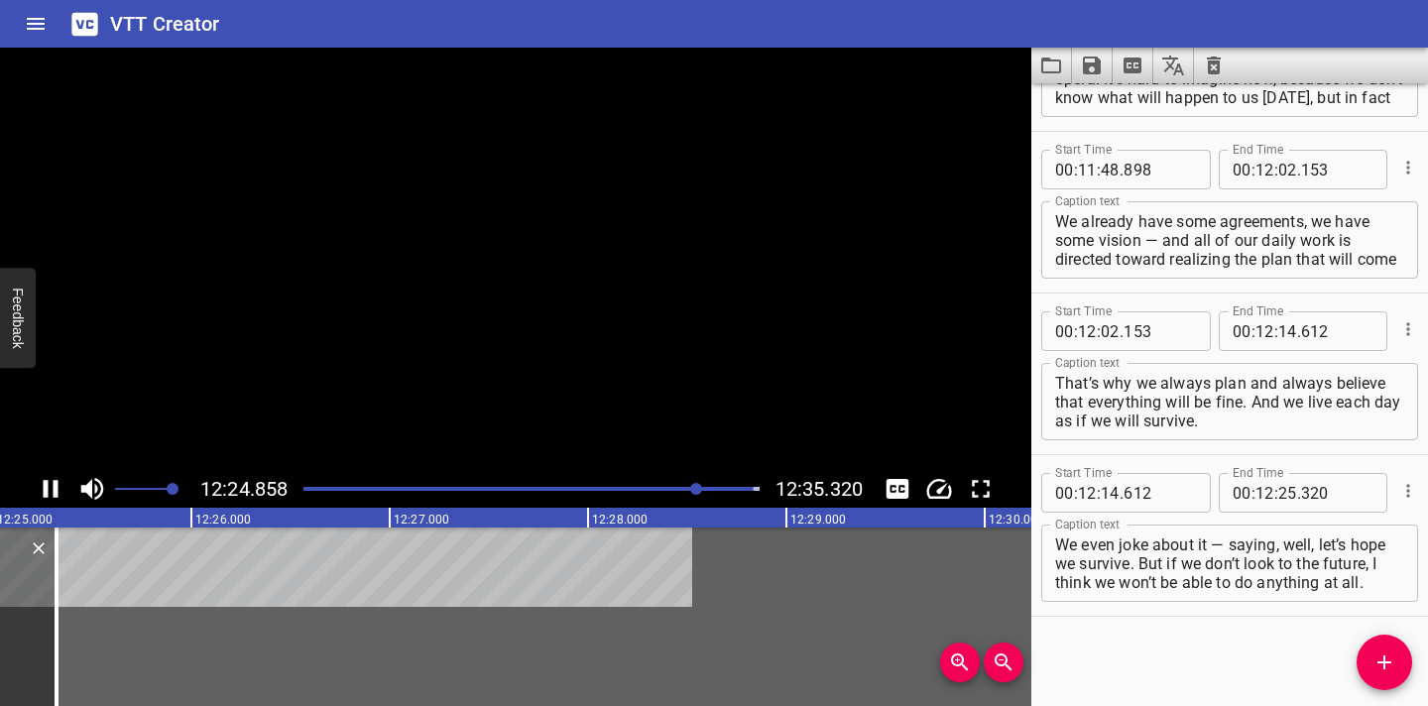
scroll to position [9818, 0]
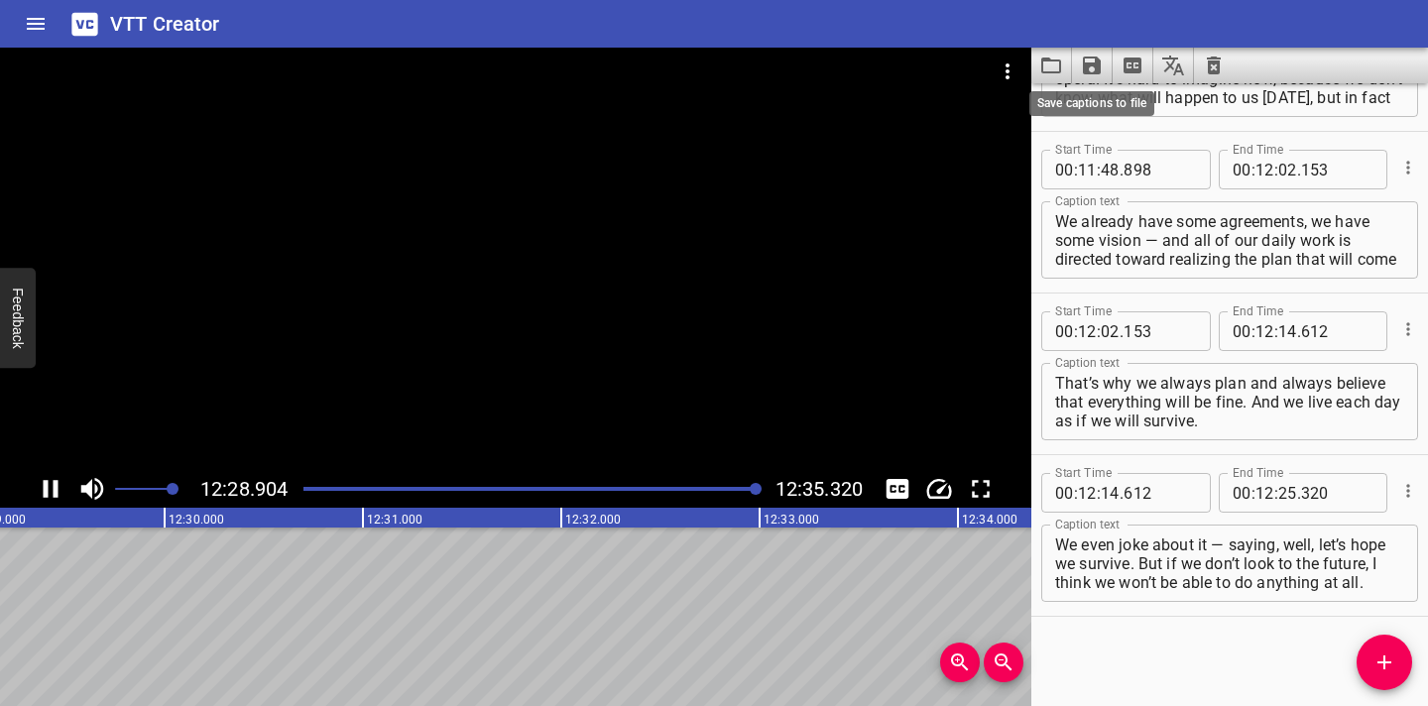
click at [691, 69] on icon "Save captions to file" at bounding box center [1092, 66] width 18 height 18
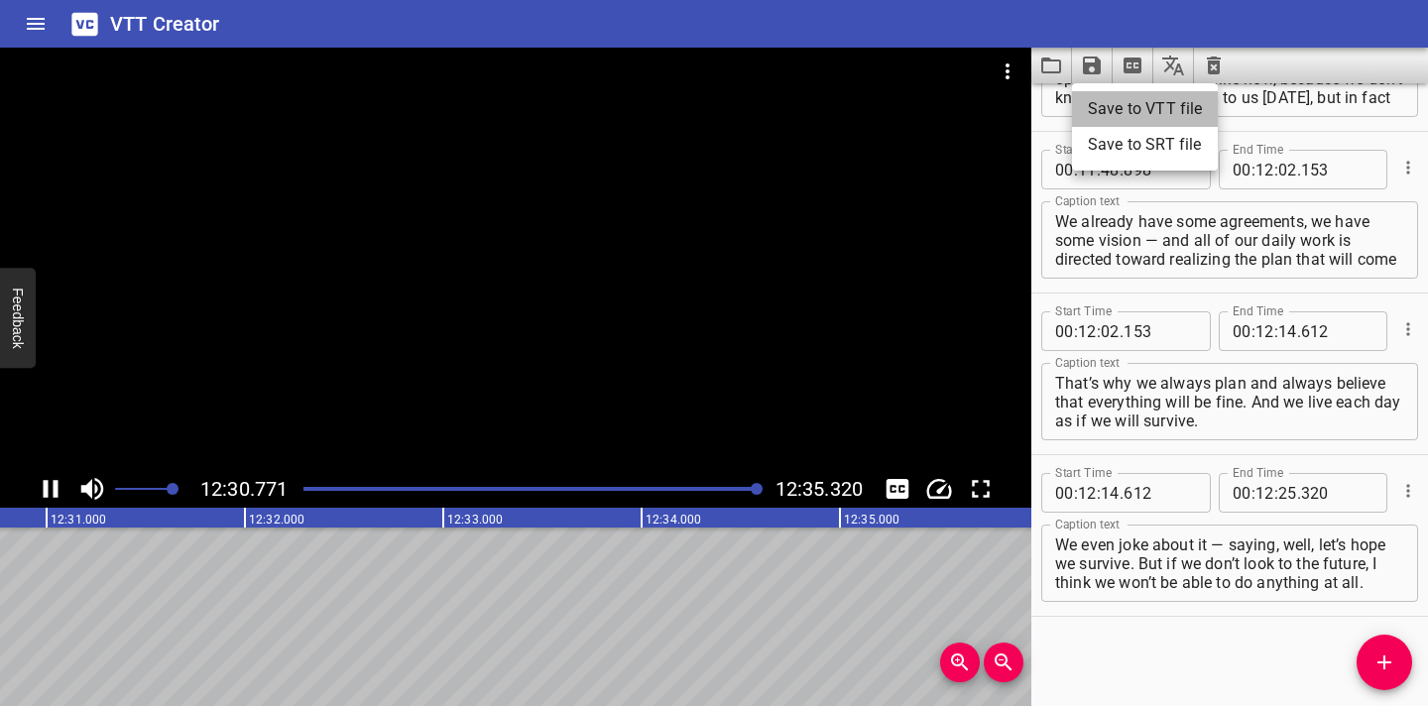
click at [691, 109] on li "Save to VTT file" at bounding box center [1145, 109] width 146 height 36
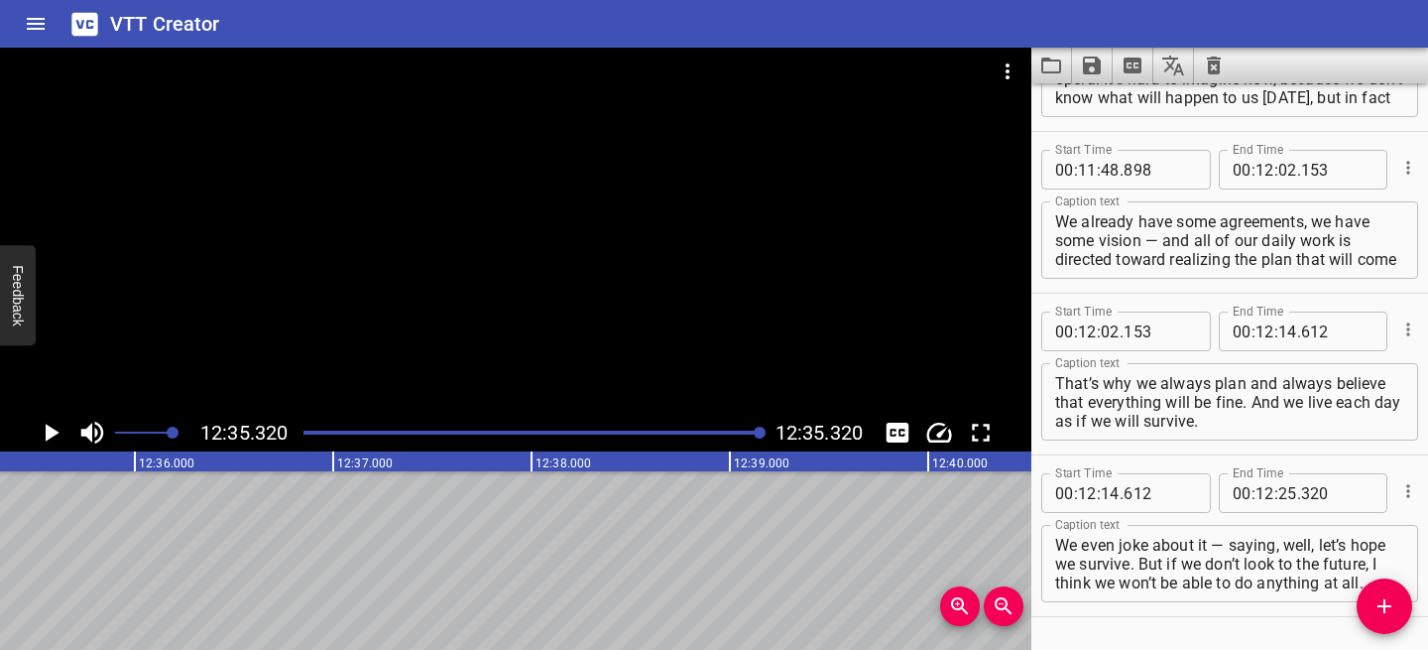
scroll to position [9874, 0]
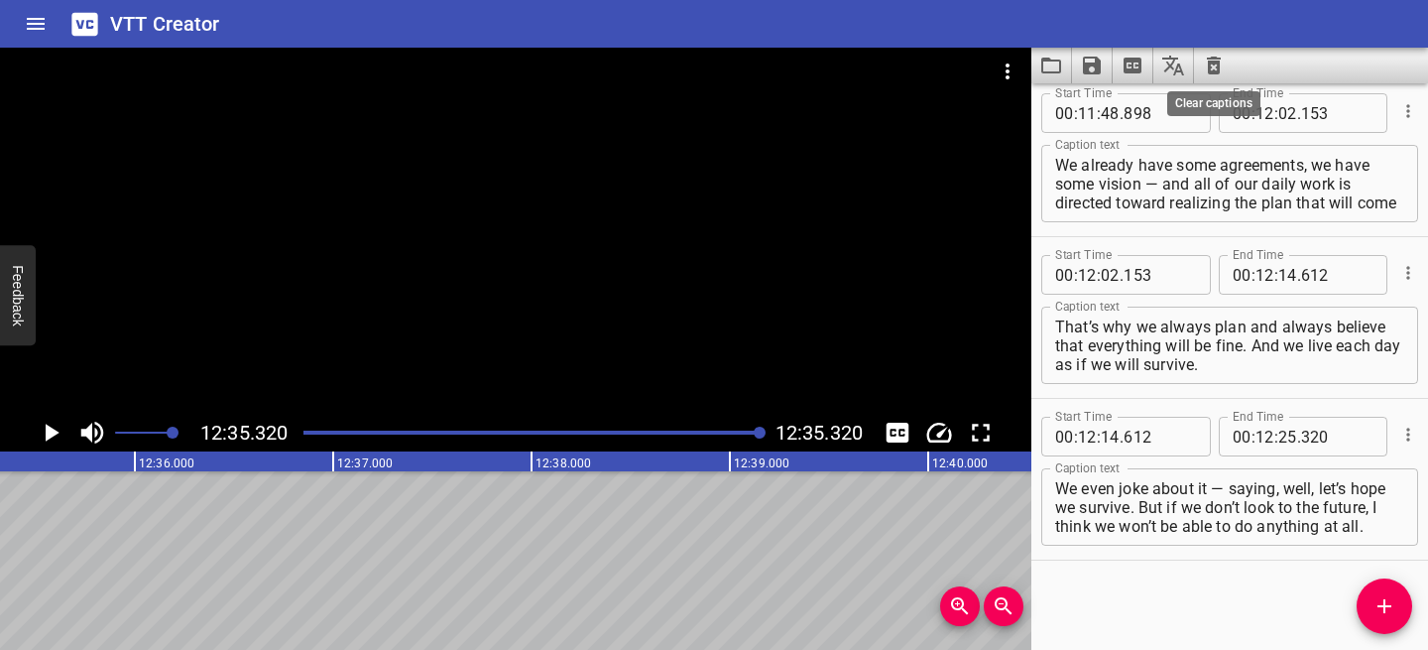
click at [691, 61] on icon "Clear captions" at bounding box center [1214, 66] width 14 height 18
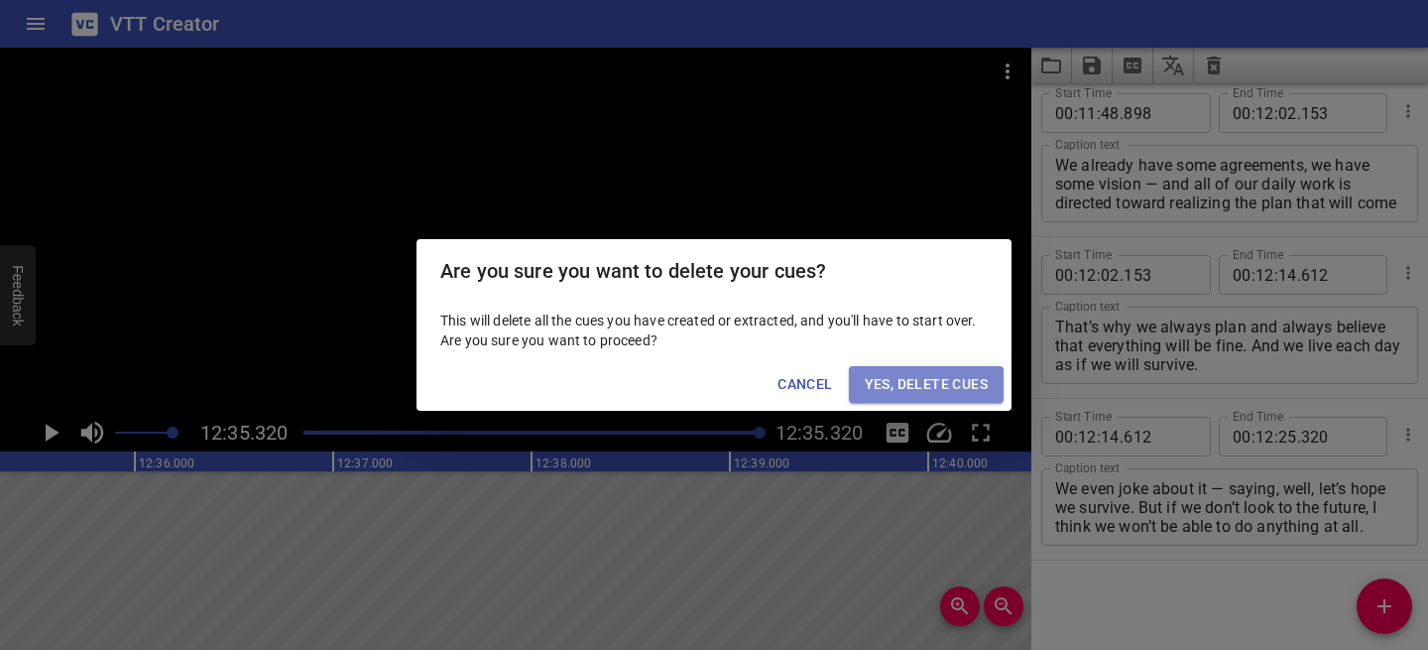
click at [691, 380] on span "Yes, Delete Cues" at bounding box center [926, 384] width 123 height 25
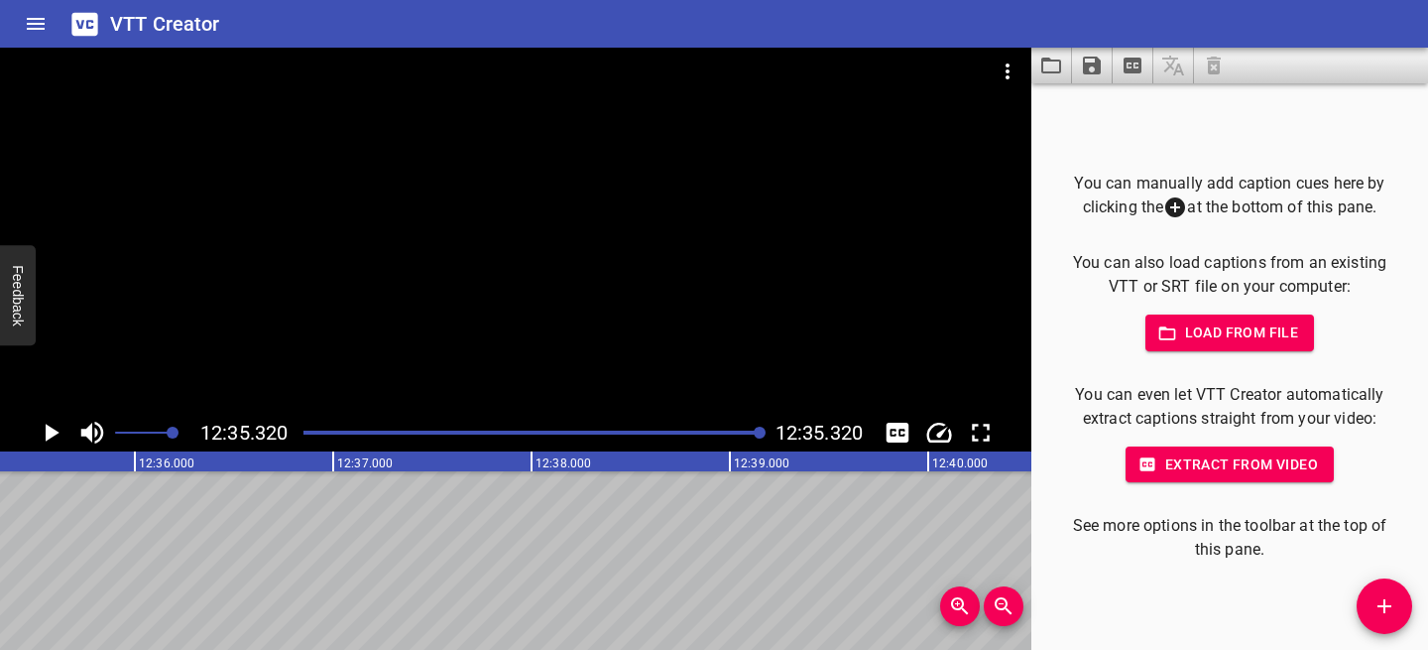
click at [691, 67] on icon "Video Options" at bounding box center [1008, 72] width 24 height 24
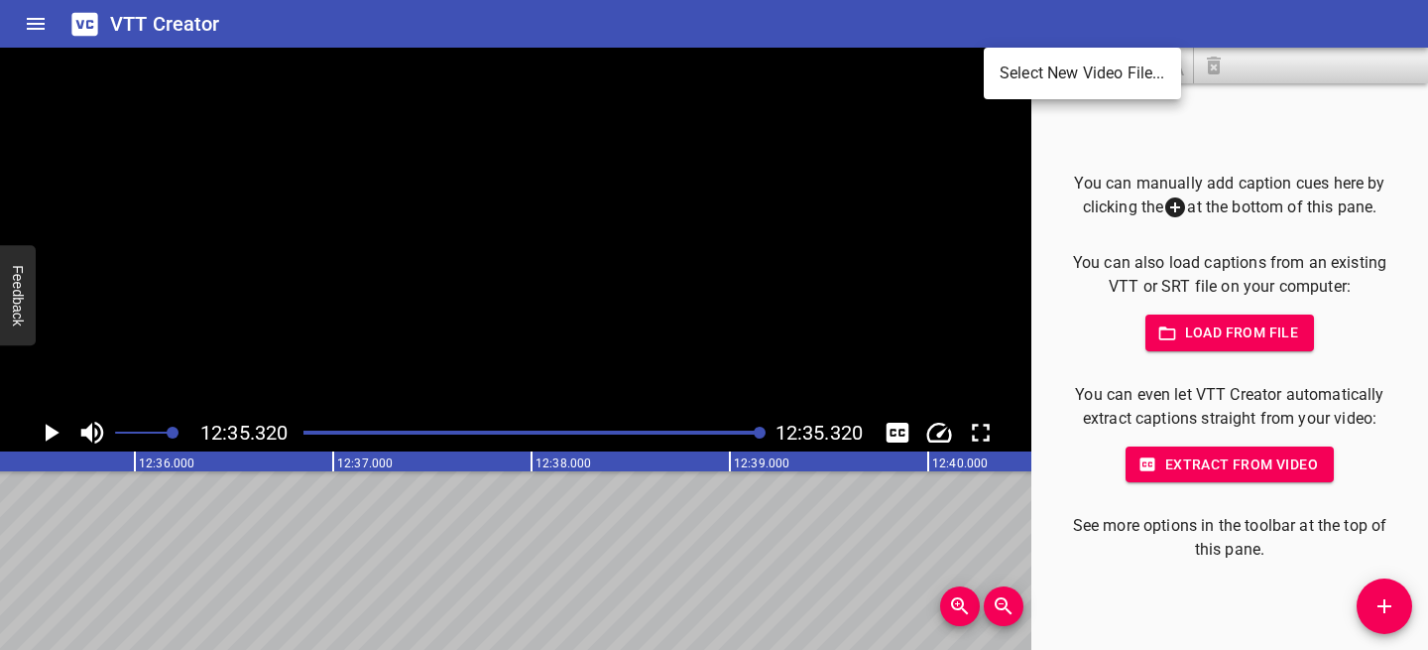
click at [691, 67] on li "Select New Video File..." at bounding box center [1082, 74] width 197 height 36
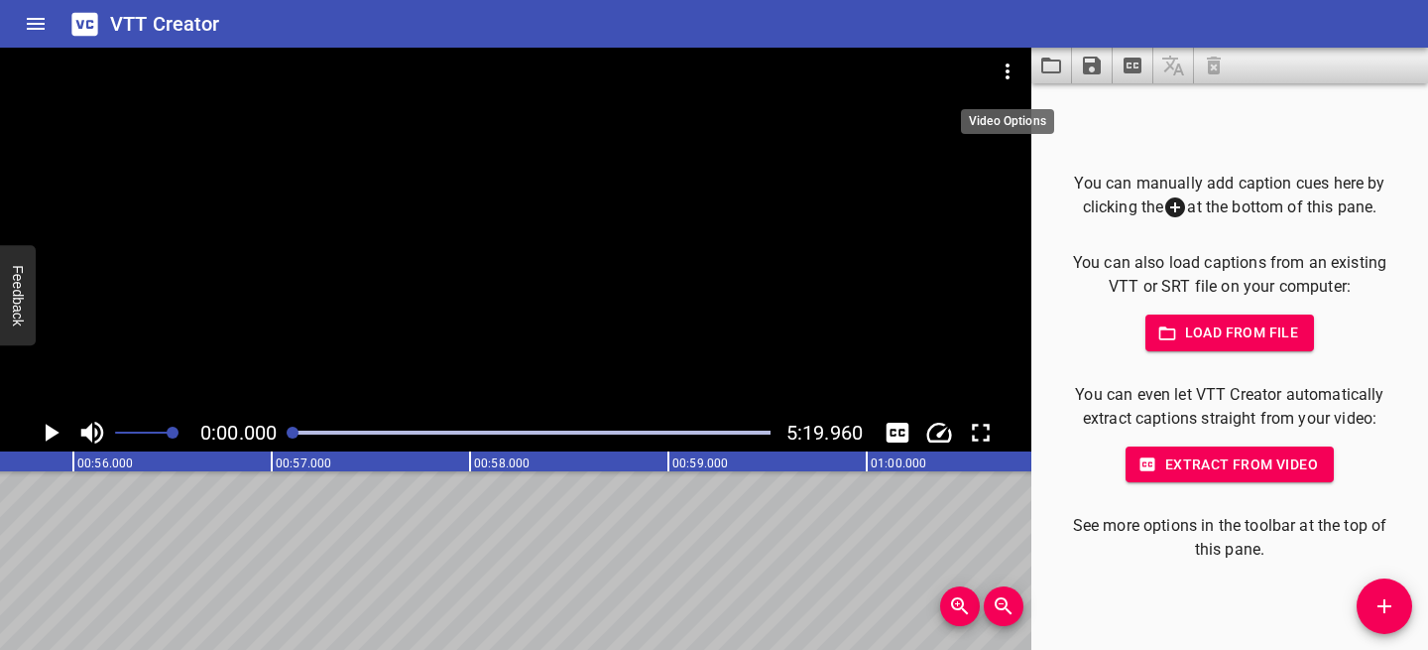
scroll to position [0, 0]
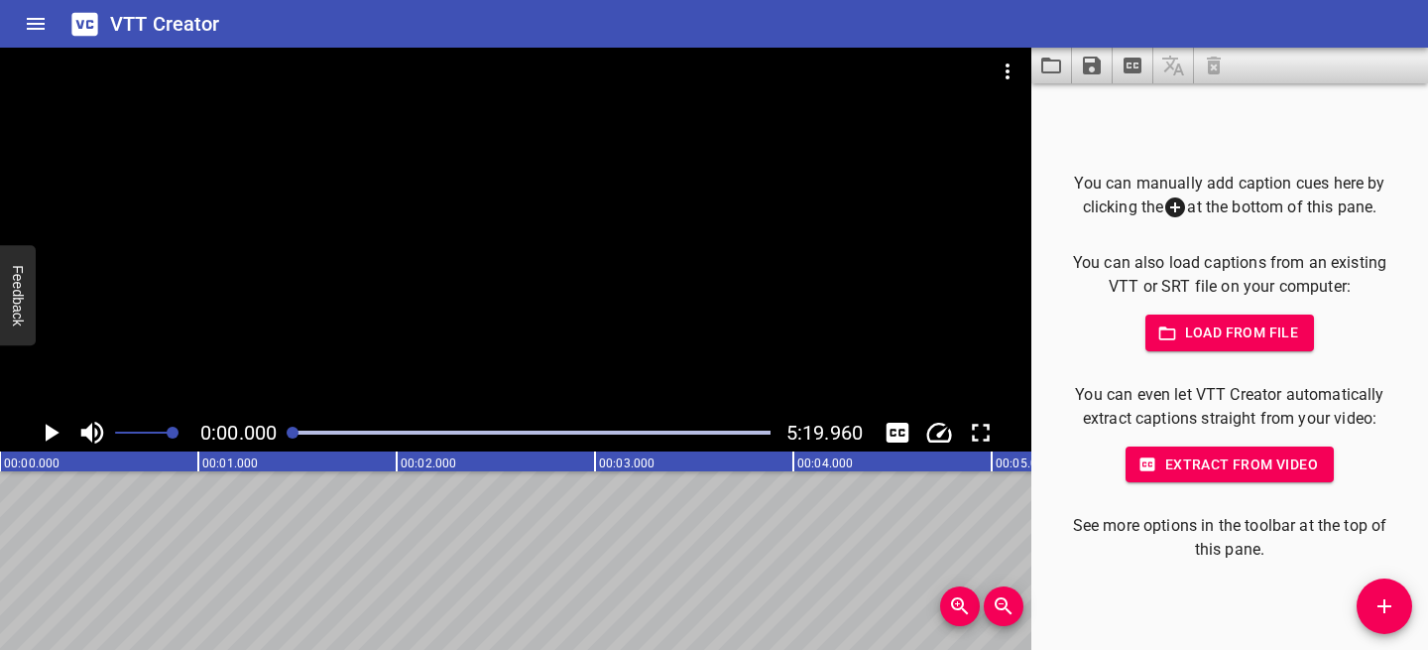
click at [61, 434] on icon "Play/Pause" at bounding box center [51, 433] width 30 height 30
click at [52, 431] on icon "Play/Pause" at bounding box center [51, 433] width 30 height 30
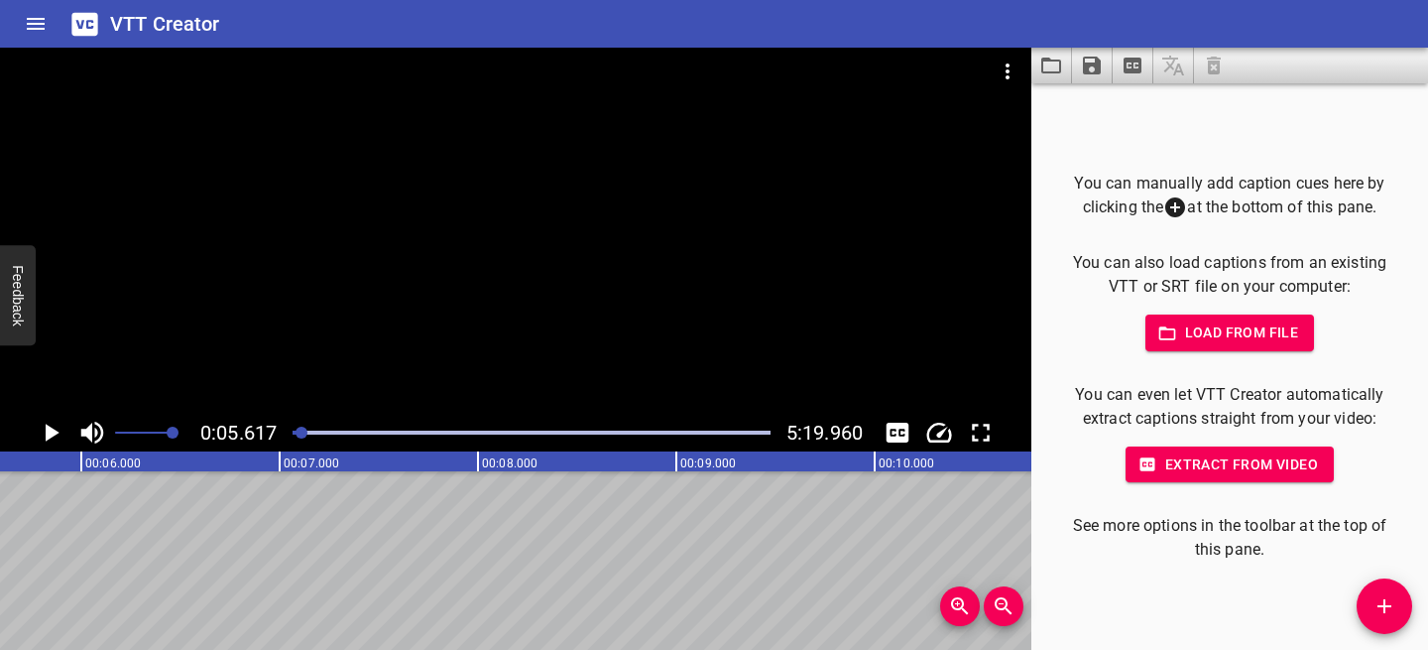
scroll to position [0, 1114]
click at [52, 431] on icon "Play/Pause" at bounding box center [53, 433] width 14 height 18
click at [52, 431] on icon "Play/Pause" at bounding box center [51, 433] width 30 height 30
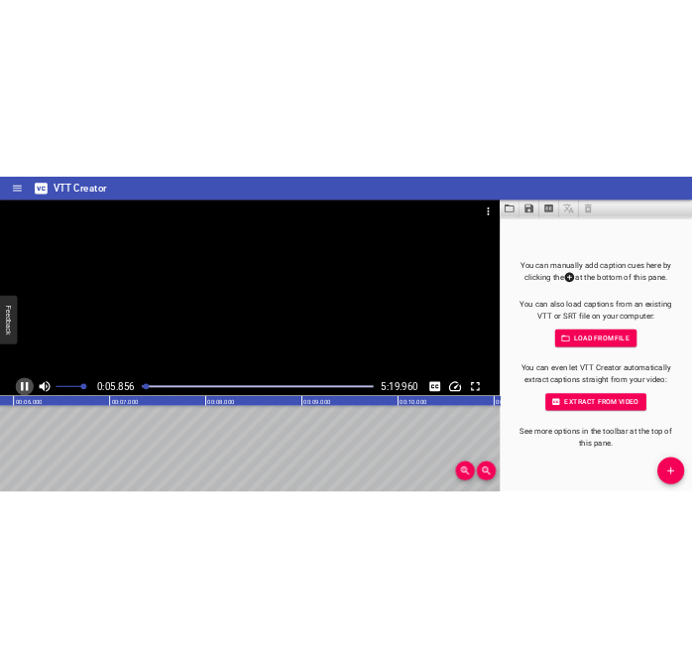
scroll to position [0, 1216]
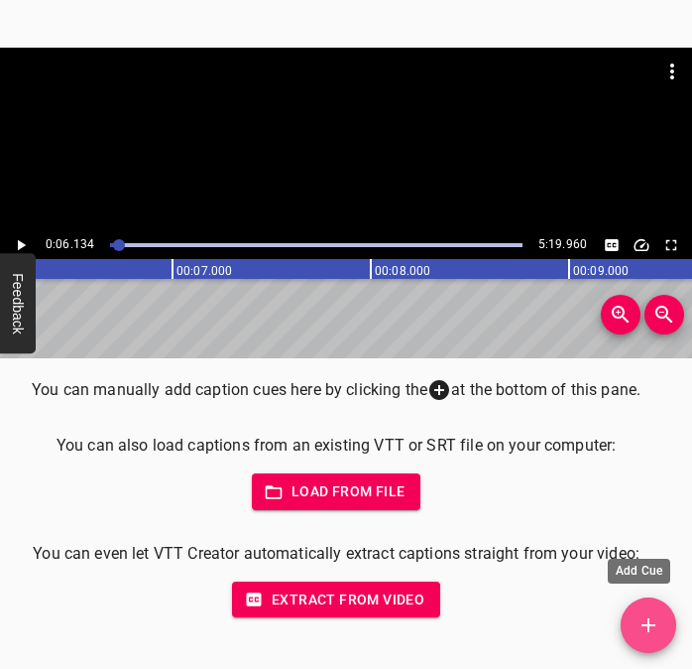
click at [661, 615] on span "Add Cue" at bounding box center [649, 625] width 56 height 24
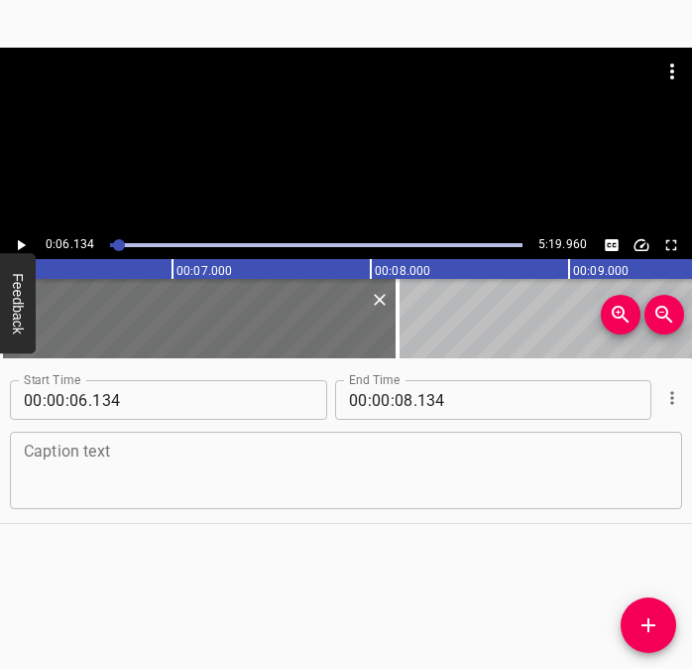
click at [228, 454] on textarea at bounding box center [346, 470] width 645 height 57
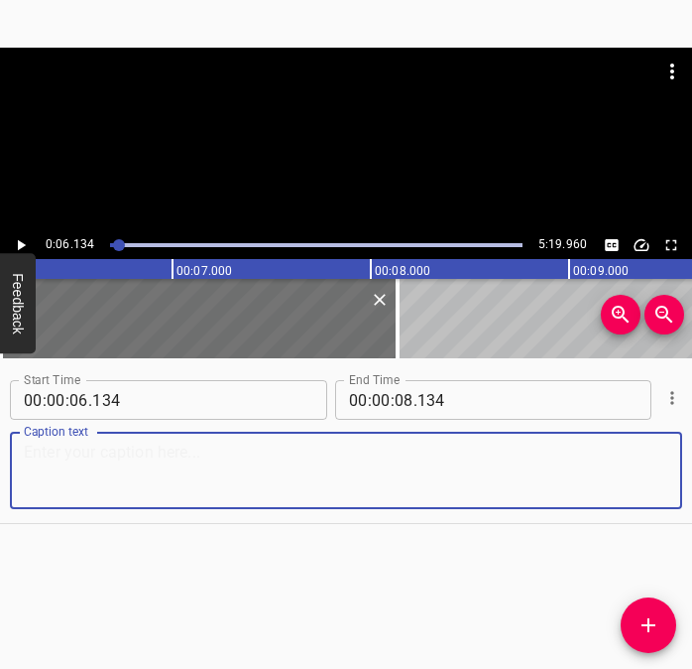
paste textarea "My neighbor called me and said: “Get up, the war has started.” I ask: “What war…"
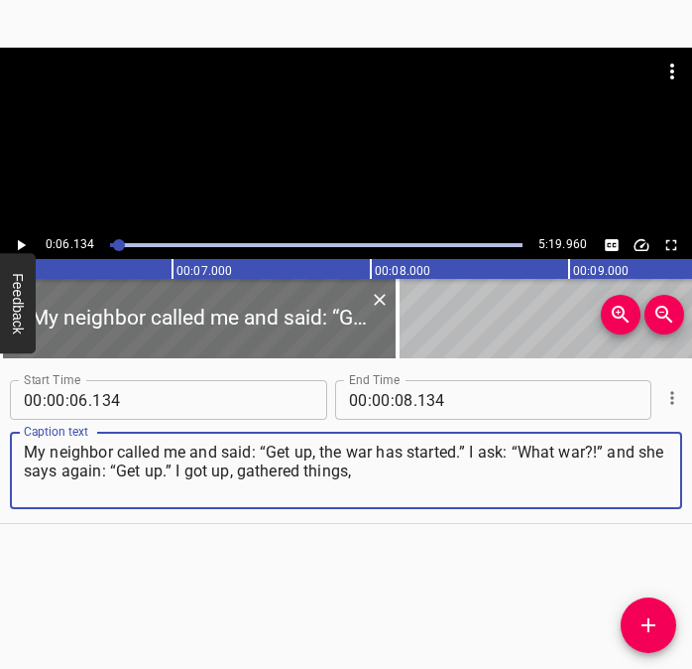
click at [19, 240] on icon "Play/Pause" at bounding box center [21, 245] width 18 height 18
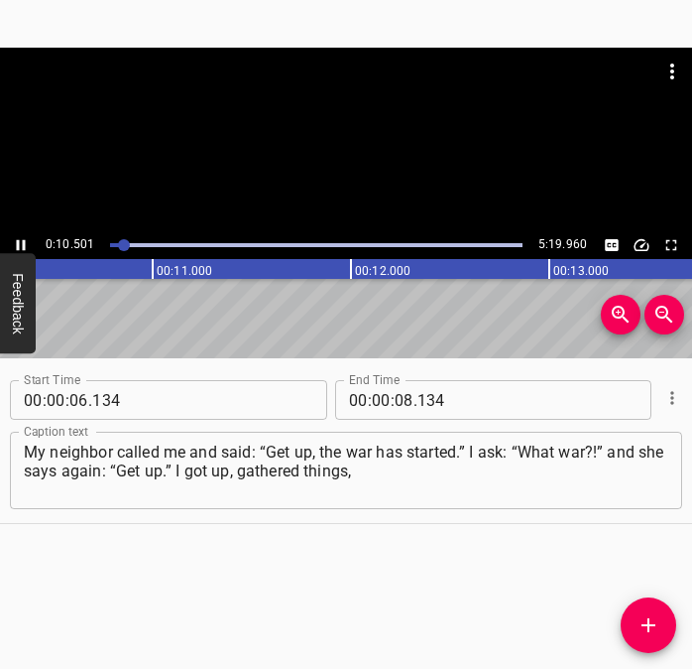
scroll to position [0, 2083]
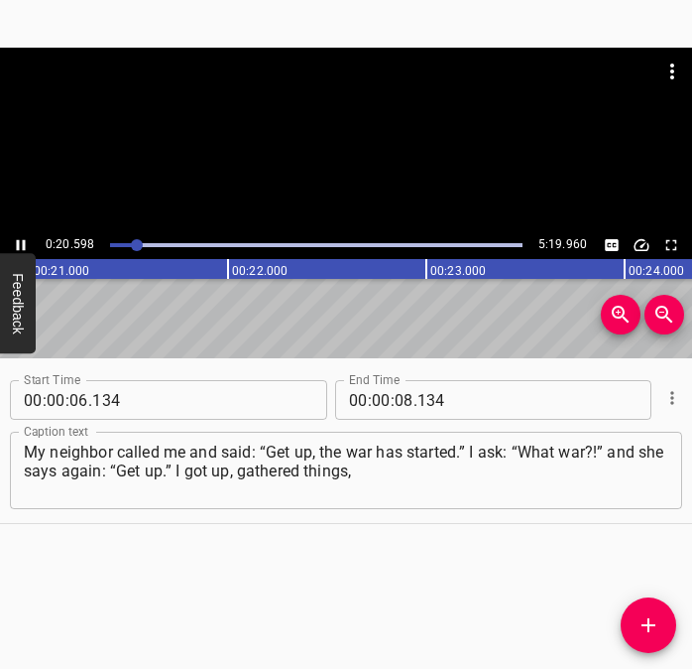
click at [24, 244] on icon "Play/Pause" at bounding box center [21, 245] width 9 height 11
click at [396, 399] on input "number" at bounding box center [404, 400] width 19 height 40
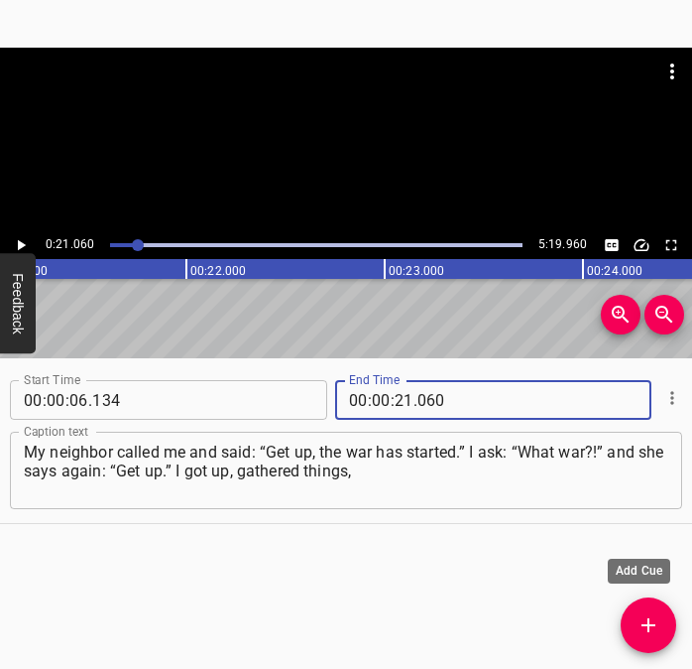
click at [655, 617] on icon "Add Cue" at bounding box center [649, 625] width 24 height 24
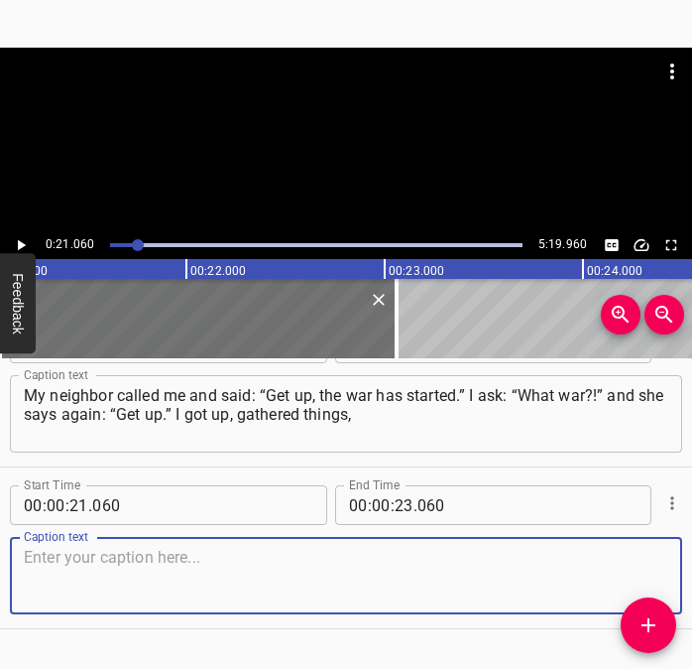
scroll to position [106, 0]
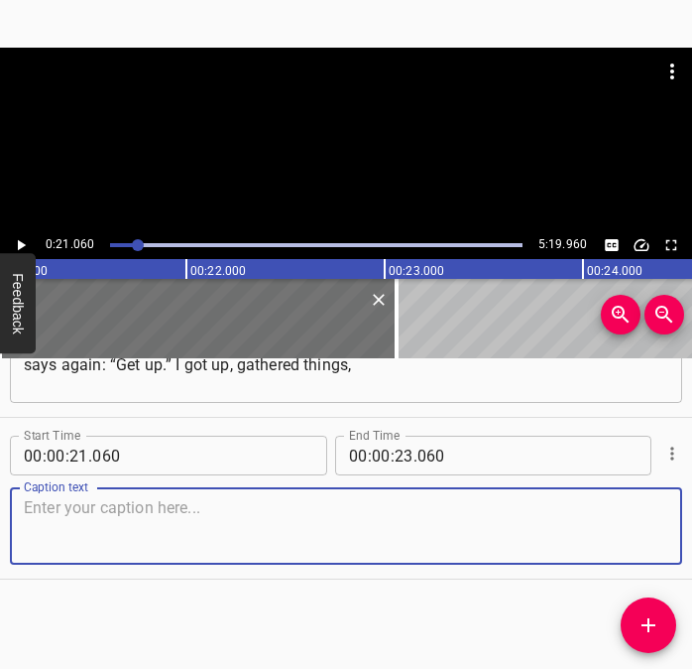
drag, startPoint x: 636, startPoint y: 535, endPoint x: 675, endPoint y: 518, distance: 43.1
click at [662, 524] on div "Caption text" at bounding box center [346, 525] width 672 height 77
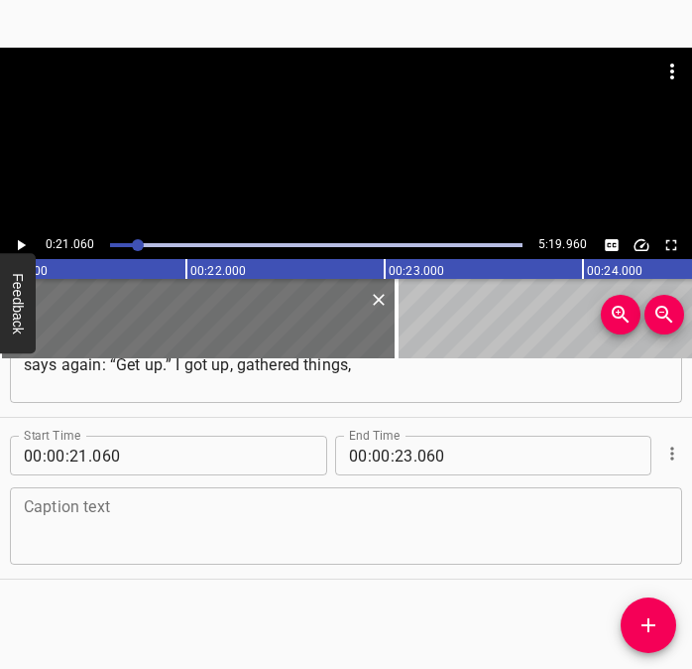
click at [109, 531] on textarea at bounding box center [346, 526] width 645 height 57
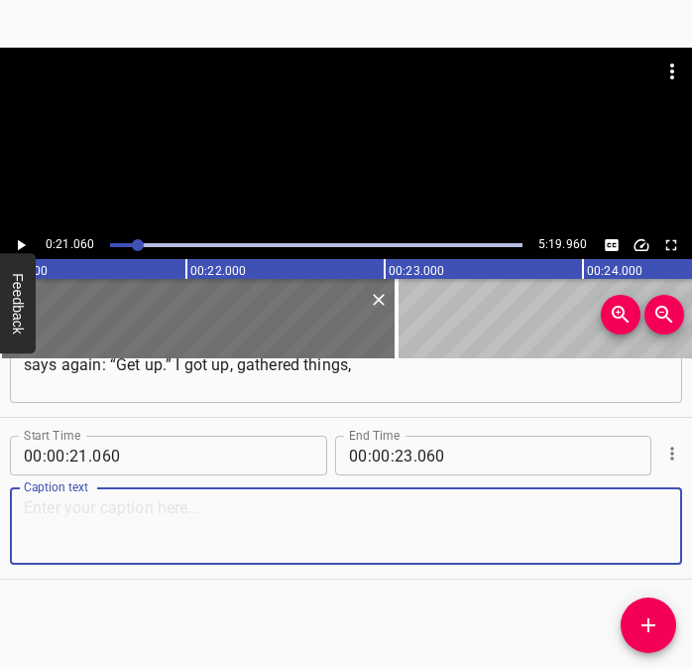
paste textarea "documents, money. We spent four days… I was in [GEOGRAPHIC_DATA], we hid in bas…"
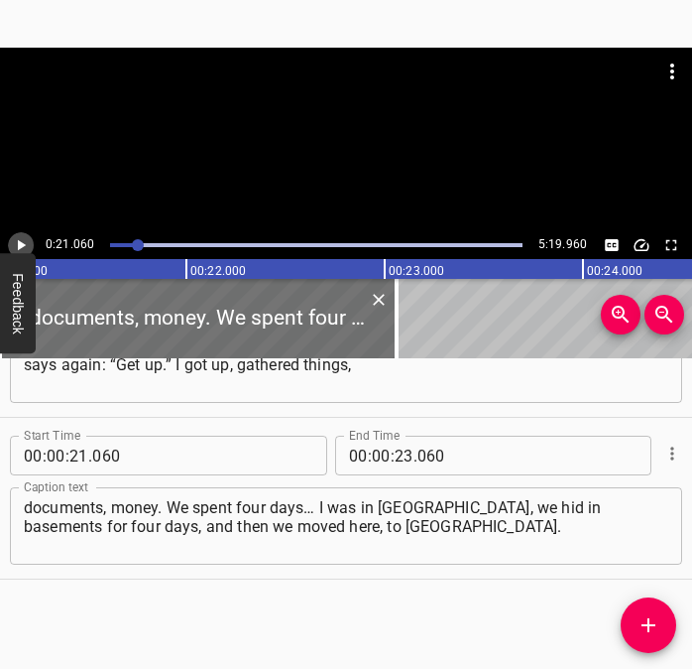
click at [25, 236] on icon "Play/Pause" at bounding box center [21, 245] width 18 height 18
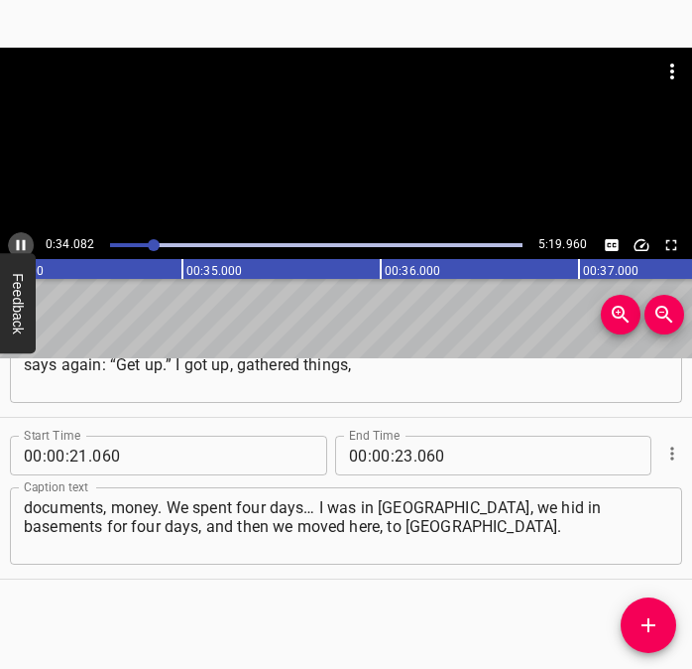
click at [15, 244] on icon "Play/Pause" at bounding box center [21, 245] width 18 height 18
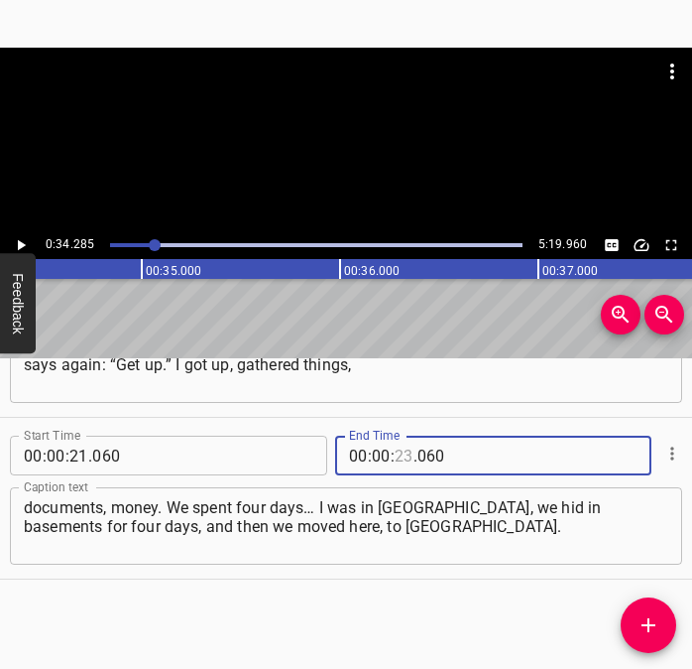
click at [395, 452] on input "number" at bounding box center [404, 455] width 19 height 40
click at [651, 622] on icon "Add Cue" at bounding box center [649, 625] width 24 height 24
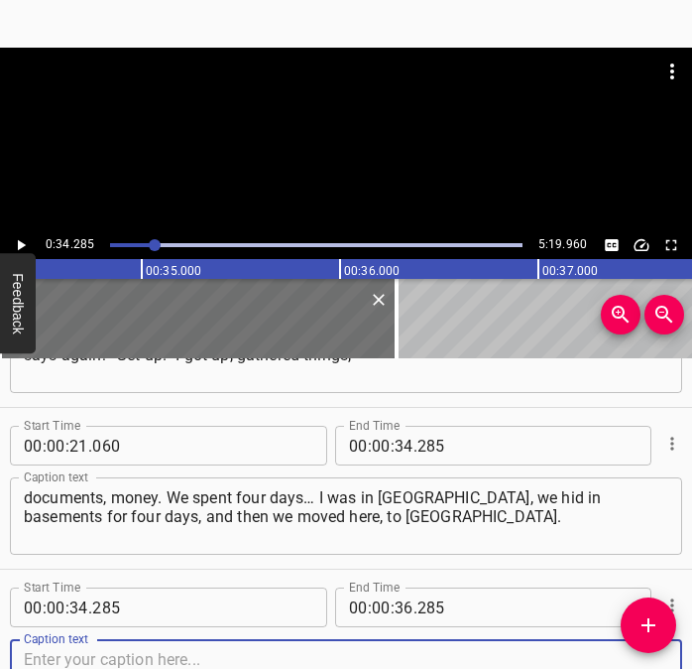
scroll to position [268, 0]
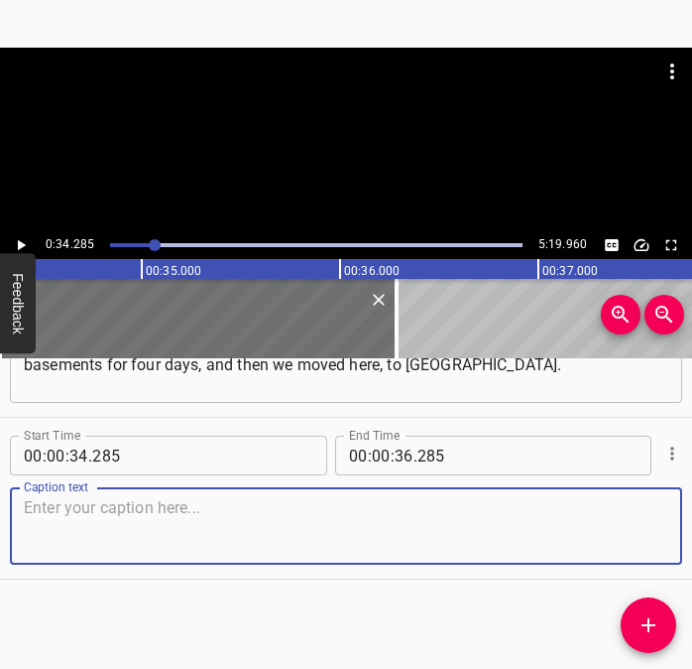
drag, startPoint x: 617, startPoint y: 519, endPoint x: 674, endPoint y: 508, distance: 58.6
click at [621, 519] on textarea at bounding box center [346, 526] width 645 height 57
click at [453, 513] on textarea at bounding box center [346, 526] width 645 height 57
paste textarea "I was told: “Move to [GEOGRAPHIC_DATA], it is calm here, we are far from the hi…"
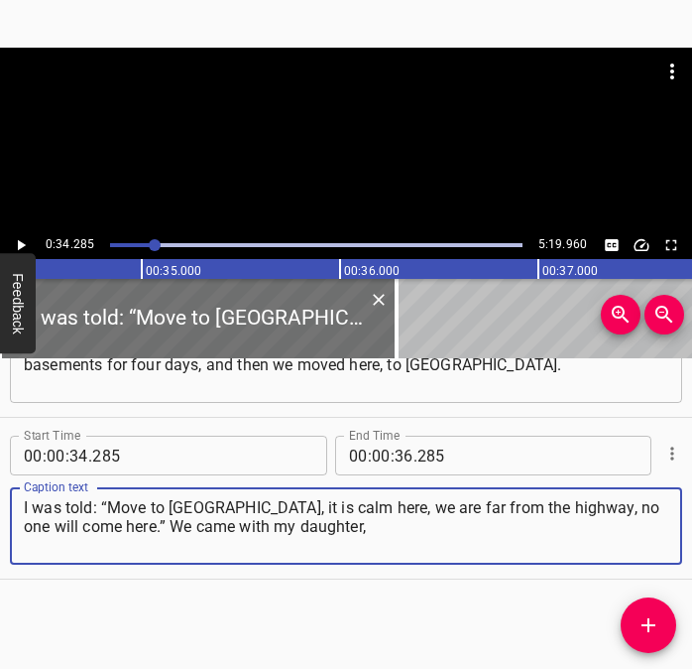
click at [18, 240] on icon "Play/Pause" at bounding box center [22, 245] width 8 height 11
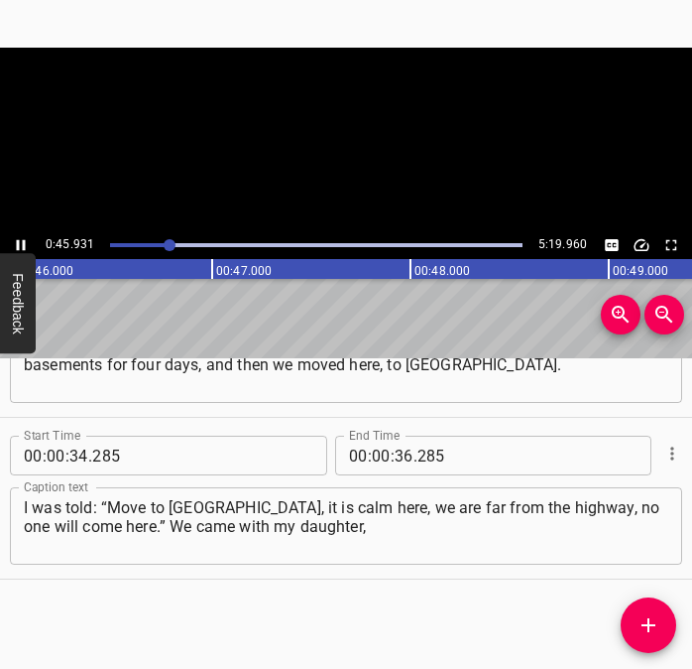
click at [18, 240] on icon "Play/Pause" at bounding box center [21, 245] width 9 height 11
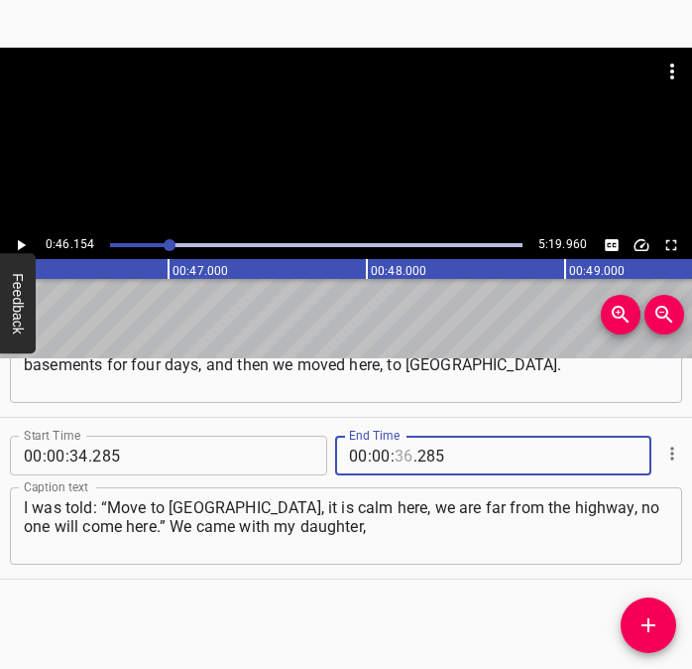
click at [395, 452] on input "number" at bounding box center [404, 455] width 19 height 40
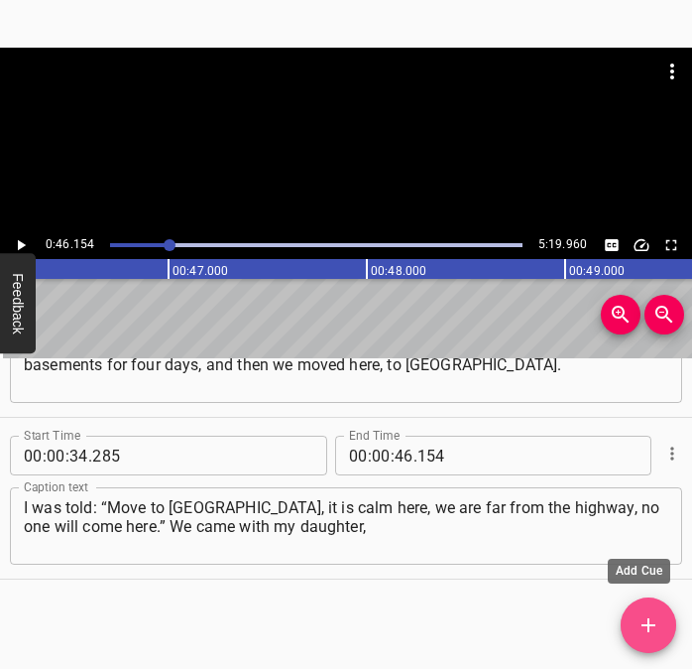
drag, startPoint x: 654, startPoint y: 624, endPoint x: 682, endPoint y: 577, distance: 54.8
click at [654, 622] on icon "Add Cue" at bounding box center [649, 625] width 24 height 24
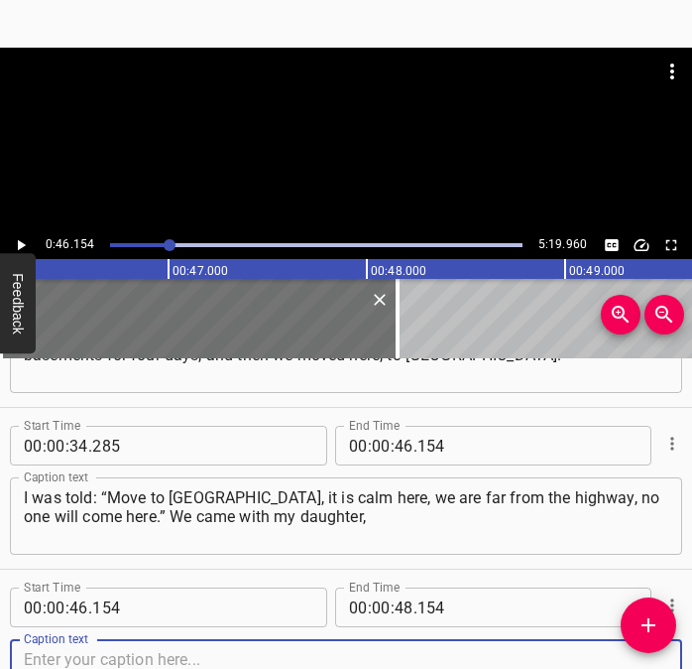
scroll to position [429, 0]
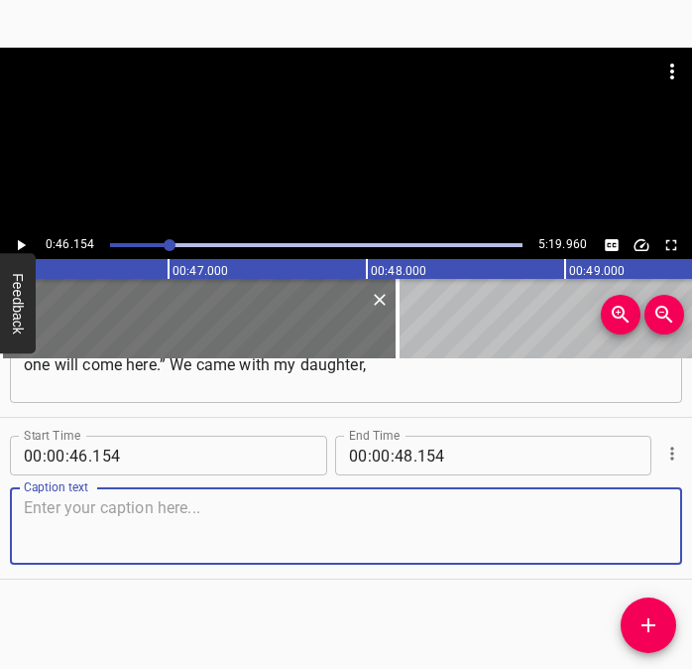
drag, startPoint x: 612, startPoint y: 515, endPoint x: 675, endPoint y: 501, distance: 65.0
click at [632, 511] on textarea at bounding box center [346, 526] width 645 height 57
click at [394, 530] on textarea at bounding box center [346, 526] width 645 height 57
paste textarea "and on the 5th we were already under occupation. Almost all the time we spent i…"
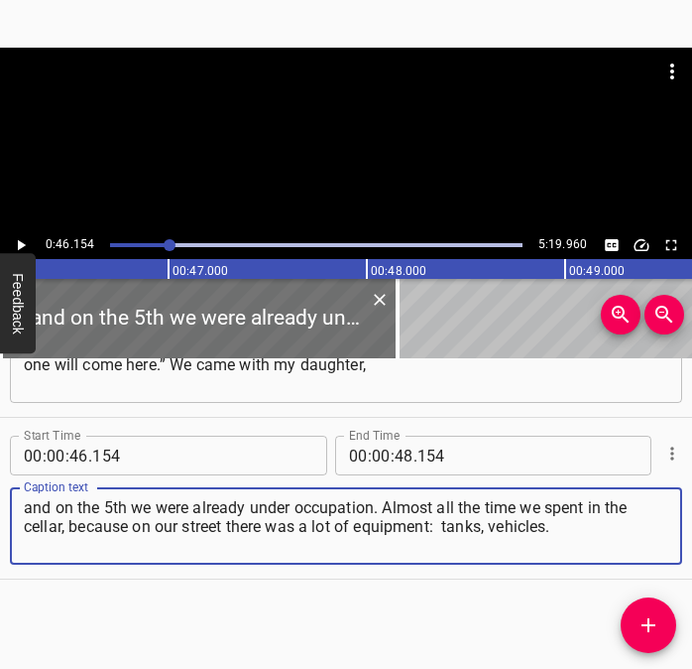
click at [17, 244] on icon "Play/Pause" at bounding box center [21, 245] width 18 height 18
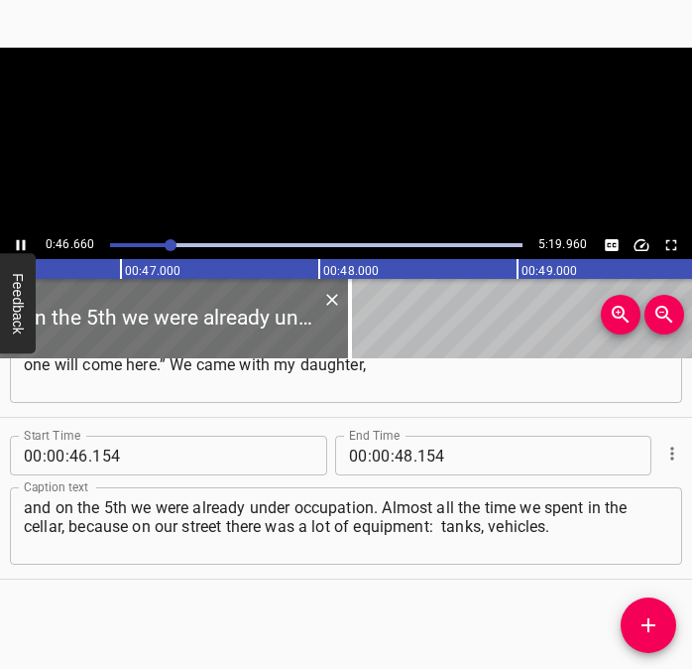
scroll to position [0, 9255]
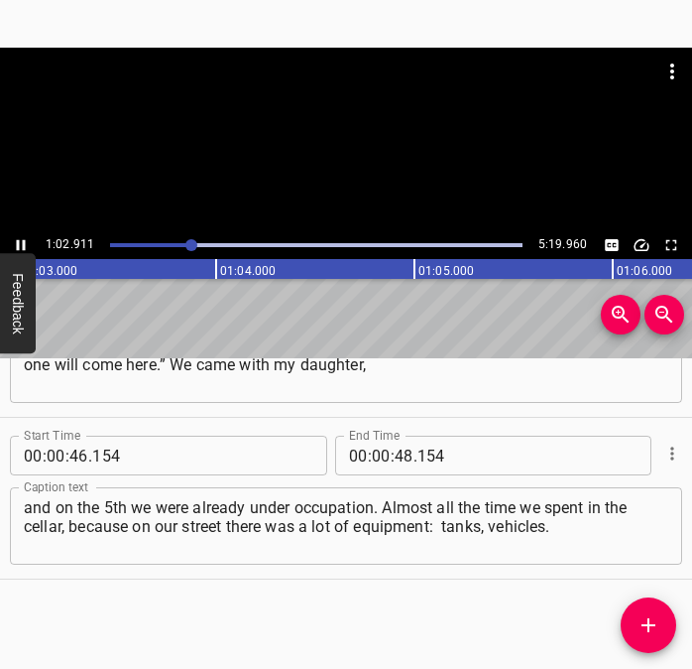
click at [21, 239] on icon "Play/Pause" at bounding box center [21, 245] width 18 height 18
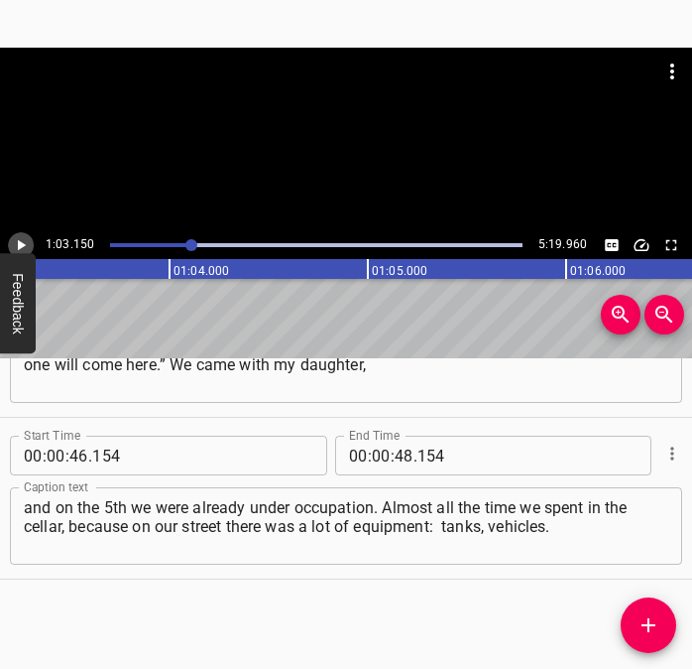
click at [21, 239] on icon "Play/Pause" at bounding box center [21, 245] width 18 height 18
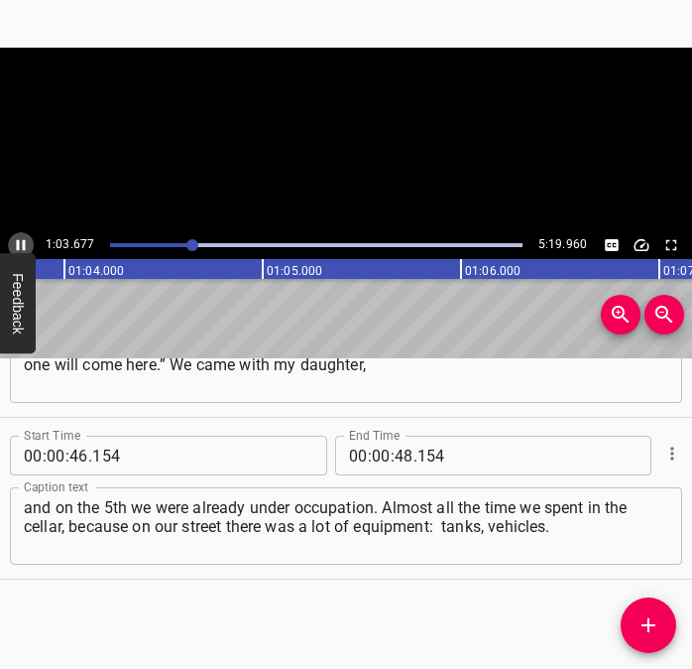
click at [21, 239] on icon "Play/Pause" at bounding box center [21, 245] width 18 height 18
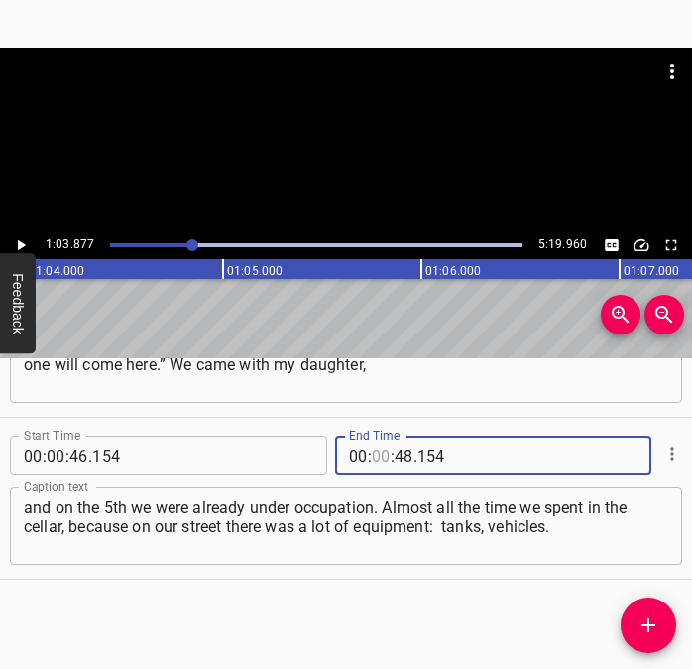
click at [372, 451] on input "number" at bounding box center [381, 455] width 19 height 40
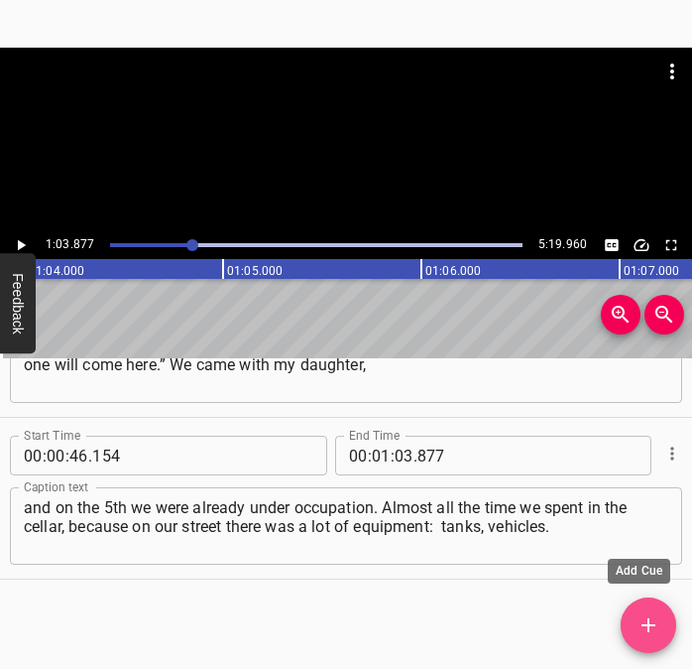
click at [642, 623] on icon "Add Cue" at bounding box center [649, 625] width 24 height 24
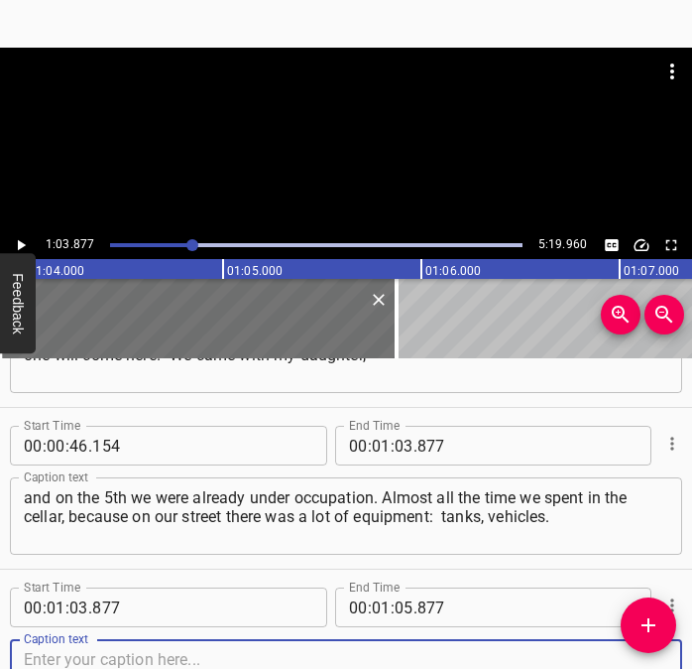
scroll to position [591, 0]
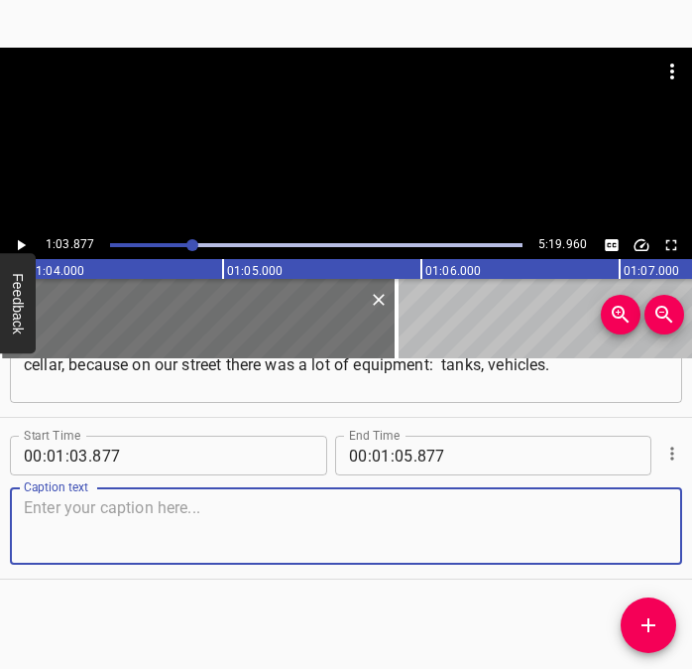
drag, startPoint x: 629, startPoint y: 537, endPoint x: 680, endPoint y: 521, distance: 54.0
click at [680, 521] on div "Start Time 00 : 00 : 06 . 134 Start Time End Time 00 : 00 : 21 . 060 End Time C…" at bounding box center [346, 513] width 692 height 310
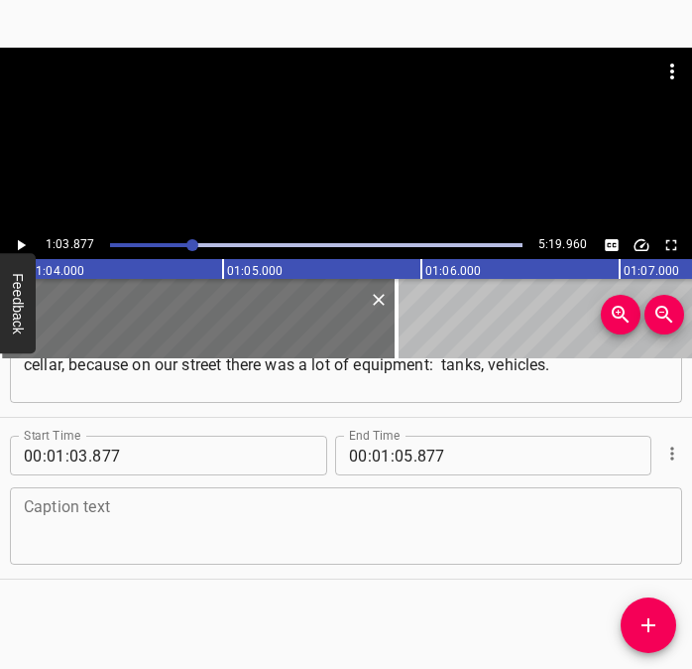
click at [101, 532] on textarea at bounding box center [346, 526] width 645 height 57
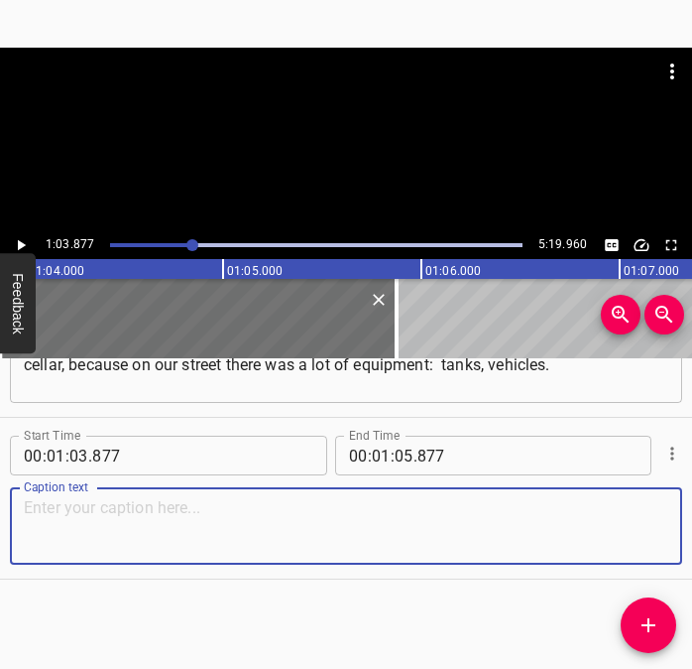
paste textarea "There was very heavy shelling. Two shells exploded near our house. All the time…"
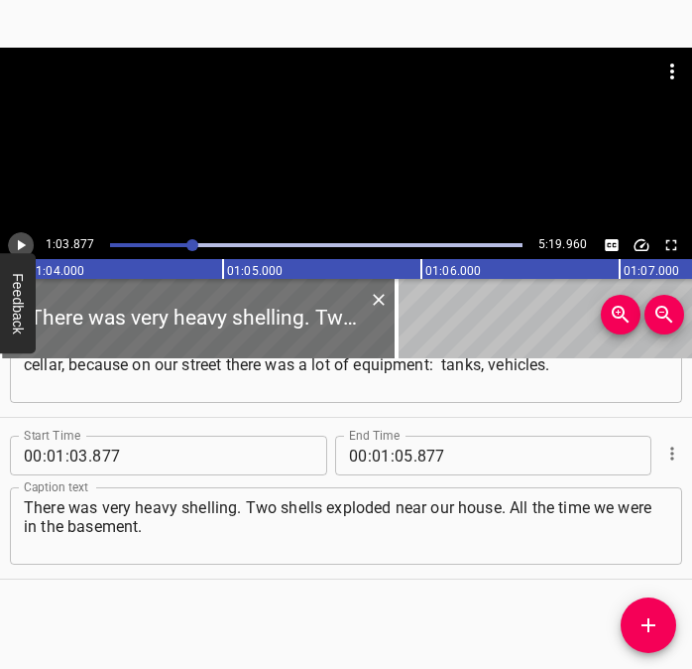
click at [20, 247] on icon "Play/Pause" at bounding box center [22, 245] width 8 height 11
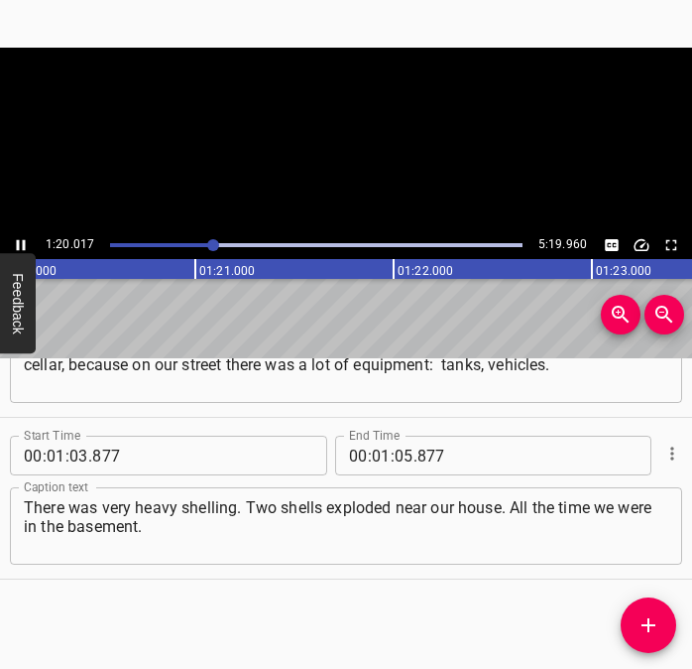
click at [24, 239] on icon "Play/Pause" at bounding box center [21, 245] width 18 height 18
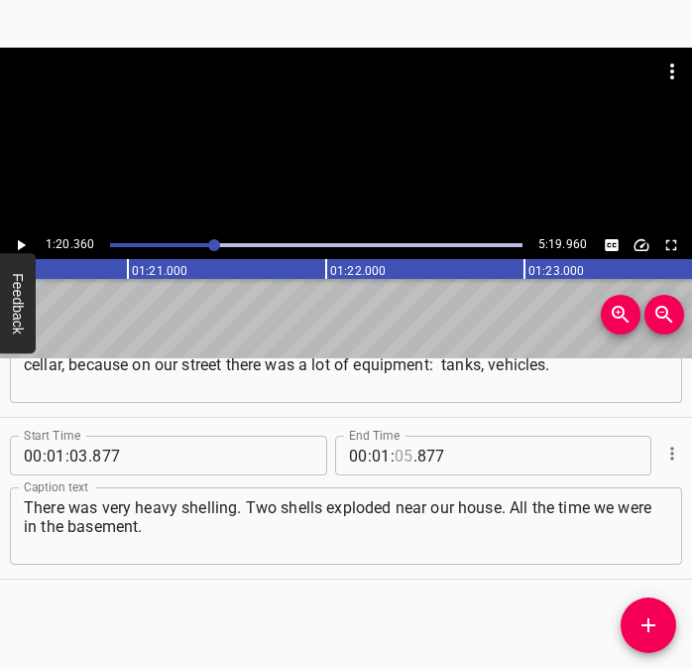
click at [396, 455] on input "number" at bounding box center [404, 455] width 19 height 40
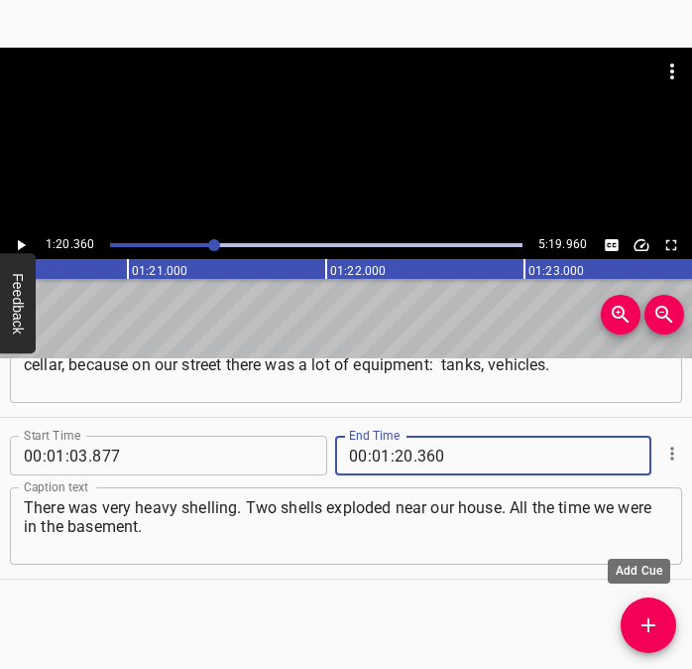
click at [659, 626] on icon "Add Cue" at bounding box center [649, 625] width 24 height 24
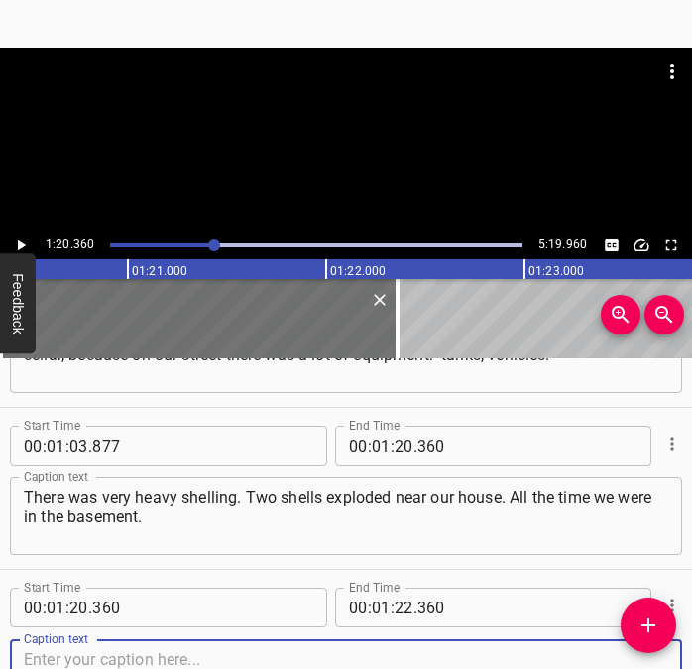
scroll to position [753, 0]
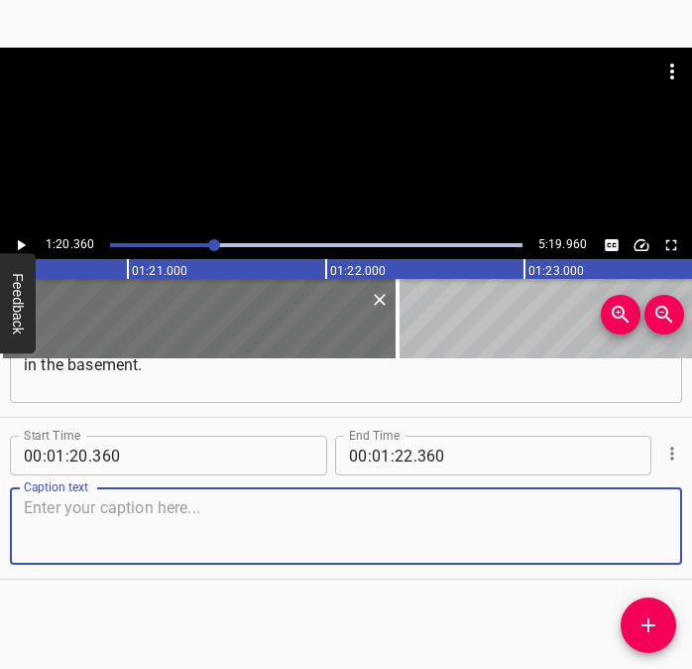
drag, startPoint x: 638, startPoint y: 531, endPoint x: 677, endPoint y: 520, distance: 41.1
click at [651, 526] on textarea at bounding box center [346, 526] width 645 height 57
click at [311, 535] on textarea at bounding box center [346, 526] width 645 height 57
paste textarea "Sometimes we could run into the house to heat water, to drink tea, but otherwis…"
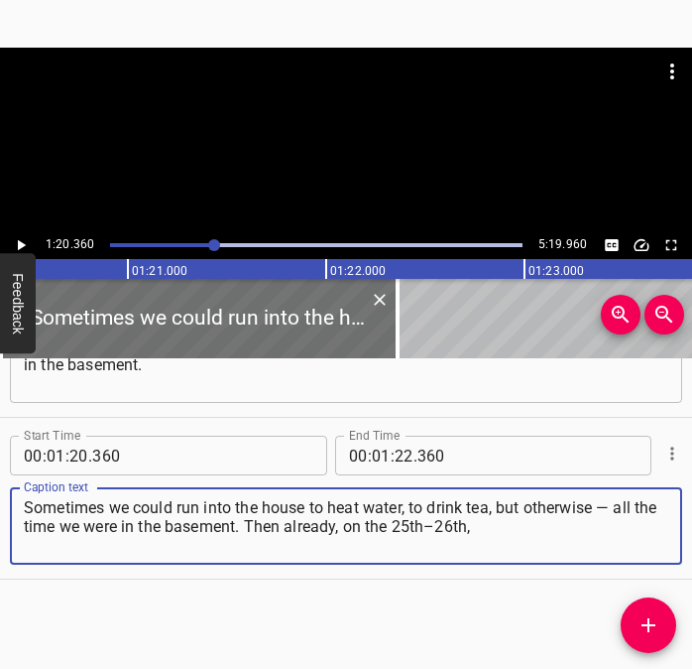
click at [25, 247] on icon "Play/Pause" at bounding box center [21, 245] width 18 height 18
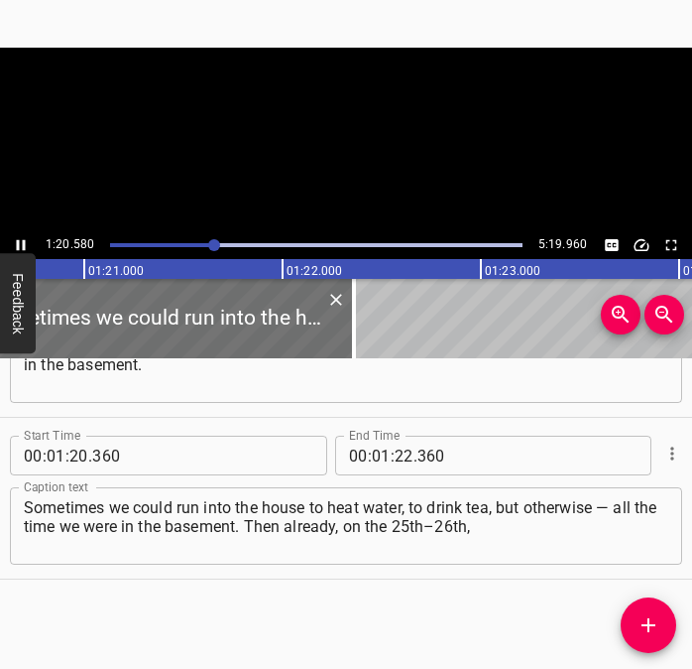
scroll to position [0, 15985]
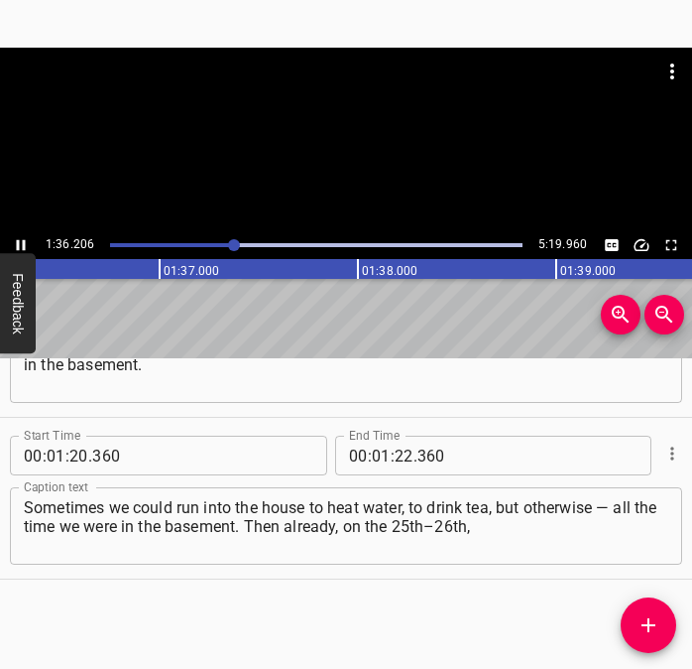
click at [18, 245] on icon "Play/Pause" at bounding box center [21, 245] width 9 height 11
click at [396, 456] on input "number" at bounding box center [404, 455] width 19 height 40
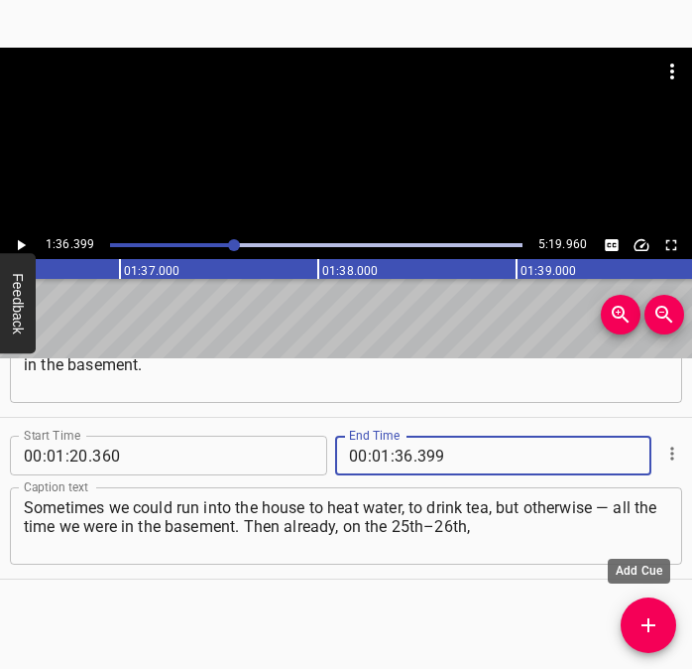
click at [655, 623] on icon "Add Cue" at bounding box center [649, 625] width 24 height 24
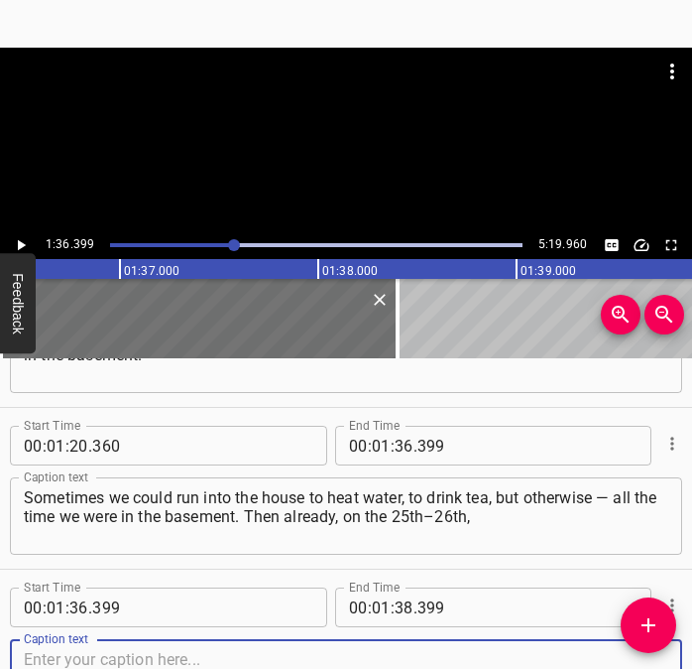
scroll to position [915, 0]
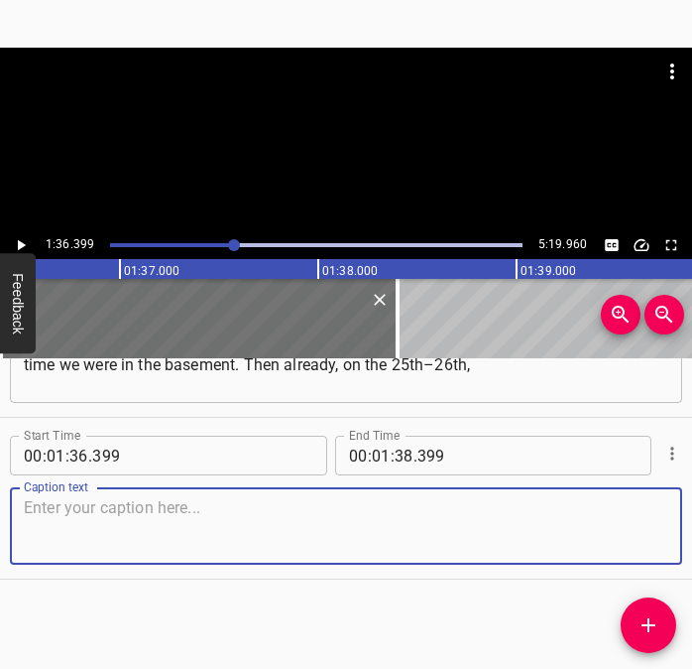
drag, startPoint x: 639, startPoint y: 538, endPoint x: 755, endPoint y: 505, distance: 120.6
click at [691, 505] on html "Caption Editor Batch Transcribe Login Sign Up Privacy Contact 1:36.399 5:19.960…" at bounding box center [346, 334] width 692 height 669
click at [202, 545] on textarea at bounding box center [346, 526] width 645 height 57
paste textarea "there was very heavy shelling. It was already impossible to stay there. Neighbo…"
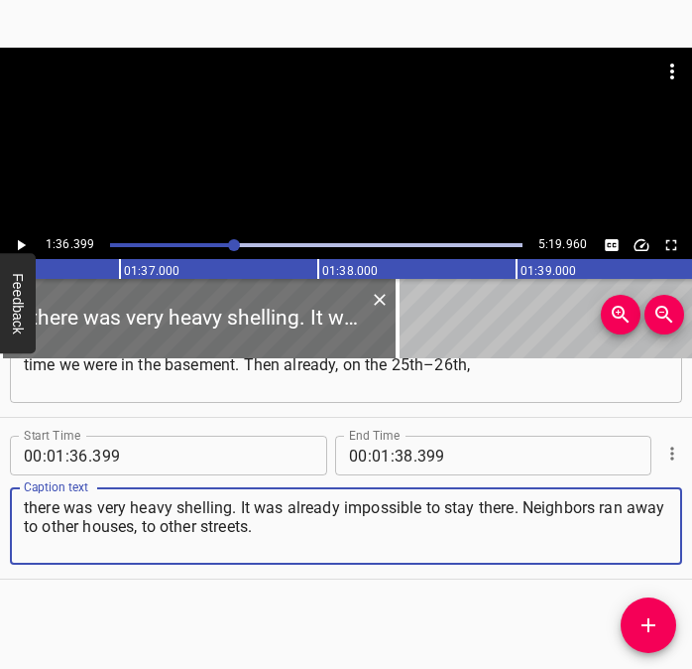
click at [18, 243] on icon "Play/Pause" at bounding box center [22, 245] width 8 height 11
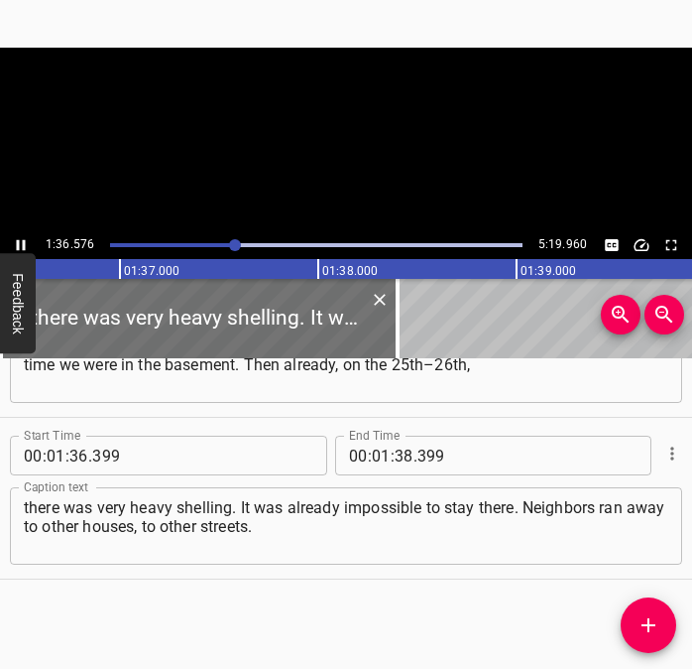
scroll to position [0, 19158]
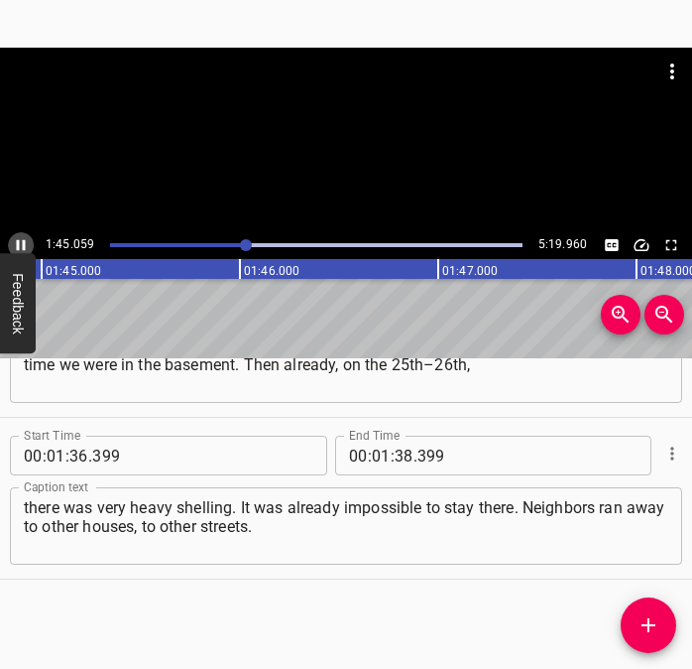
click at [19, 240] on icon "Play/Pause" at bounding box center [21, 245] width 9 height 11
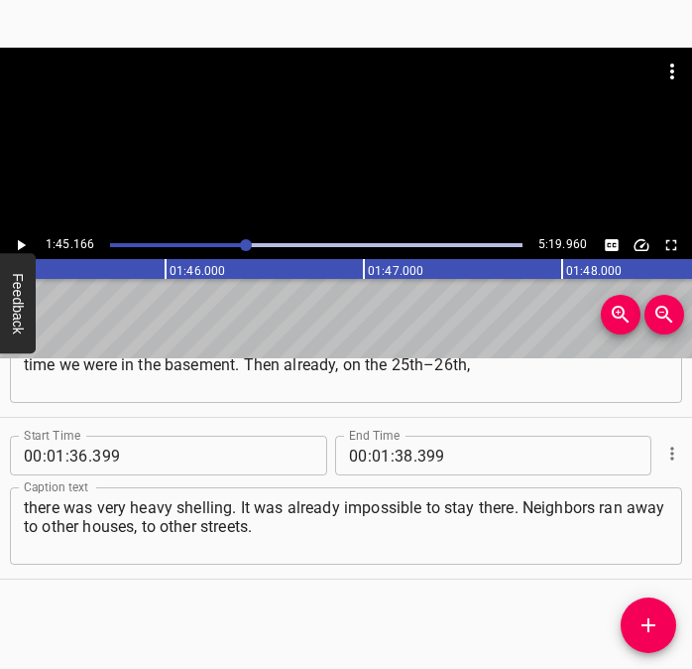
click at [19, 240] on icon "Play/Pause" at bounding box center [21, 245] width 18 height 18
click at [19, 240] on icon "Play/Pause" at bounding box center [21, 245] width 9 height 11
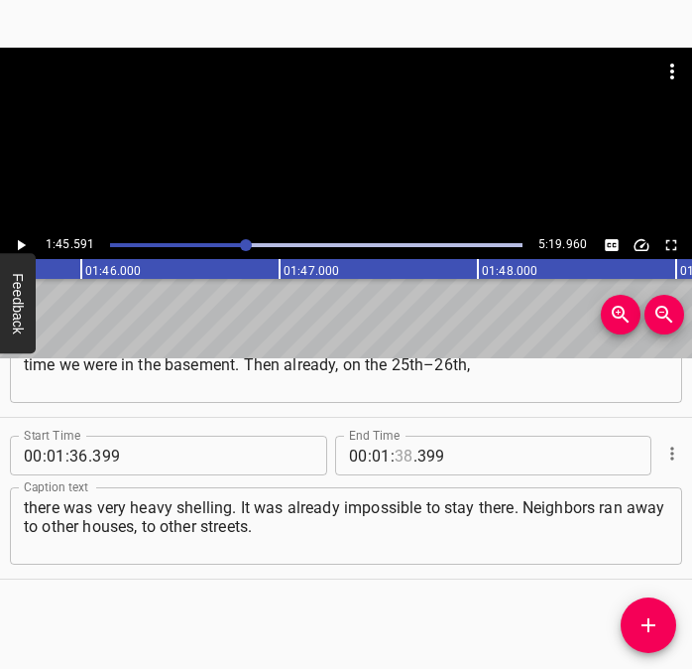
click at [397, 450] on input "number" at bounding box center [404, 455] width 19 height 40
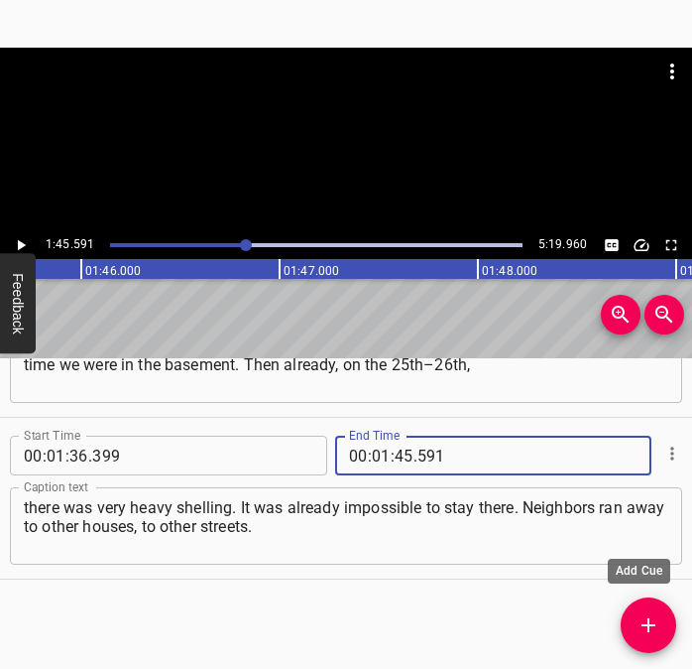
click at [659, 618] on icon "Add Cue" at bounding box center [649, 625] width 24 height 24
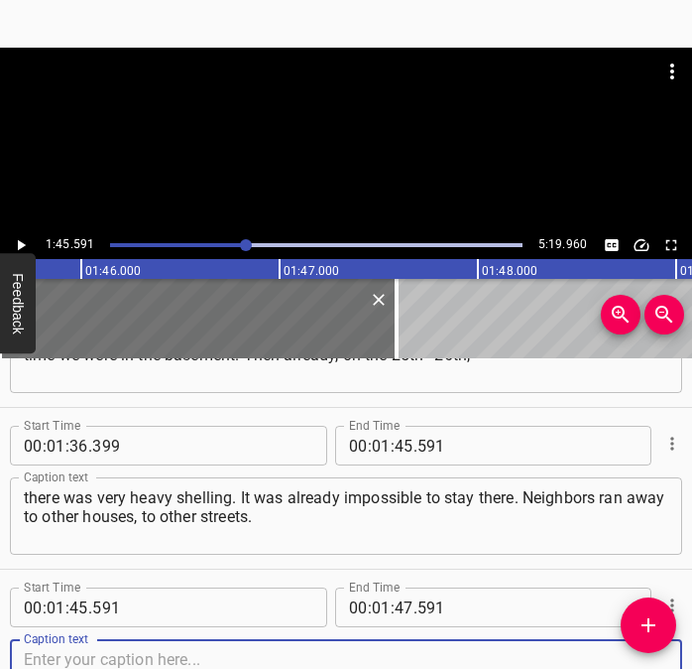
scroll to position [1076, 0]
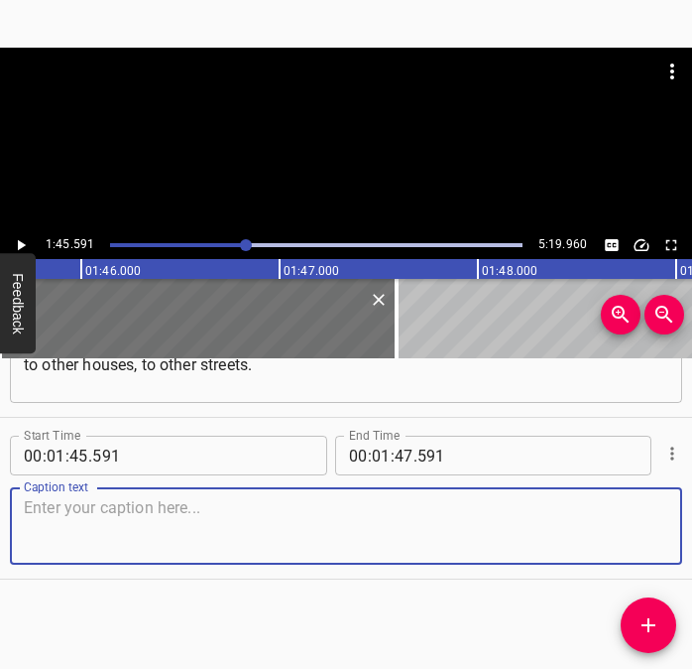
drag, startPoint x: 636, startPoint y: 516, endPoint x: 680, endPoint y: 512, distance: 44.8
click at [669, 514] on div "Start Time 00 : 01 : 45 . 591 Start Time End Time 00 : 01 : 47 . 591 End Time C…" at bounding box center [346, 498] width 692 height 161
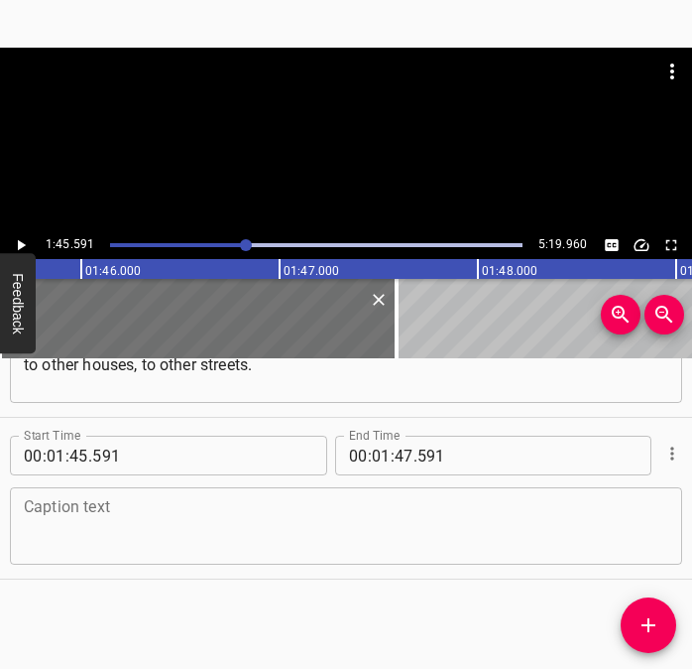
click at [74, 514] on textarea at bounding box center [346, 526] width 645 height 57
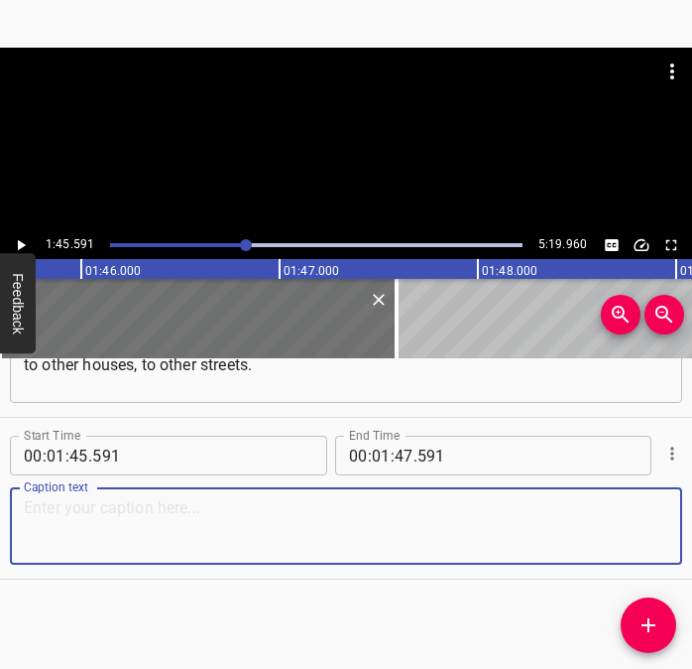
paste textarea "And on the morning of the 27th we also went to another street to our relatives.…"
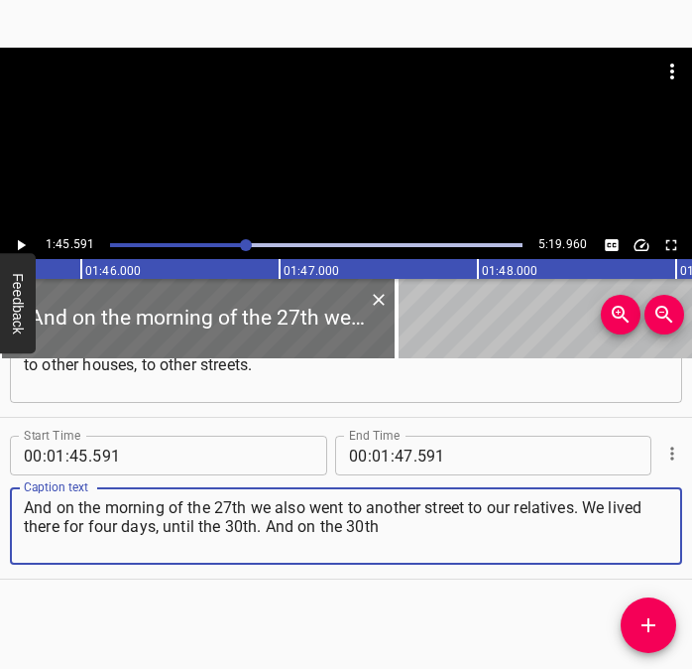
click at [16, 244] on icon "Play/Pause" at bounding box center [21, 245] width 18 height 18
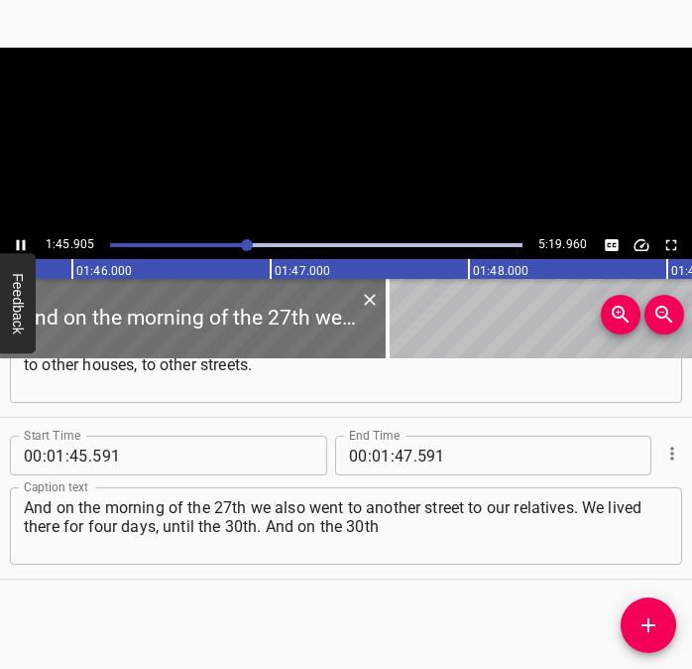
scroll to position [0, 21008]
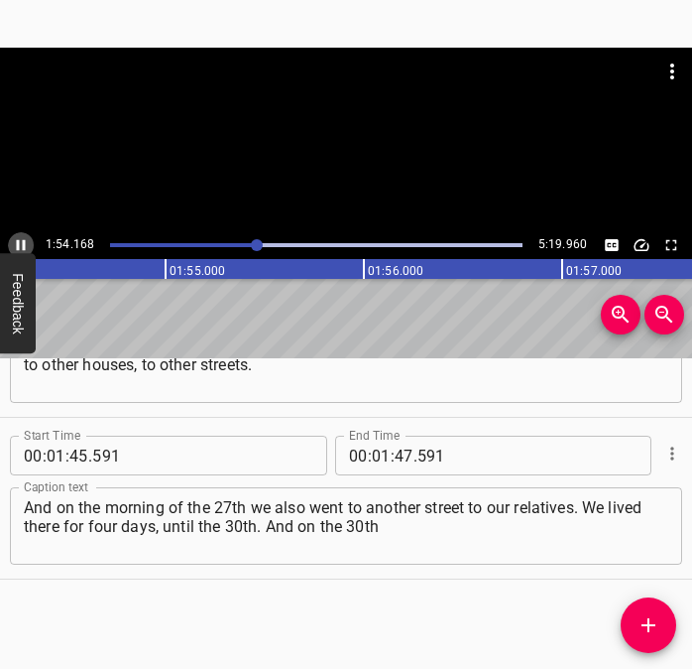
click at [17, 240] on icon "Play/Pause" at bounding box center [21, 245] width 9 height 11
click at [17, 240] on icon "Play/Pause" at bounding box center [21, 245] width 18 height 18
click at [17, 240] on icon "Play/Pause" at bounding box center [21, 245] width 9 height 11
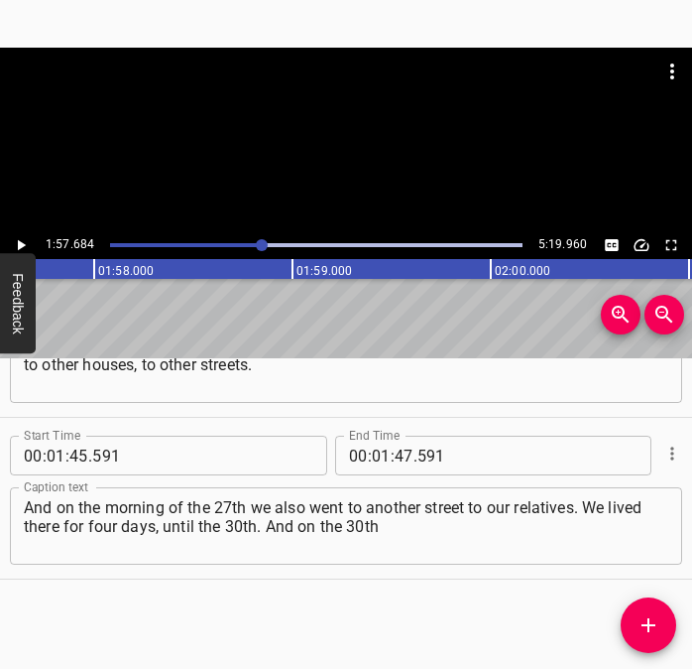
scroll to position [0, 23345]
click at [17, 240] on icon "Play/Pause" at bounding box center [21, 245] width 18 height 18
click at [17, 240] on icon "Play/Pause" at bounding box center [21, 245] width 9 height 11
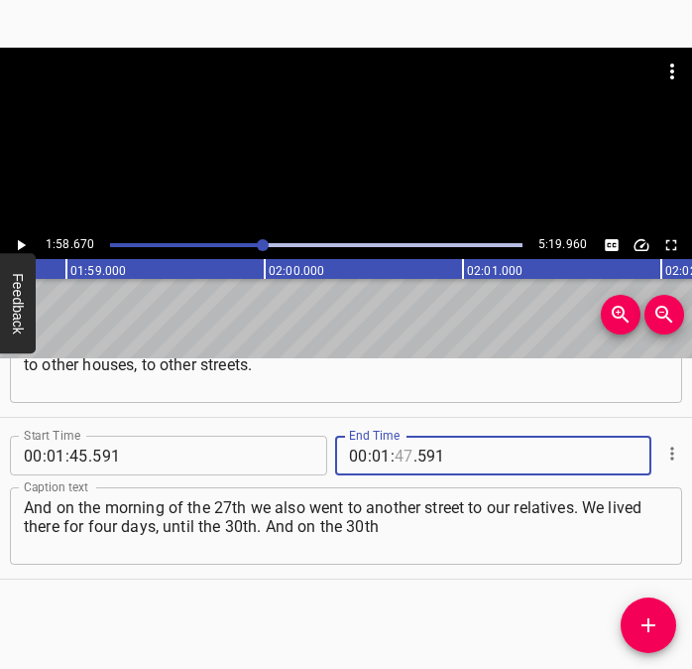
click at [395, 457] on input "number" at bounding box center [404, 455] width 19 height 40
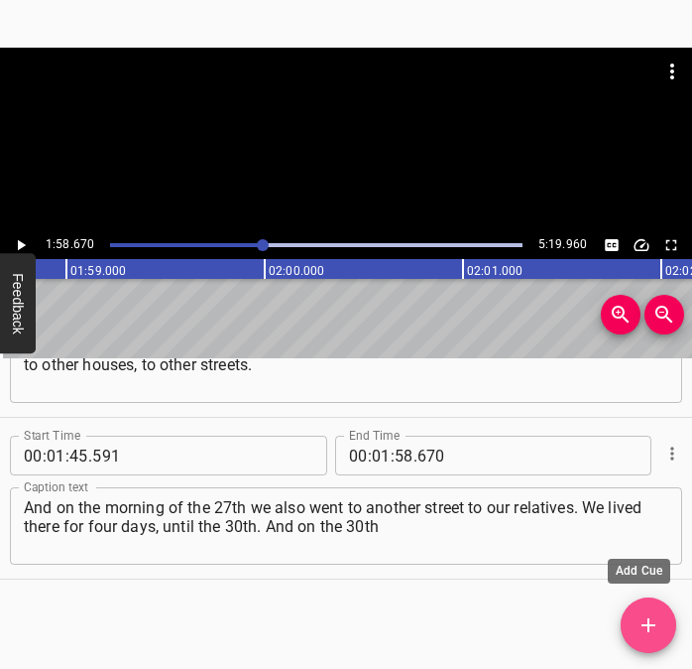
drag, startPoint x: 647, startPoint y: 625, endPoint x: 674, endPoint y: 601, distance: 36.6
click at [647, 624] on icon "Add Cue" at bounding box center [649, 625] width 14 height 14
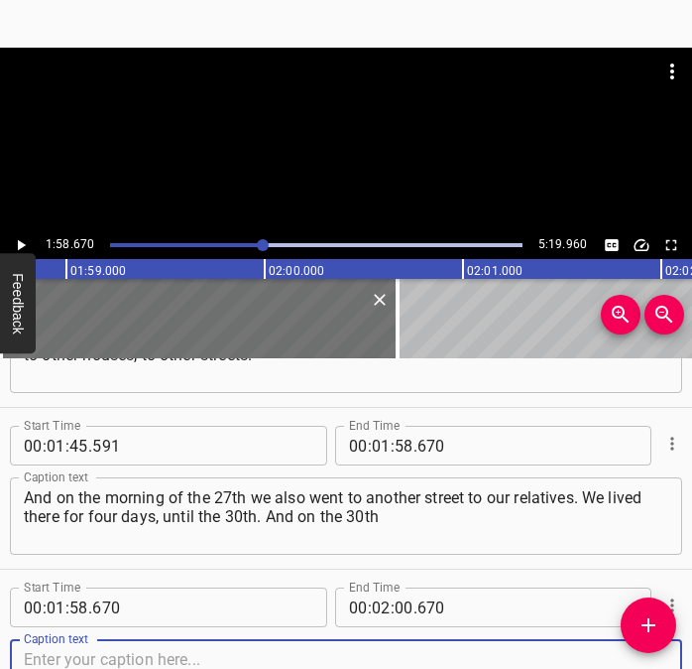
scroll to position [1238, 0]
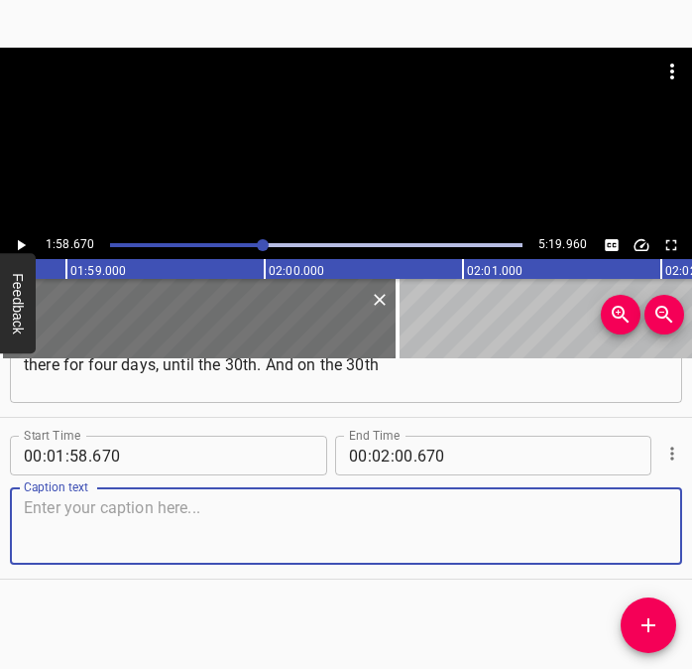
drag, startPoint x: 624, startPoint y: 528, endPoint x: 674, endPoint y: 523, distance: 50.8
click at [674, 523] on div "Start Time 00 : 01 : 58 . 670 Start Time End Time 00 : 02 : 00 . 670 End Time C…" at bounding box center [346, 498] width 692 height 161
click at [431, 545] on textarea at bounding box center [346, 526] width 645 height 57
paste textarea "we heard machine-gun bursts. Everyone fell down. Some were sitting, some lying……"
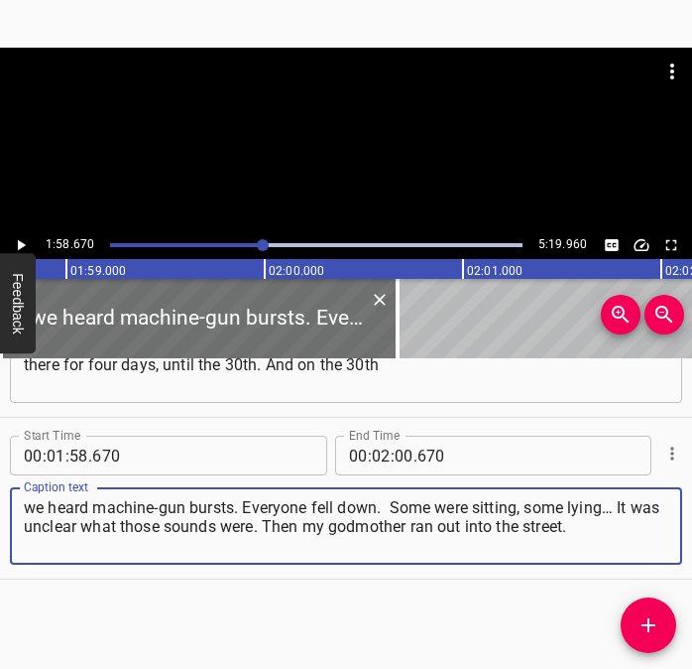
click at [16, 238] on icon "Play/Pause" at bounding box center [21, 245] width 18 height 18
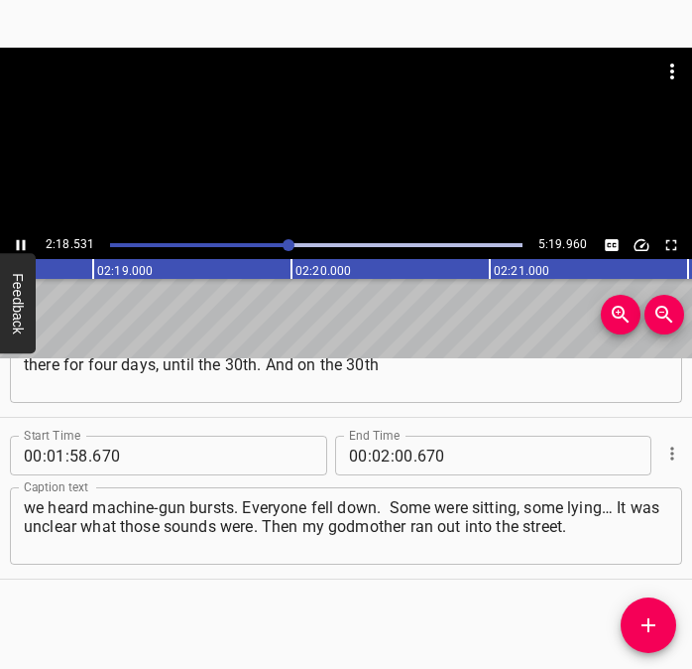
click at [20, 239] on icon "Play/Pause" at bounding box center [21, 245] width 18 height 18
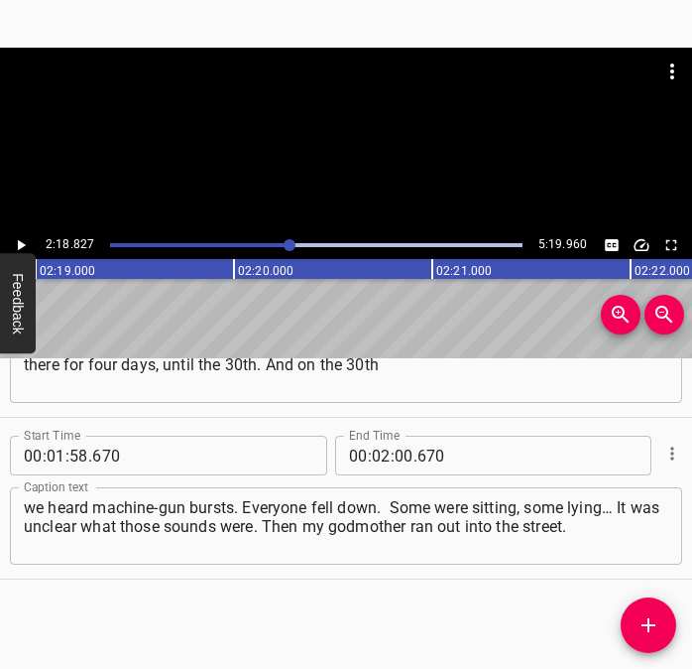
scroll to position [0, 27539]
click at [20, 239] on icon "Play/Pause" at bounding box center [21, 245] width 18 height 18
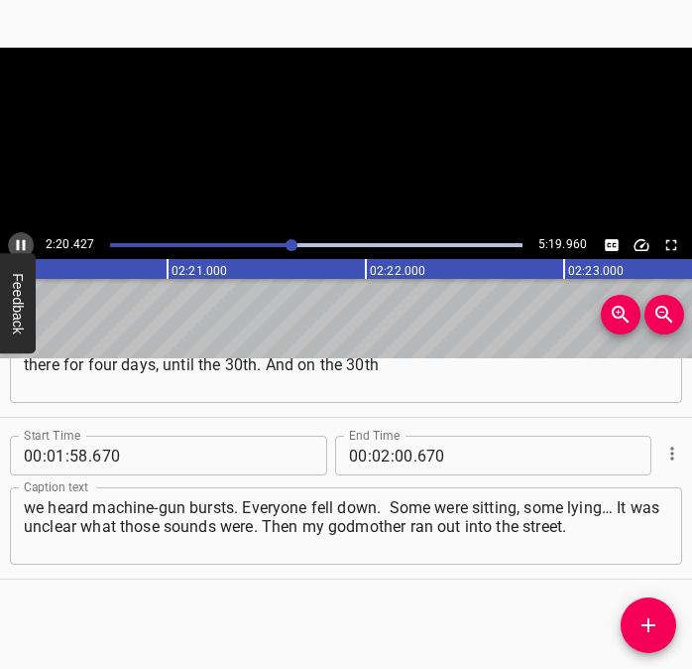
click at [20, 239] on icon "Play/Pause" at bounding box center [21, 245] width 18 height 18
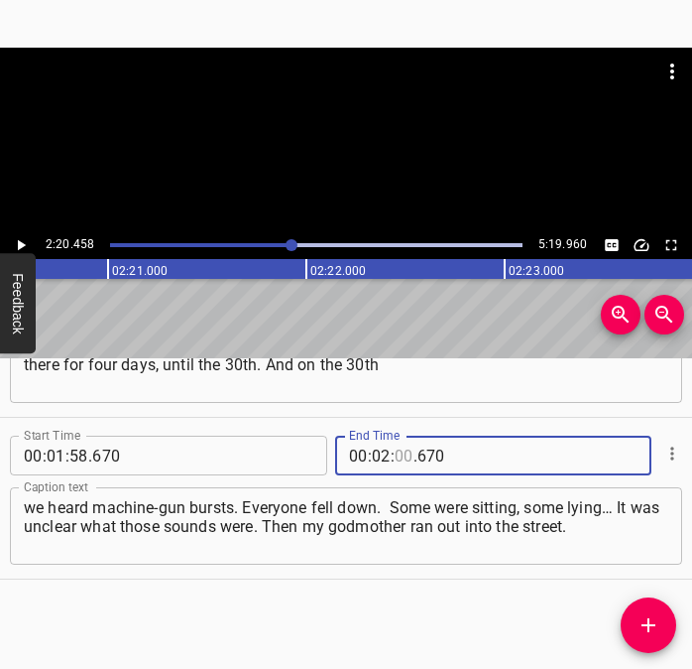
click at [395, 448] on input "number" at bounding box center [404, 455] width 19 height 40
click at [640, 620] on icon "Add Cue" at bounding box center [649, 625] width 24 height 24
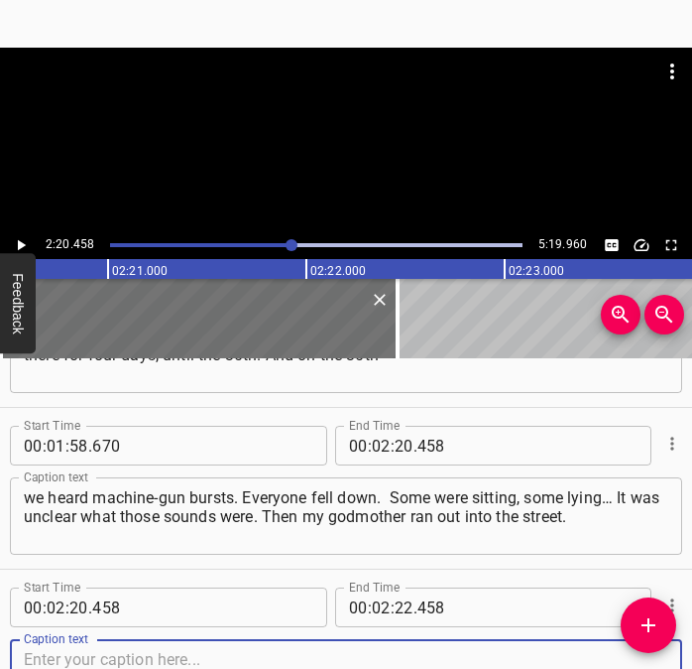
scroll to position [1400, 0]
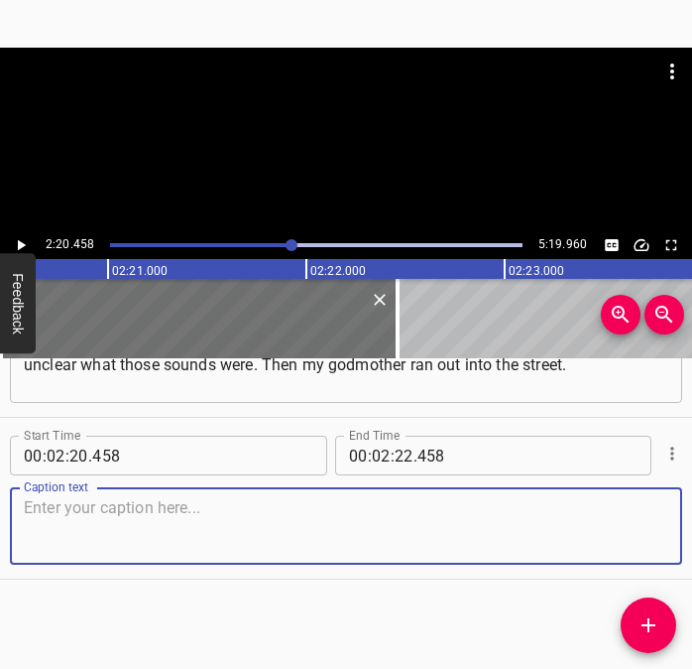
drag, startPoint x: 636, startPoint y: 540, endPoint x: 671, endPoint y: 531, distance: 35.8
click at [671, 531] on div "Start Time 00 : 02 : 20 . 458 Start Time End Time 00 : 02 : 22 . 458 End Time C…" at bounding box center [346, 498] width 692 height 161
click at [166, 534] on textarea at bounding box center [346, 526] width 645 height 57
paste textarea "And then she comes in and says: “Ours!” — and we ran out into the street. And h…"
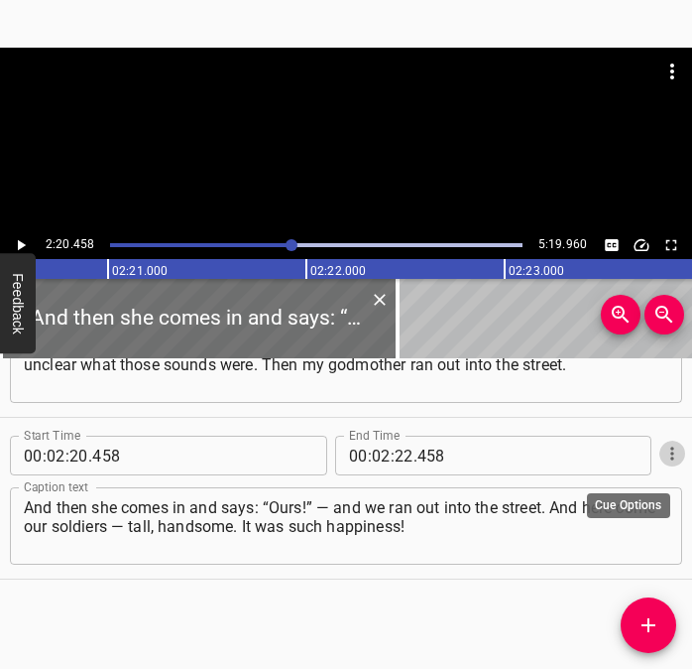
click at [671, 447] on icon "Cue Options" at bounding box center [672, 452] width 3 height 13
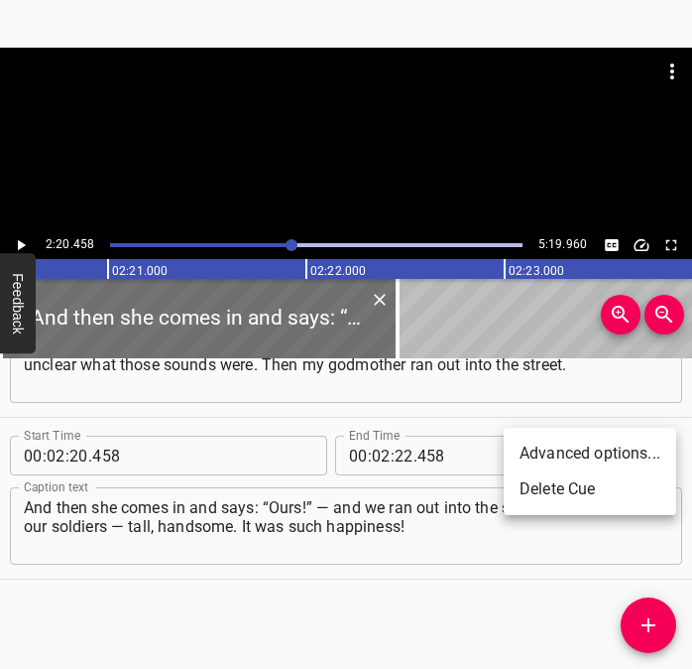
click at [573, 489] on li "Delete Cue" at bounding box center [590, 489] width 173 height 36
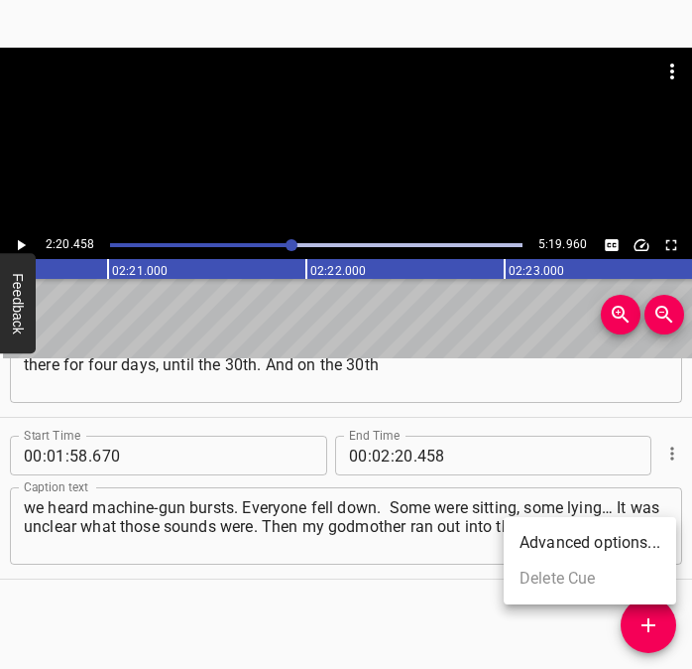
scroll to position [1238, 0]
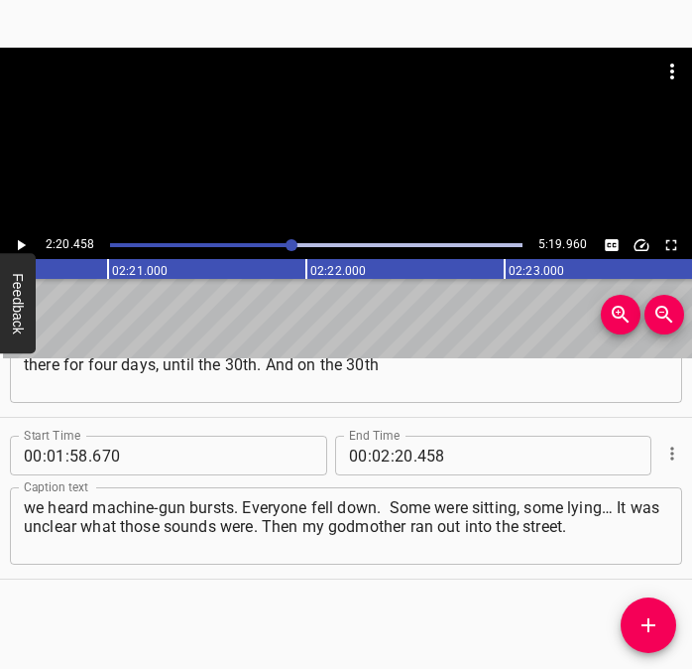
click at [290, 244] on div at bounding box center [292, 245] width 12 height 12
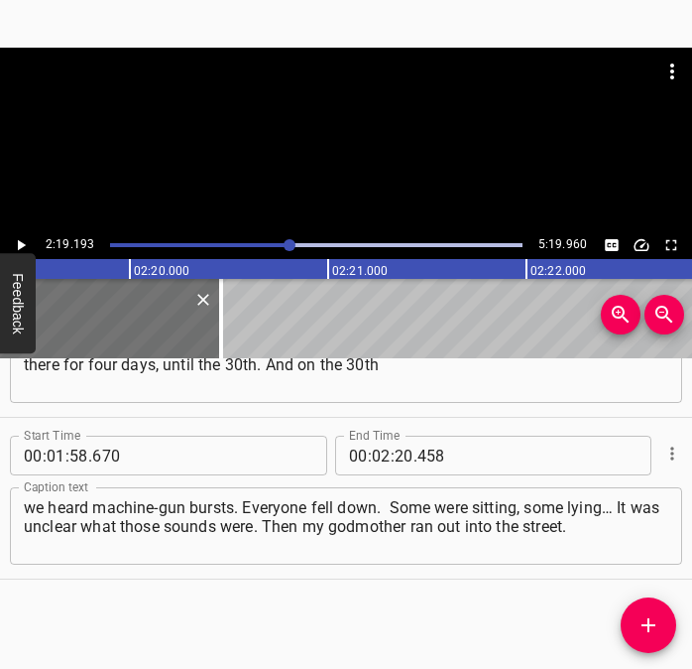
scroll to position [0, 27612]
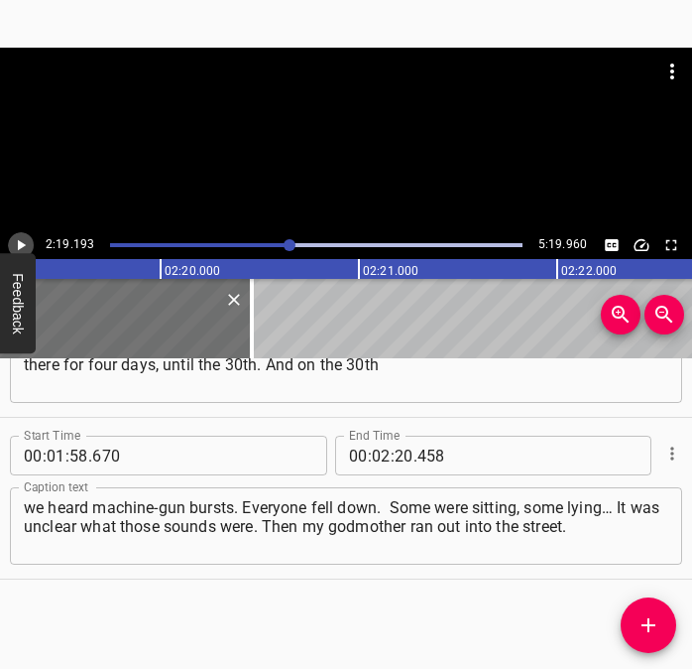
click at [26, 240] on icon "Play/Pause" at bounding box center [21, 245] width 18 height 18
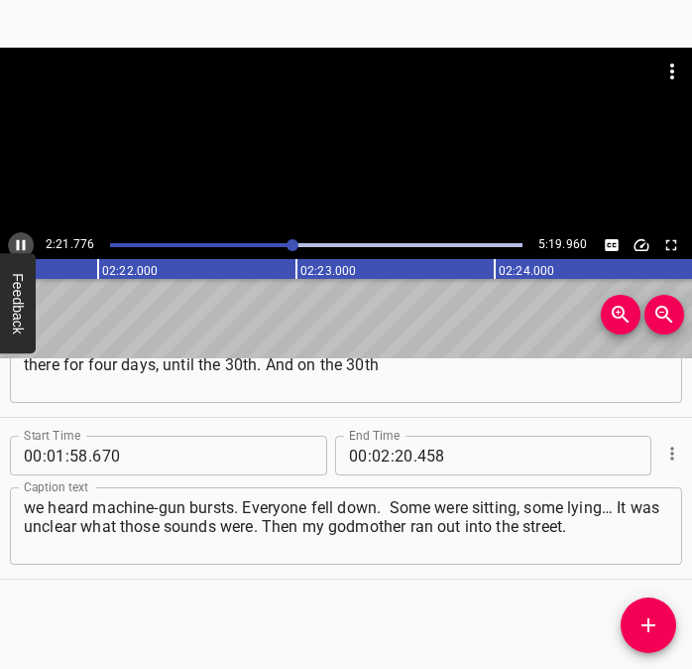
click at [25, 240] on icon "Play/Pause" at bounding box center [21, 245] width 9 height 11
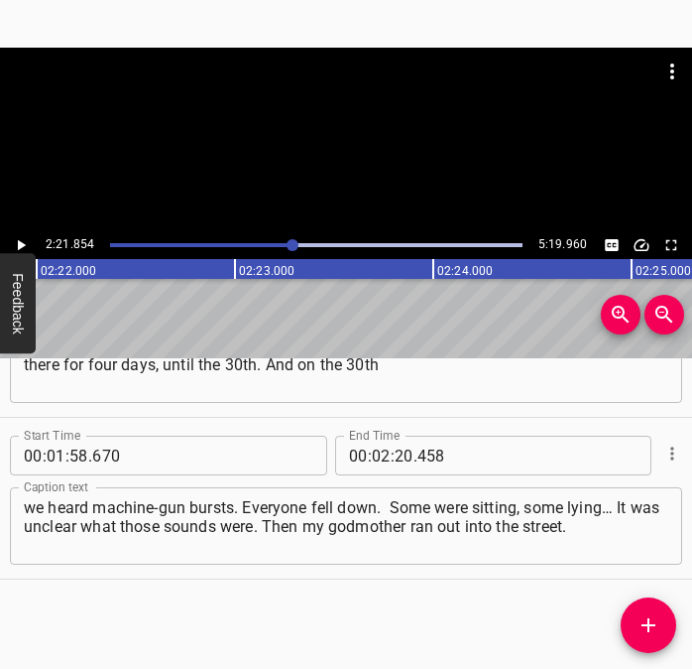
scroll to position [0, 28139]
click at [286, 245] on div "Play progress" at bounding box center [87, 245] width 413 height 4
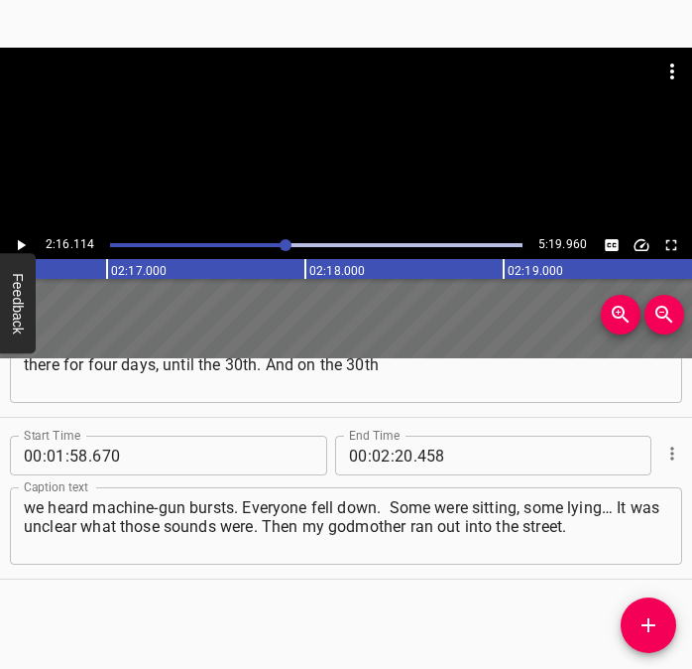
scroll to position [0, 27001]
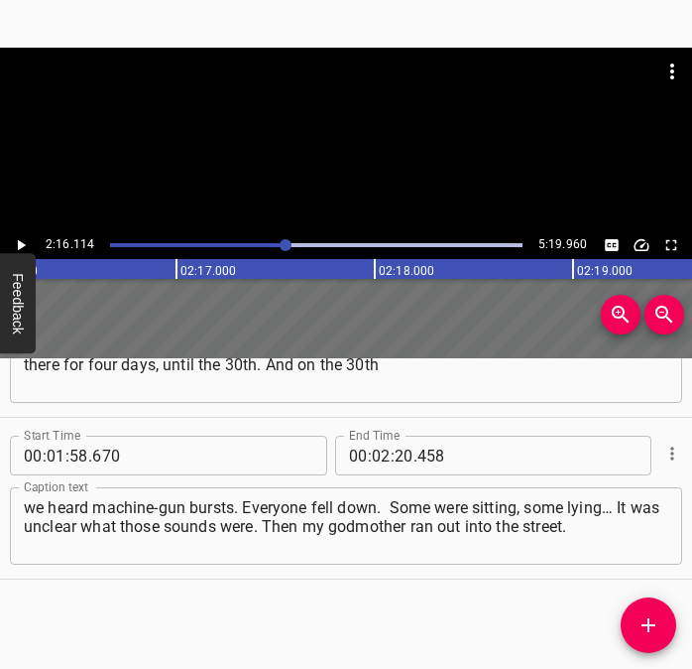
click at [25, 241] on icon "Play/Pause" at bounding box center [21, 245] width 18 height 18
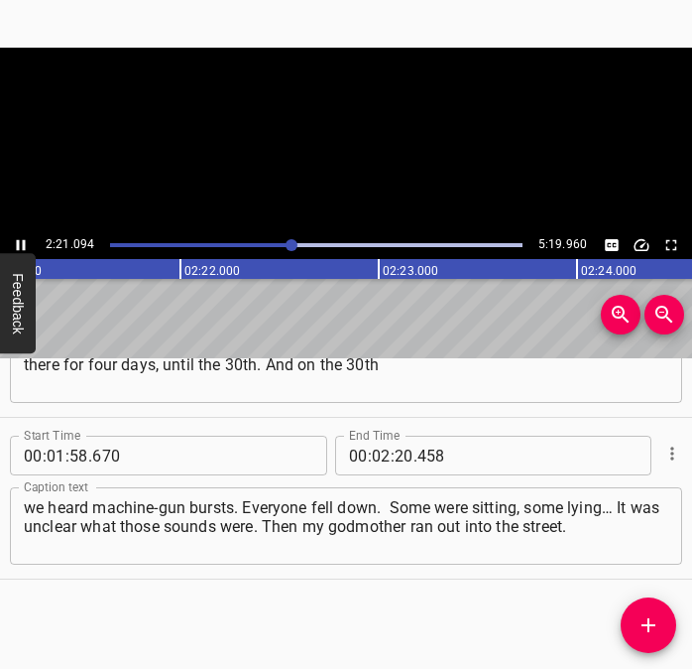
click at [25, 241] on icon "Play/Pause" at bounding box center [21, 245] width 9 height 11
click at [289, 242] on div at bounding box center [293, 245] width 12 height 12
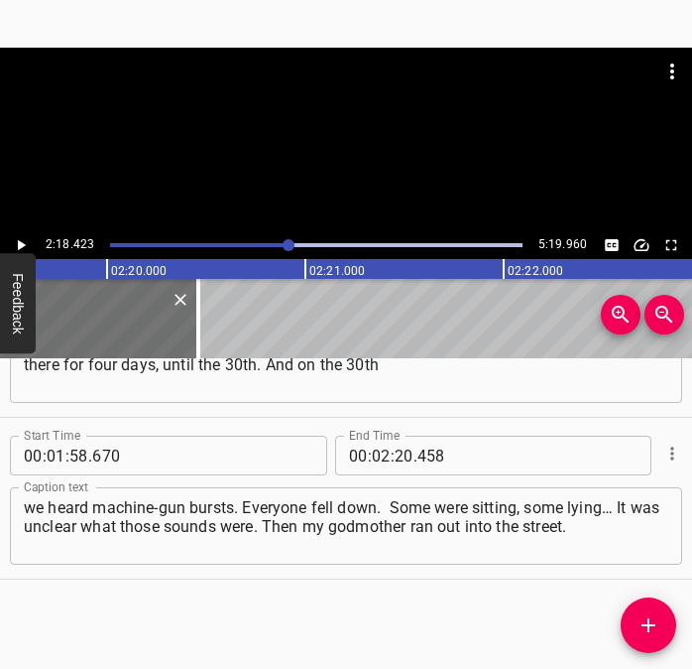
scroll to position [0, 27459]
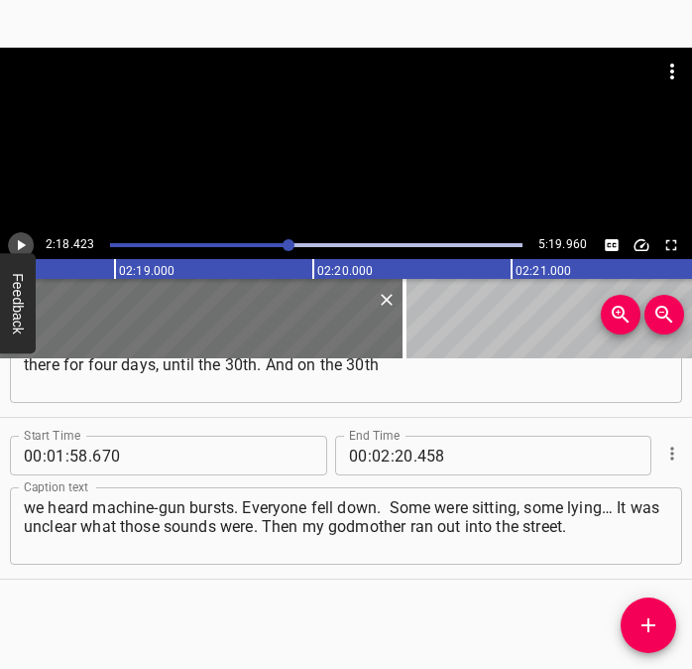
click at [26, 238] on icon "Play/Pause" at bounding box center [21, 245] width 18 height 18
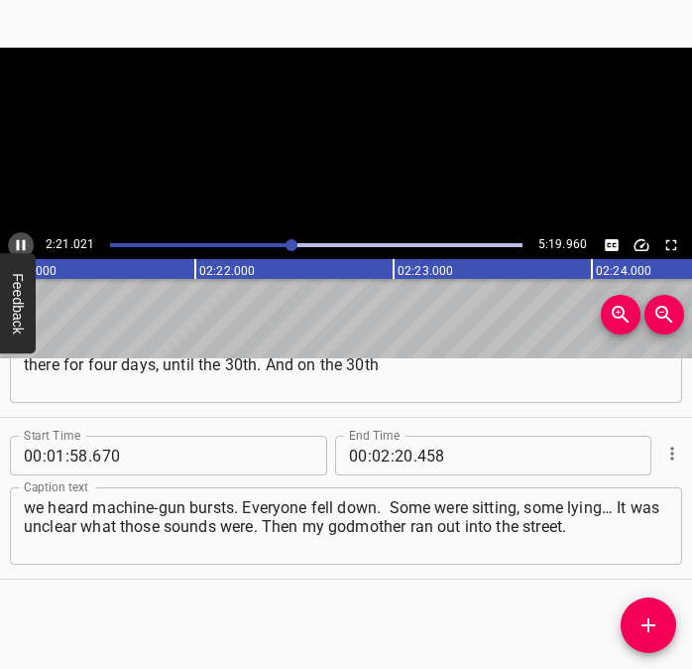
click at [26, 238] on icon "Play/Pause" at bounding box center [21, 245] width 18 height 18
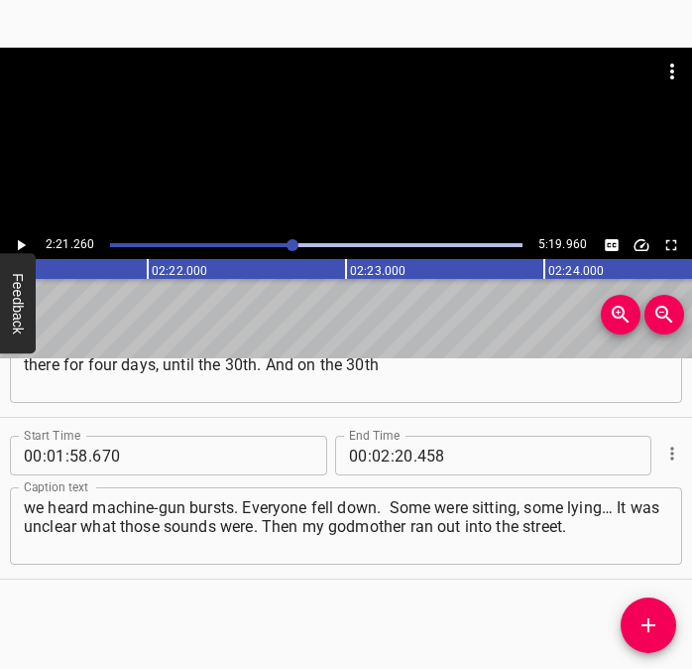
click at [284, 242] on div at bounding box center [316, 245] width 436 height 28
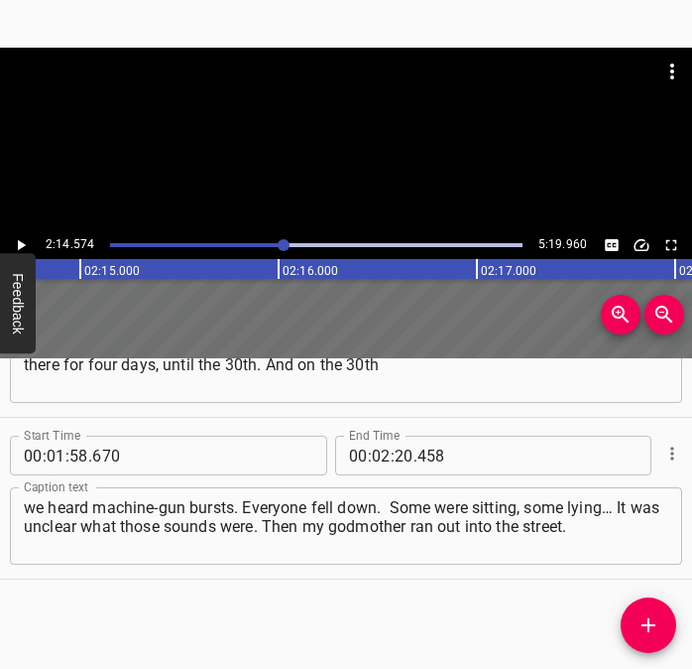
scroll to position [0, 26695]
click at [31, 239] on button "Play/Pause" at bounding box center [21, 245] width 26 height 26
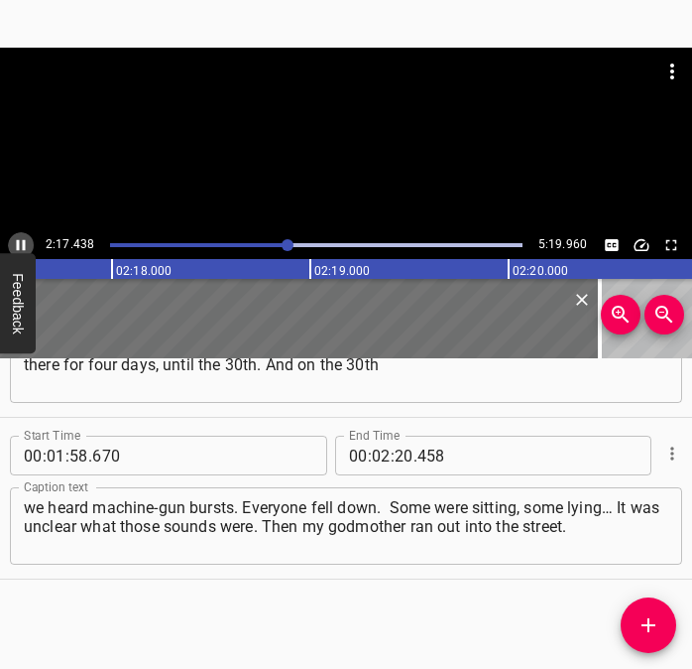
click at [21, 240] on icon "Play/Pause" at bounding box center [21, 245] width 18 height 18
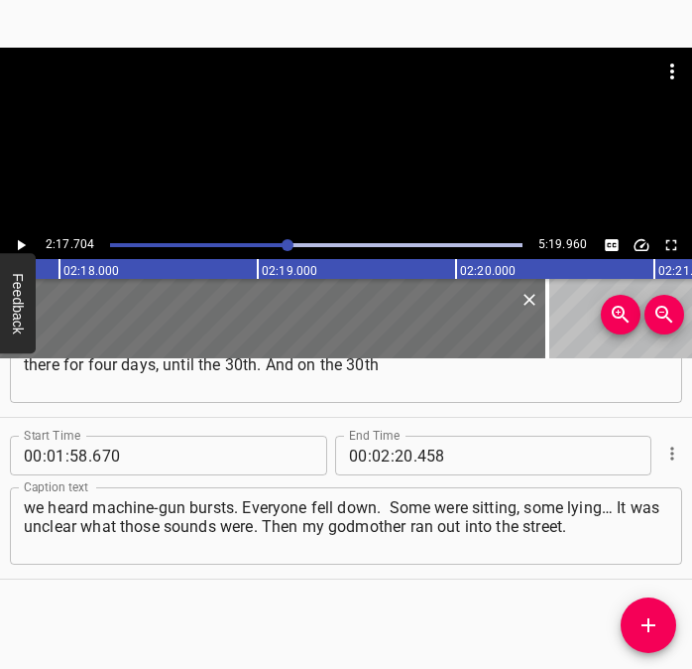
click at [21, 240] on icon "Play/Pause" at bounding box center [21, 245] width 18 height 18
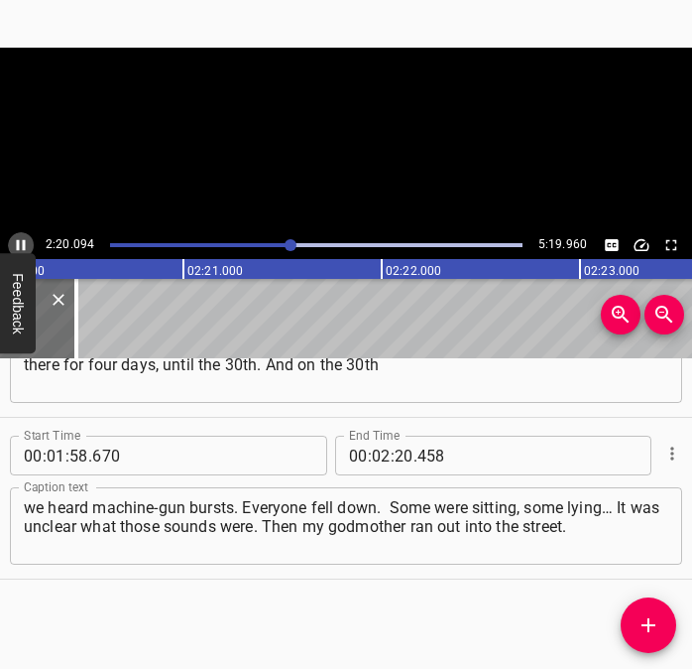
click at [21, 240] on icon "Play/Pause" at bounding box center [21, 245] width 18 height 18
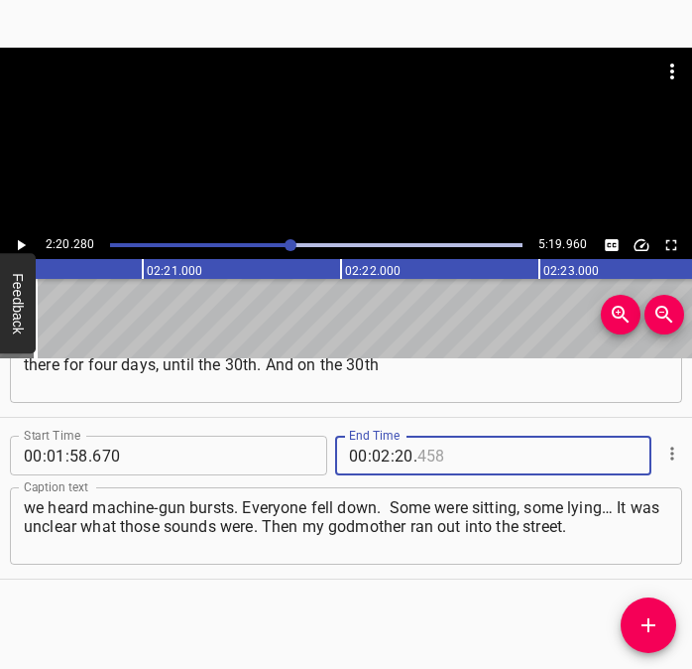
click at [480, 462] on input "number" at bounding box center [509, 455] width 182 height 40
click at [646, 621] on icon "Add Cue" at bounding box center [649, 625] width 24 height 24
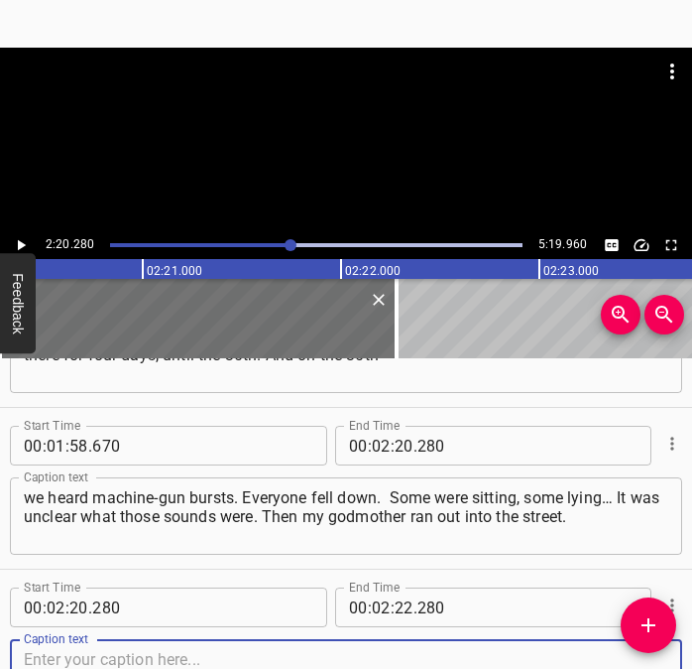
scroll to position [1400, 0]
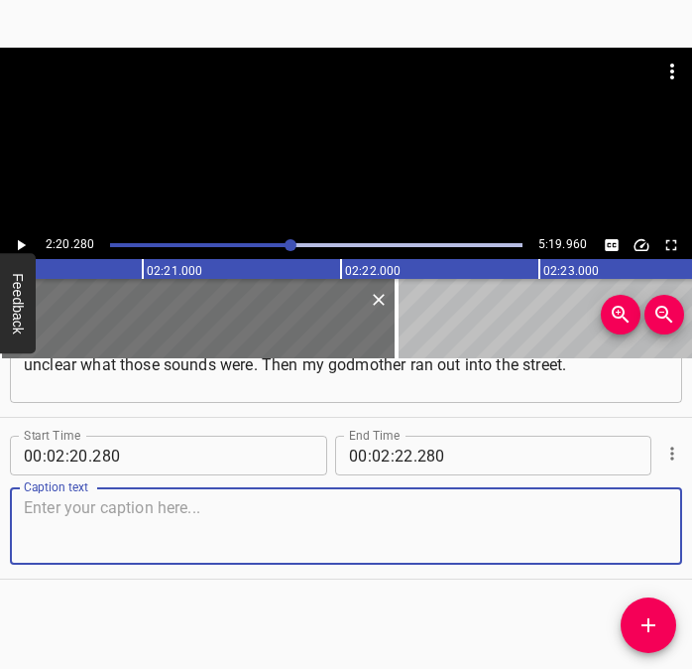
drag, startPoint x: 631, startPoint y: 529, endPoint x: 696, endPoint y: 516, distance: 66.7
click at [691, 516] on html "Caption Editor Batch Transcribe Login Sign Up Privacy Contact 2:20.280 5:19.960…" at bounding box center [346, 334] width 692 height 669
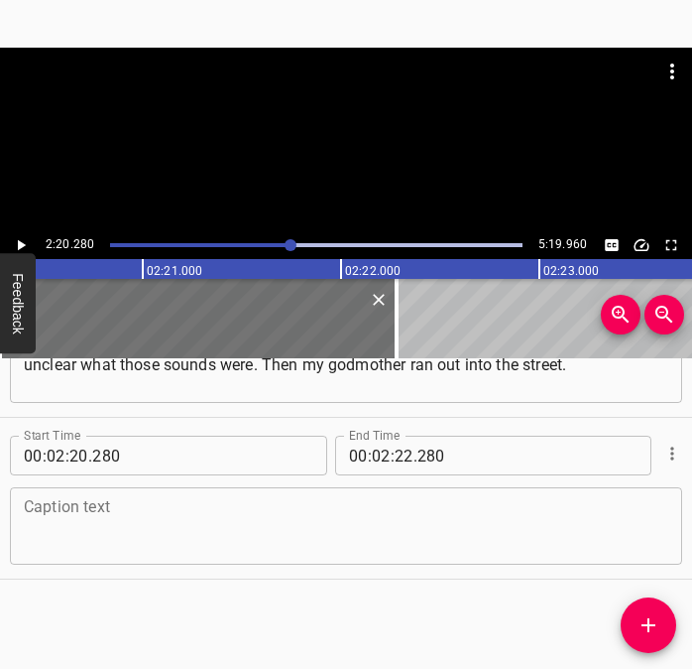
click at [150, 534] on textarea at bounding box center [346, 526] width 645 height 57
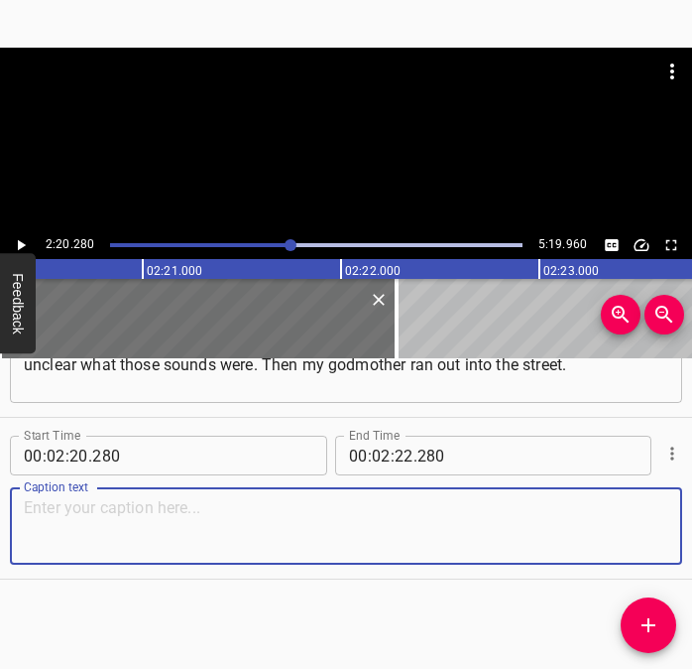
paste textarea "And then she comes in and says: “Ours!” — and we ran out into the street. And h…"
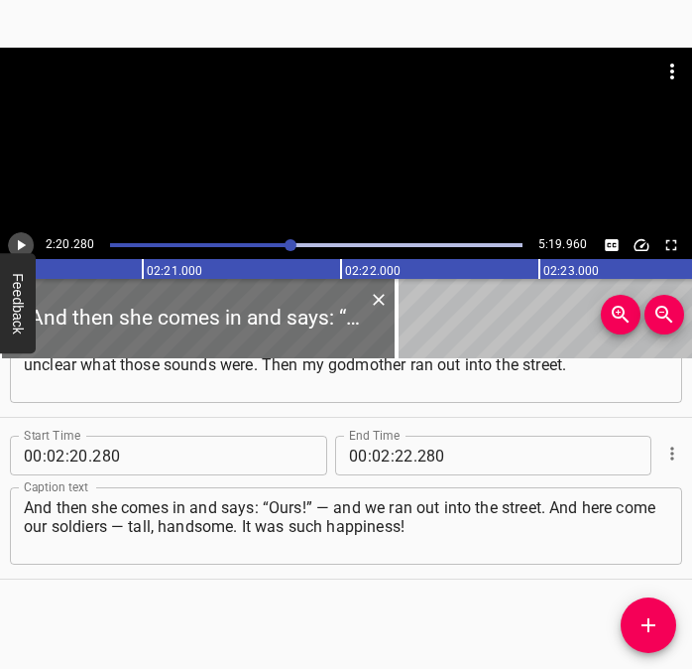
click at [18, 246] on icon "Play/Pause" at bounding box center [22, 245] width 8 height 11
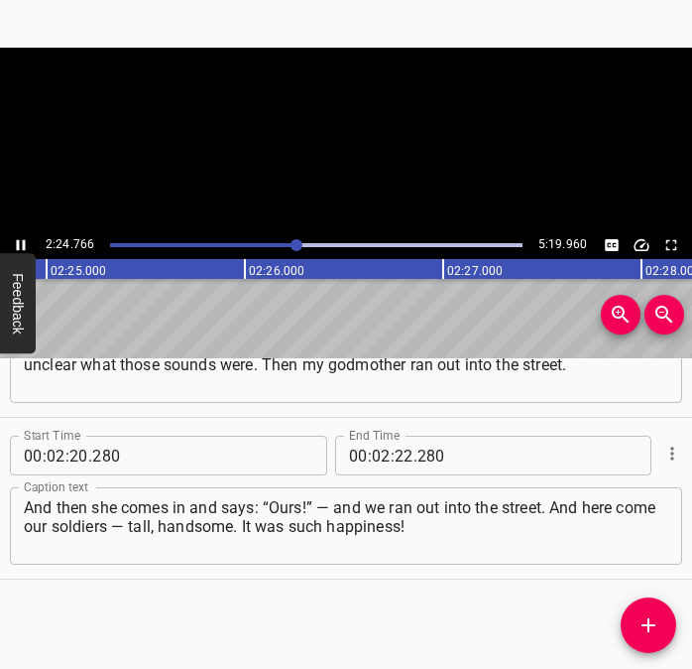
click at [18, 246] on icon "Play/Pause" at bounding box center [21, 245] width 9 height 11
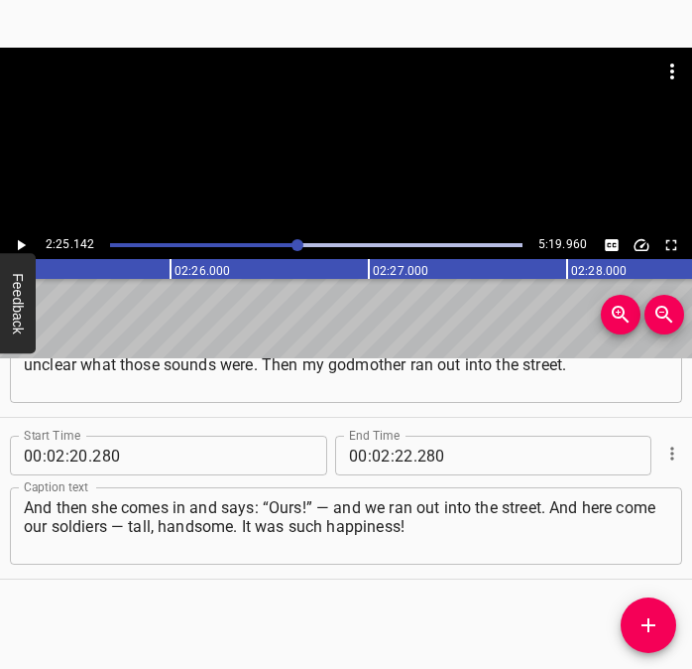
click at [18, 246] on icon "Play/Pause" at bounding box center [22, 245] width 8 height 11
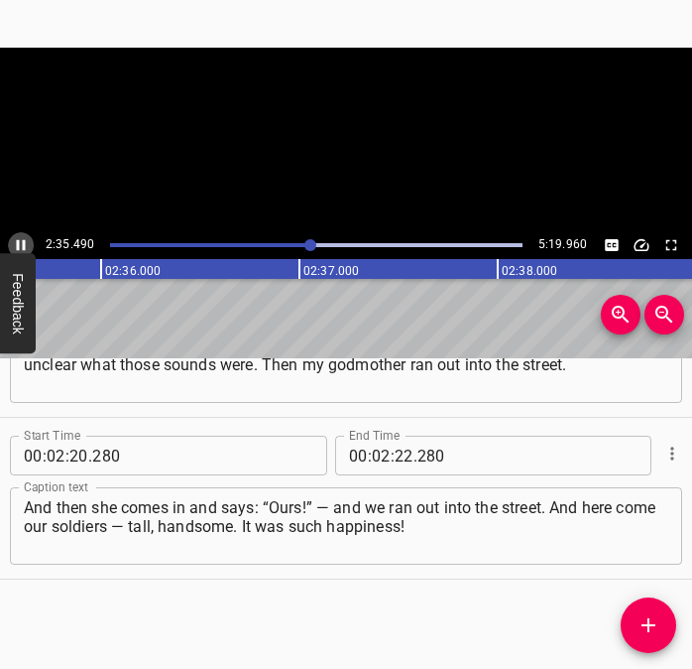
click at [18, 246] on icon "Play/Pause" at bounding box center [21, 245] width 9 height 11
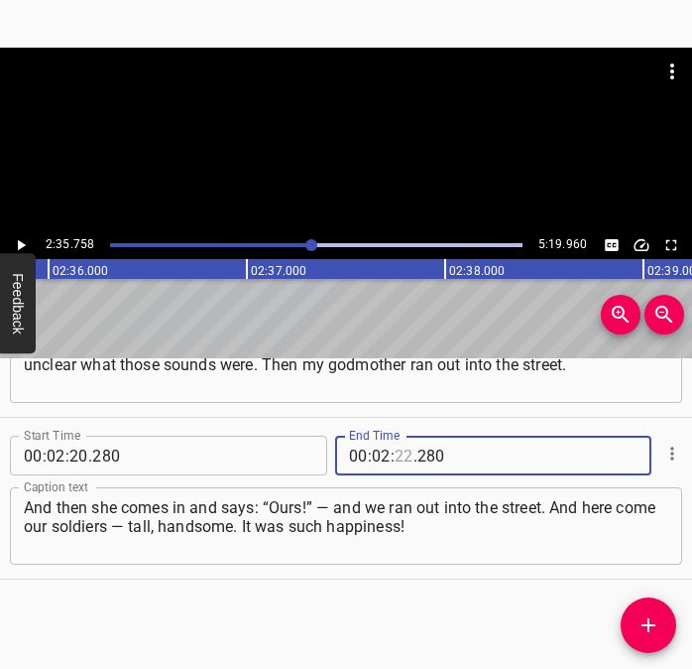
click at [398, 455] on input "number" at bounding box center [404, 455] width 19 height 40
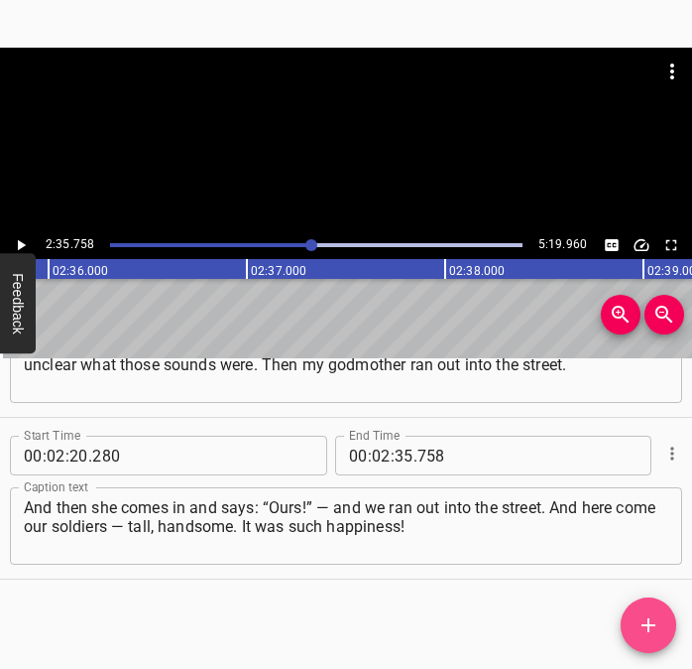
click at [649, 622] on icon "Add Cue" at bounding box center [649, 625] width 14 height 14
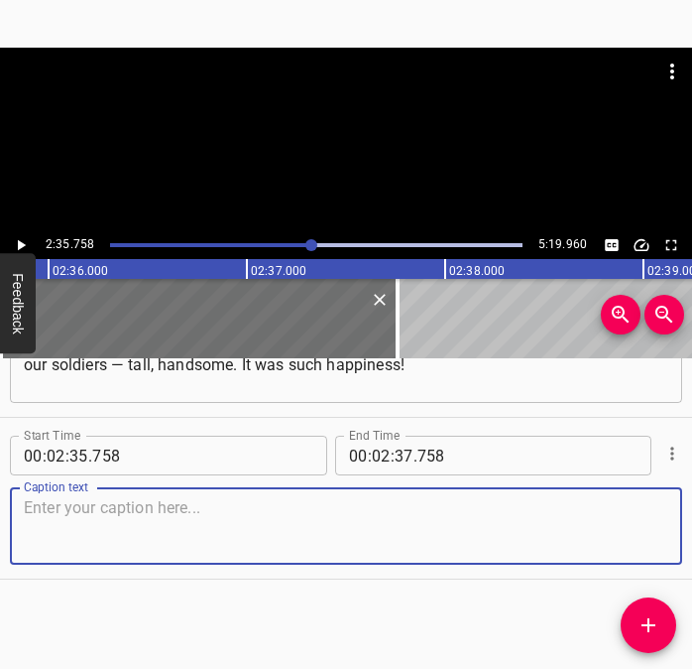
scroll to position [1554, 0]
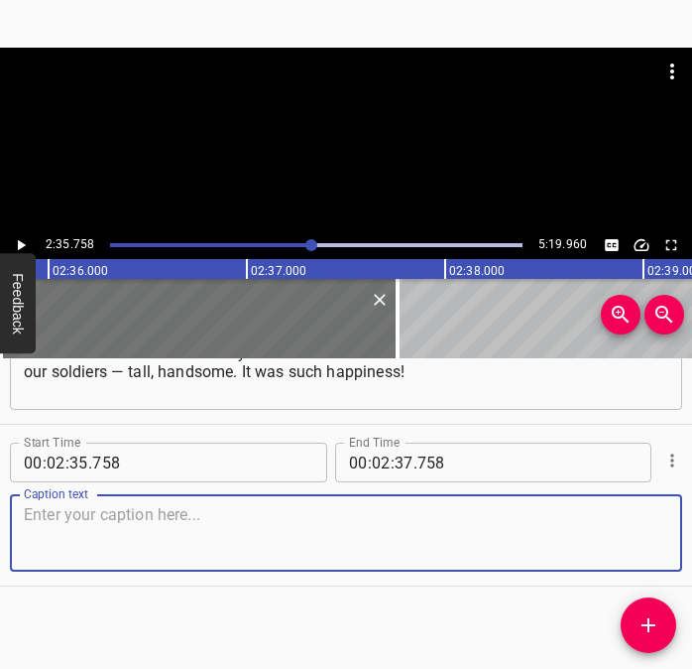
click at [663, 531] on div "Caption text" at bounding box center [346, 532] width 672 height 77
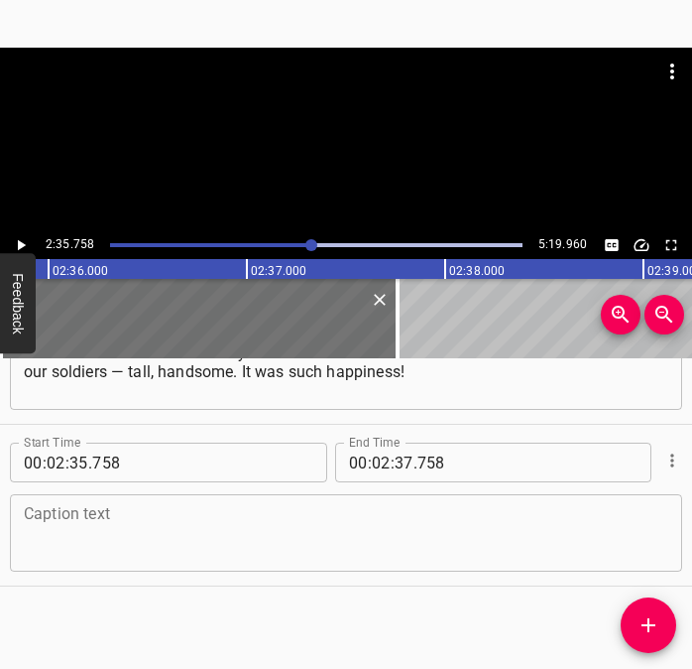
click at [164, 526] on textarea at bounding box center [346, 533] width 645 height 57
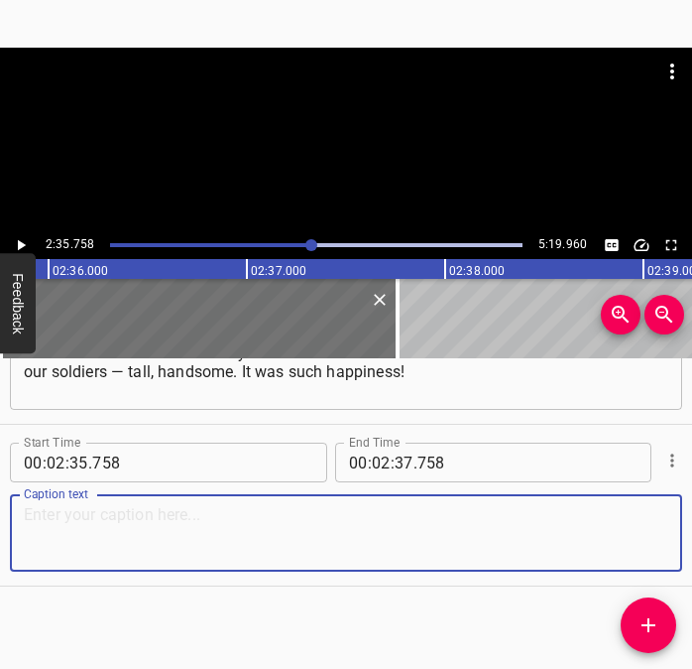
paste textarea "I cannot put it into words, truly. After that despair and helplessness, in whic…"
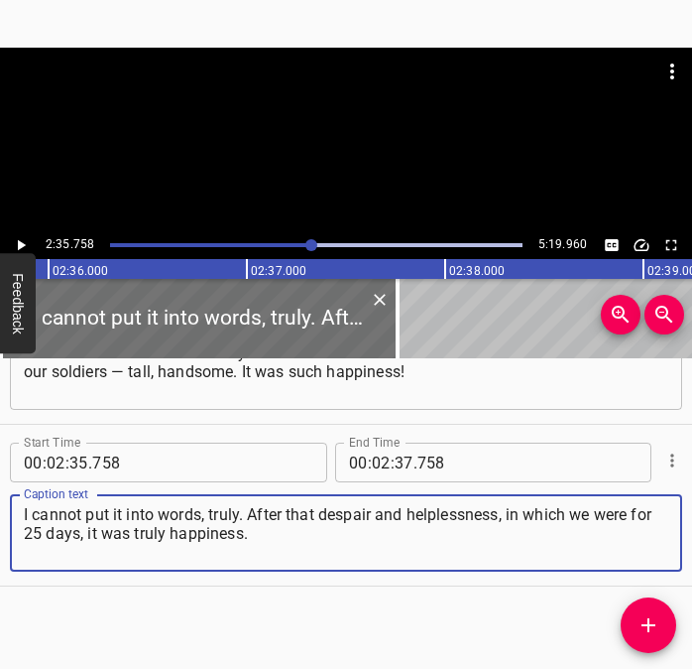
click at [20, 250] on icon "Play/Pause" at bounding box center [21, 245] width 18 height 18
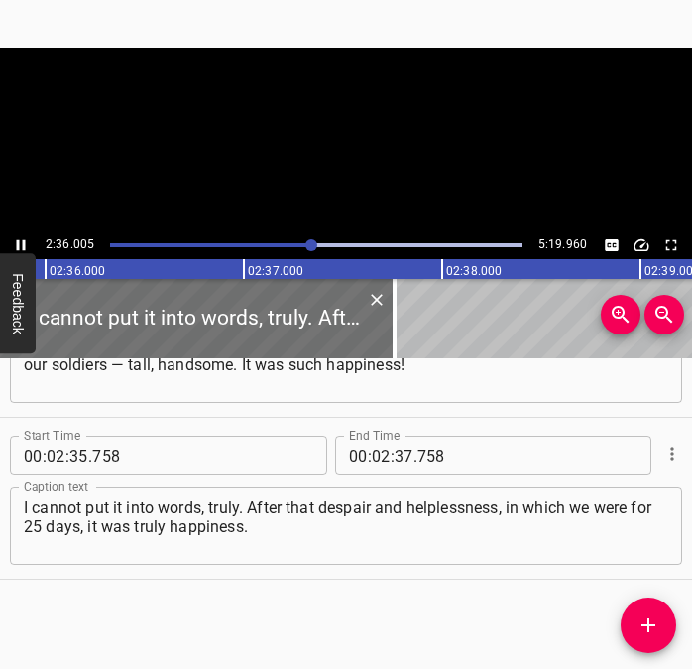
scroll to position [0, 30946]
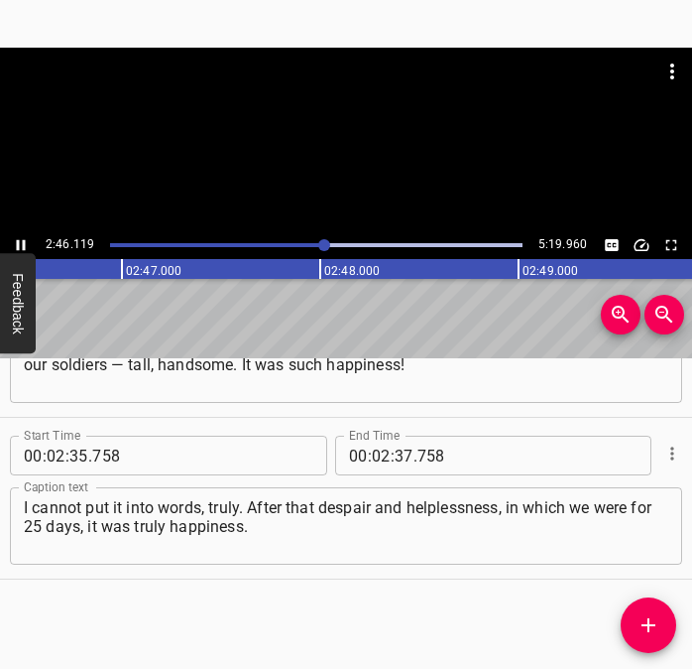
click at [17, 242] on icon "Play/Pause" at bounding box center [21, 245] width 9 height 11
click at [399, 459] on input "number" at bounding box center [404, 455] width 19 height 40
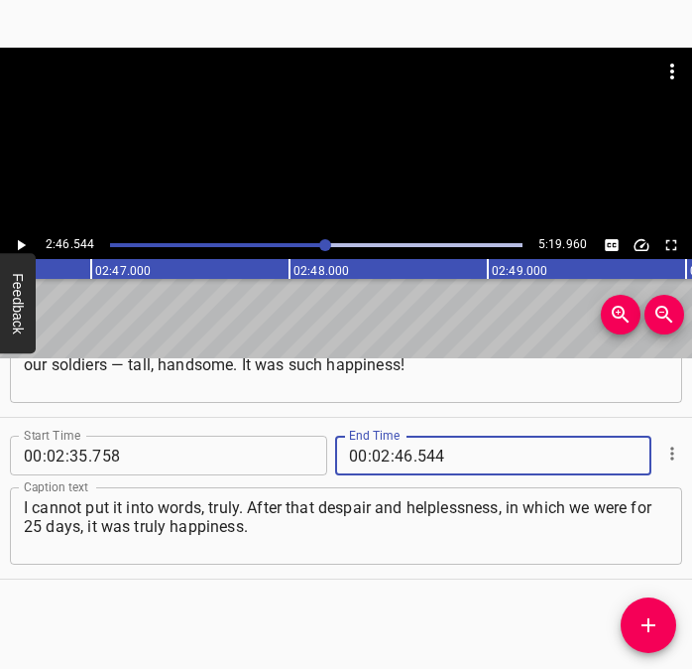
click at [645, 619] on icon "Add Cue" at bounding box center [649, 625] width 24 height 24
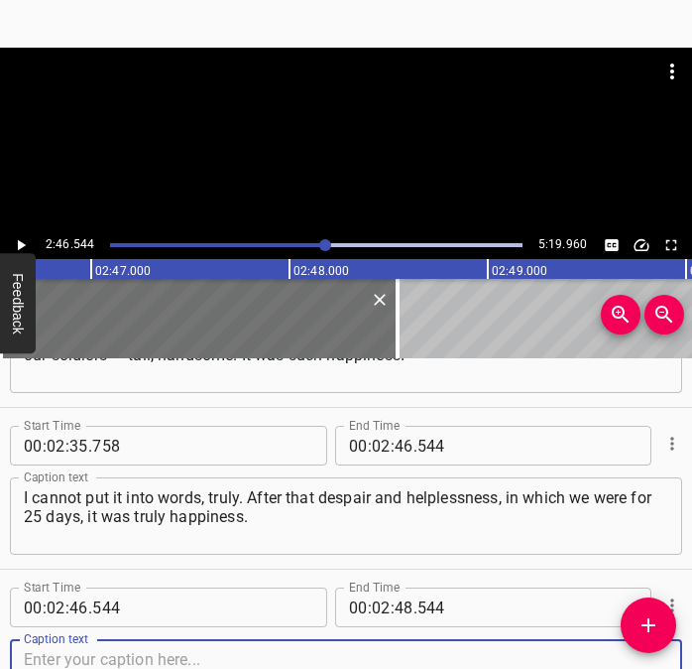
scroll to position [1723, 0]
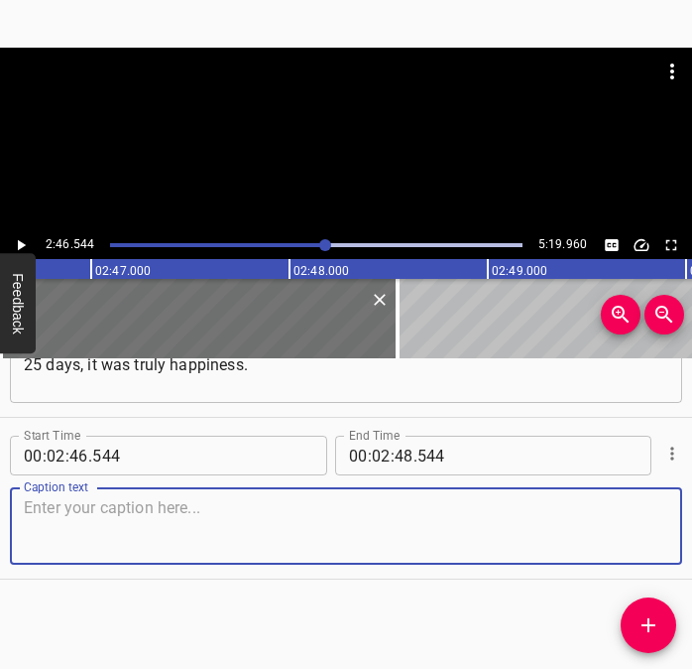
drag, startPoint x: 649, startPoint y: 514, endPoint x: 682, endPoint y: 501, distance: 36.1
click at [682, 501] on div "Start Time 00 : 00 : 06 . 134 Start Time End Time 00 : 00 : 21 . 060 End Time C…" at bounding box center [346, 513] width 692 height 310
click at [218, 537] on textarea at bounding box center [346, 526] width 645 height 57
paste textarea "And the scariest thing was that there was heavy shelling, and it felt like it w…"
